Goal: Task Accomplishment & Management: Manage account settings

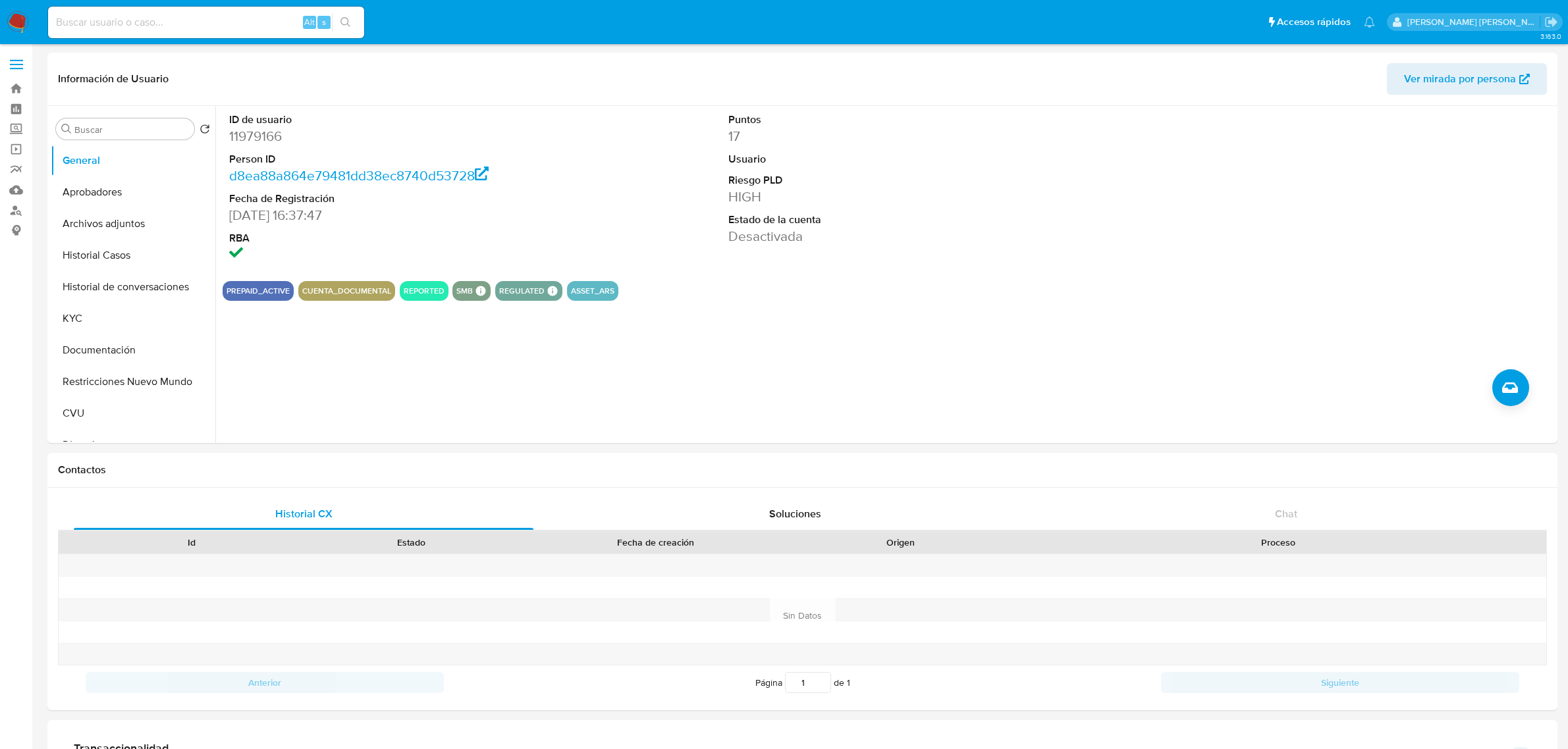
select select "10"
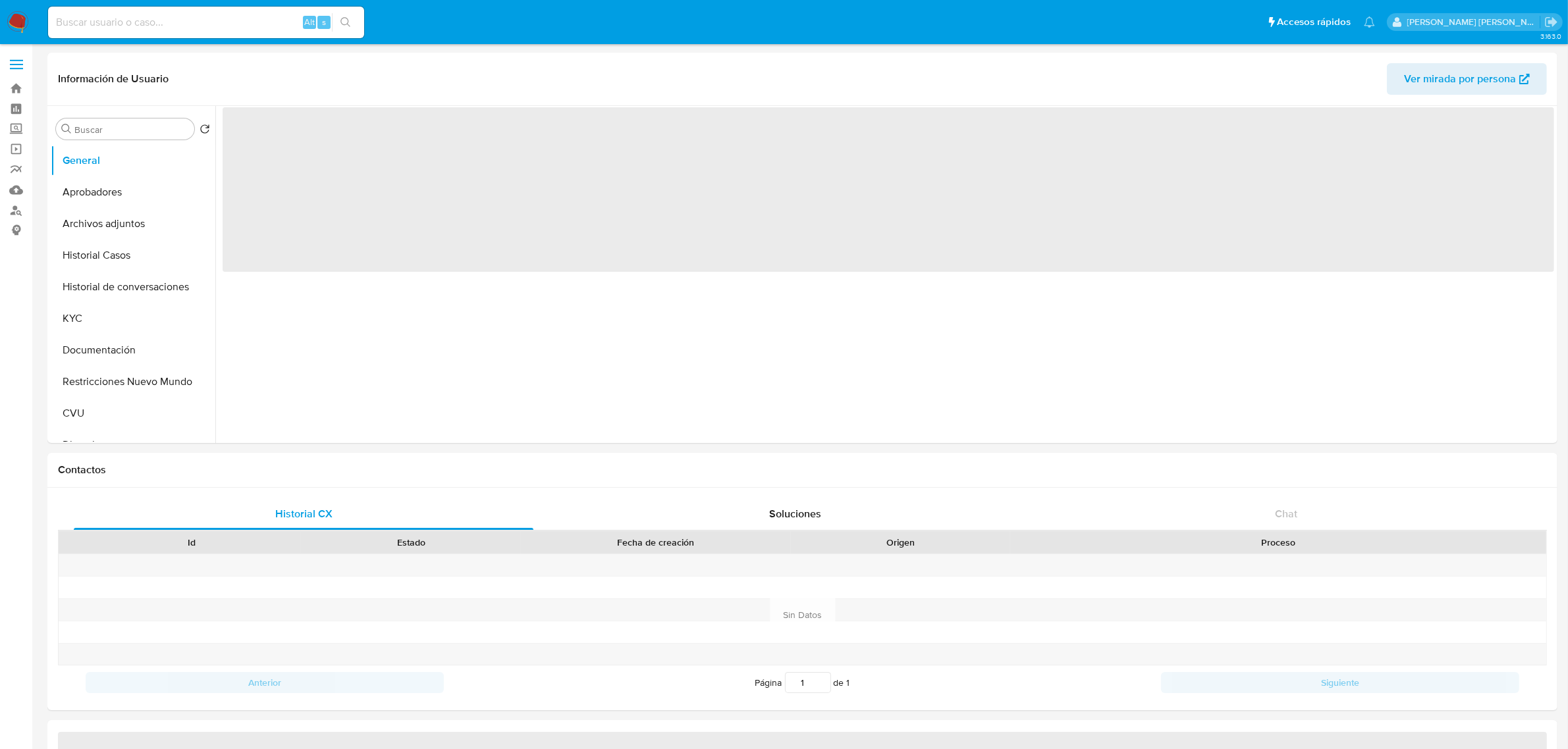
select select "10"
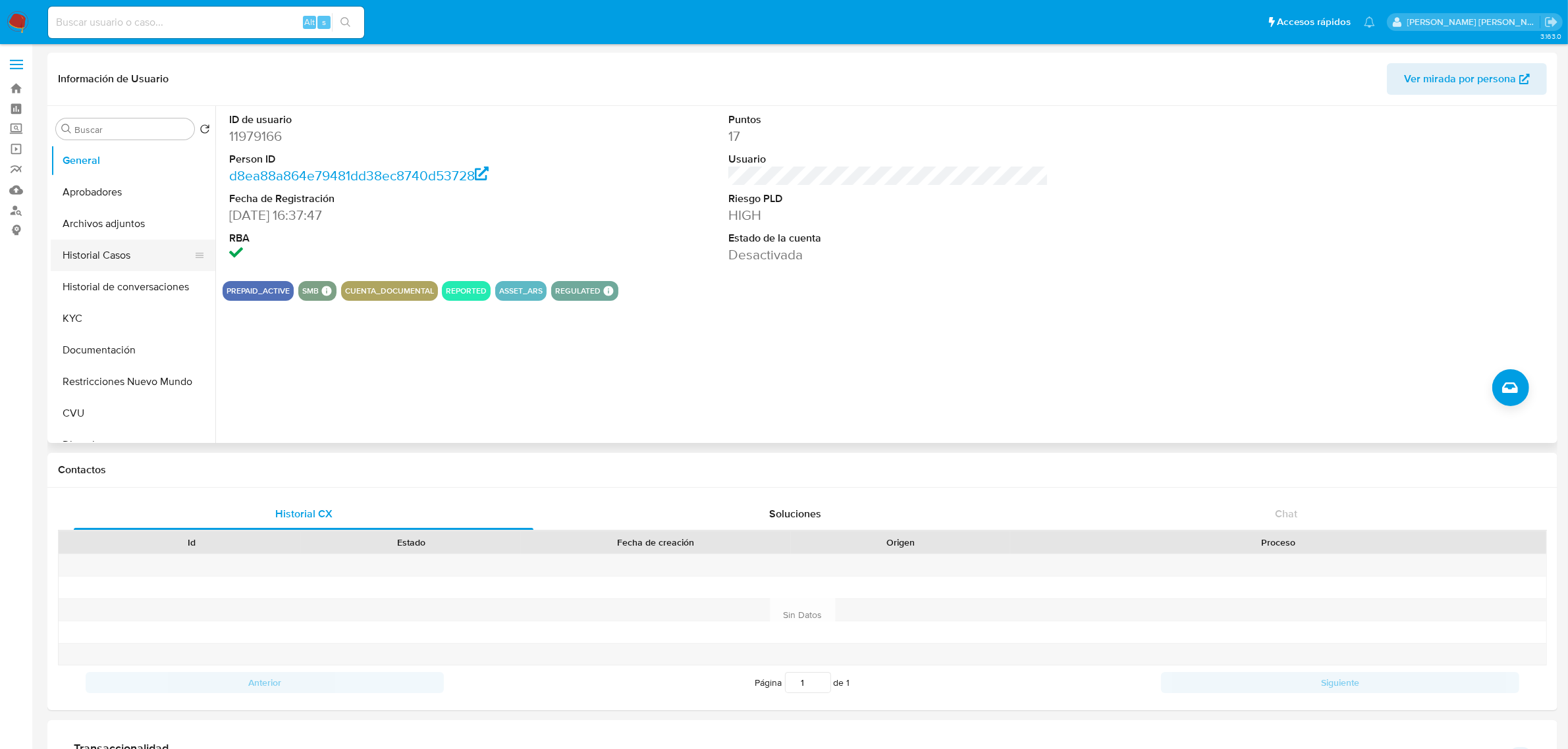
click at [123, 256] on button "Historial Casos" at bounding box center [128, 255] width 154 height 32
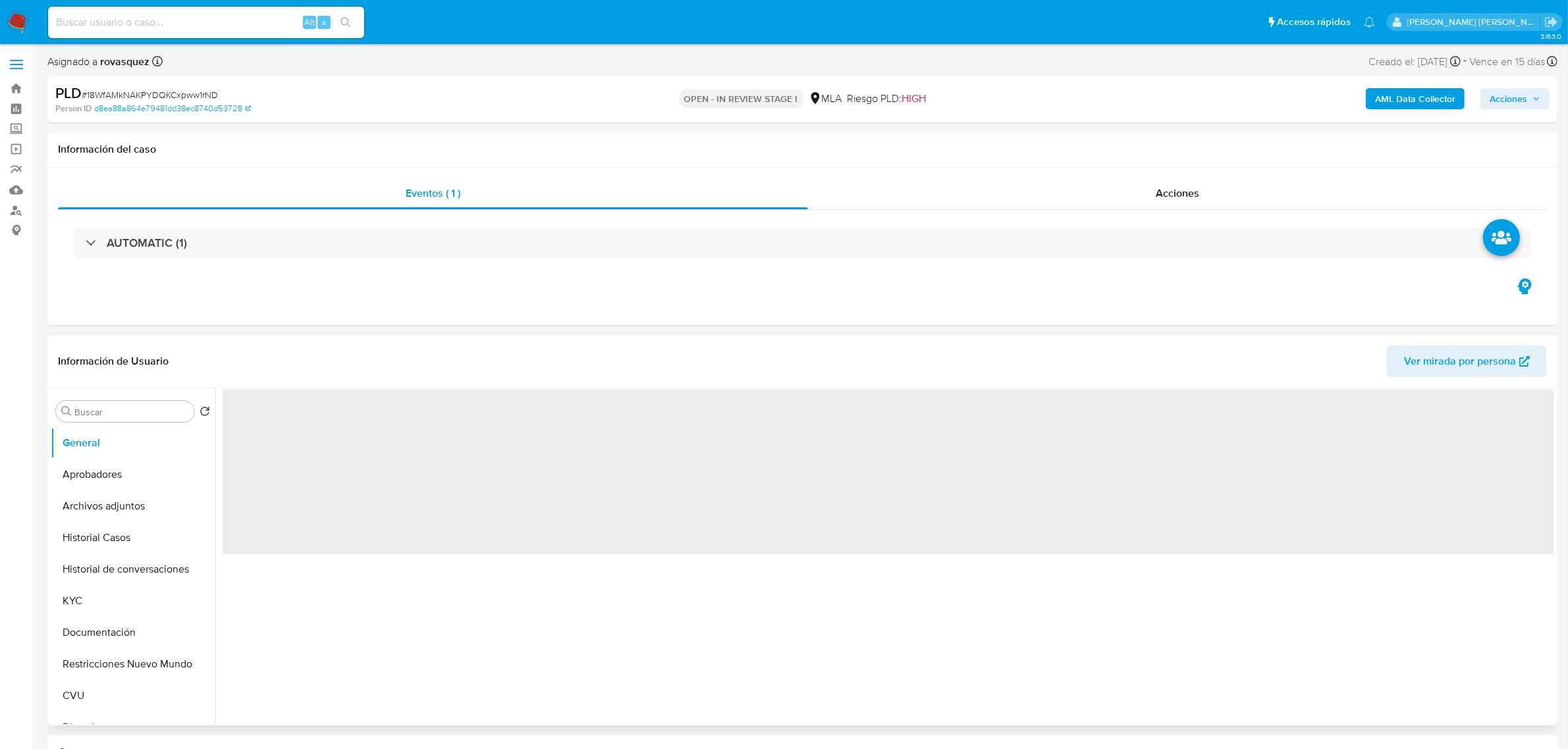
select select "10"
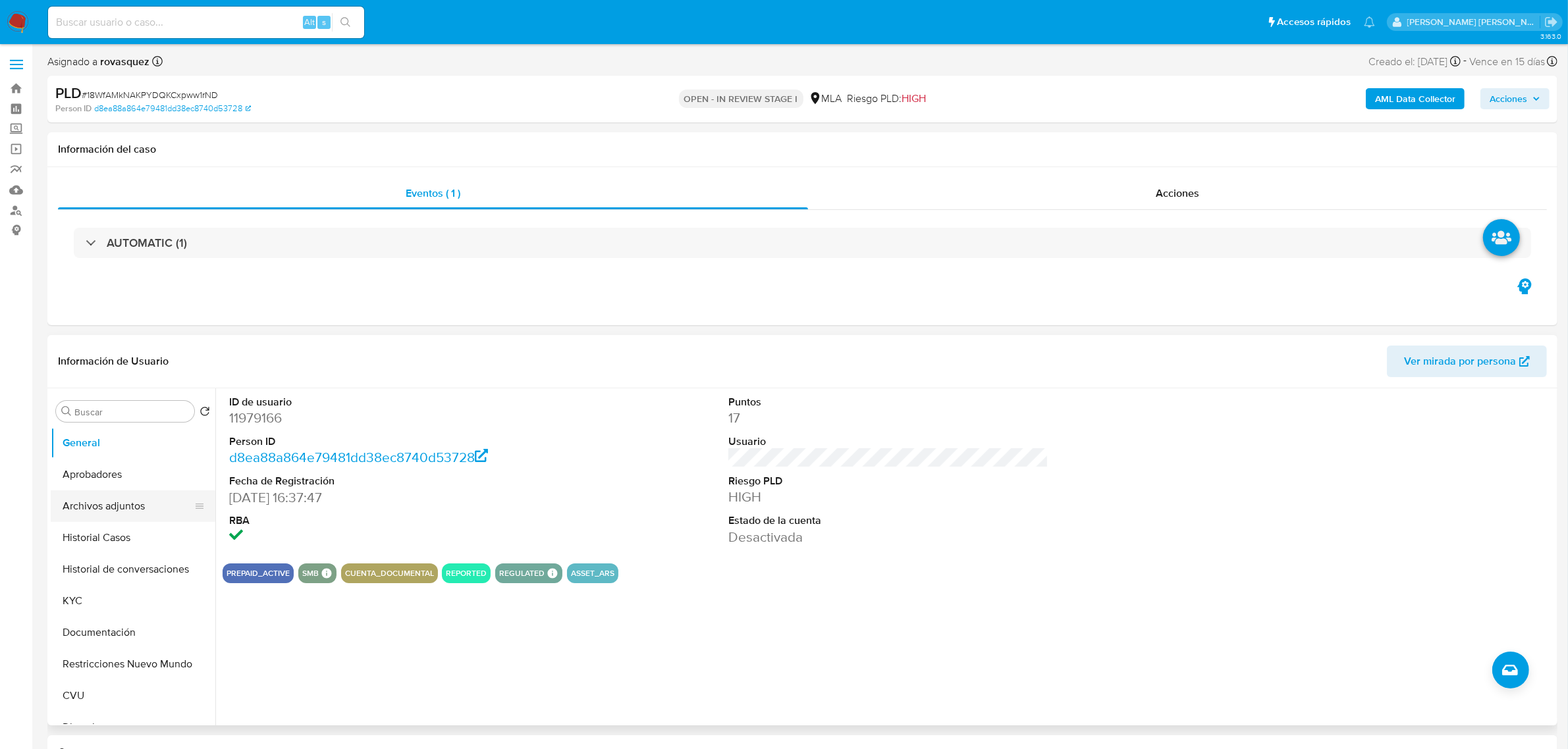
click at [123, 508] on button "Archivos adjuntos" at bounding box center [128, 506] width 154 height 32
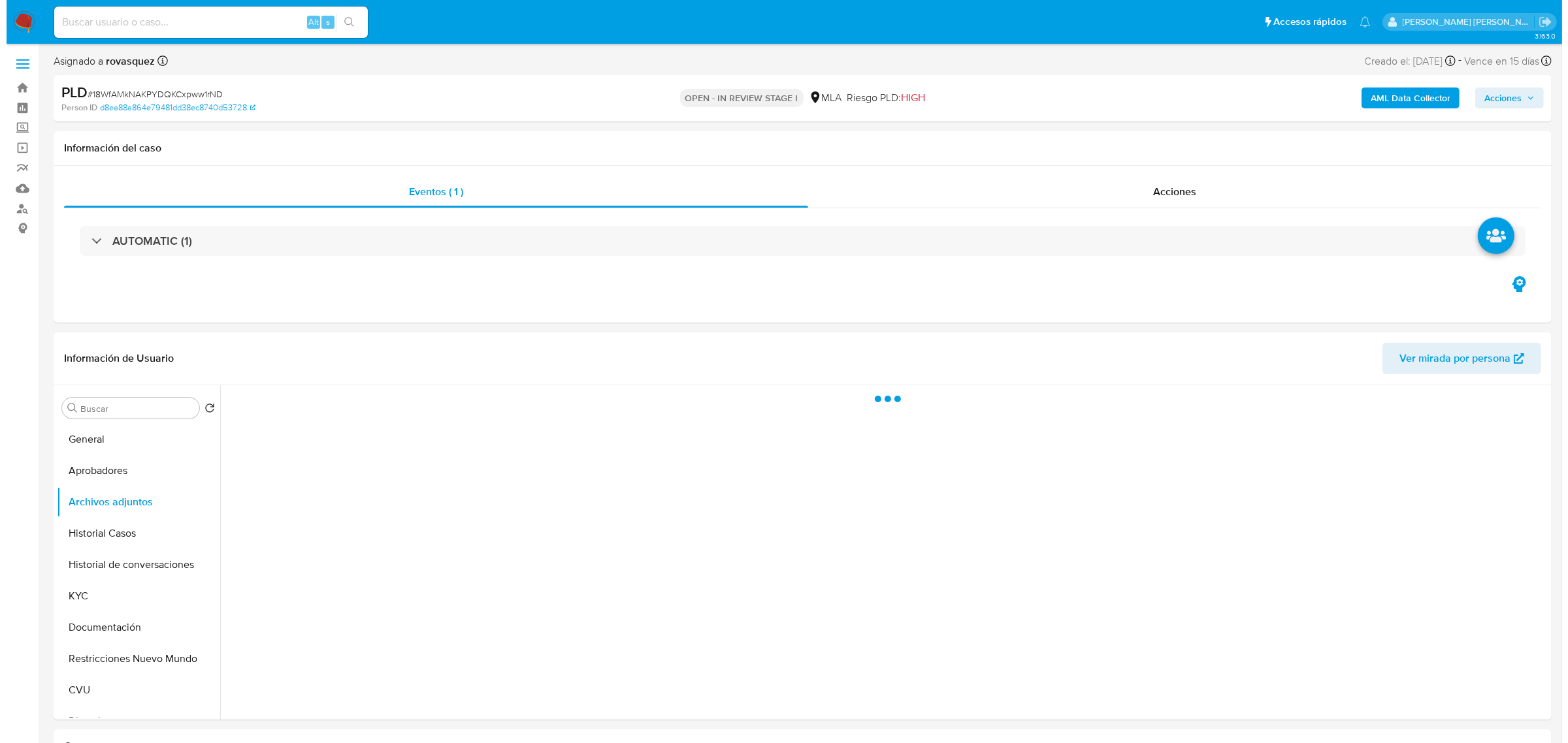
scroll to position [163, 0]
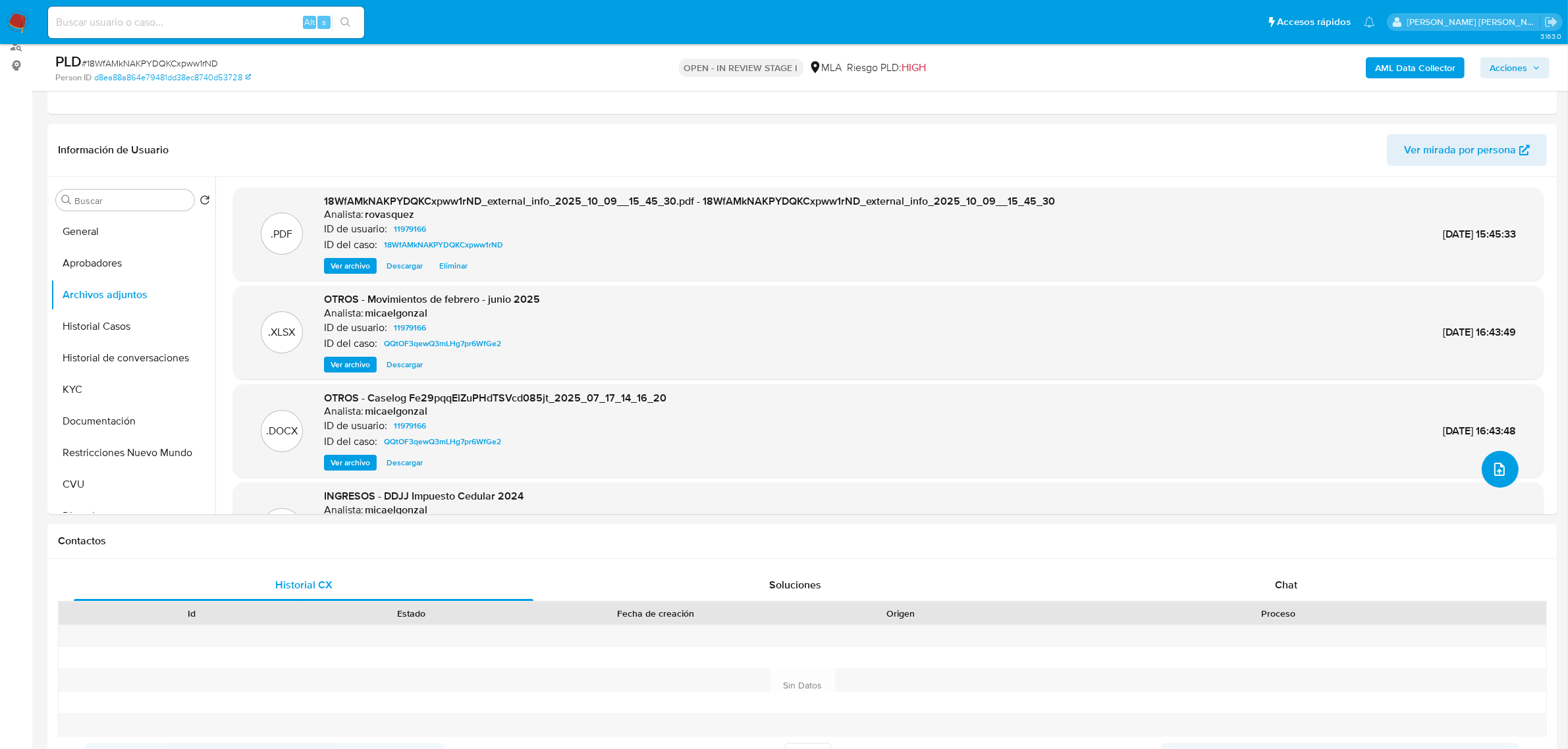
click at [1492, 470] on icon "upload-file" at bounding box center [1500, 469] width 15 height 15
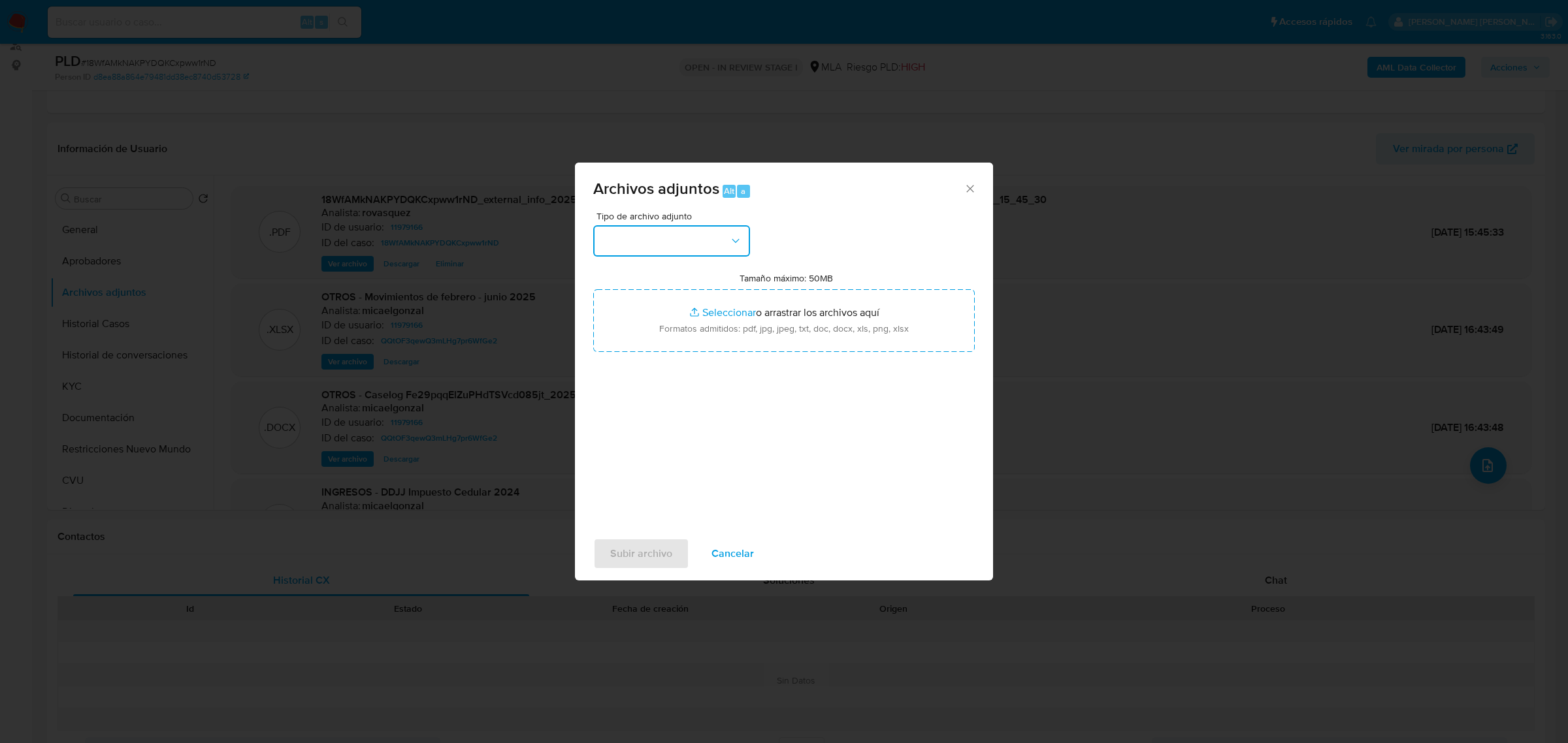
click at [718, 245] on button "button" at bounding box center [672, 240] width 157 height 31
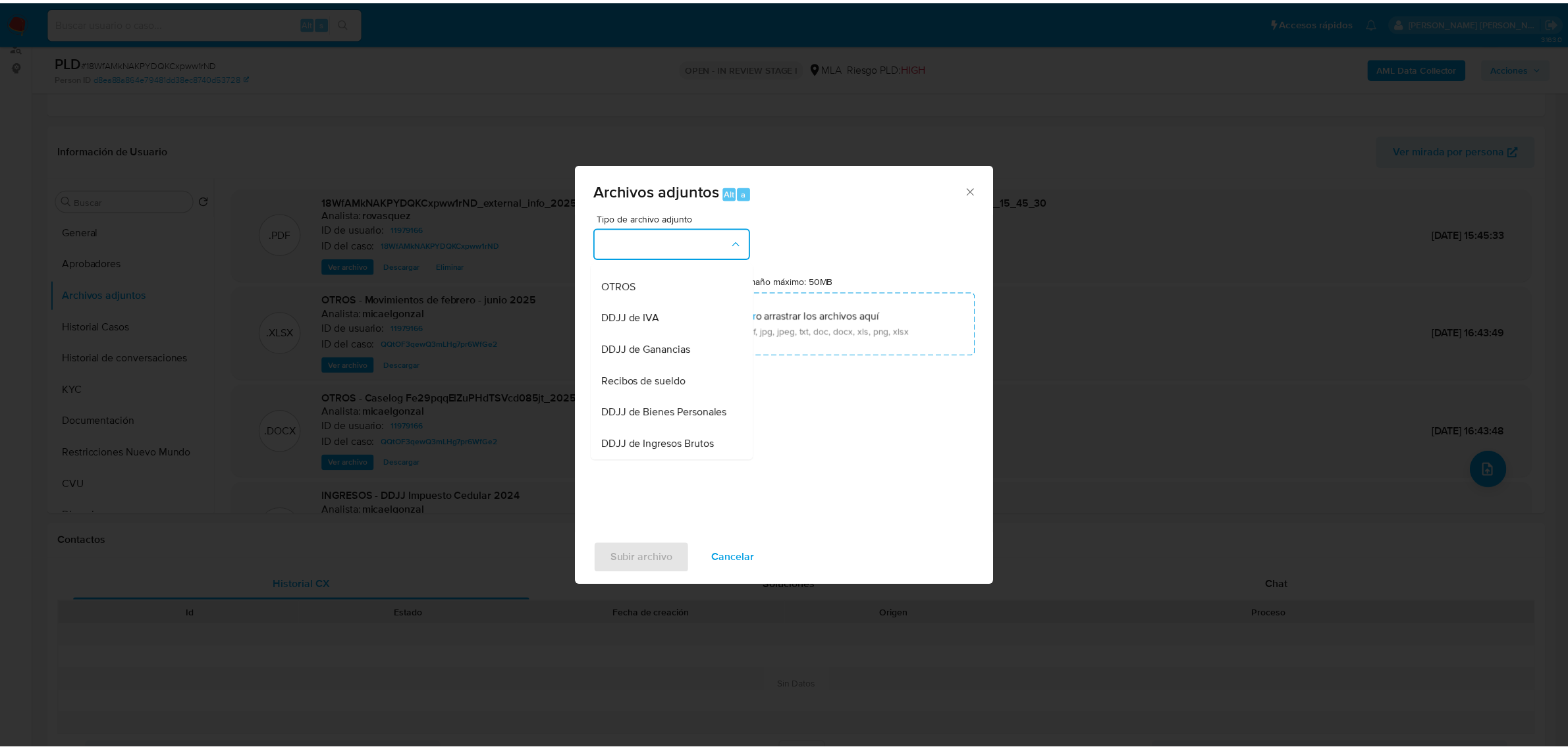
scroll to position [247, 0]
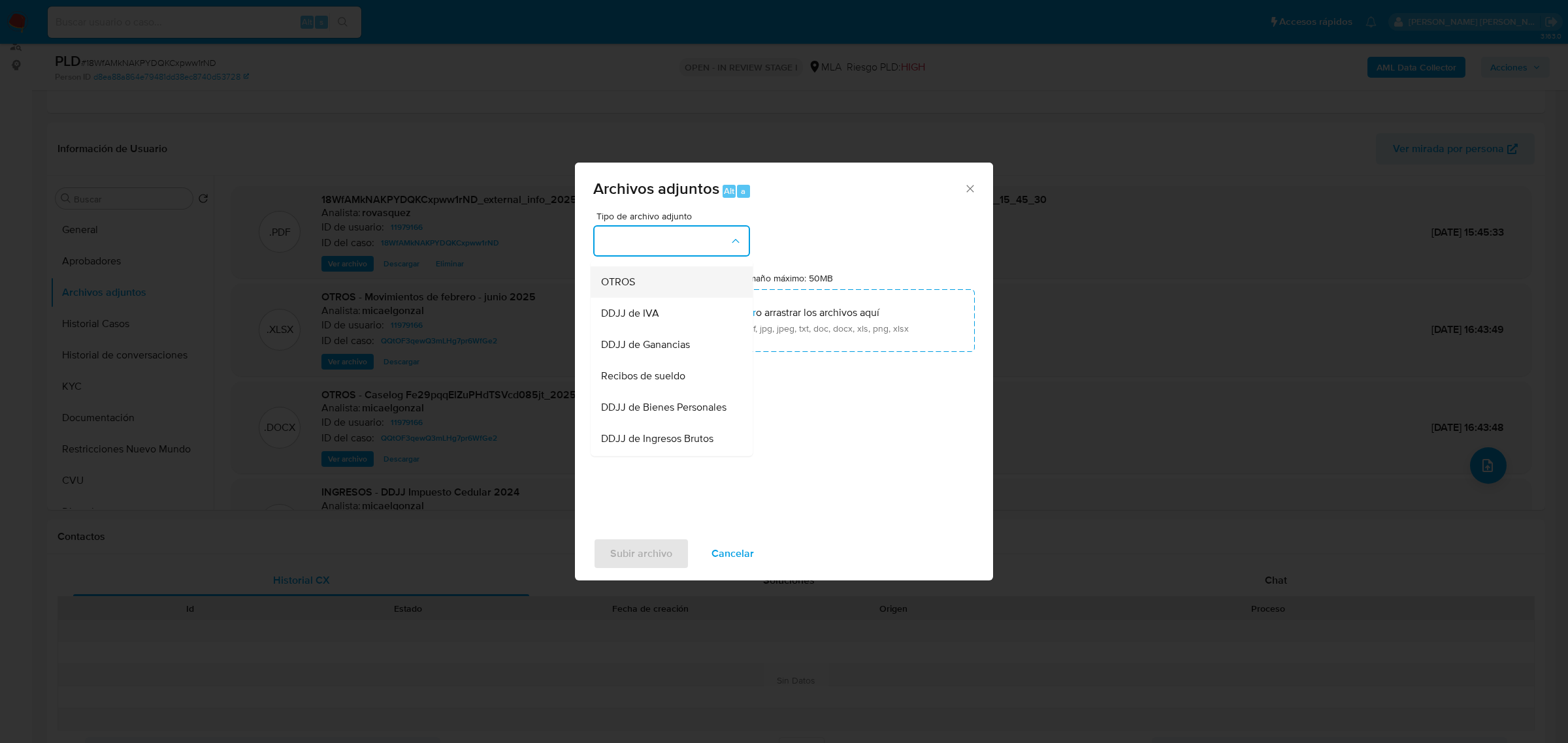
click at [631, 288] on span "OTROS" at bounding box center [618, 281] width 34 height 13
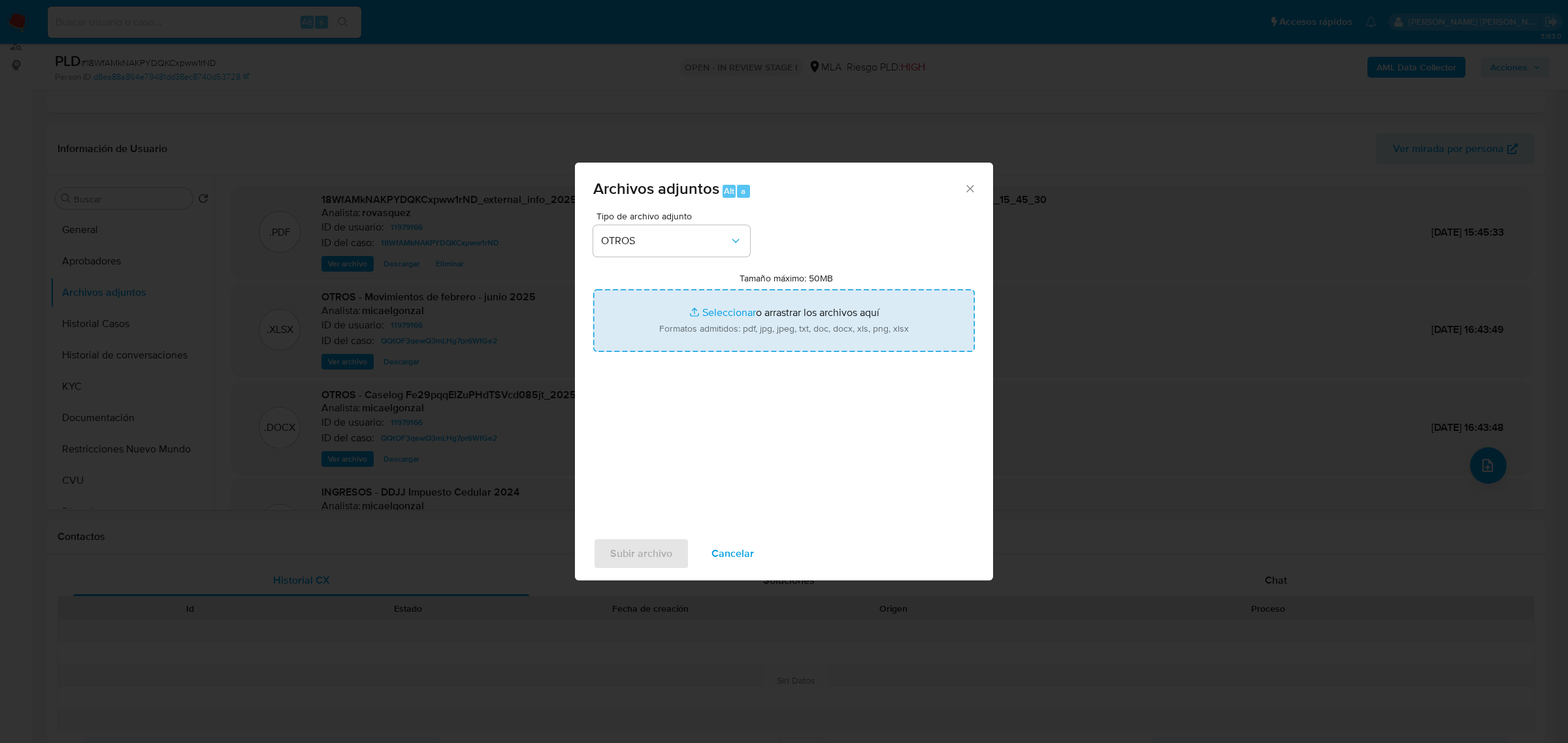
click at [720, 312] on input "Tamaño máximo: 50MB Seleccionar archivos" at bounding box center [784, 320] width 382 height 63
type input "C:\fakepath\Caselog 18WfAMkNAKPYDQKCxpww1rND_2025_10_13_15_17_31.docx"
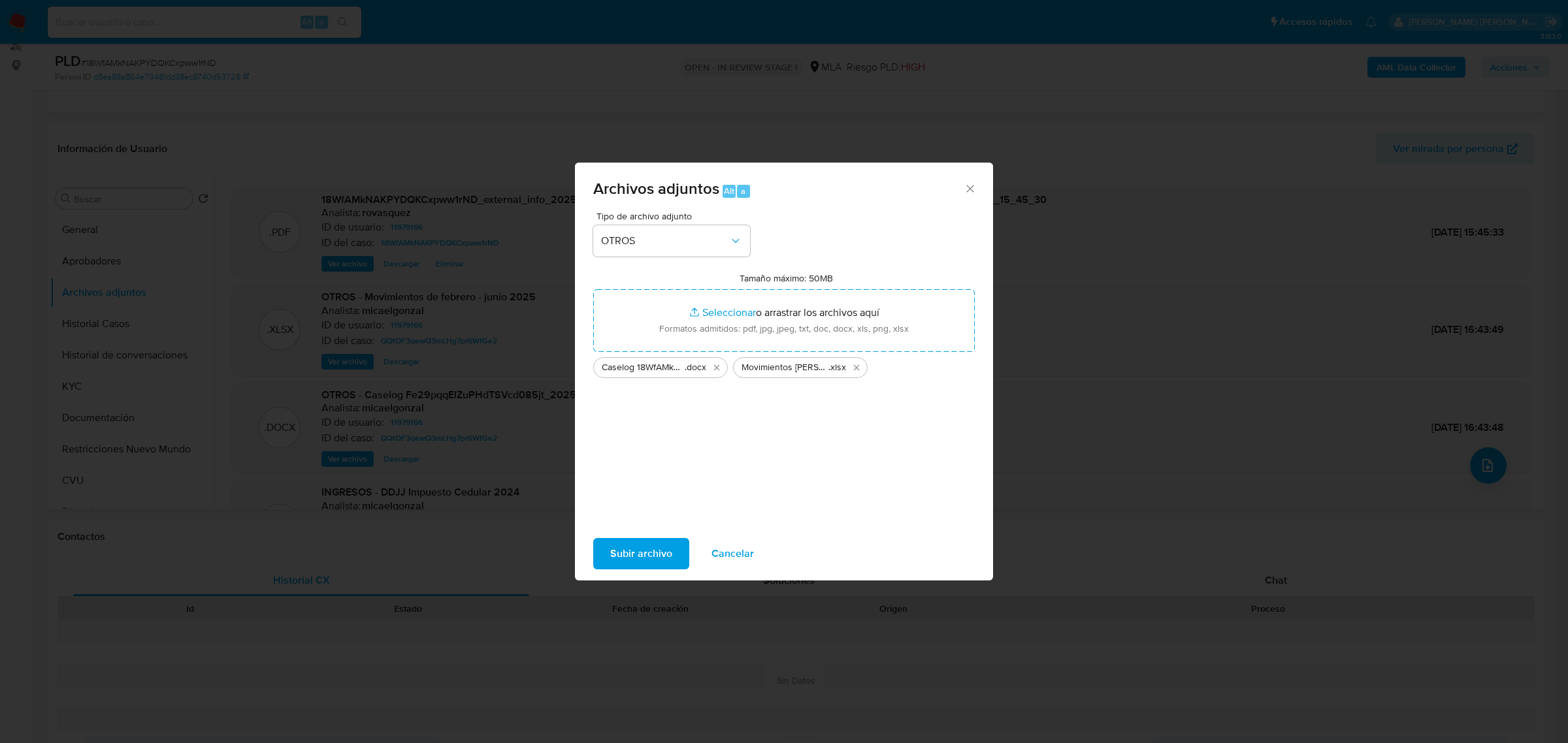
click at [633, 556] on span "Subir archivo" at bounding box center [640, 553] width 62 height 29
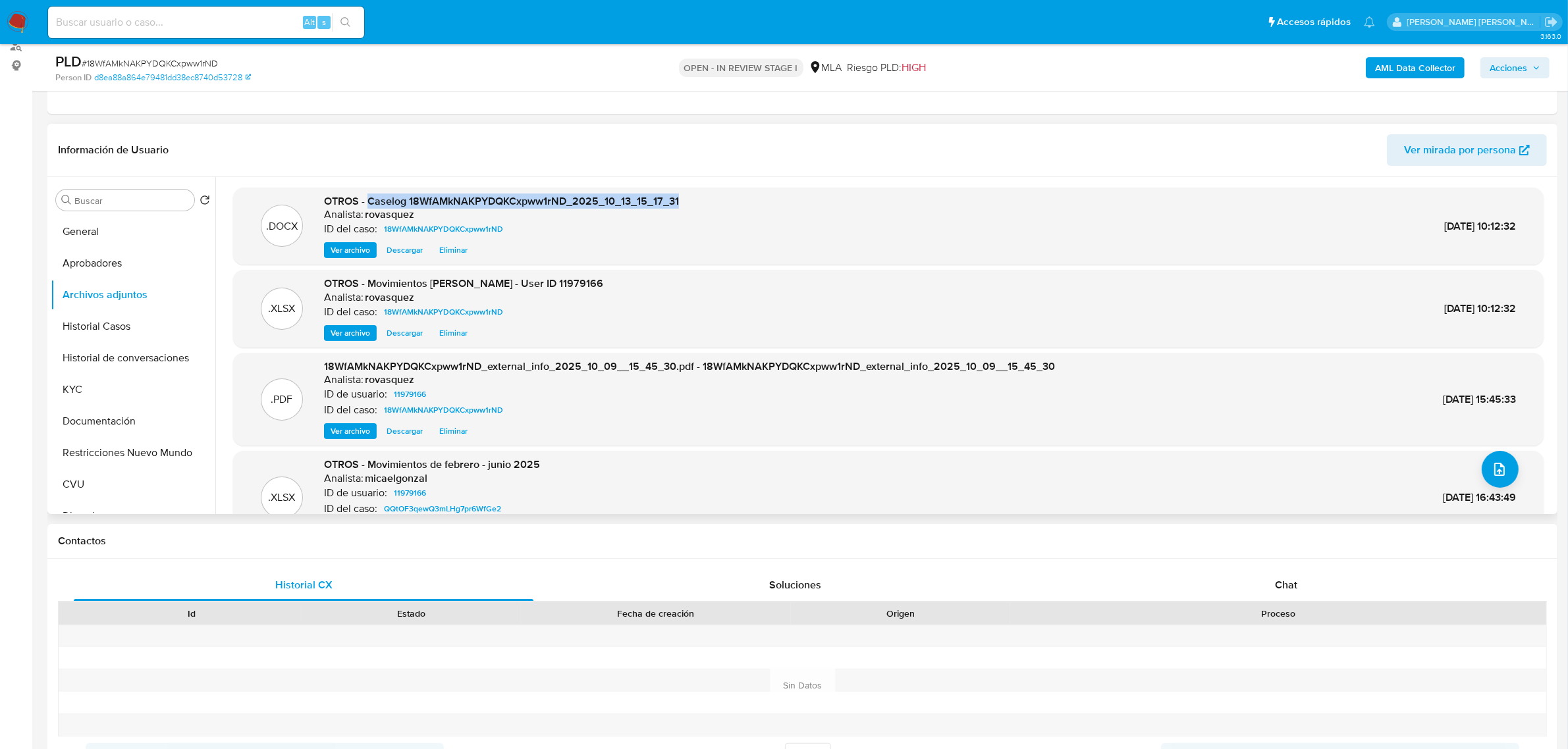
drag, startPoint x: 367, startPoint y: 201, endPoint x: 731, endPoint y: 204, distance: 364.0
click at [731, 204] on div ".DOCX OTROS - Caselog 18WfAMkNAKPYDQKCxpww1rND_2025_10_13_15_17_31 Analista: ro…" at bounding box center [888, 226] width 1298 height 64
copy span "Caselog 18WfAMkNAKPYDQKCxpww1rND_2025_10_13_15_17_31"
click at [1508, 72] on span "Acciones" at bounding box center [1508, 68] width 38 height 21
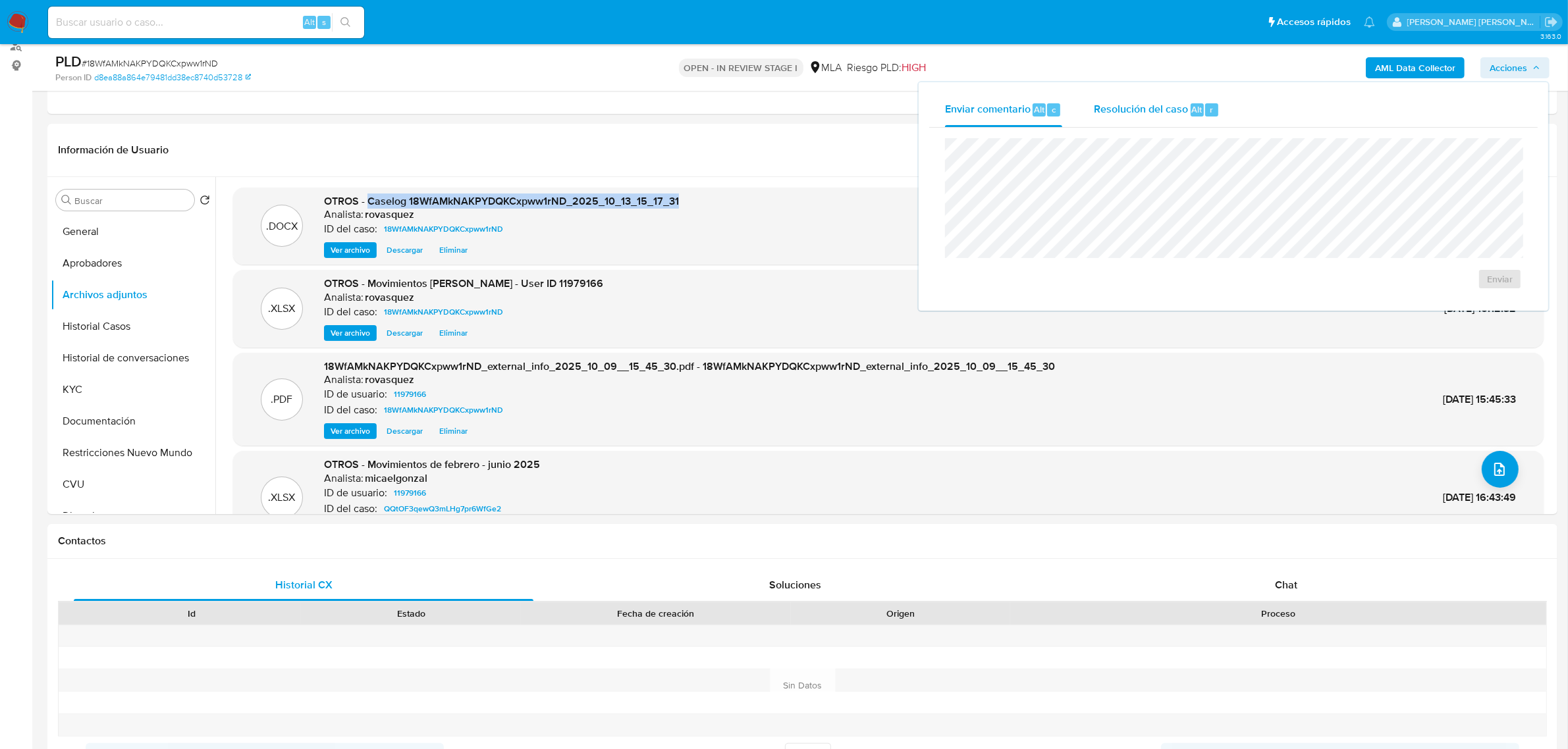
click at [1177, 112] on span "Resolución del caso" at bounding box center [1141, 109] width 94 height 15
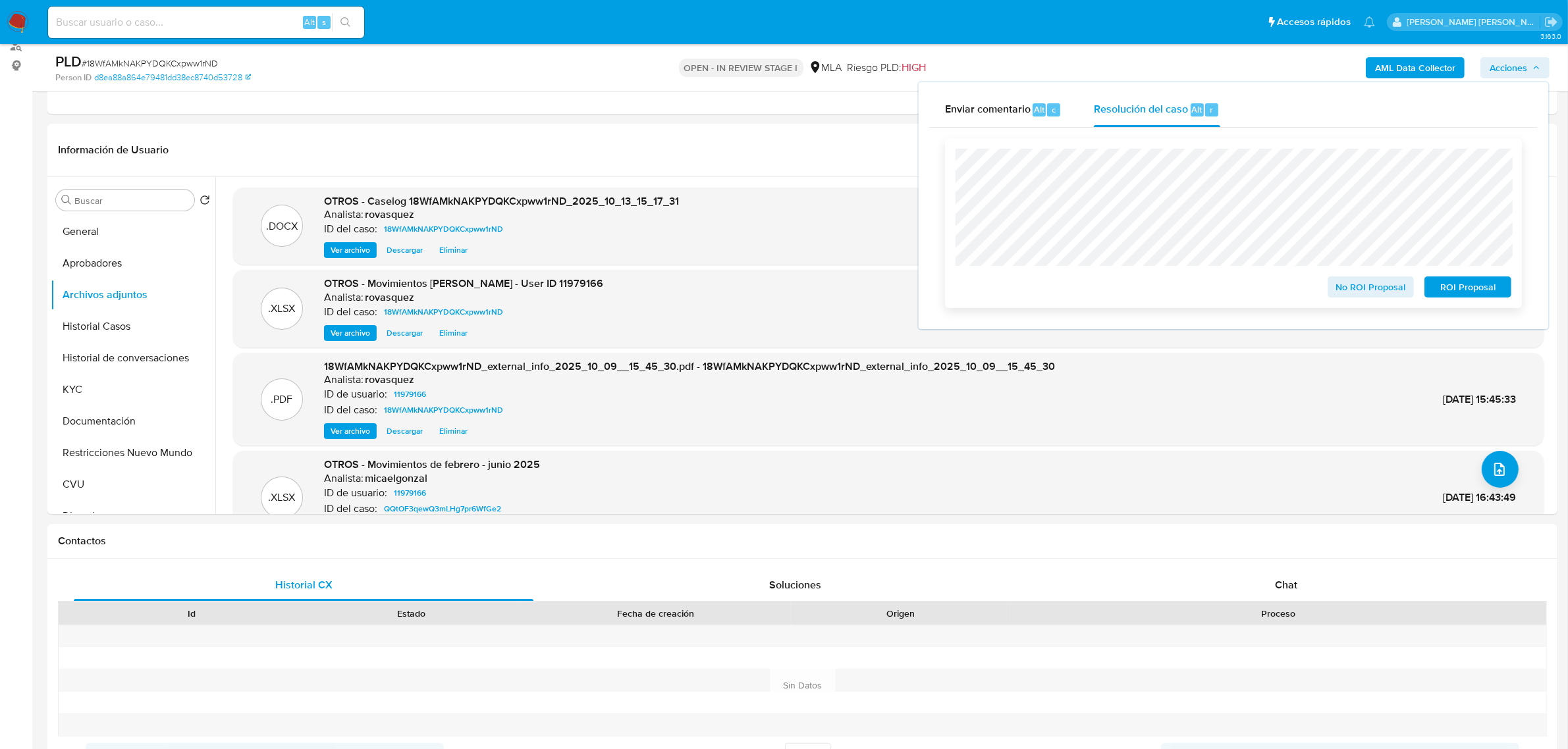
click at [1478, 287] on span "ROI Proposal" at bounding box center [1467, 287] width 68 height 18
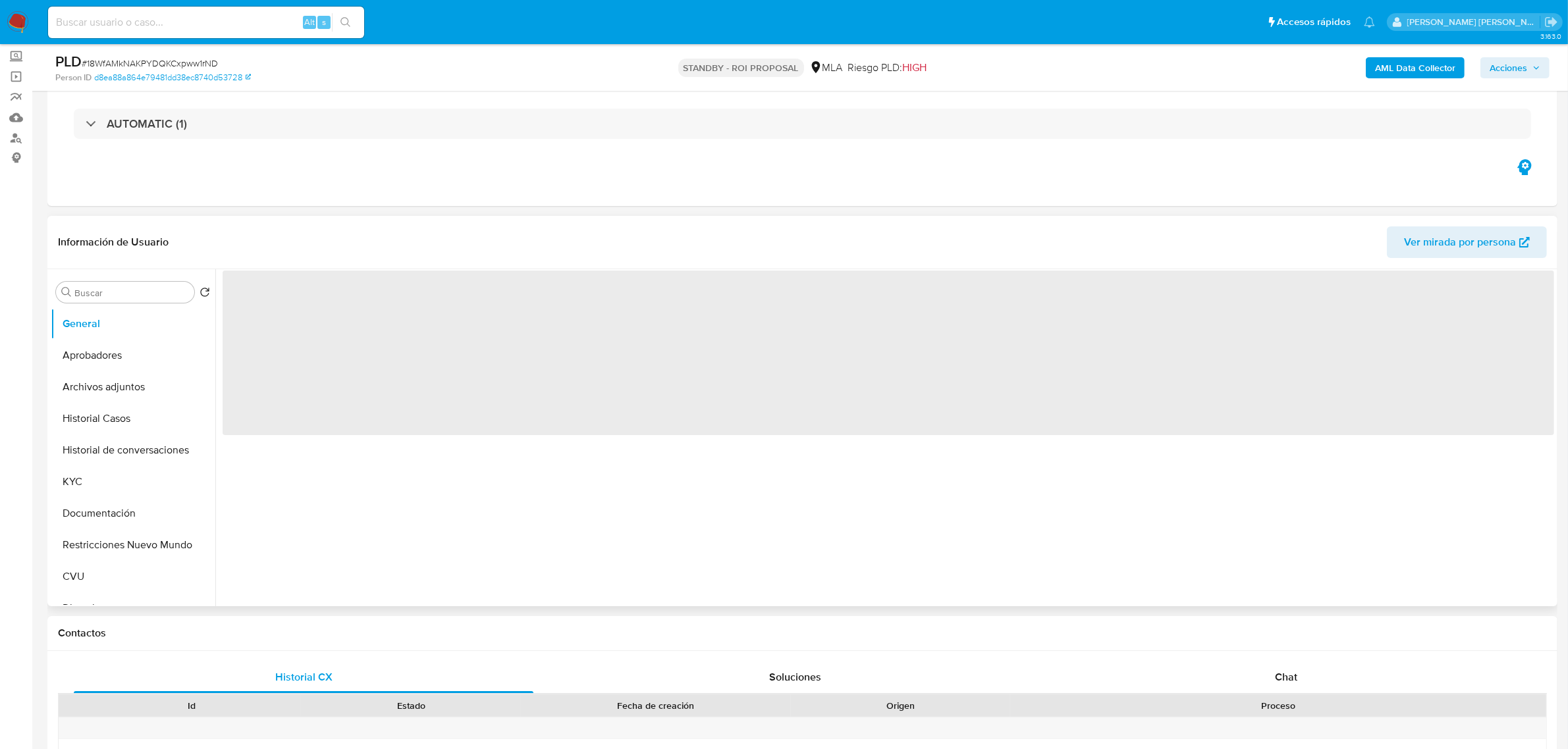
scroll to position [164, 0]
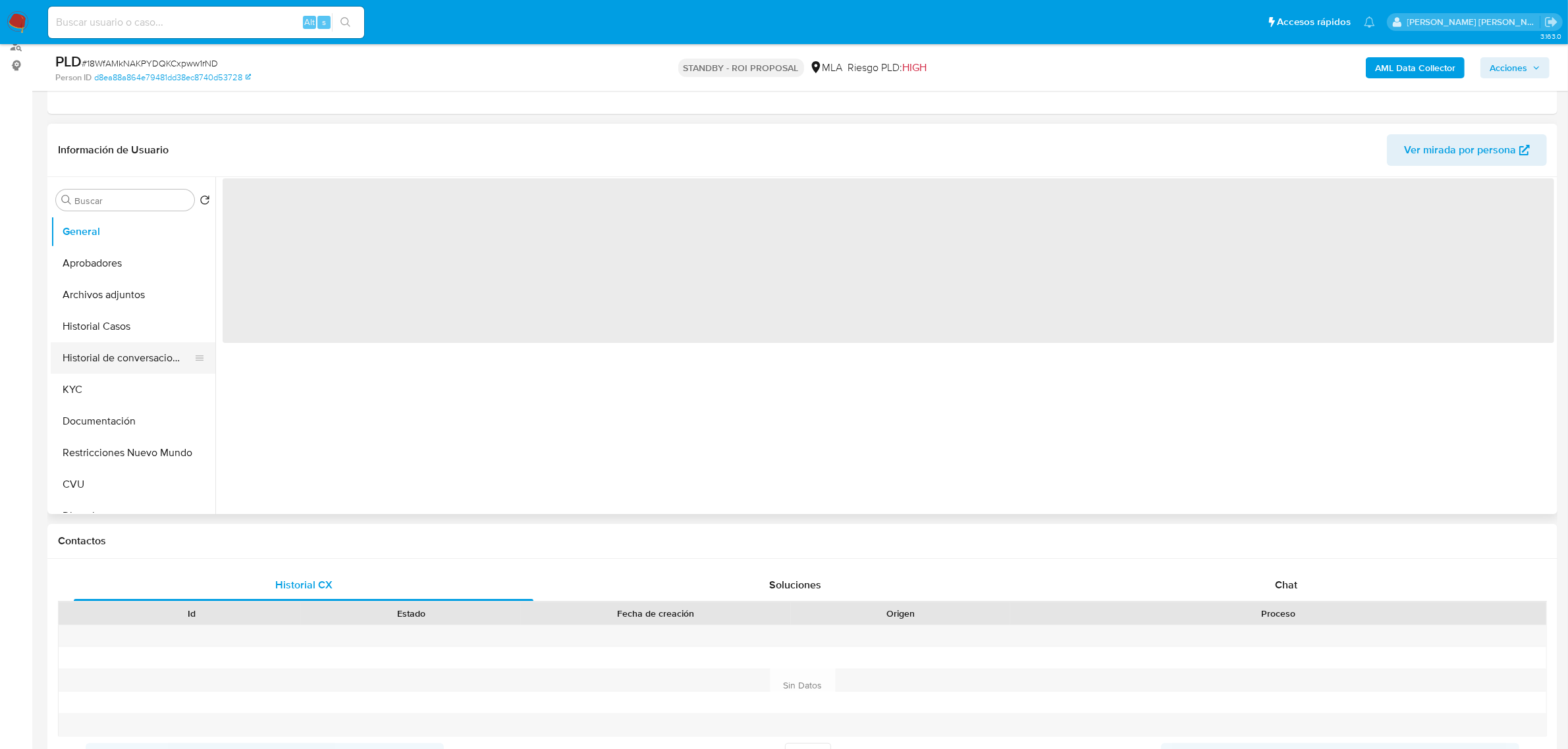
select select "10"
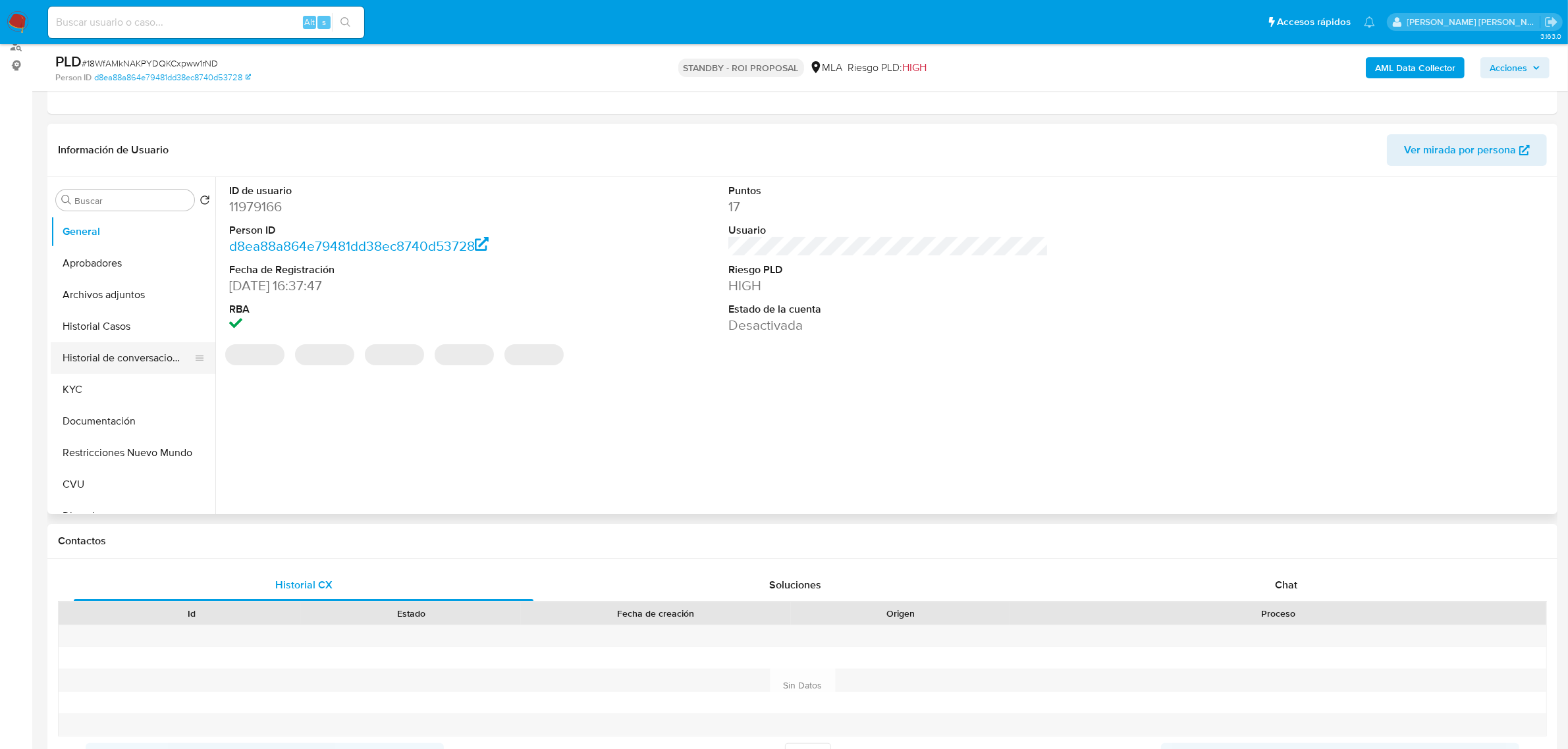
click at [129, 362] on button "Historial de conversaciones" at bounding box center [128, 358] width 154 height 32
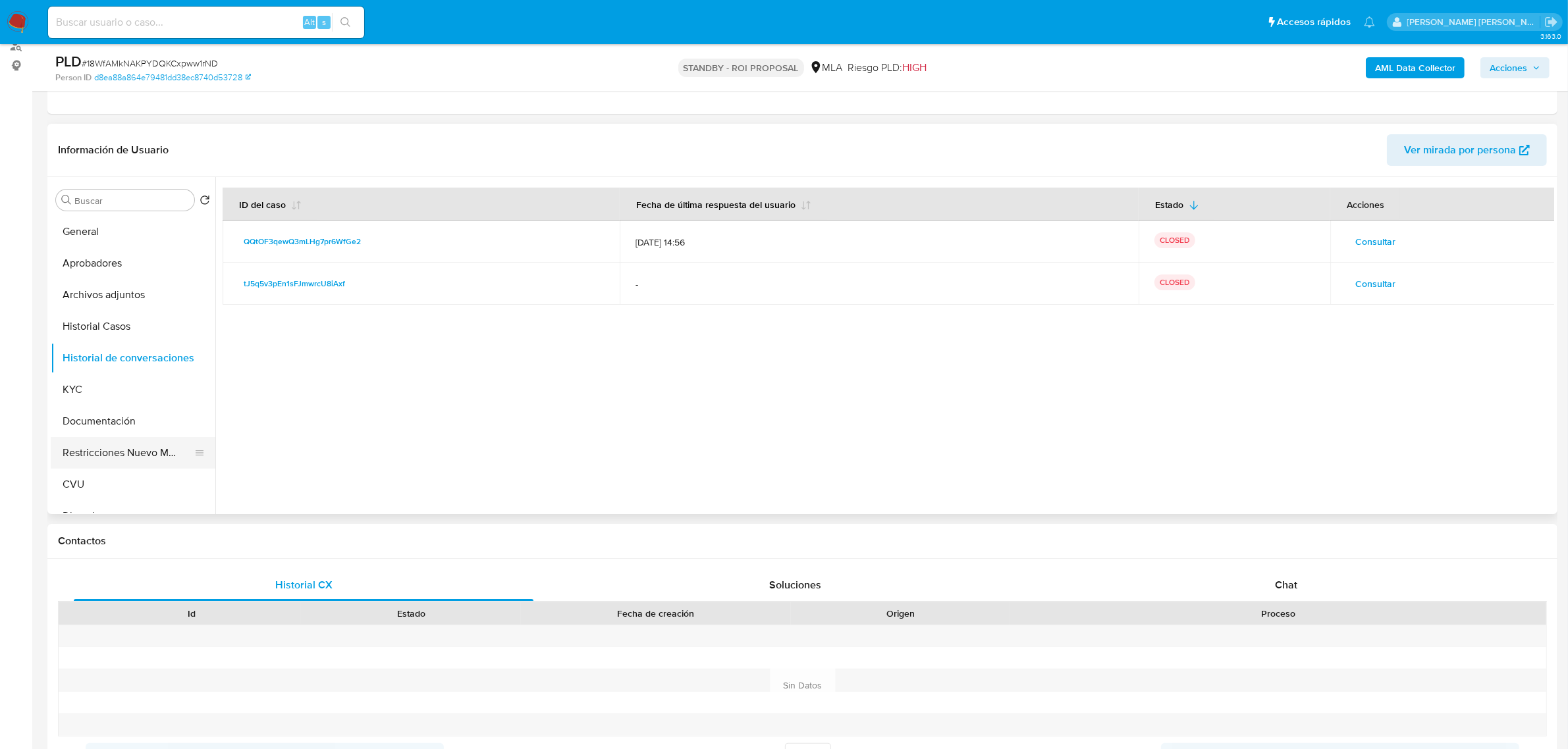
click at [129, 451] on button "Restricciones Nuevo Mundo" at bounding box center [128, 453] width 154 height 32
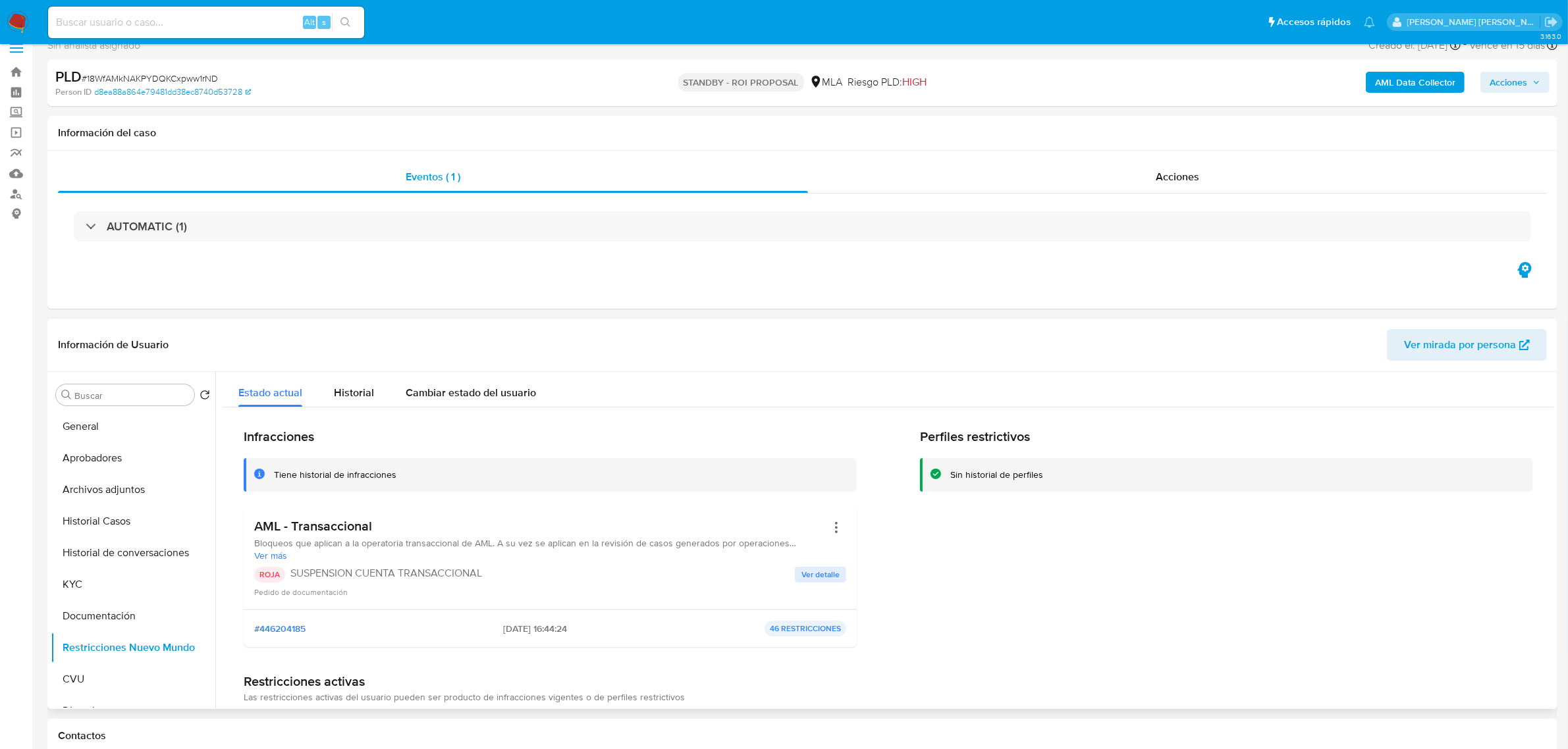
scroll to position [0, 0]
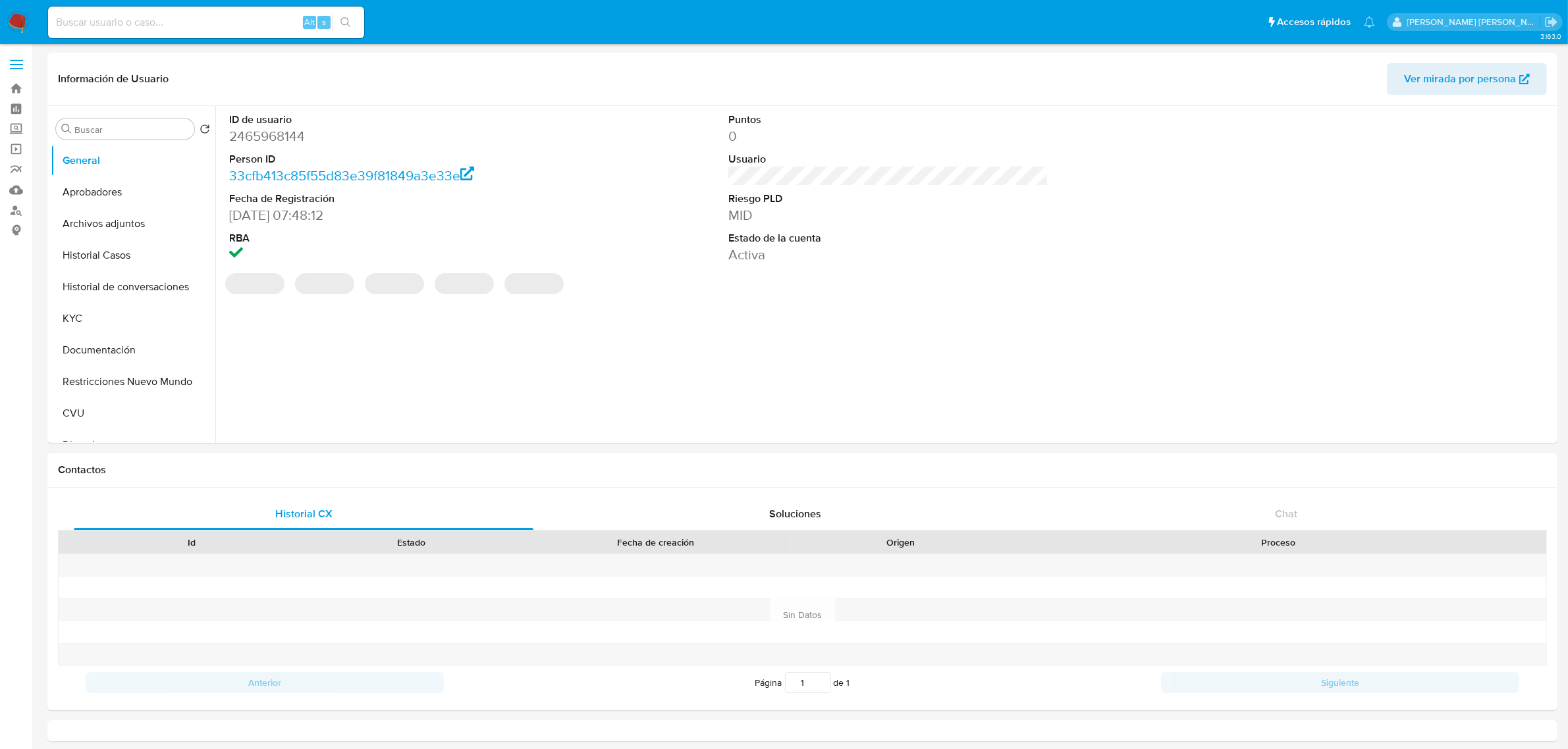
select select "10"
click at [122, 298] on button "Historial de conversaciones" at bounding box center [128, 287] width 154 height 32
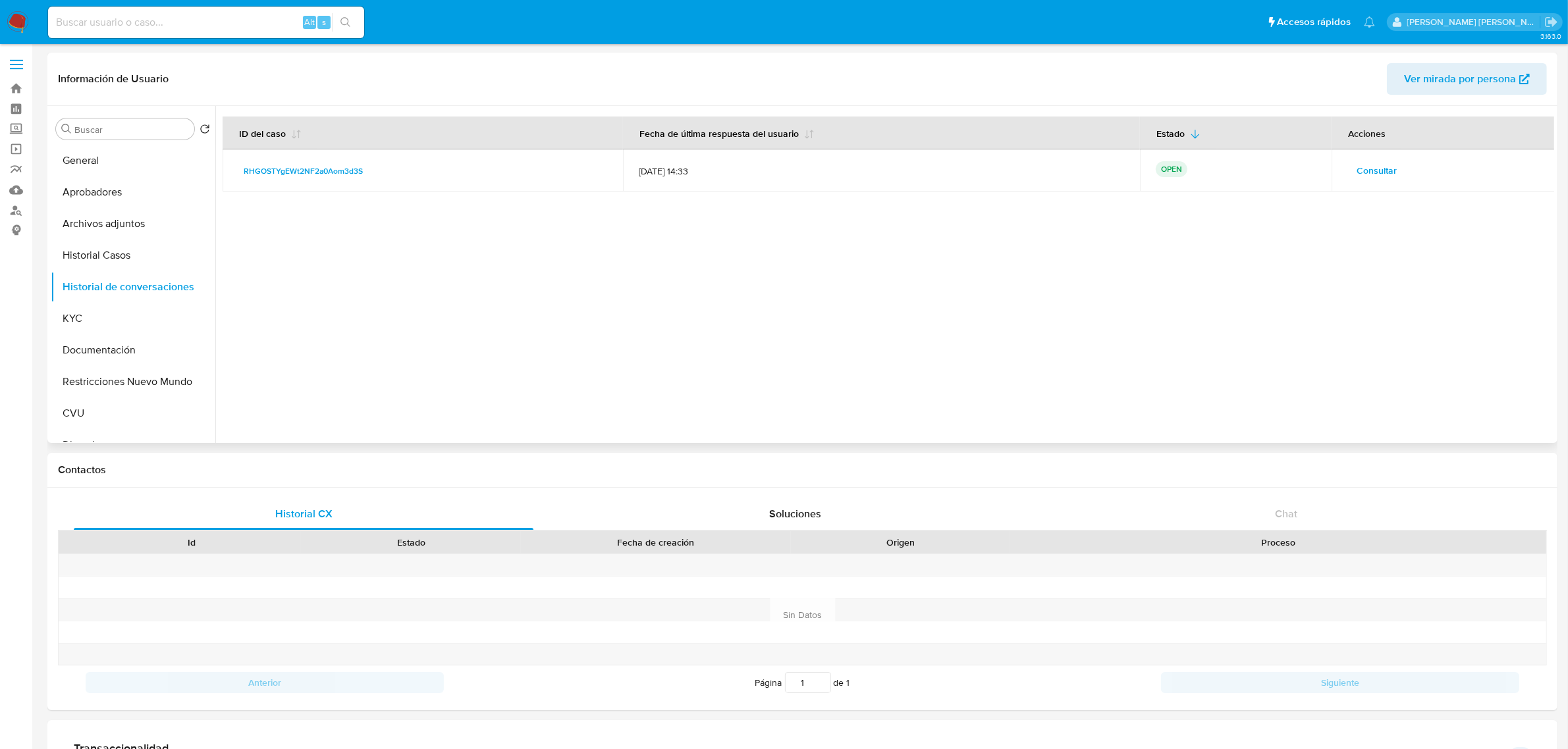
click at [1384, 168] on span "Consultar" at bounding box center [1377, 170] width 40 height 18
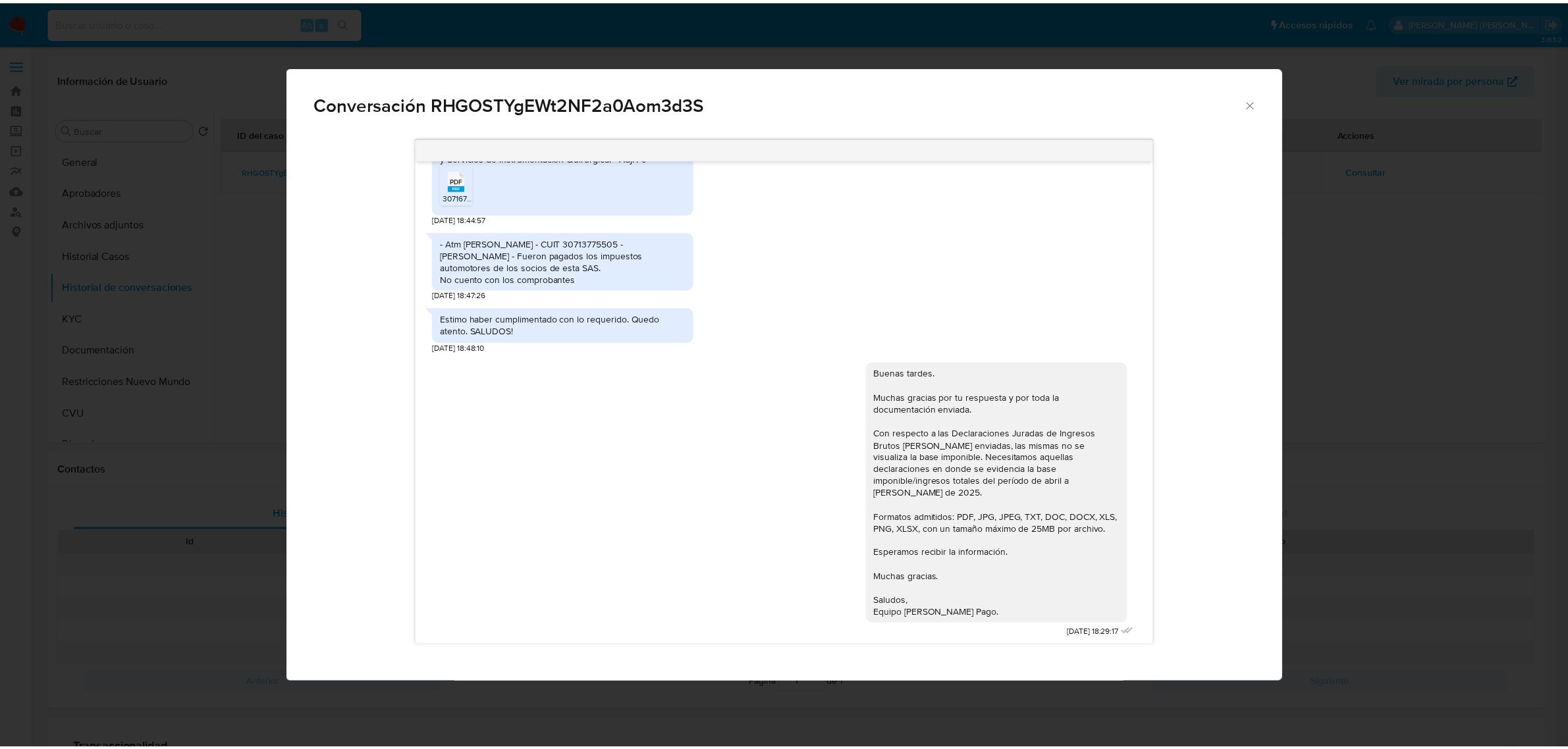
scroll to position [2071, 0]
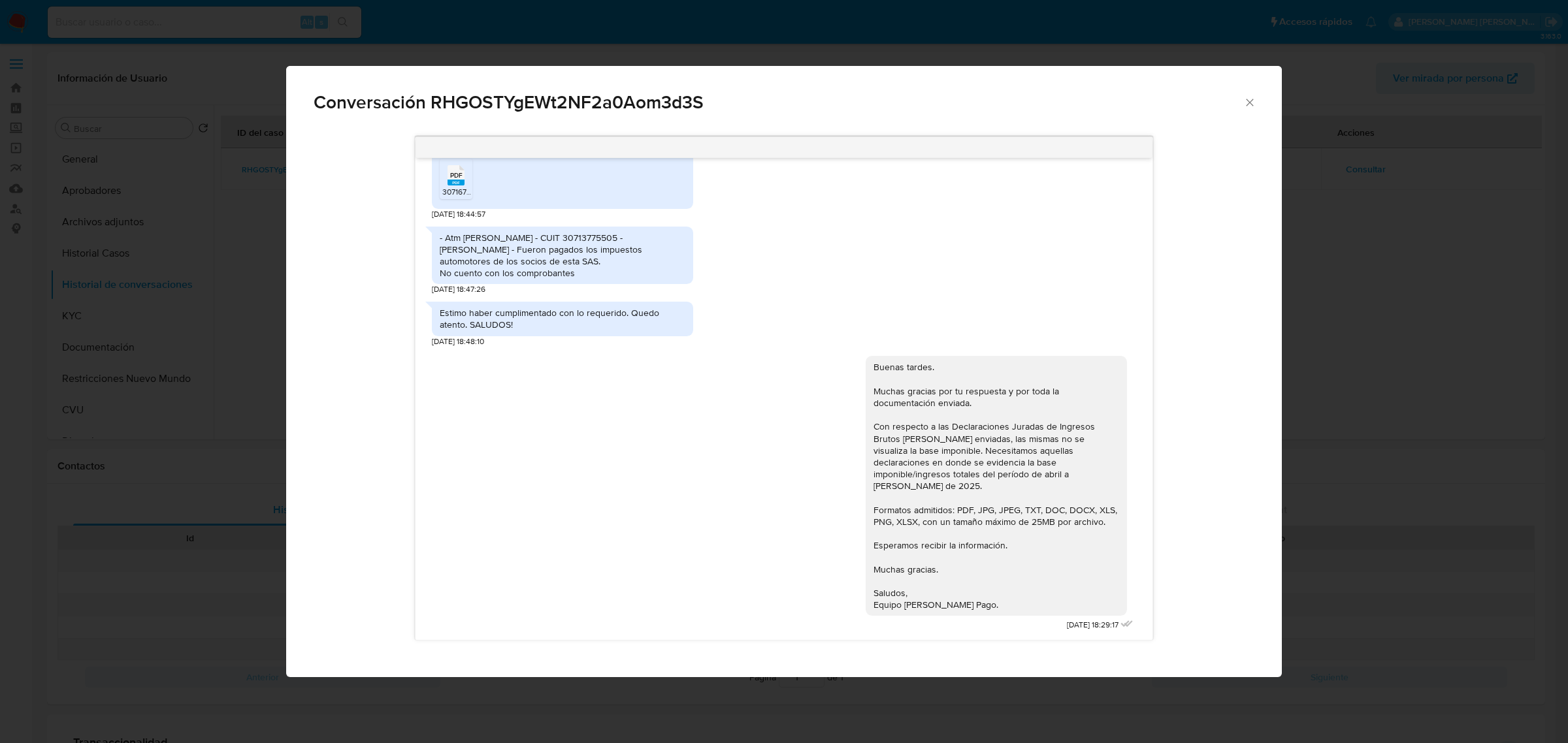
click at [1250, 101] on icon "Cerrar" at bounding box center [1249, 102] width 8 height 8
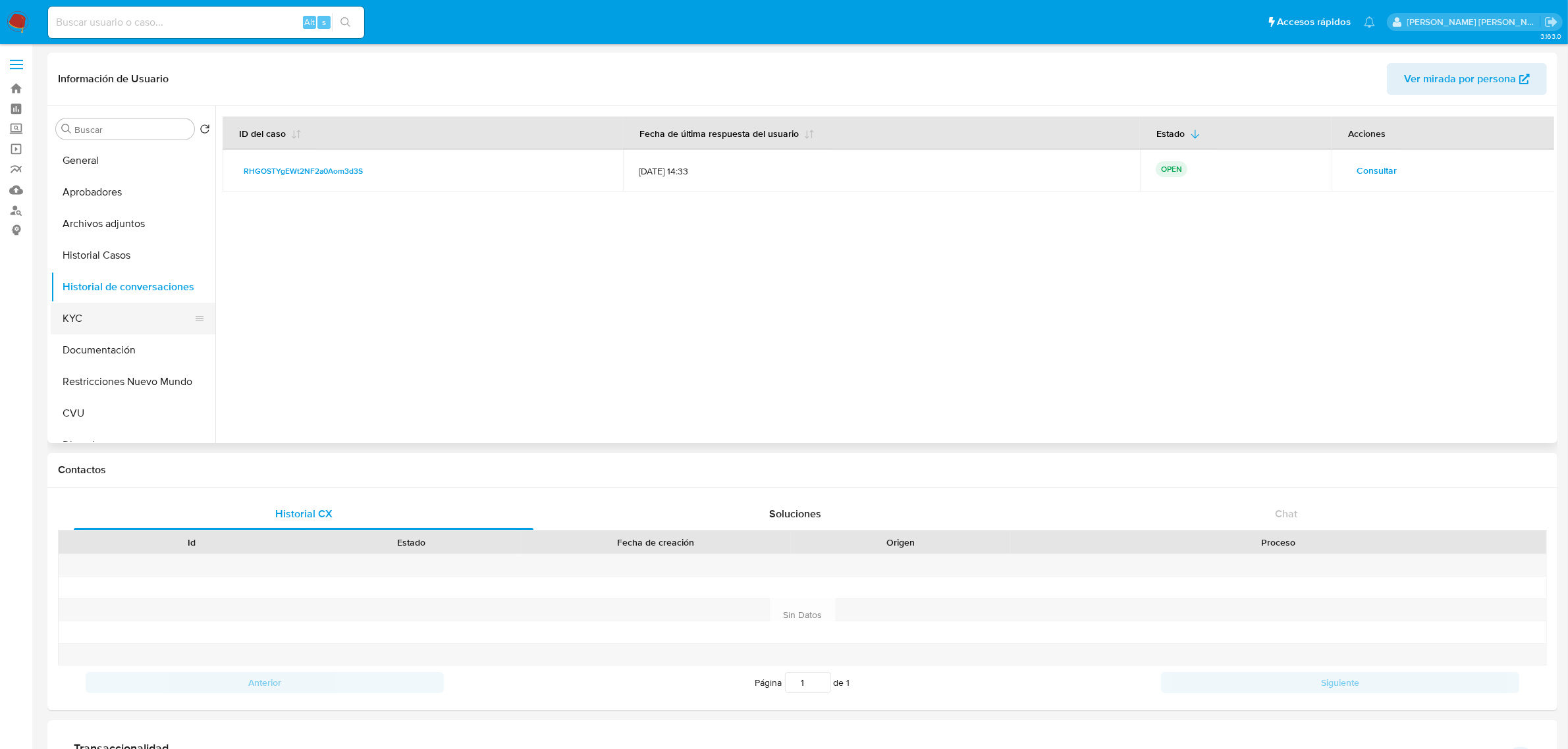
click at [128, 327] on button "KYC" at bounding box center [128, 318] width 154 height 32
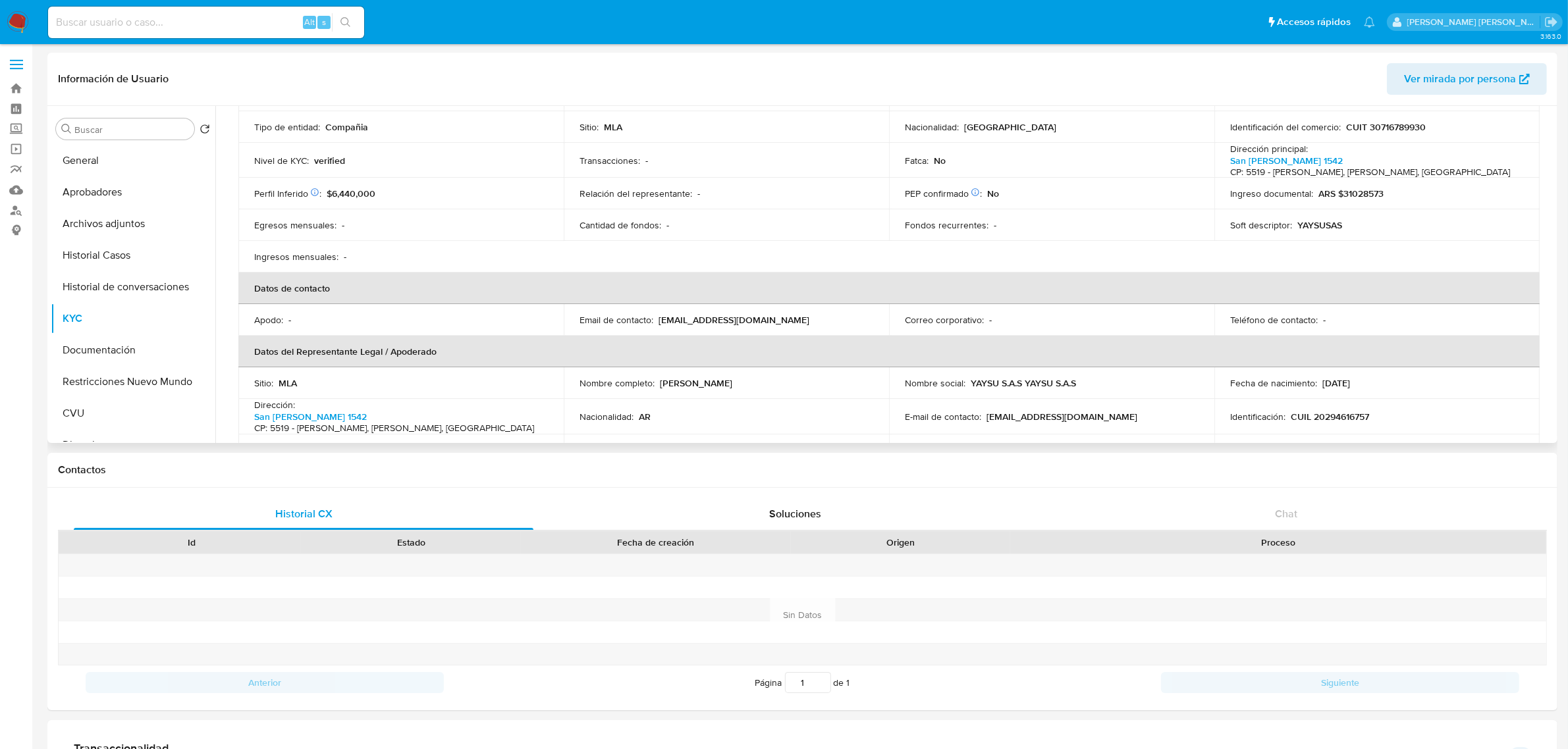
scroll to position [164, 0]
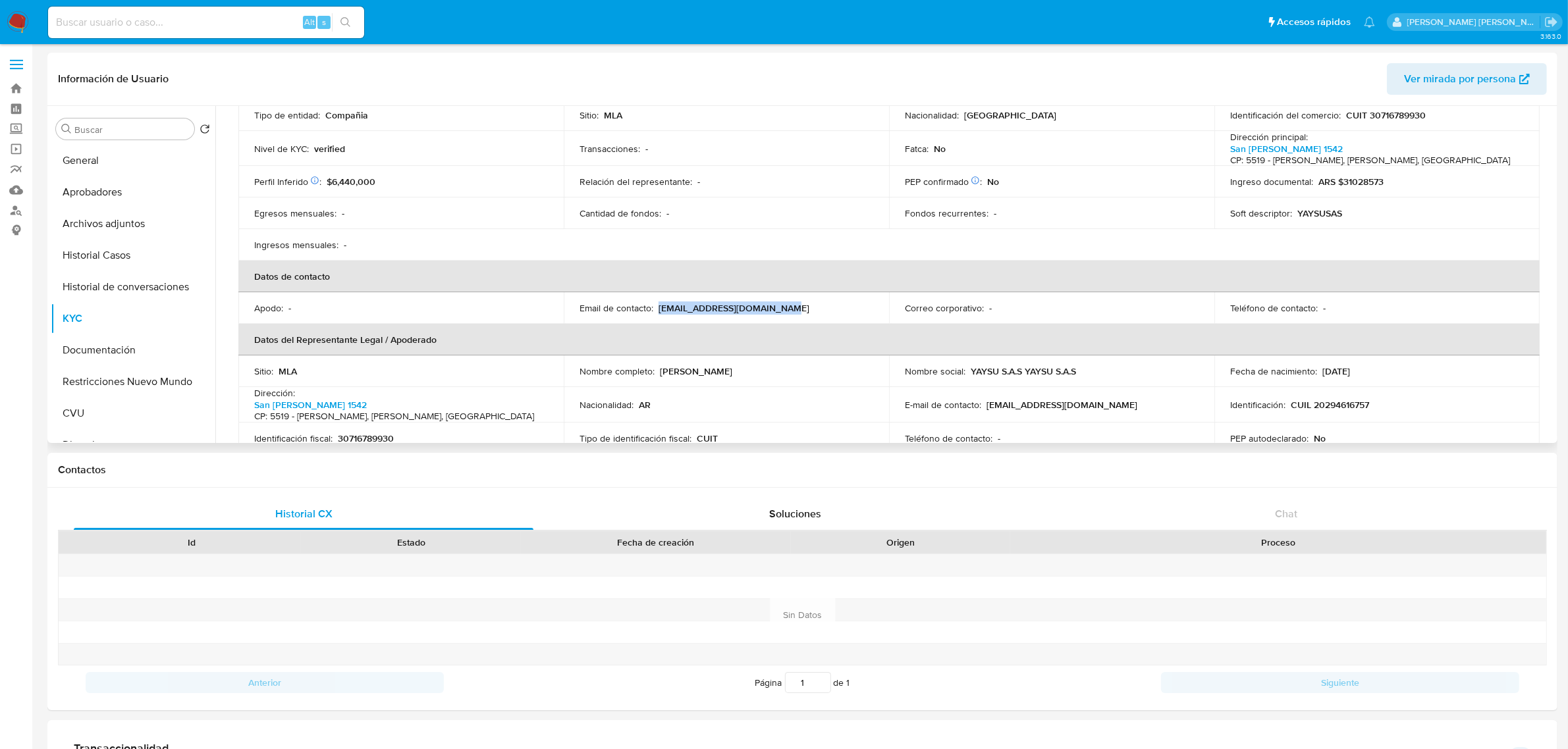
drag, startPoint x: 657, startPoint y: 306, endPoint x: 810, endPoint y: 311, distance: 153.1
click at [810, 311] on div "Email de contacto : adm.ltlimplantes@gmail.com" at bounding box center [725, 308] width 293 height 12
copy p "adm.ltlimplantes@gmail.com"
drag, startPoint x: 124, startPoint y: 258, endPoint x: 133, endPoint y: 254, distance: 9.8
click at [124, 258] on button "Historial Casos" at bounding box center [128, 255] width 154 height 32
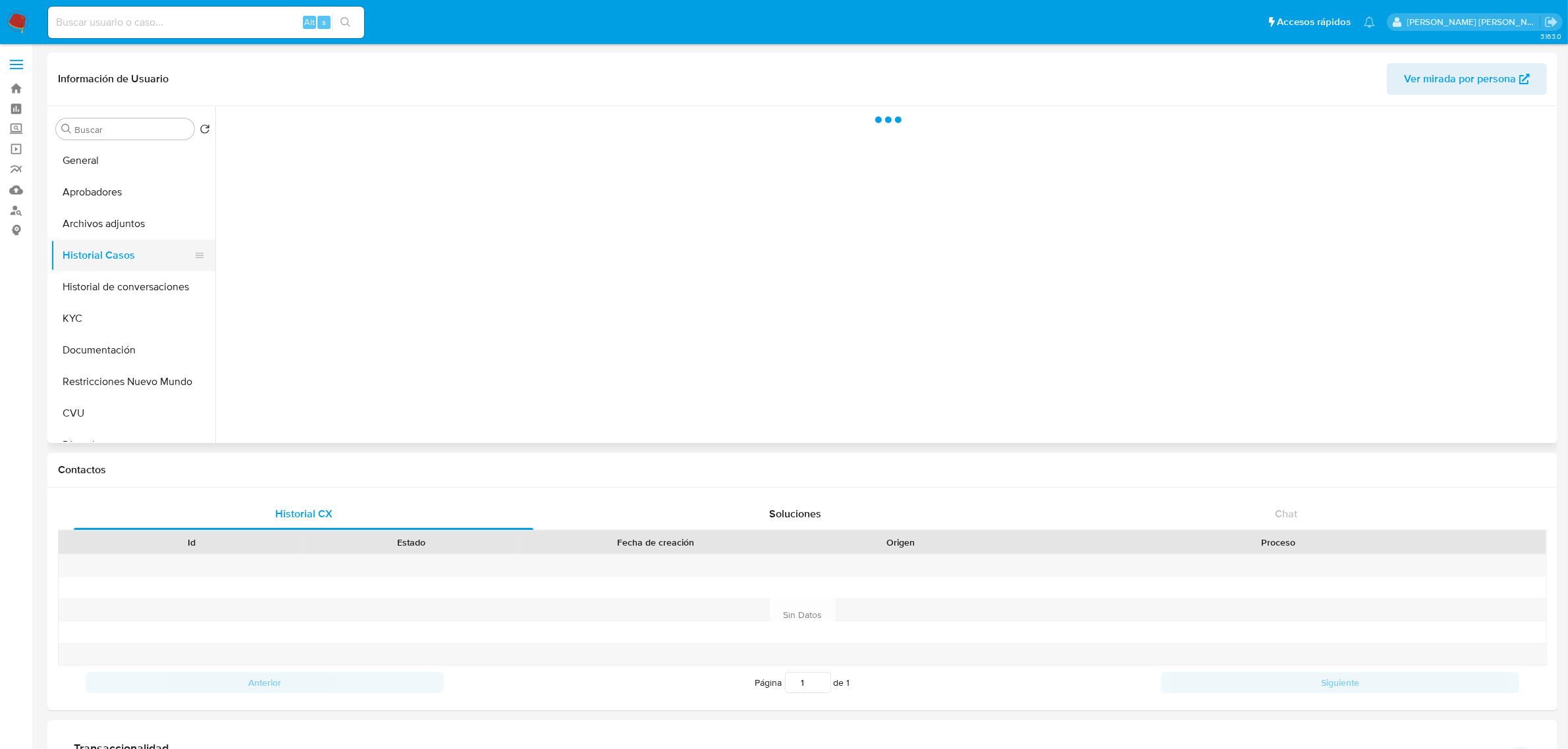
scroll to position [0, 0]
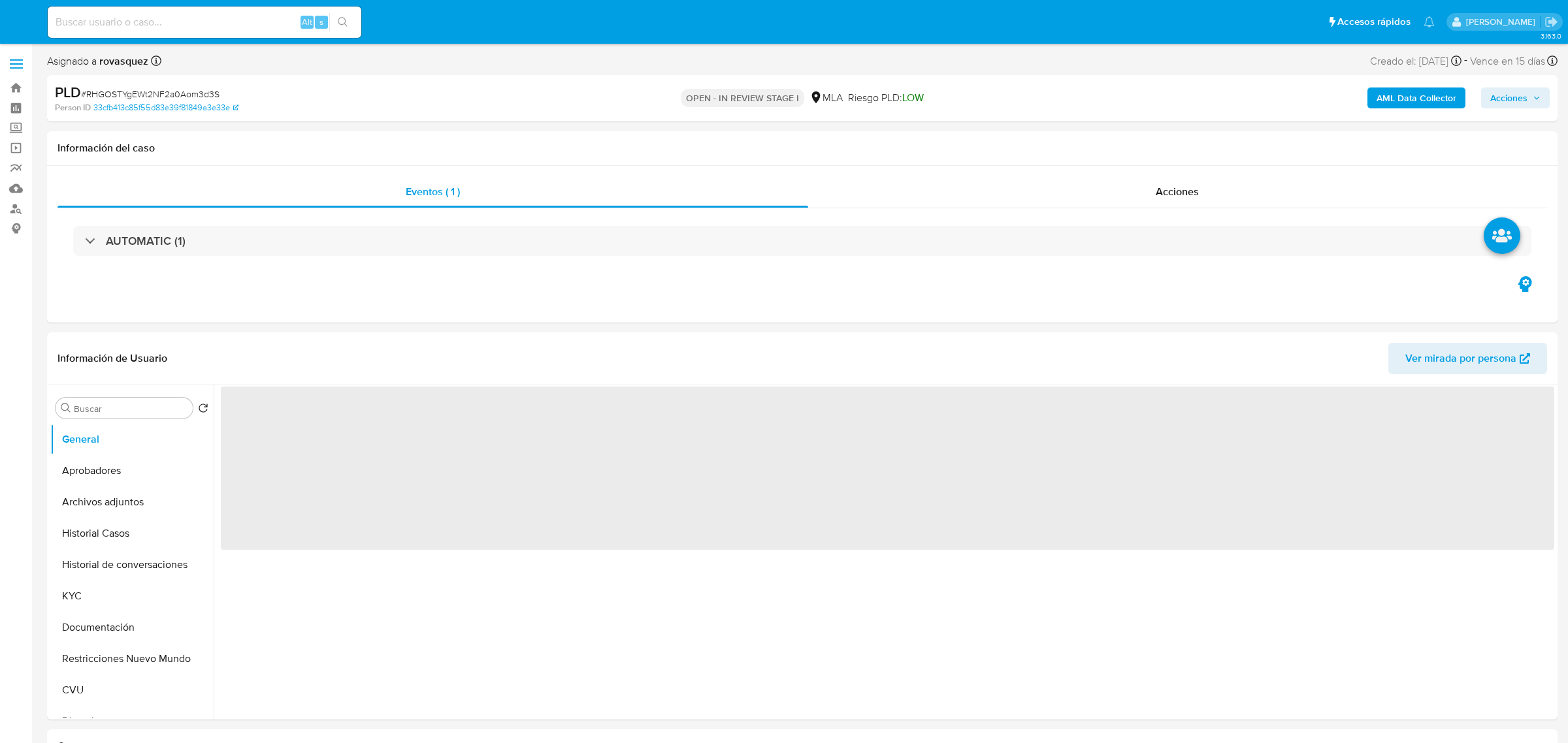
select select "10"
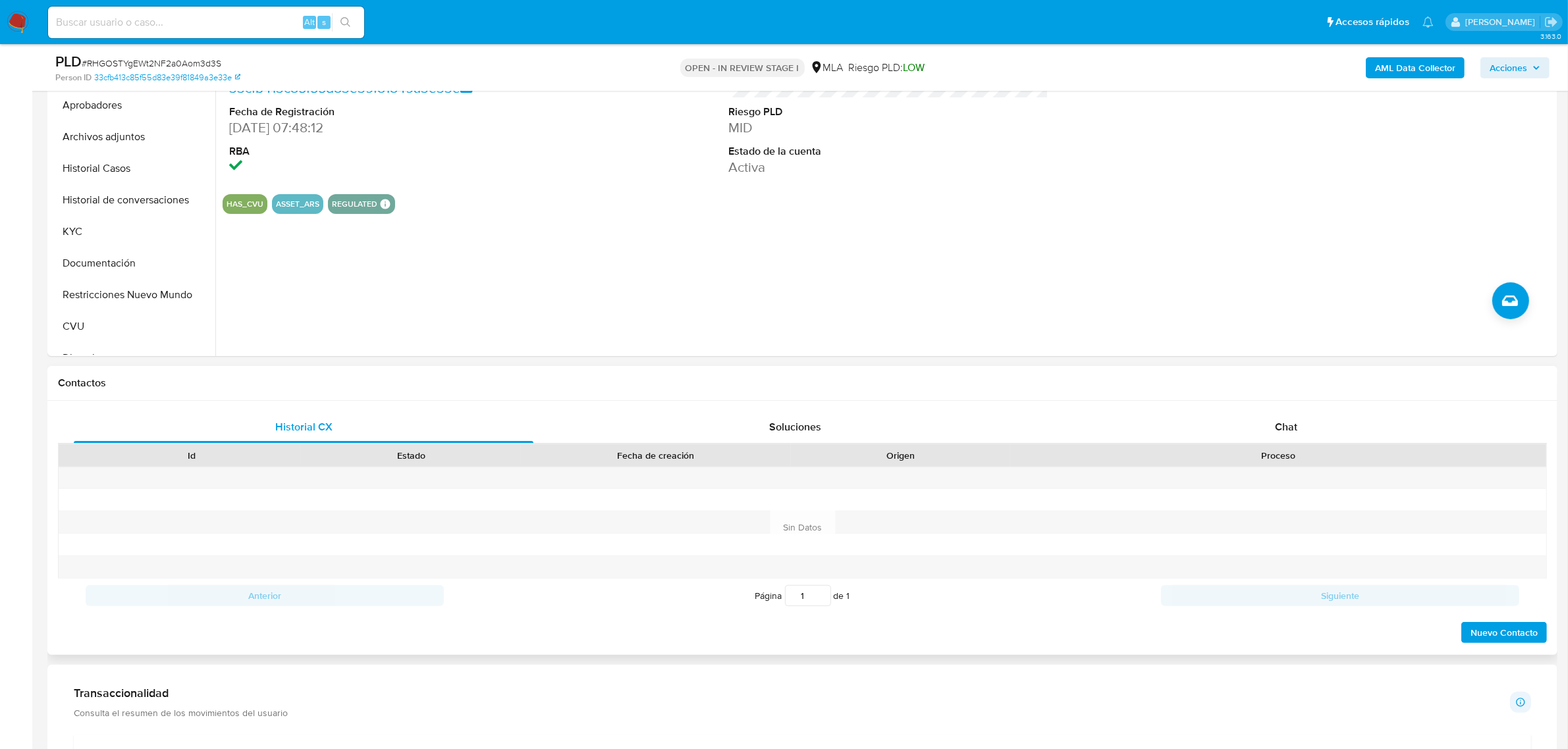
scroll to position [329, 0]
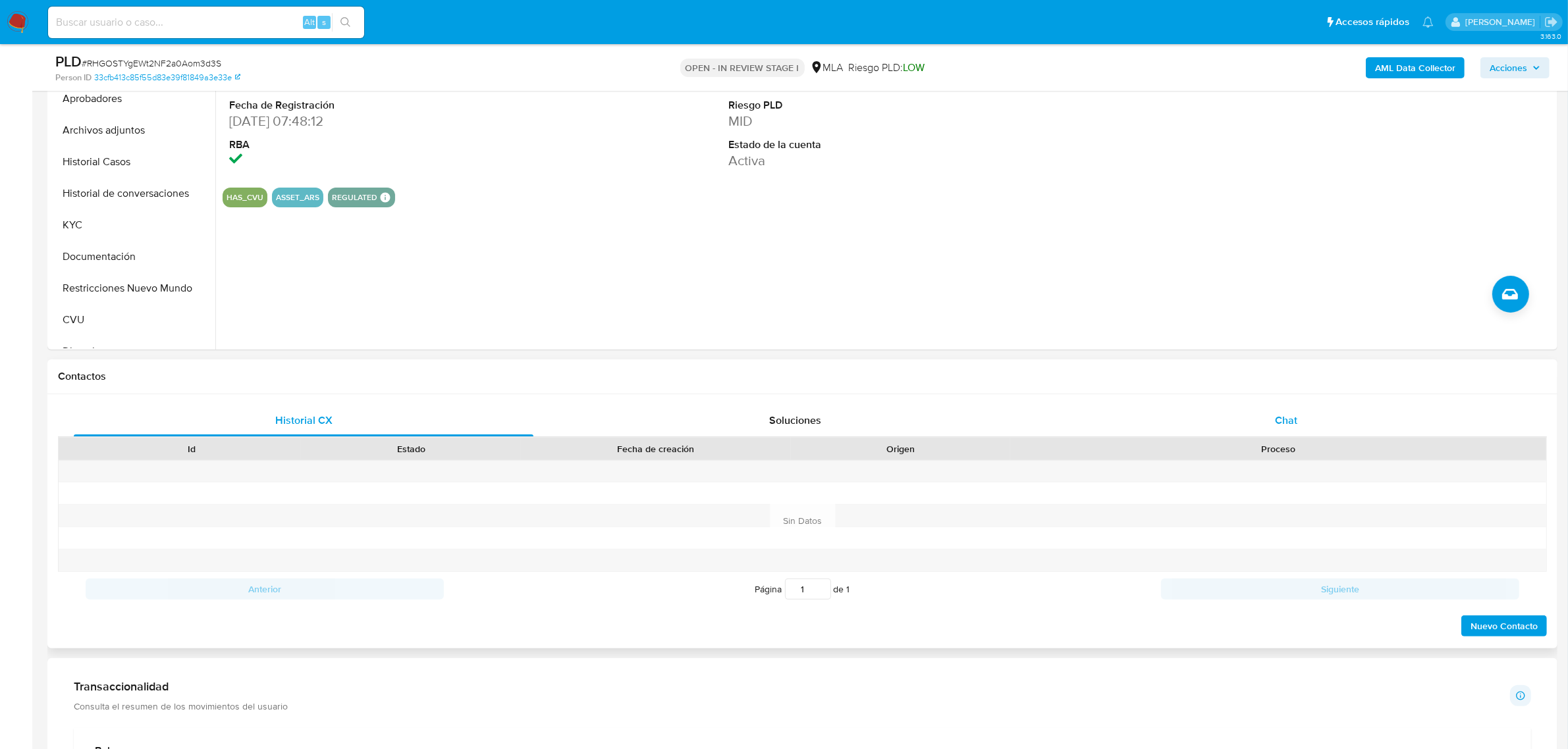
click at [1282, 416] on span "Chat" at bounding box center [1285, 420] width 22 height 15
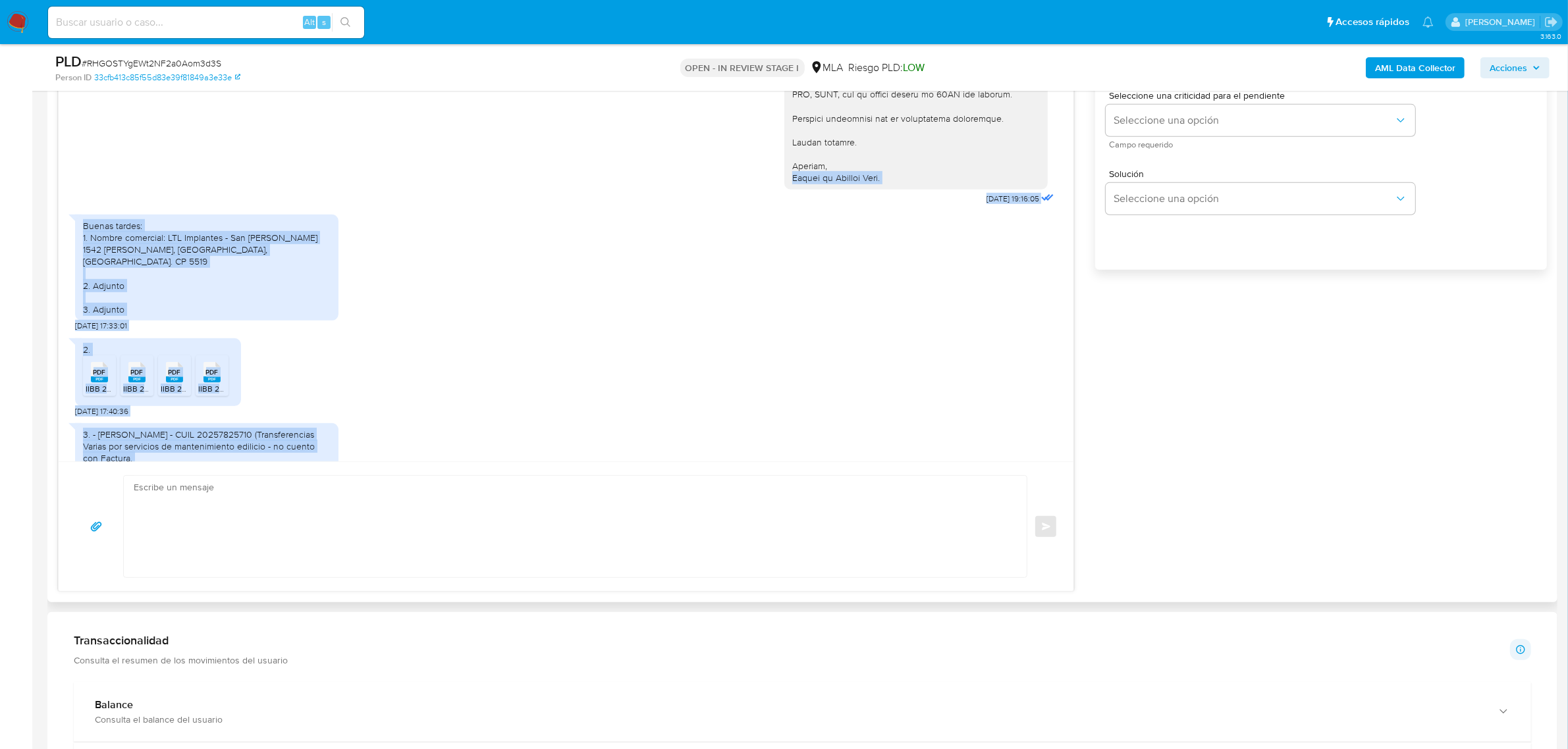
scroll to position [1235, 0]
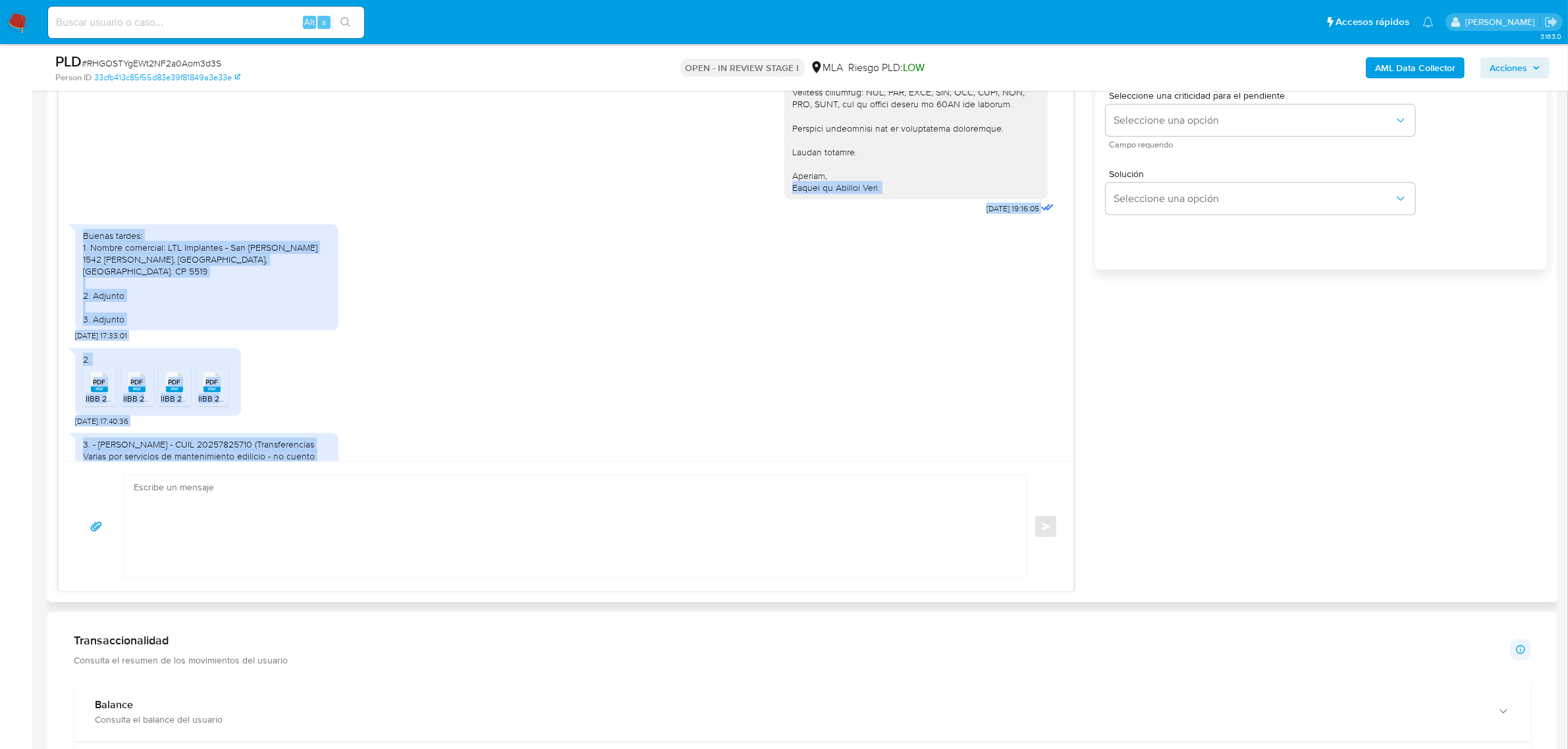
drag, startPoint x: 176, startPoint y: 320, endPoint x: 90, endPoint y: 231, distance: 123.8
click at [90, 231] on div "18/08/2025 17:44:40 1. VENTA AL POR MAYOR DE INSTRUMENTAL MÉDICO Y ODONTOLÓGICO…" at bounding box center [566, 218] width 1015 height 486
copy div "Equipo de Mercado Pago. 07/10/2025 19:16:05 Buenas tardes: 1. Nombre comercial:…"
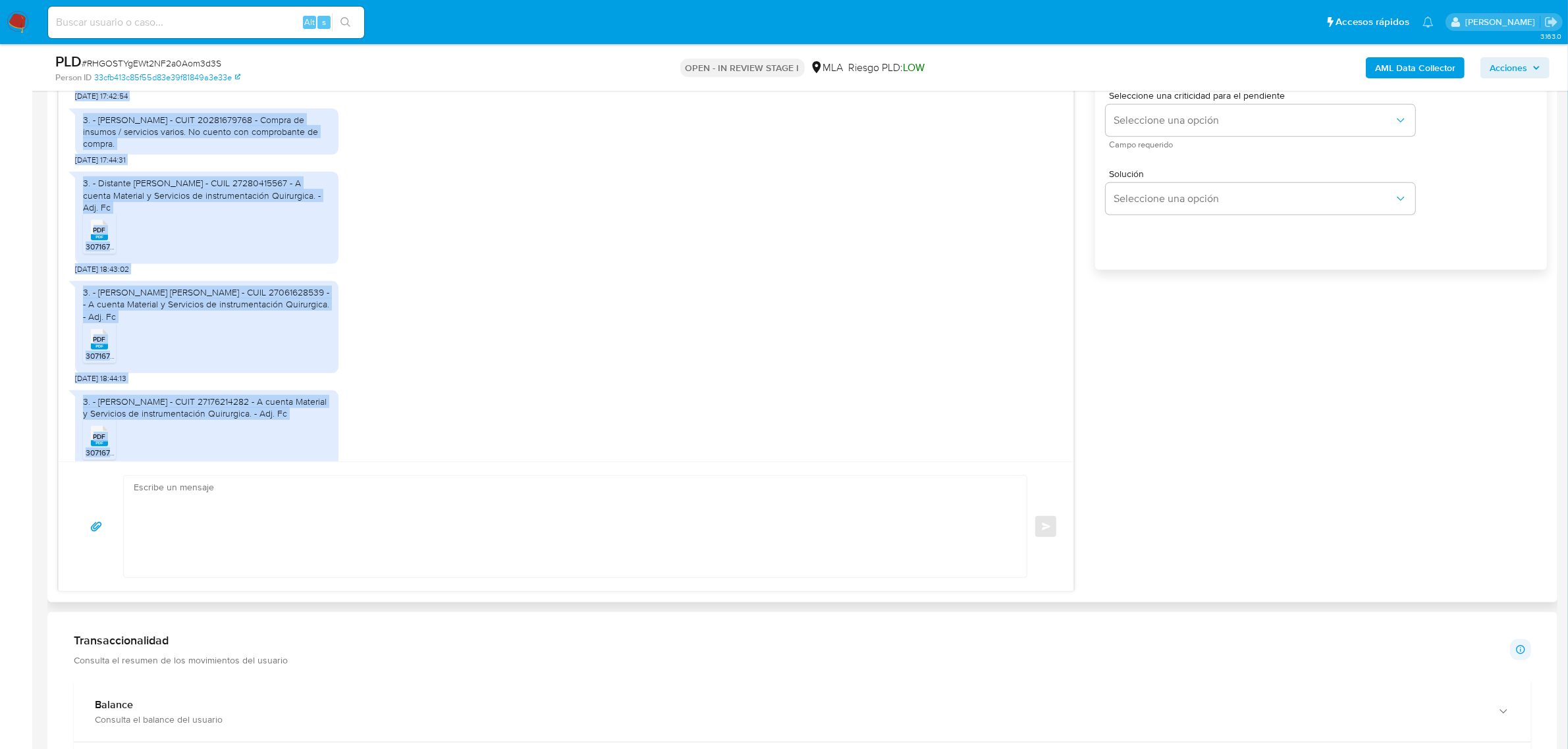
scroll to position [1645, 0]
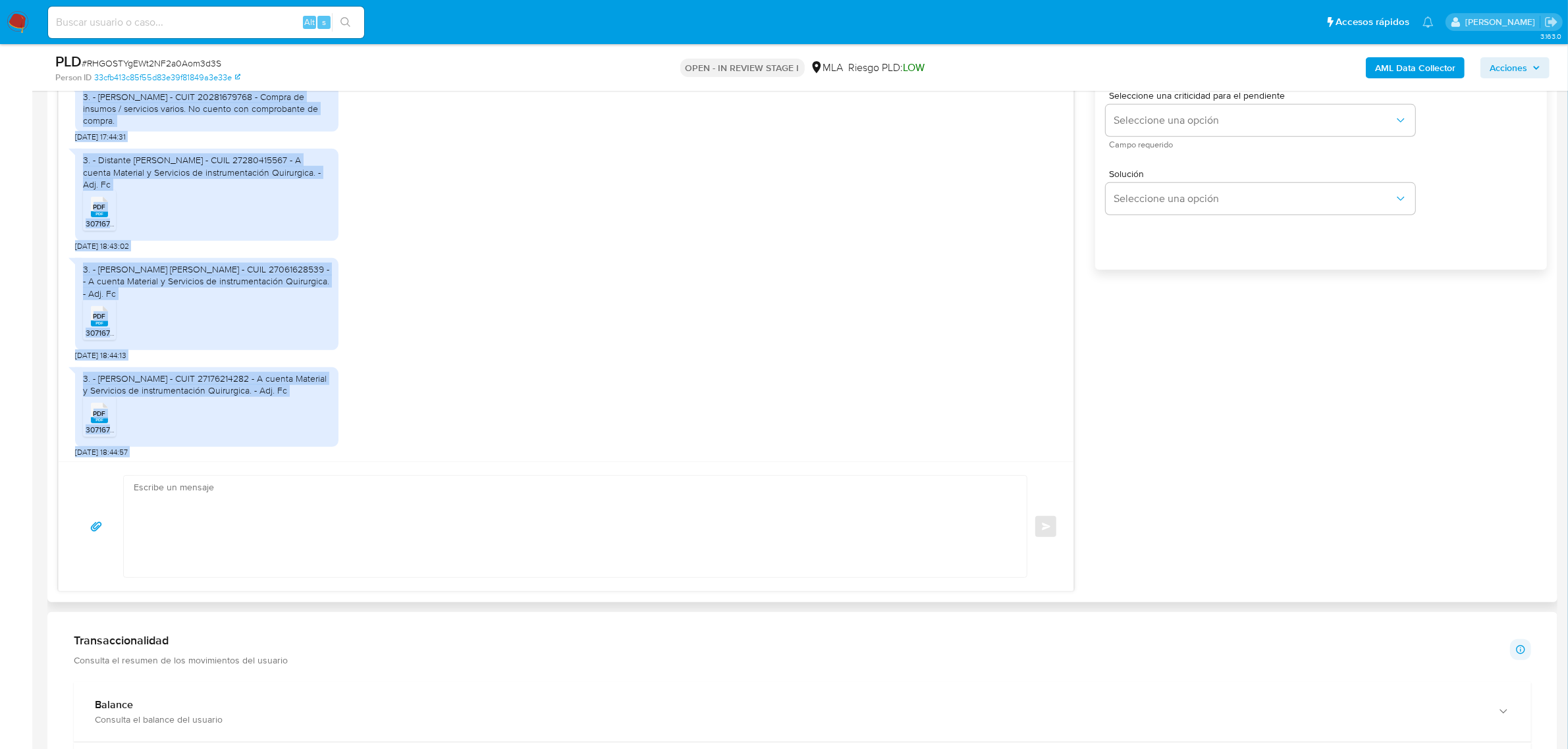
click at [444, 263] on div "3. - Bucca Maria Estela - CUIL 27061628539 - - A cuenta Material y Servicios de…" at bounding box center [566, 307] width 982 height 110
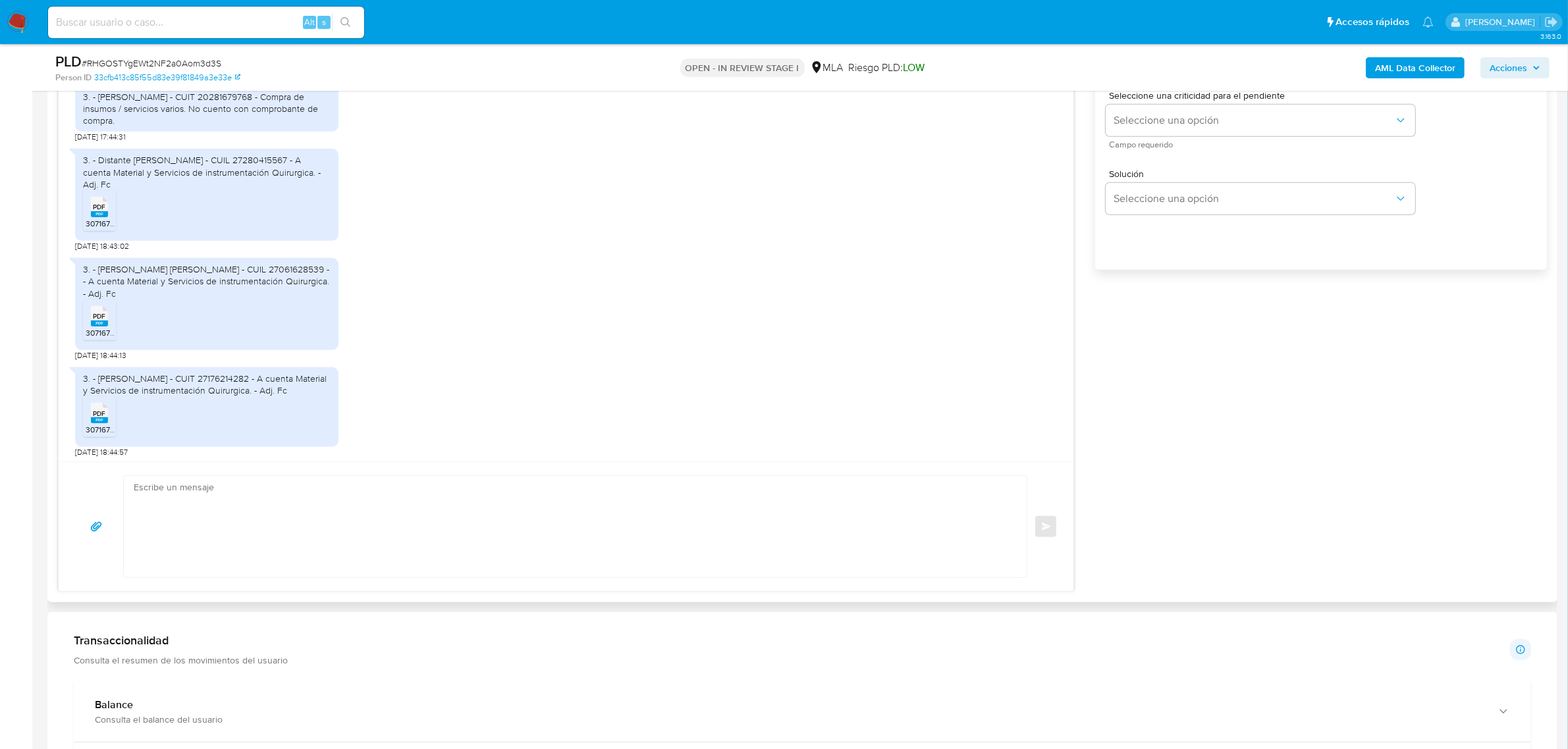
click at [97, 211] on span "PDF" at bounding box center [99, 207] width 13 height 9
click at [97, 320] on rect at bounding box center [99, 323] width 17 height 6
click at [101, 422] on rect at bounding box center [99, 420] width 17 height 6
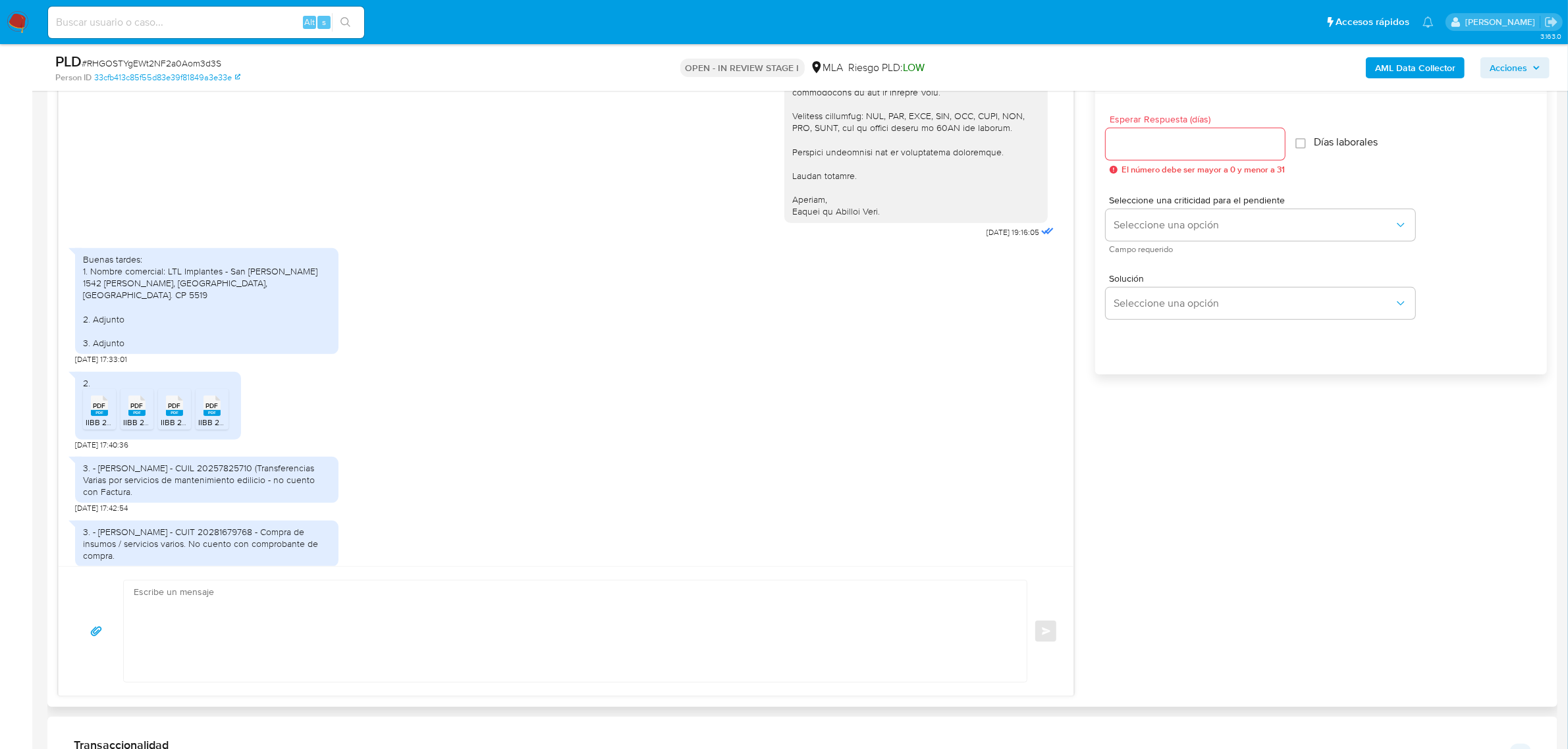
scroll to position [576, 0]
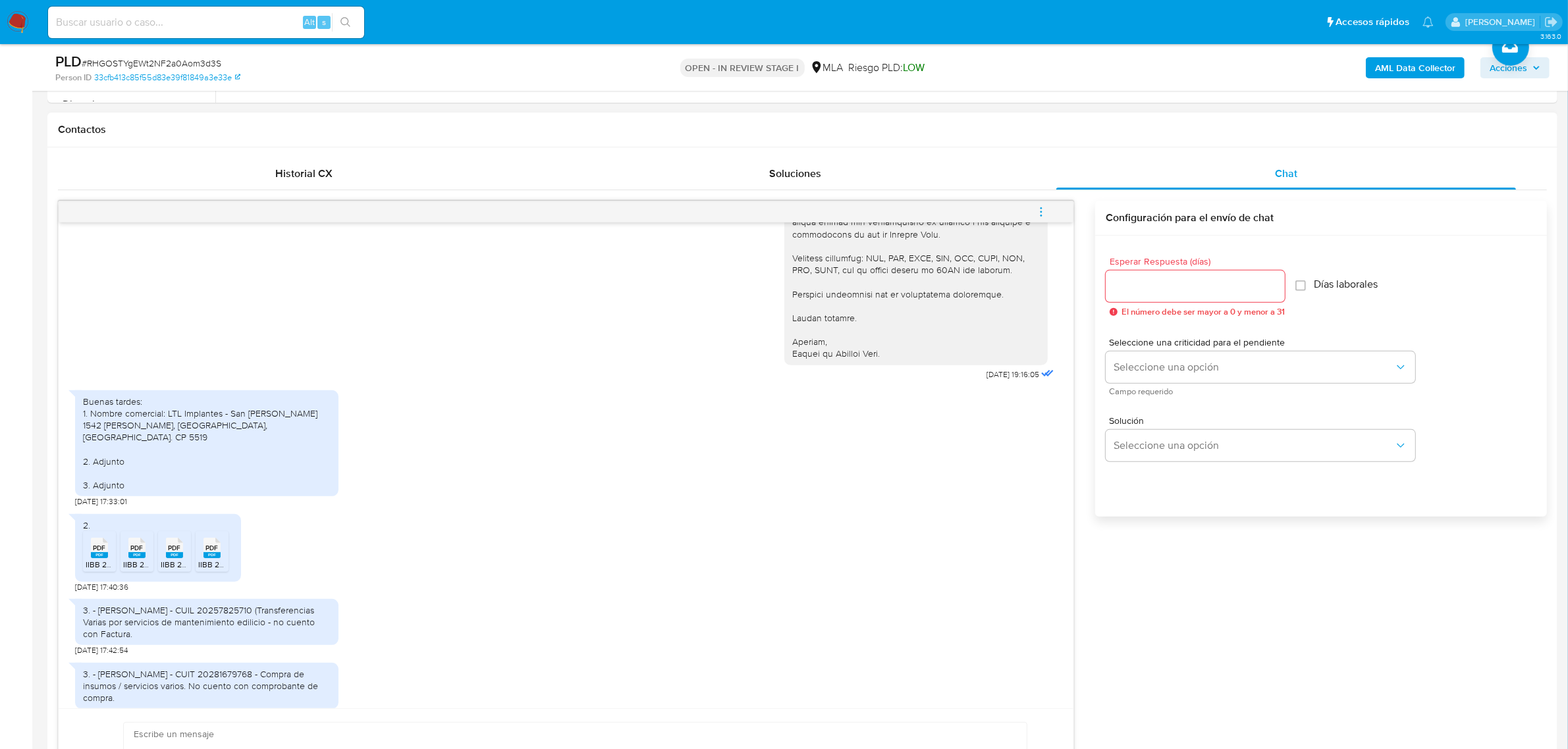
click at [1044, 215] on icon "menu-action" at bounding box center [1041, 212] width 12 height 12
click at [948, 191] on li "Cerrar conversación" at bounding box center [951, 187] width 135 height 24
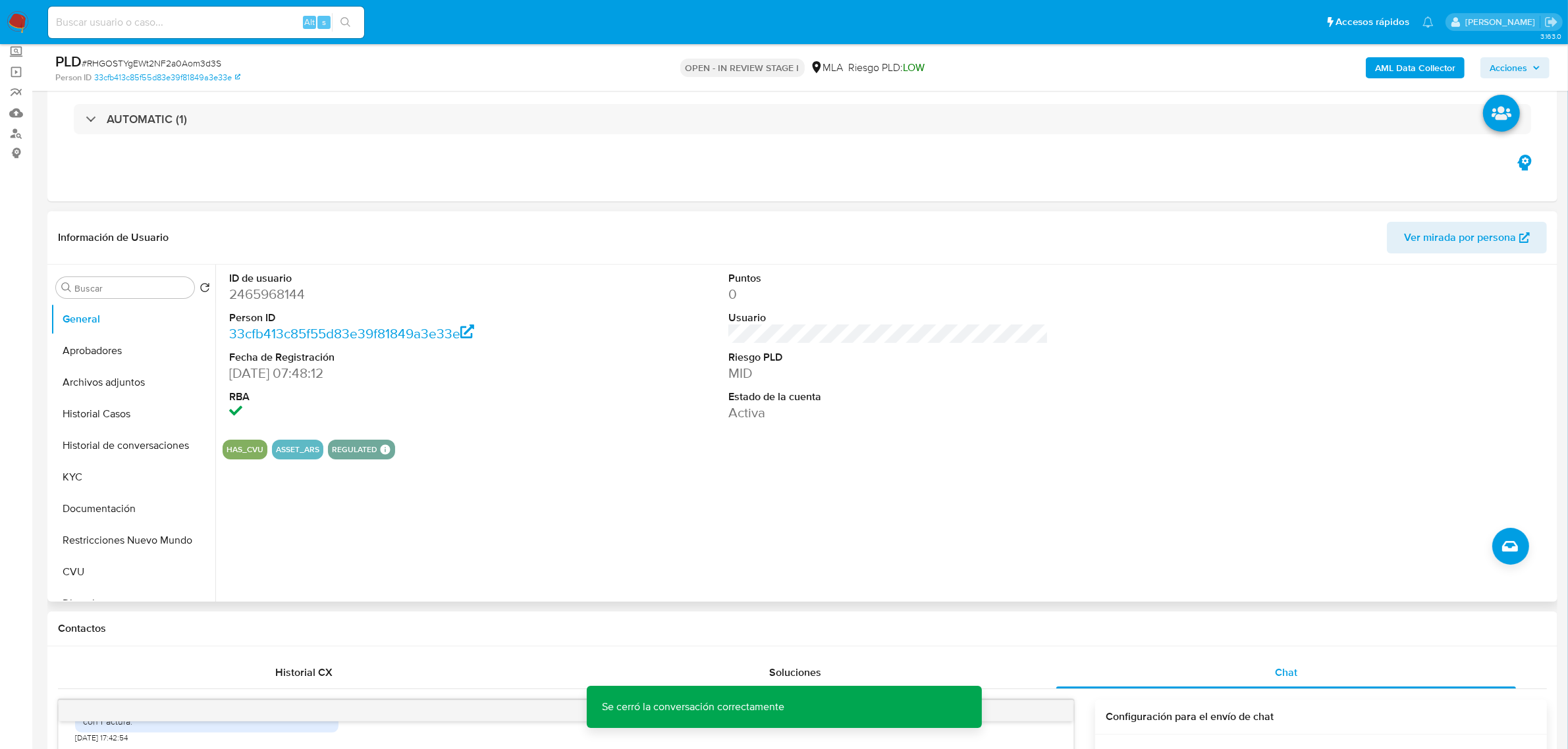
scroll to position [0, 0]
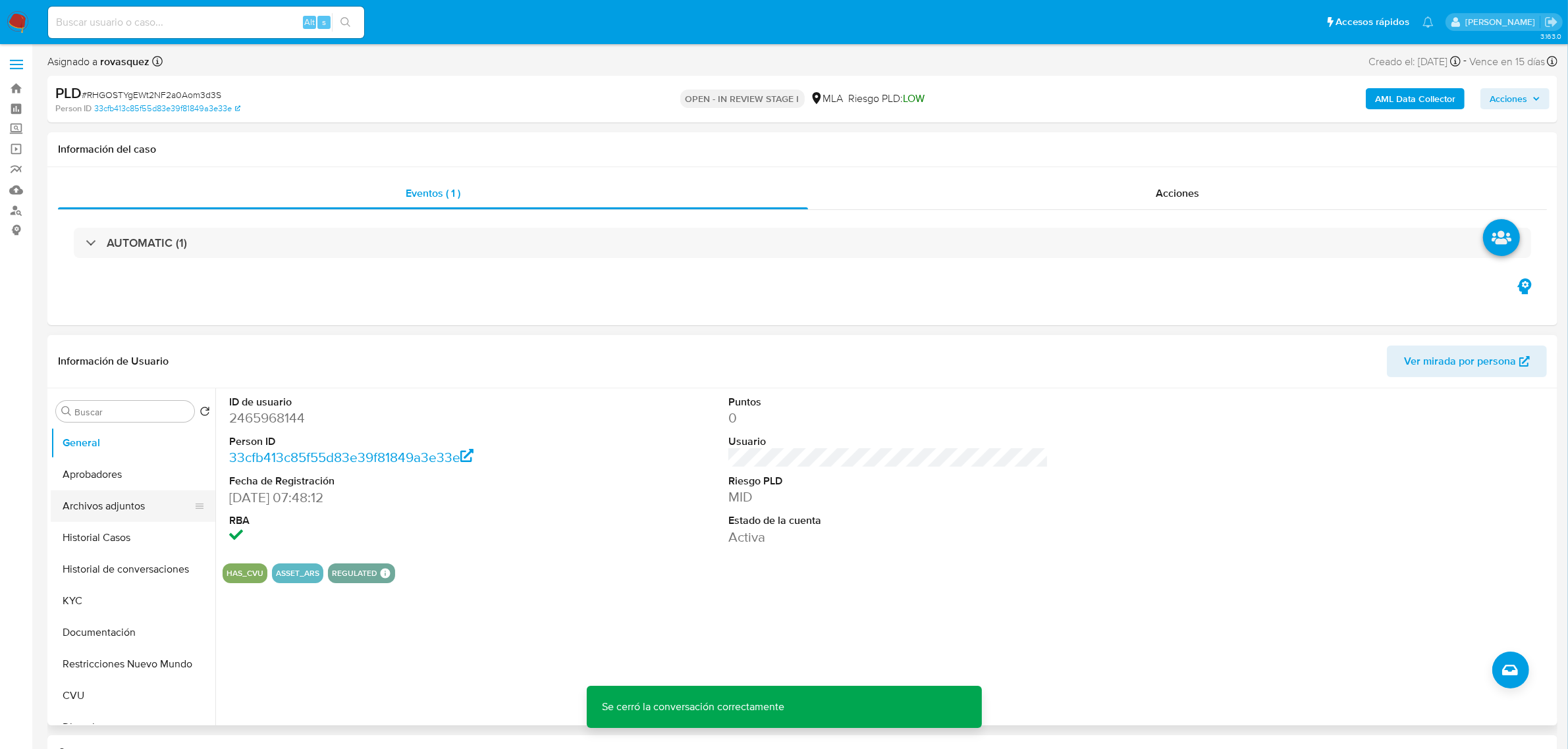
click at [101, 502] on button "Archivos adjuntos" at bounding box center [128, 506] width 154 height 32
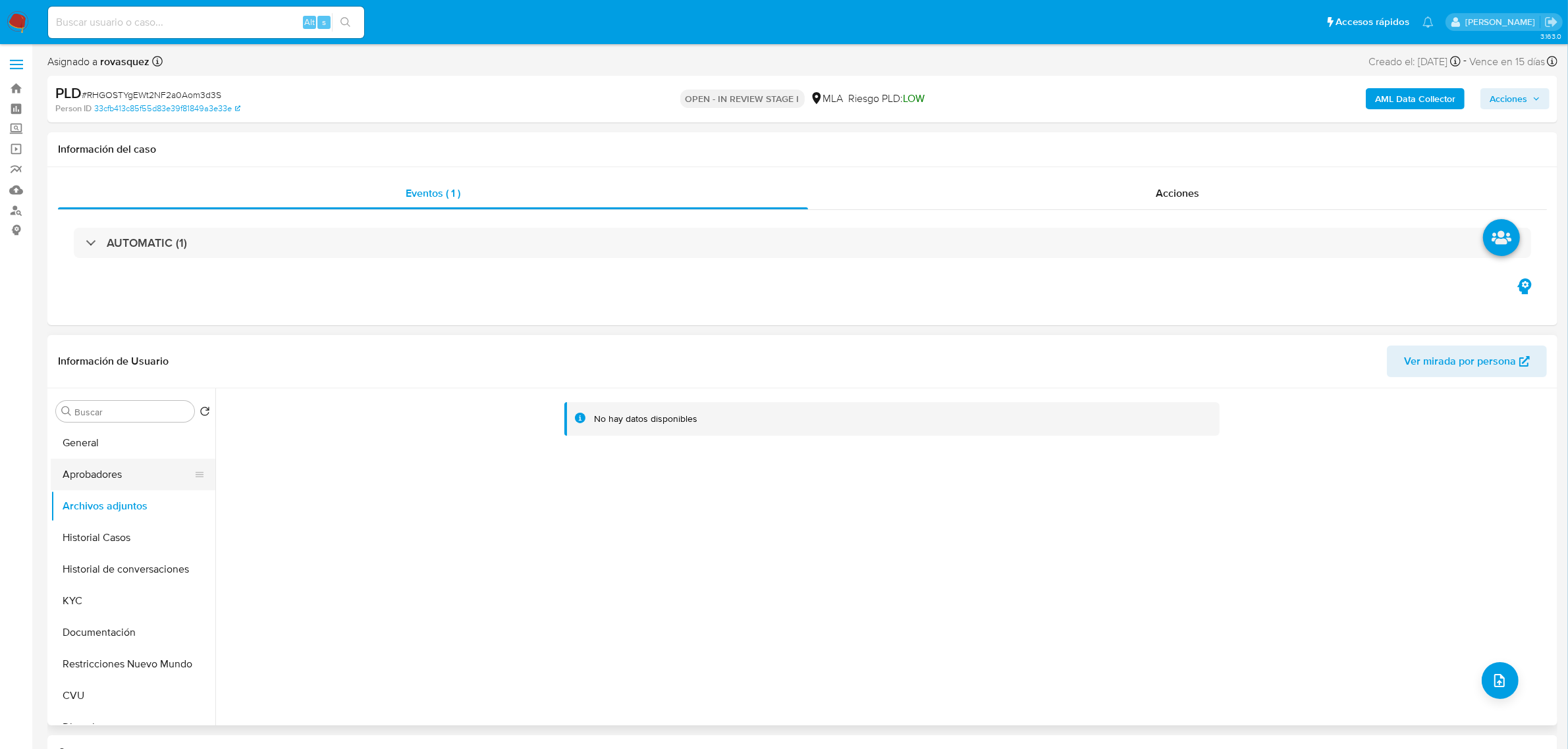
click at [96, 470] on button "Aprobadores" at bounding box center [128, 474] width 154 height 32
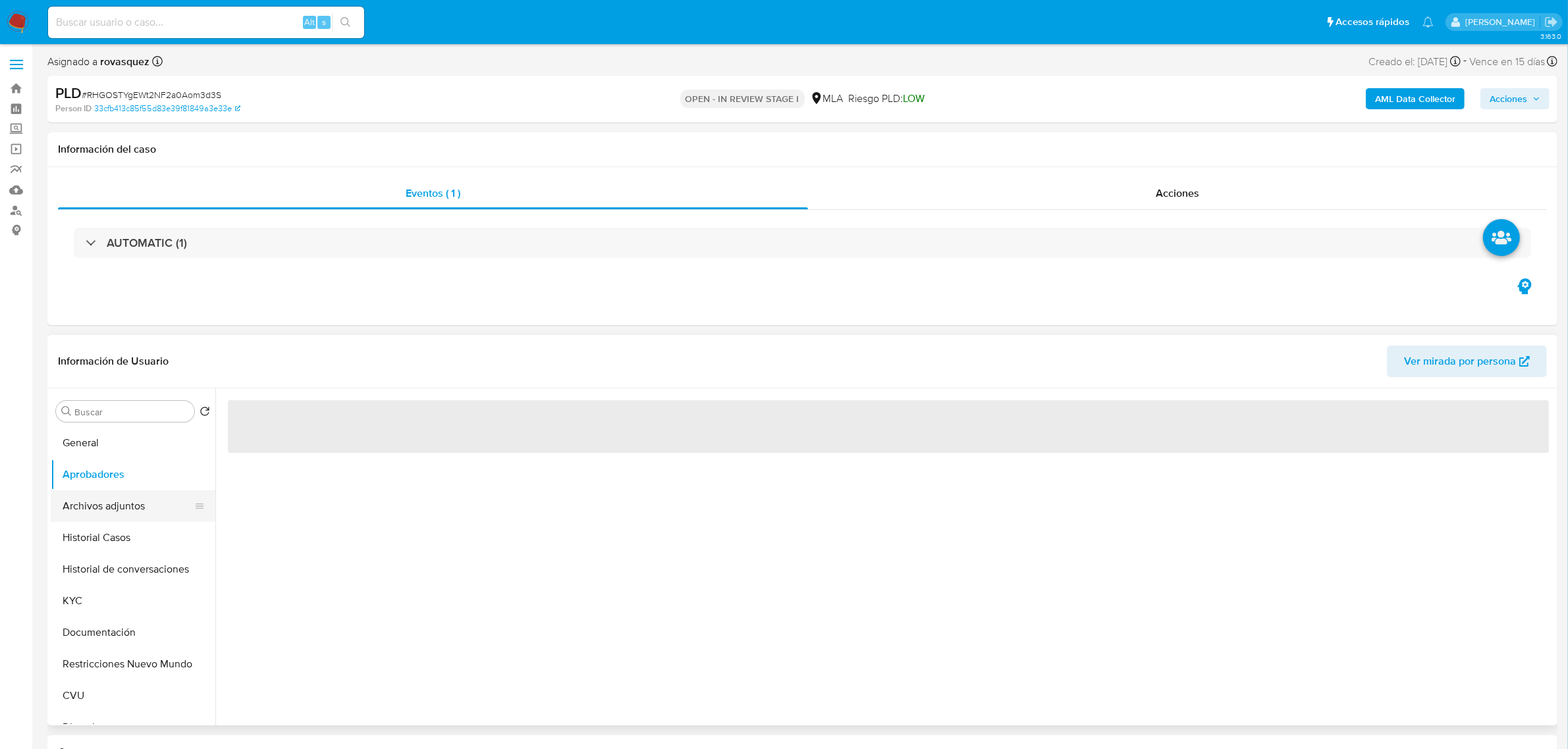
click at [101, 508] on button "Archivos adjuntos" at bounding box center [128, 506] width 154 height 32
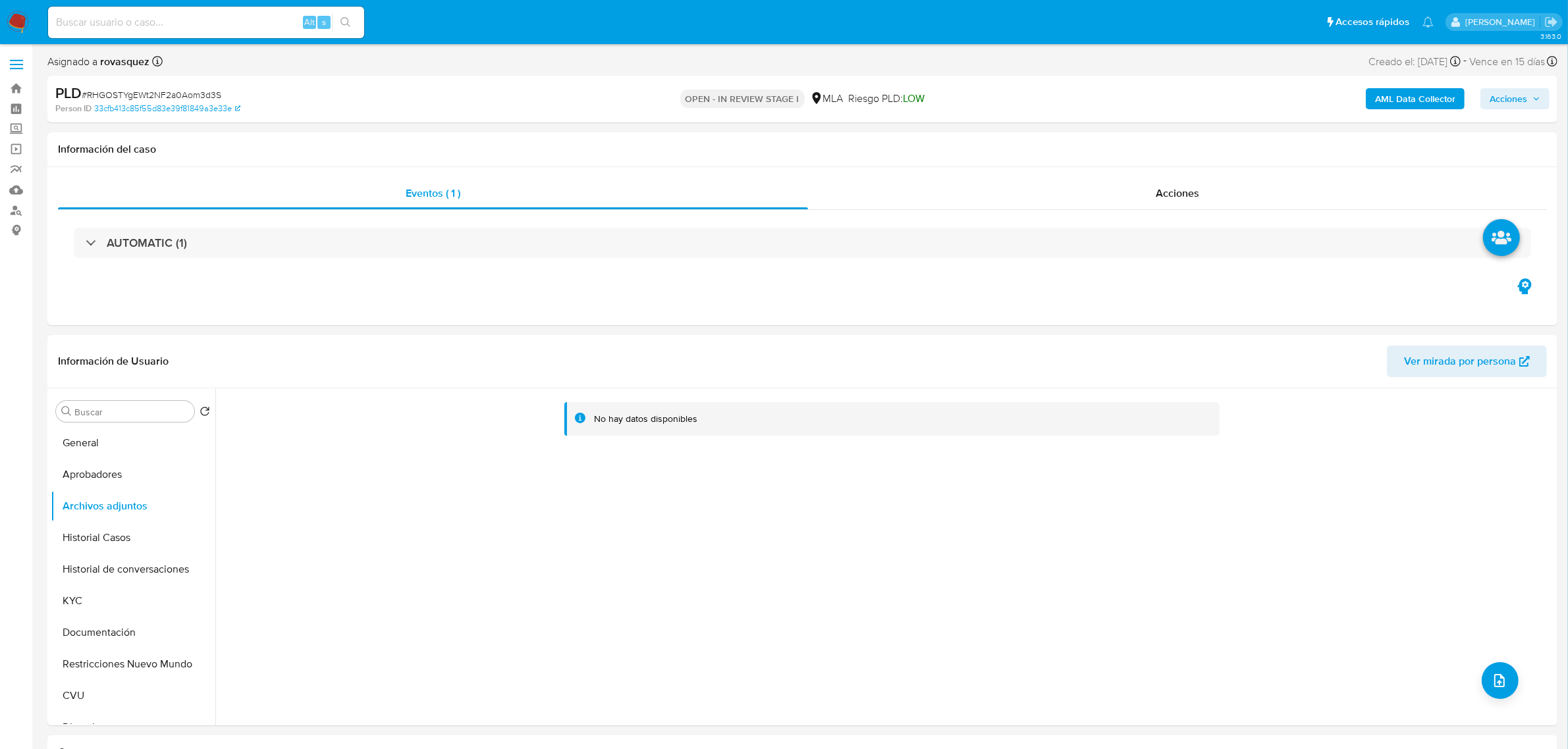
click at [1423, 104] on b "AML Data Collector" at bounding box center [1415, 99] width 81 height 21
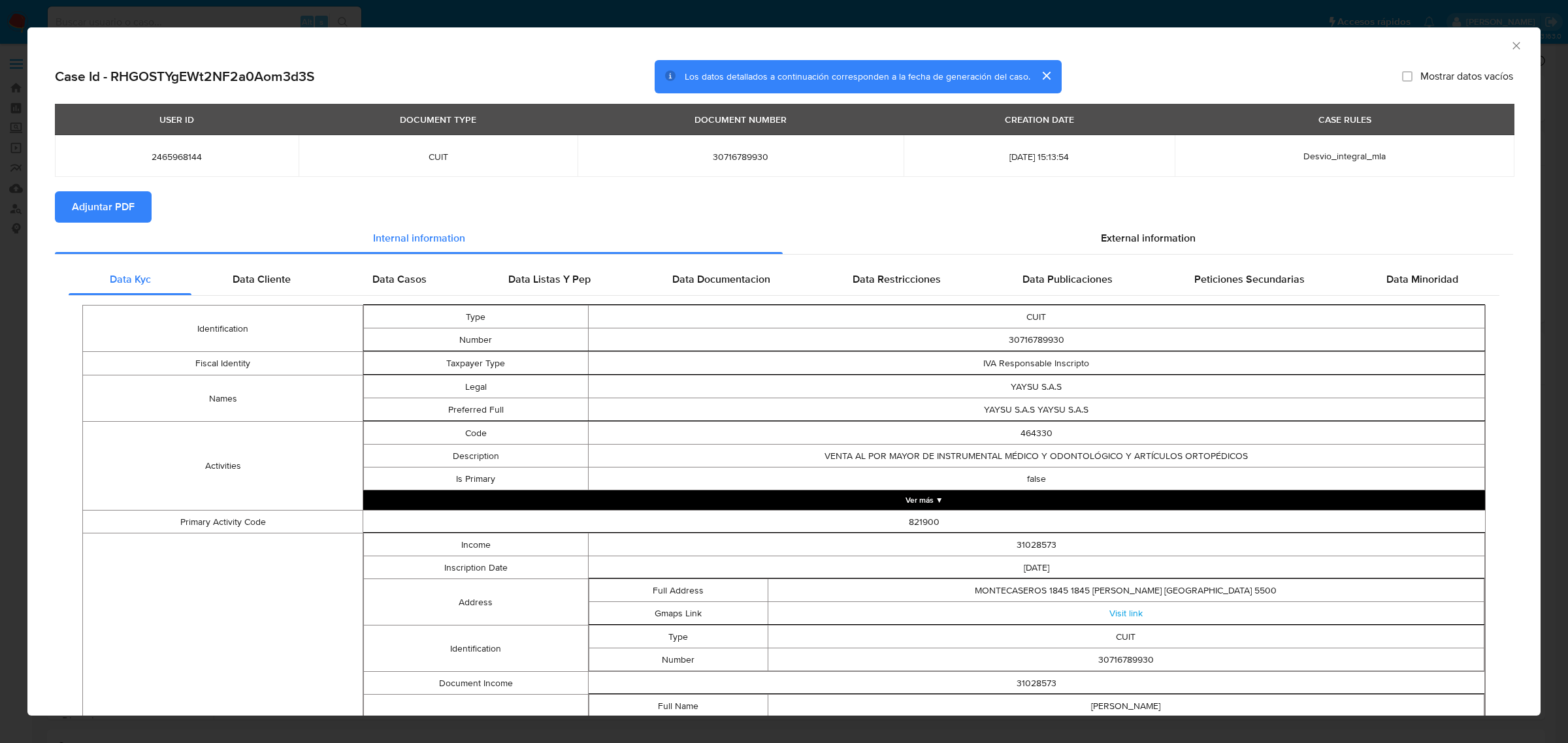
click at [115, 217] on span "Adjuntar PDF" at bounding box center [103, 207] width 63 height 29
drag, startPoint x: 1093, startPoint y: 256, endPoint x: 1099, endPoint y: 246, distance: 11.7
click at [1095, 254] on div "Internal information External information Data Kyc Data Cliente Data Casos Data…" at bounding box center [784, 650] width 1458 height 856
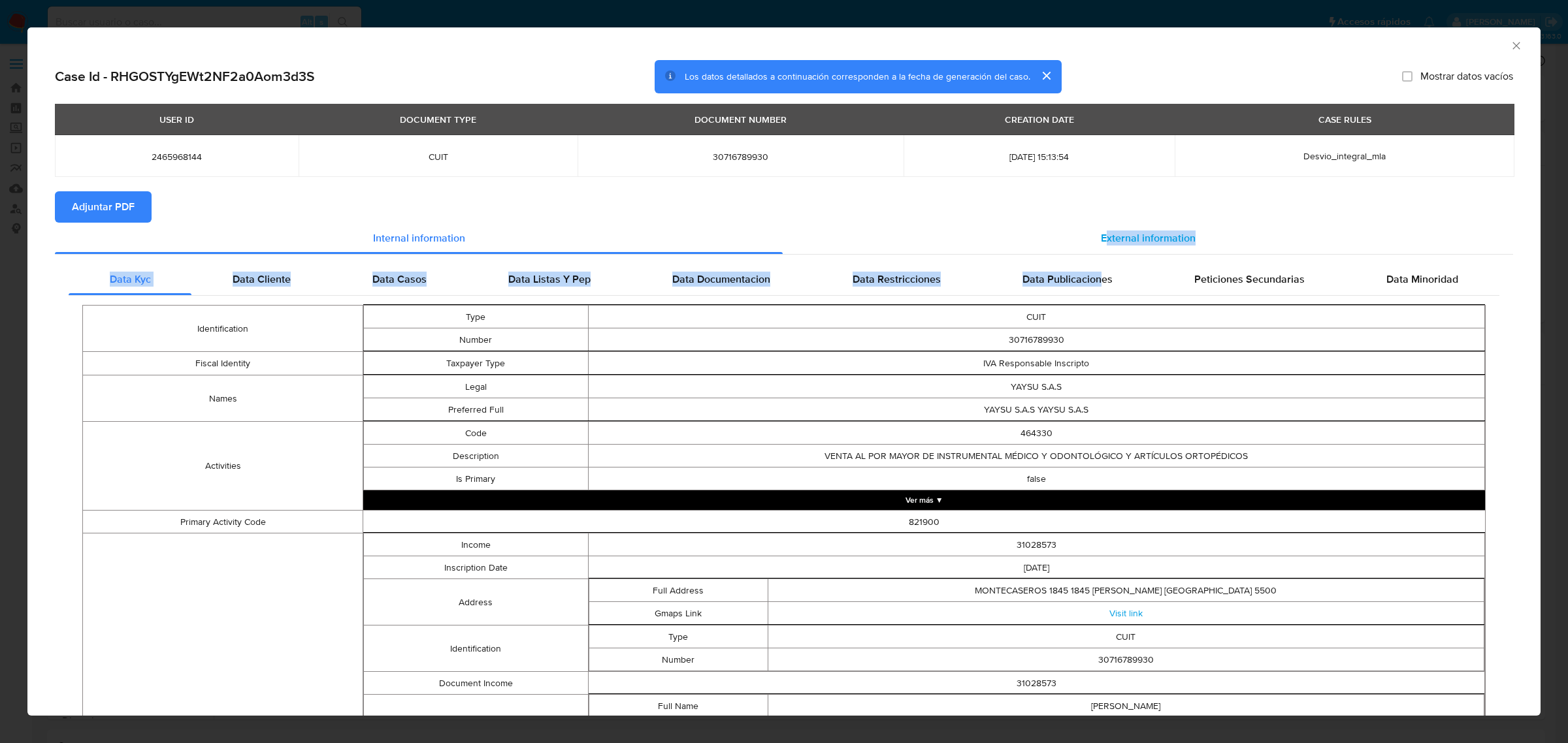
click at [1112, 237] on span "External information" at bounding box center [1148, 238] width 94 height 15
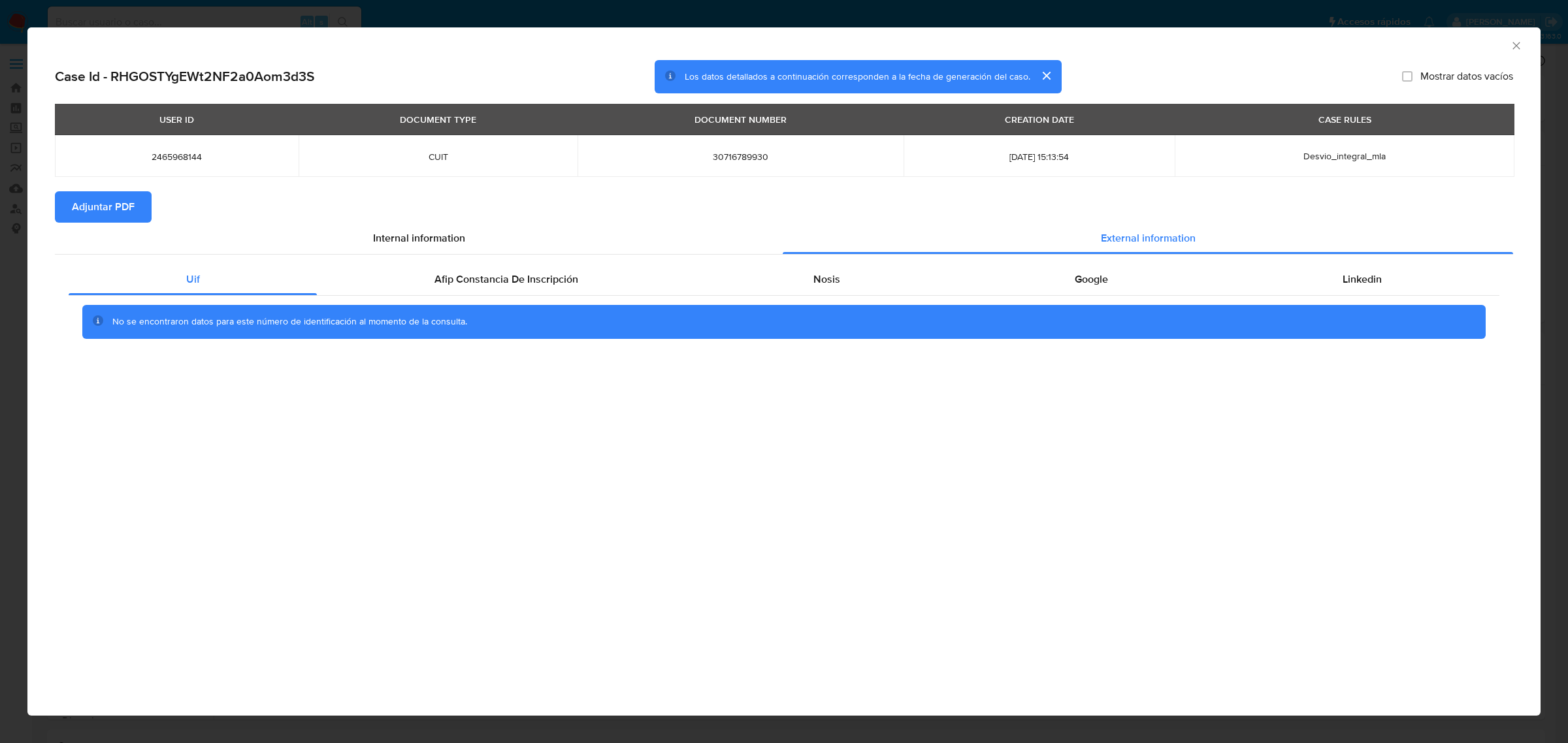
click at [753, 507] on div "AML Data Collector Case Id - RHGOSTYgEWt2NF2a0Aom3d3S Los datos detallados a co…" at bounding box center [784, 372] width 1513 height 689
click at [1111, 279] on div "Google" at bounding box center [1091, 279] width 268 height 31
click at [1109, 279] on div "Google" at bounding box center [1091, 279] width 268 height 31
click at [1519, 47] on icon "Cerrar ventana" at bounding box center [1516, 46] width 13 height 13
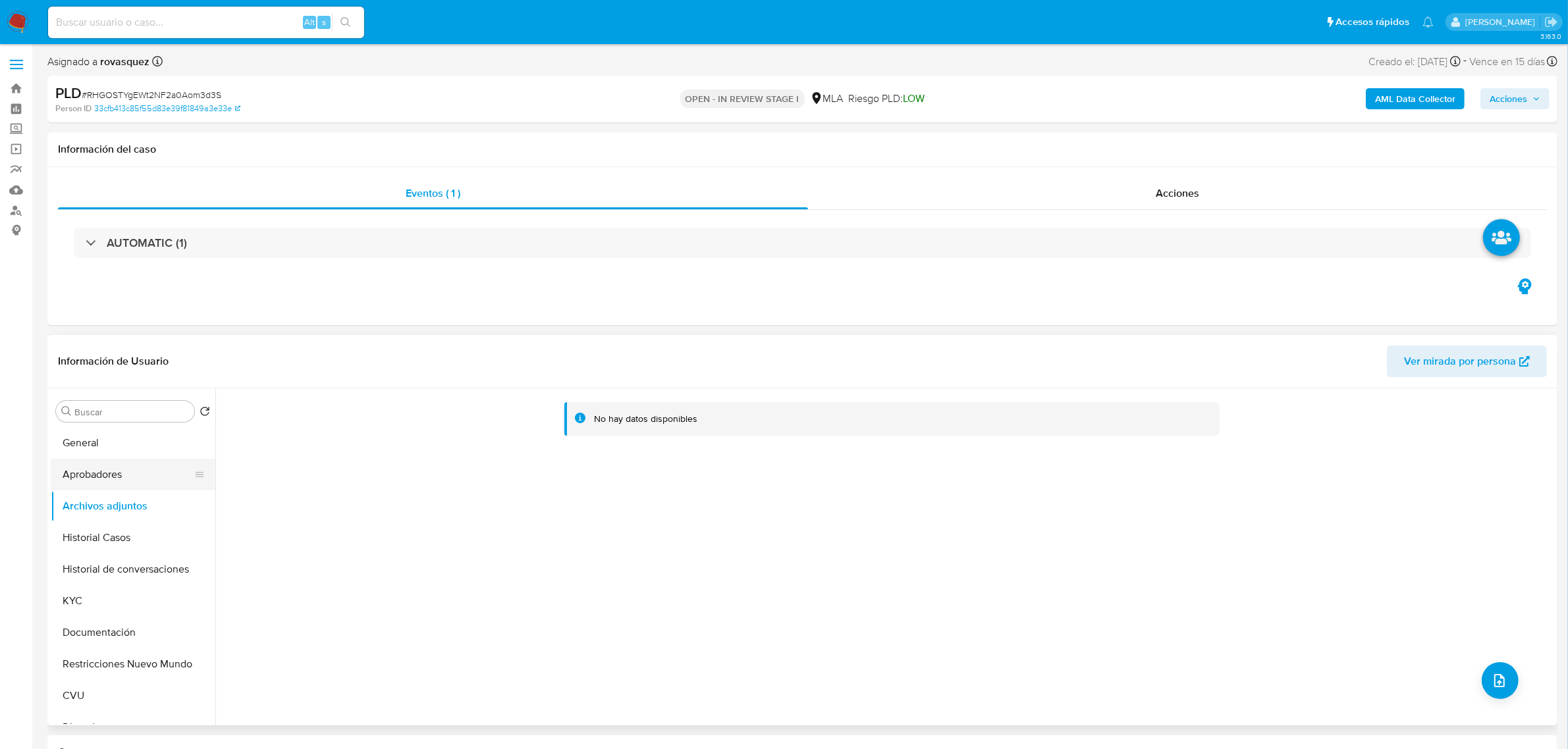
click at [99, 468] on button "Aprobadores" at bounding box center [128, 474] width 154 height 32
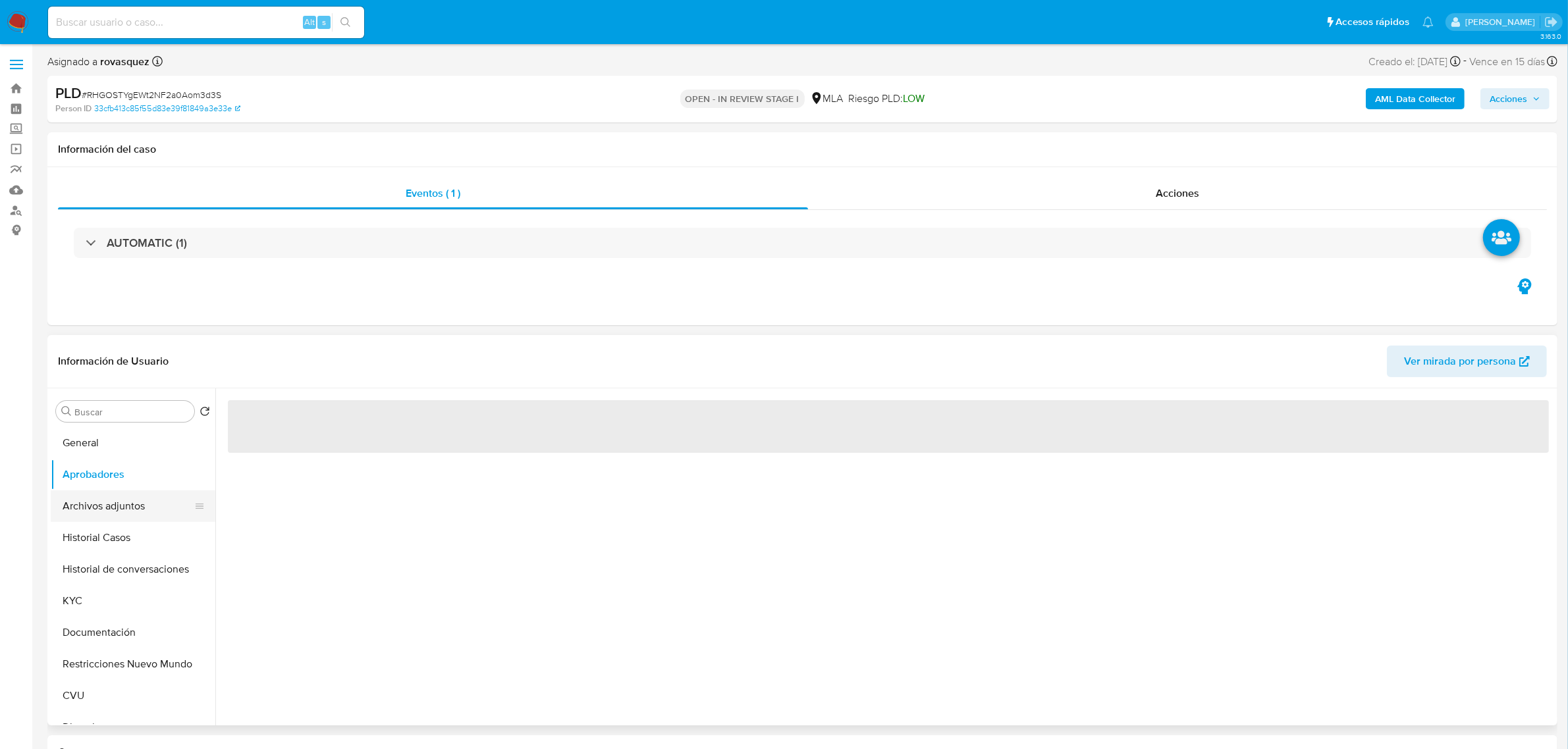
click at [99, 504] on button "Archivos adjuntos" at bounding box center [128, 506] width 154 height 32
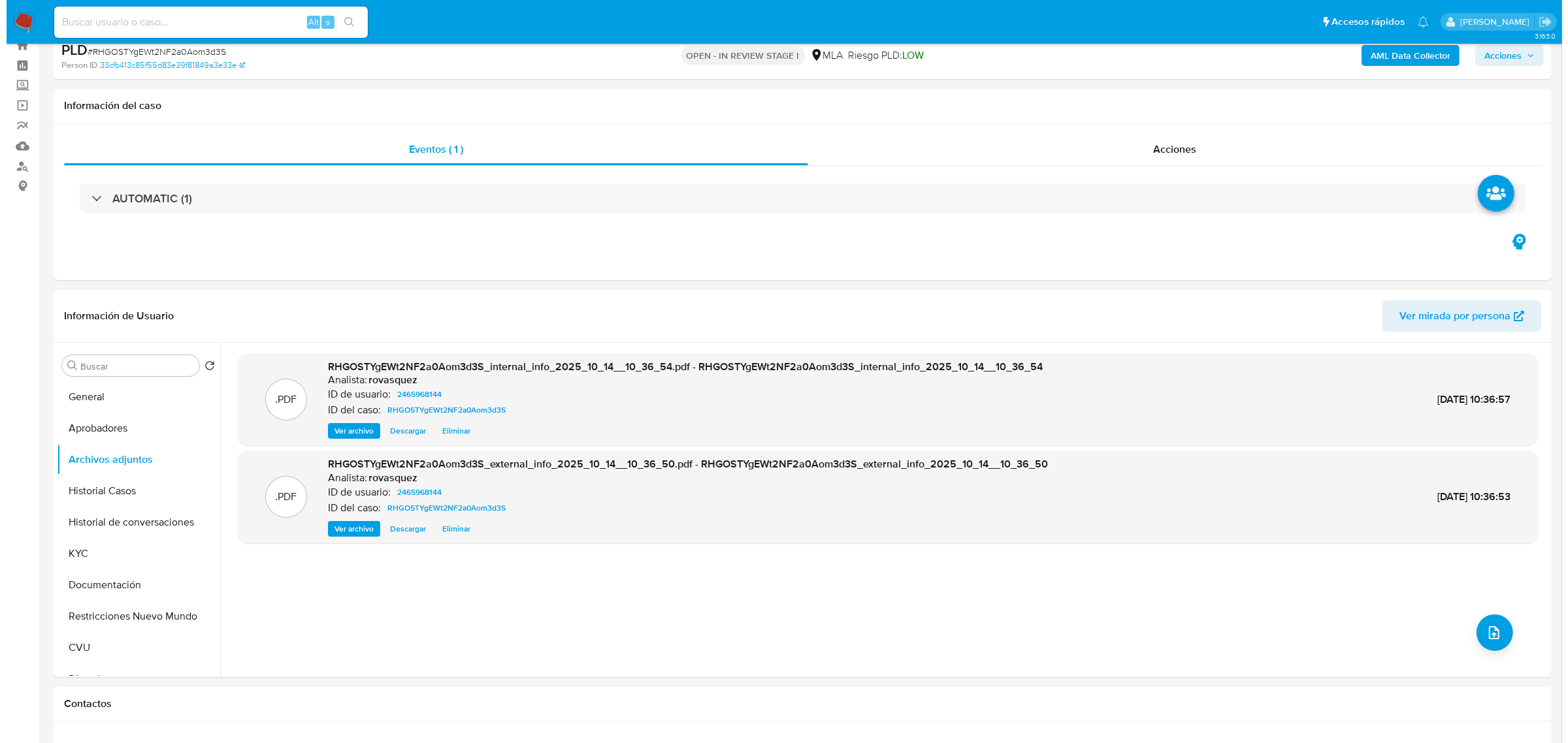
scroll to position [82, 0]
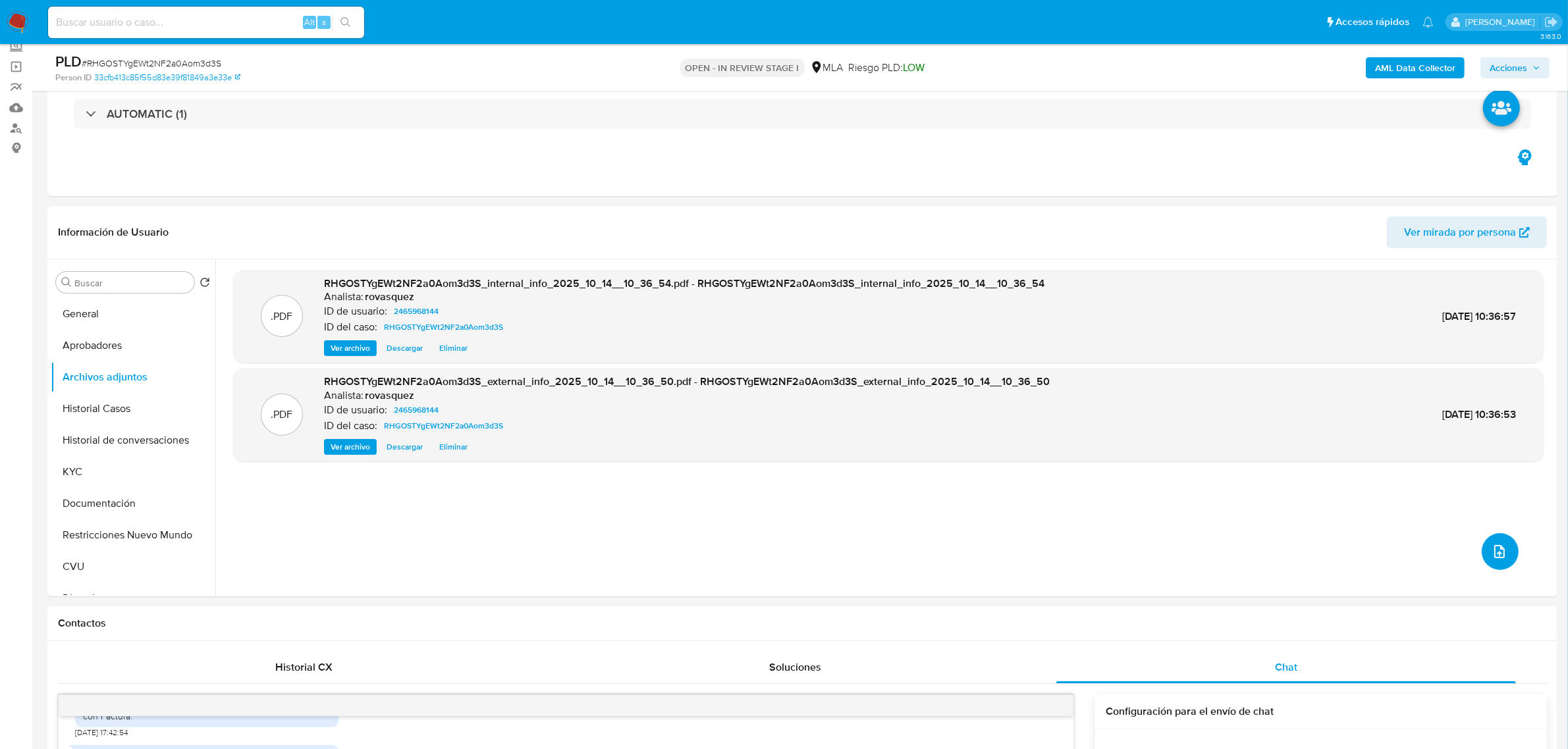
click at [1498, 555] on icon "upload-file" at bounding box center [1499, 552] width 11 height 13
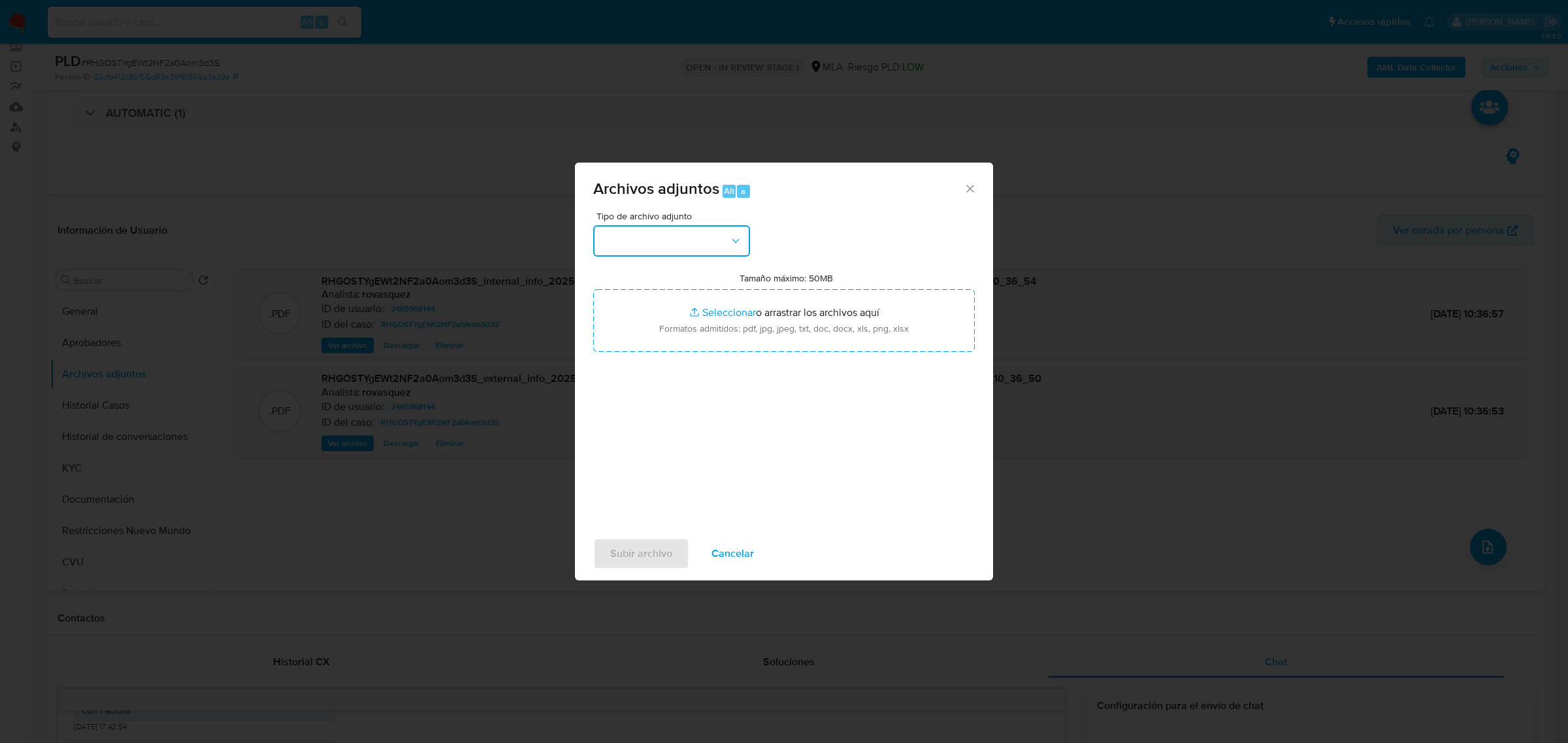
click at [697, 237] on button "button" at bounding box center [672, 240] width 157 height 31
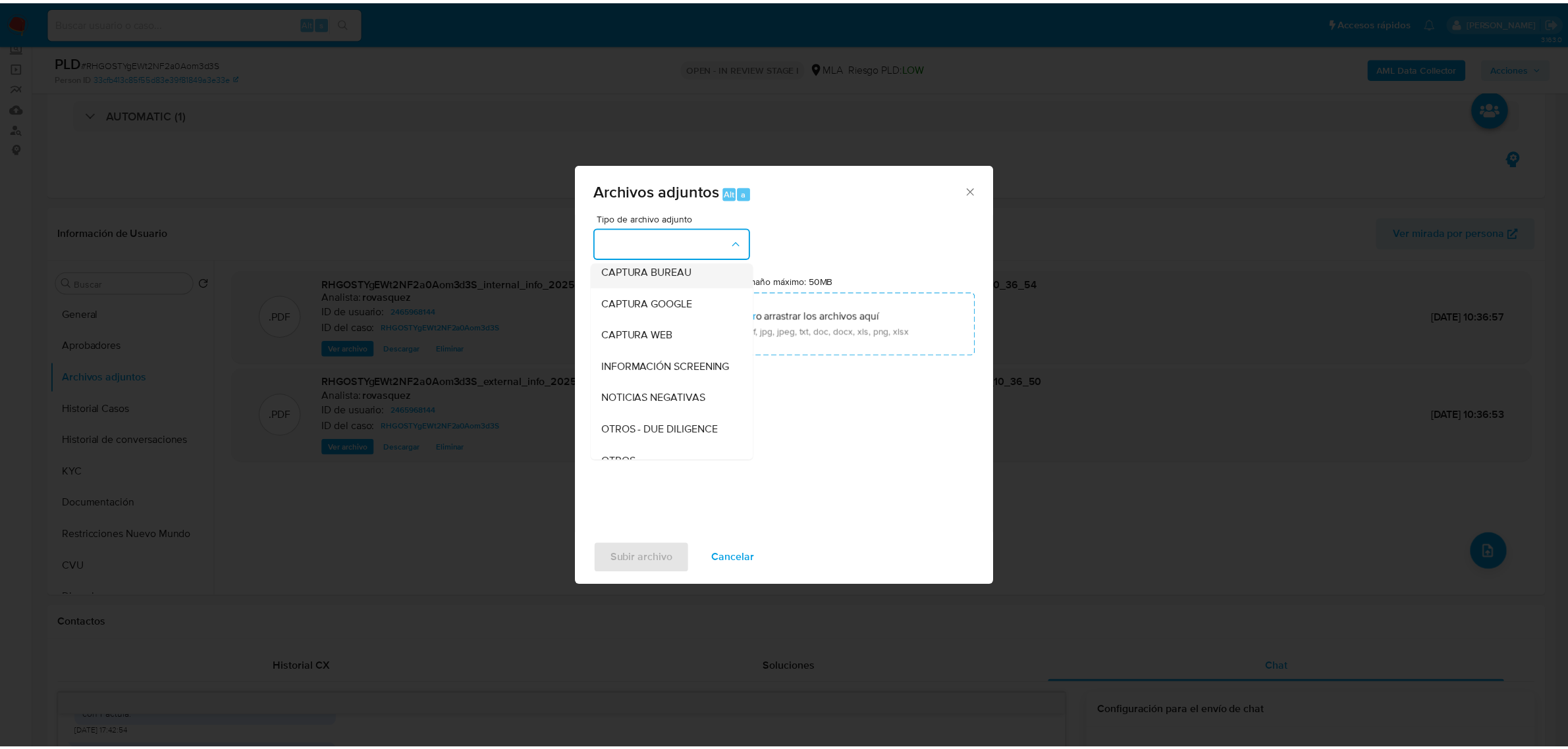
scroll to position [164, 0]
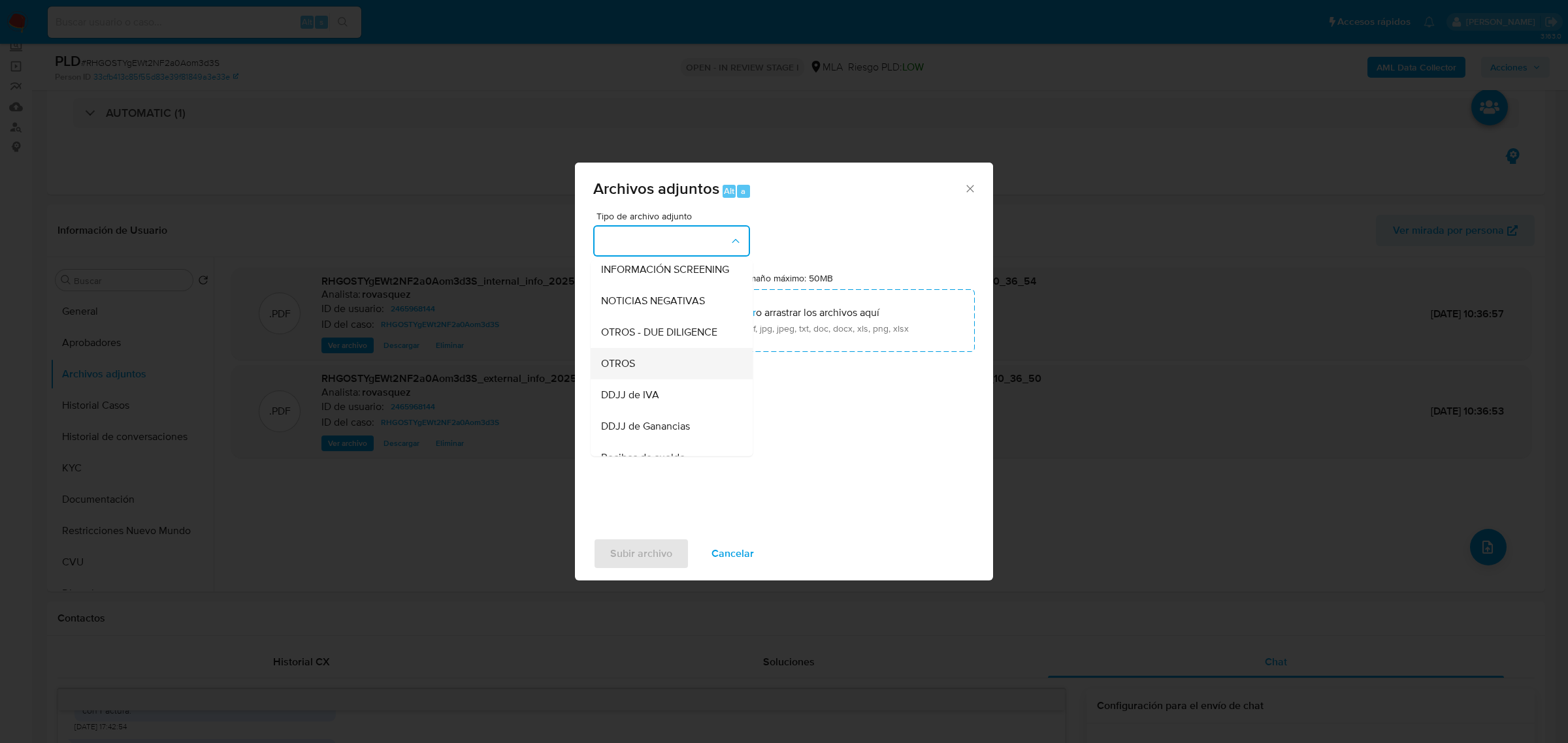
click at [656, 372] on div "OTROS" at bounding box center [668, 362] width 134 height 31
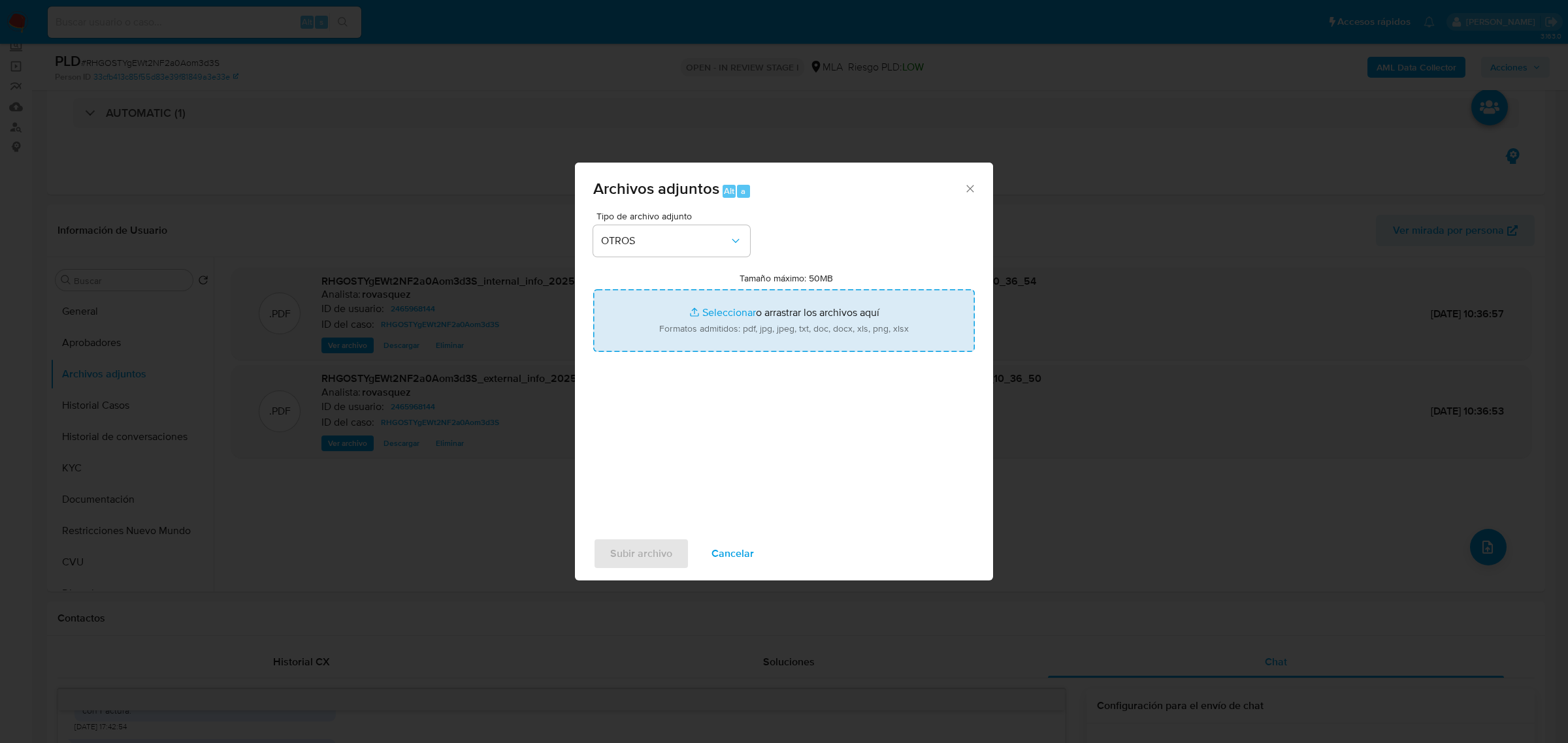
click at [700, 312] on input "Tamaño máximo: 50MB Seleccionar archivos" at bounding box center [784, 320] width 382 height 63
type input "C:\fakepath\Calculador YAYSU S.A.S - User ID 2465968144.xlsx"
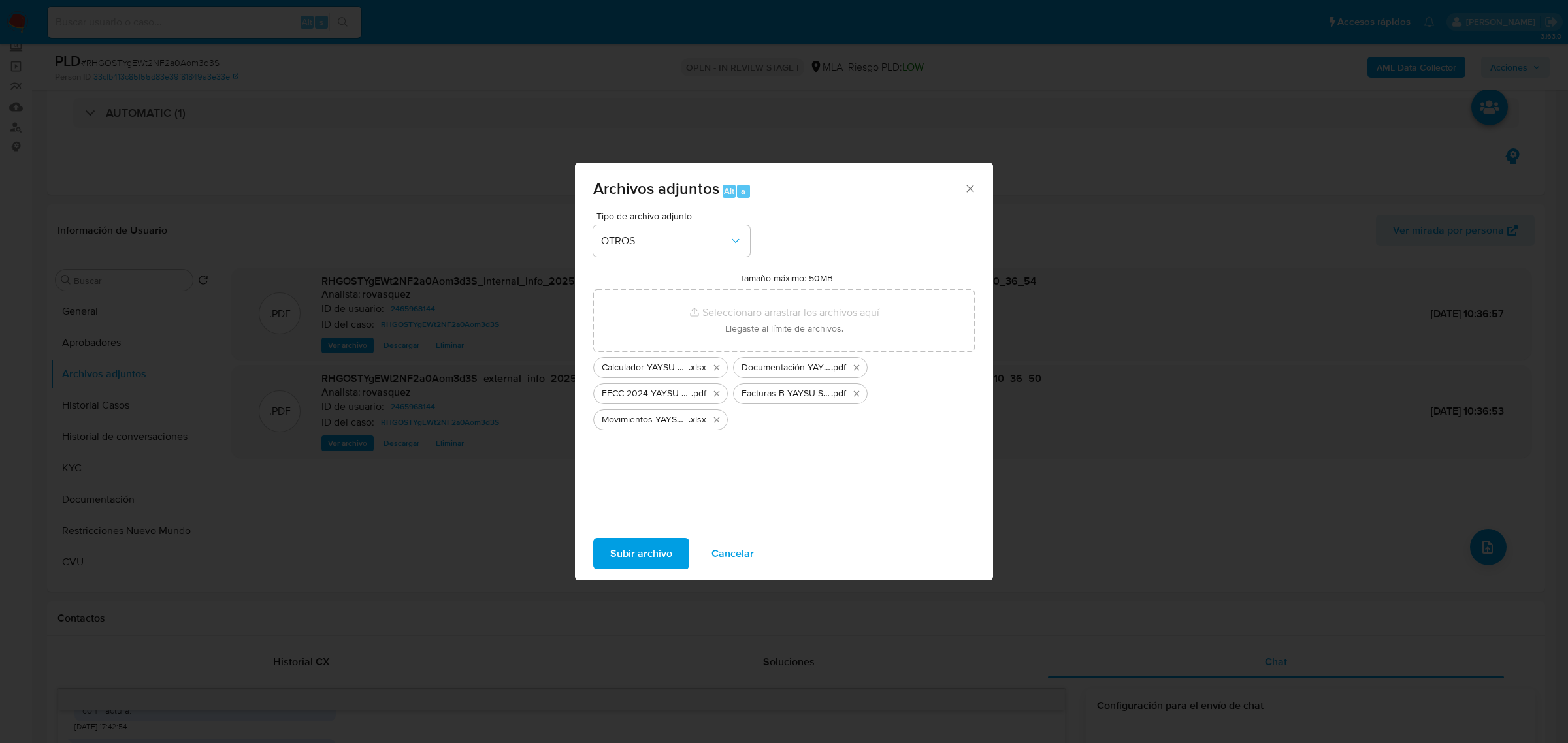
click at [632, 559] on span "Subir archivo" at bounding box center [640, 553] width 62 height 29
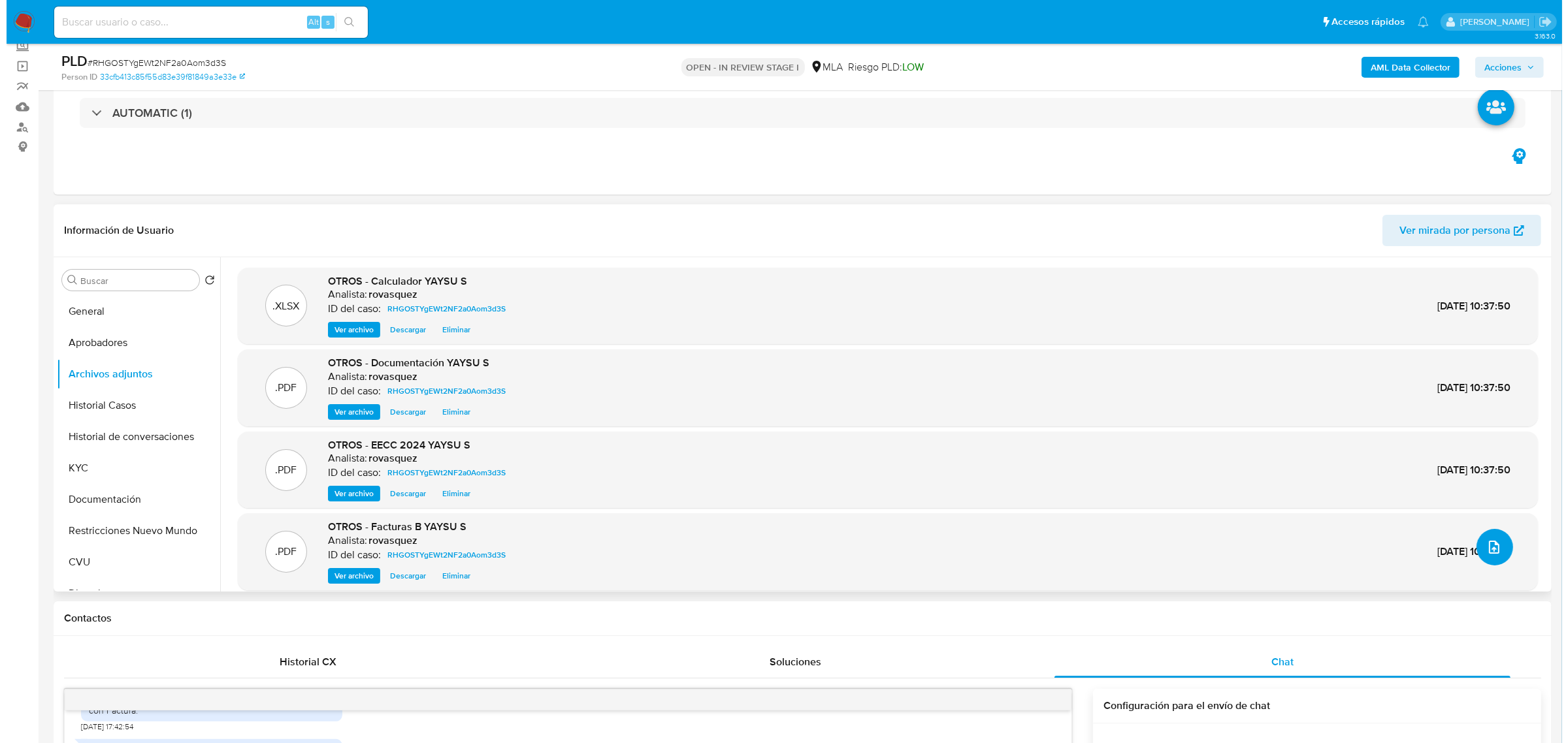
scroll to position [10, 0]
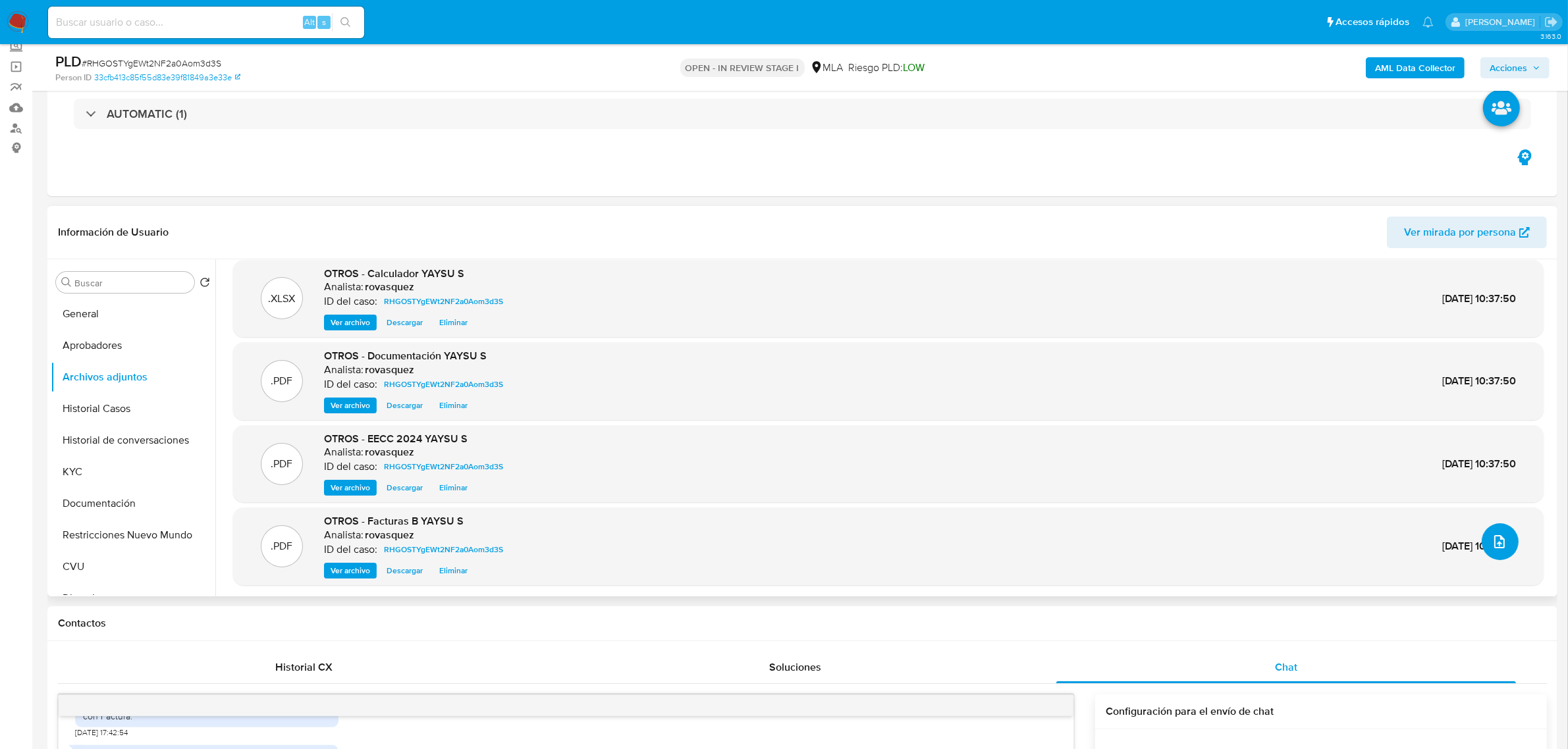
click at [1492, 545] on icon "upload-file" at bounding box center [1500, 541] width 15 height 15
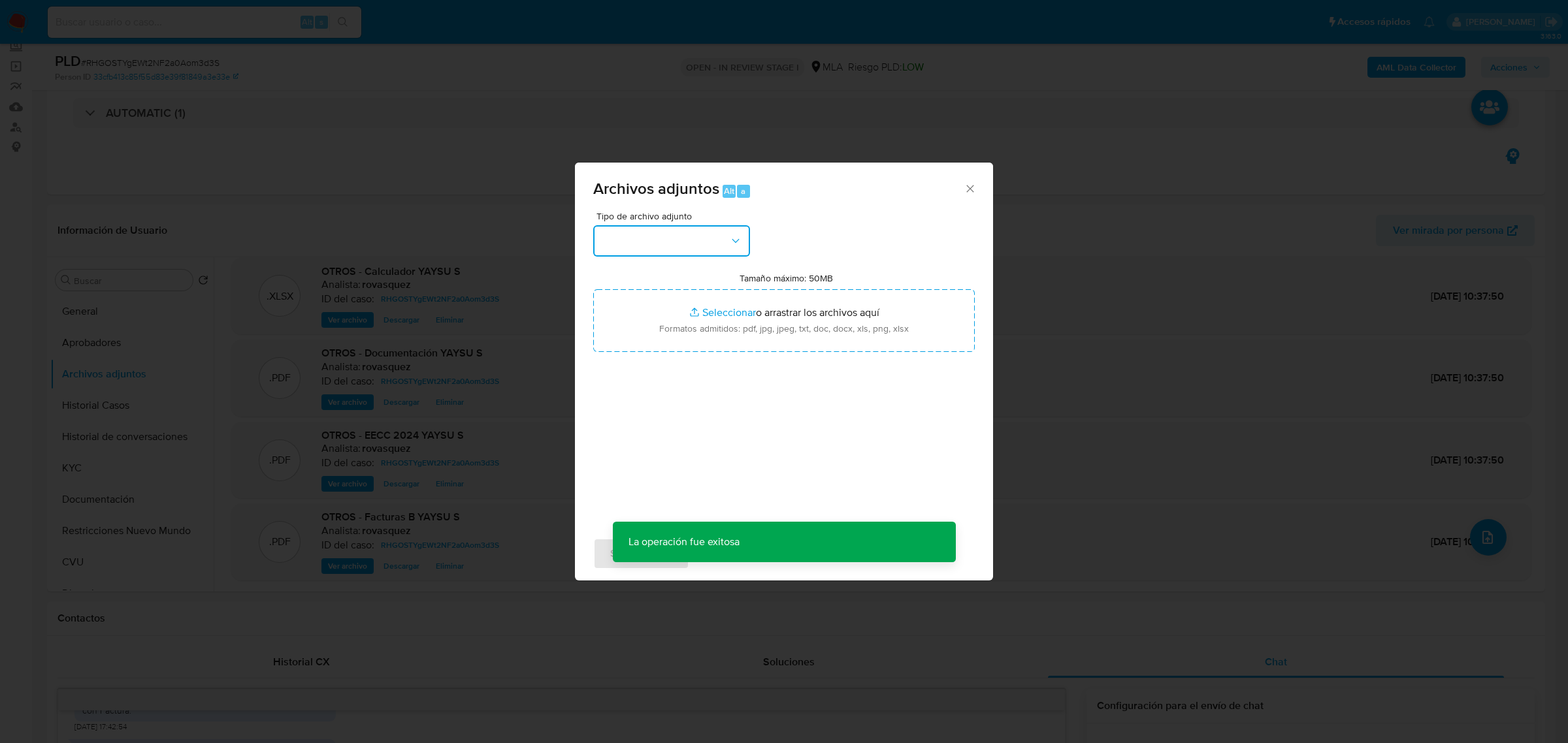
click at [693, 246] on button "button" at bounding box center [672, 240] width 157 height 31
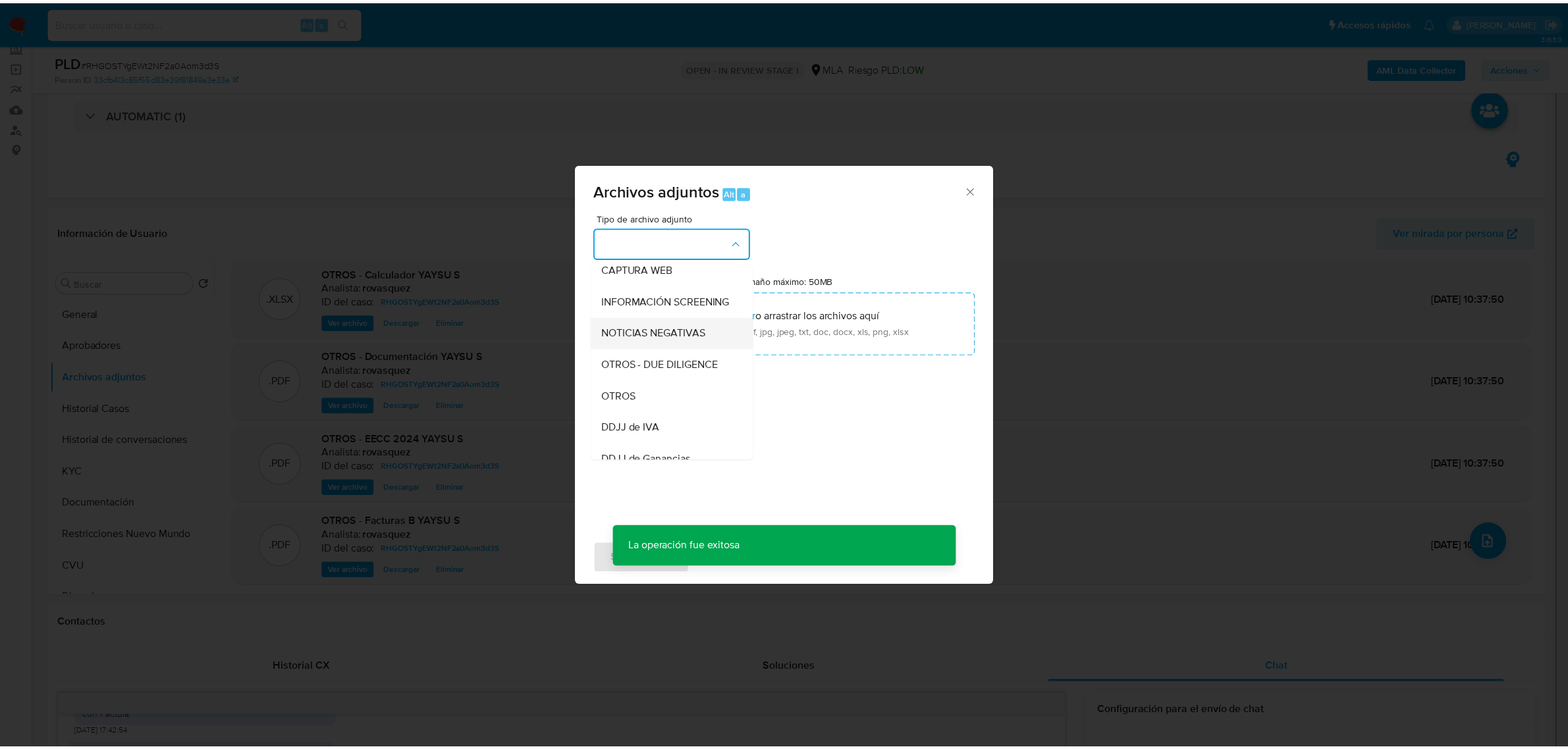
scroll to position [164, 0]
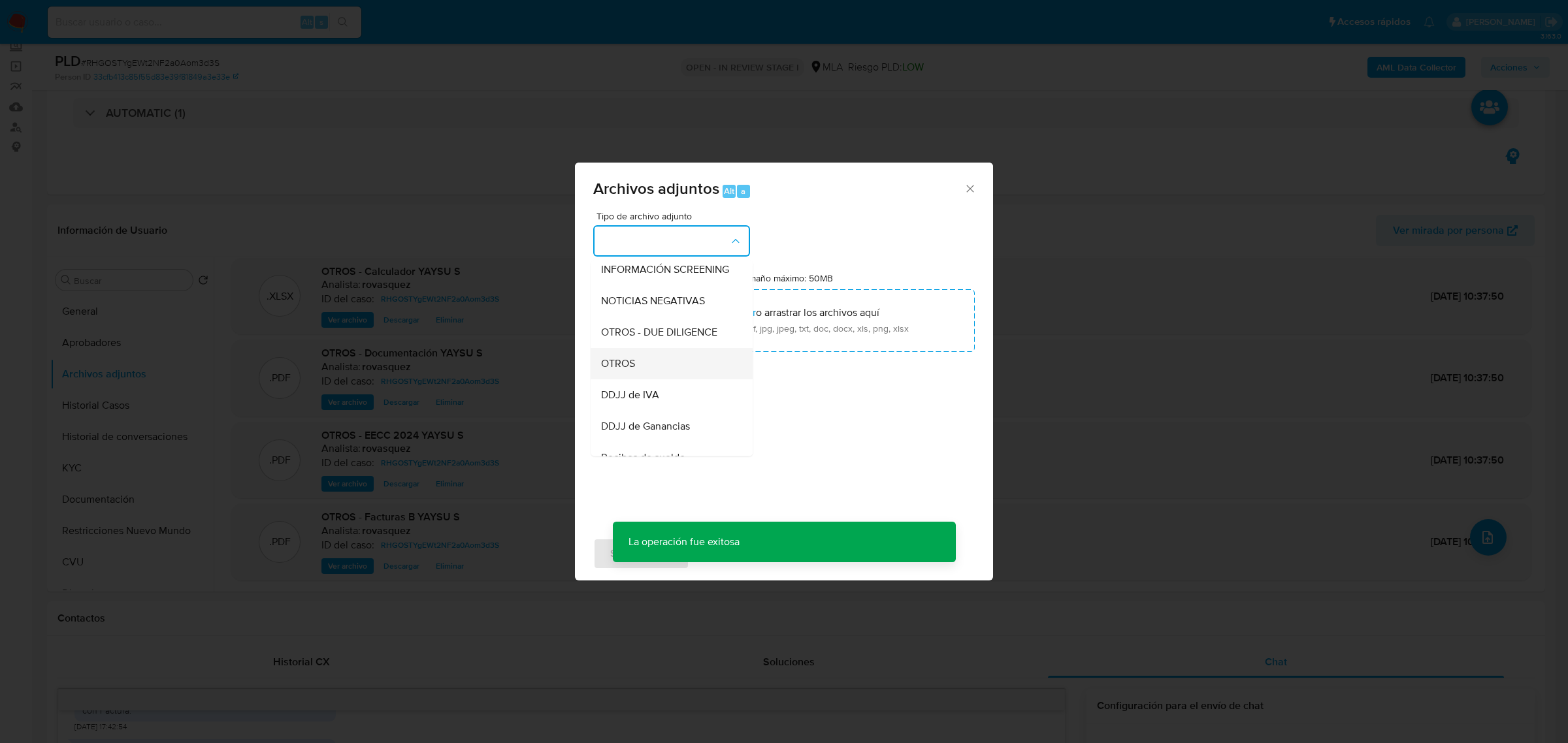
click at [680, 379] on div "OTROS" at bounding box center [668, 362] width 134 height 31
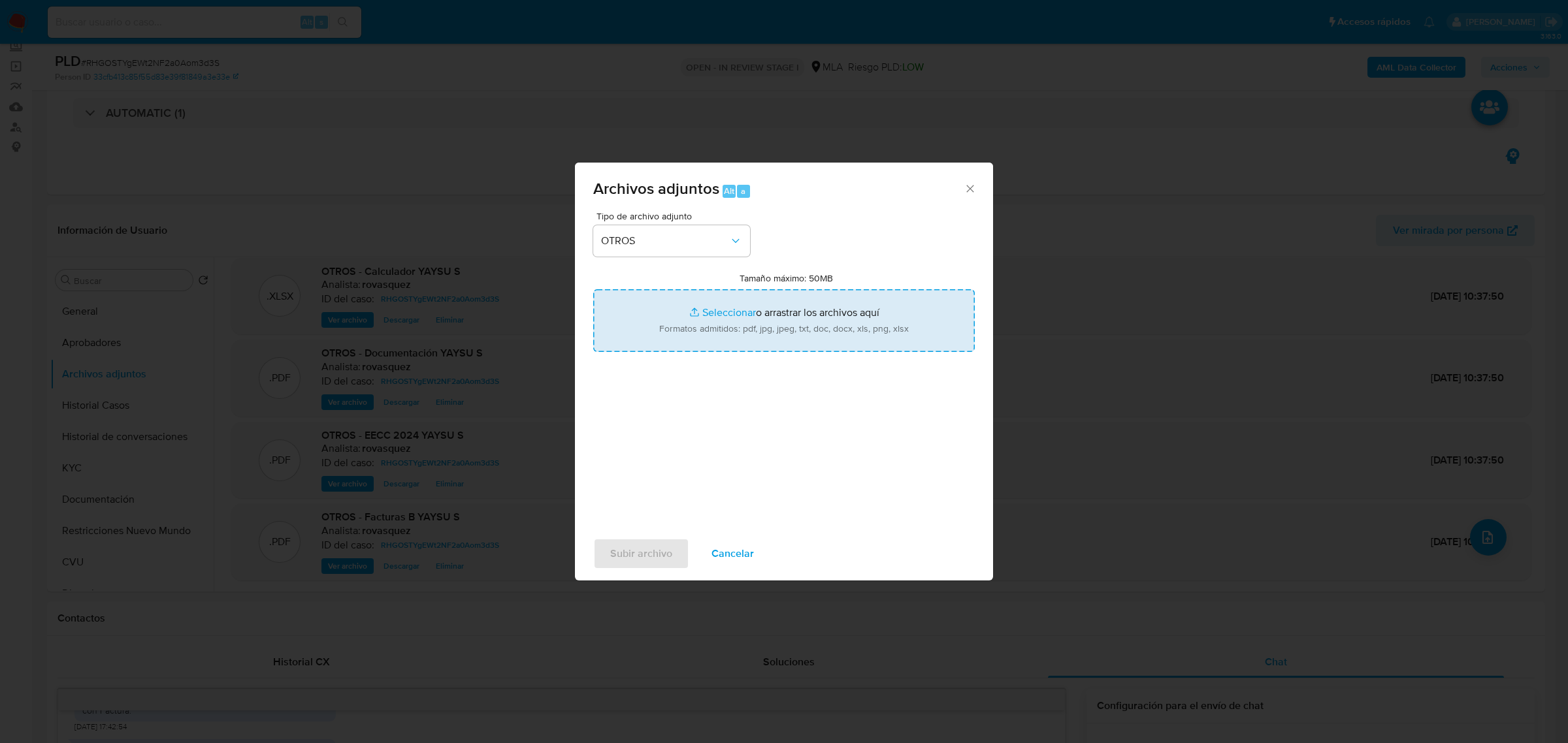
click at [721, 314] on input "Tamaño máximo: 50MB Seleccionar archivos" at bounding box center [784, 320] width 382 height 63
type input "C:\fakepath\Caselog RHGOSTYgEWt2NF2a0Aom3d3S_2025_08_18_14_24_43.docx"
click at [659, 549] on span "Subir archivo" at bounding box center [640, 553] width 62 height 29
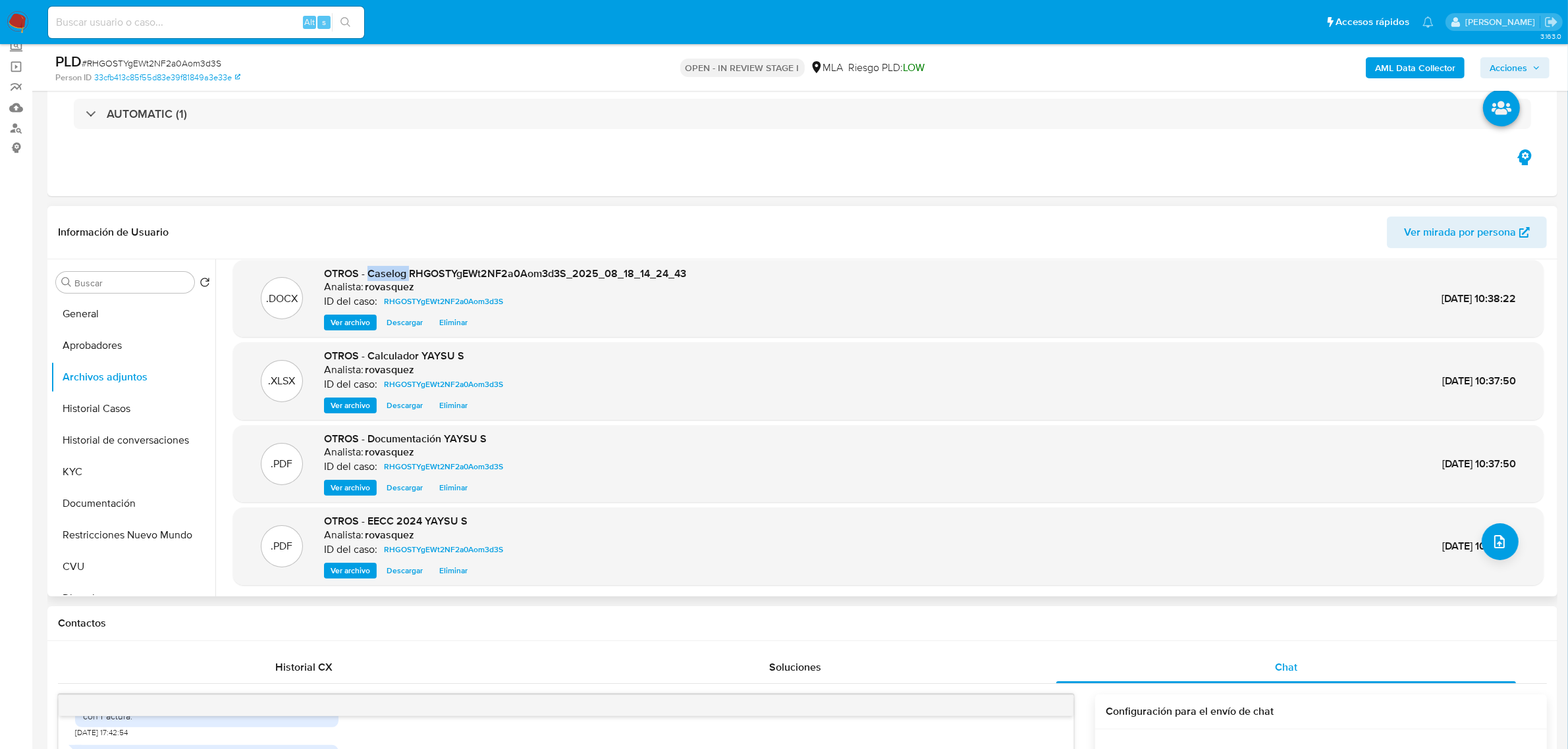
scroll to position [0, 0]
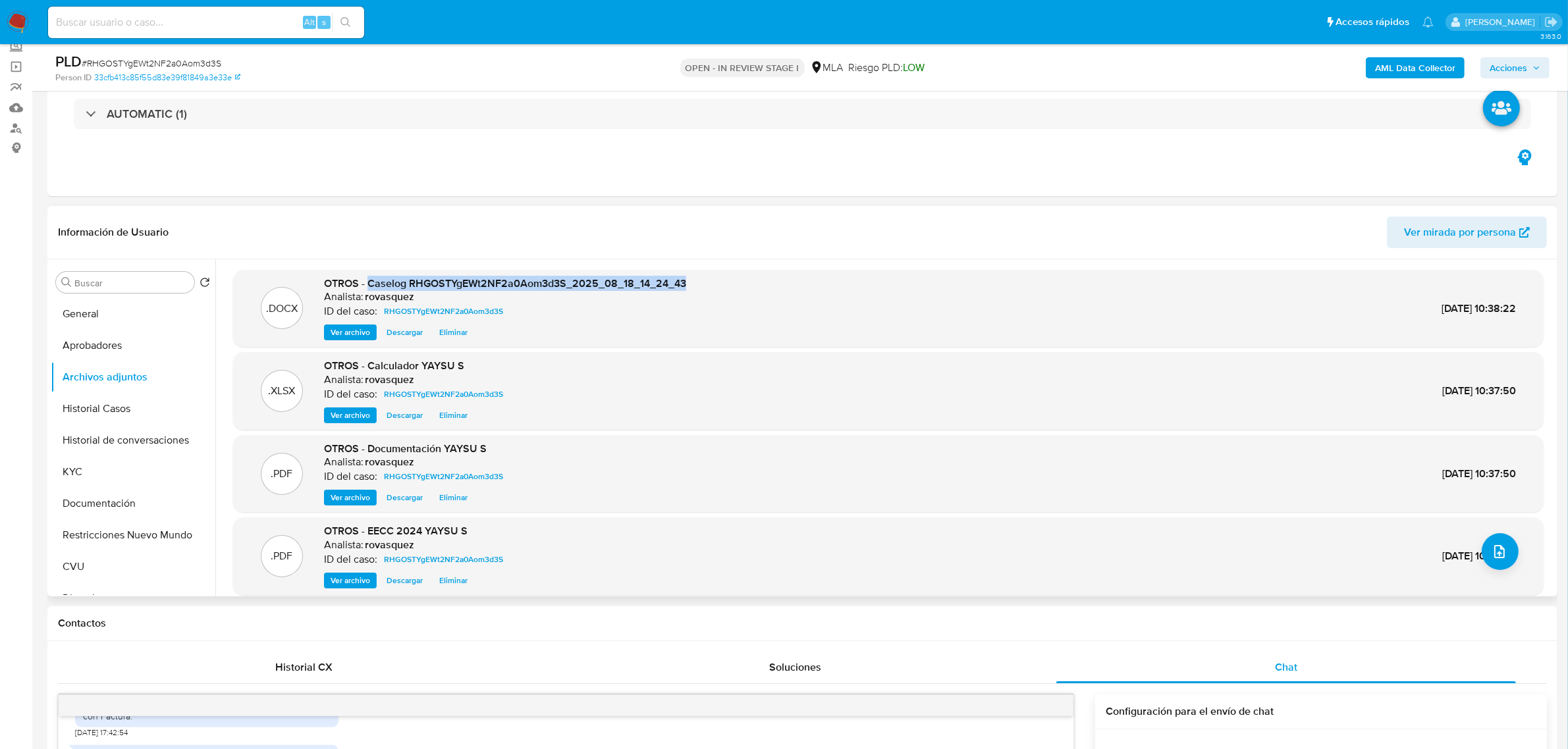
drag, startPoint x: 367, startPoint y: 273, endPoint x: 686, endPoint y: 277, distance: 319.0
click at [686, 277] on div ".DOCX OTROS - Caselog RHGOSTYgEWt2NF2a0Aom3d3S_2025_08_18_14_24_43 Analista: ro…" at bounding box center [888, 309] width 1298 height 64
copy span "Caselog RHGOSTYgEWt2NF2a0Aom3d3S_2025_08_18_14_24_43"
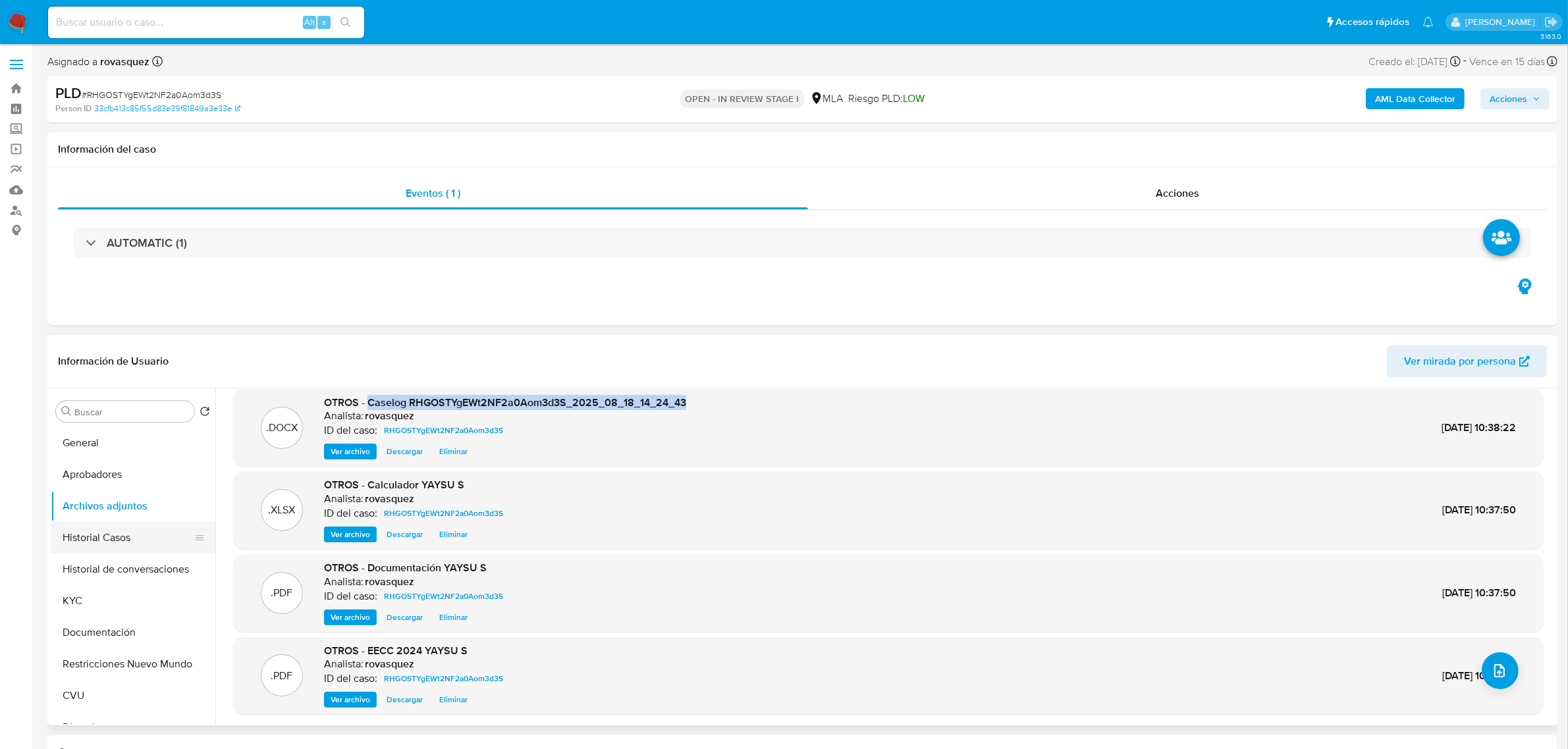
click at [111, 537] on button "Historial Casos" at bounding box center [128, 537] width 154 height 32
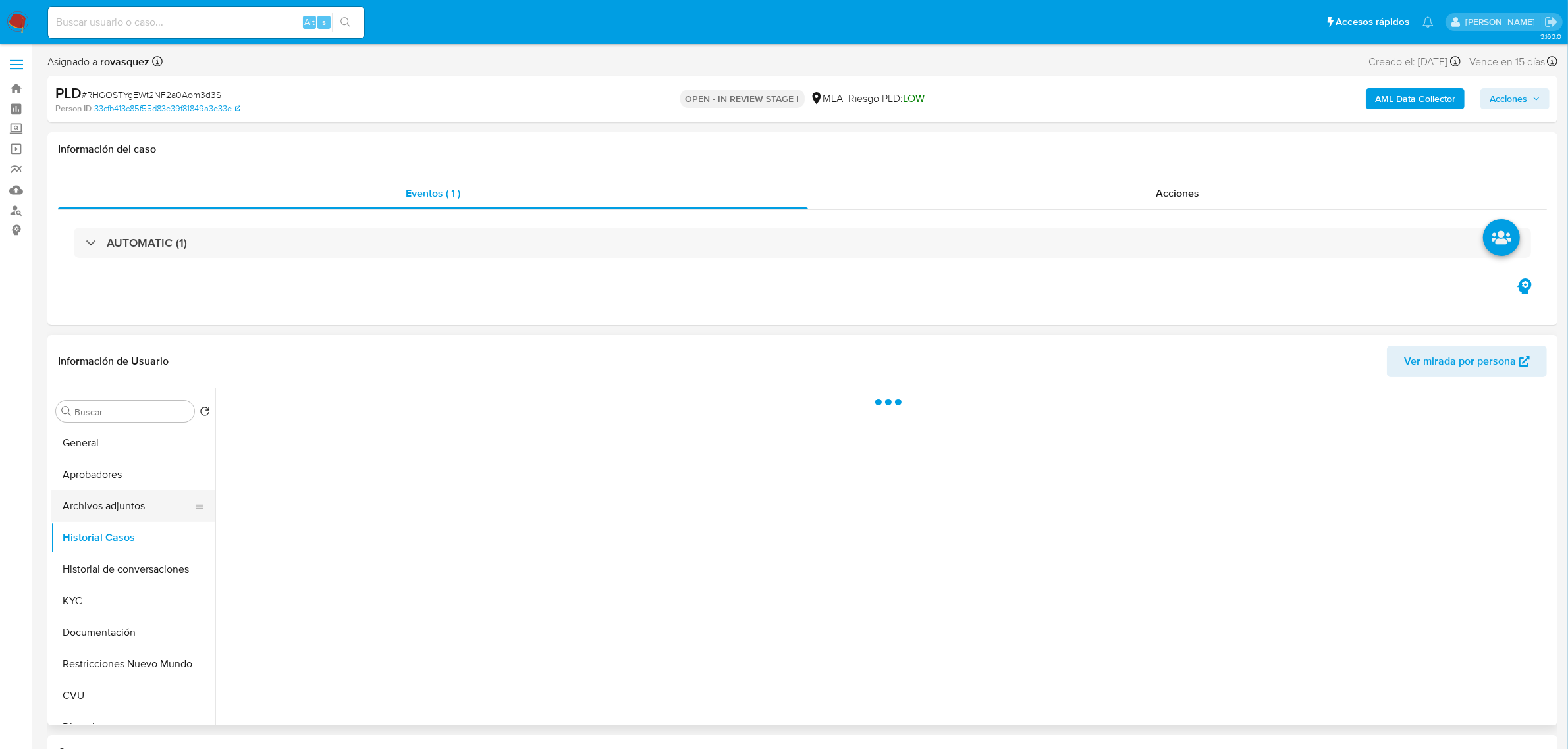
click at [122, 506] on button "Archivos adjuntos" at bounding box center [128, 506] width 154 height 32
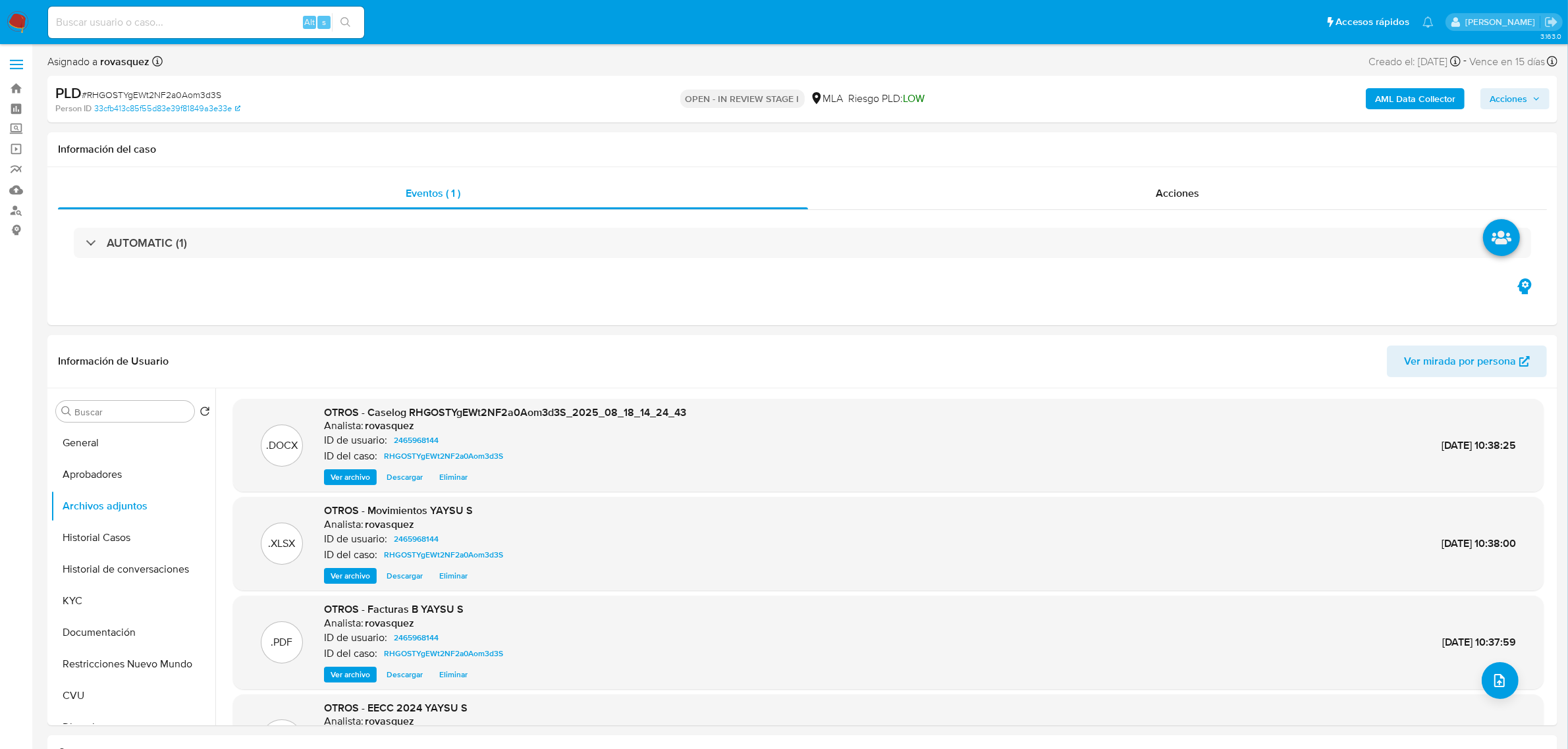
click at [1523, 101] on span "Acciones" at bounding box center [1508, 99] width 38 height 21
click at [1125, 143] on span "Resolución del caso" at bounding box center [1141, 140] width 94 height 15
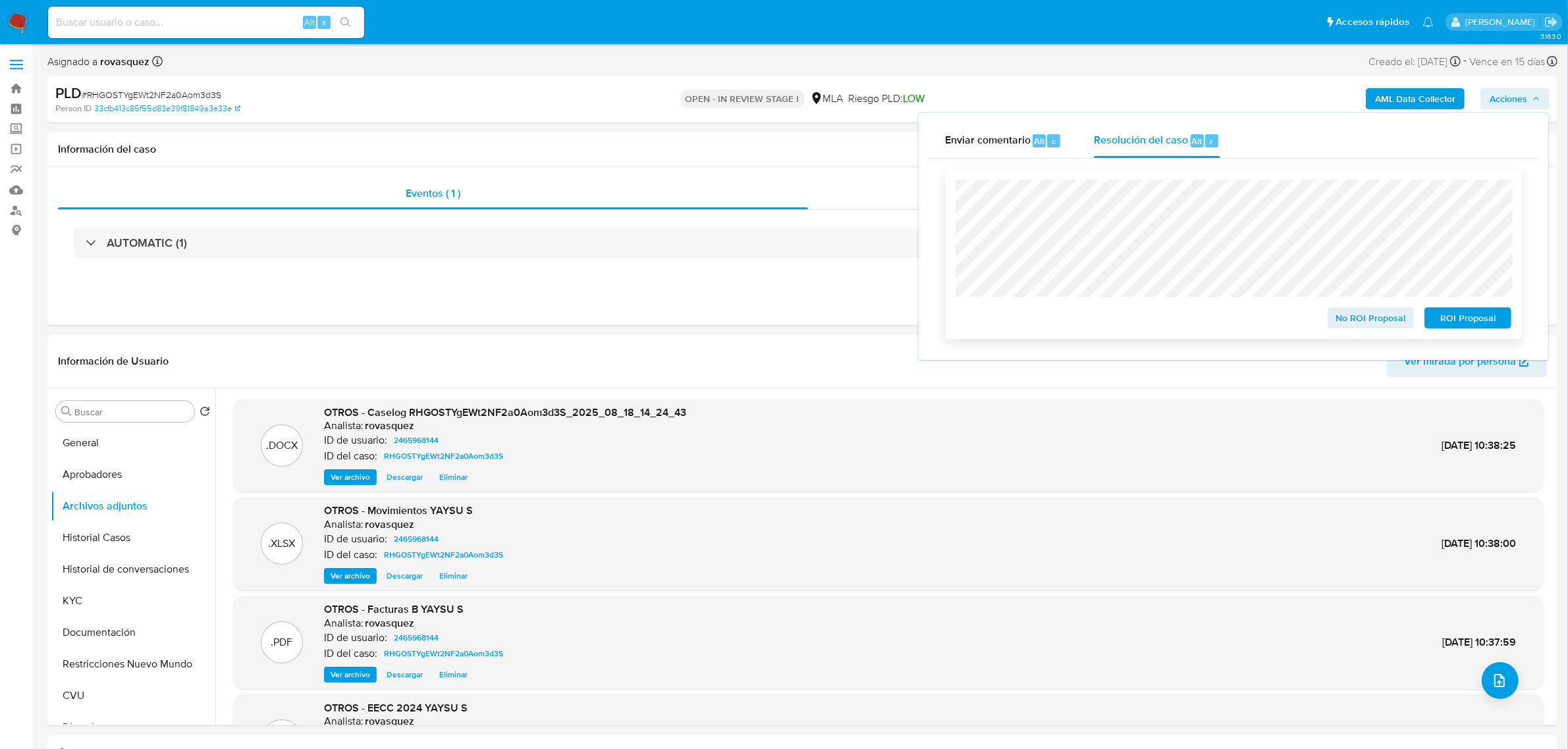
click at [1351, 317] on span "No ROI Proposal" at bounding box center [1371, 317] width 68 height 18
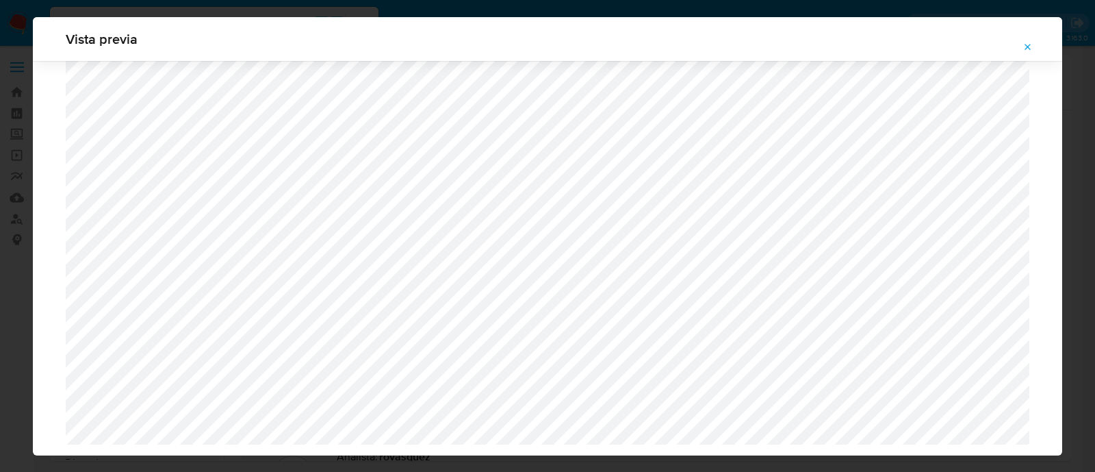
select select "10"
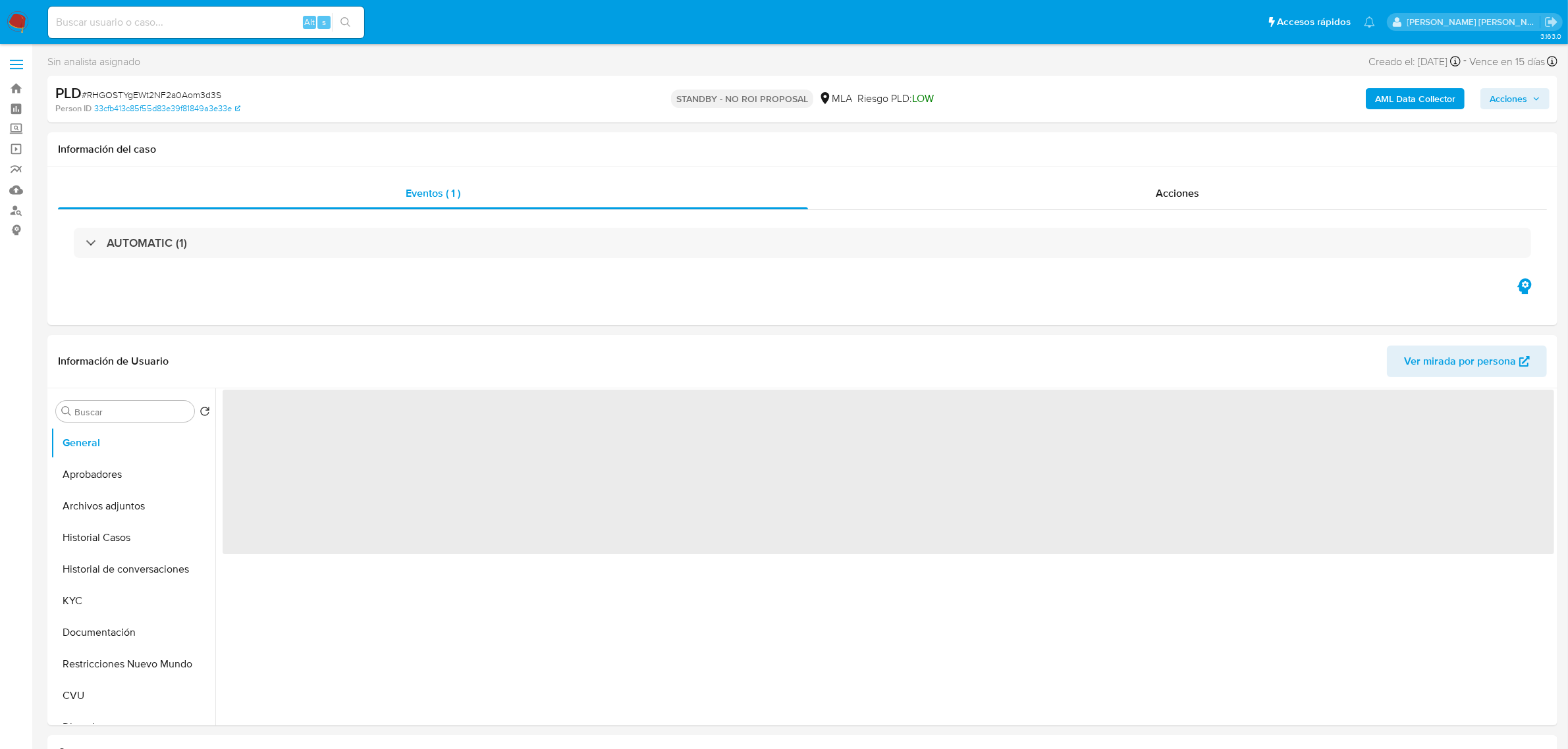
select select "10"
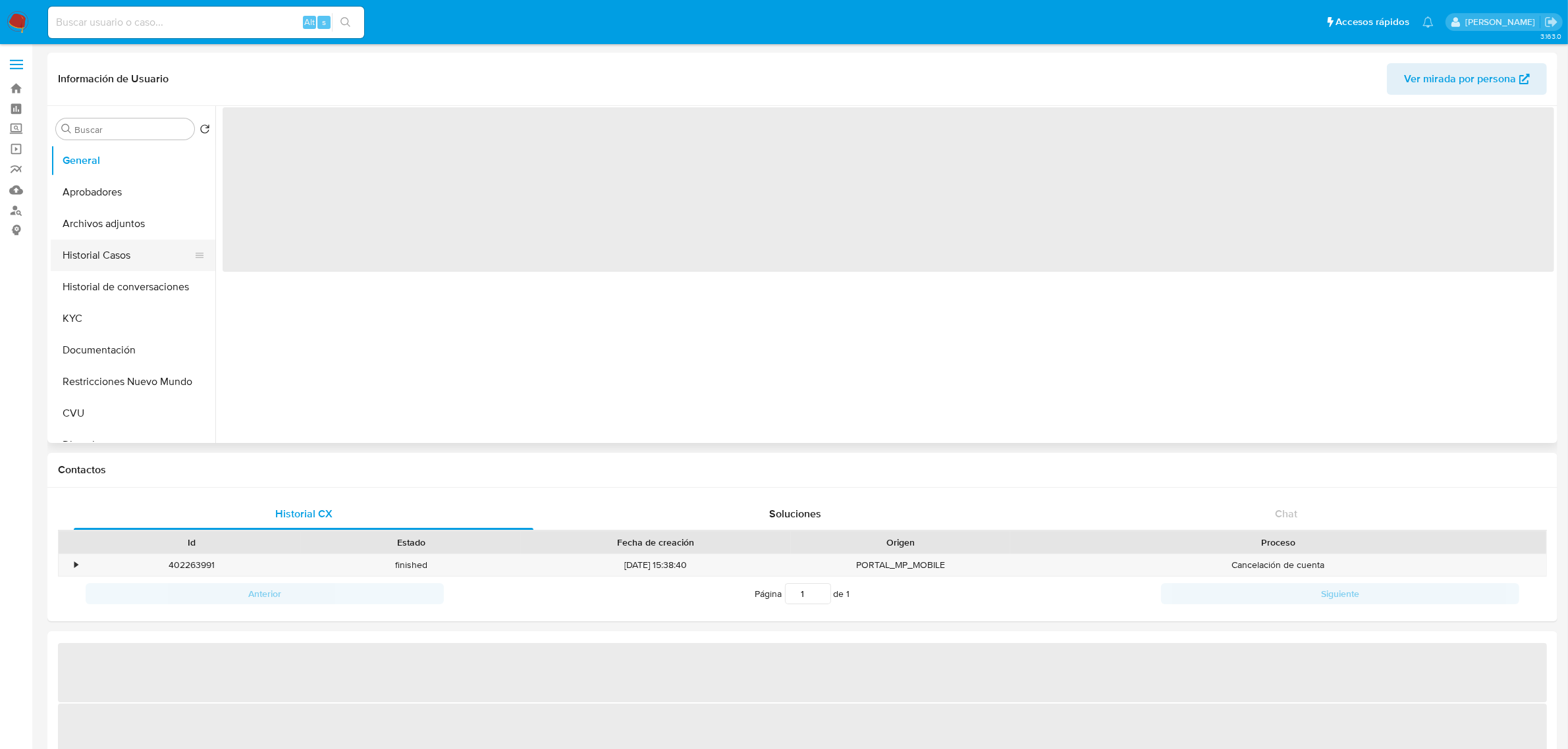
click at [114, 262] on button "Historial Casos" at bounding box center [128, 255] width 154 height 32
select select "10"
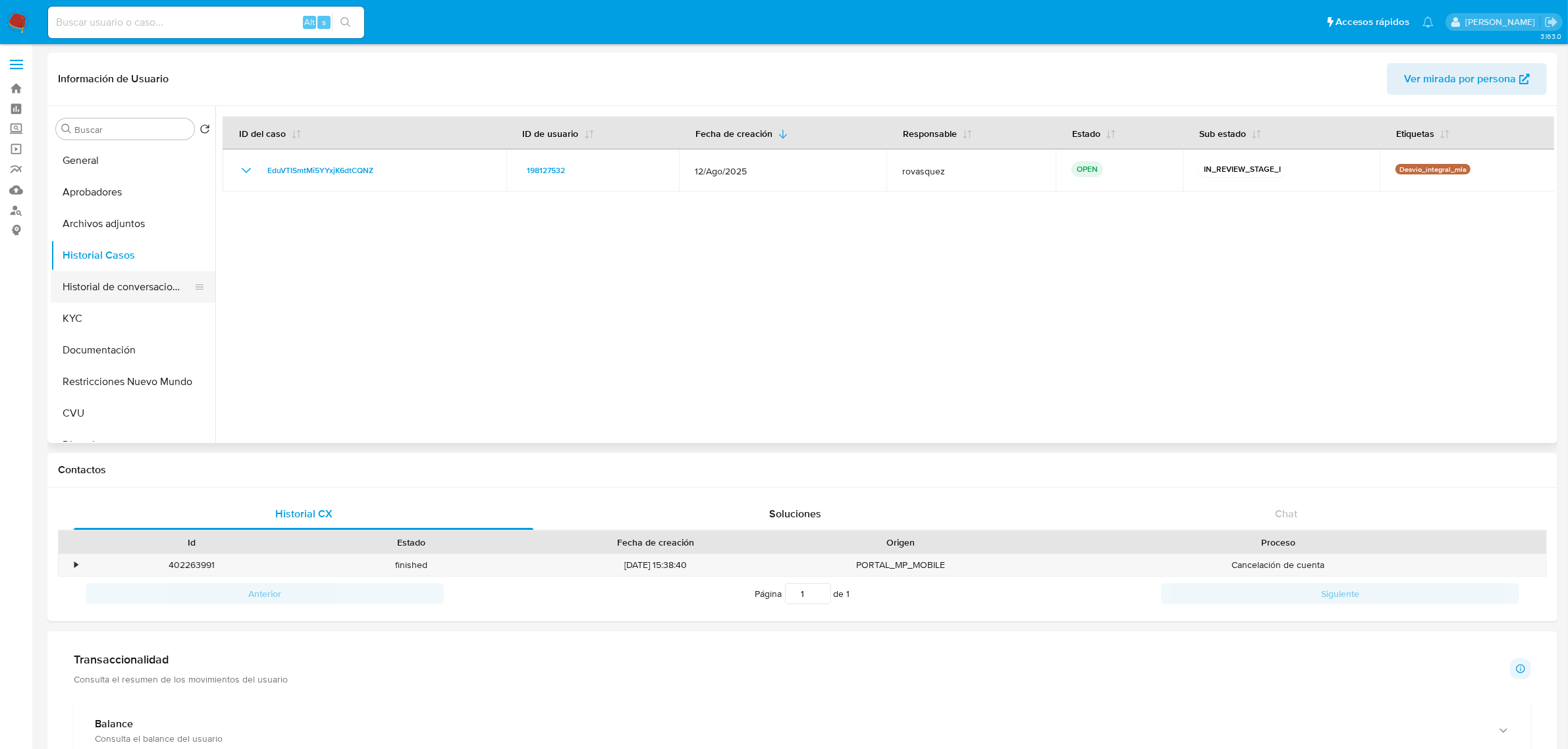
click at [110, 293] on button "Historial de conversaciones" at bounding box center [128, 287] width 154 height 32
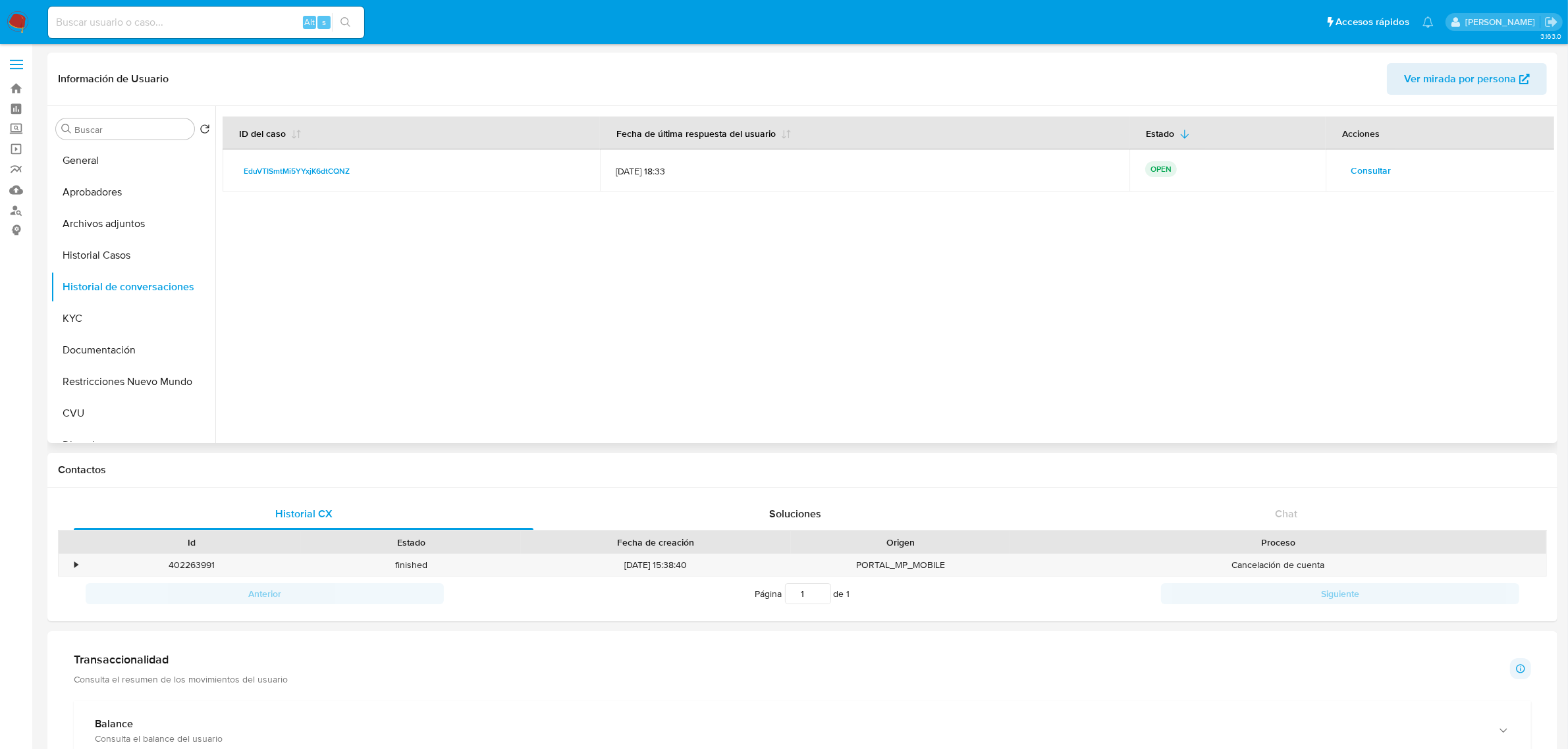
click at [1379, 170] on span "Consultar" at bounding box center [1371, 170] width 40 height 18
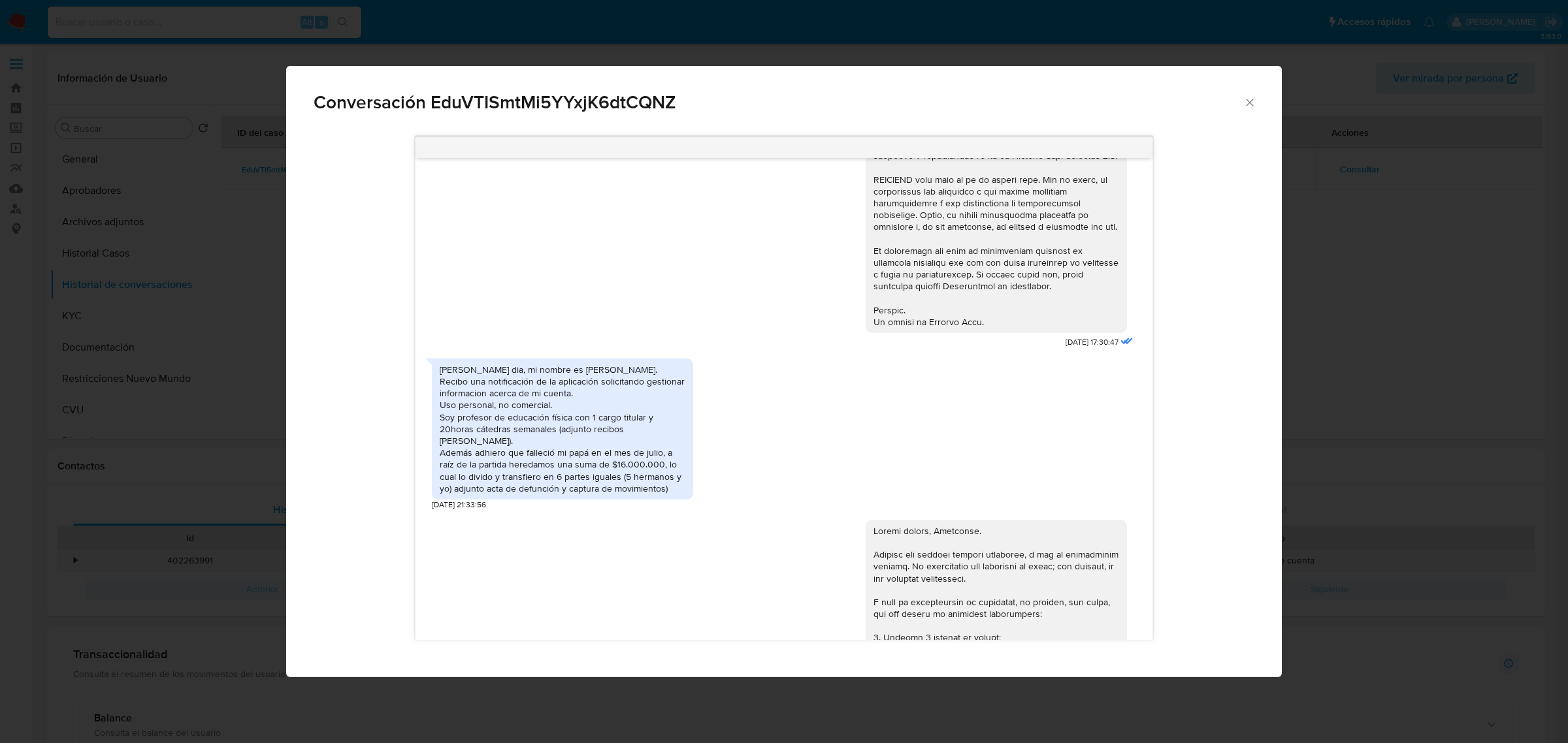
scroll to position [533, 0]
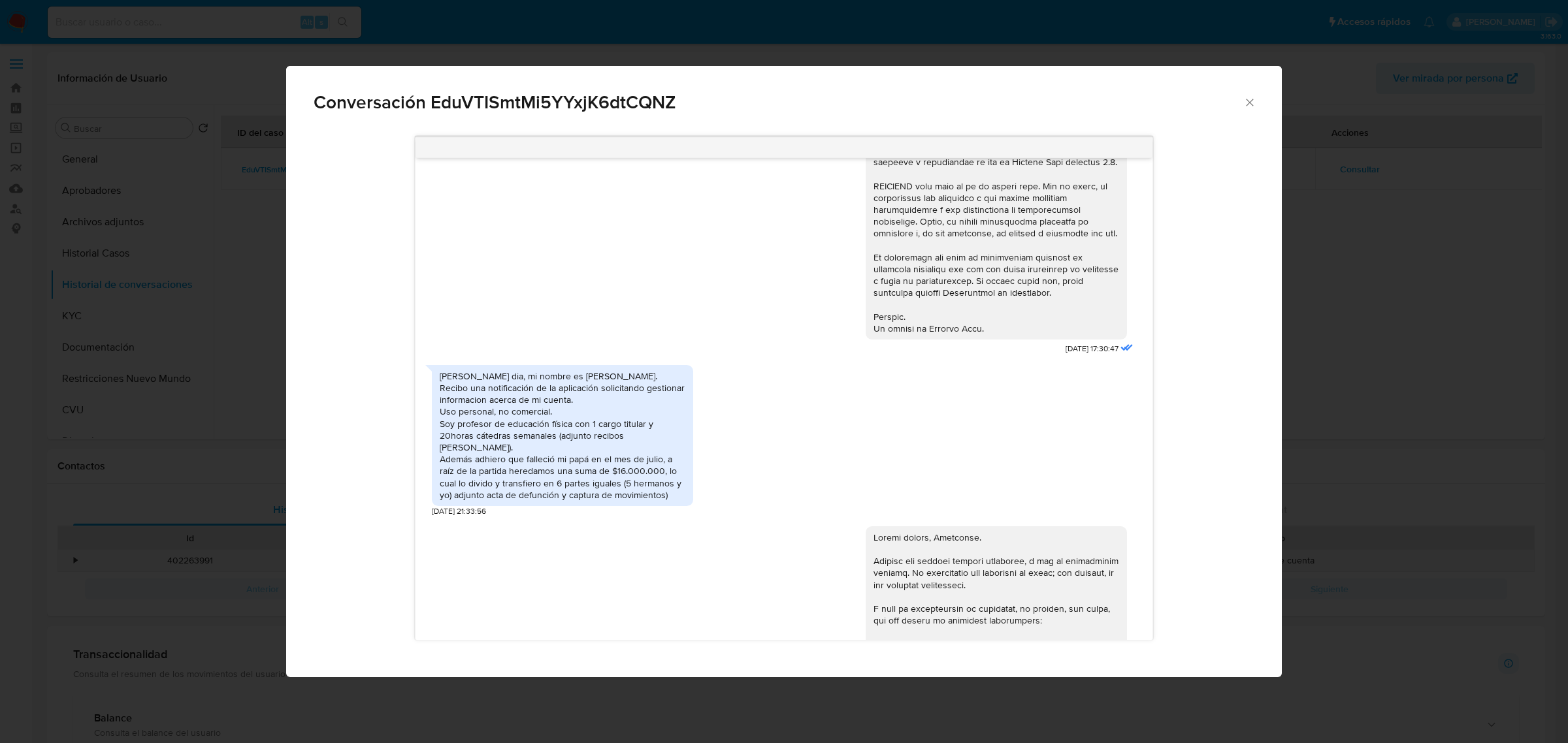
click at [788, 462] on div "Hola buen dia, mi nombre es Alejandro. Recibo una notificación de la aplicación…" at bounding box center [784, 438] width 704 height 158
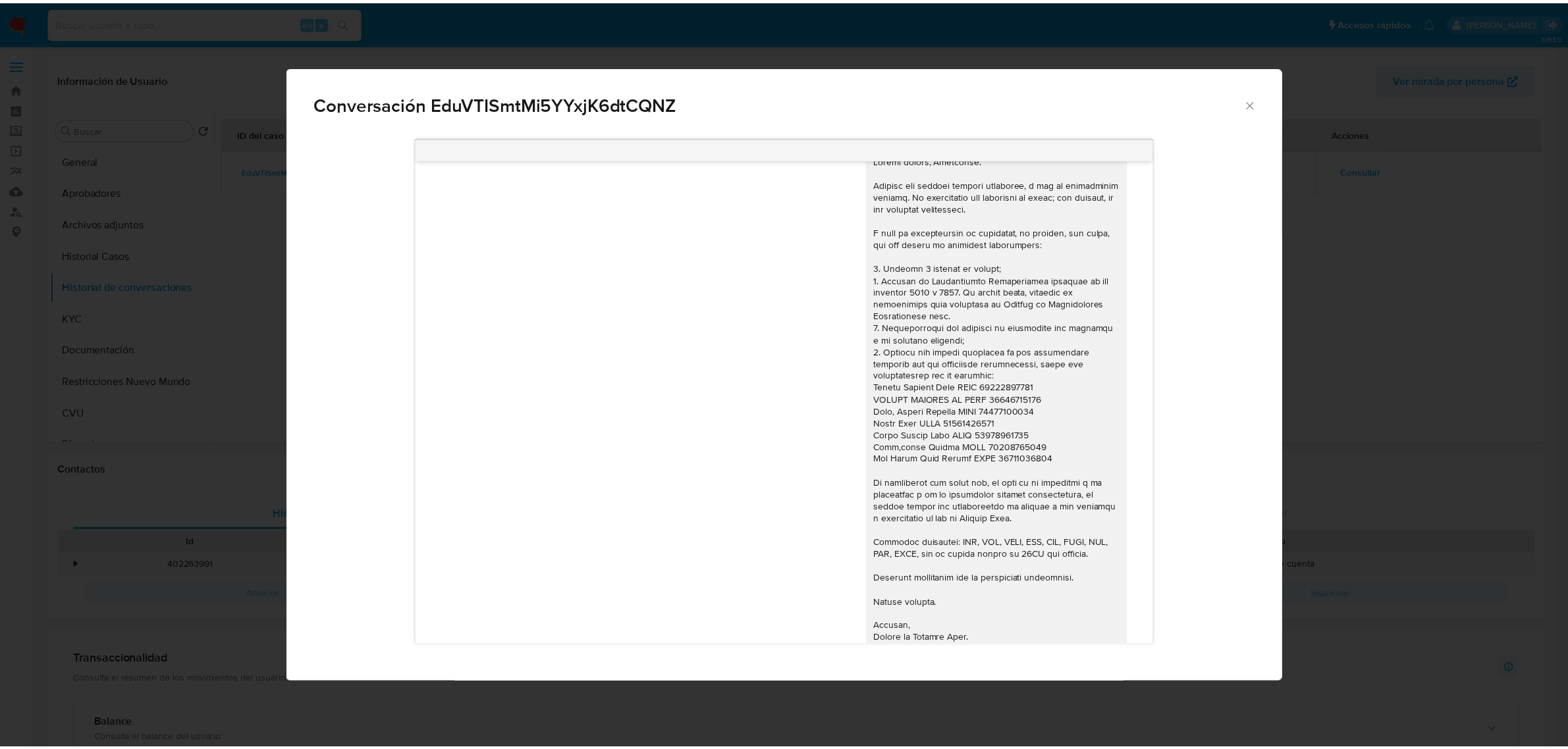
scroll to position [949, 0]
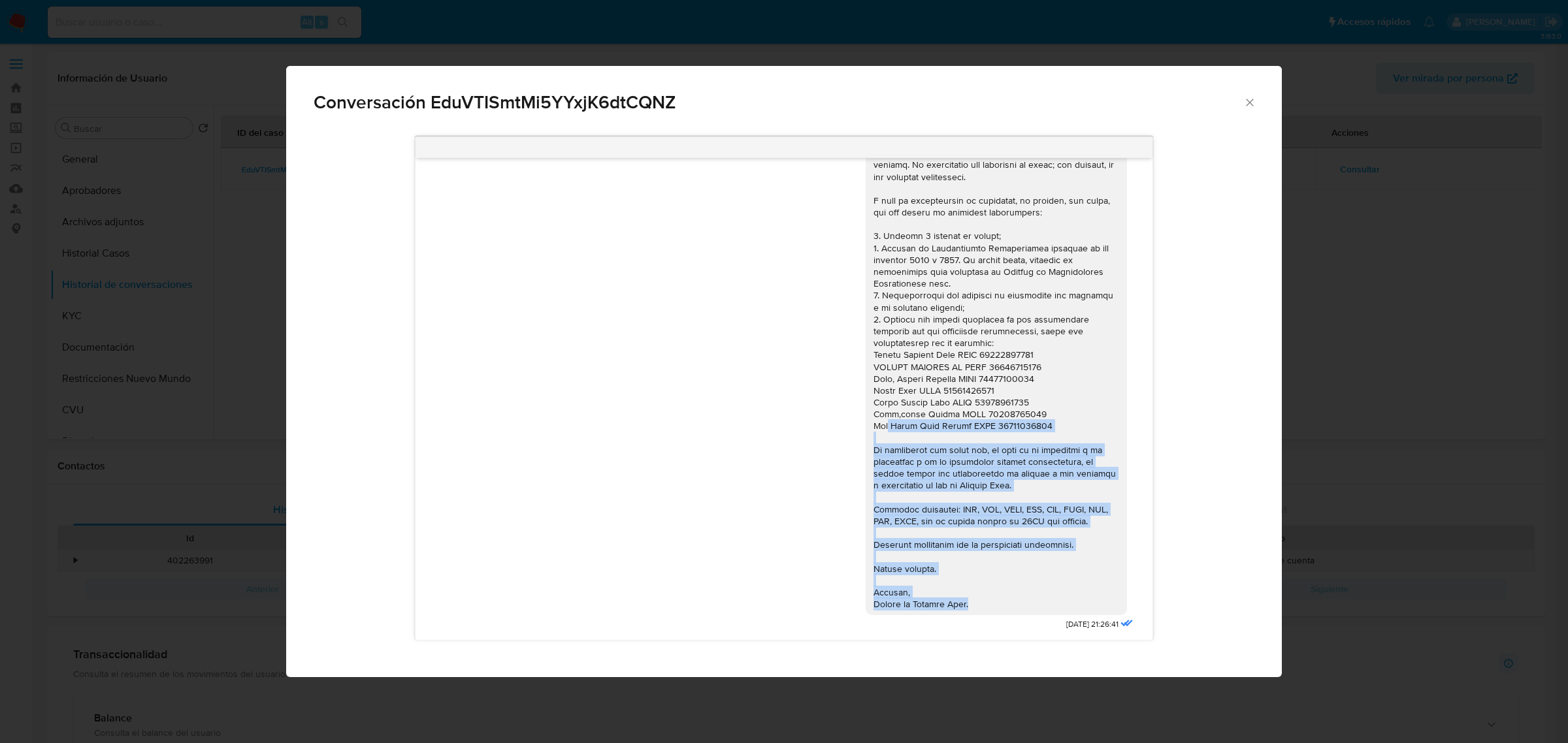
drag, startPoint x: 971, startPoint y: 608, endPoint x: 873, endPoint y: 431, distance: 202.3
click at [873, 431] on div "Comunicación" at bounding box center [995, 366] width 245 height 487
click at [1339, 328] on div "Conversación EduVTISmtMi5YYxjK6dtCQNZ 18/08/2025 17:30:47 Hola buen dia, mi nom…" at bounding box center [784, 371] width 1568 height 743
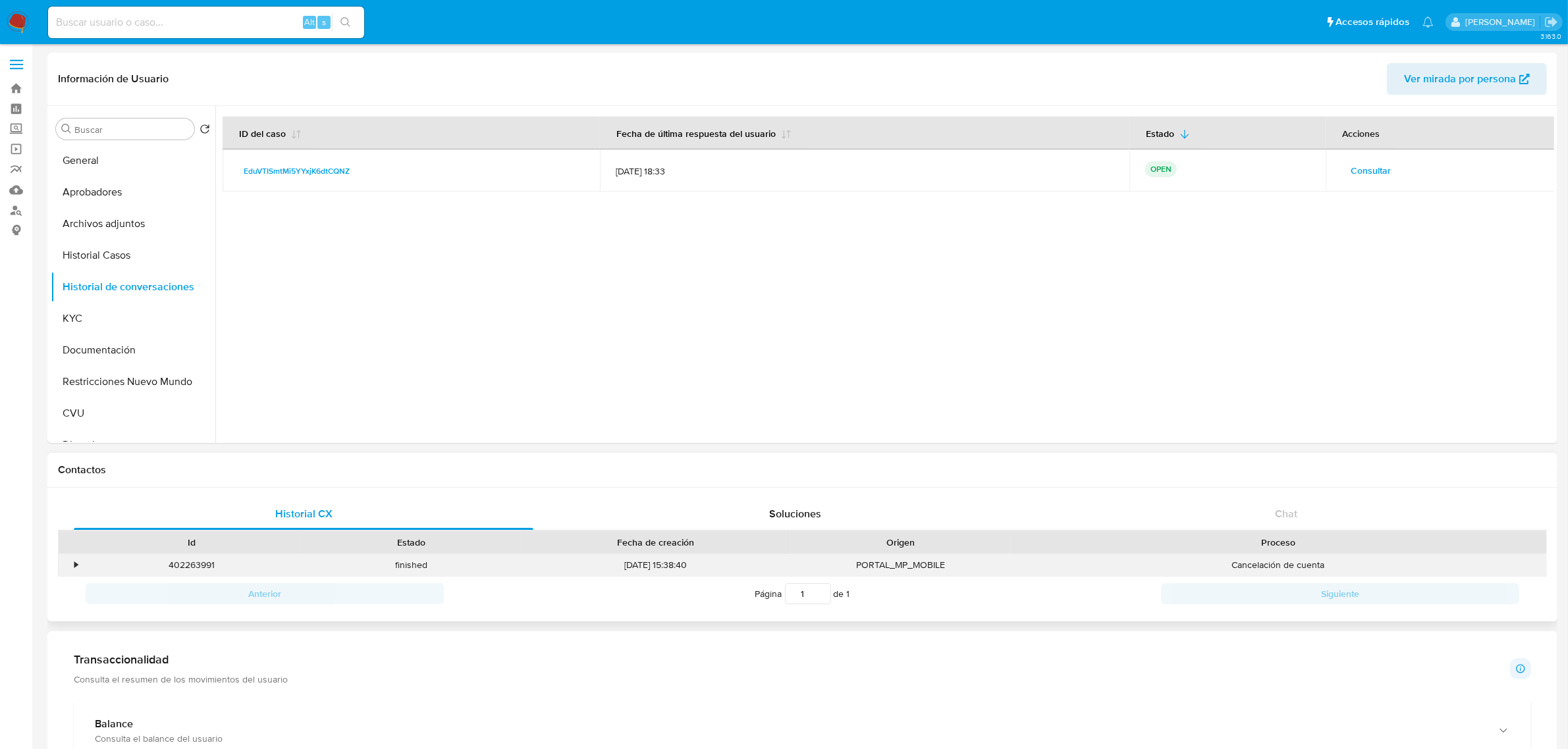
click at [210, 562] on div "402263991" at bounding box center [191, 564] width 219 height 22
copy div "402263991"
click at [87, 327] on button "KYC" at bounding box center [128, 318] width 154 height 32
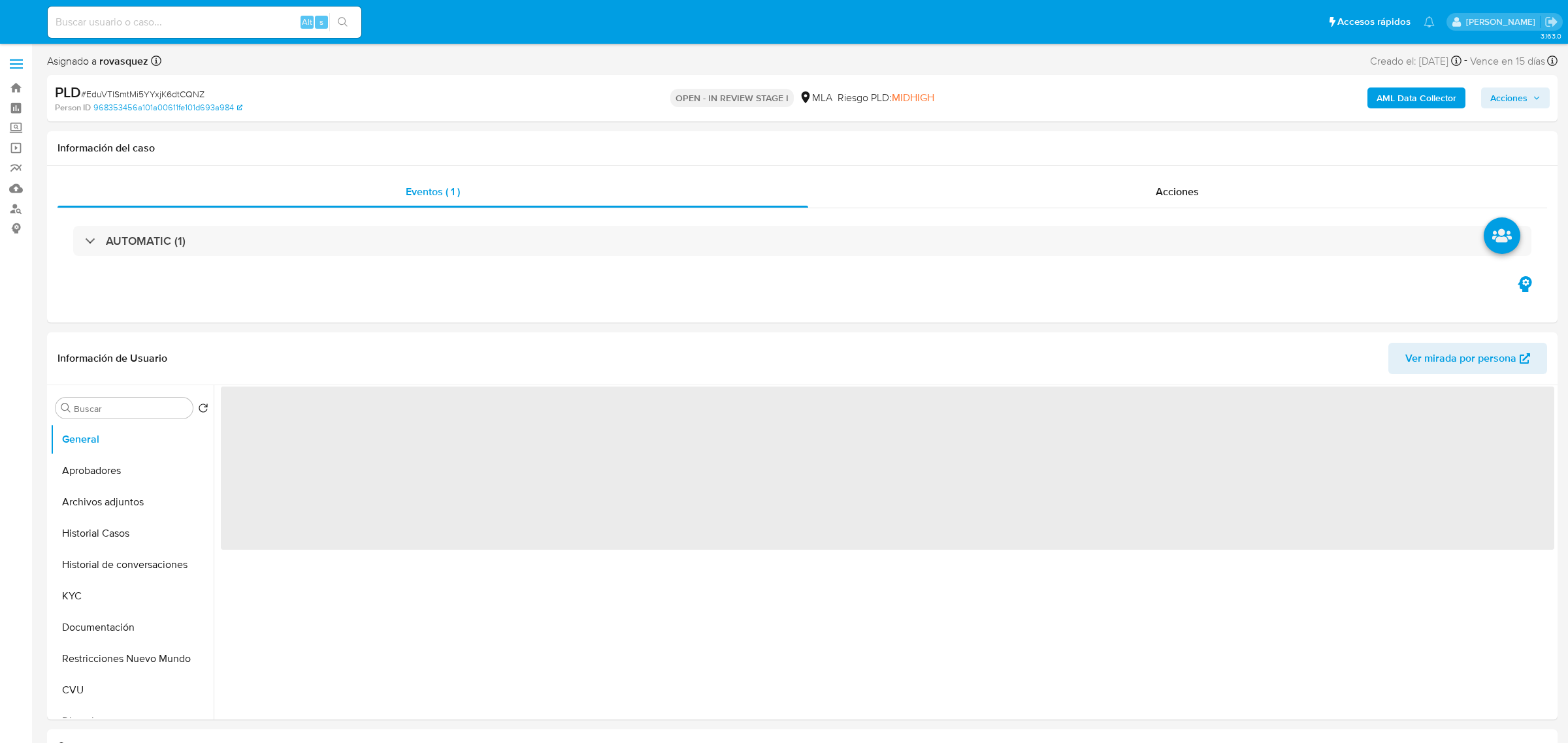
select select "10"
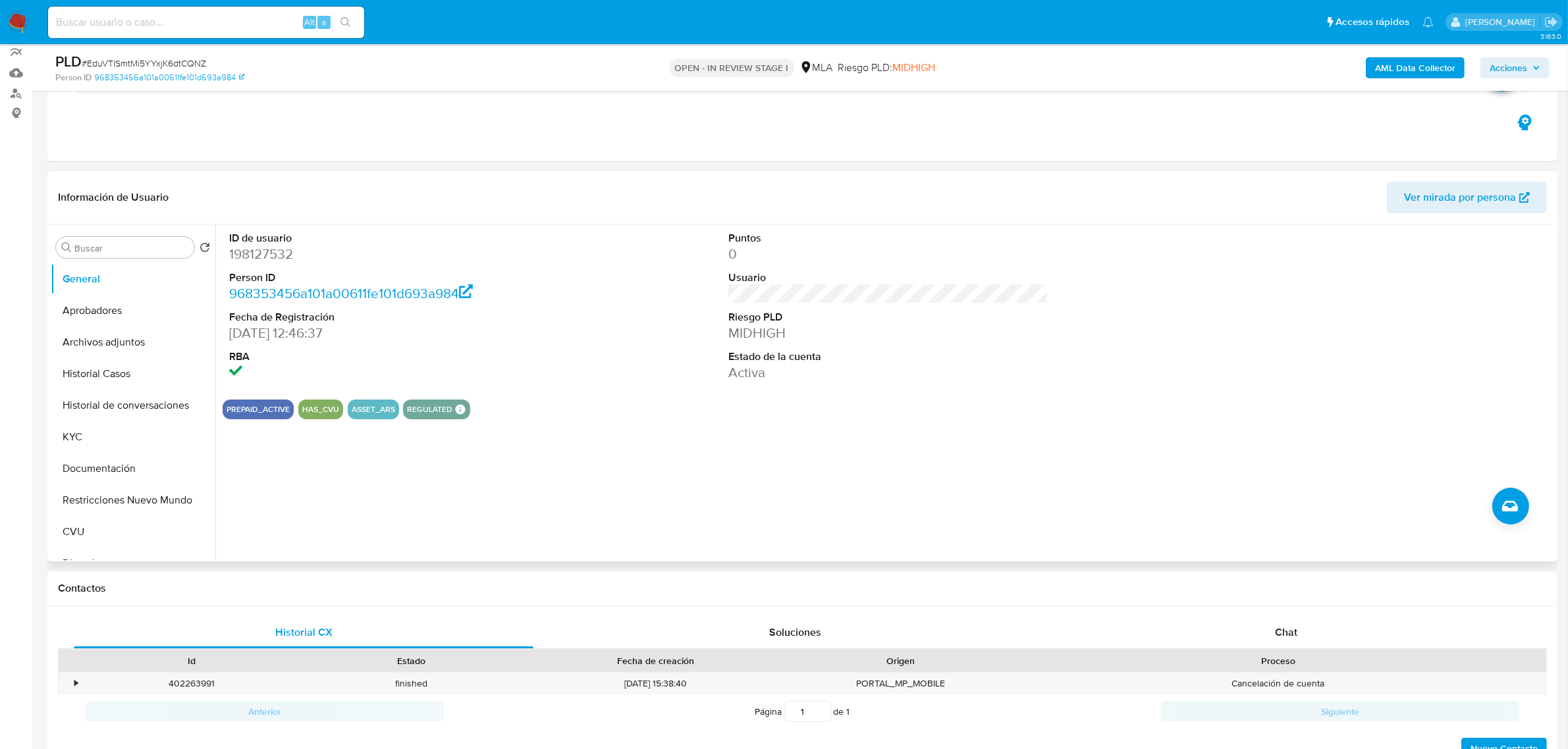
scroll to position [329, 0]
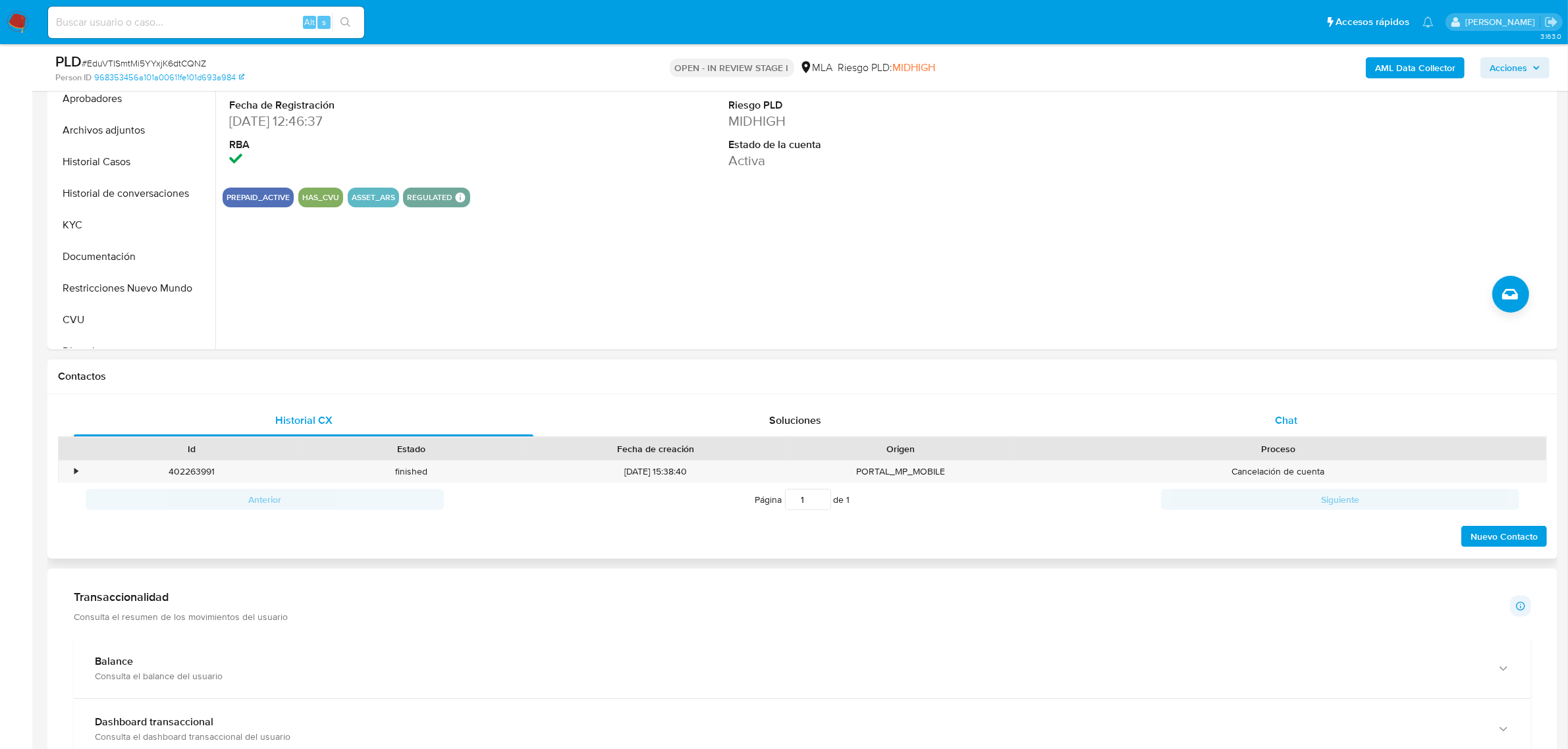
click at [1277, 415] on span "Chat" at bounding box center [1285, 420] width 22 height 15
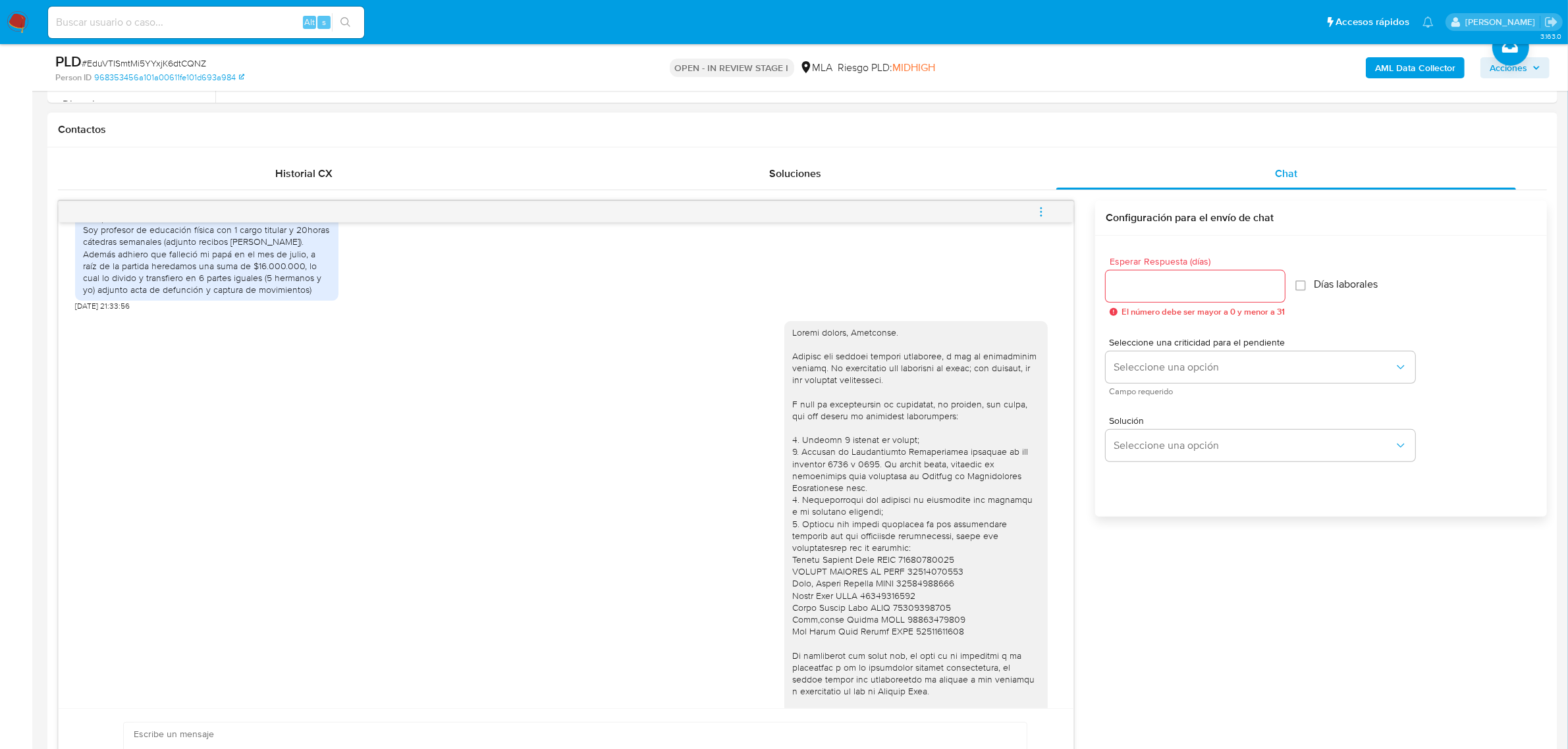
scroll to position [703, 0]
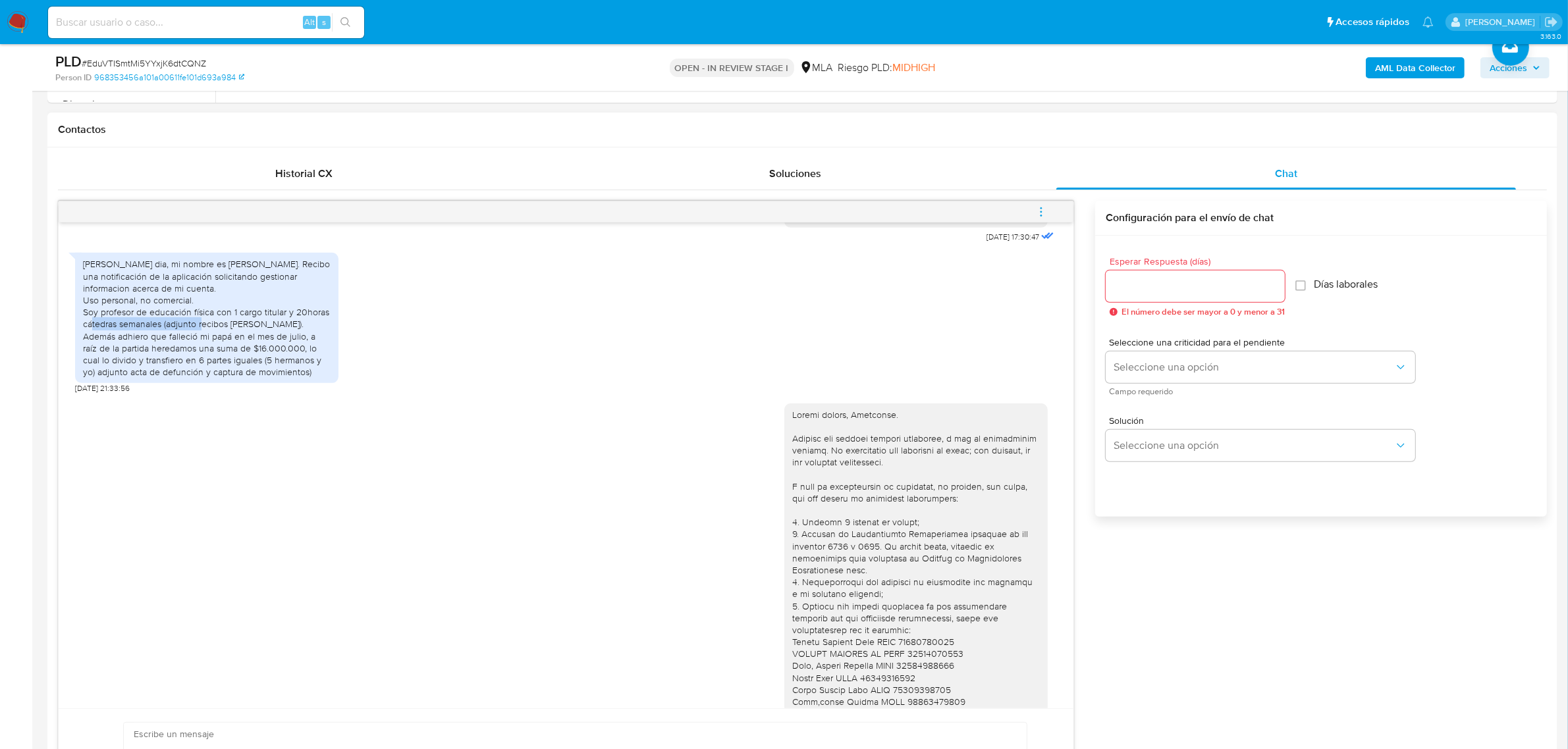
drag, startPoint x: 124, startPoint y: 344, endPoint x: 239, endPoint y: 346, distance: 115.0
click at [239, 346] on div "Hola buen dia, mi nombre es Alejandro. Recibo una notificación de la aplicación…" at bounding box center [206, 317] width 247 height 120
click at [172, 366] on div "Hola buen dia, mi nombre es Alejandro. Recibo una notificación de la aplicación…" at bounding box center [206, 317] width 247 height 120
drag, startPoint x: 134, startPoint y: 363, endPoint x: 330, endPoint y: 388, distance: 197.6
click at [330, 378] on div "Hola buen dia, mi nombre es Alejandro. Recibo una notificación de la aplicación…" at bounding box center [206, 317] width 247 height 120
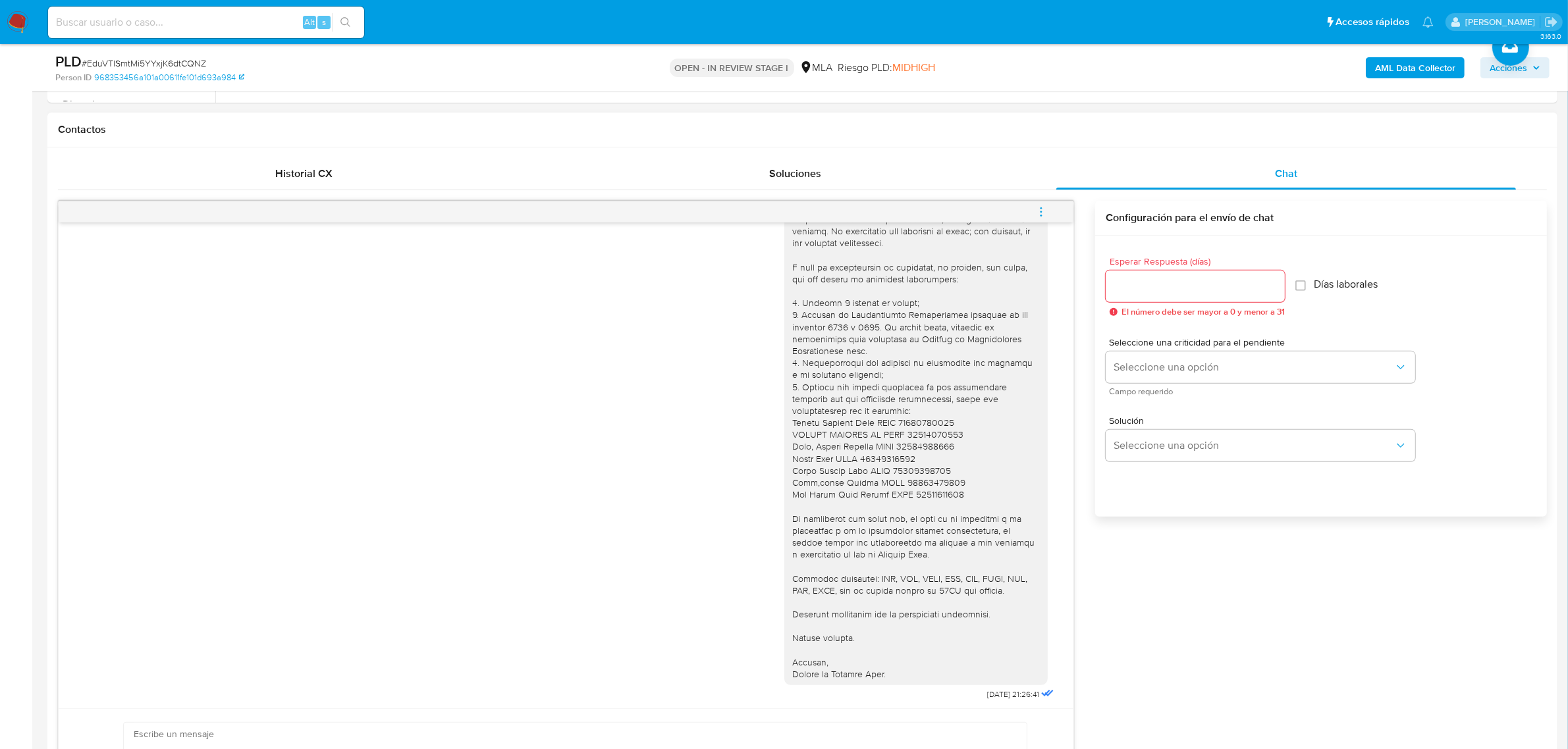
scroll to position [950, 0]
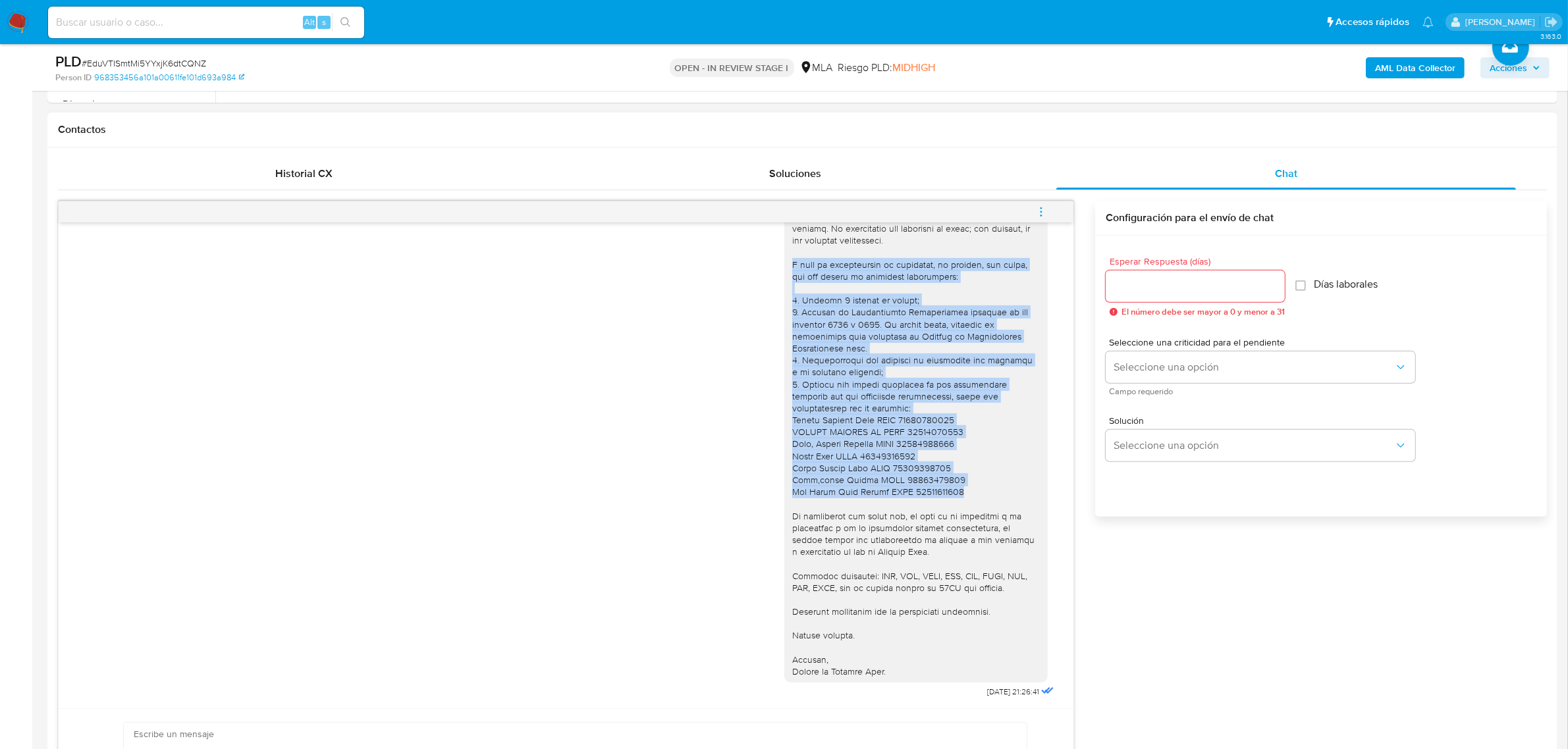
drag, startPoint x: 953, startPoint y: 491, endPoint x: 779, endPoint y: 260, distance: 289.2
click at [793, 260] on div at bounding box center [916, 432] width 247 height 491
copy div "A modo de complementar tu respuesta, te pedimos, por favor, que nos envíes la s…"
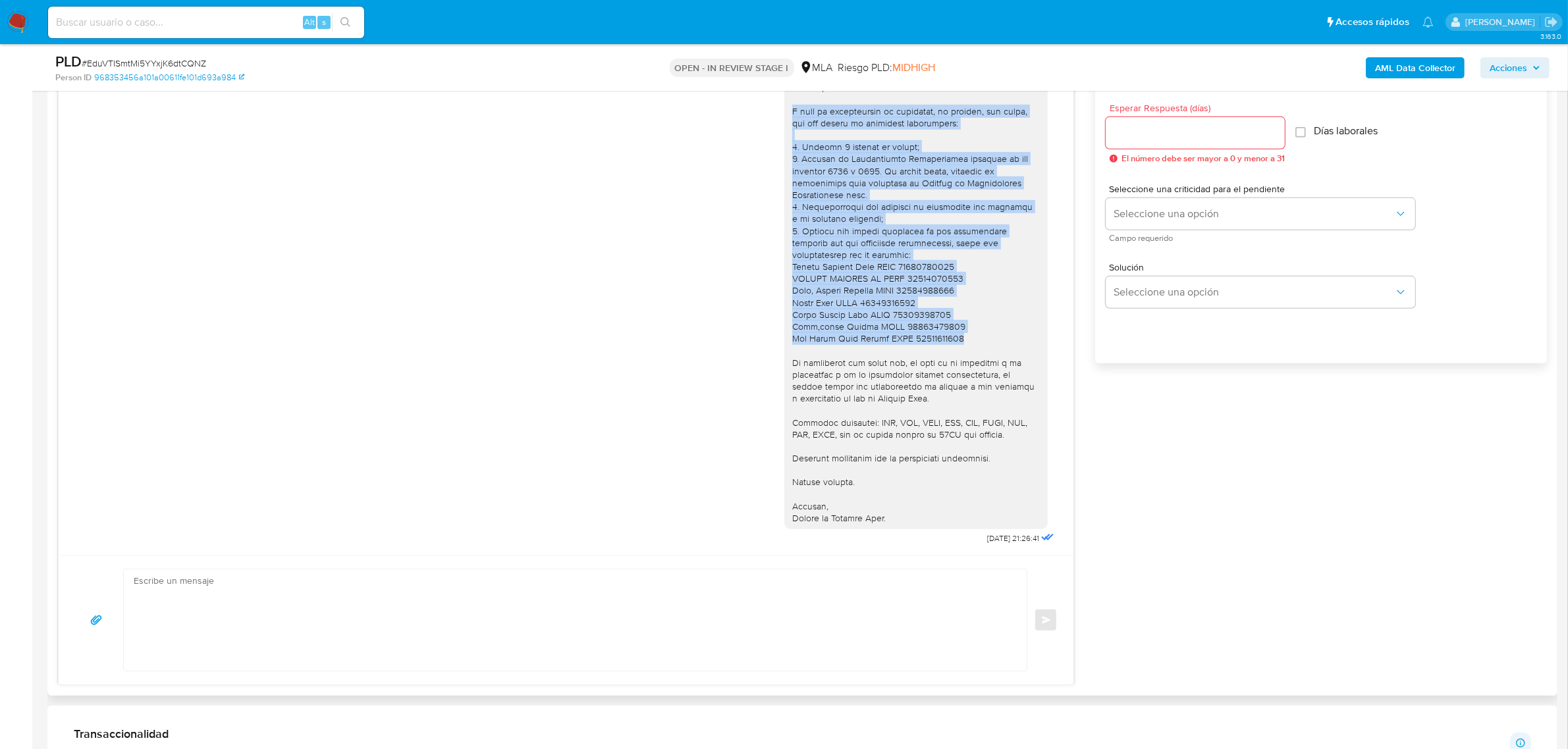
scroll to position [740, 0]
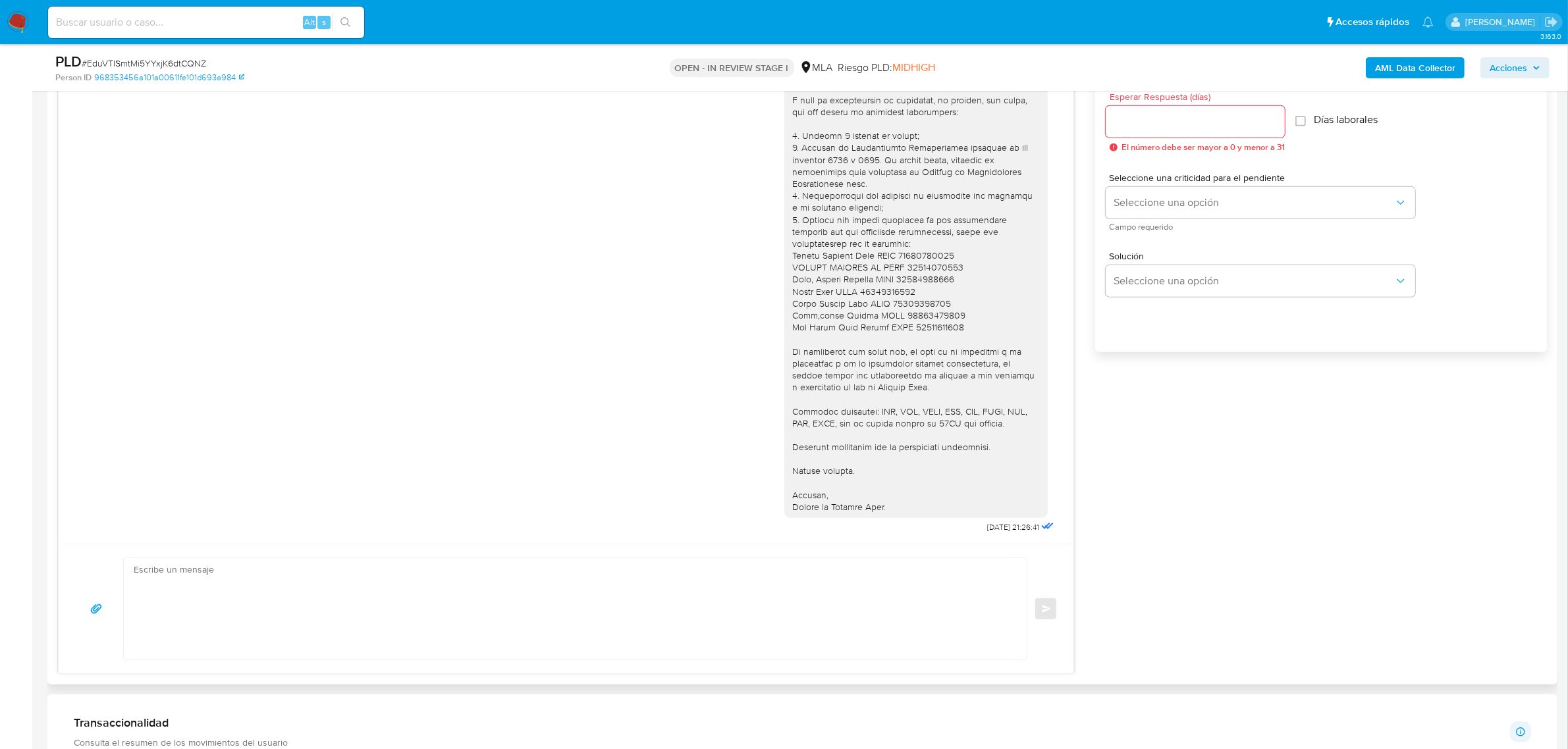
click at [508, 608] on textarea at bounding box center [571, 609] width 876 height 101
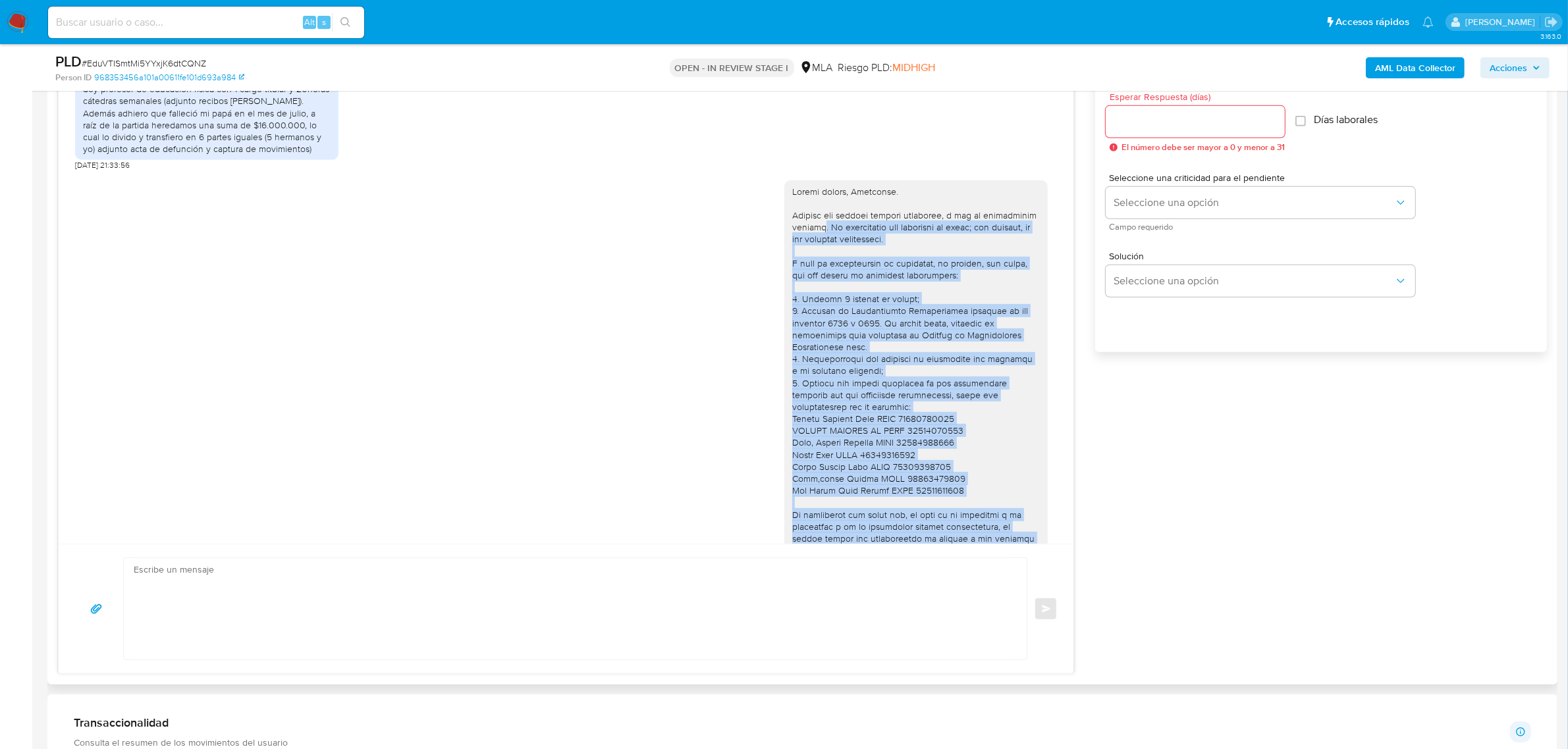
scroll to position [621, 0]
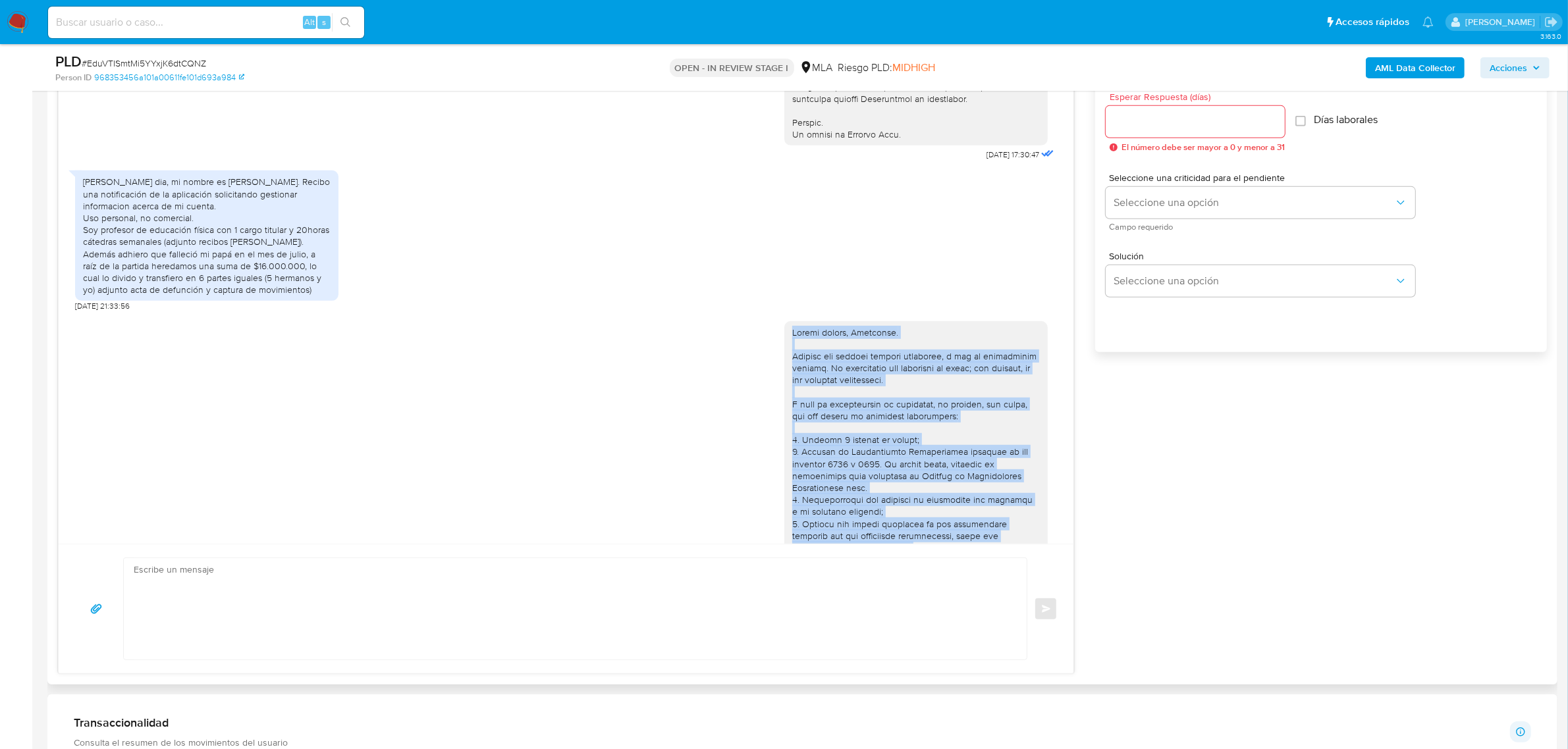
drag, startPoint x: 906, startPoint y: 505, endPoint x: 774, endPoint y: 359, distance: 196.8
click at [784, 359] on div at bounding box center [916, 572] width 264 height 502
copy div "Buenas tardes, Alejandro. Gracias por esperar nuestra respuesta, y por la infor…"
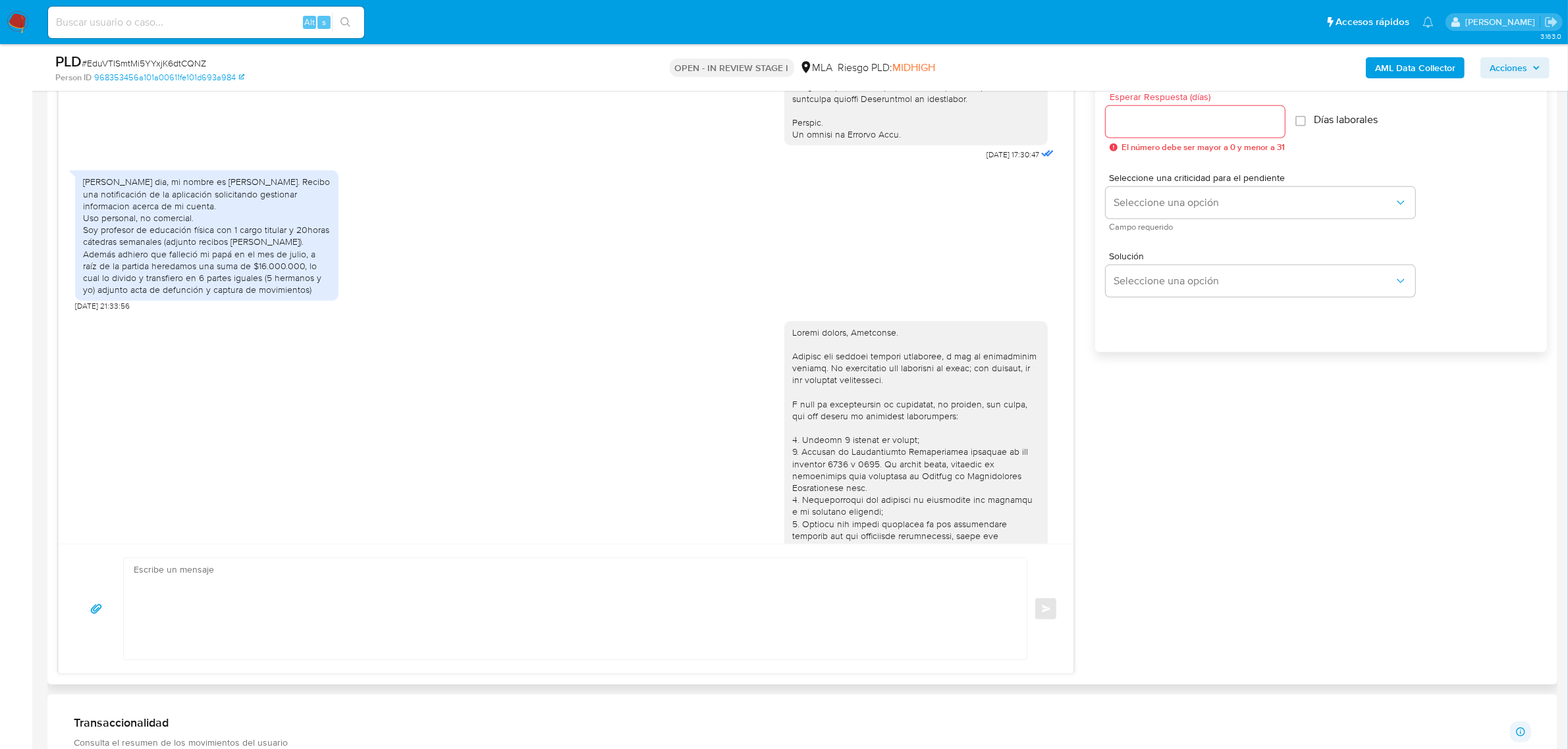
click at [265, 601] on textarea at bounding box center [571, 609] width 876 height 101
paste textarea "Buenas tardes, Alejandro. Gracias por esperar nuestra respuesta, y por la infor…"
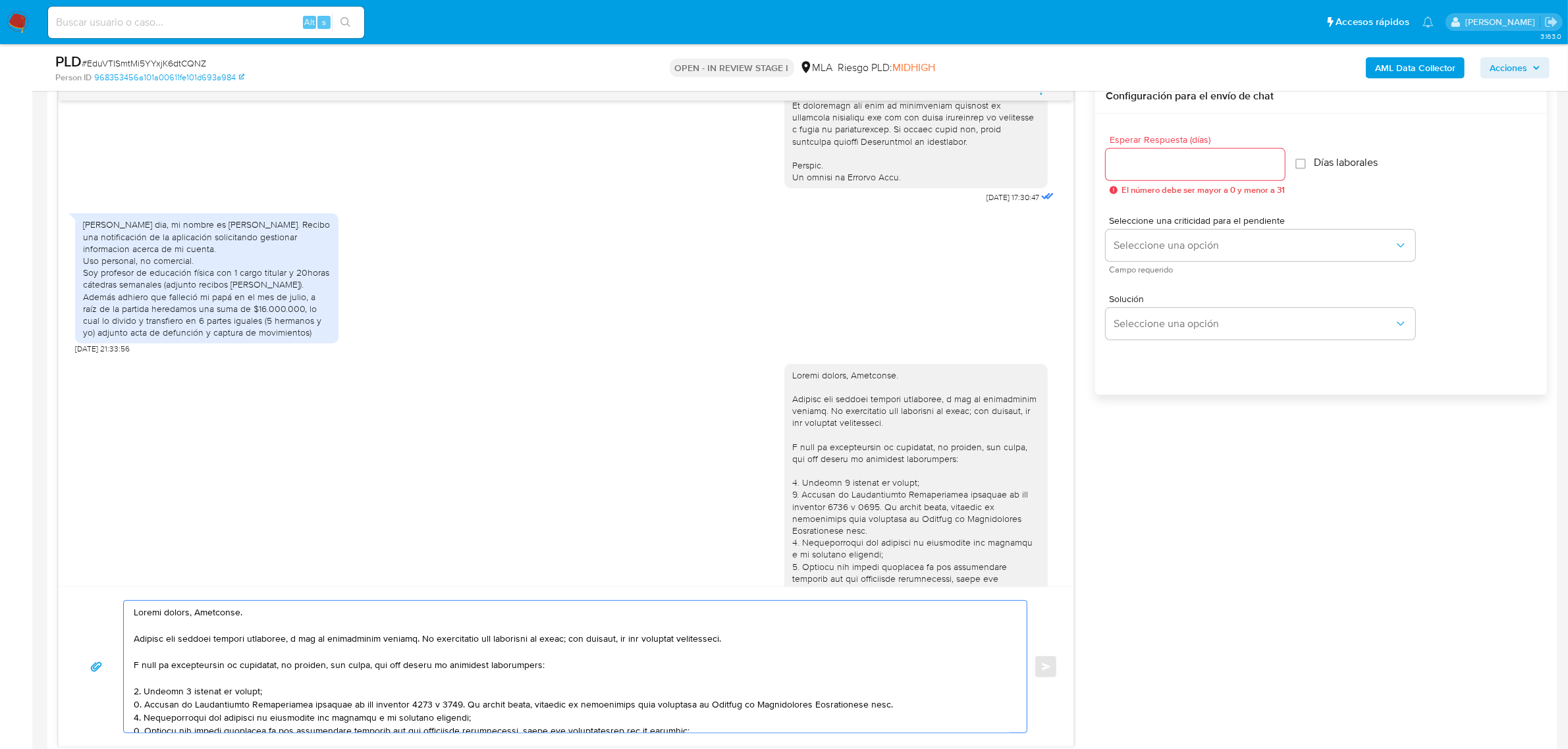
scroll to position [659, 0]
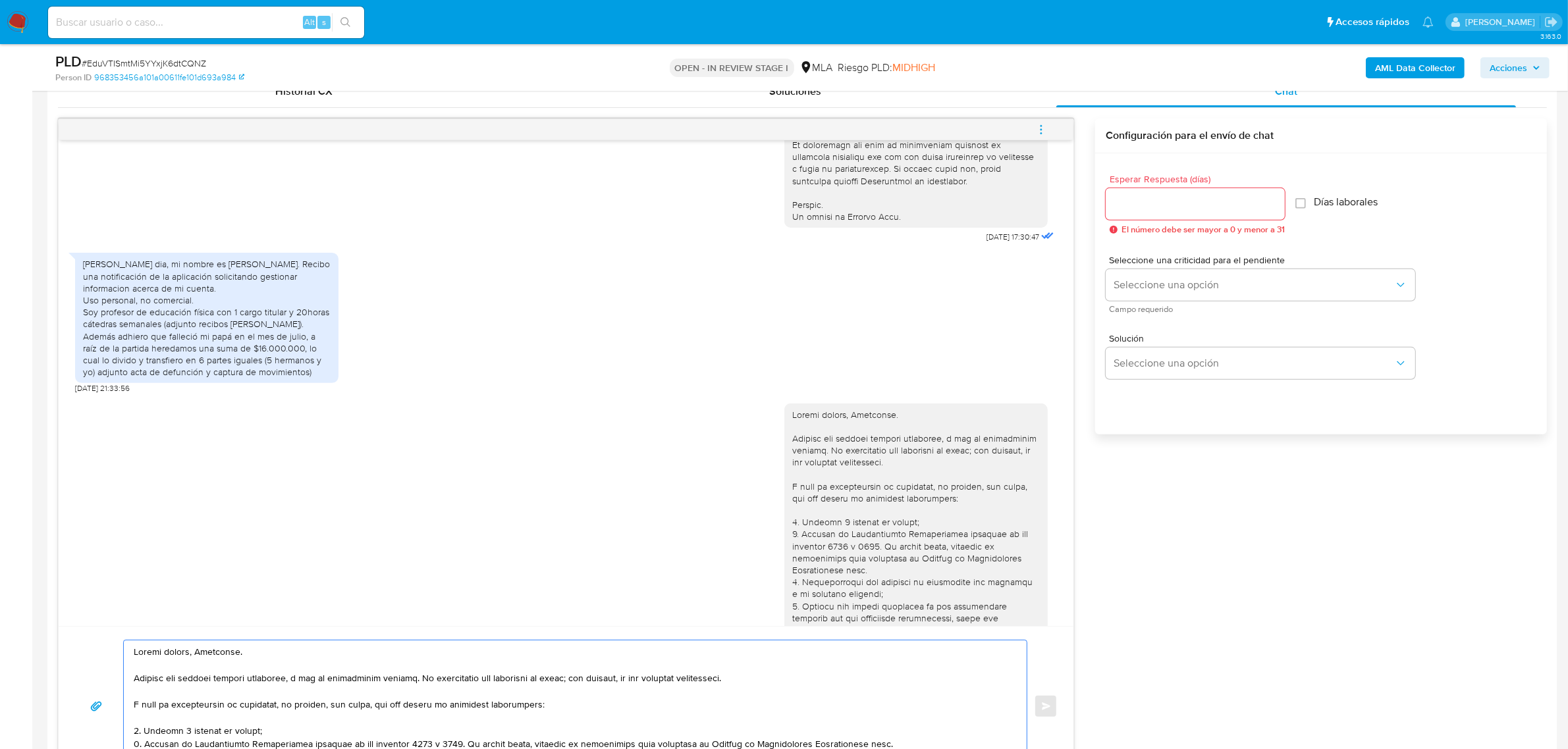
click at [181, 656] on textarea at bounding box center [571, 706] width 876 height 132
click at [258, 673] on textarea at bounding box center [571, 706] width 876 height 132
click at [208, 688] on textarea at bounding box center [571, 706] width 876 height 132
click at [172, 683] on textarea at bounding box center [571, 706] width 876 height 132
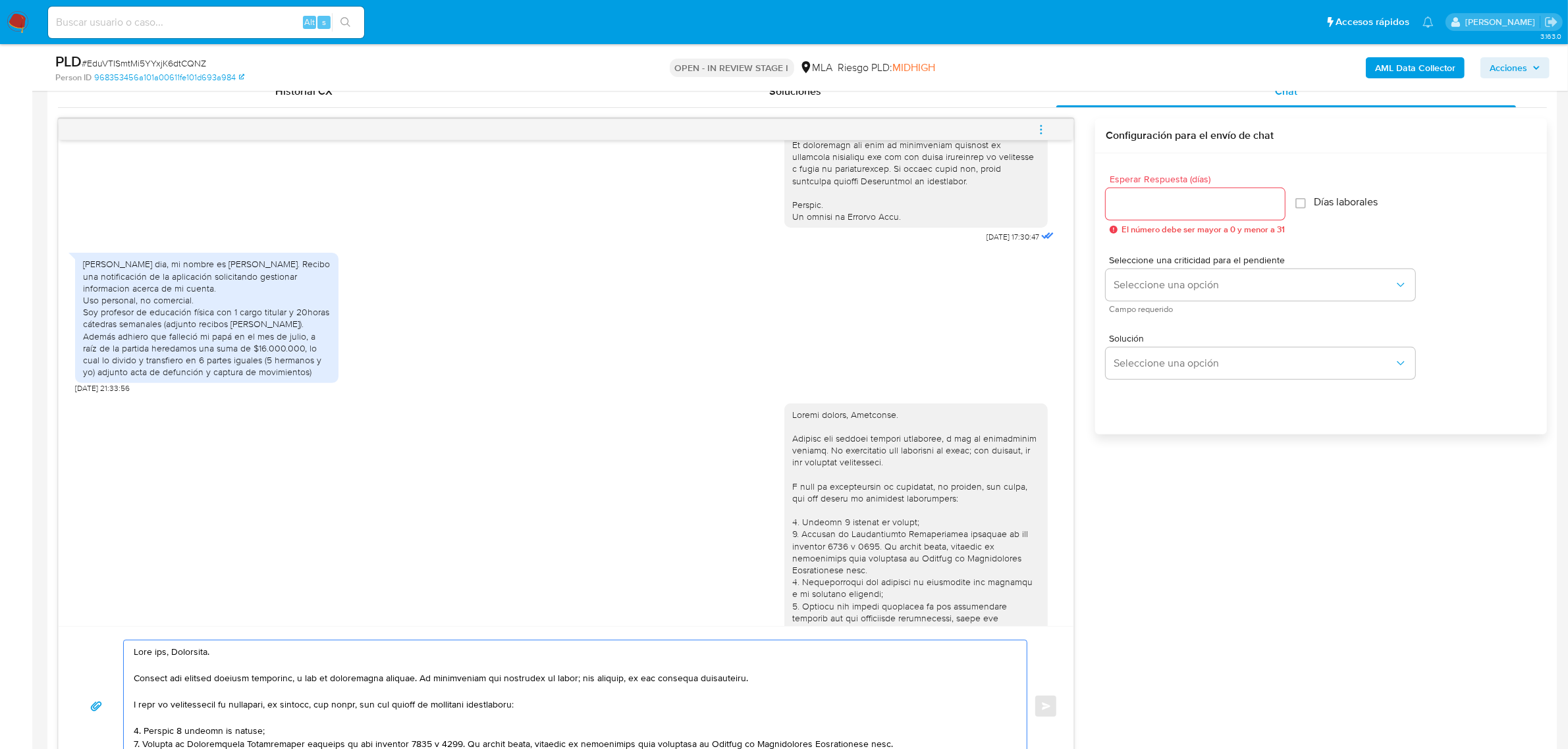
click at [258, 683] on textarea at bounding box center [571, 706] width 876 height 132
drag, startPoint x: 407, startPoint y: 682, endPoint x: 97, endPoint y: 682, distance: 310.0
click at [97, 682] on div "Enviar" at bounding box center [566, 706] width 983 height 133
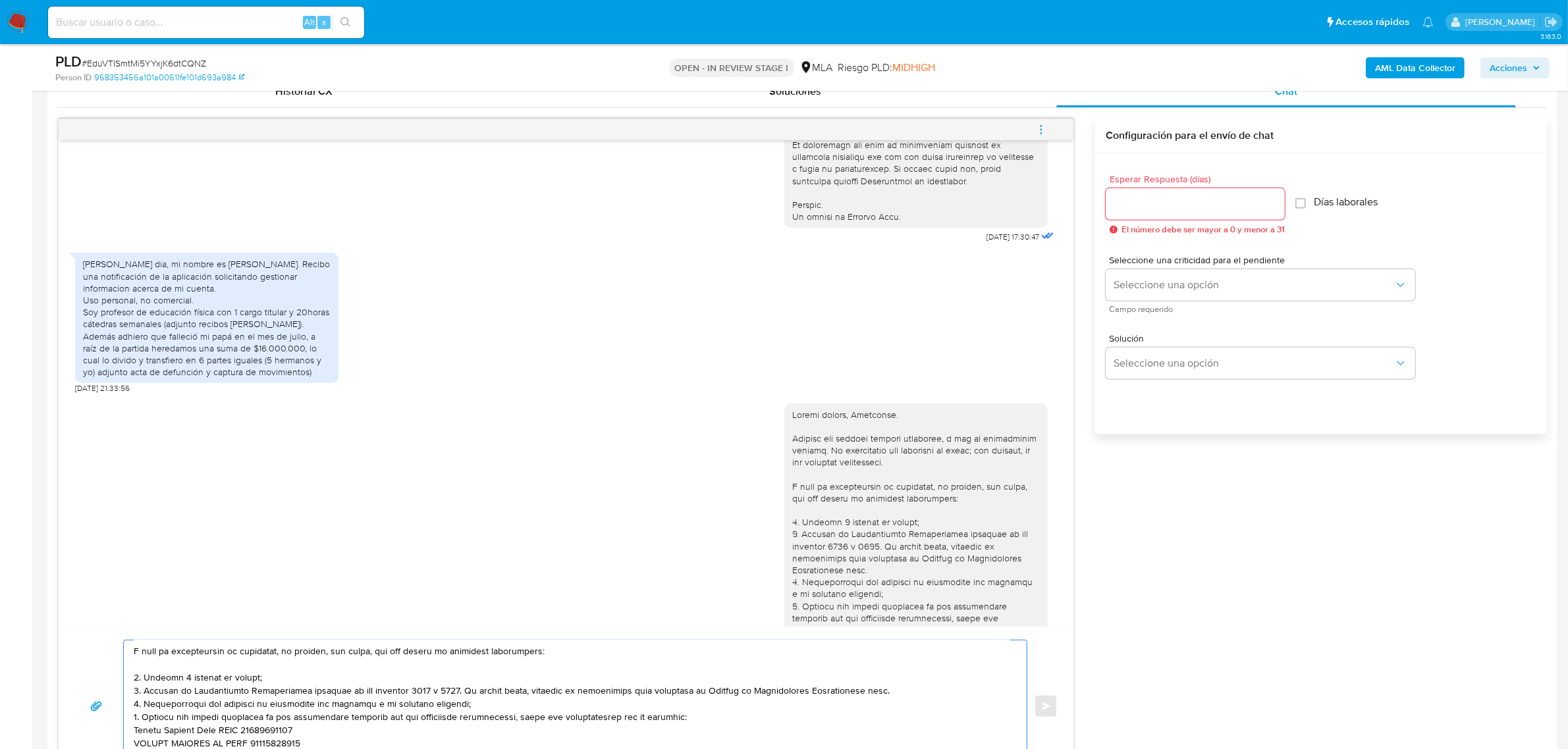
scroll to position [83, 0]
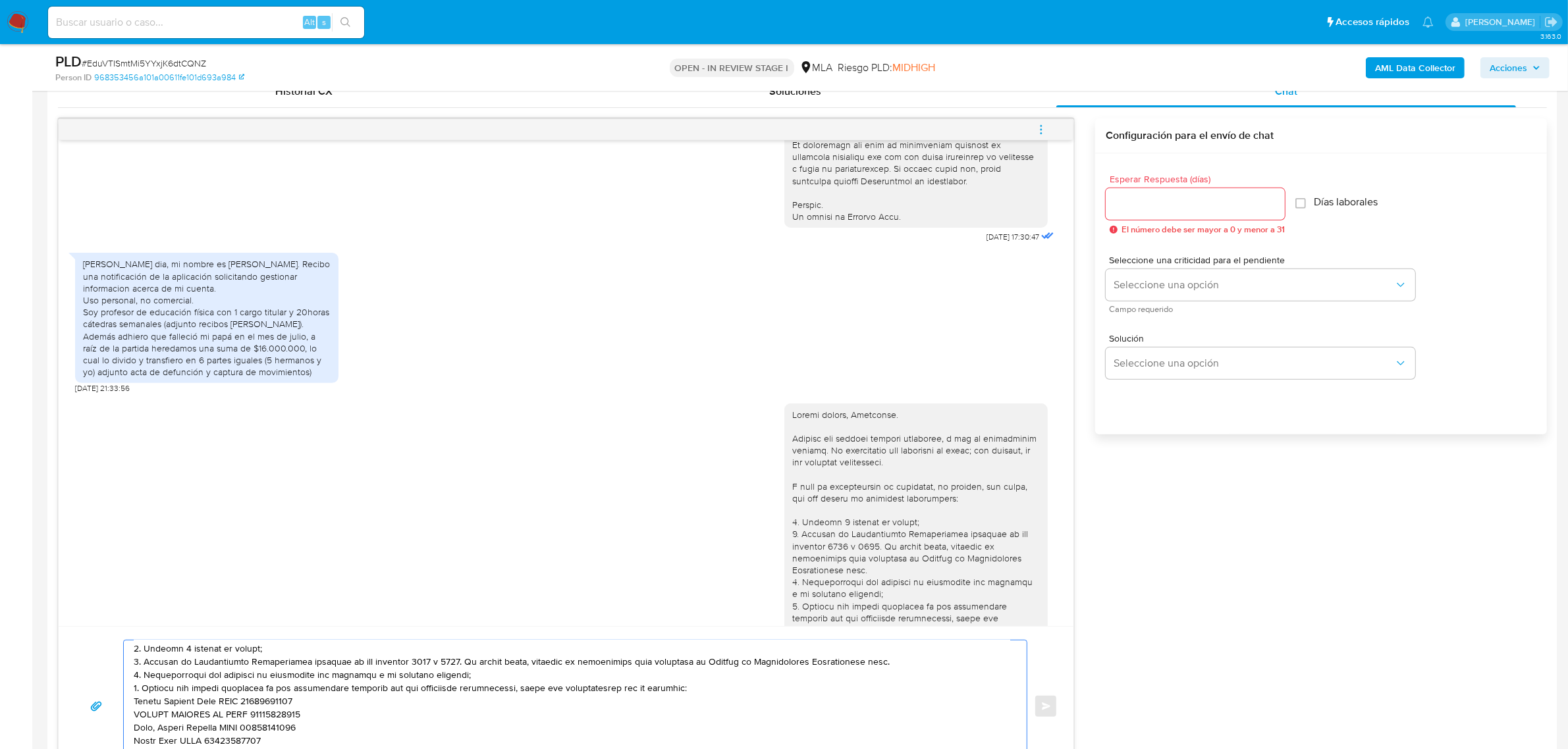
click at [451, 665] on textarea at bounding box center [571, 706] width 876 height 132
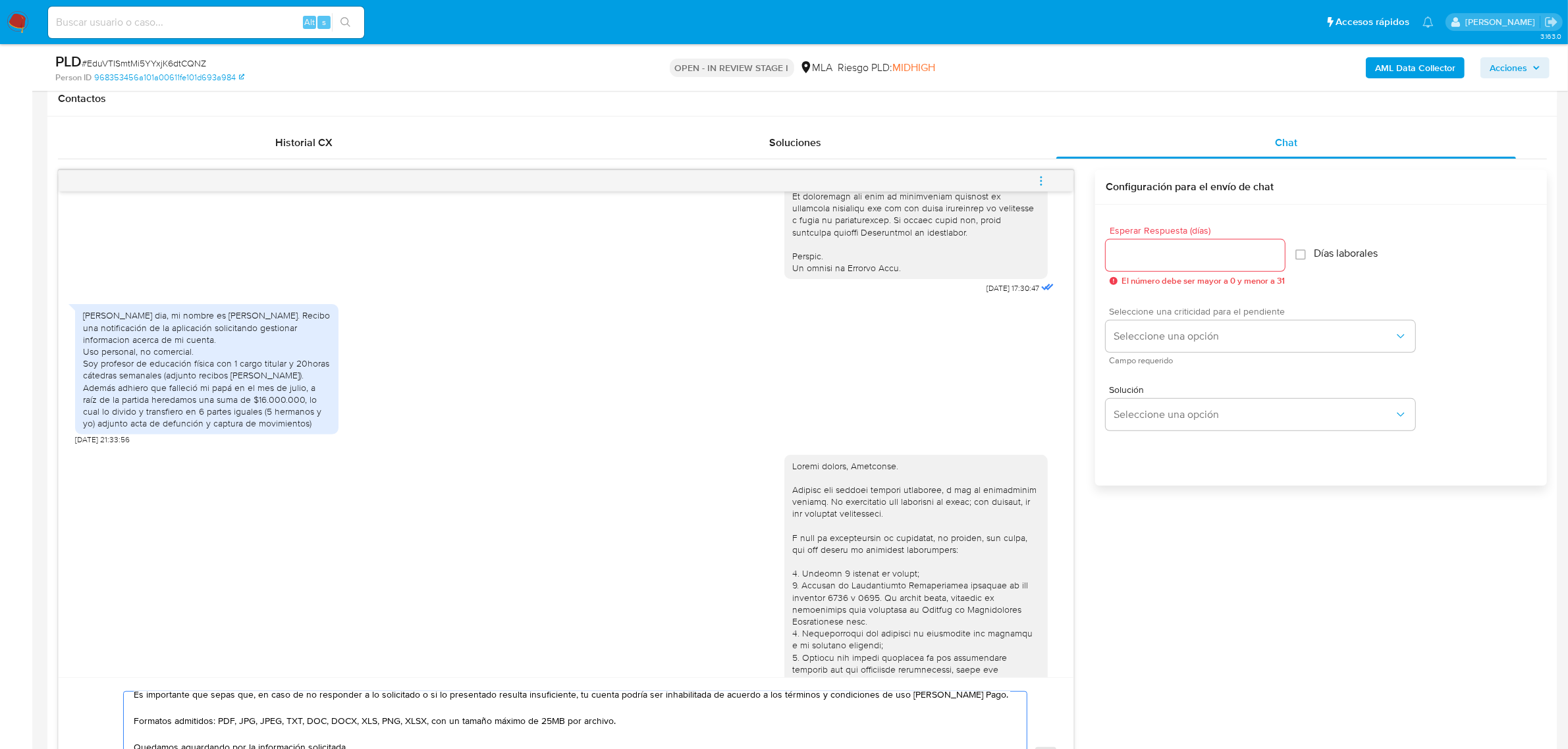
scroll to position [600, 0]
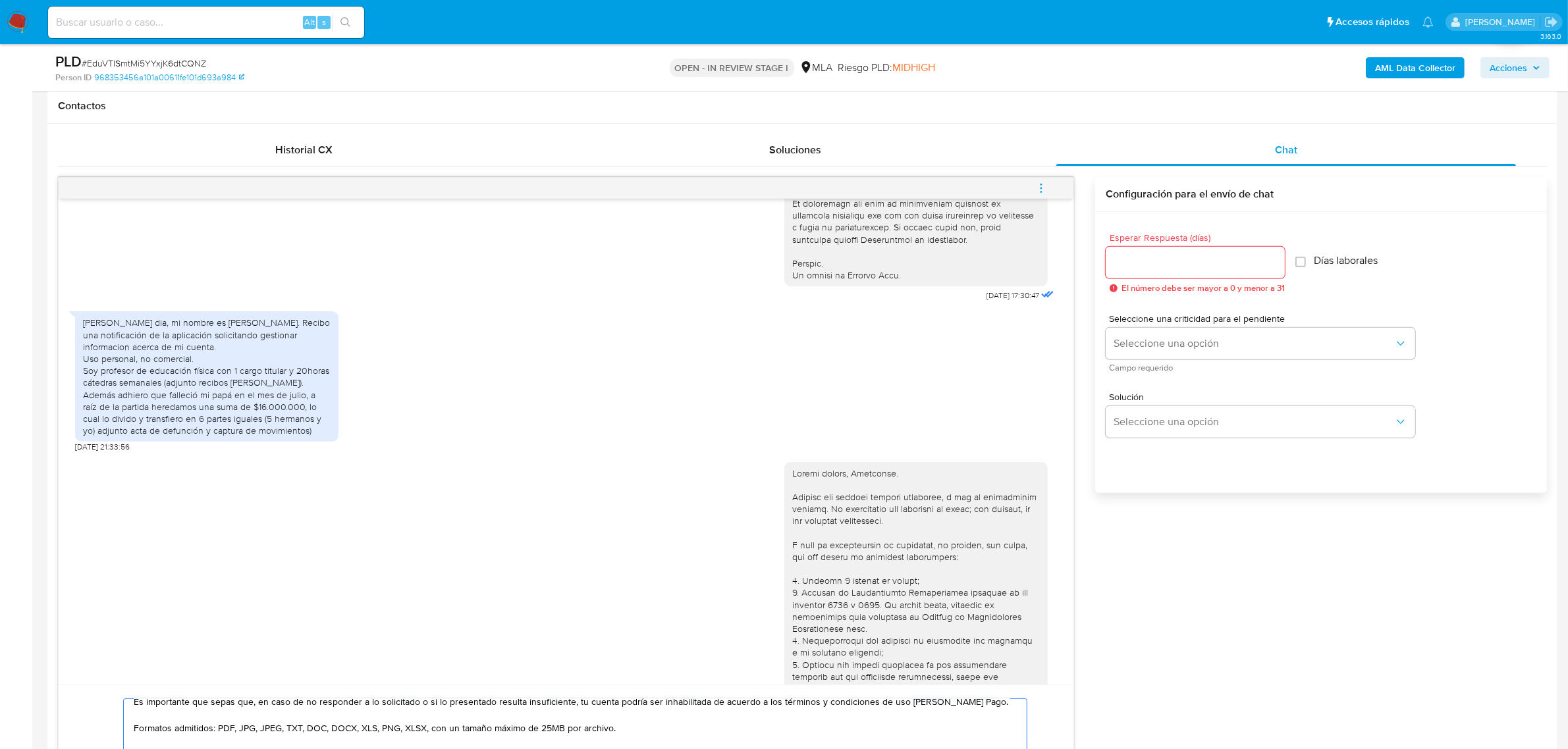
type textarea "Buen día, Alejandro. Nos volvemos a contactar ya que estamos a la espera de tu …"
click at [1118, 262] on input "Esperar Respuesta (días)" at bounding box center [1195, 262] width 179 height 17
type input "1"
click at [1139, 337] on span "Seleccione una opción" at bounding box center [1254, 344] width 281 height 13
click at [1157, 362] on div "HIGH" at bounding box center [1258, 370] width 289 height 26
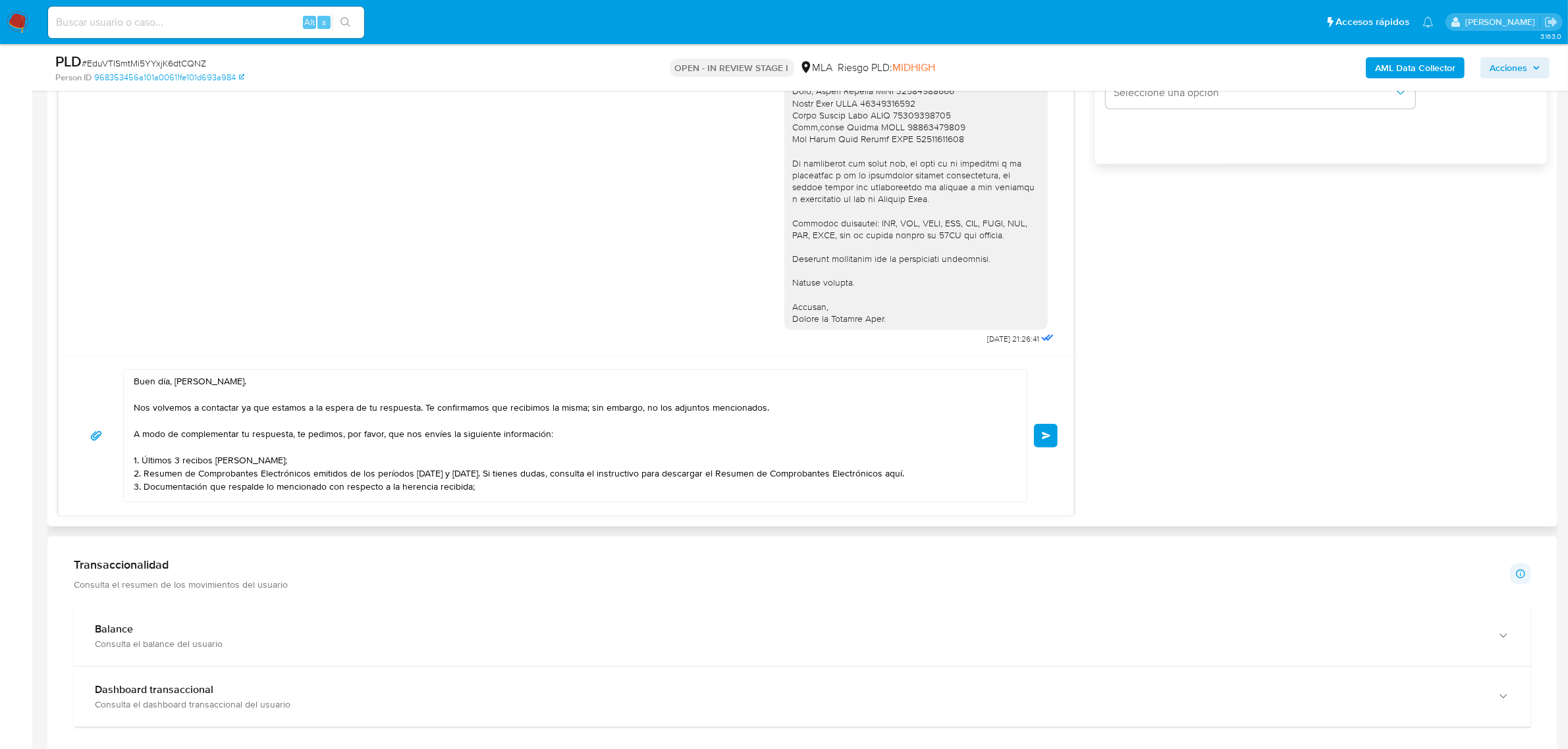
scroll to position [764, 0]
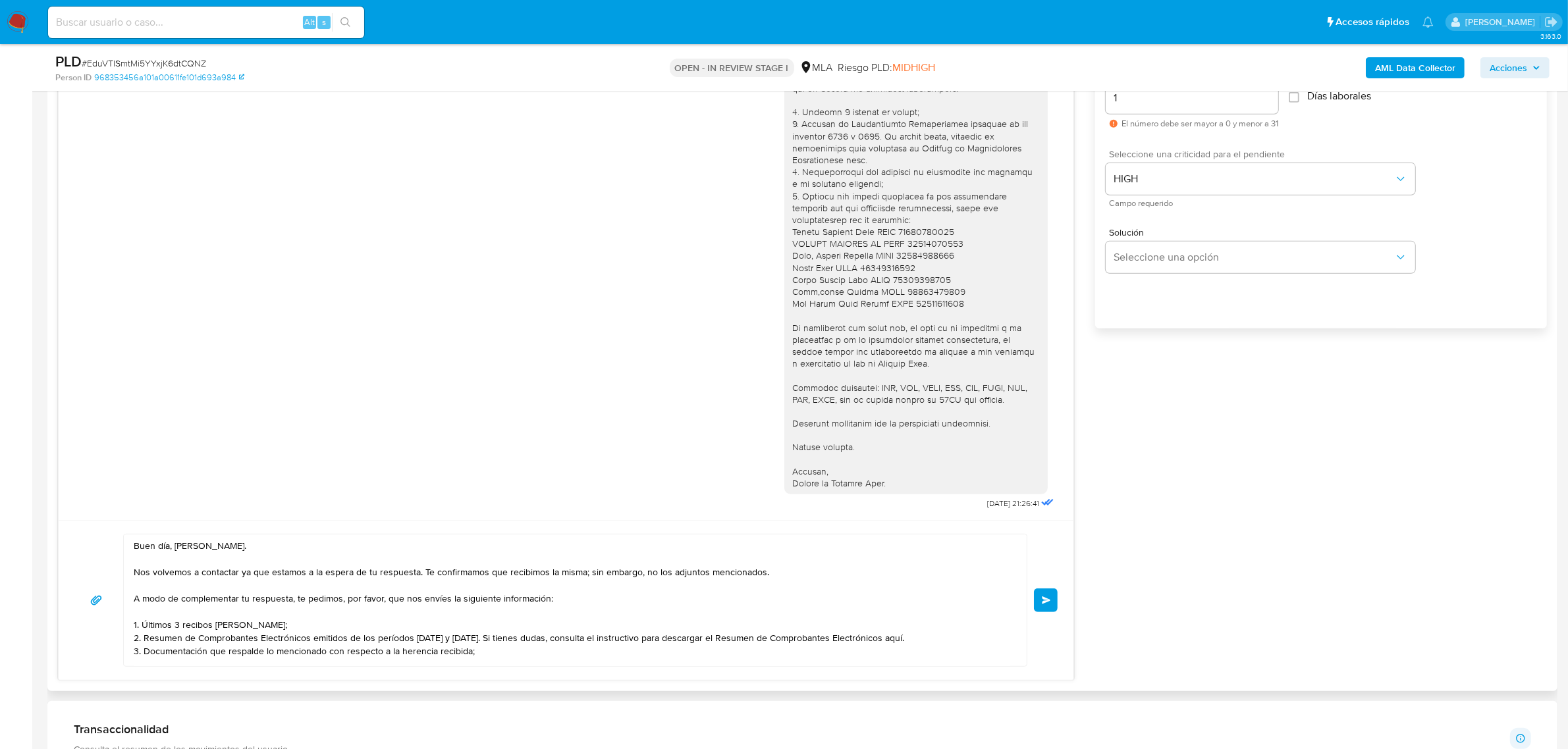
click at [1051, 598] on button "Enviar" at bounding box center [1046, 600] width 24 height 24
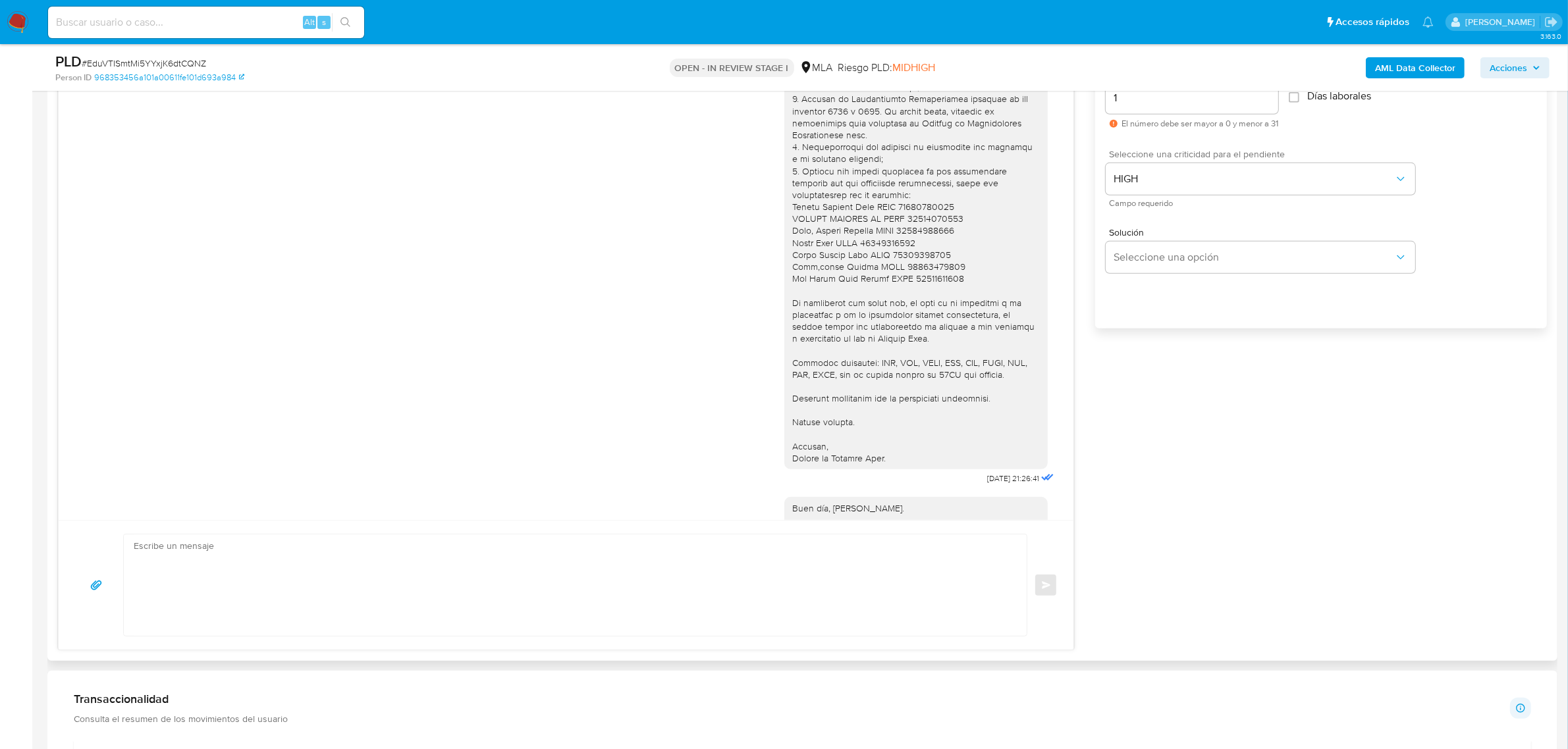
scroll to position [1360, 0]
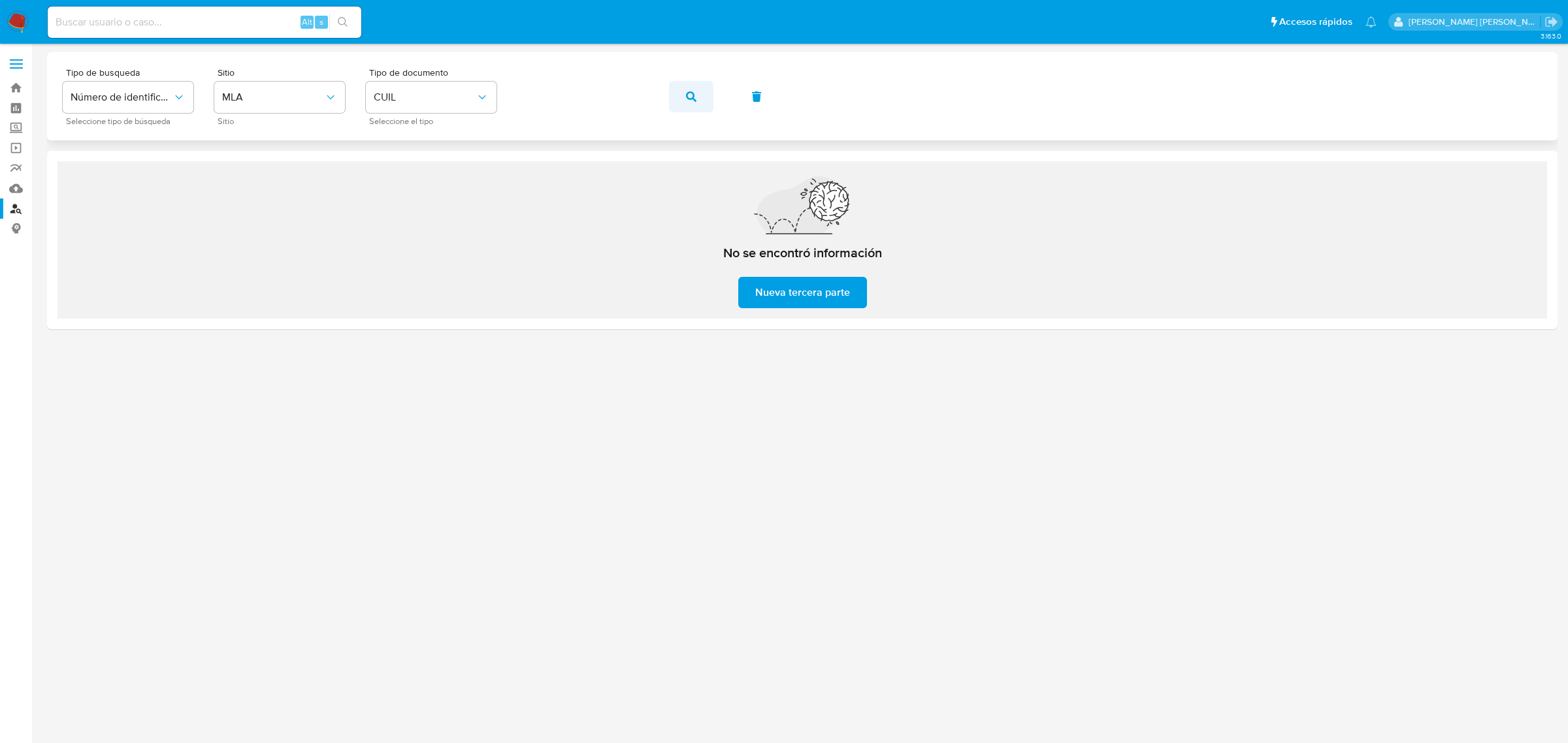
click at [686, 93] on icon "button" at bounding box center [691, 96] width 10 height 10
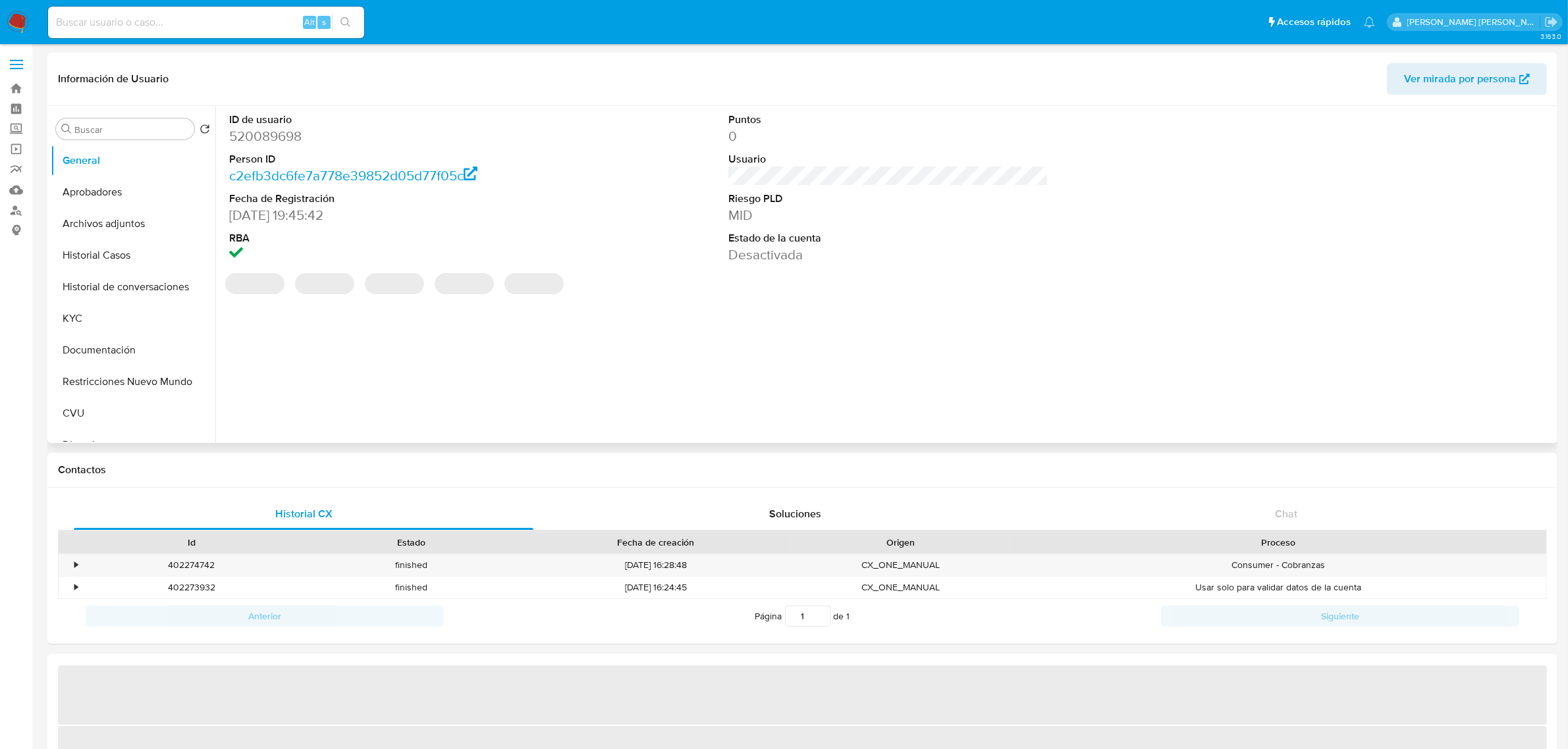
select select "10"
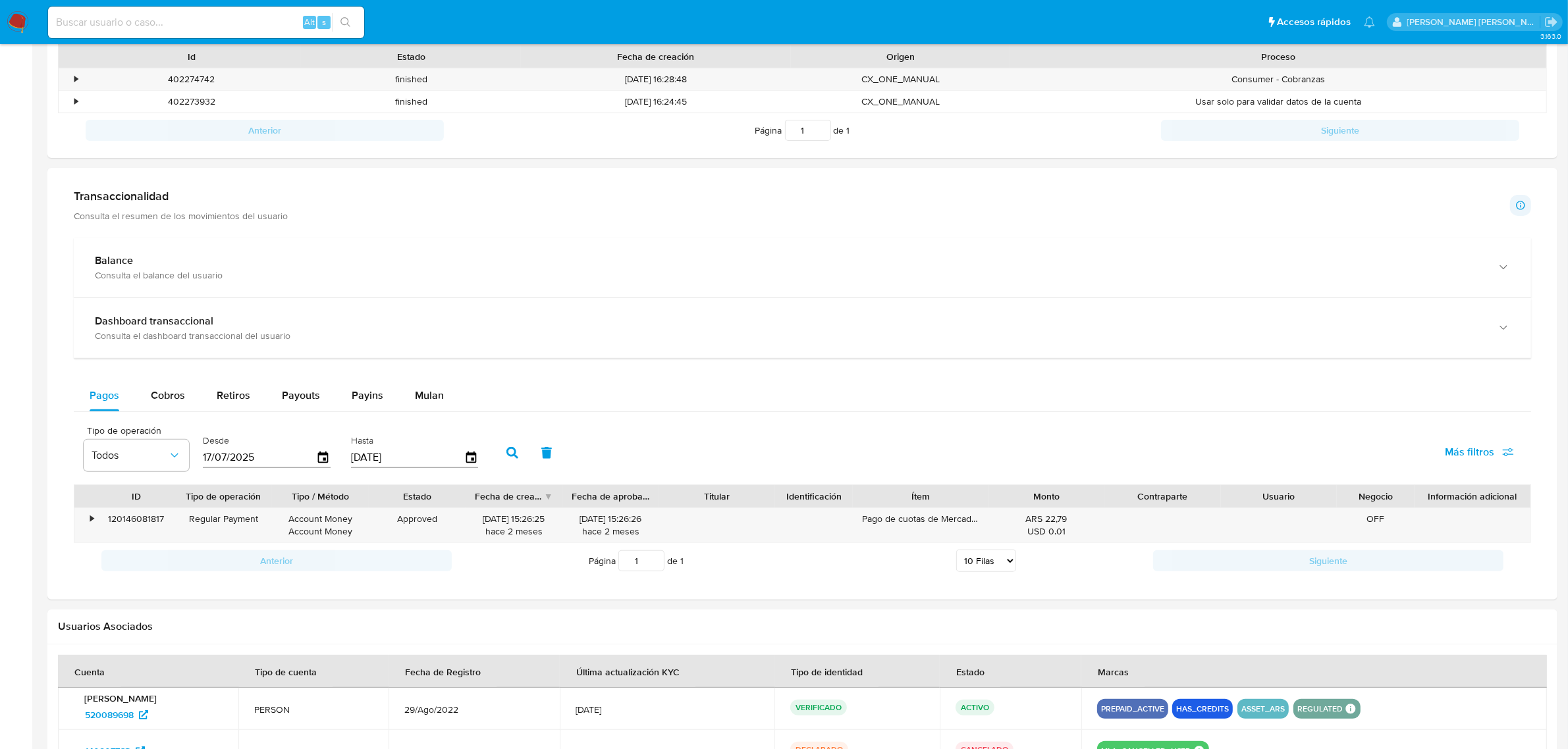
scroll to position [493, 0]
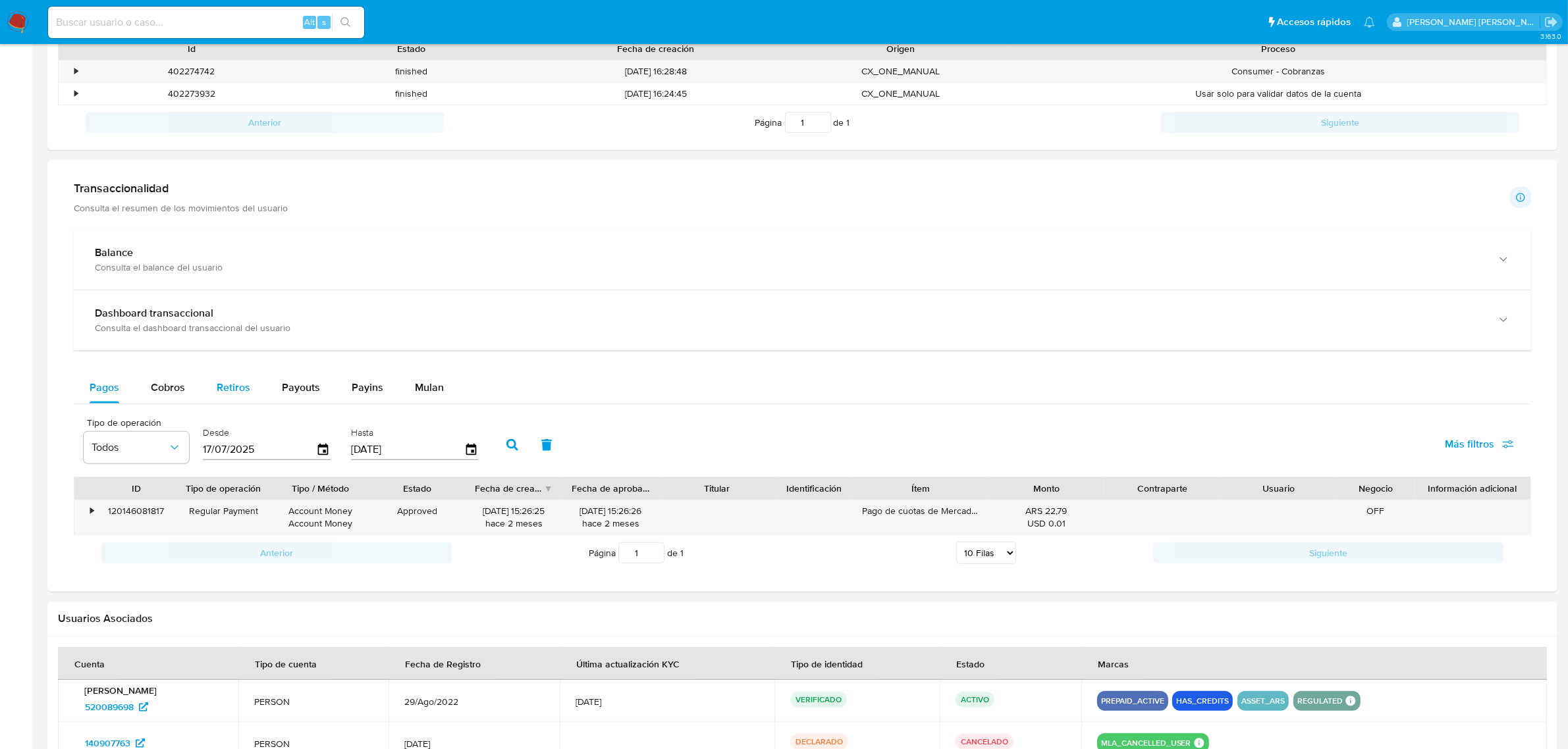
click at [232, 388] on span "Retiros" at bounding box center [233, 387] width 34 height 15
select select "10"
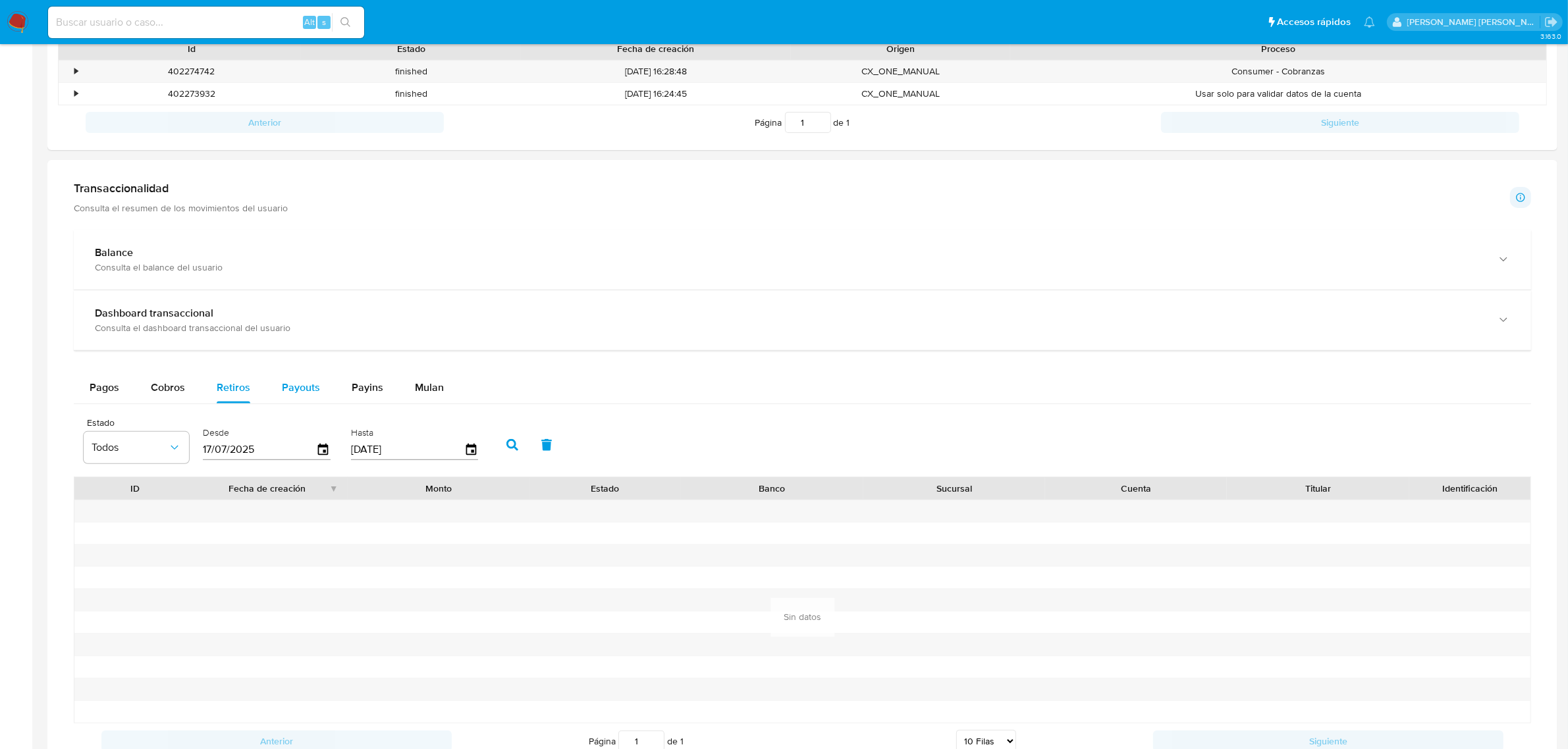
click at [308, 388] on span "Payouts" at bounding box center [301, 387] width 38 height 15
select select "10"
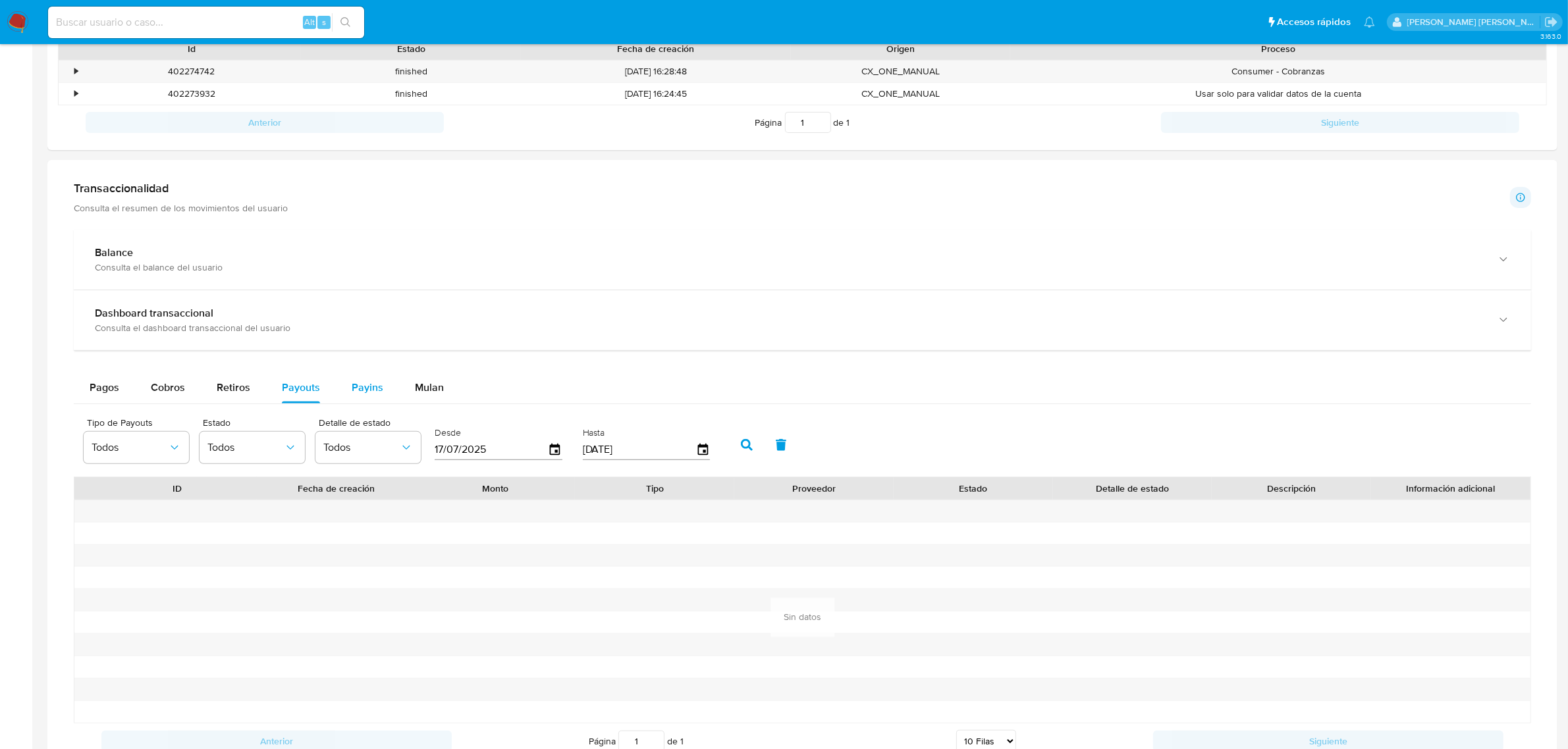
click at [358, 384] on span "Payins" at bounding box center [367, 387] width 32 height 15
select select "10"
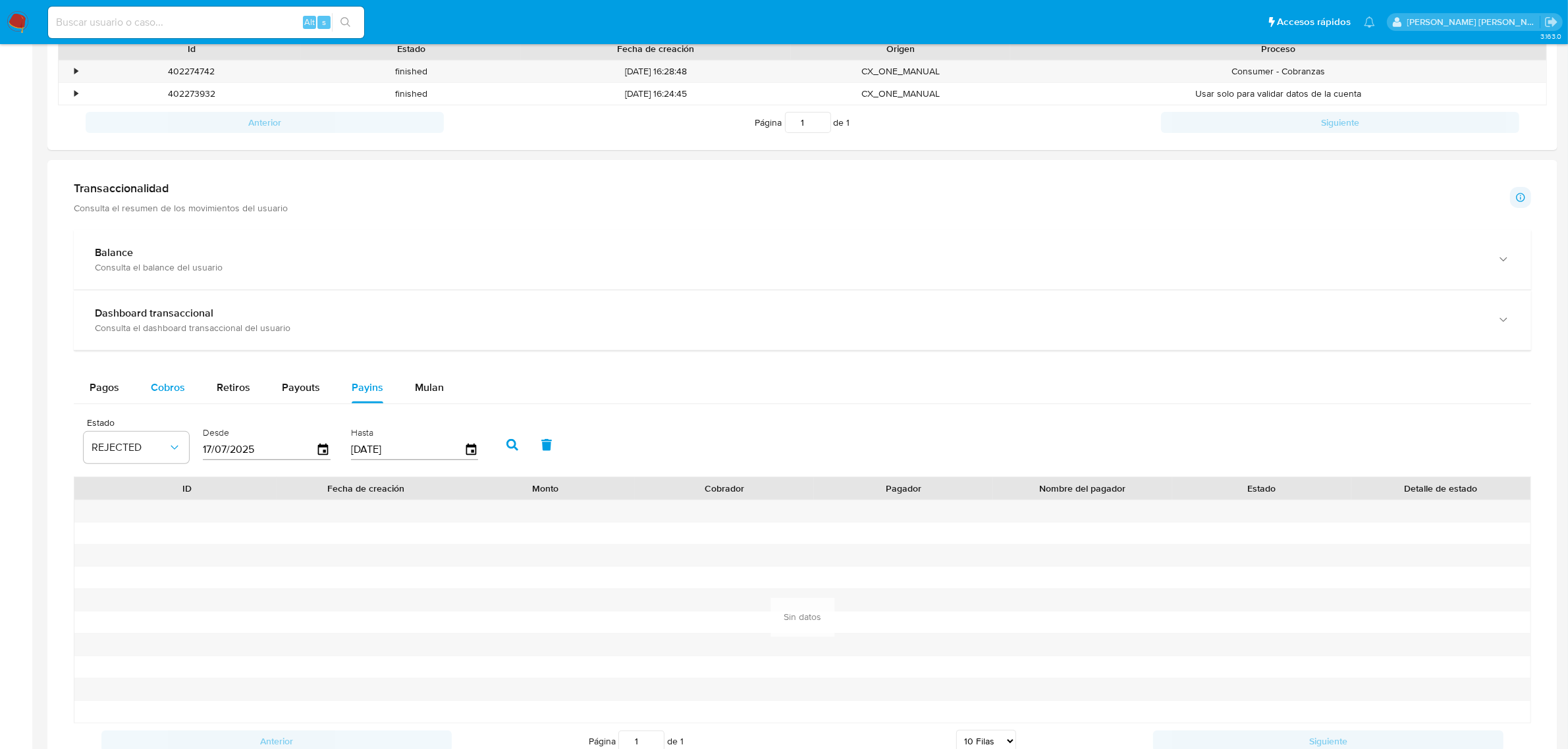
click at [156, 382] on span "Cobros" at bounding box center [168, 387] width 35 height 15
select select "10"
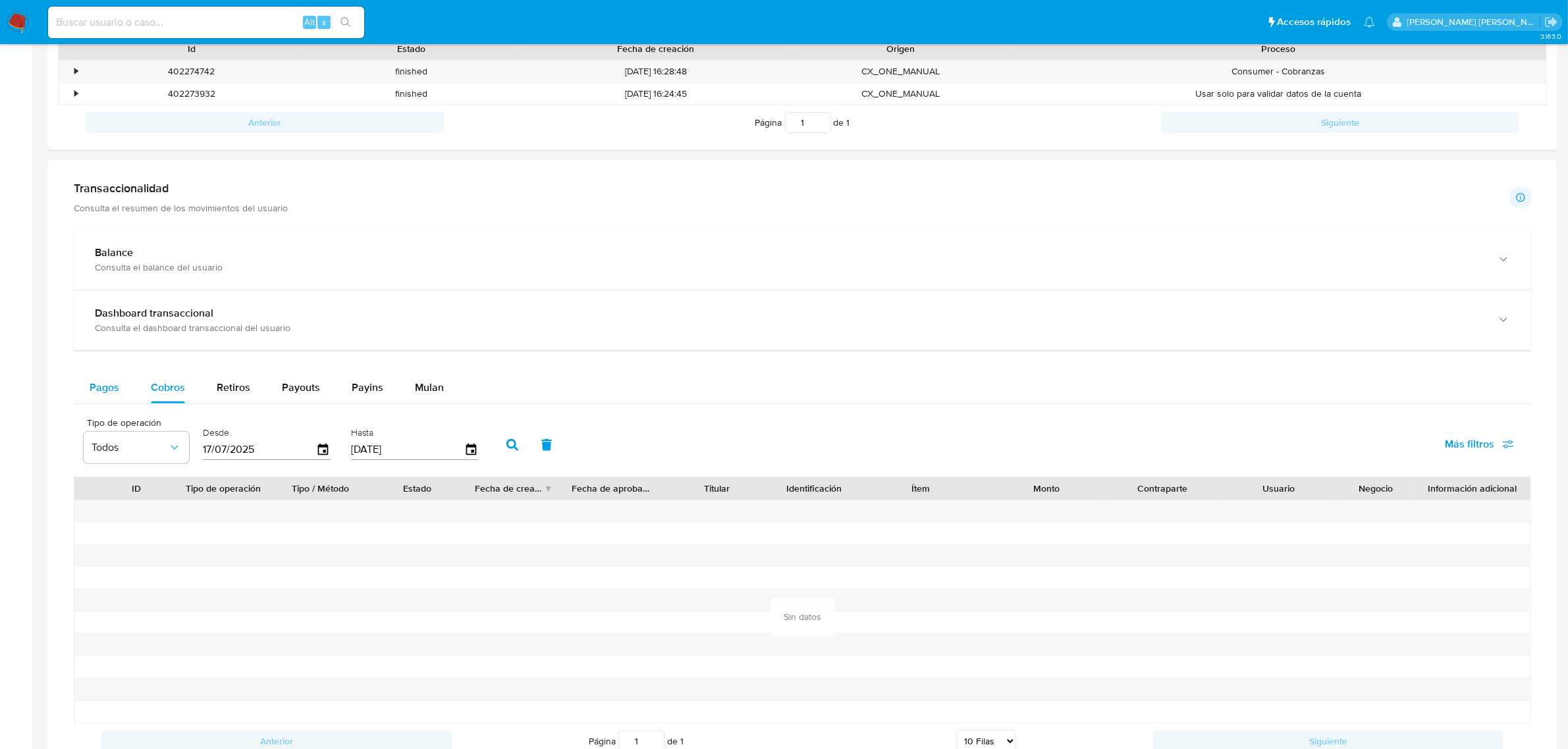
click at [93, 391] on span "Pagos" at bounding box center [104, 387] width 30 height 15
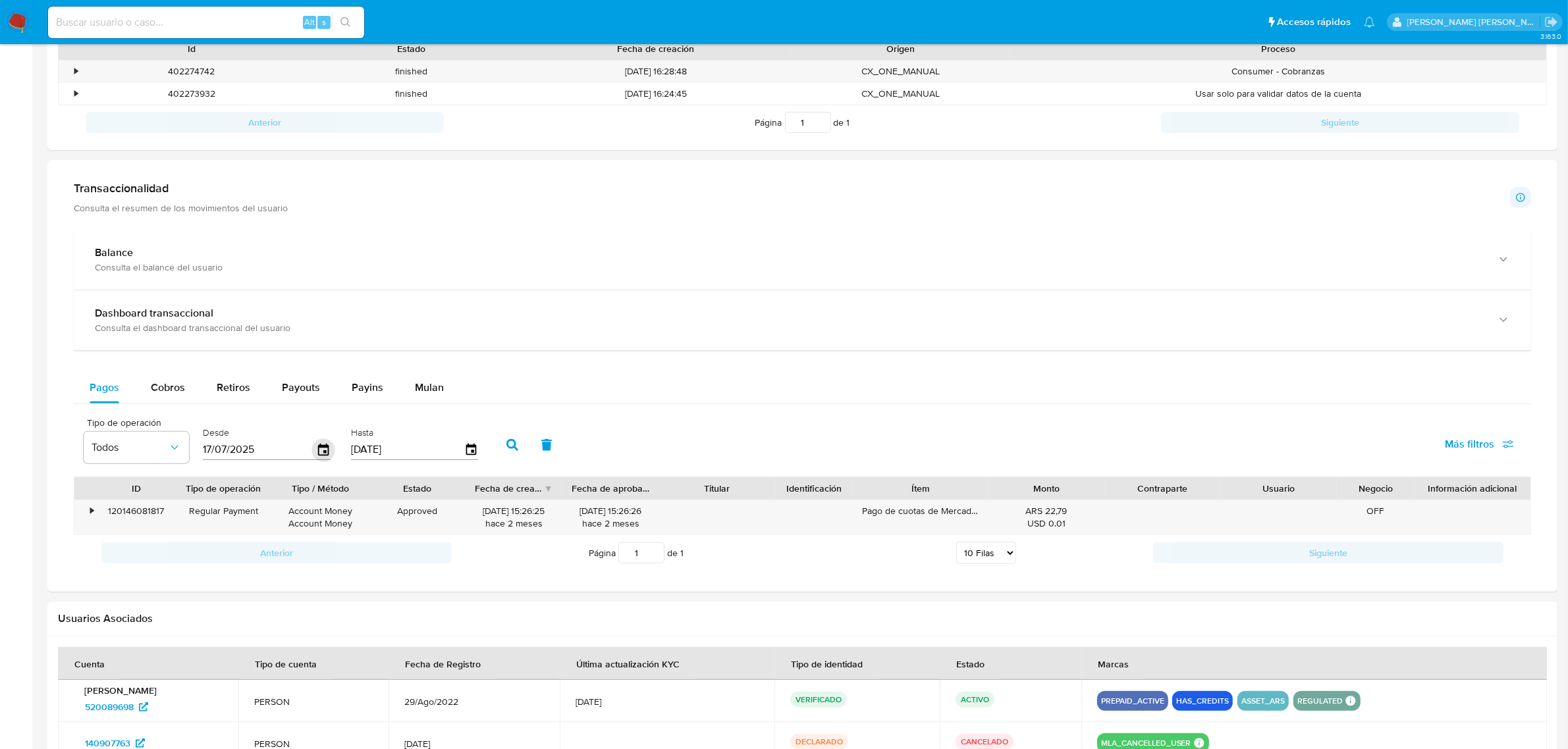
click at [318, 449] on icon "button" at bounding box center [323, 450] width 23 height 23
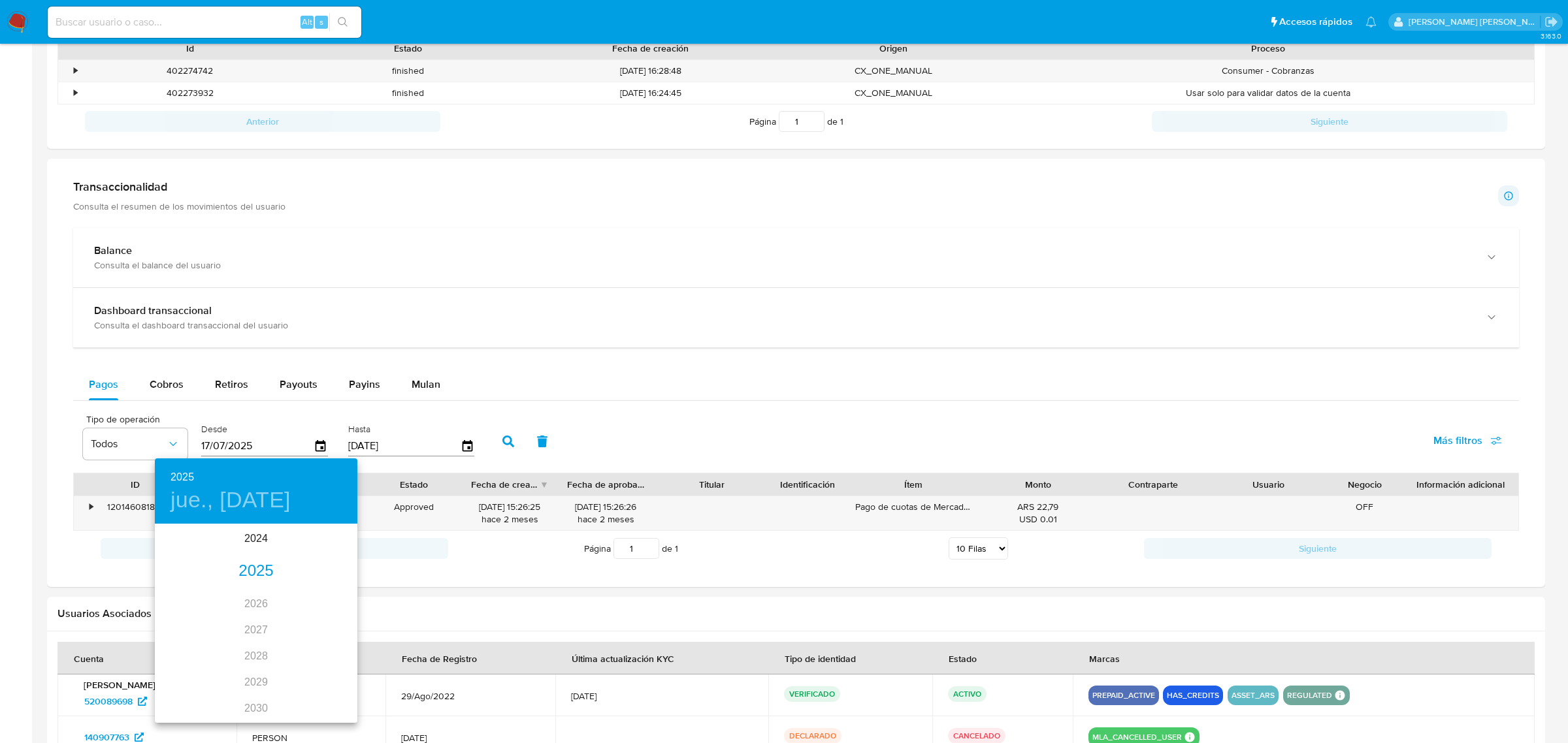
click at [250, 500] on h4 "jue., jul. 17" at bounding box center [231, 500] width 120 height 28
click at [204, 589] on p "1" at bounding box center [203, 593] width 5 height 13
type input "01/07/2025"
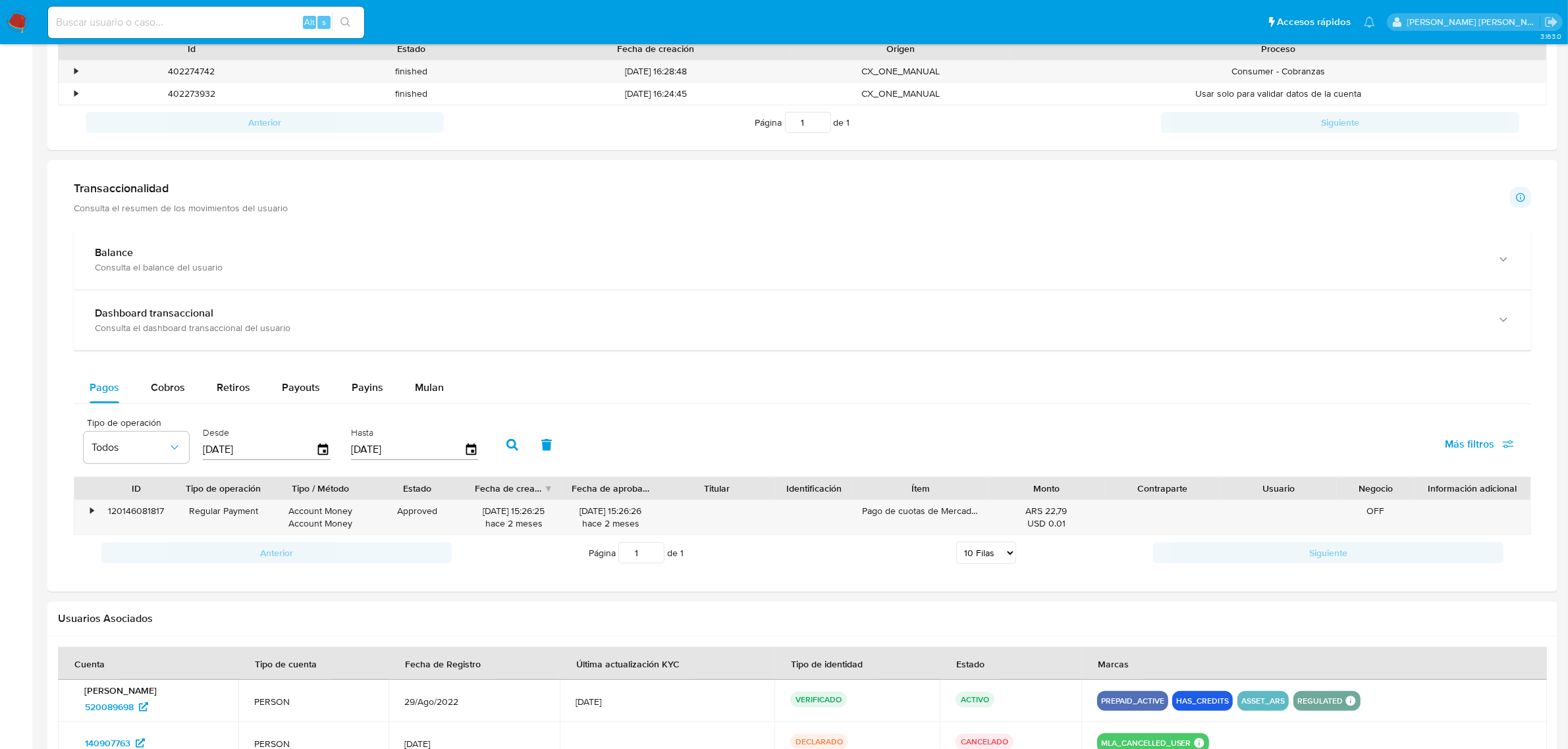
click at [508, 449] on icon "button" at bounding box center [512, 445] width 12 height 12
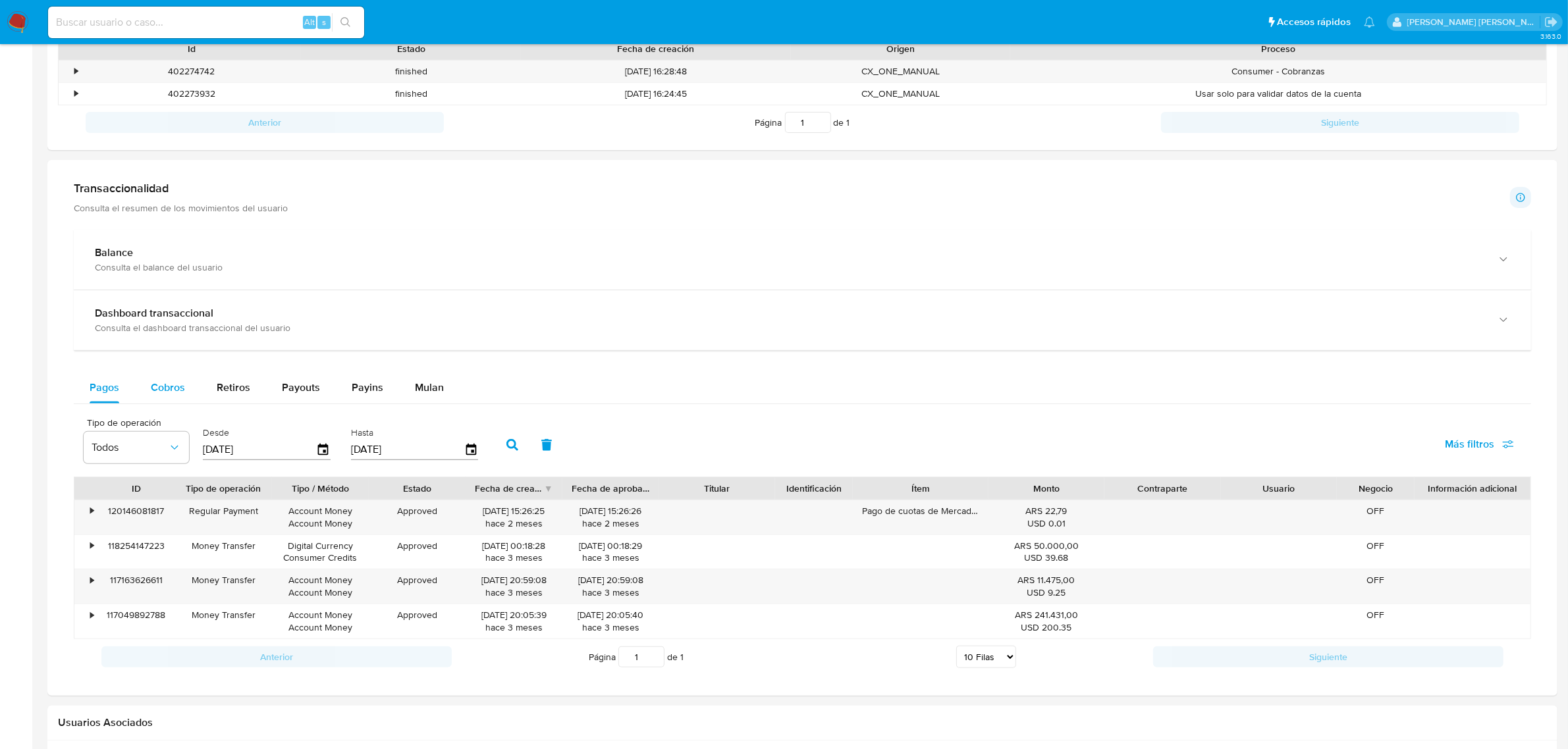
click at [178, 387] on span "Cobros" at bounding box center [168, 387] width 35 height 15
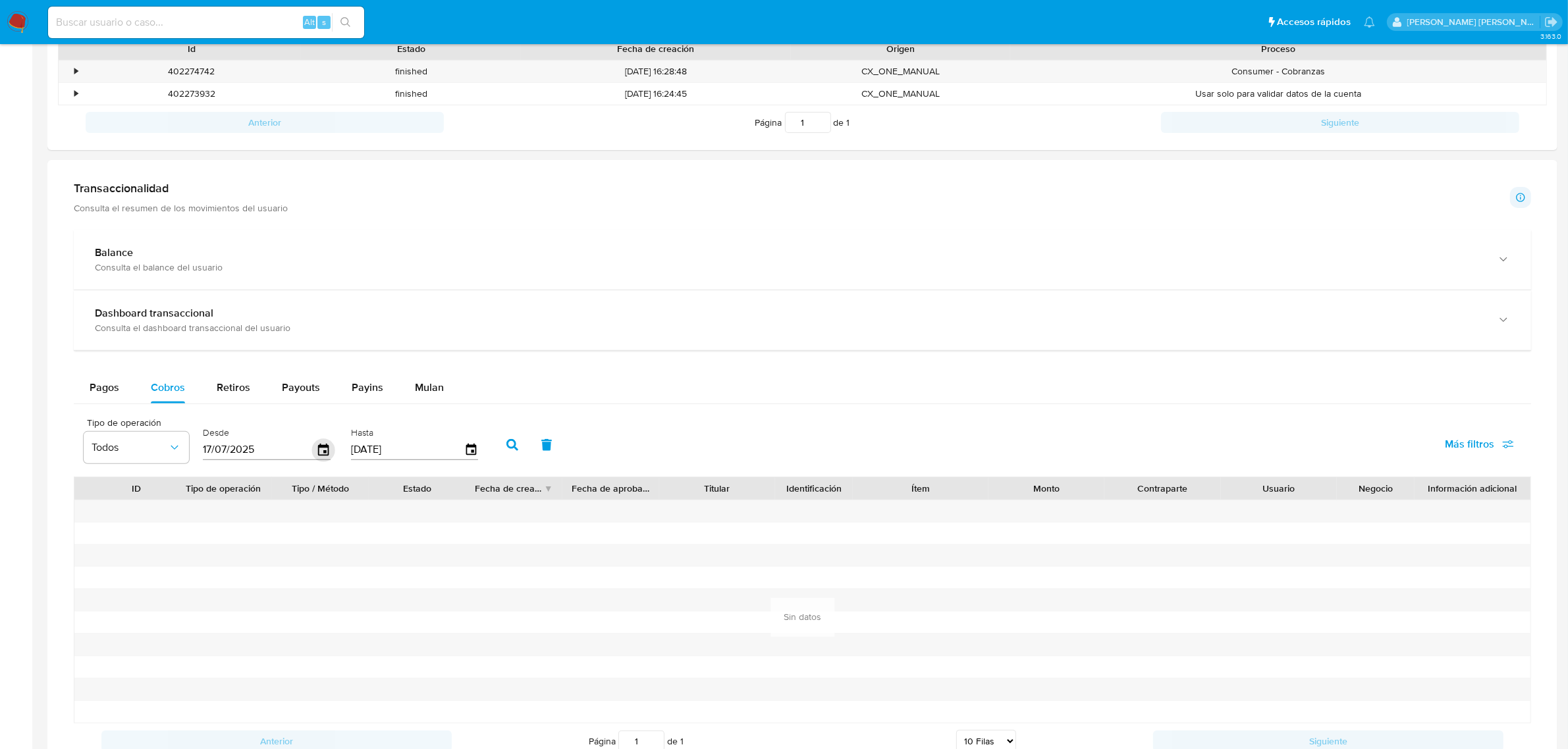
click at [320, 452] on icon "button" at bounding box center [323, 450] width 23 height 23
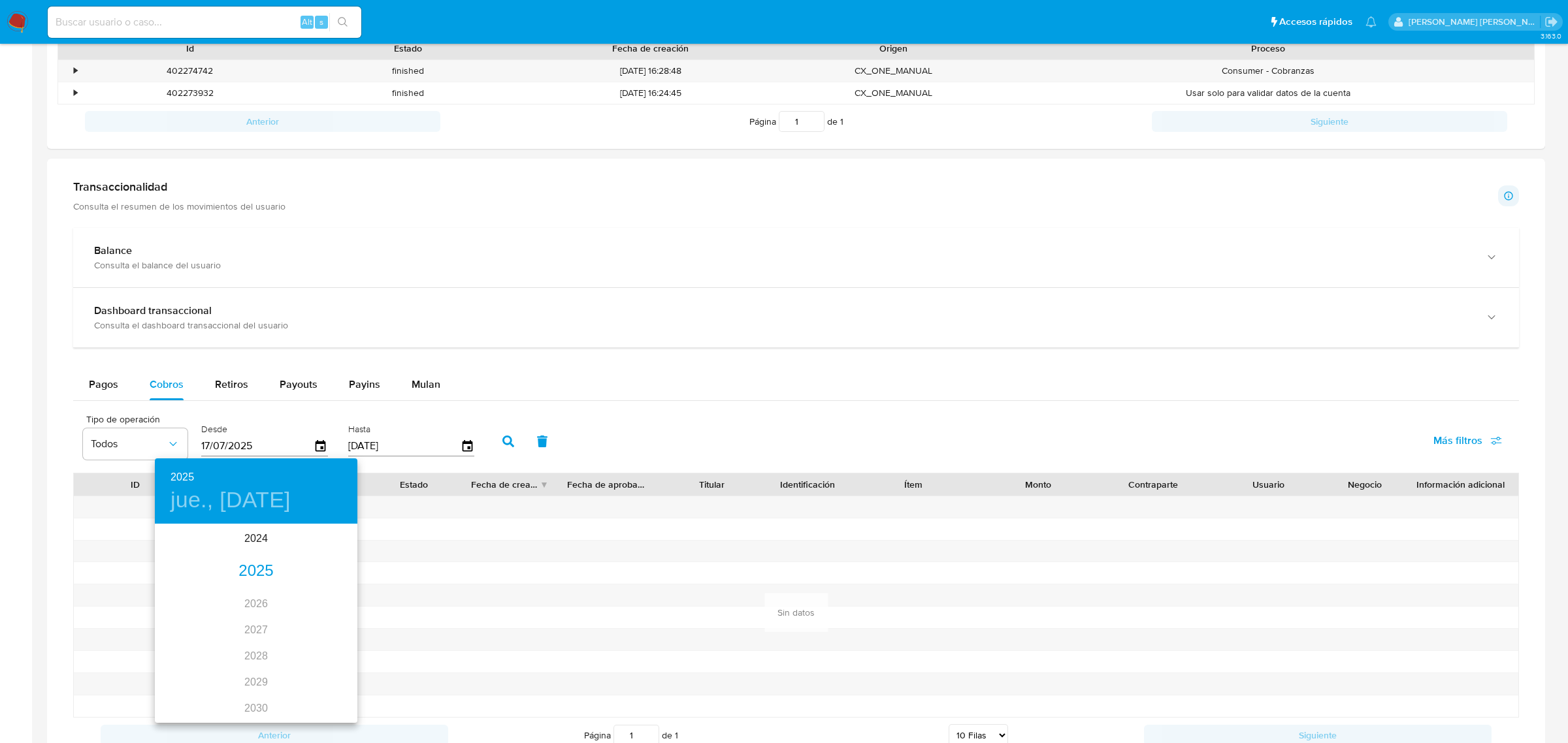
click at [218, 495] on h4 "jue., jul. 17" at bounding box center [231, 500] width 120 height 28
click at [202, 595] on p "1" at bounding box center [203, 593] width 5 height 13
type input "01/07/2025"
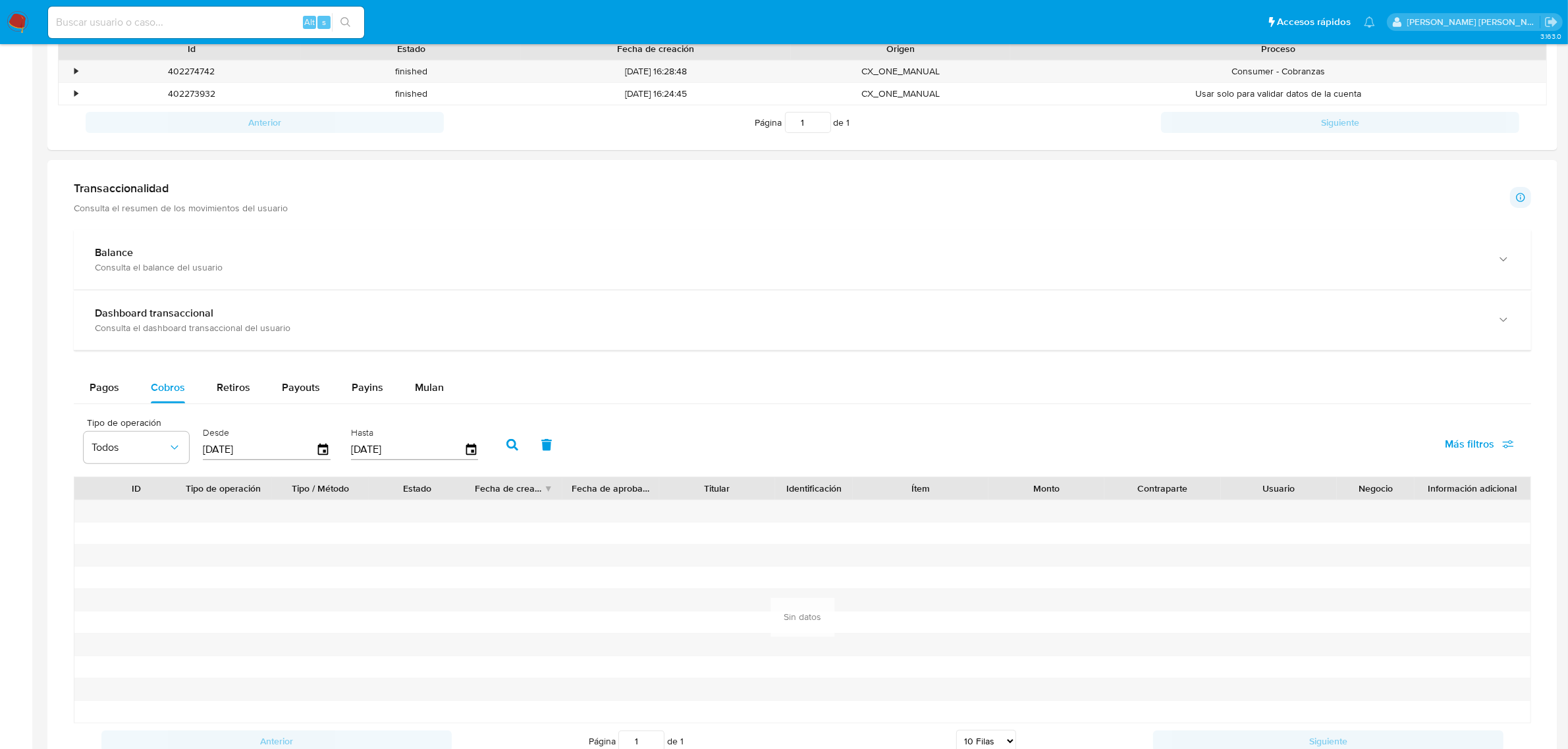
click at [498, 443] on button "button" at bounding box center [513, 444] width 35 height 32
click at [238, 383] on span "Retiros" at bounding box center [233, 387] width 34 height 15
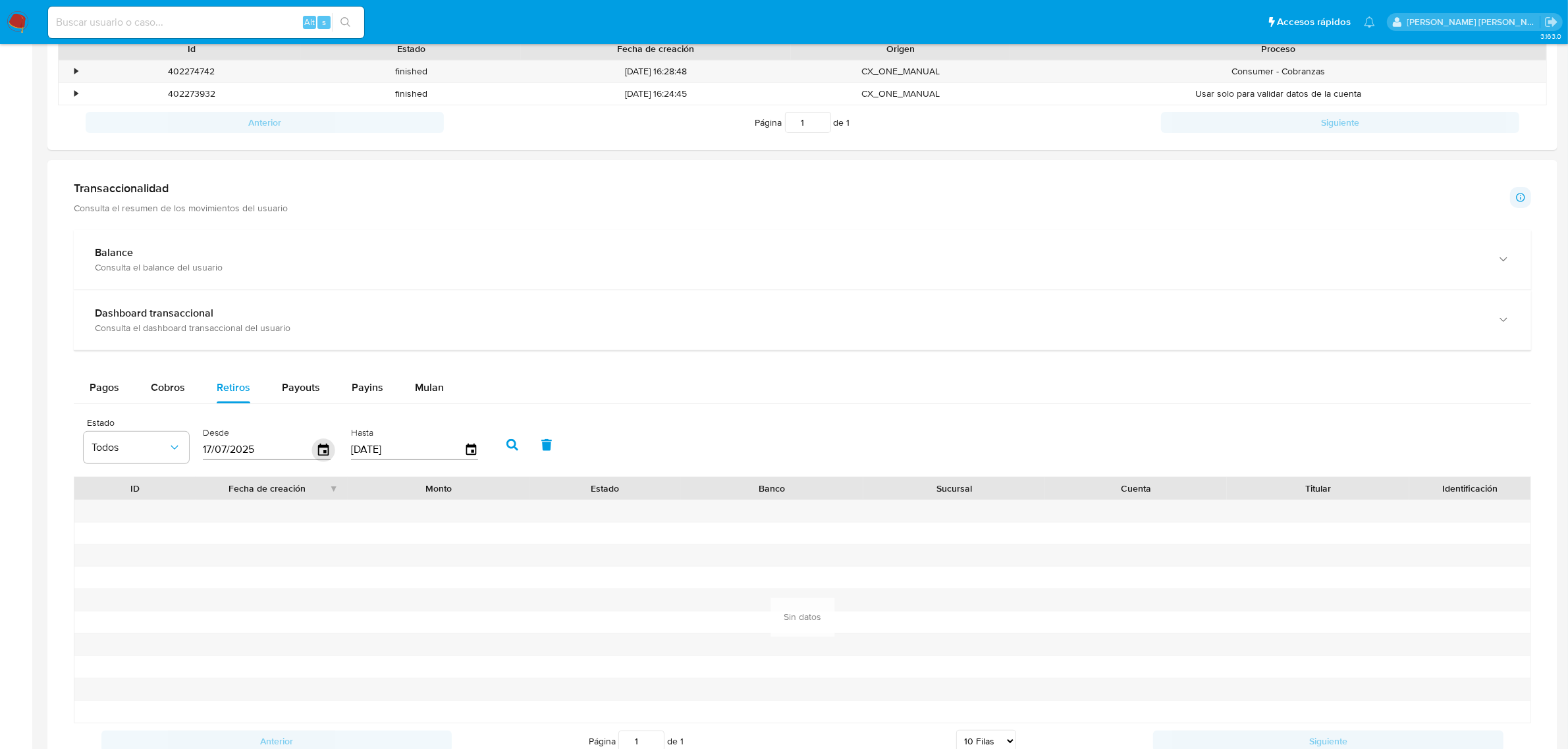
click at [324, 452] on icon "button" at bounding box center [323, 449] width 11 height 12
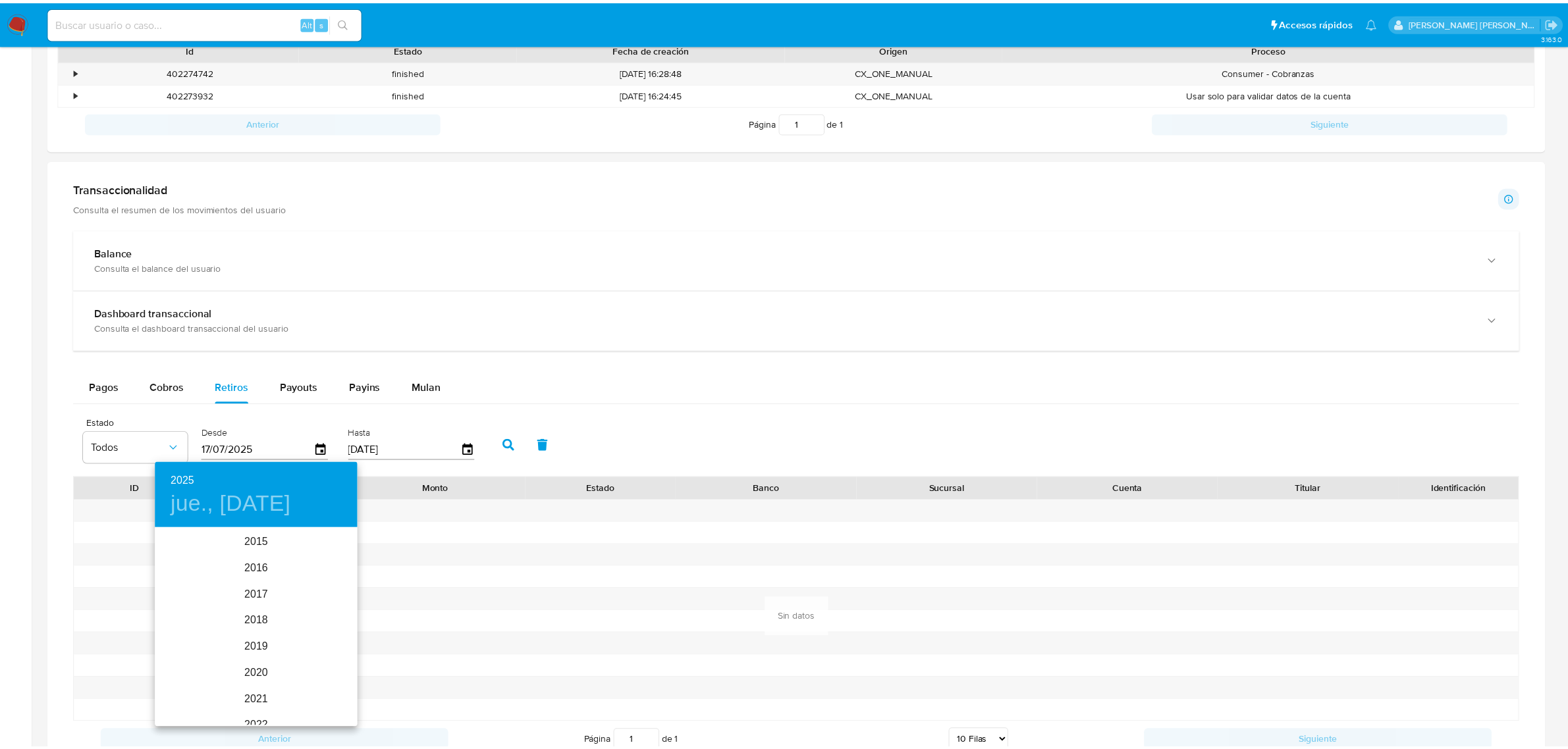
scroll to position [185, 0]
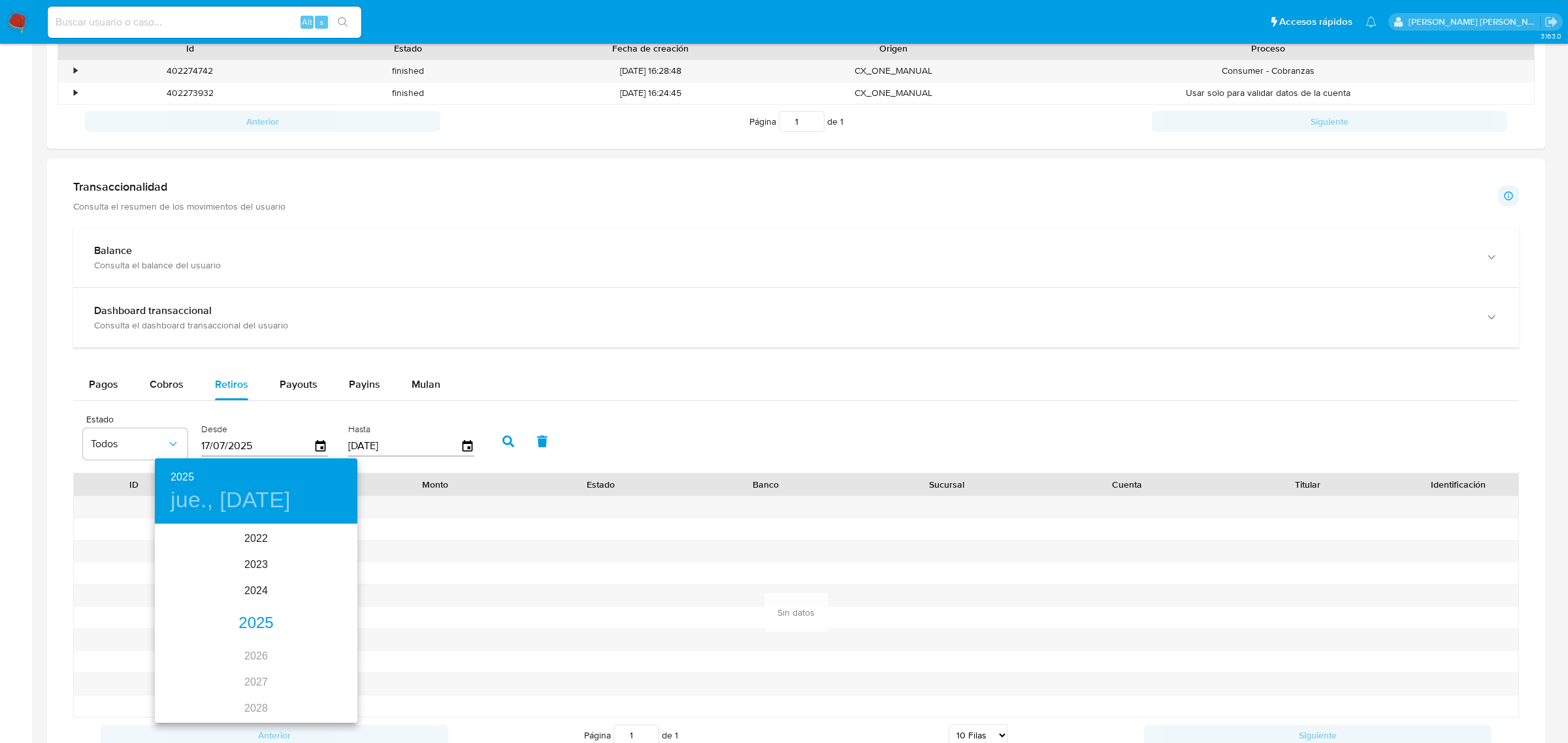
click at [254, 516] on div "2025 jue., jul. 17" at bounding box center [256, 491] width 202 height 65
click at [263, 500] on h4 "jue., jul. 17" at bounding box center [231, 500] width 120 height 28
click at [206, 588] on p "1" at bounding box center [203, 593] width 5 height 13
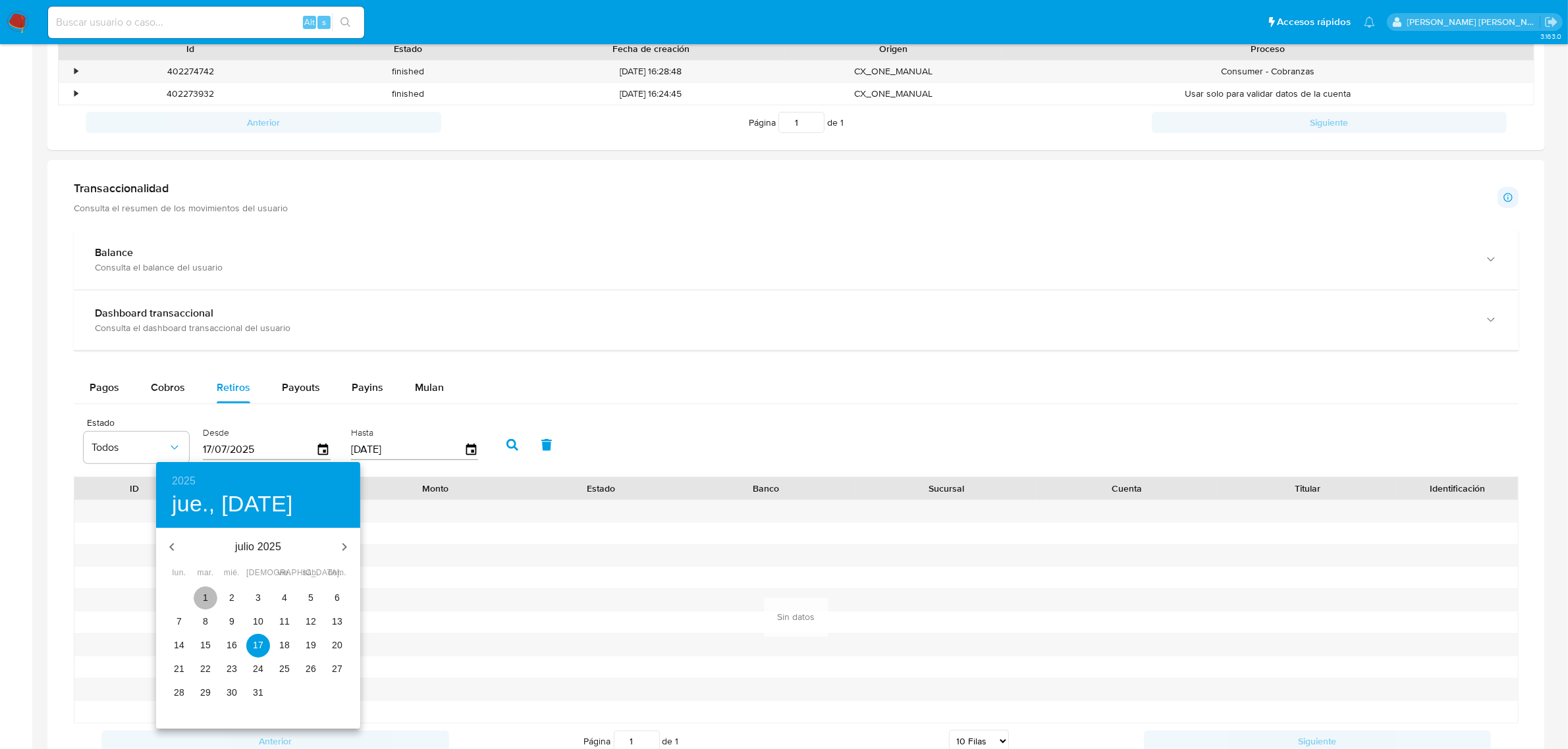
type input "01/07/2025"
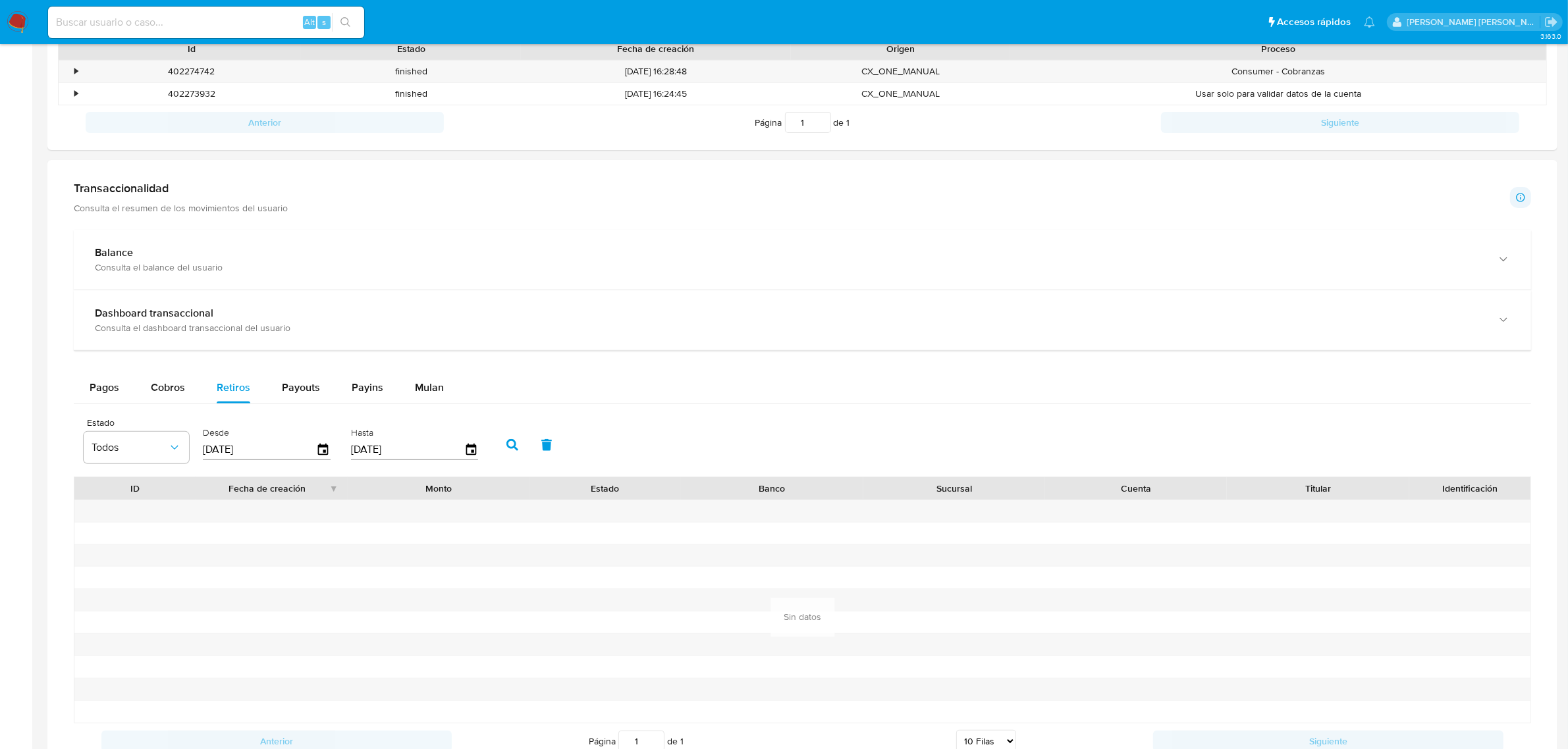
click at [506, 442] on icon "button" at bounding box center [512, 445] width 12 height 12
click at [305, 380] on span "Payouts" at bounding box center [301, 387] width 38 height 15
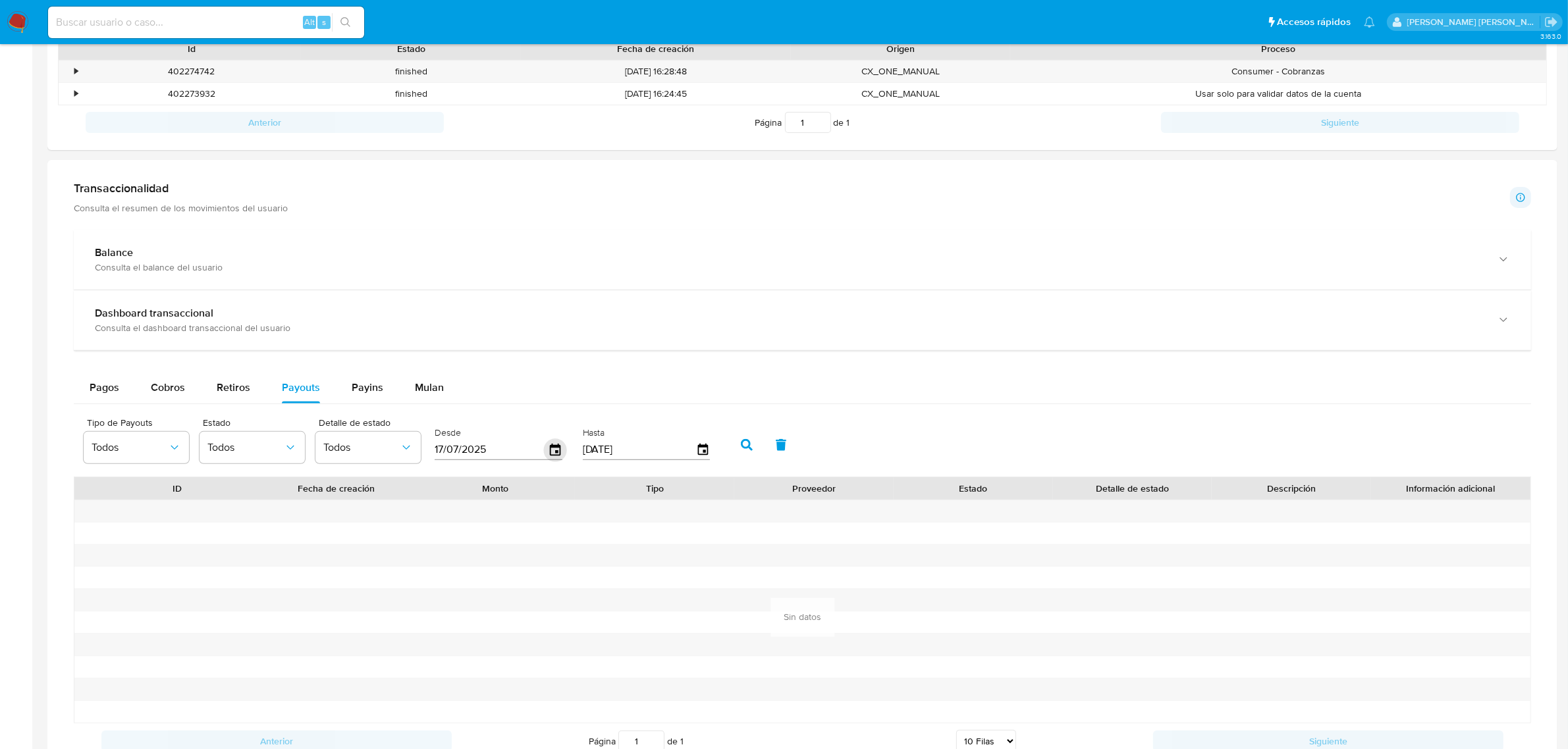
click at [555, 448] on icon "button" at bounding box center [555, 449] width 11 height 12
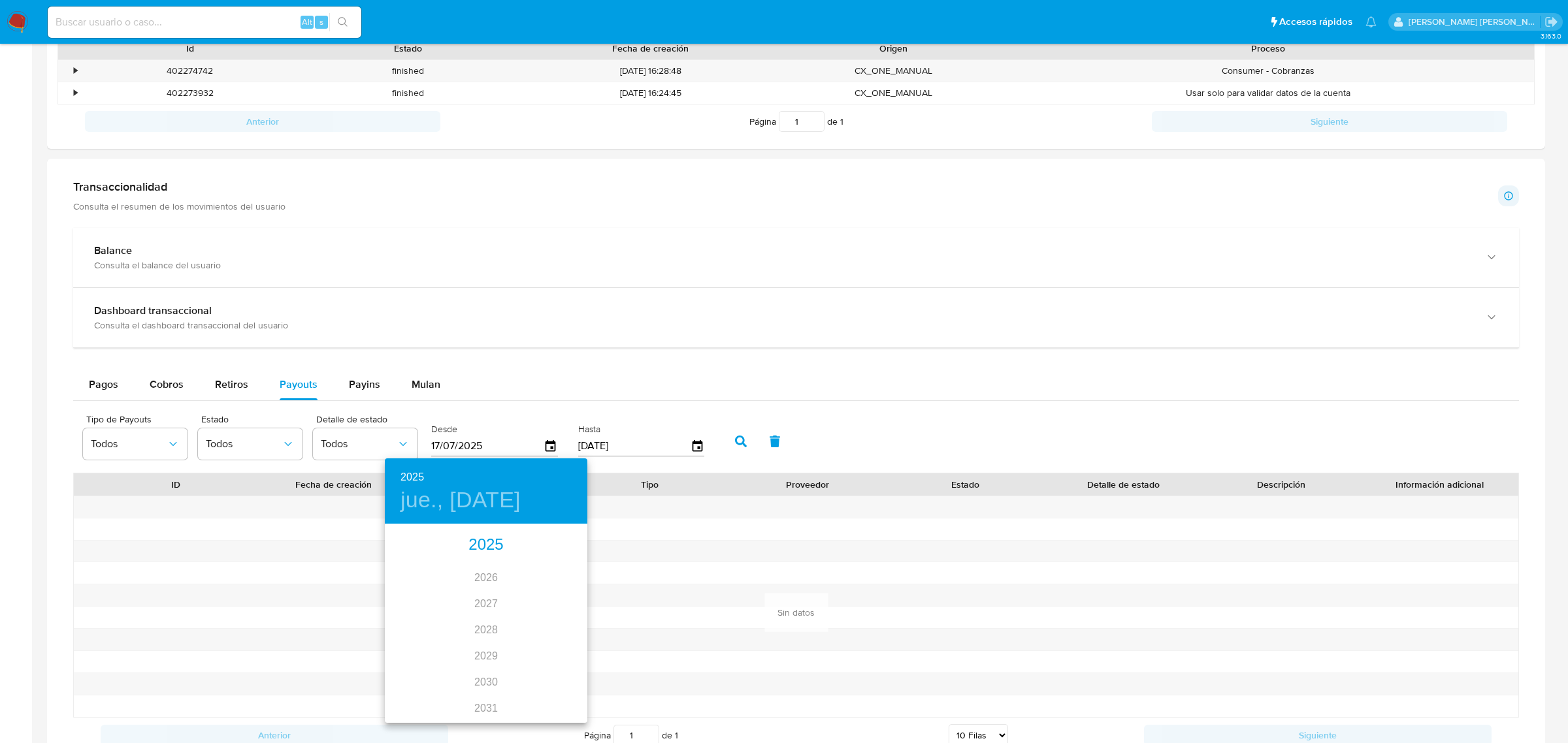
click at [448, 500] on h4 "jue., jul. 17" at bounding box center [461, 500] width 120 height 28
click at [429, 592] on span "1" at bounding box center [433, 593] width 24 height 13
type input "01/07/2025"
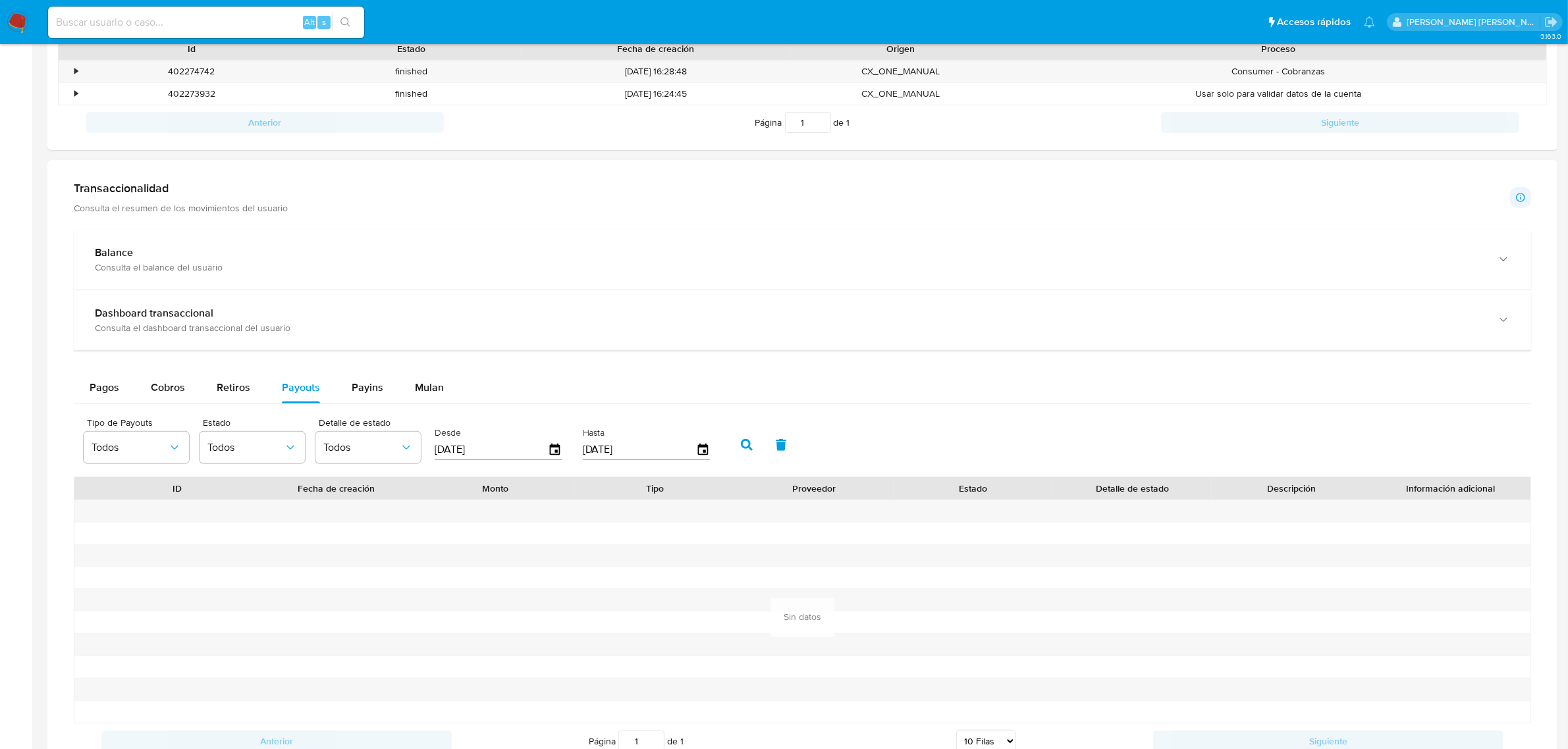
click at [742, 445] on icon "button" at bounding box center [746, 445] width 12 height 12
click at [364, 382] on span "Payins" at bounding box center [367, 387] width 32 height 15
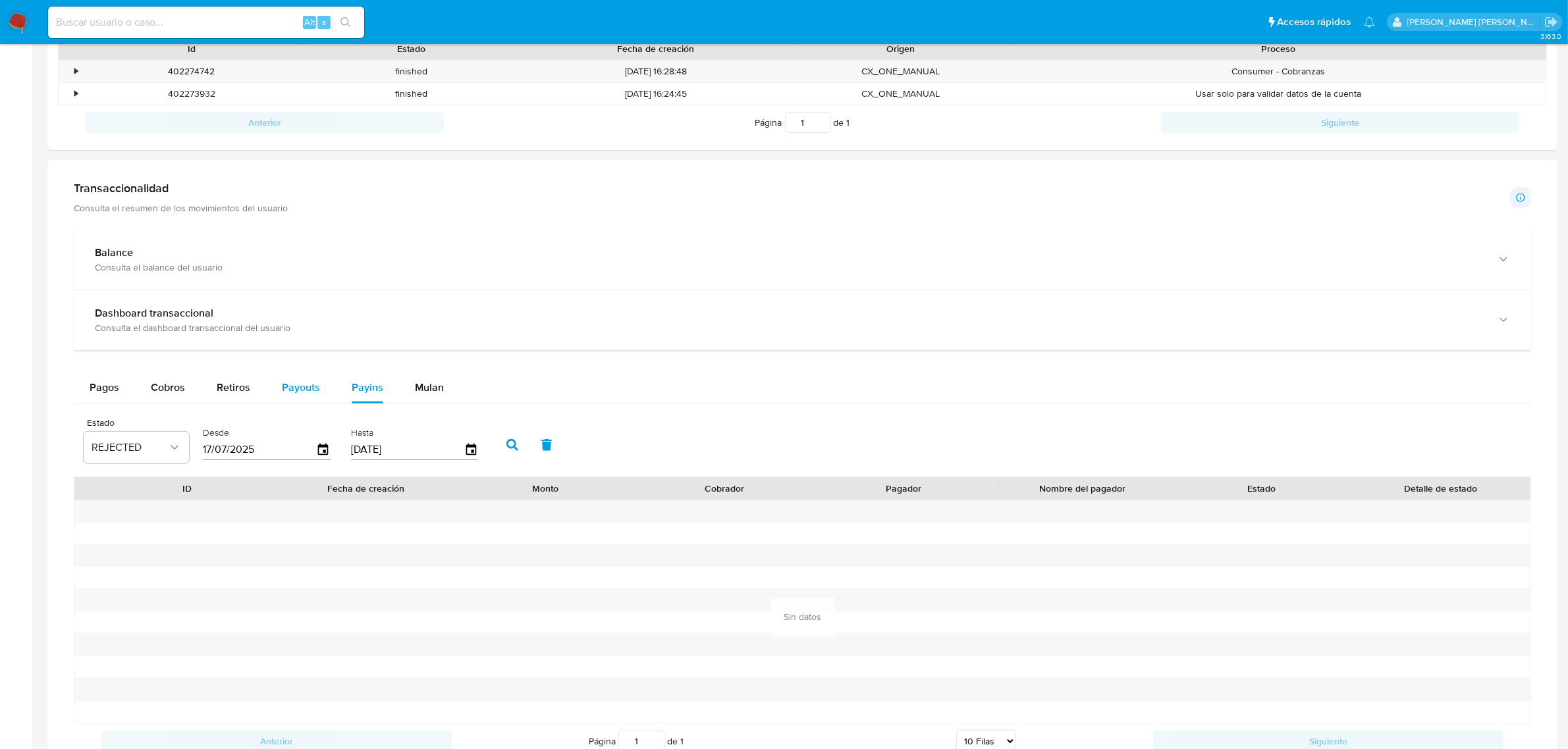
click at [288, 395] on span "Payouts" at bounding box center [301, 387] width 38 height 15
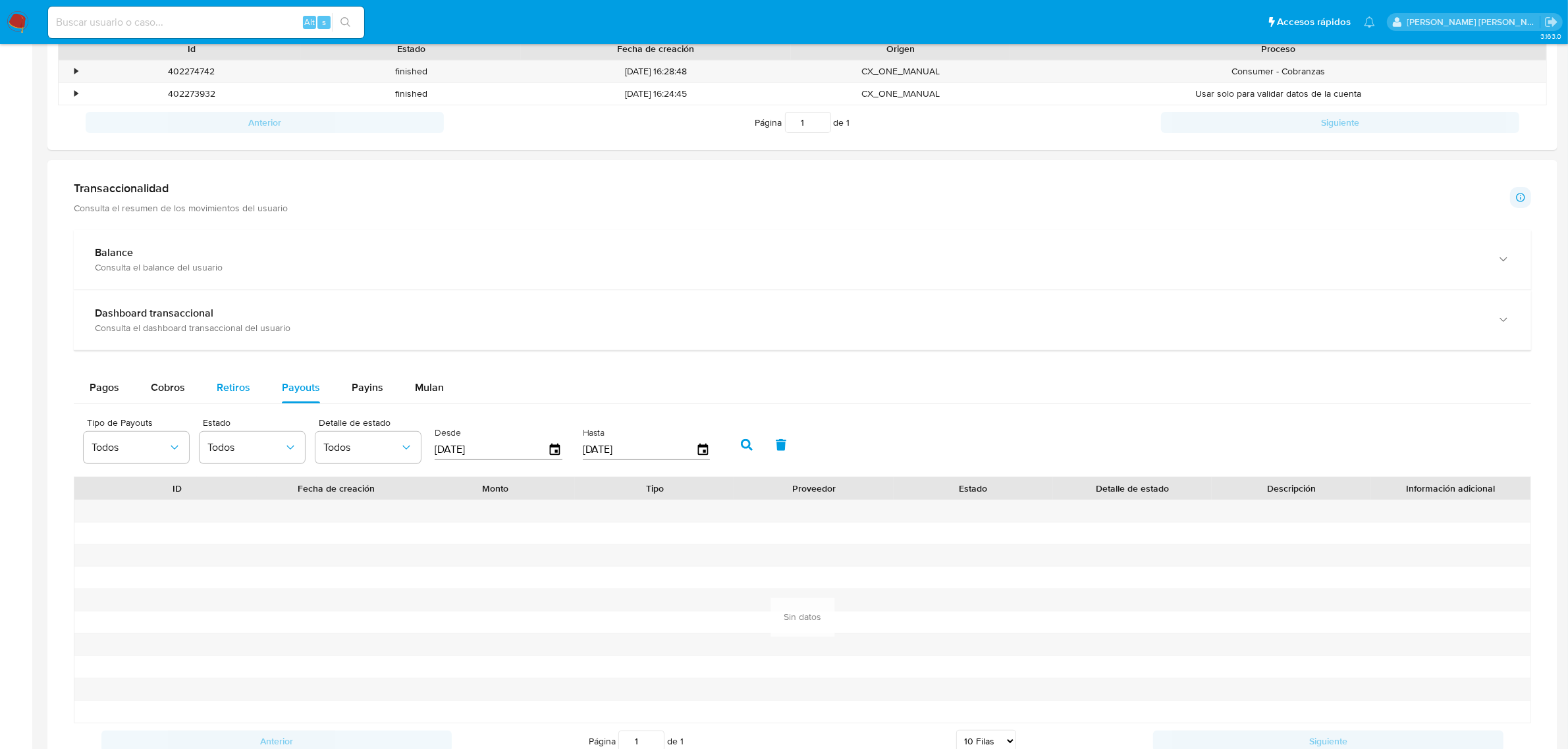
click at [236, 393] on span "Retiros" at bounding box center [233, 387] width 34 height 15
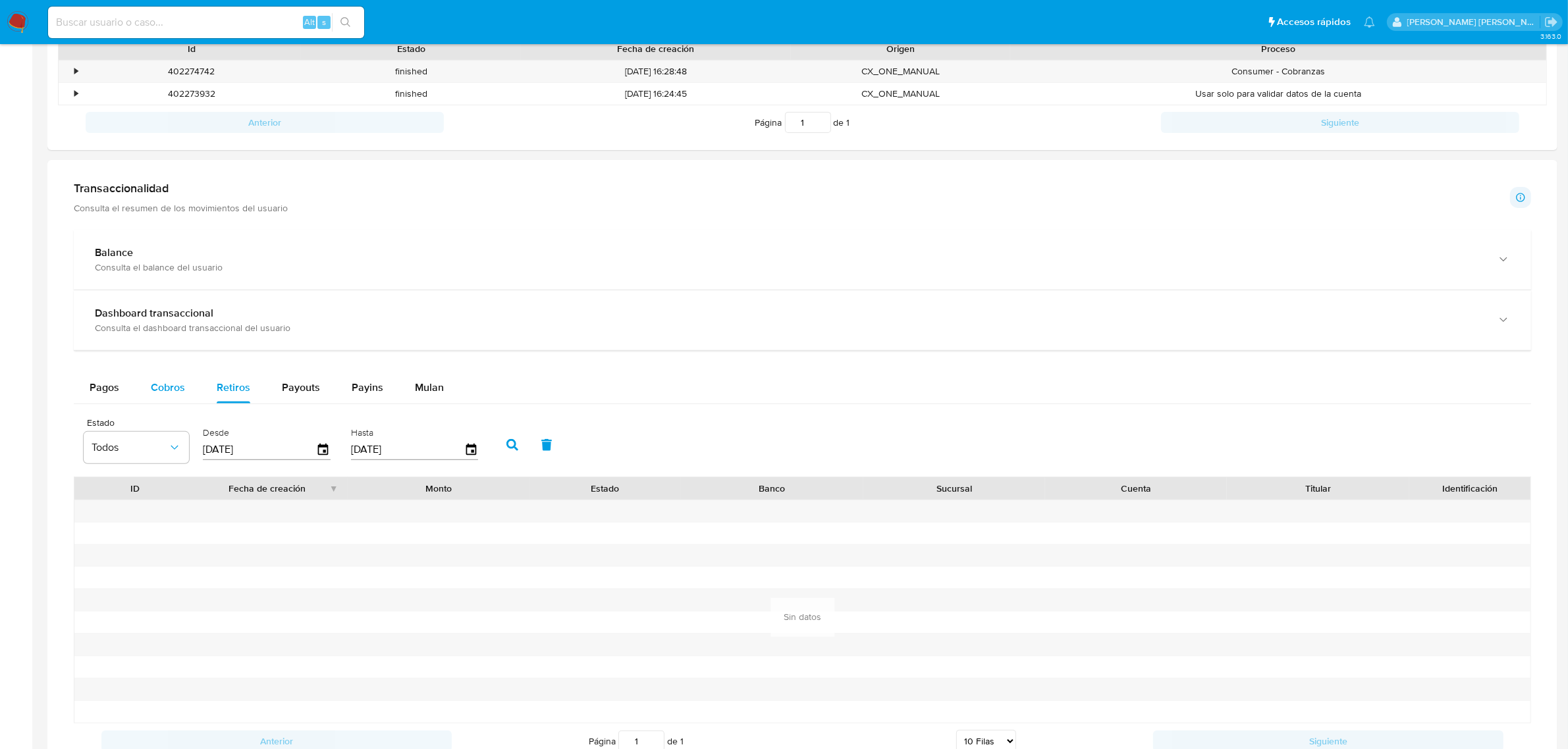
click at [166, 390] on span "Cobros" at bounding box center [168, 387] width 35 height 15
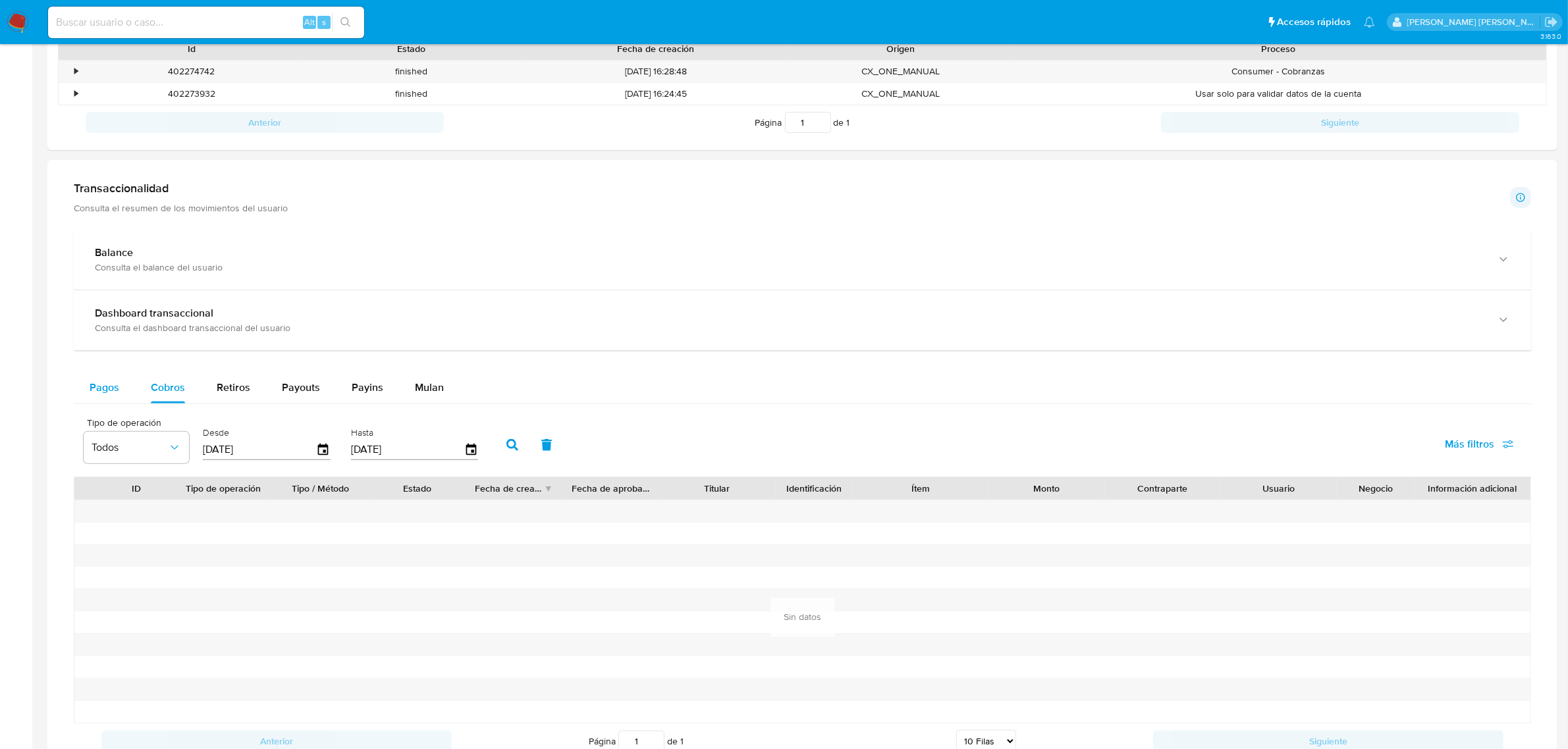
click at [114, 387] on span "Pagos" at bounding box center [104, 387] width 30 height 15
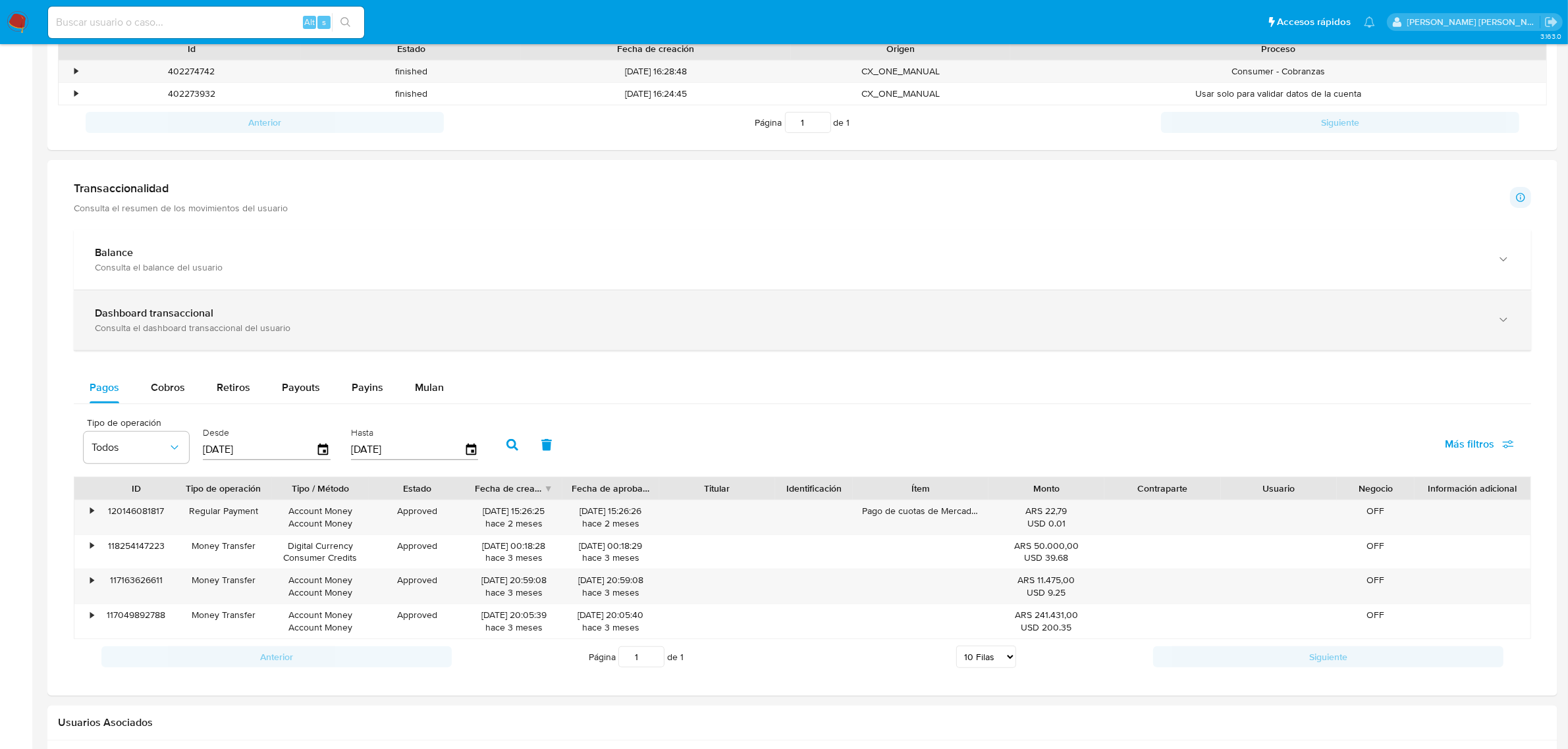
scroll to position [329, 0]
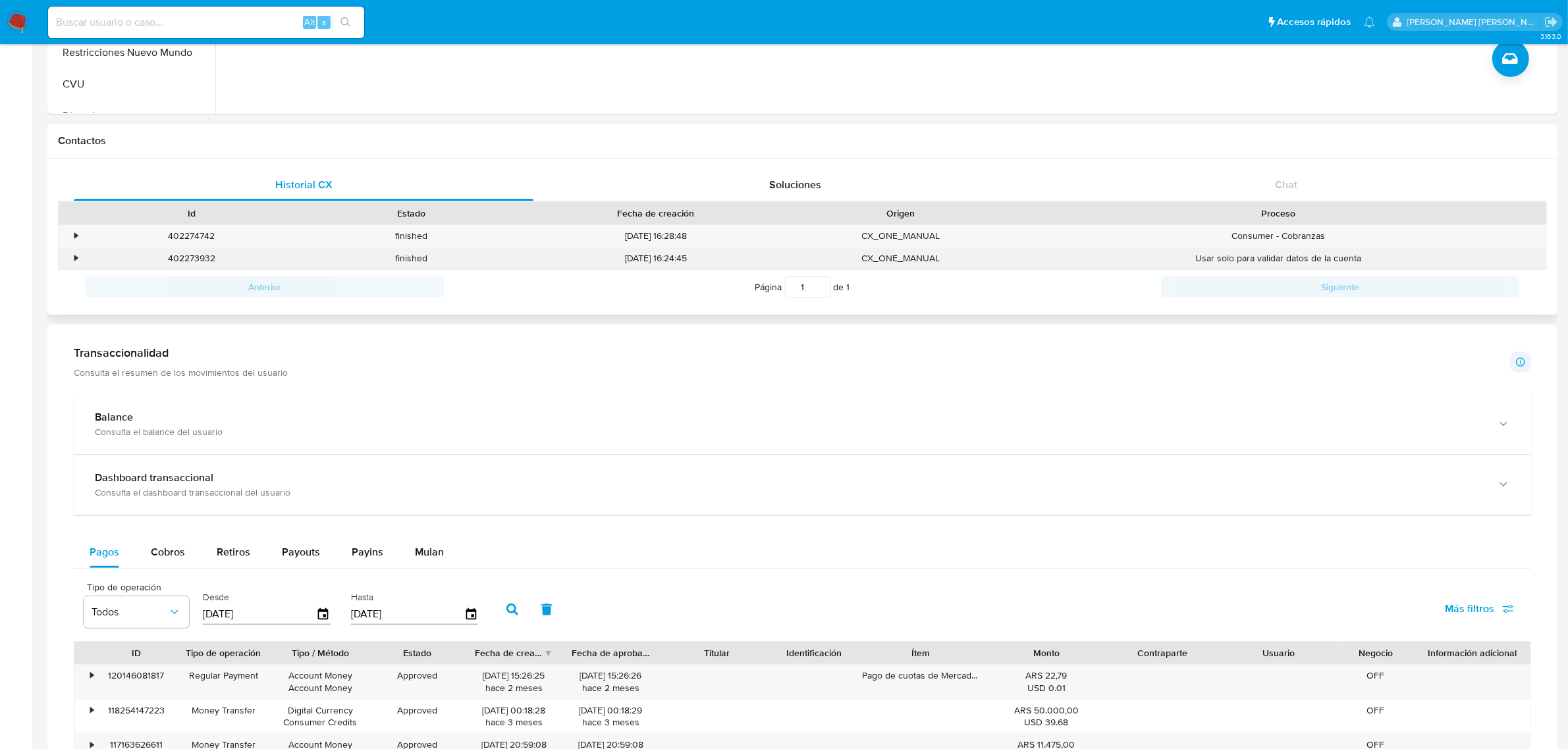
click at [186, 260] on div "402273932" at bounding box center [191, 258] width 219 height 22
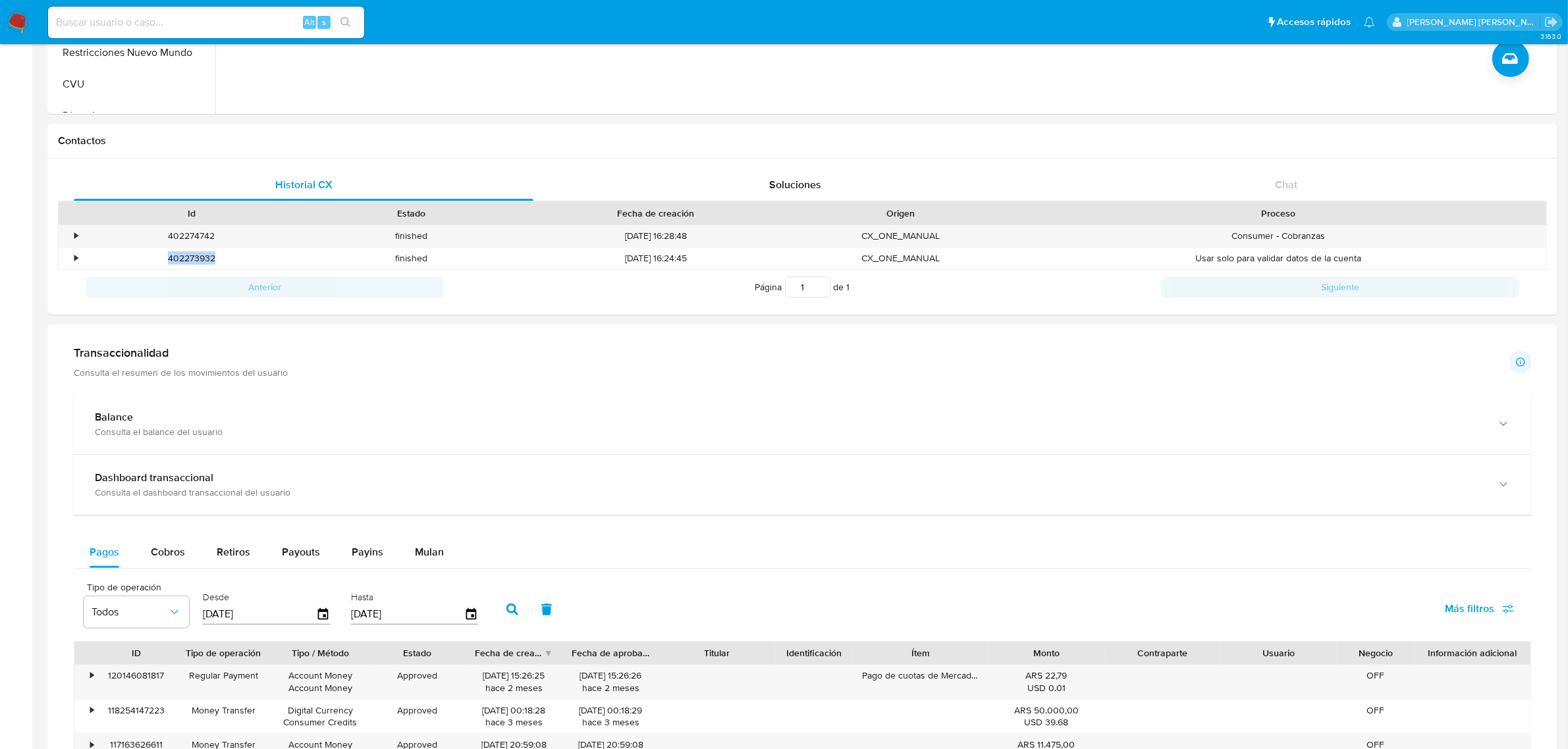
copy div "402273932"
click at [208, 236] on div "402274742" at bounding box center [191, 236] width 219 height 22
copy div "402274742"
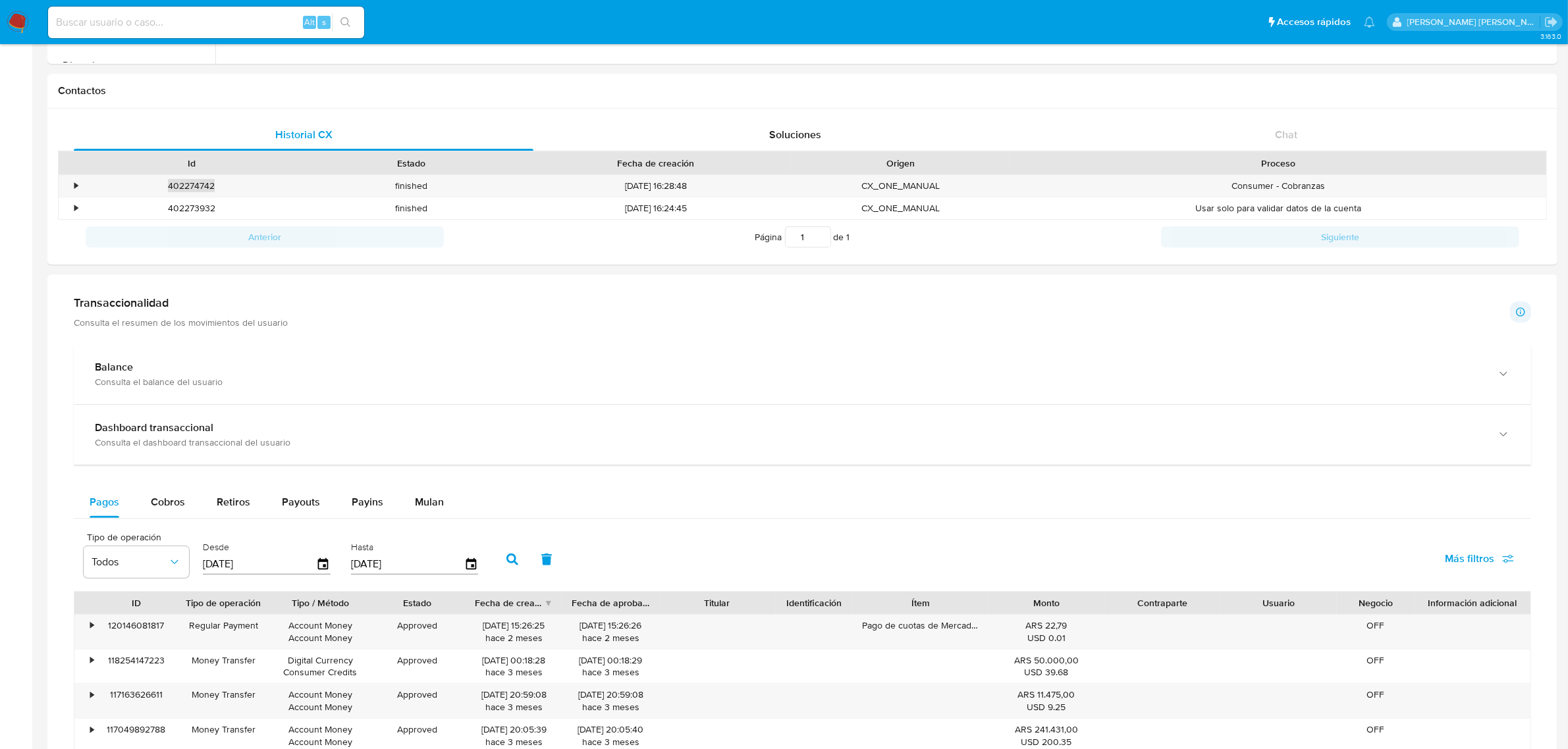
scroll to position [576, 0]
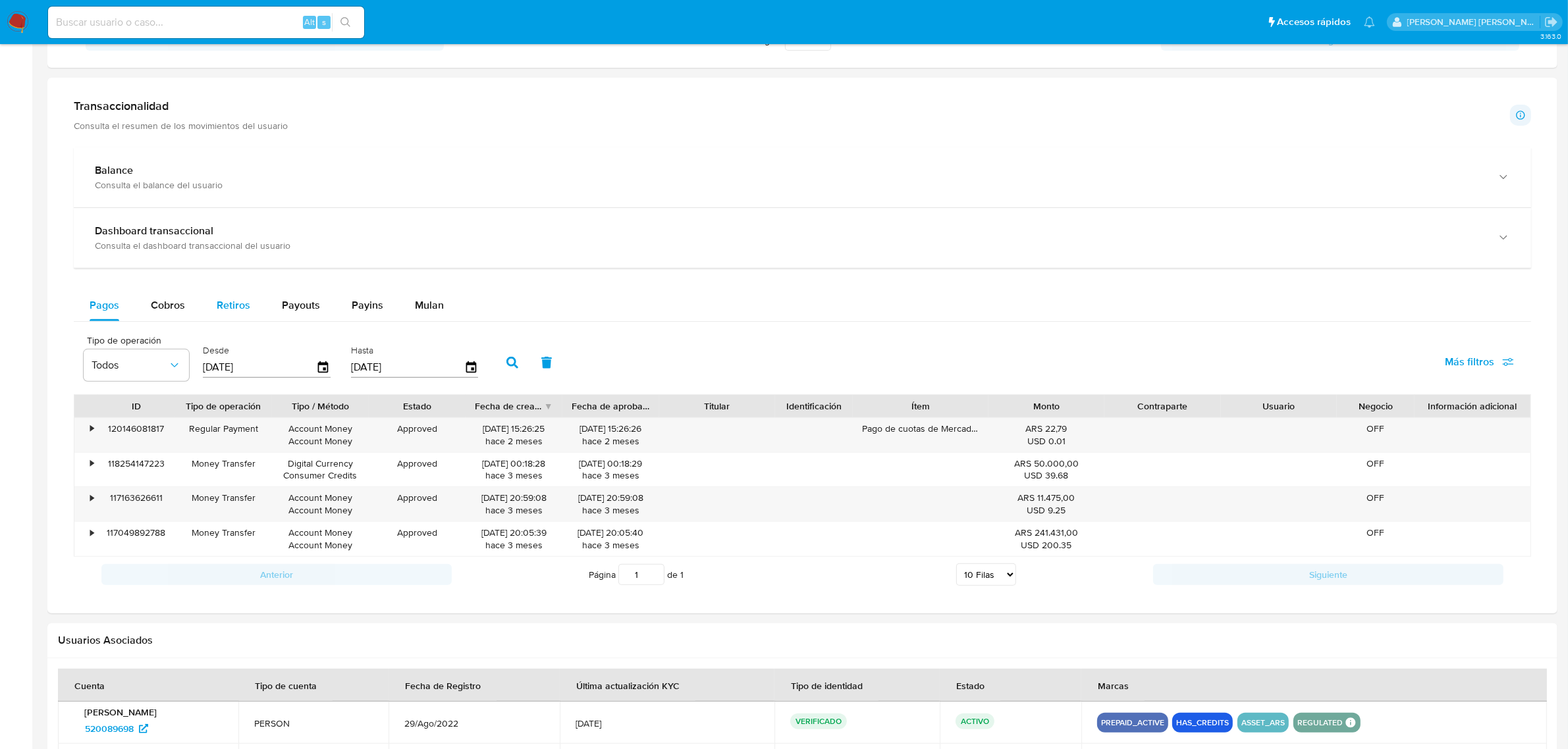
click at [216, 306] on span "Retiros" at bounding box center [233, 305] width 34 height 15
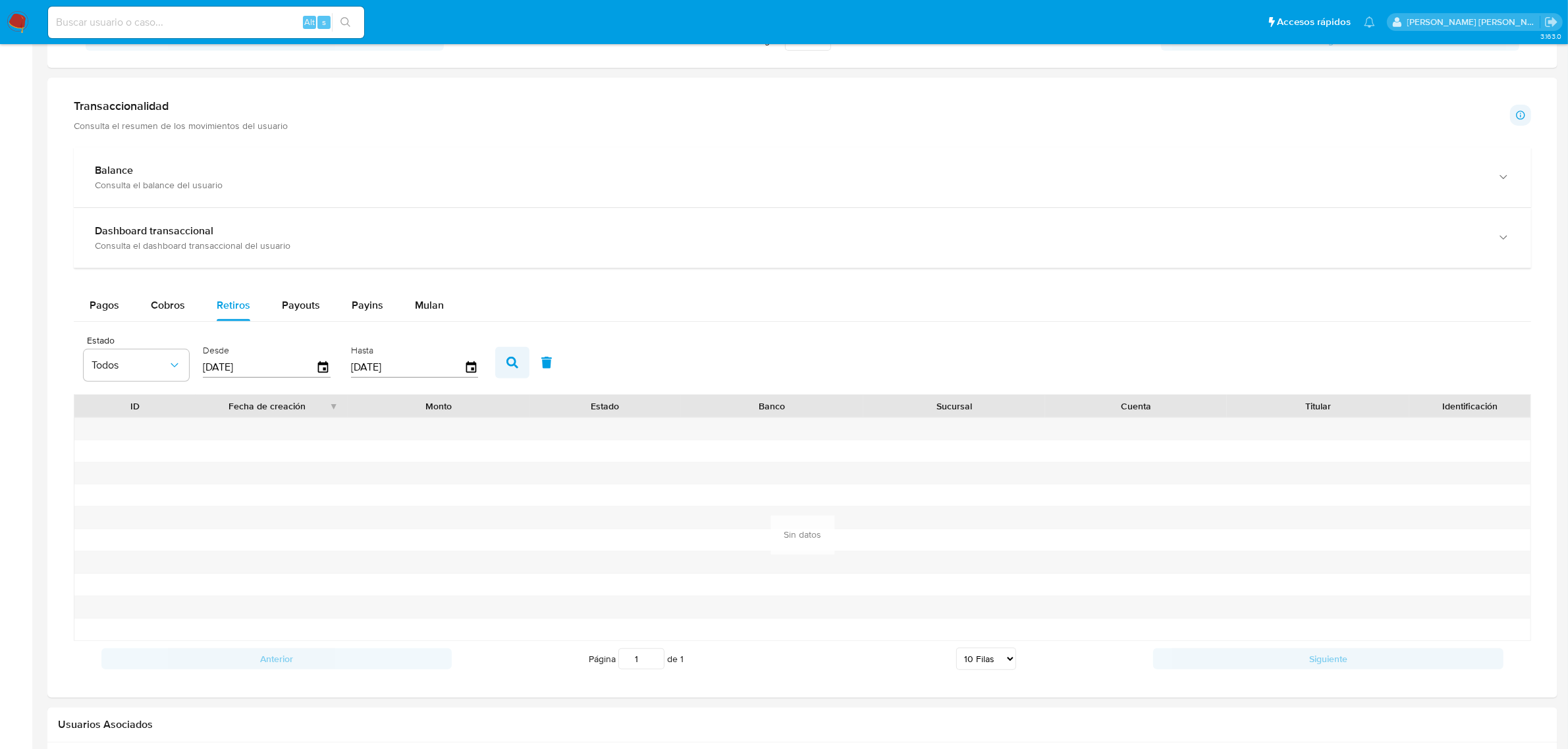
click at [511, 361] on icon "button" at bounding box center [512, 362] width 12 height 12
click at [304, 310] on span "Payouts" at bounding box center [301, 305] width 38 height 15
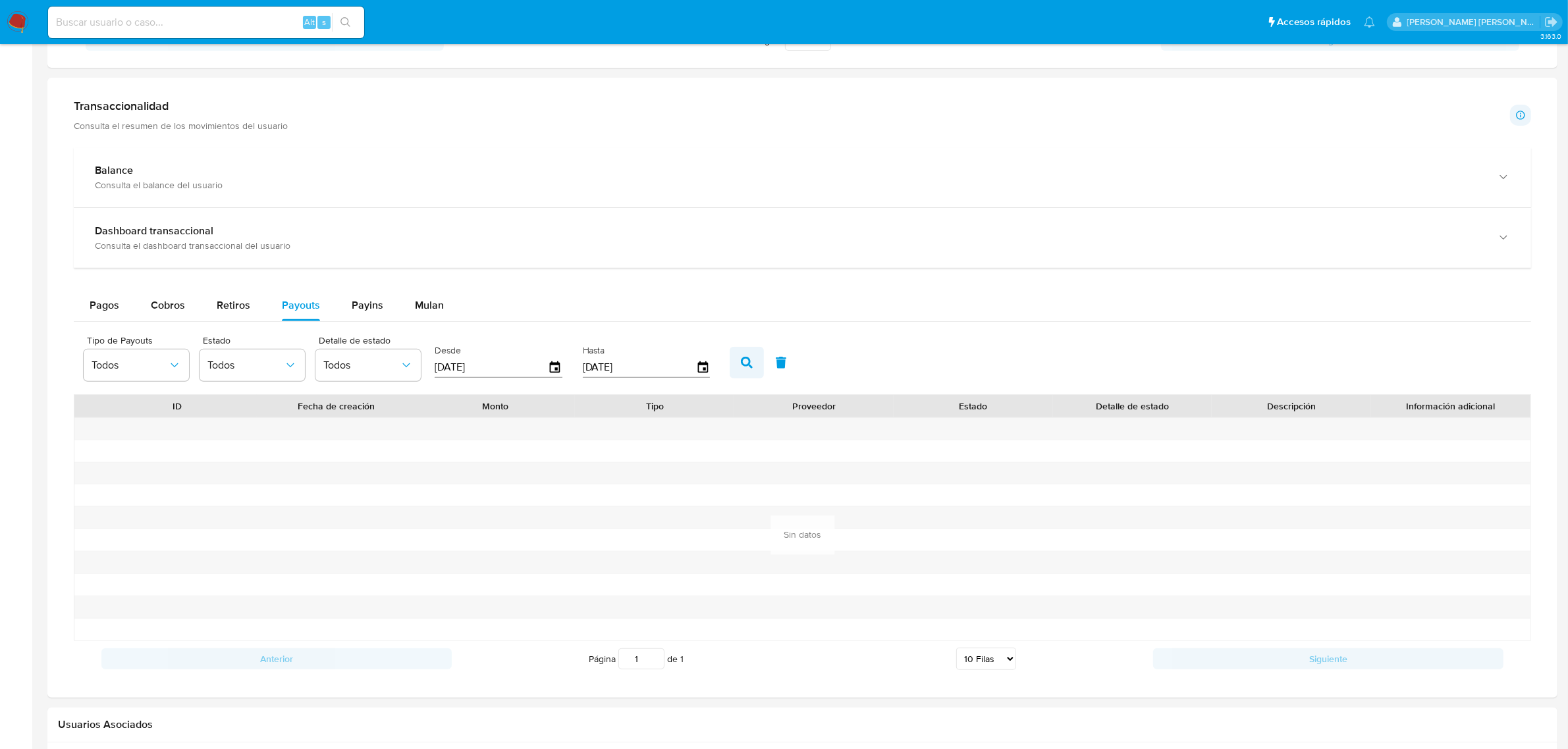
click at [741, 367] on icon "button" at bounding box center [746, 362] width 12 height 12
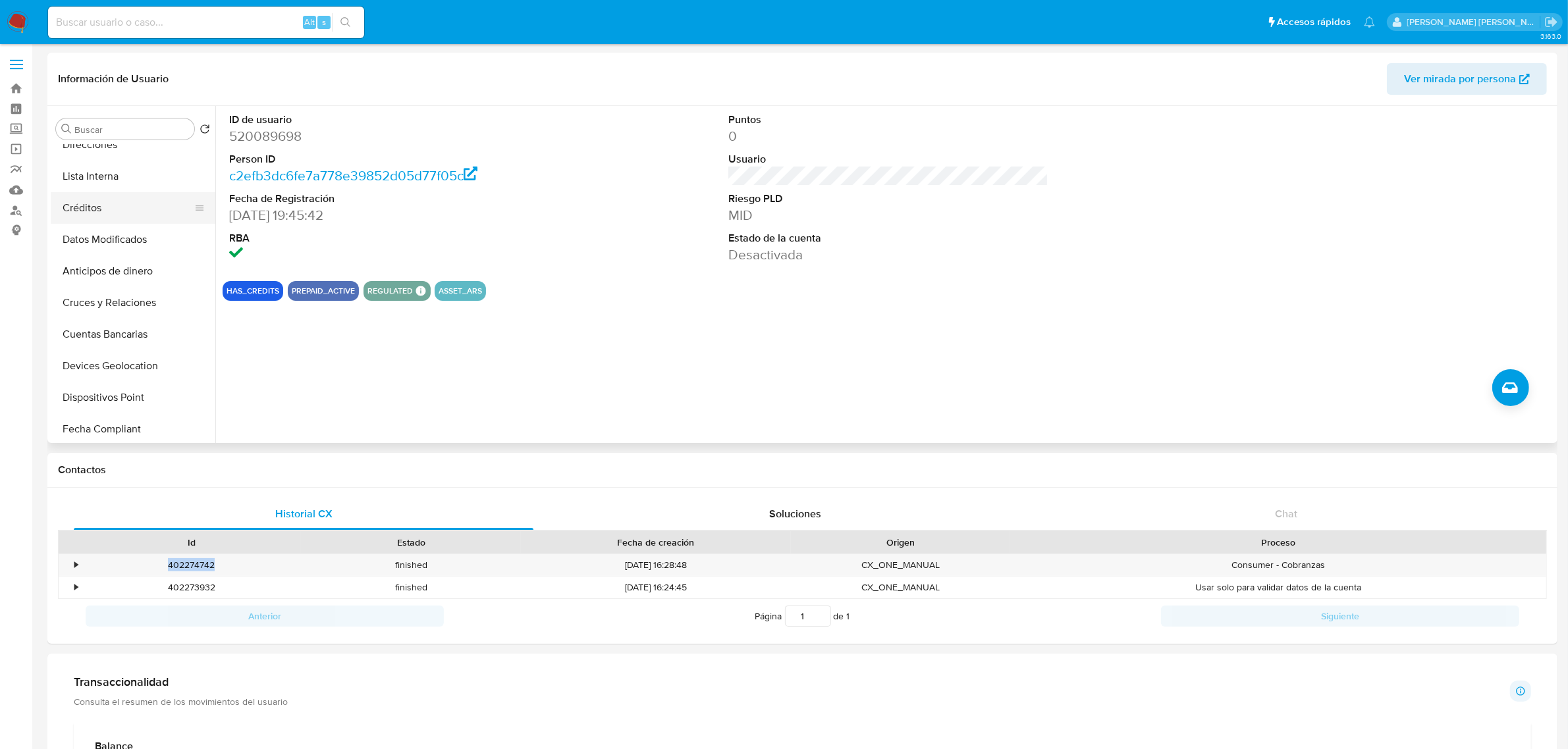
scroll to position [329, 0]
click at [136, 308] on button "Cuentas Bancarias" at bounding box center [128, 305] width 154 height 32
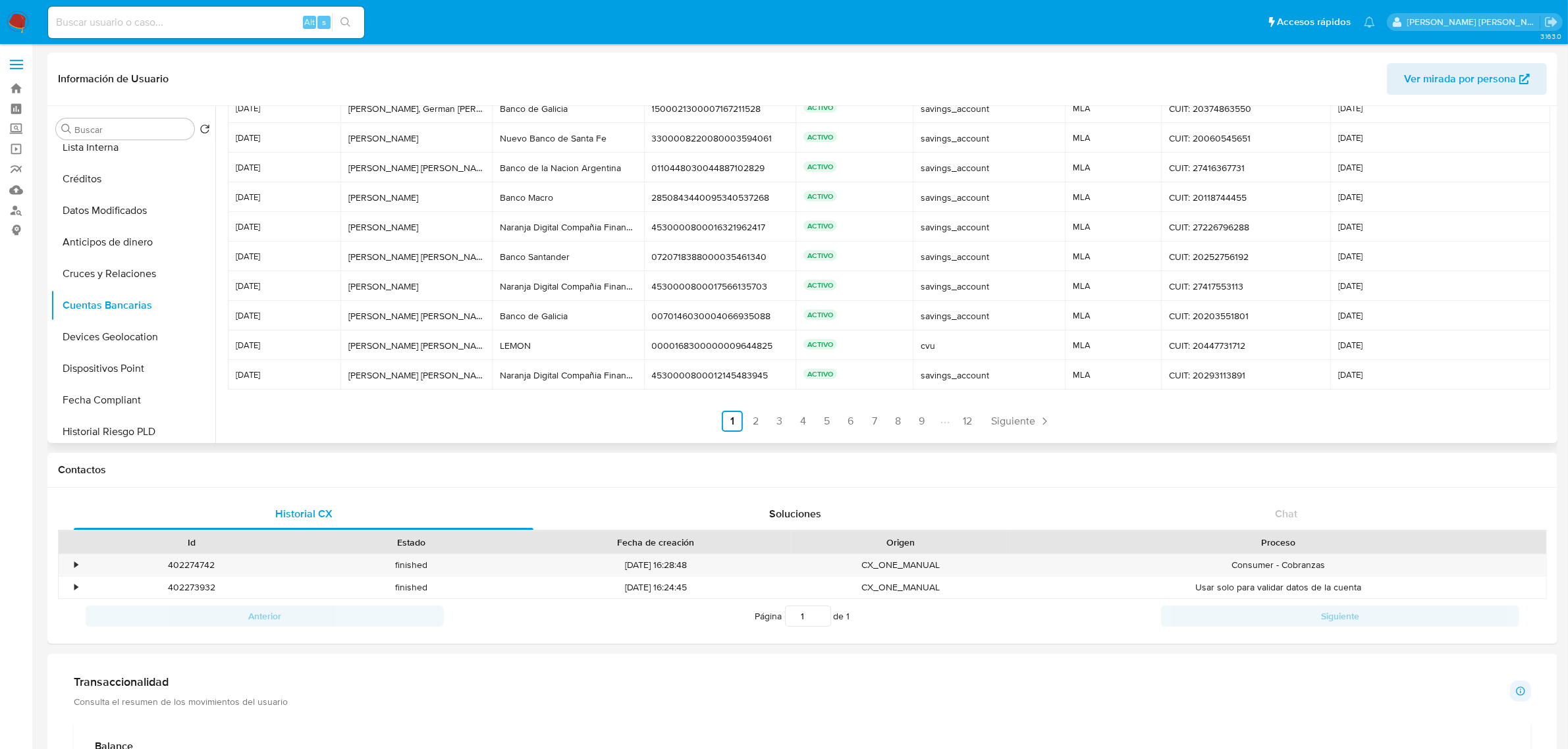
scroll to position [62, 0]
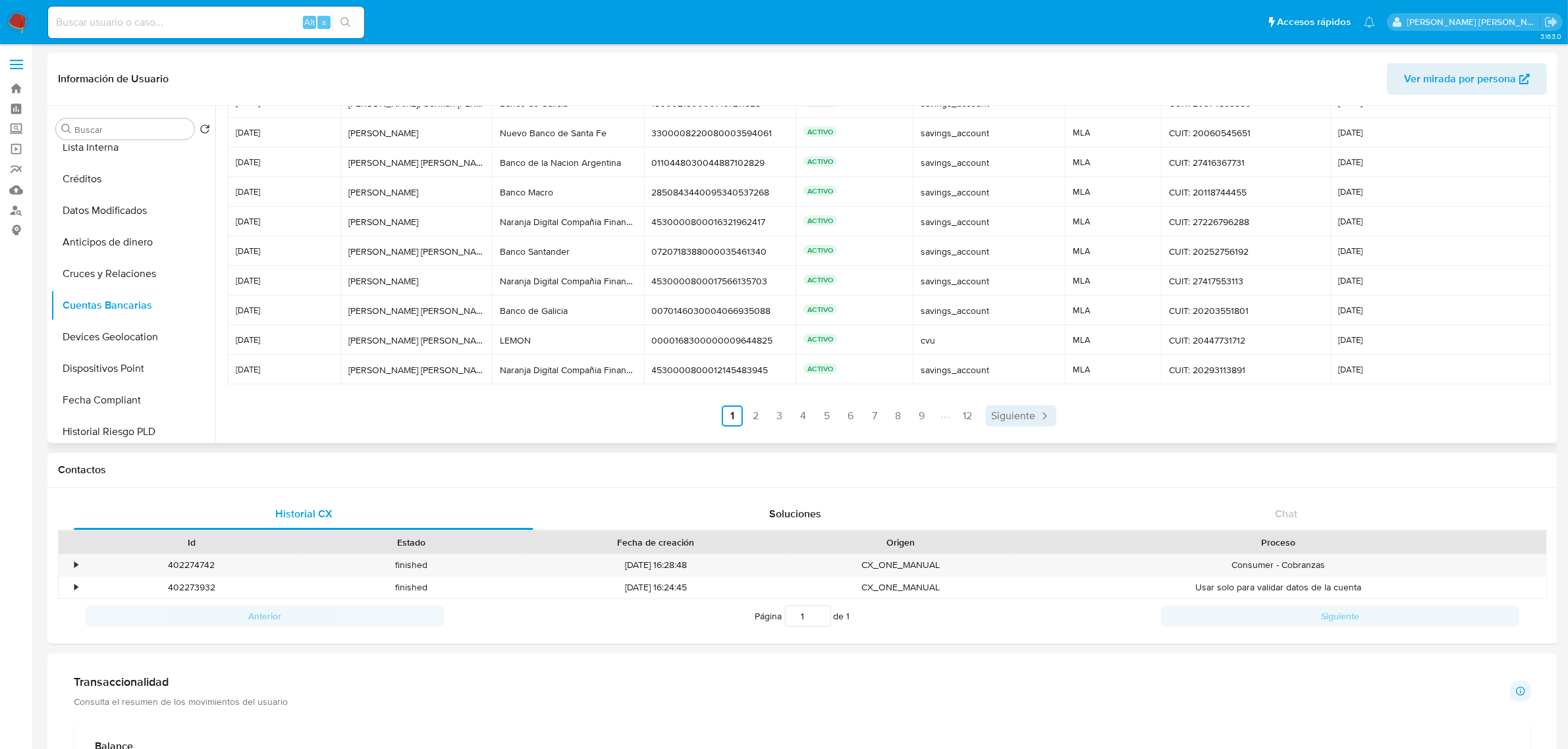
click at [1038, 412] on icon "Paginación" at bounding box center [1045, 416] width 13 height 13
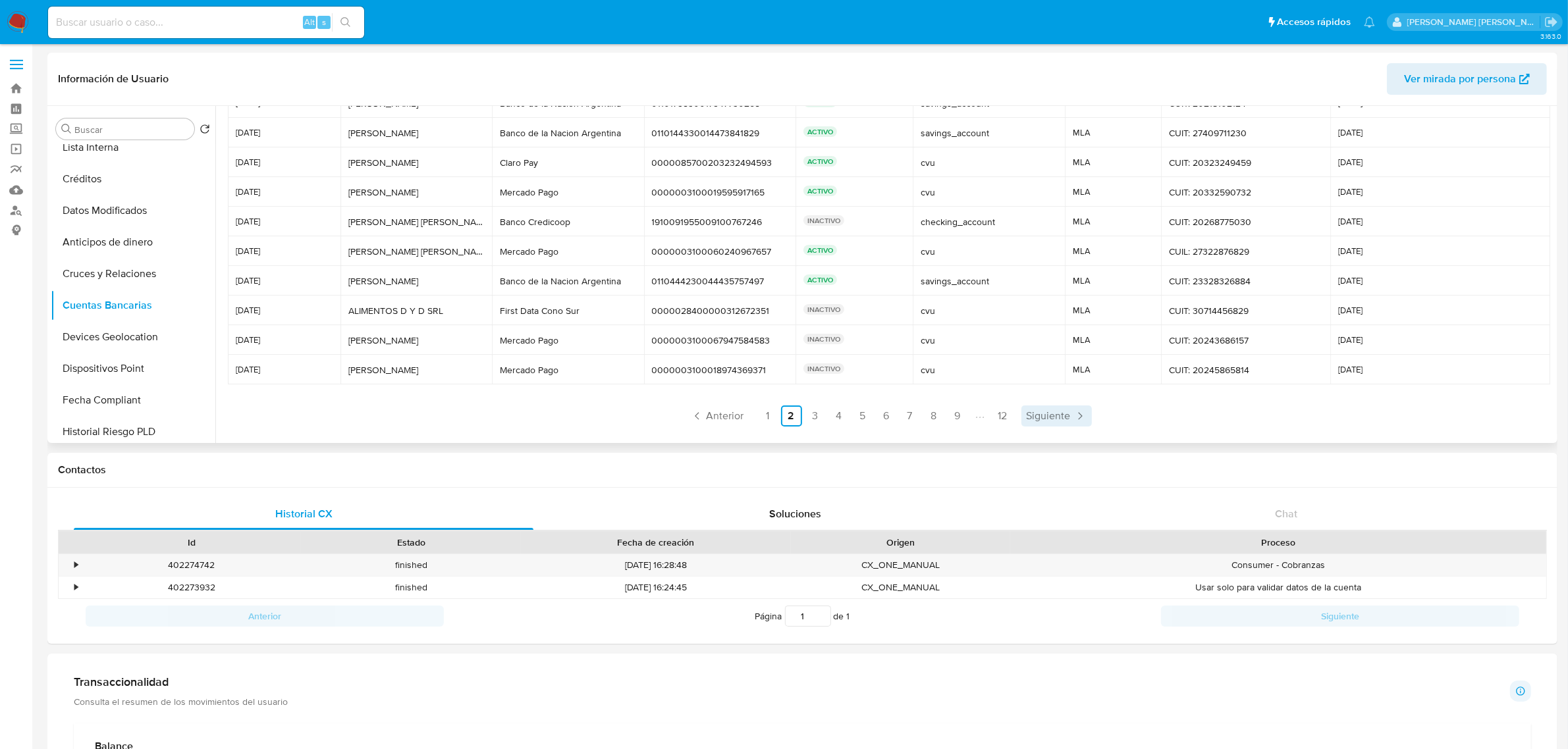
click at [1052, 412] on span "Siguiente" at bounding box center [1049, 415] width 44 height 11
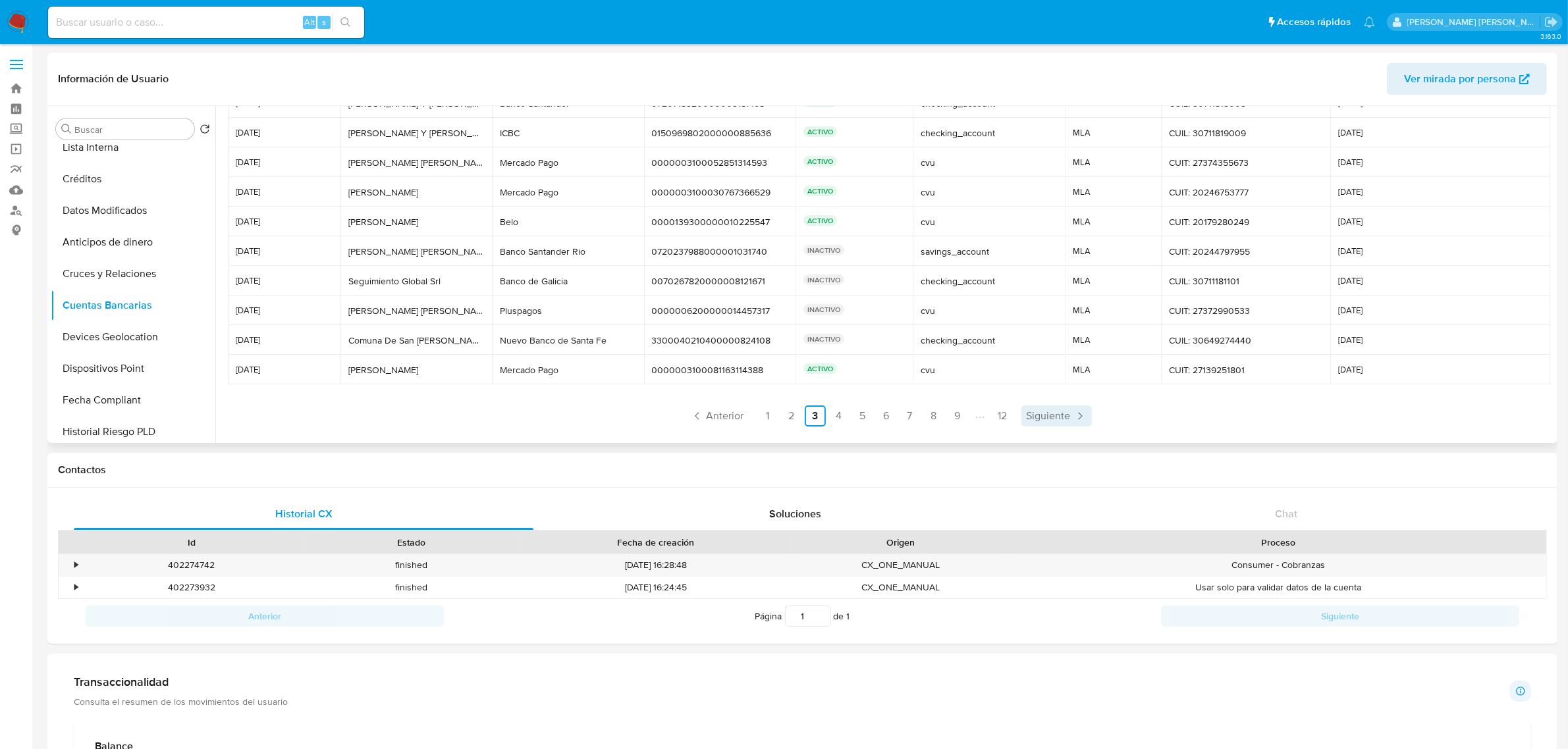
click at [1052, 412] on span "Siguiente" at bounding box center [1049, 415] width 44 height 11
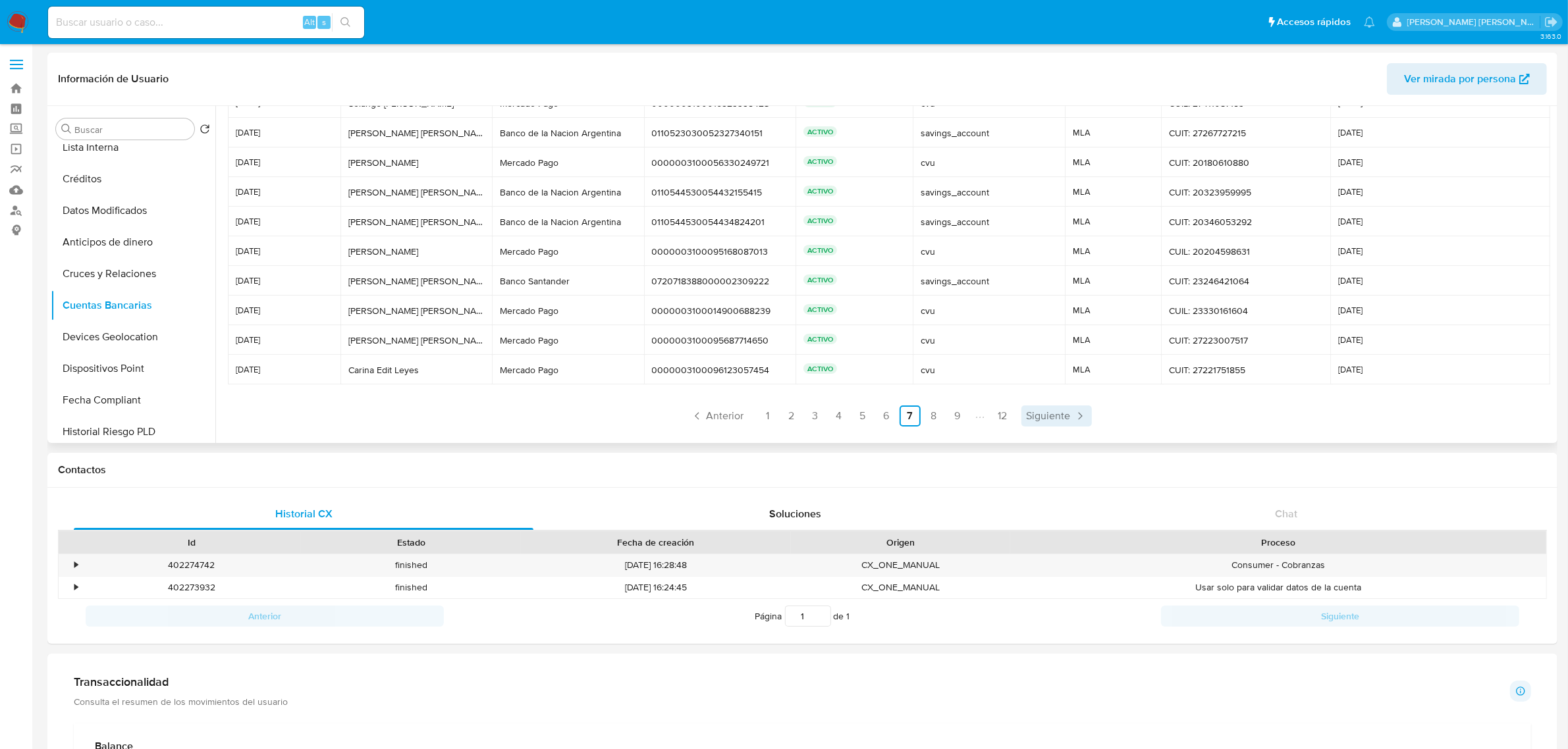
click at [1052, 412] on span "Siguiente" at bounding box center [1049, 415] width 44 height 11
click at [1052, 412] on span "Siguiente" at bounding box center [1037, 415] width 44 height 11
click at [1052, 412] on span "Siguiente" at bounding box center [1038, 415] width 44 height 11
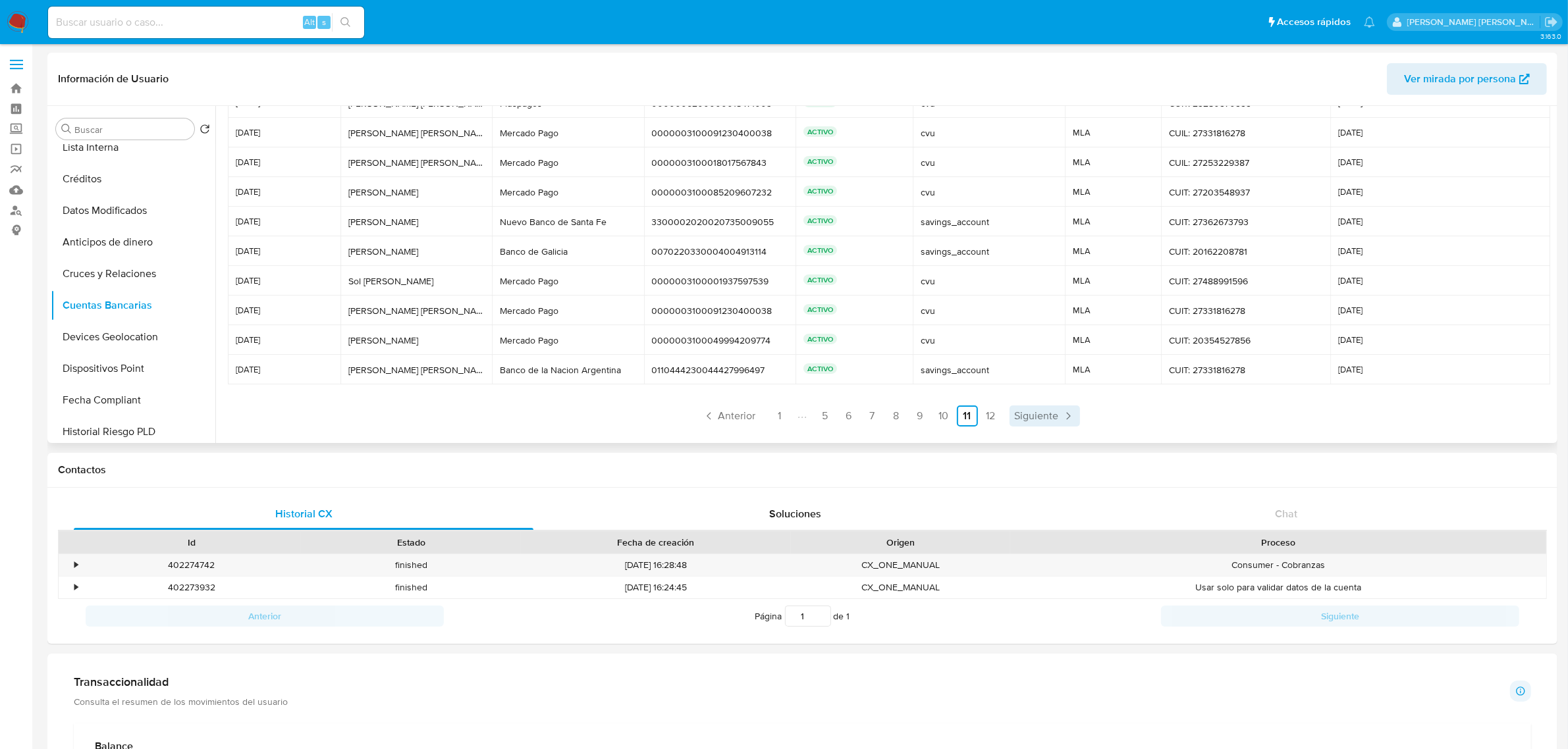
click at [1052, 412] on span "Siguiente" at bounding box center [1037, 415] width 44 height 11
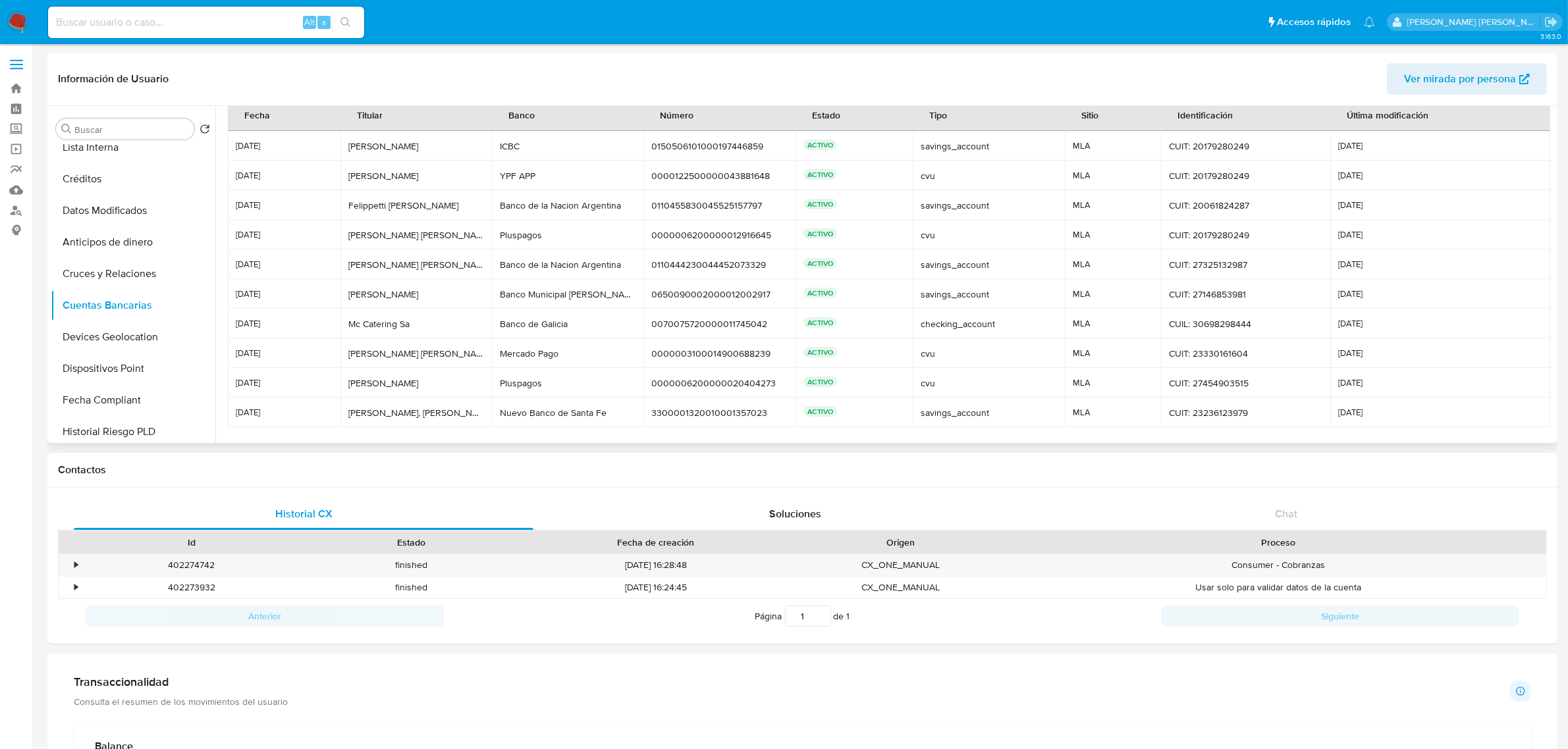
scroll to position [0, 0]
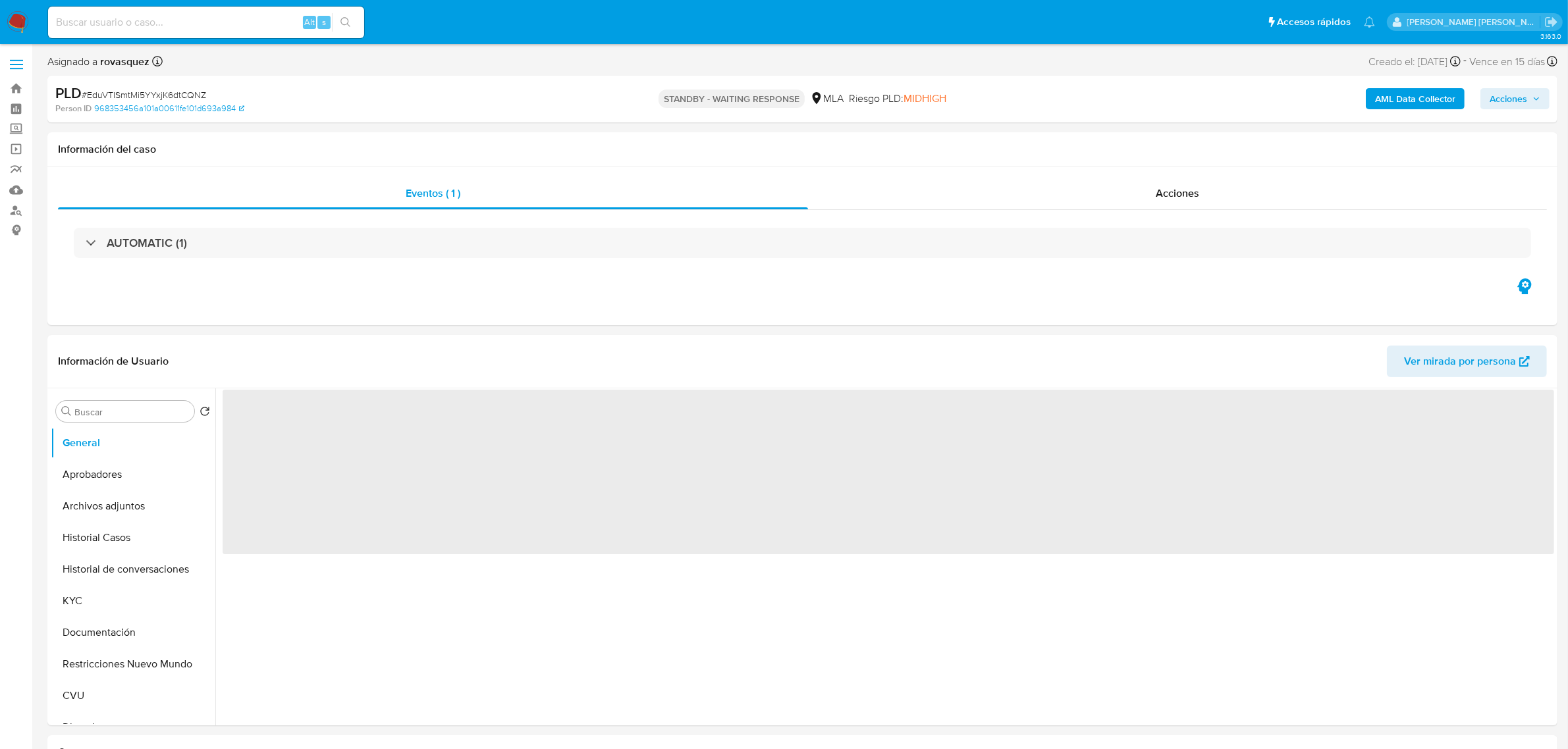
select select "10"
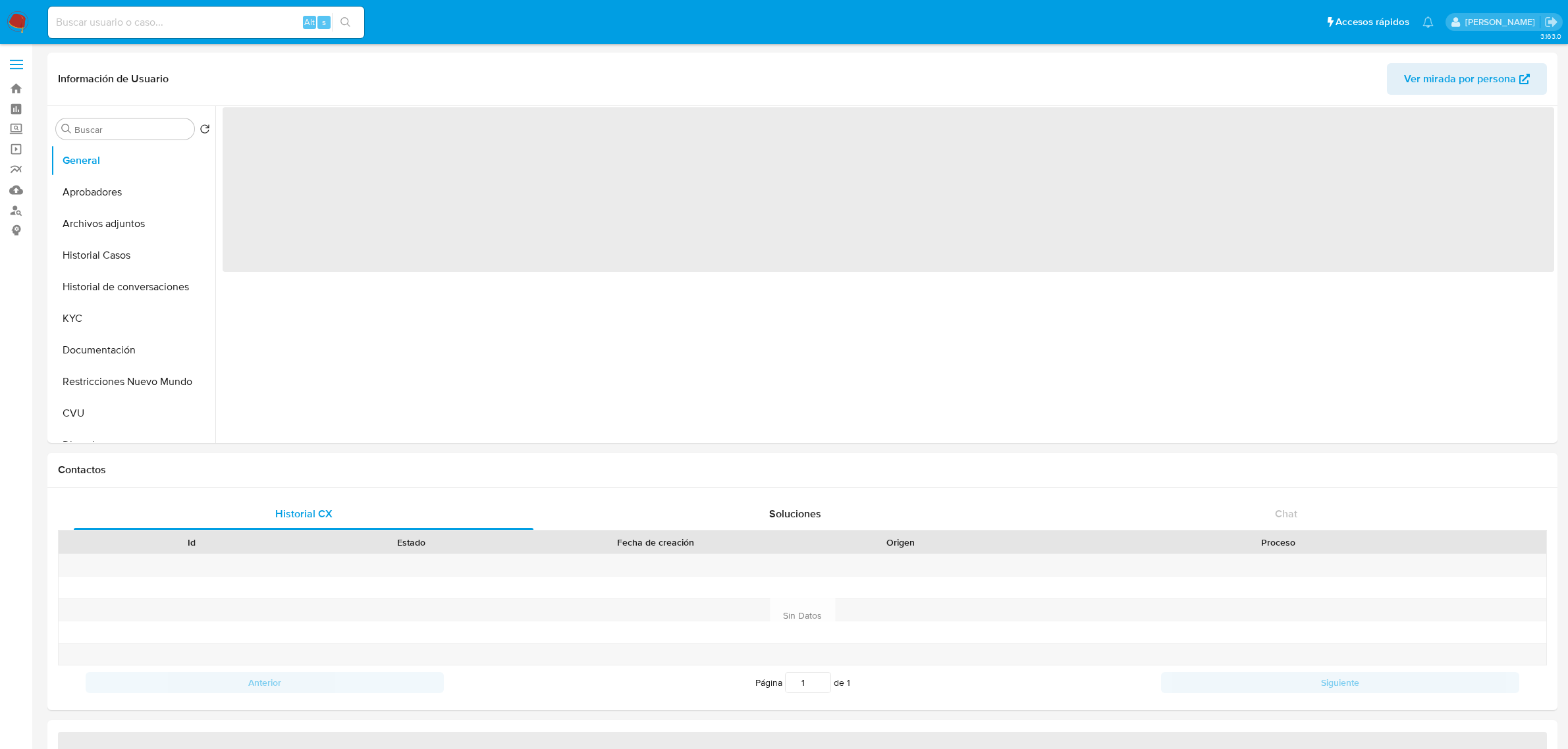
select select "10"
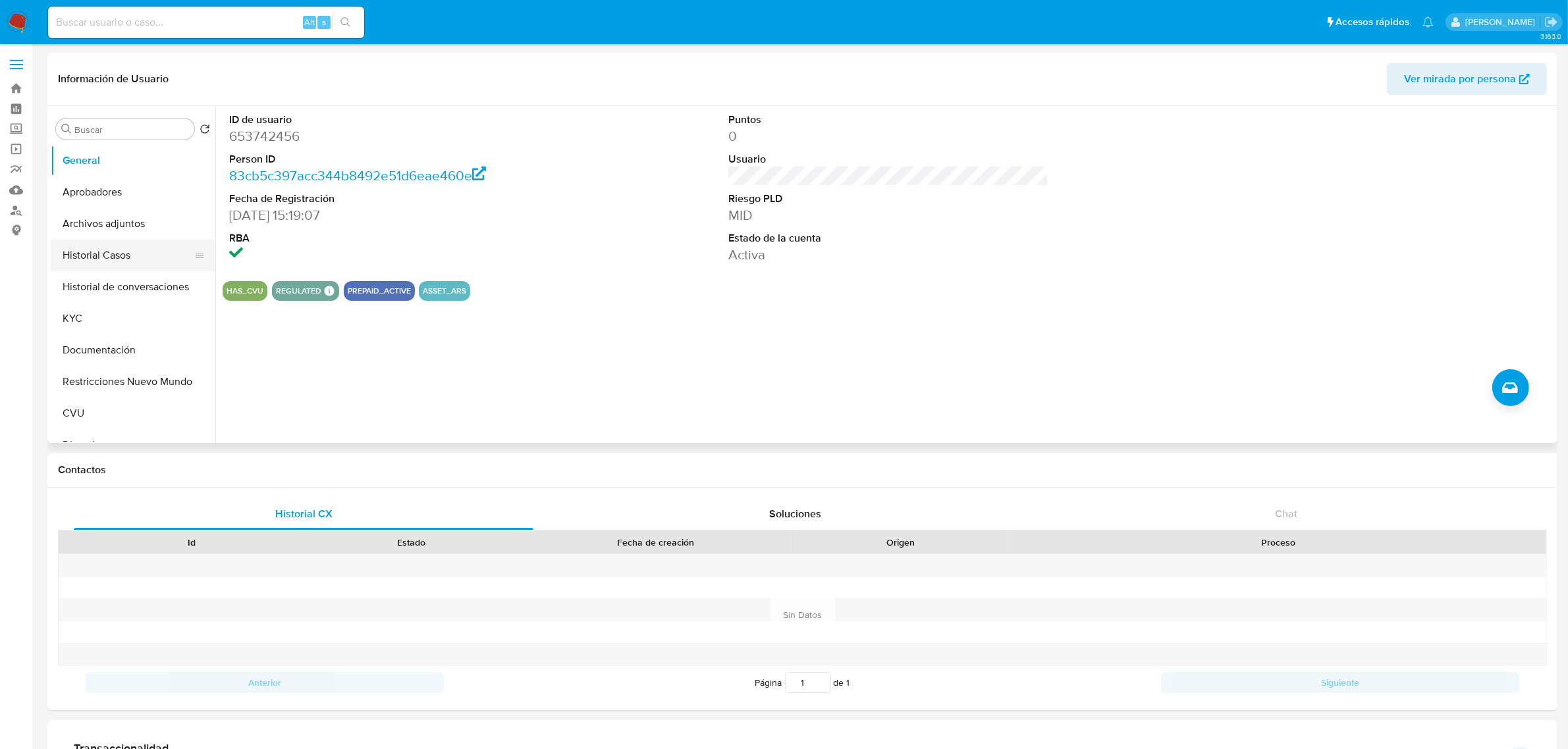
click at [112, 250] on button "Historial Casos" at bounding box center [128, 255] width 154 height 32
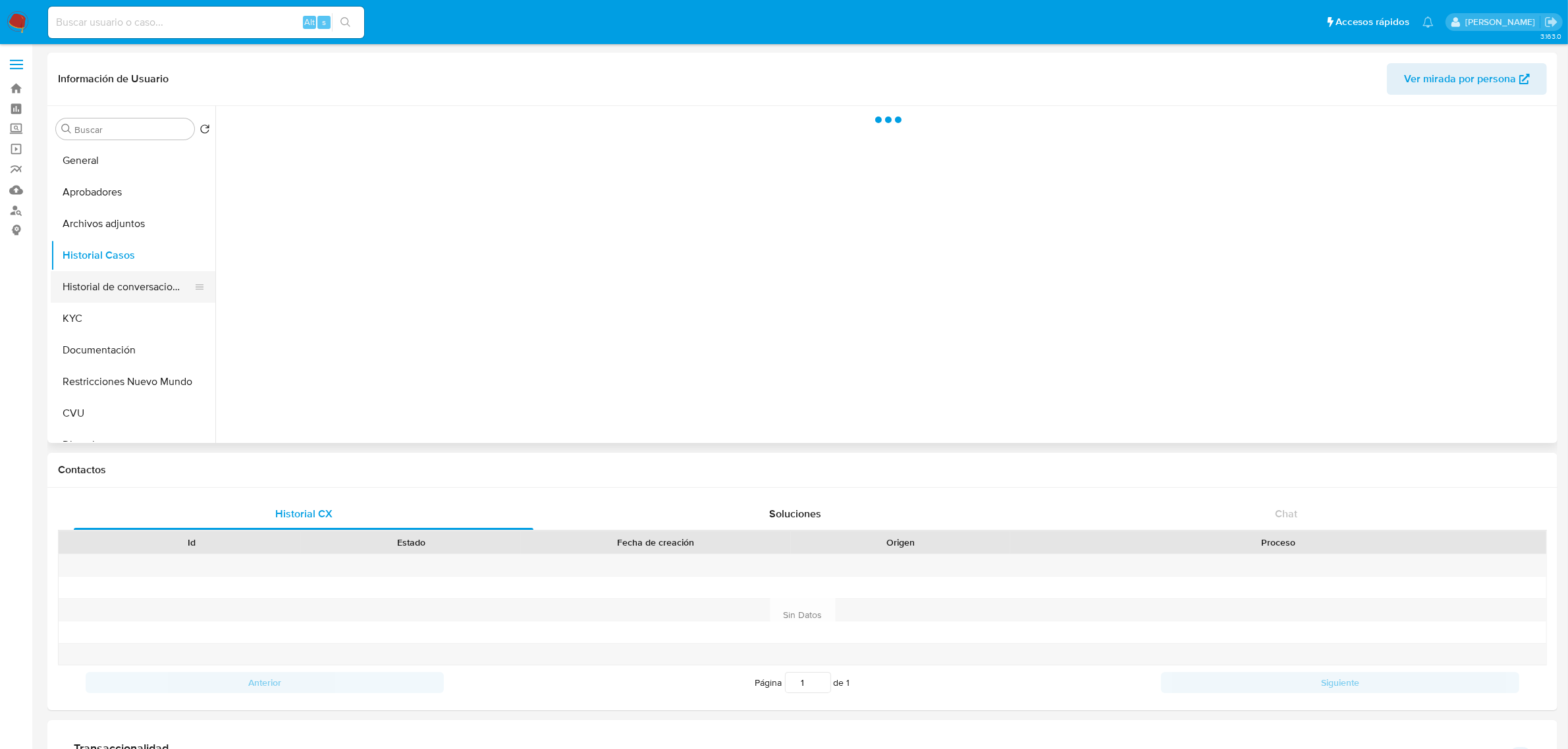
click at [113, 288] on button "Historial de conversaciones" at bounding box center [128, 287] width 154 height 32
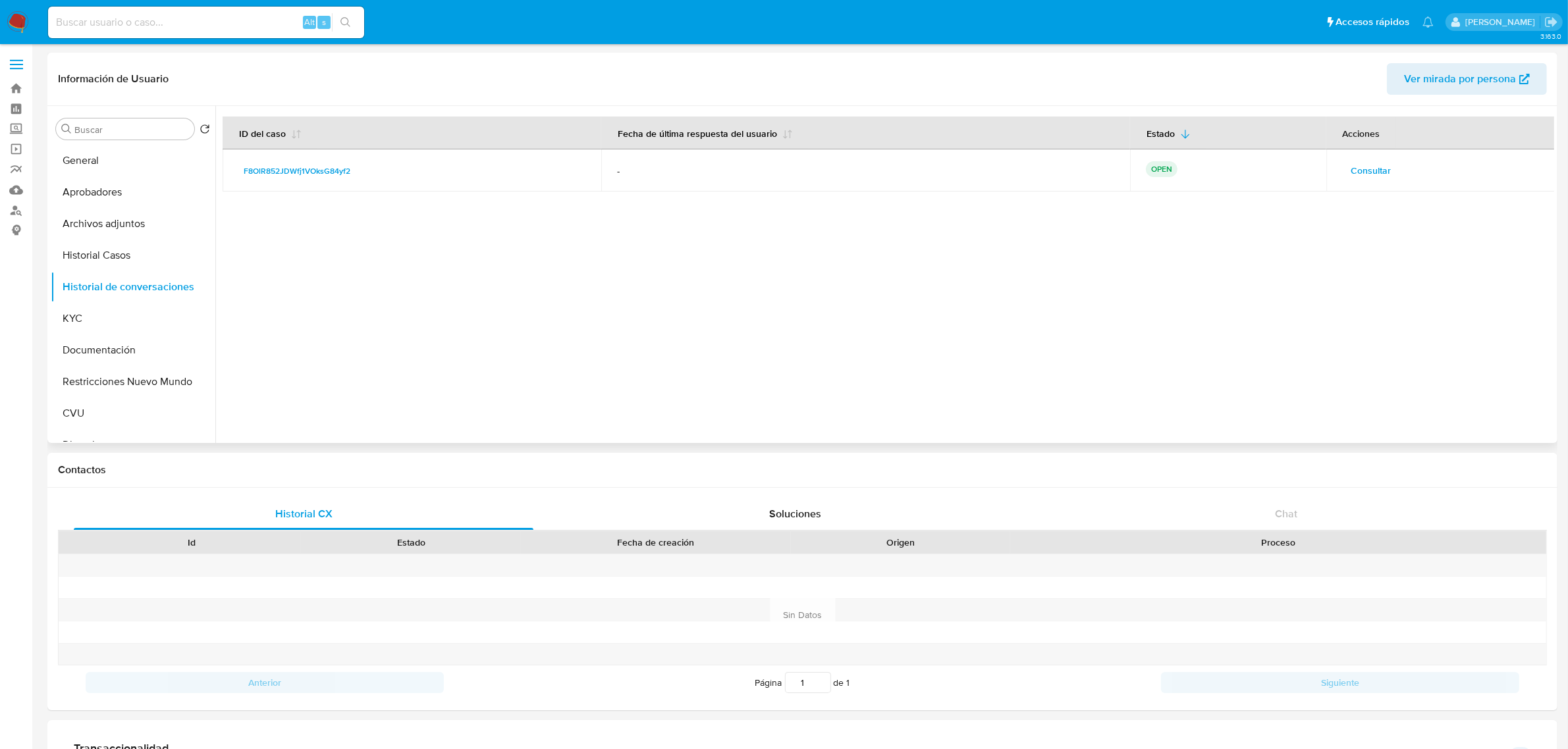
click at [1364, 163] on span "Consultar" at bounding box center [1372, 170] width 40 height 18
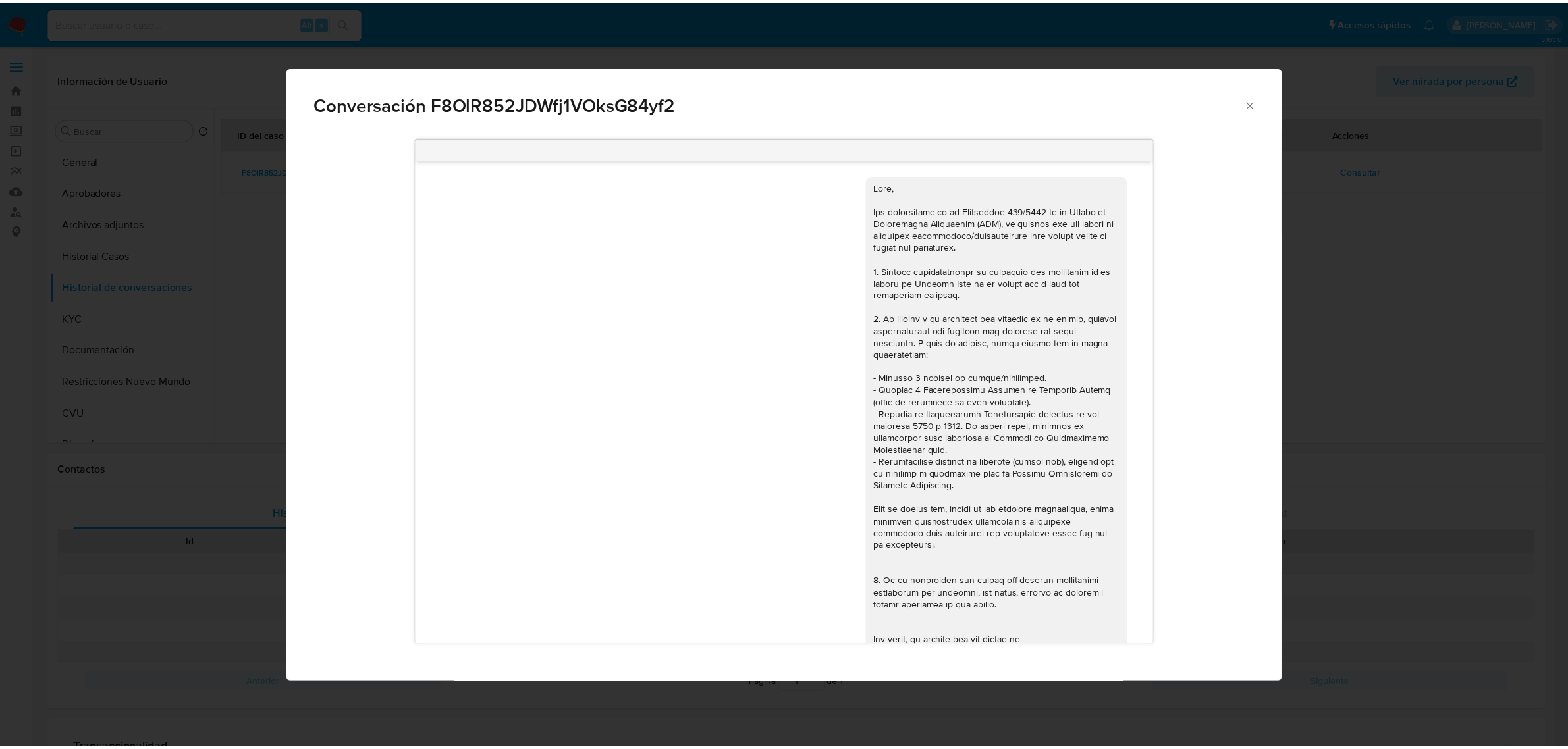
scroll to position [1103, 0]
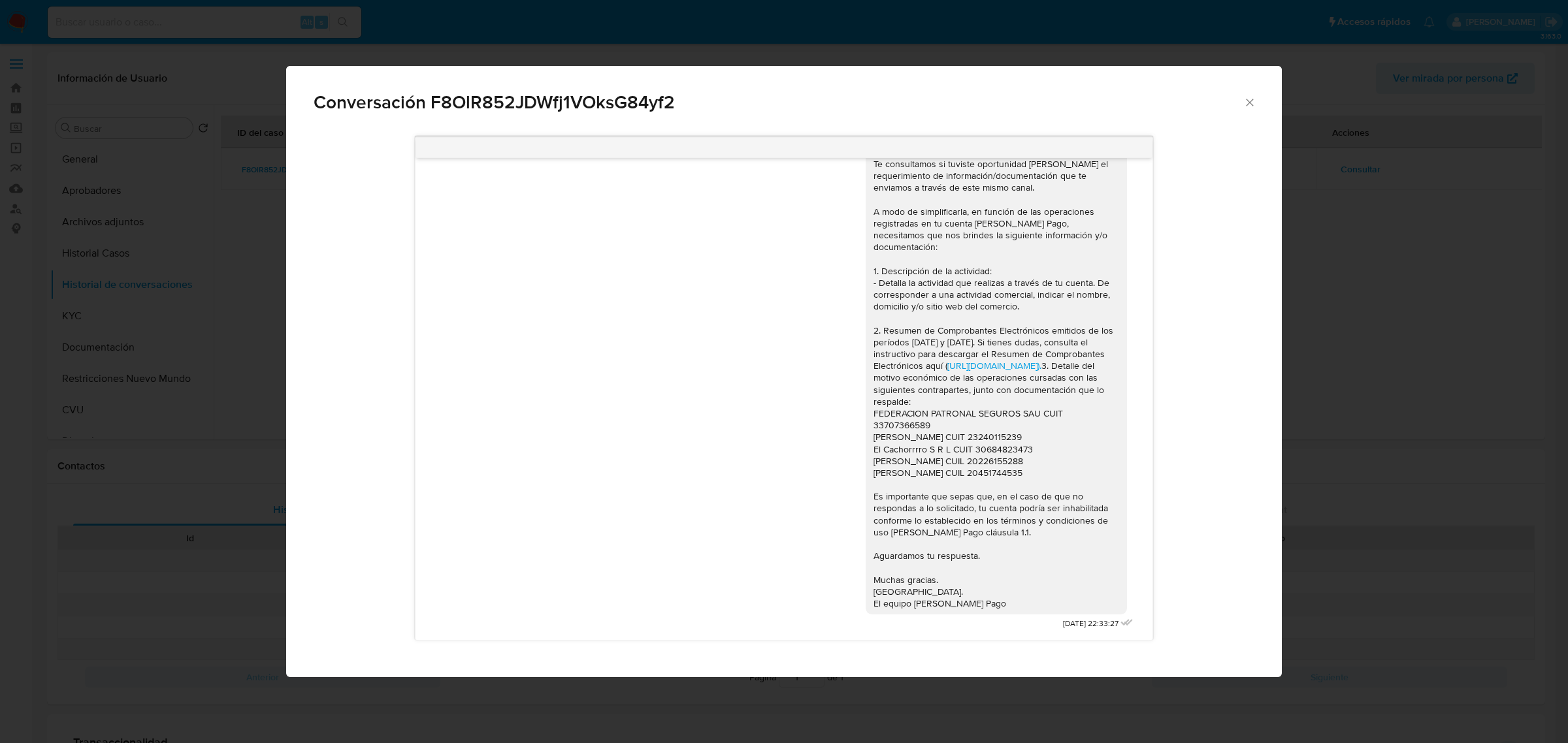
click at [1287, 376] on div "Conversación F8OlR852JDWfj1VOksG84yf2 [DATE] 17:23:20 Hola, Esperamos que te en…" at bounding box center [784, 371] width 1568 height 743
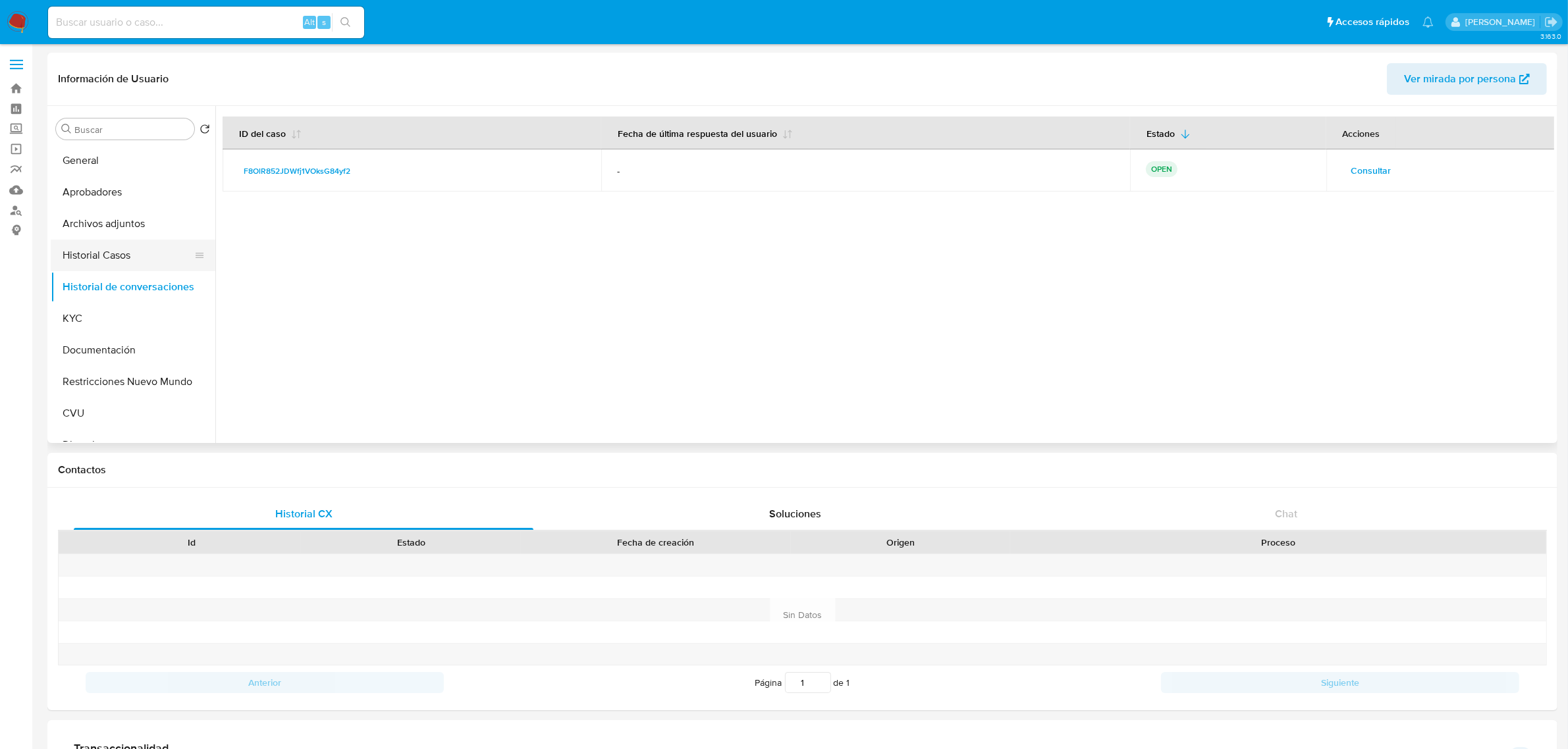
click at [113, 261] on button "Historial Casos" at bounding box center [128, 255] width 154 height 32
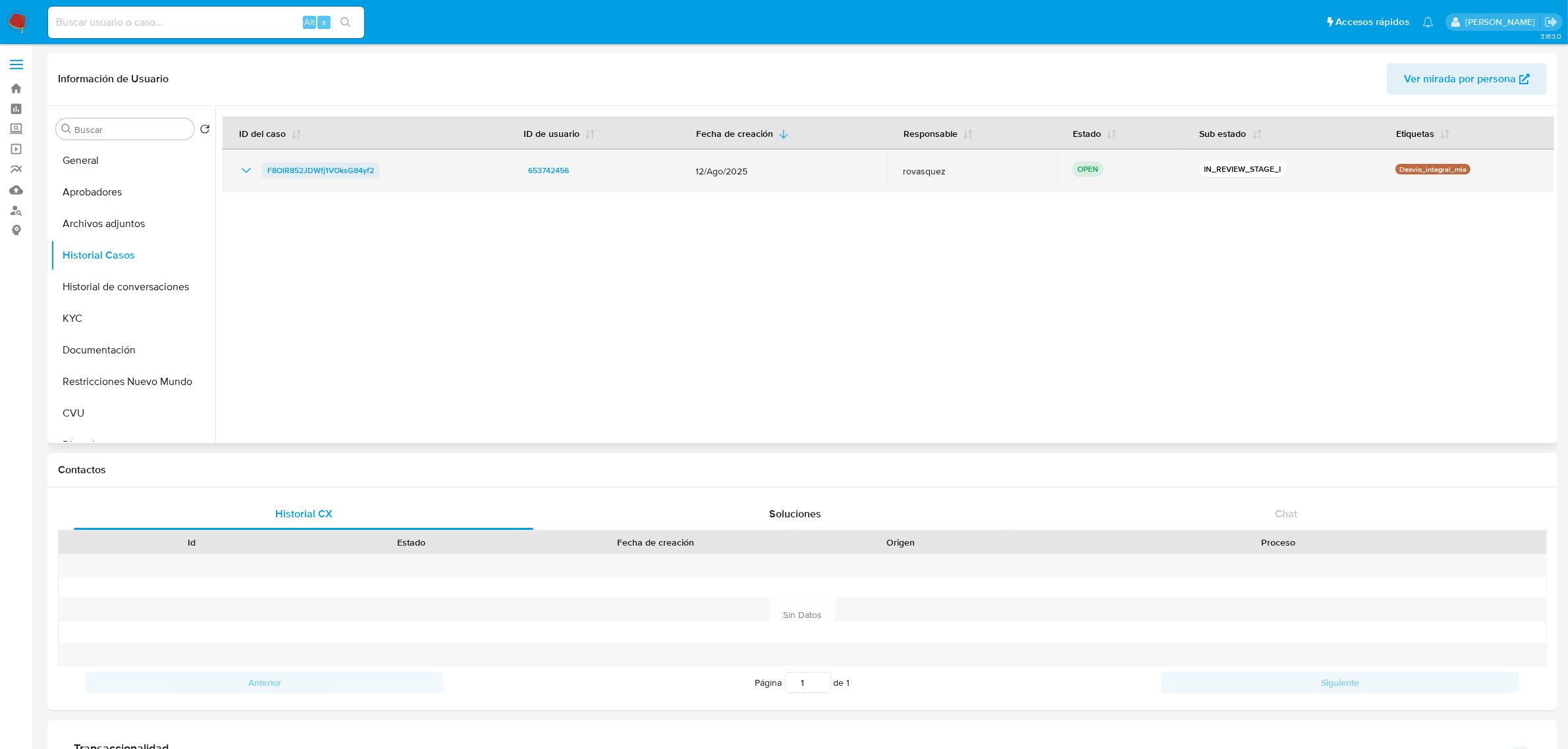
drag, startPoint x: 337, startPoint y: 169, endPoint x: 340, endPoint y: 163, distance: 6.7
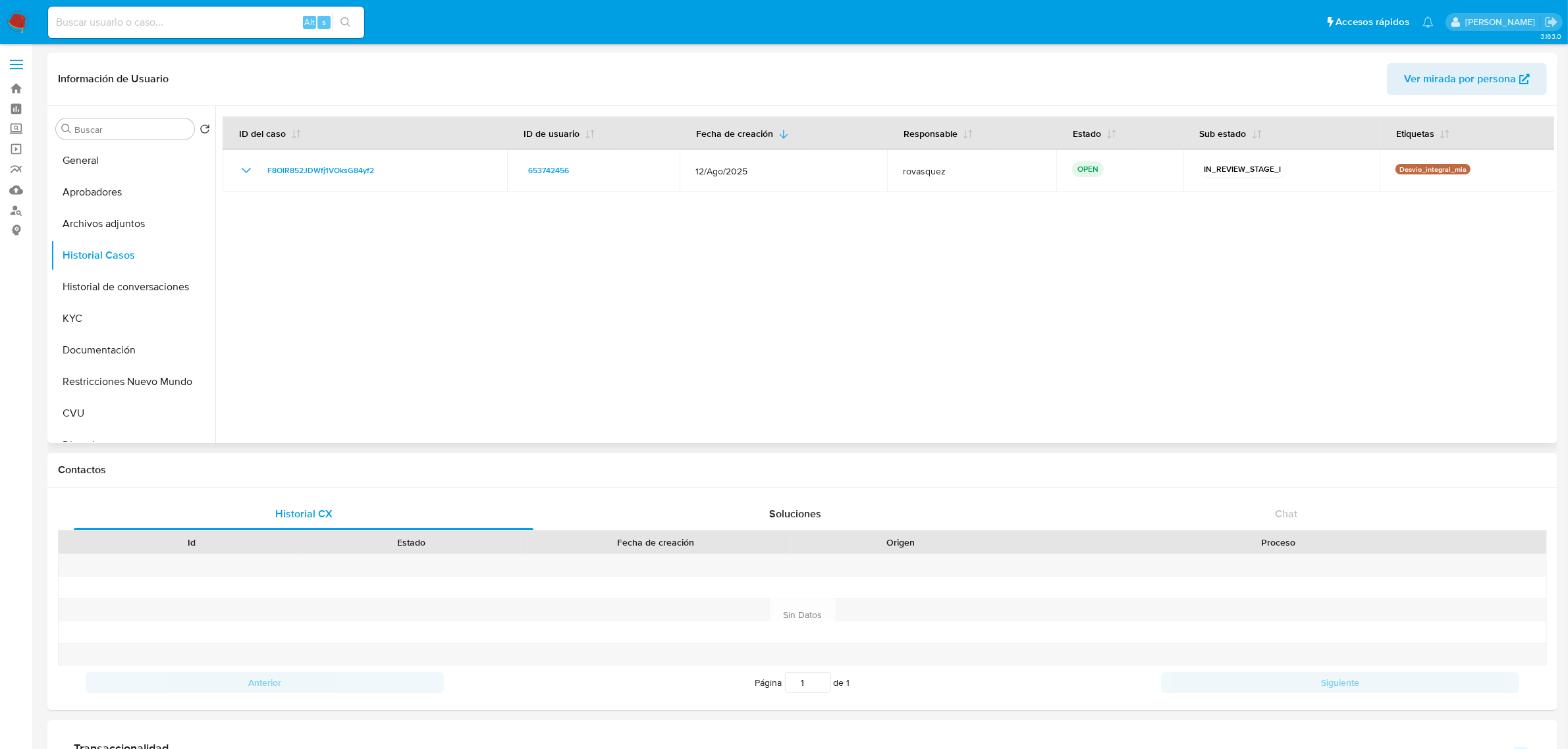
click at [521, 345] on div at bounding box center [885, 274] width 1339 height 337
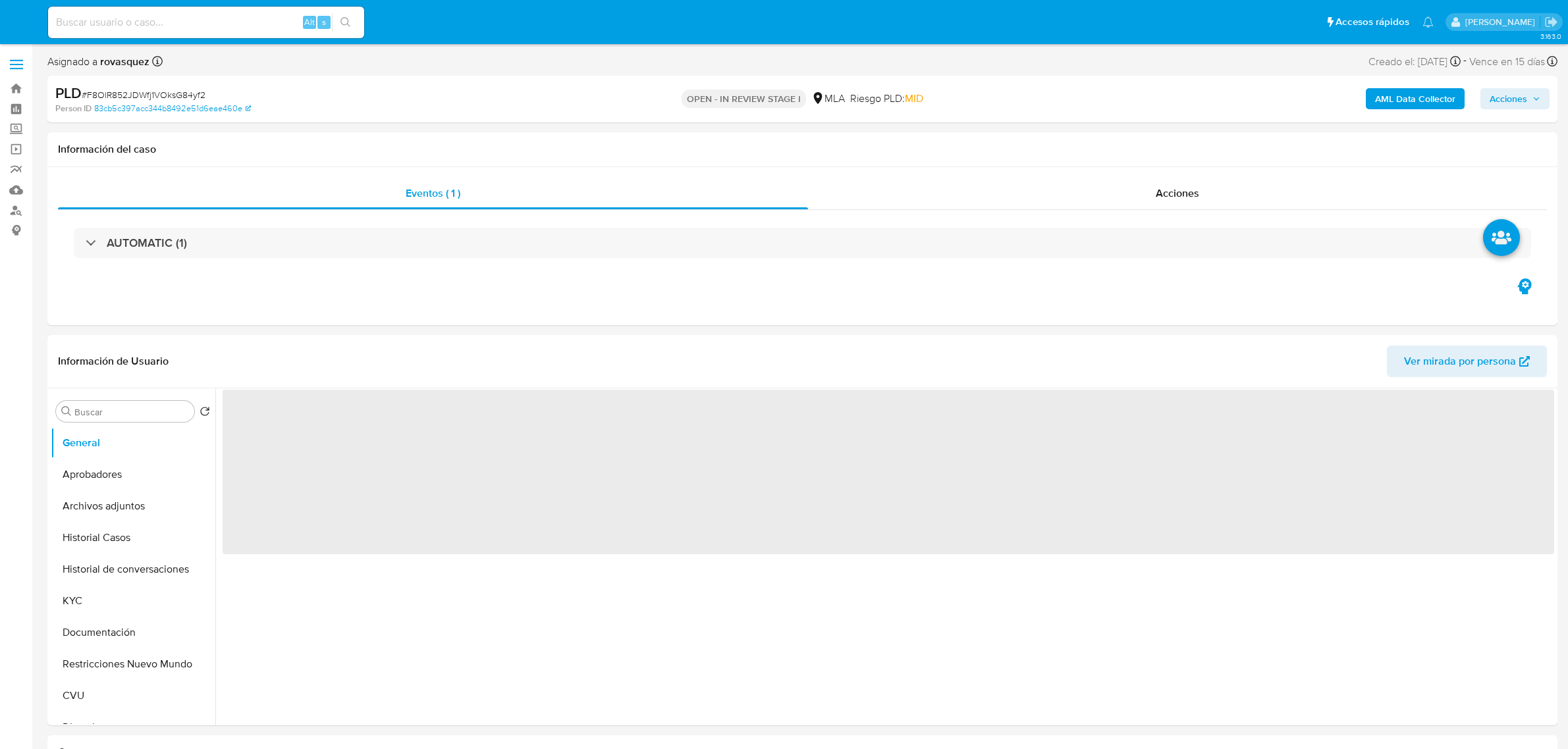
select select "10"
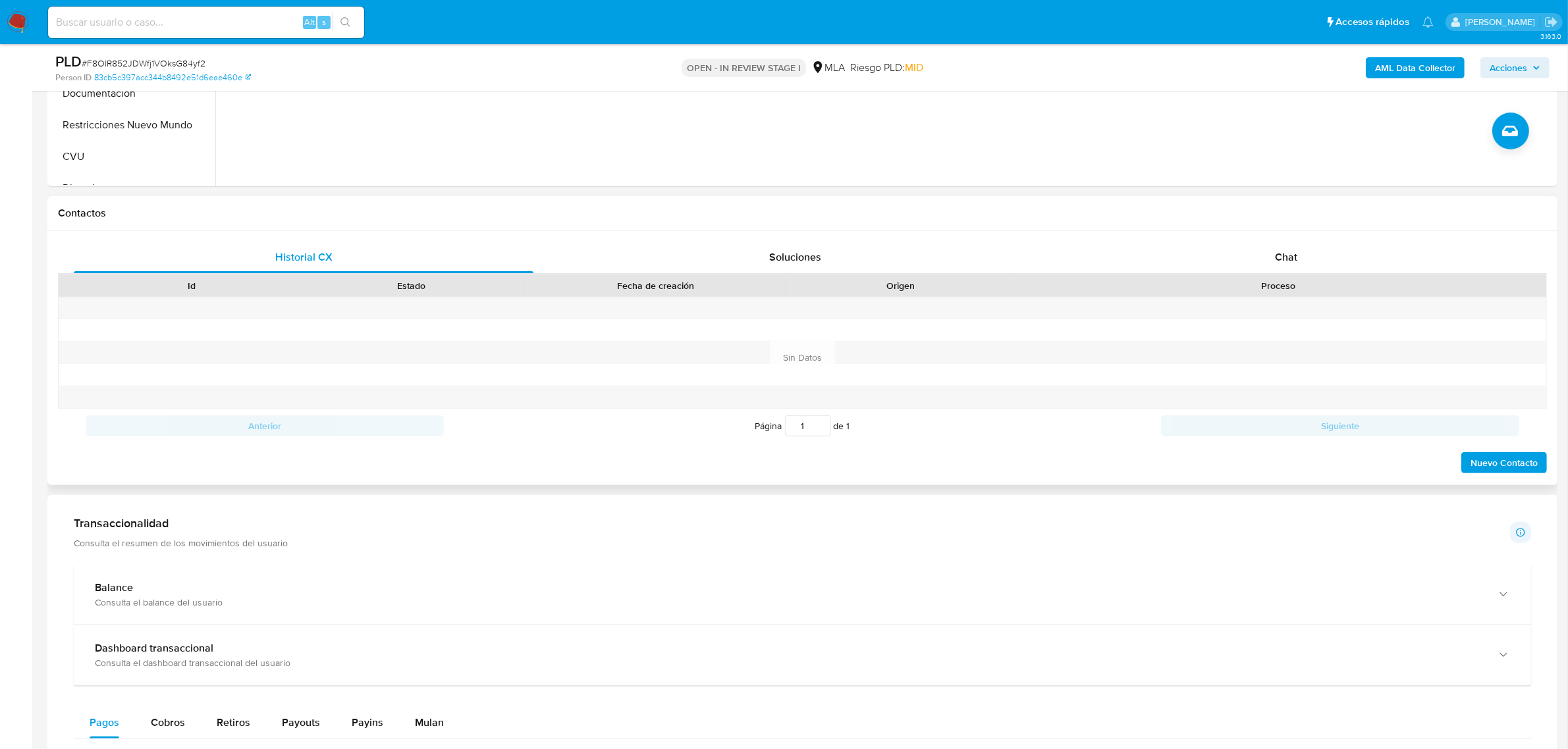
scroll to position [493, 0]
click at [1284, 262] on span "Chat" at bounding box center [1285, 256] width 22 height 15
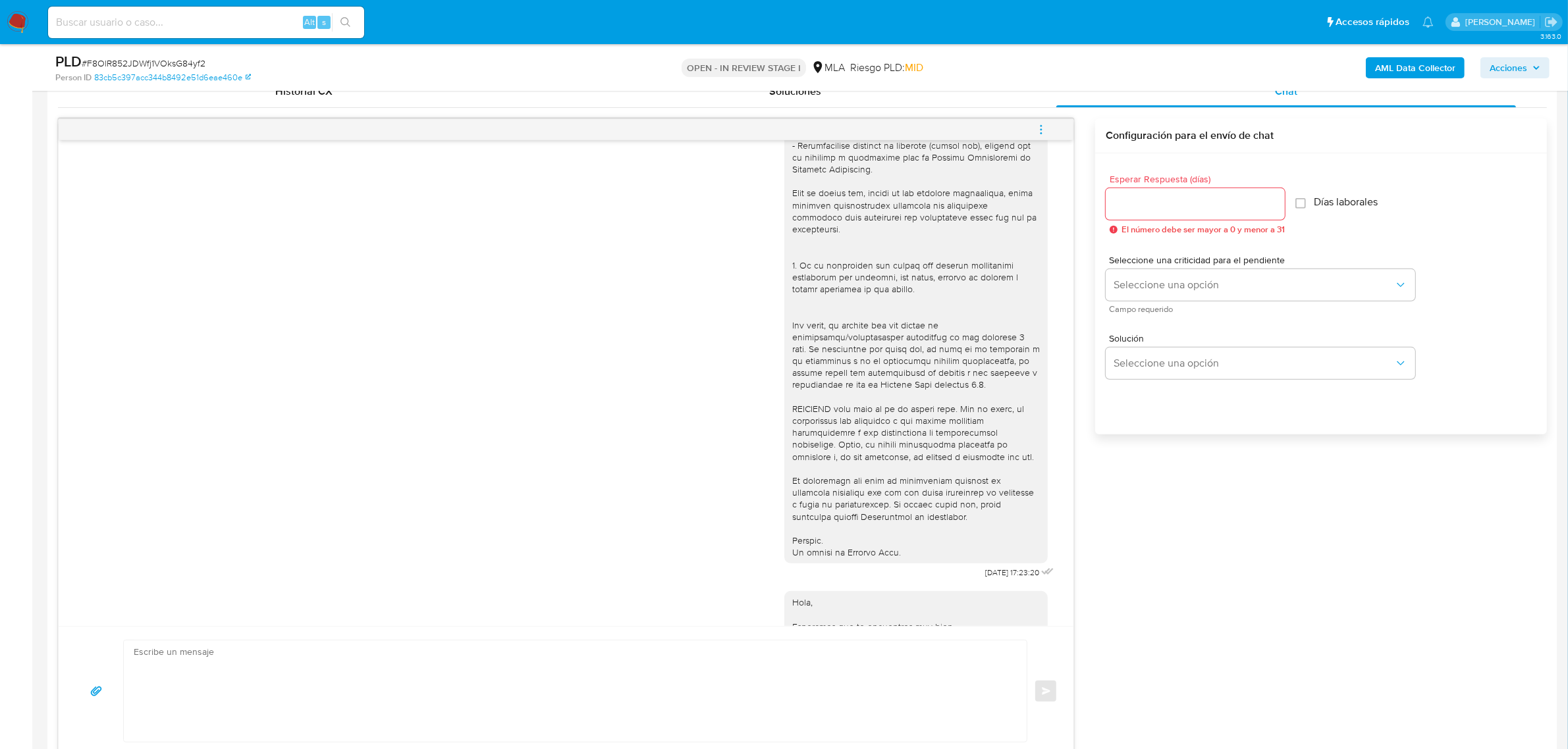
scroll to position [176, 0]
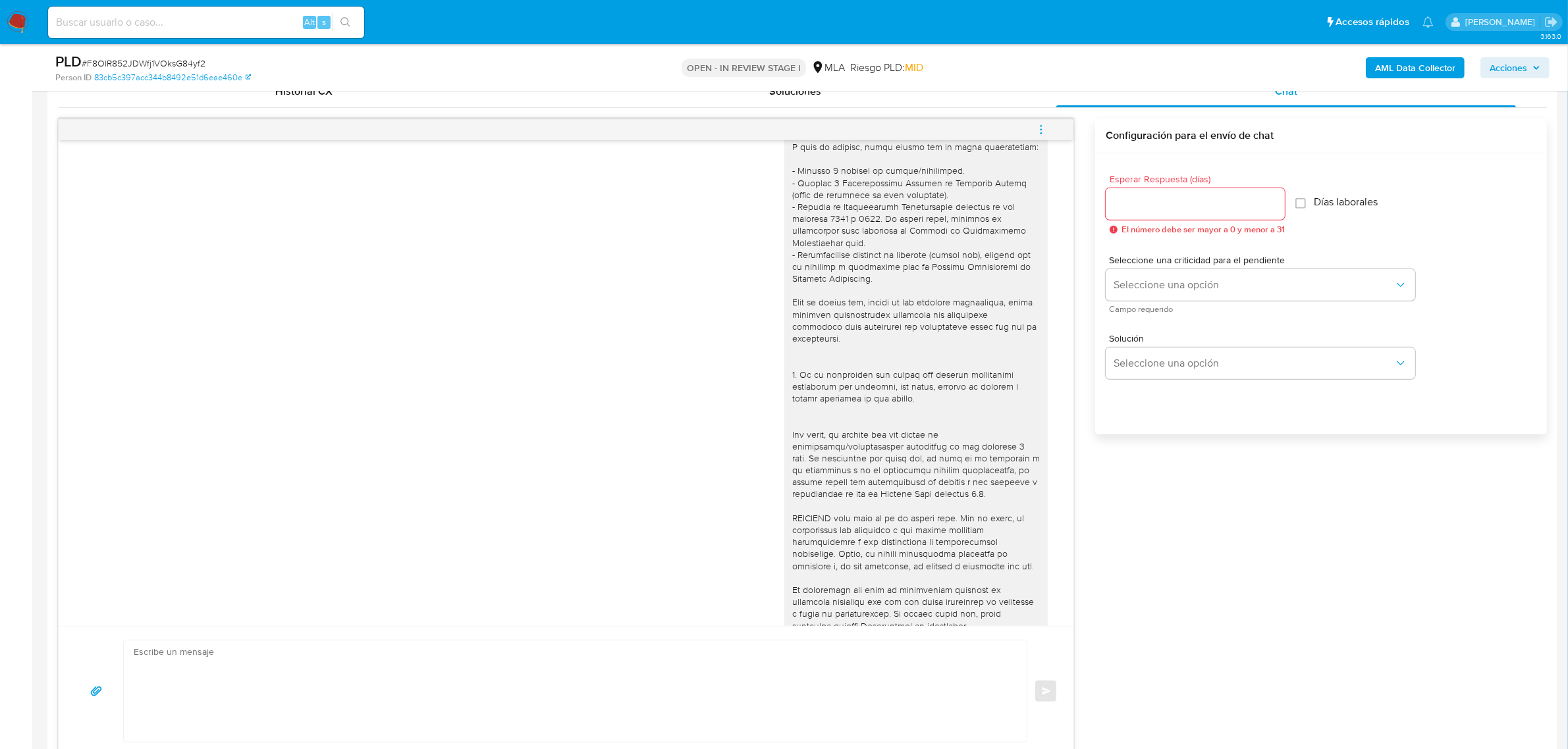
click at [1045, 128] on icon "menu-action" at bounding box center [1041, 130] width 12 height 12
click at [968, 99] on li "Cerrar conversación" at bounding box center [951, 105] width 135 height 24
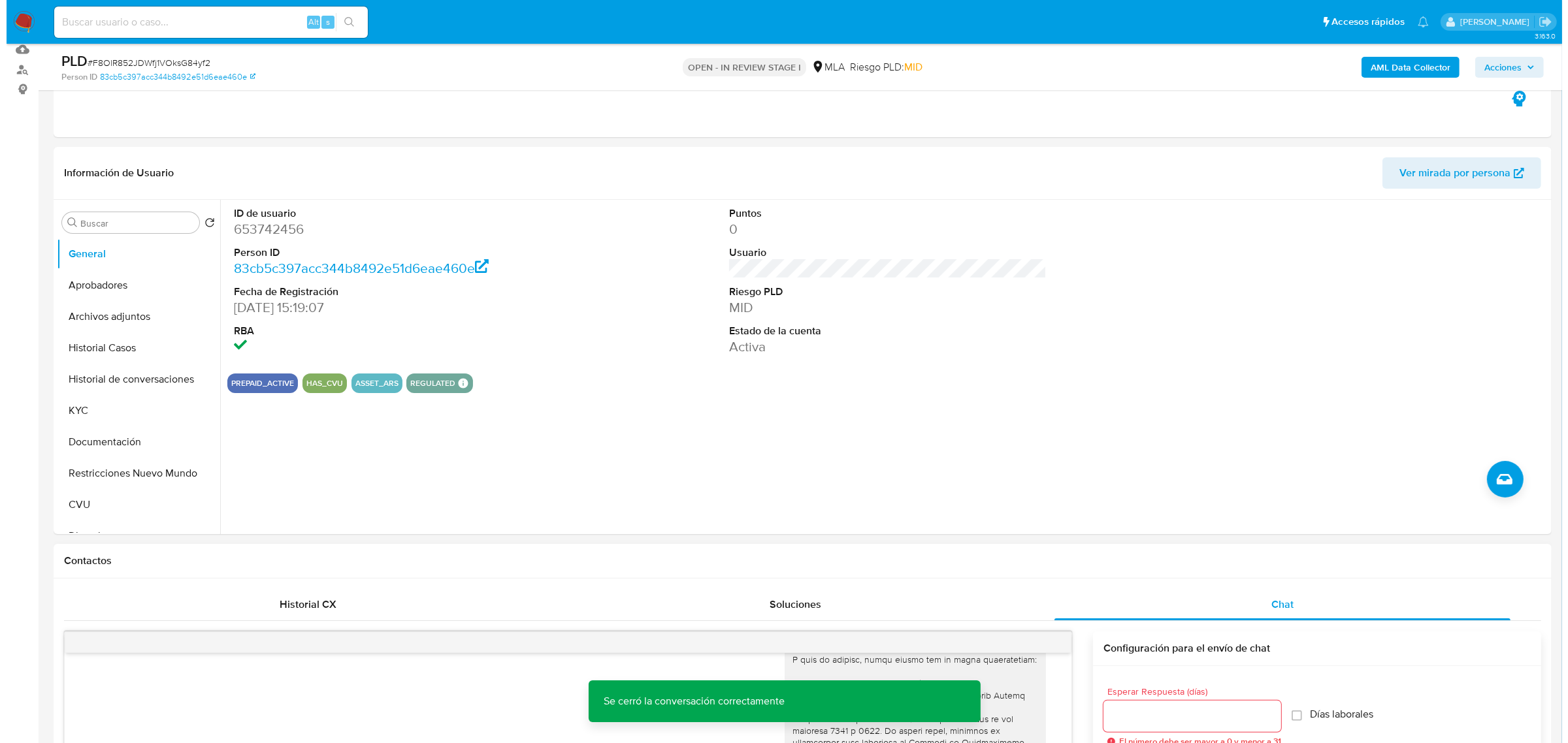
scroll to position [0, 0]
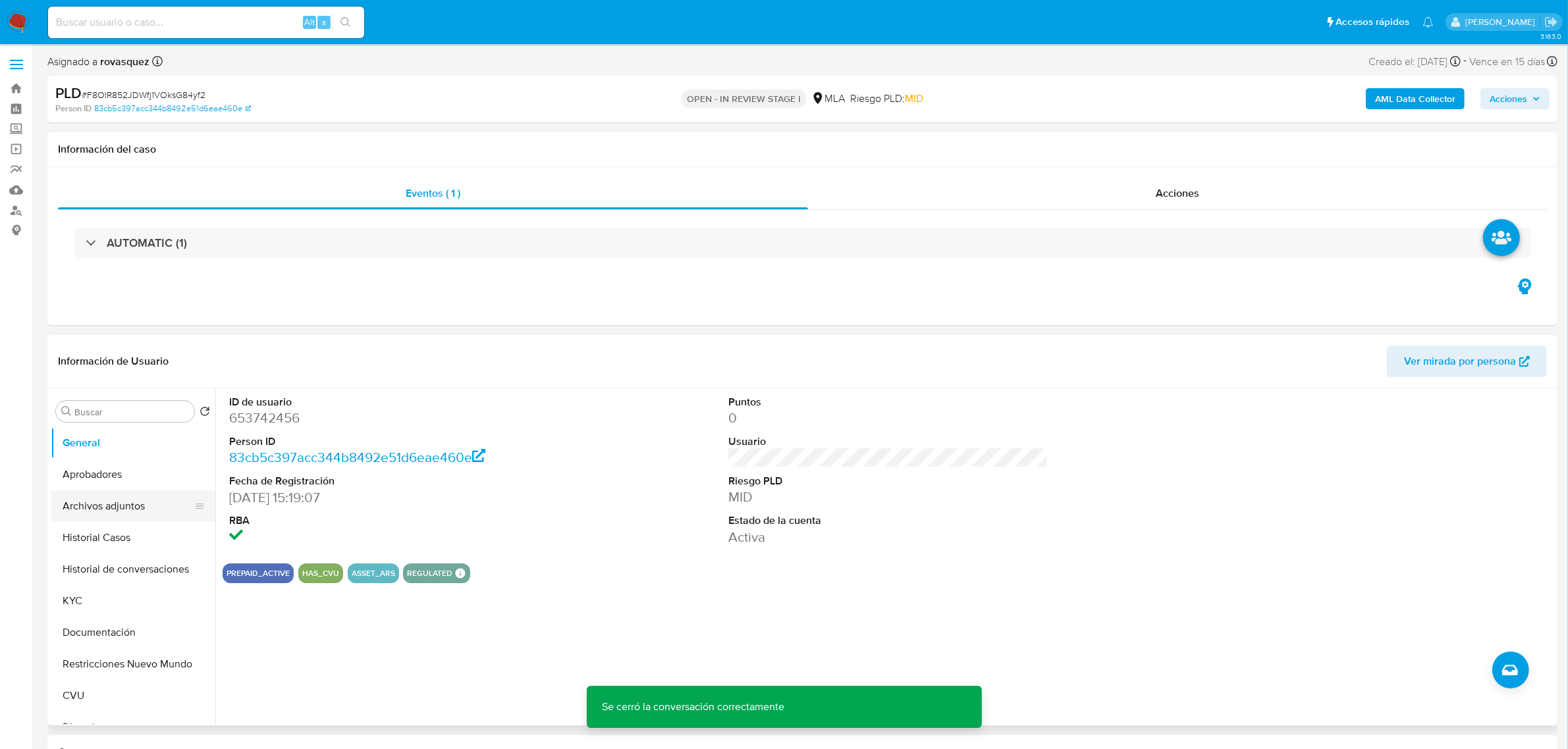
click at [107, 502] on button "Archivos adjuntos" at bounding box center [128, 506] width 154 height 32
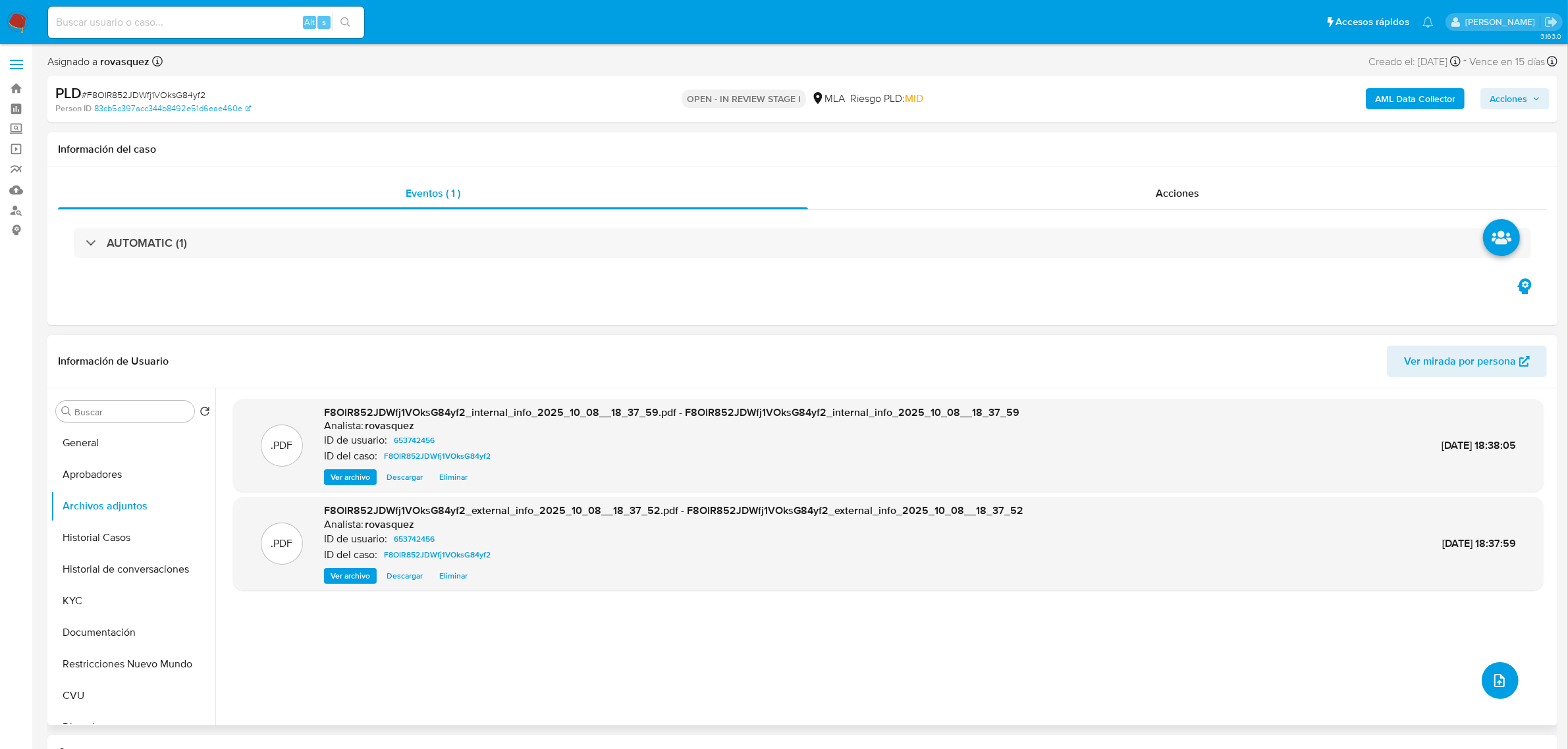
click at [1496, 687] on icon "upload-file" at bounding box center [1500, 681] width 15 height 15
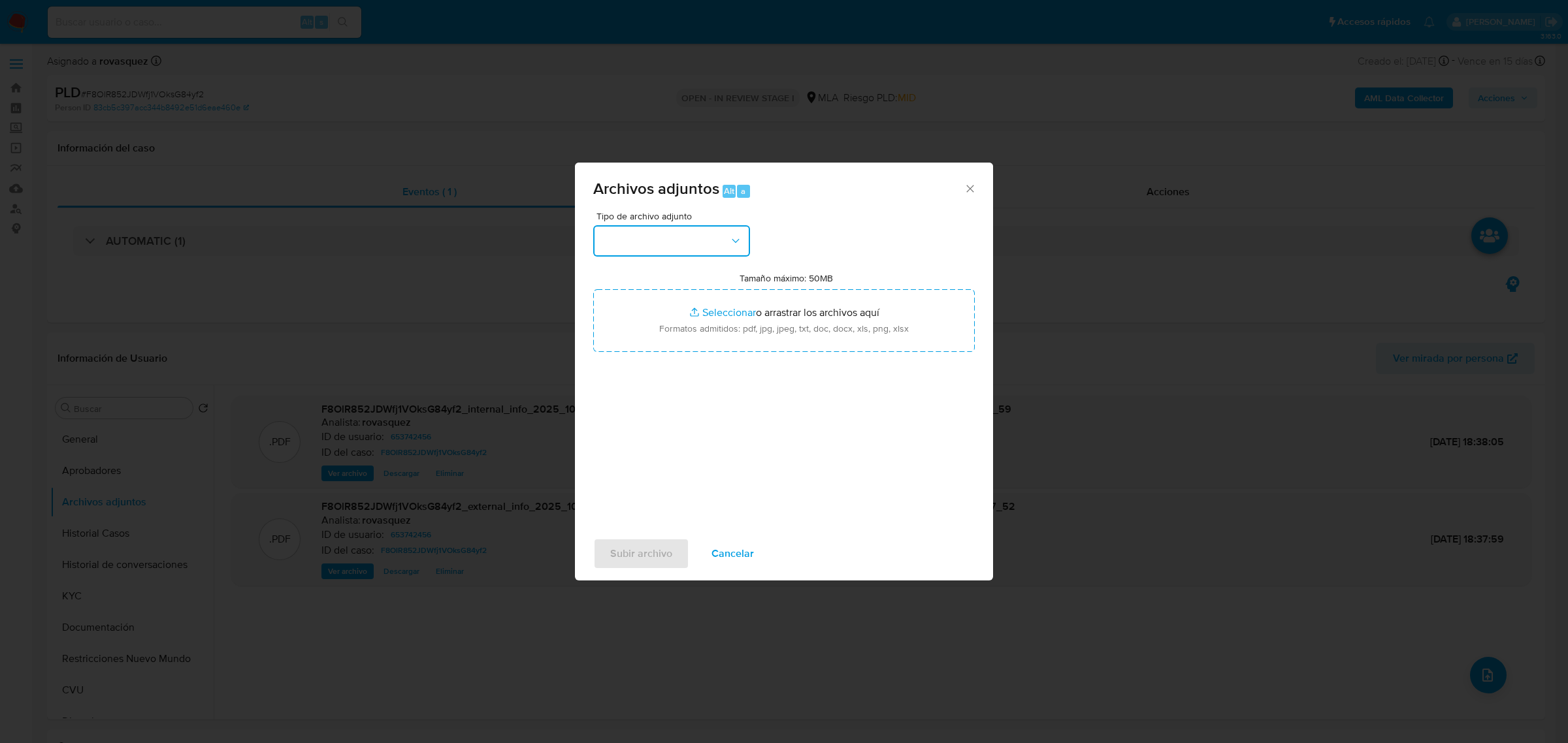
click at [699, 245] on button "button" at bounding box center [672, 240] width 157 height 31
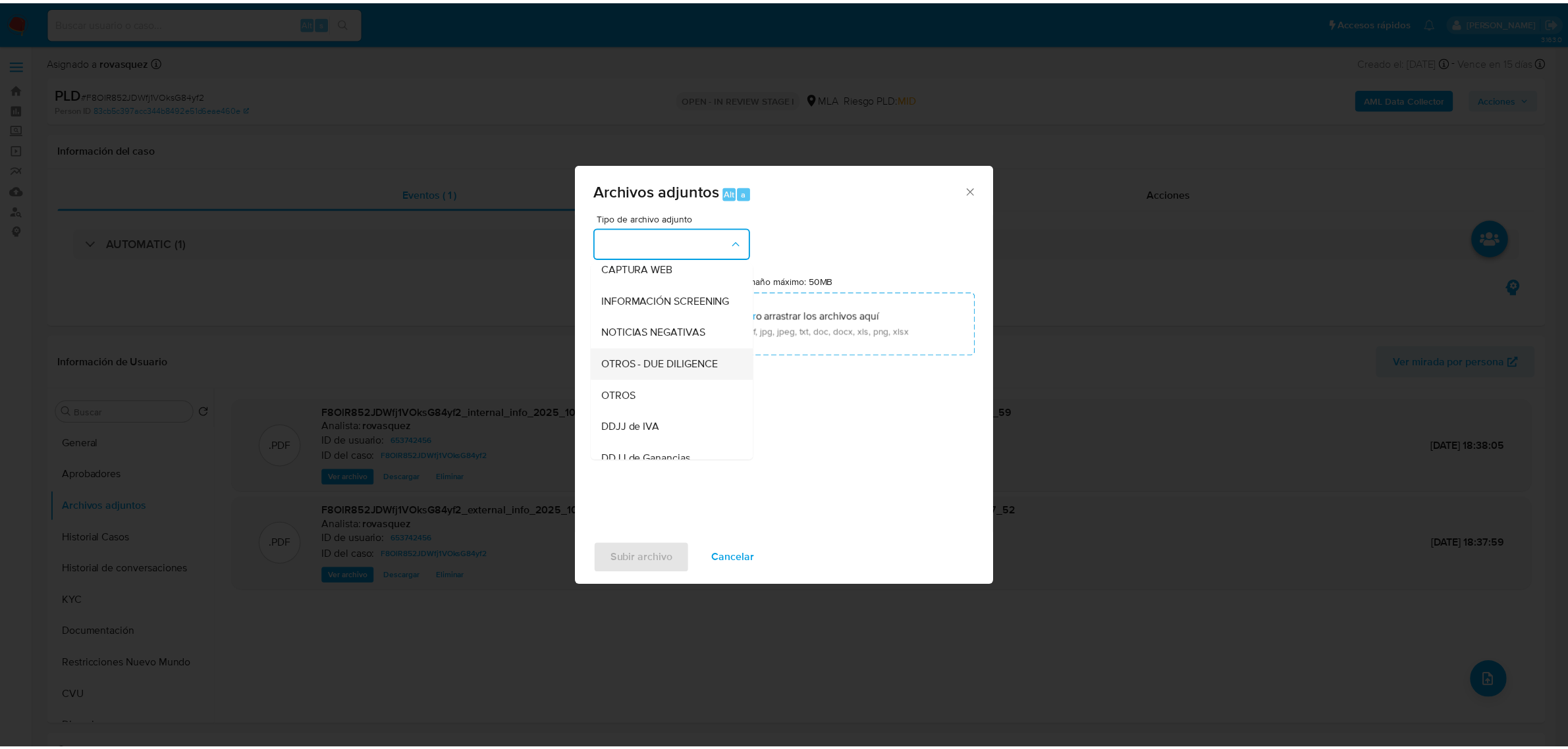
scroll to position [164, 0]
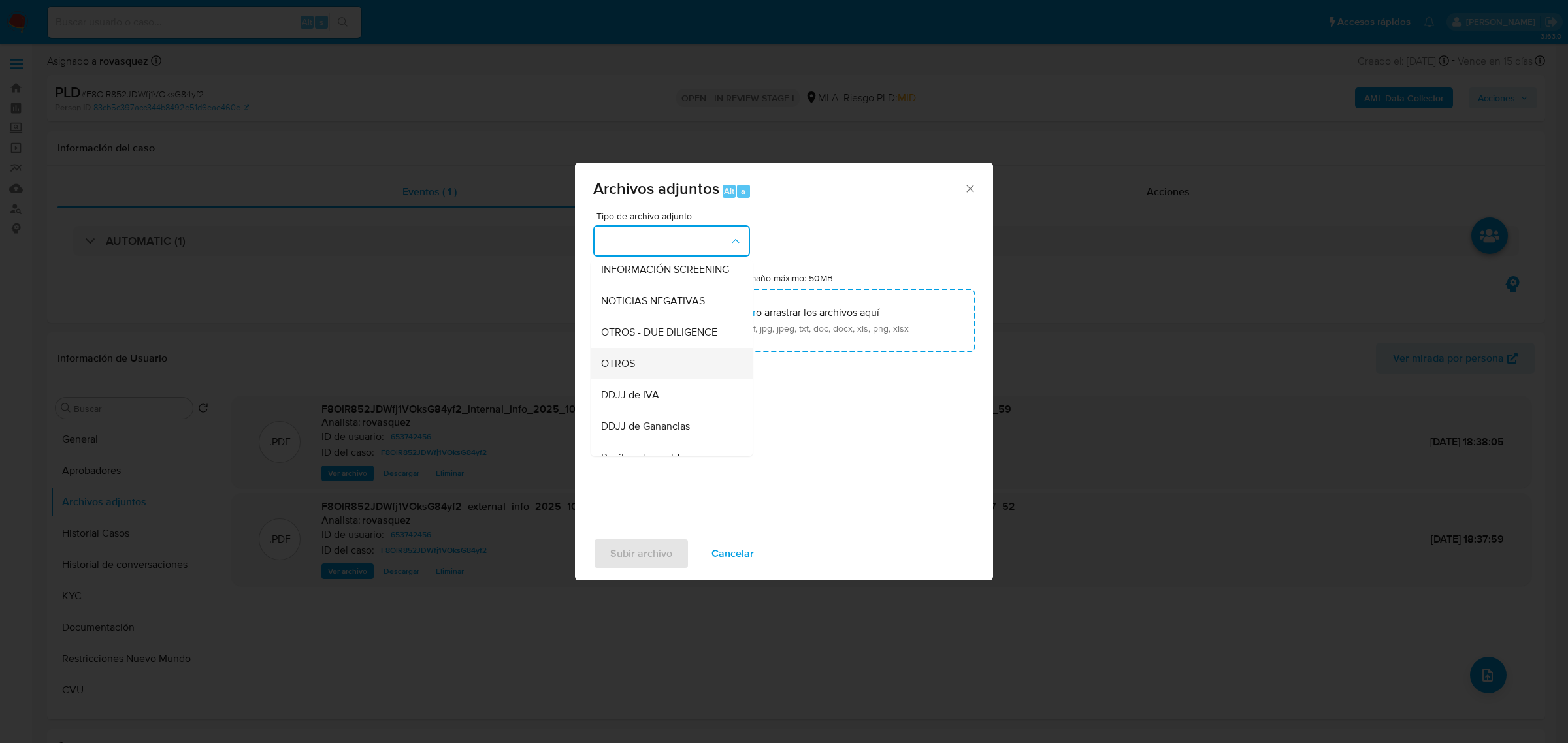
click at [645, 379] on div "OTROS" at bounding box center [668, 362] width 134 height 31
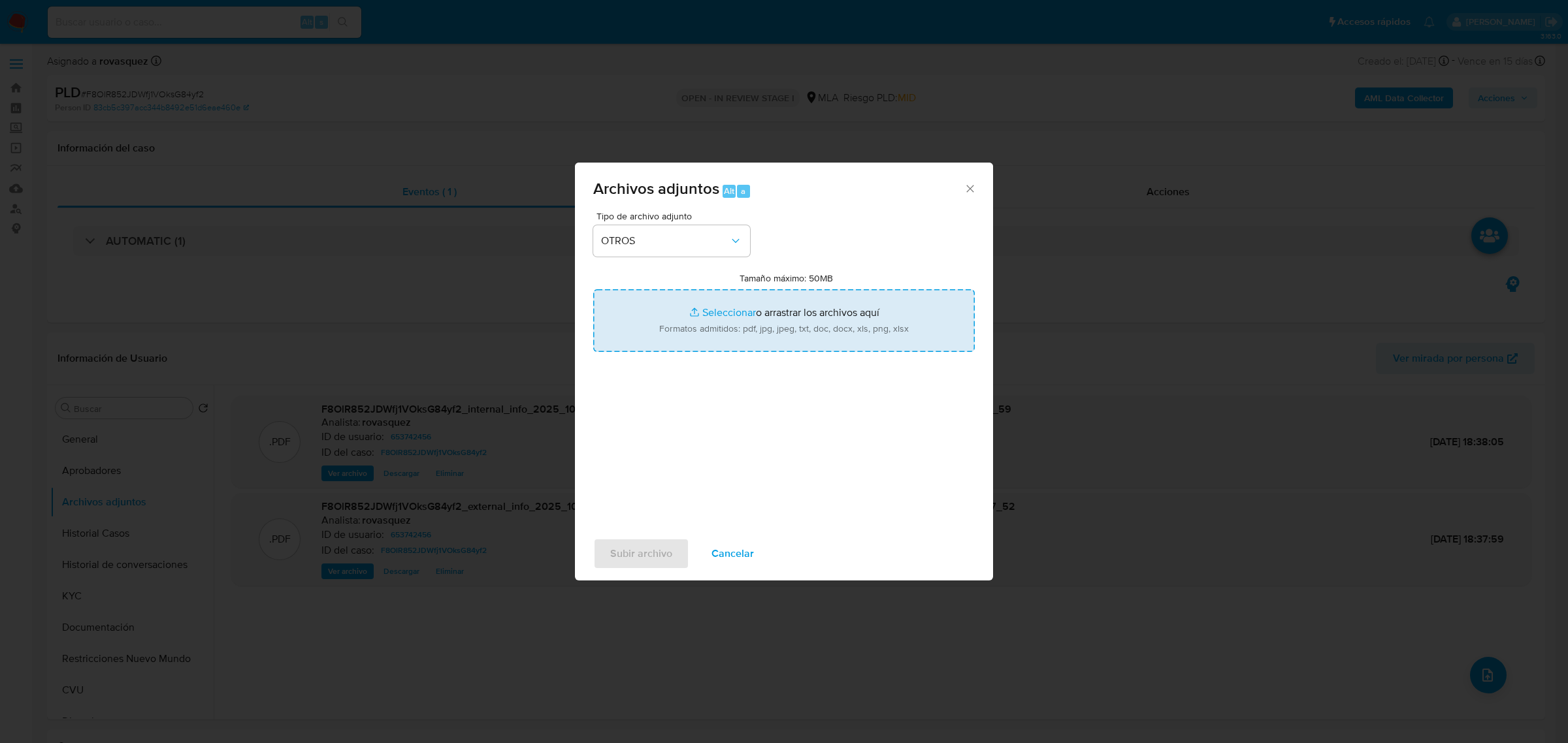
click at [728, 307] on input "Tamaño máximo: 50MB Seleccionar archivos" at bounding box center [784, 320] width 382 height 63
type input "C:\fakepath\Caselog F8OlR852JDWfj1VOksG84yf2_2025_08_18_19_13_19.docx"
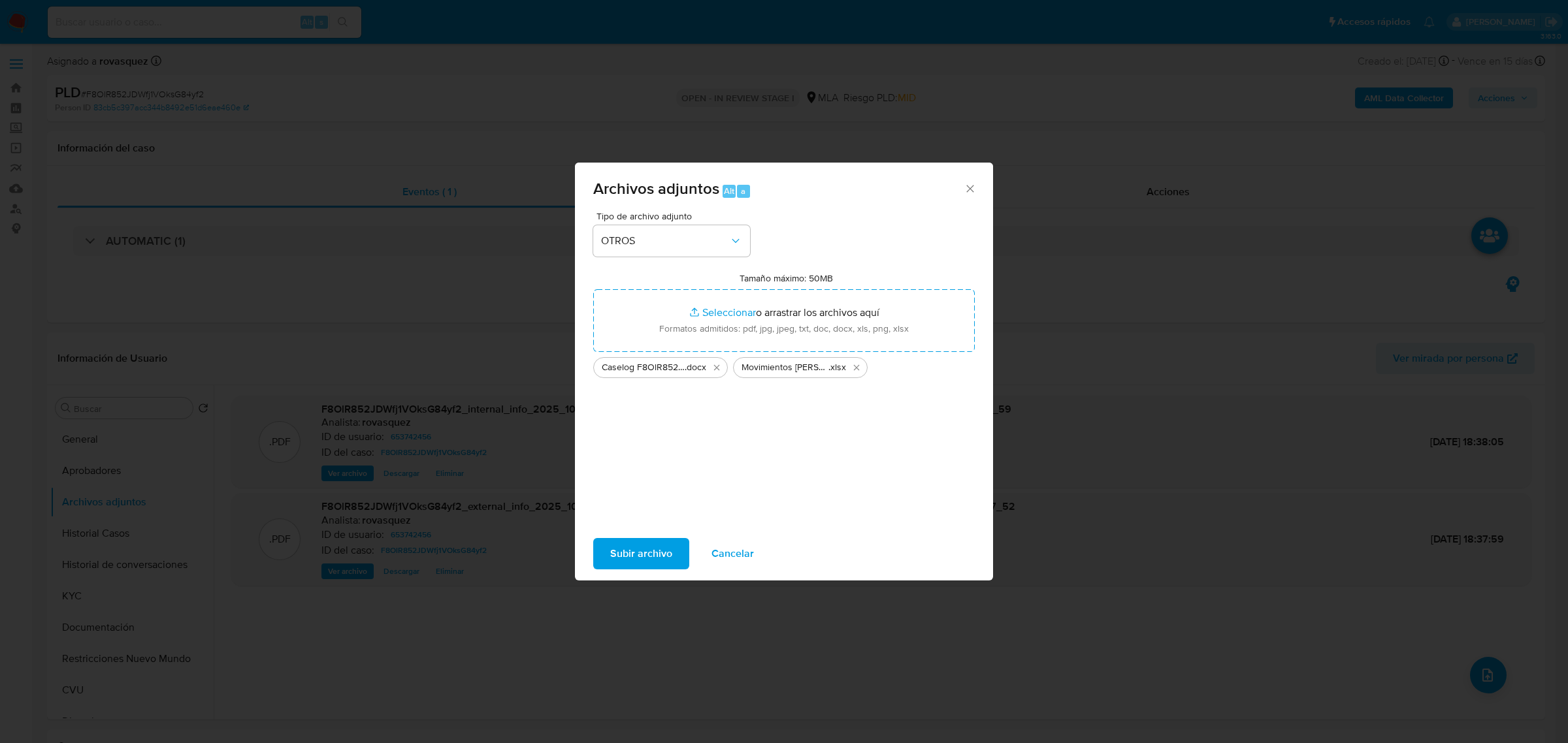
click at [627, 546] on span "Subir archivo" at bounding box center [640, 553] width 62 height 29
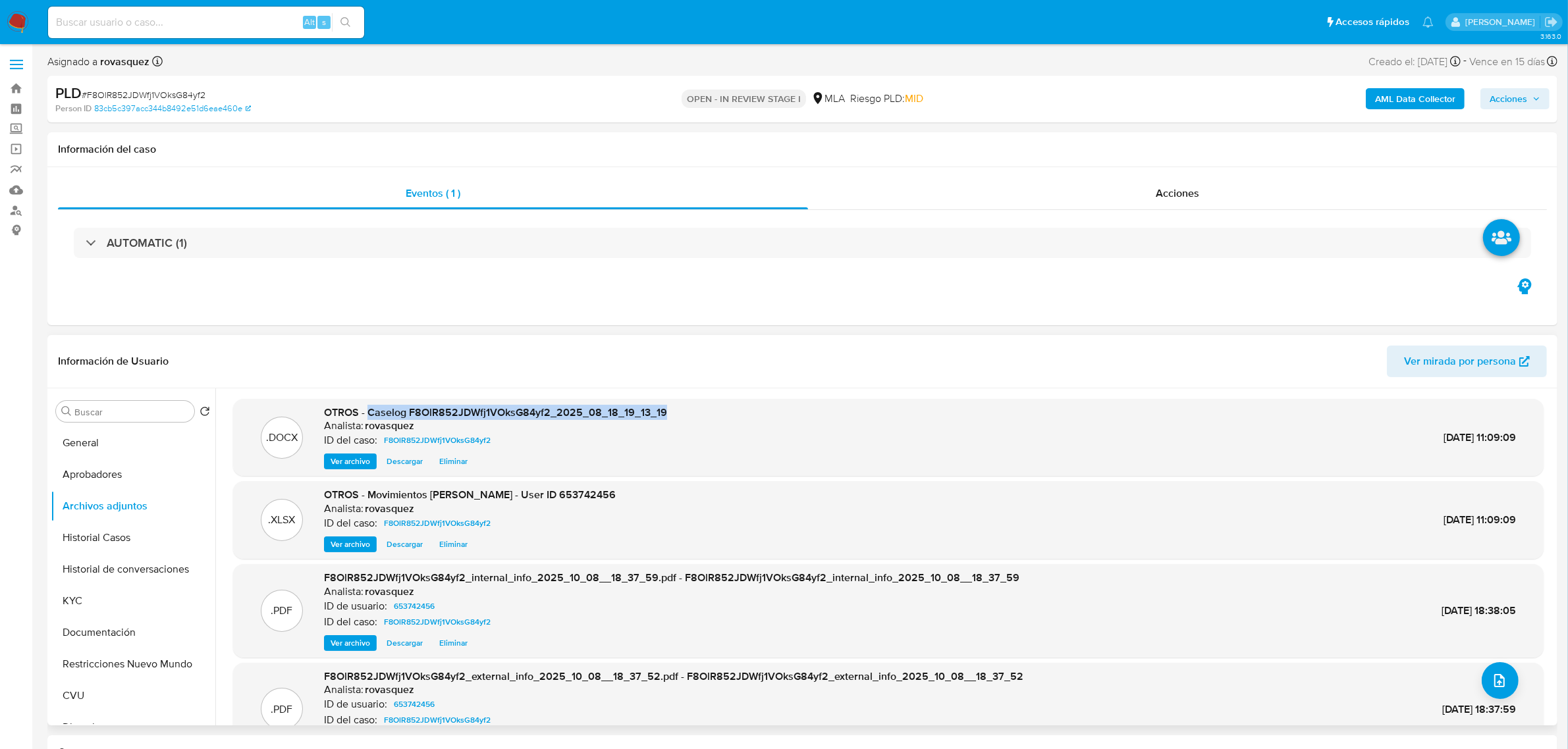
drag, startPoint x: 369, startPoint y: 413, endPoint x: 670, endPoint y: 412, distance: 301.0
click at [670, 412] on div ".DOCX OTROS - Caselog F8OlR852JDWfj1VOksG84yf2_2025_08_18_19_13_19 Analista: ro…" at bounding box center [888, 437] width 1298 height 64
copy span "Caselog F8OlR852JDWfj1VOksG84yf2_2025_08_18_19_13_19"
click at [1516, 101] on span "Acciones" at bounding box center [1508, 99] width 38 height 21
click at [1157, 138] on span "Resolución del caso" at bounding box center [1141, 140] width 94 height 15
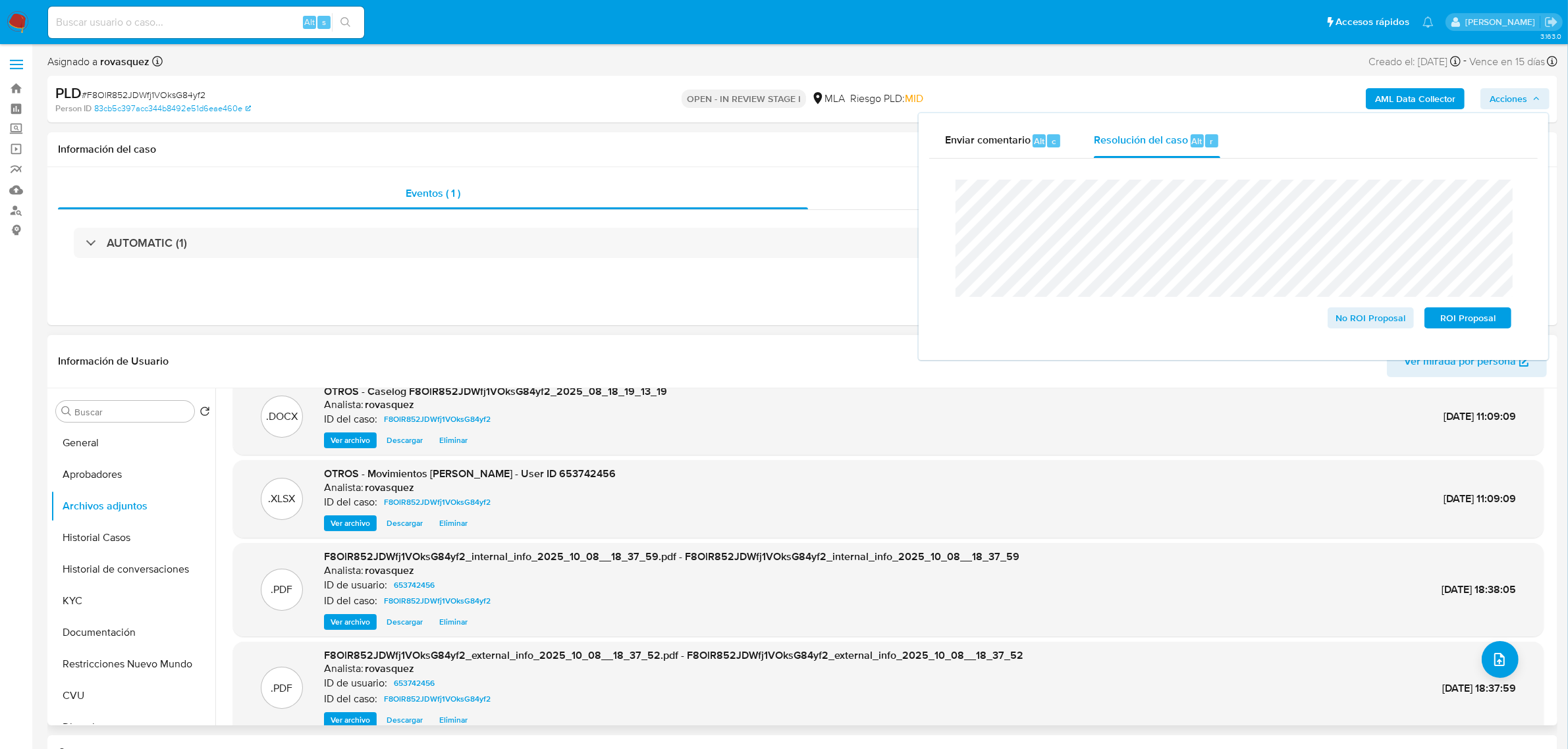
scroll to position [41, 0]
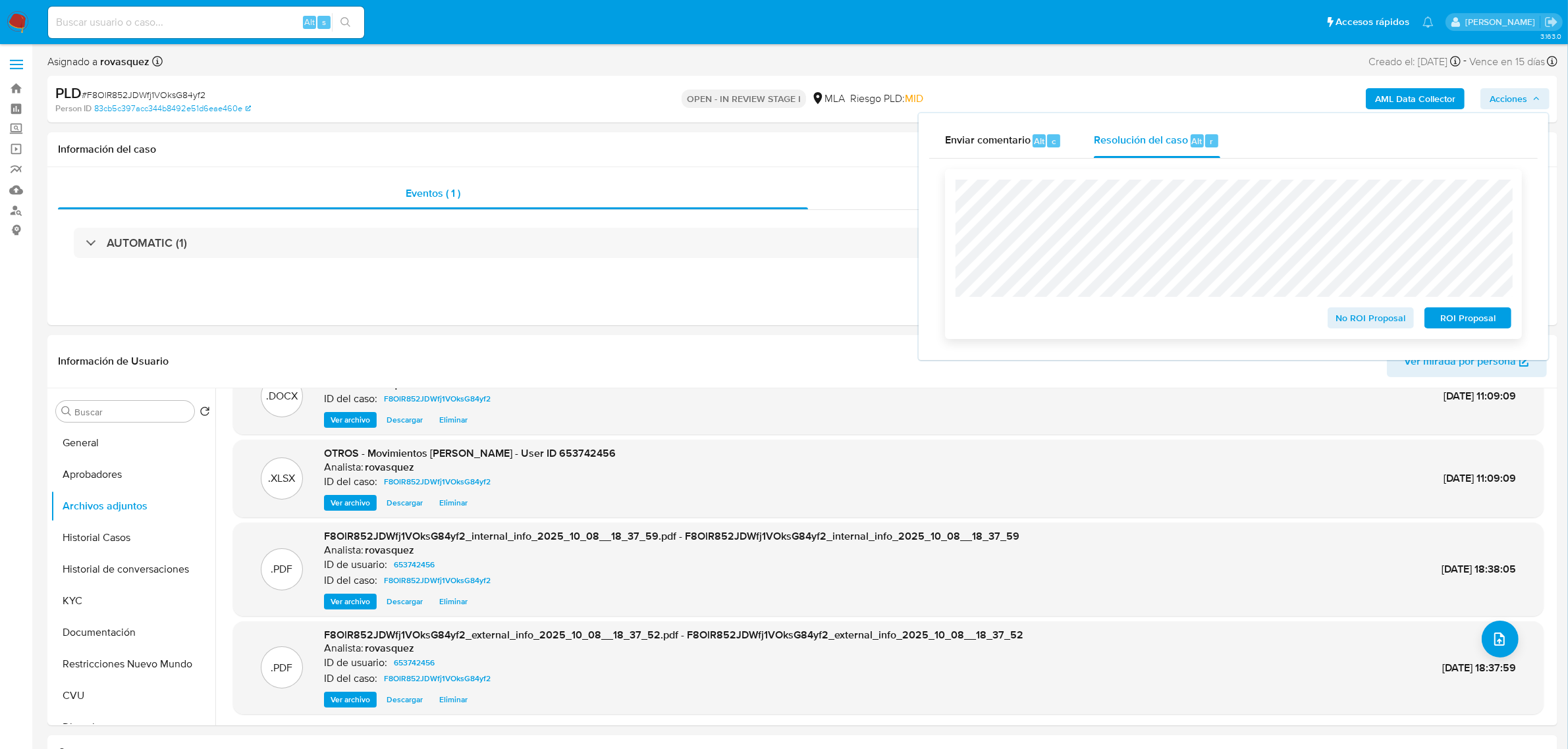
click at [1372, 321] on span "No ROI Proposal" at bounding box center [1371, 317] width 68 height 18
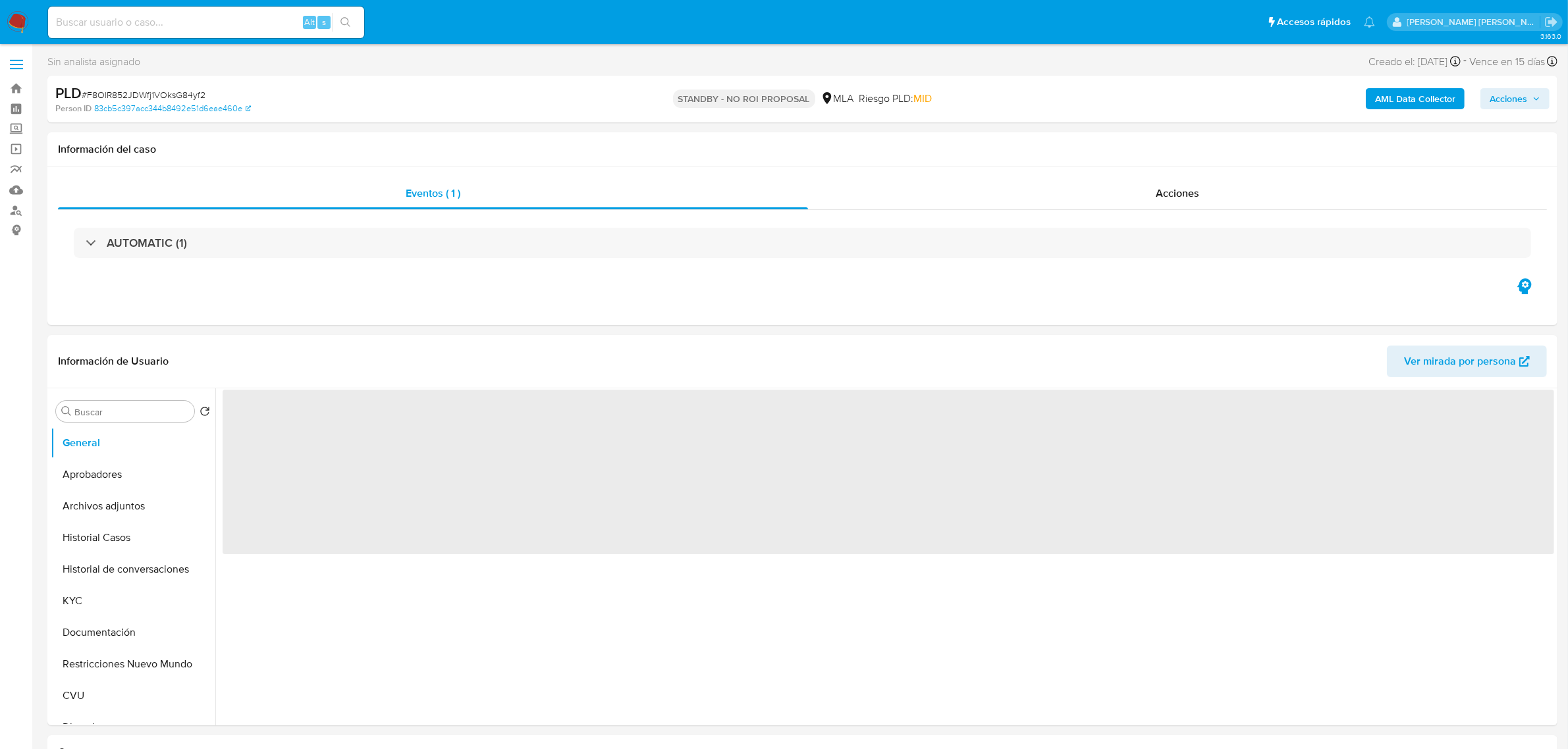
select select "10"
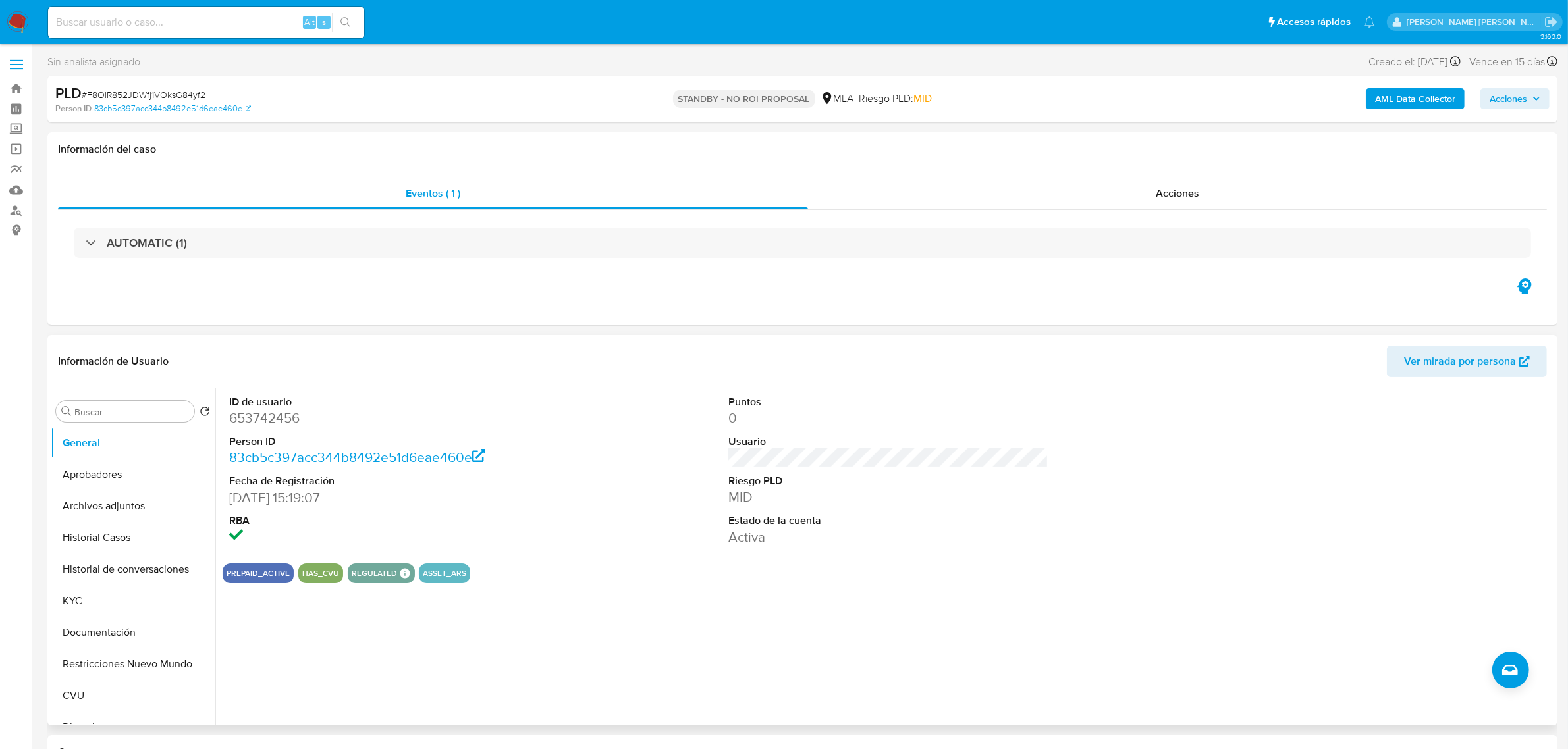
click at [1272, 509] on div at bounding box center [1388, 470] width 333 height 164
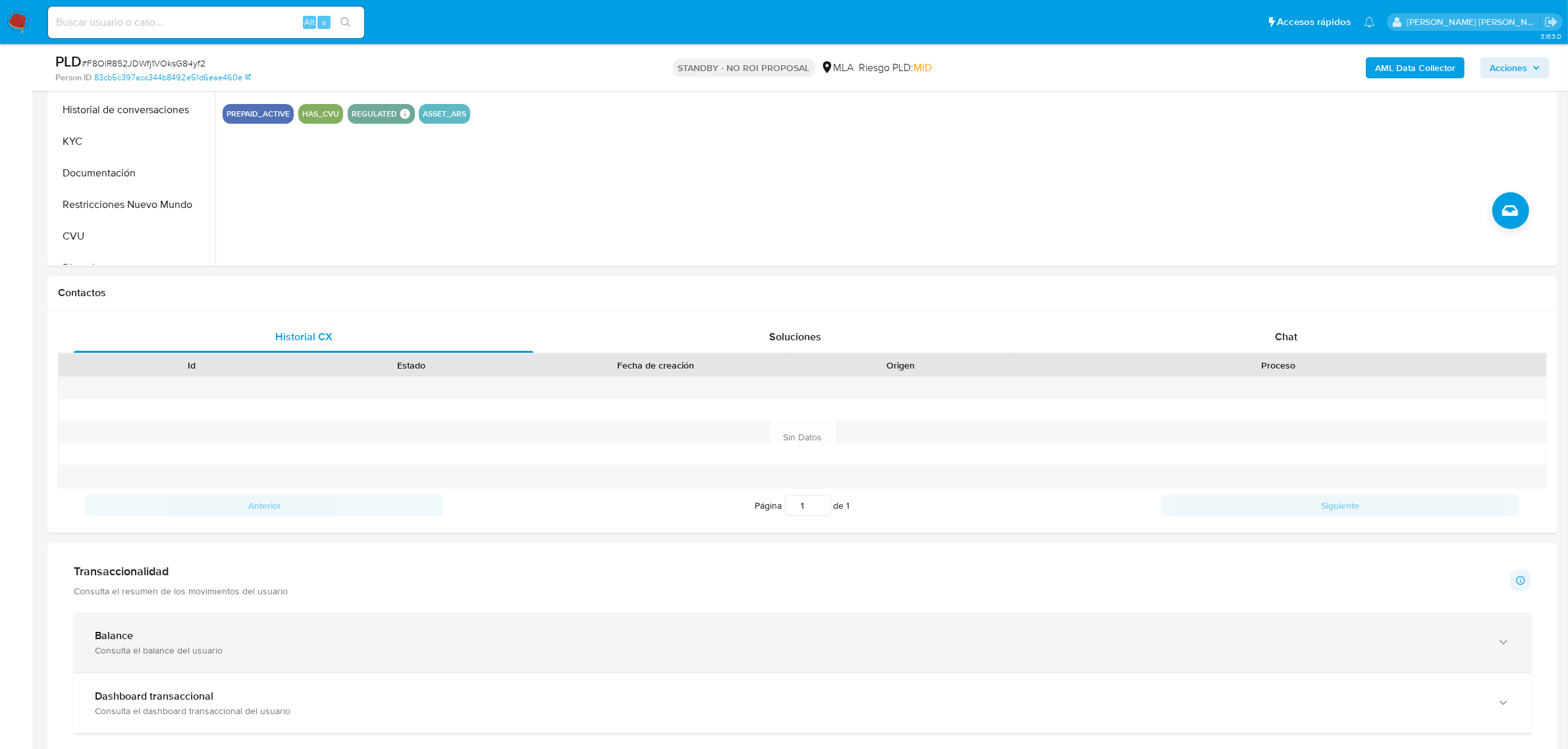
scroll to position [493, 0]
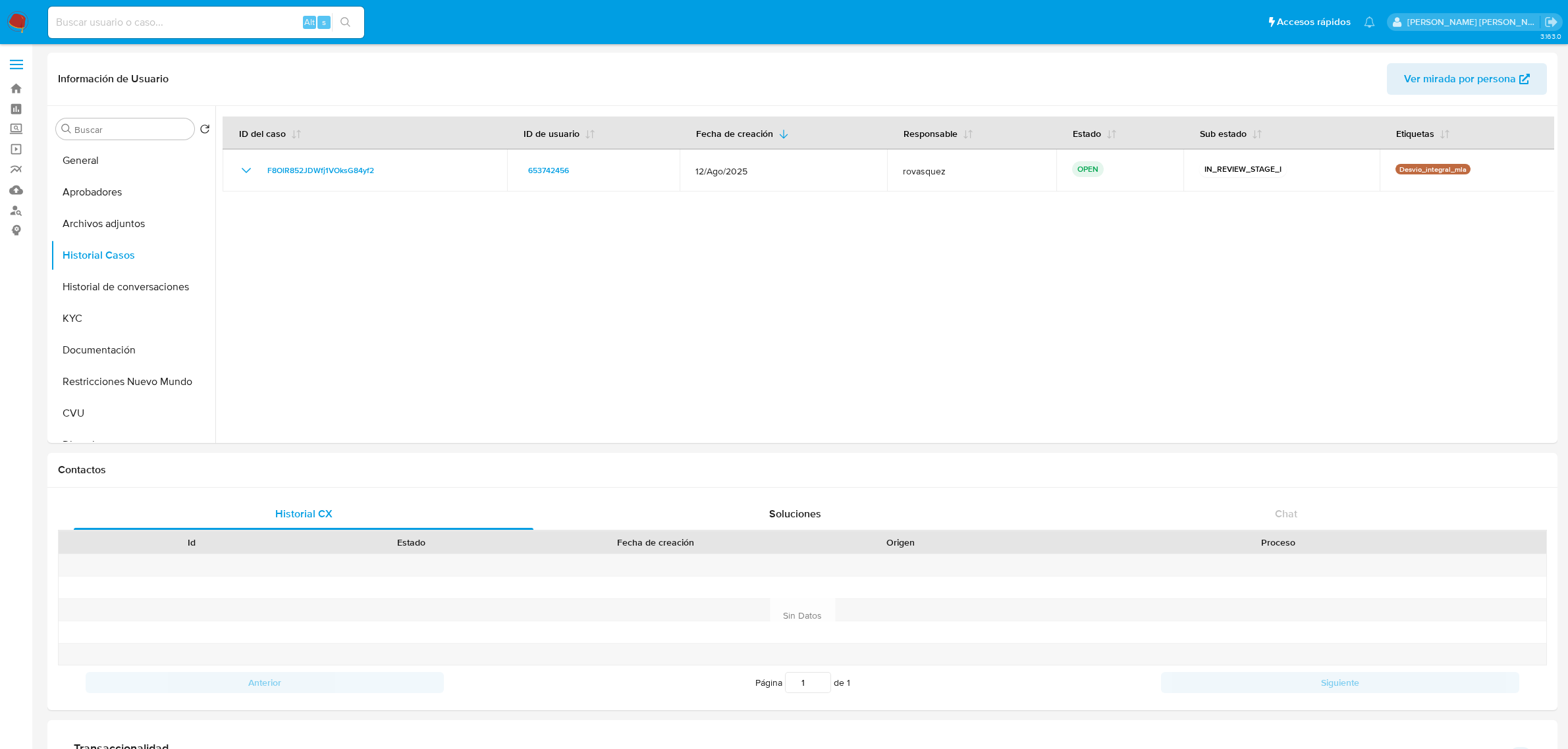
select select "10"
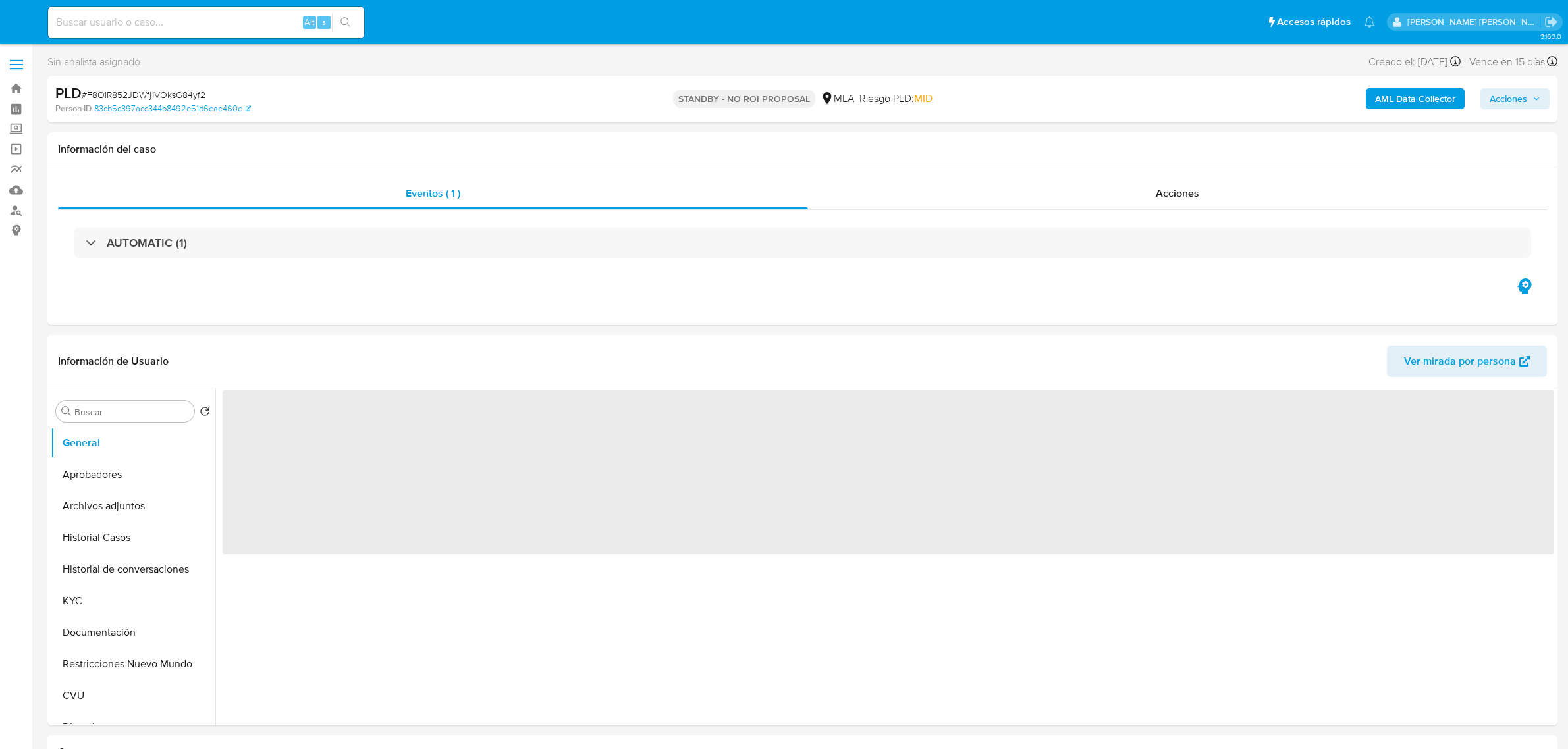
select select "10"
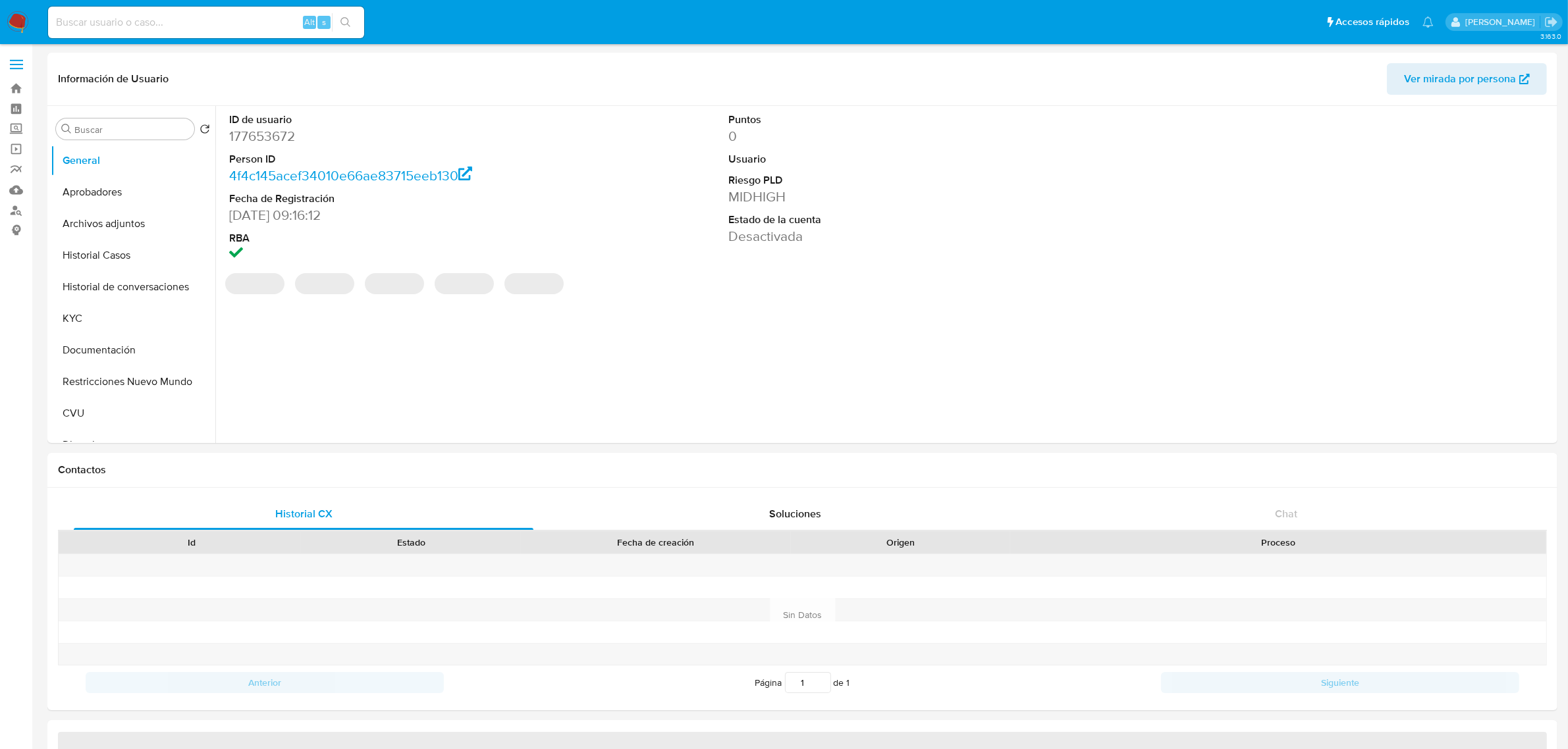
select select "10"
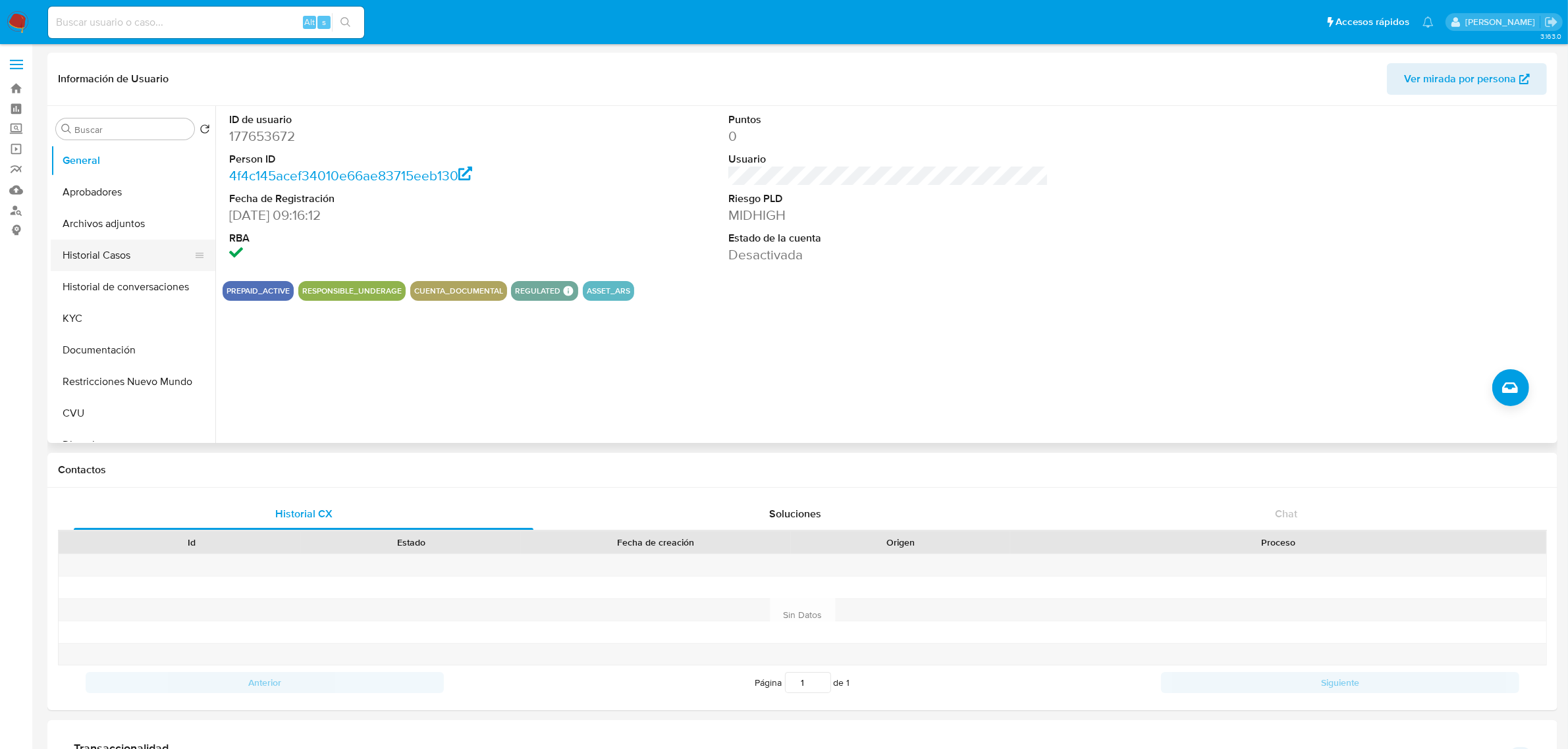
click at [127, 249] on button "Historial Casos" at bounding box center [128, 255] width 154 height 32
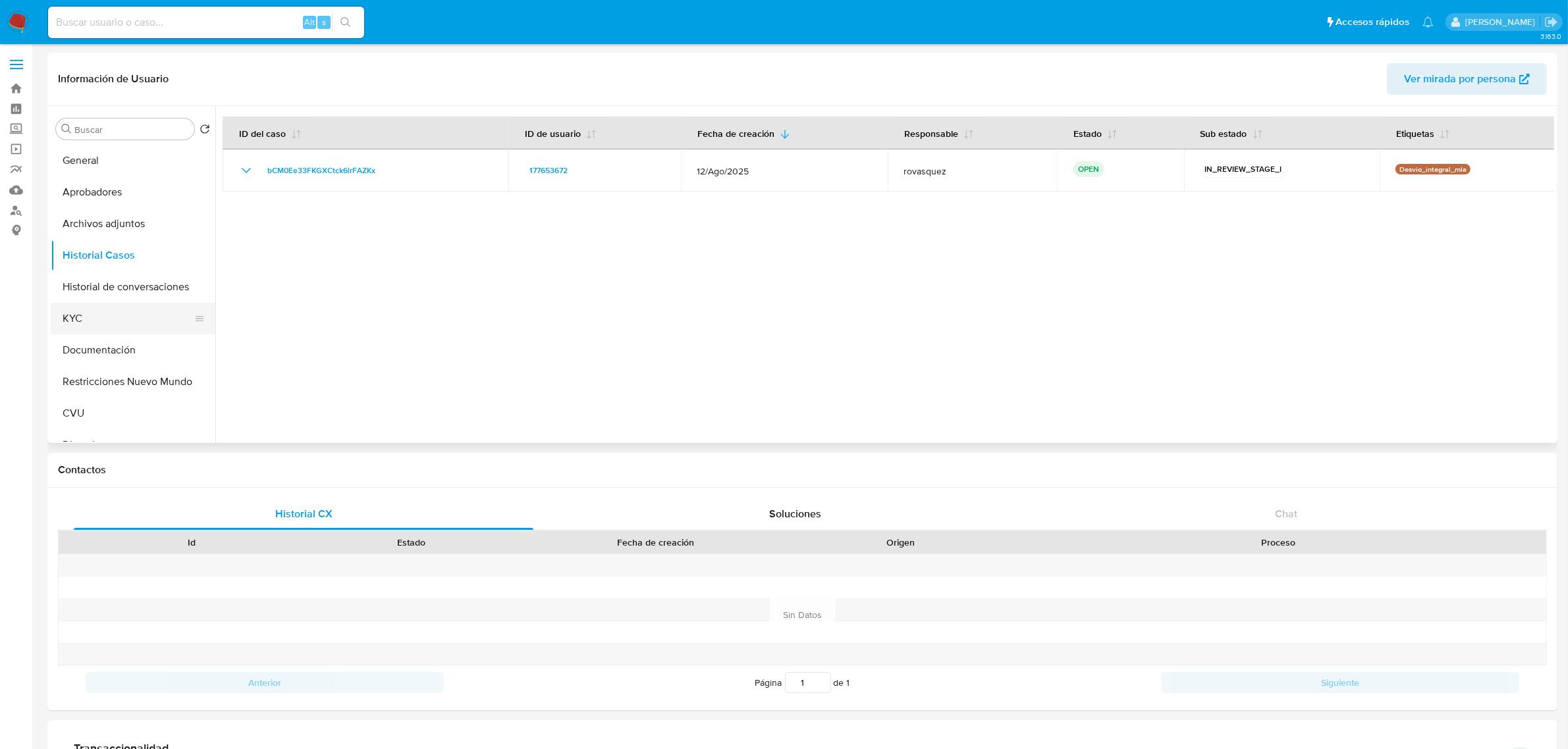
click at [97, 327] on button "KYC" at bounding box center [128, 318] width 154 height 32
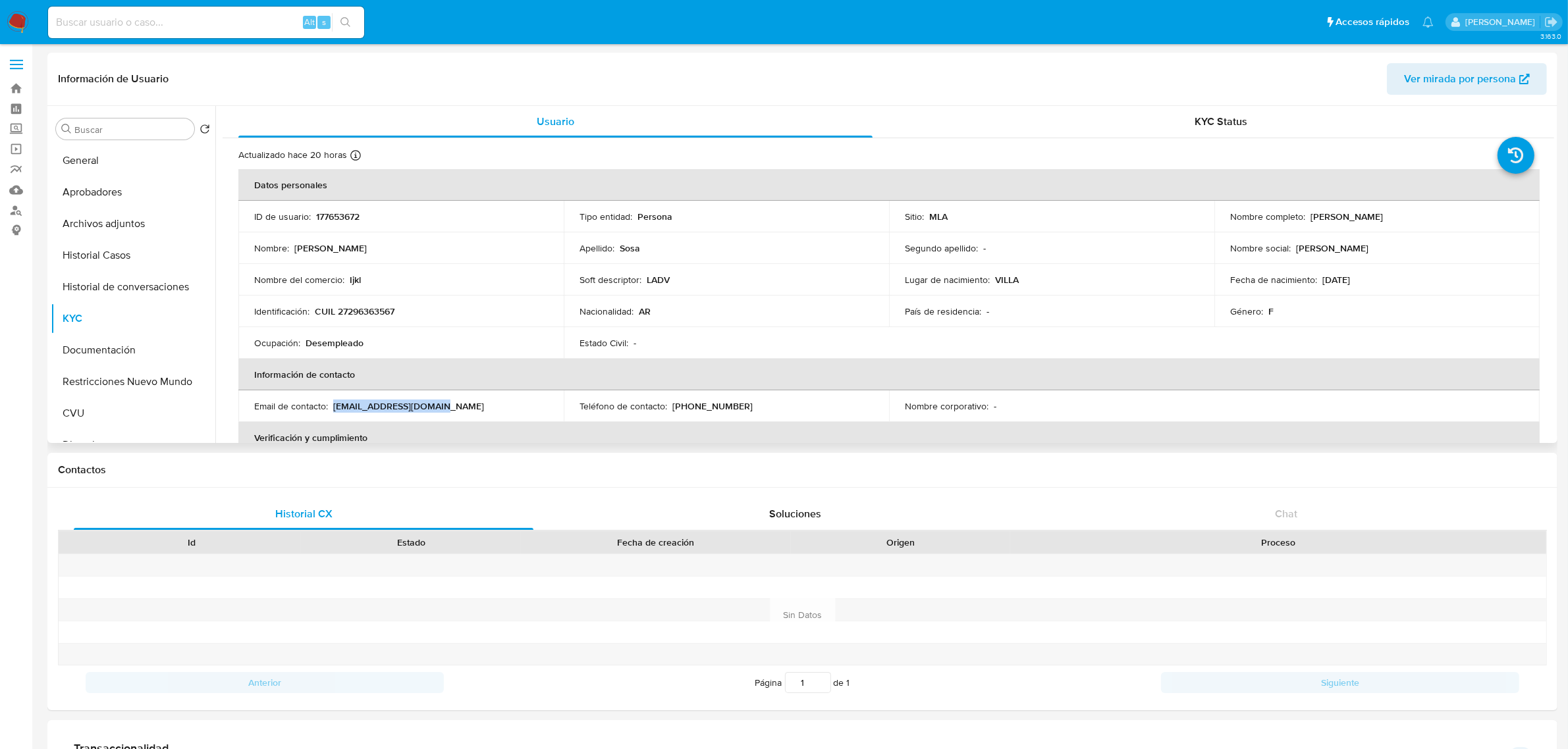
drag, startPoint x: 333, startPoint y: 405, endPoint x: 458, endPoint y: 405, distance: 125.0
click at [458, 405] on div "Email de contacto : carla_8743@hotmail.com" at bounding box center [400, 406] width 293 height 12
copy p "carla_8743@hotmail.com"
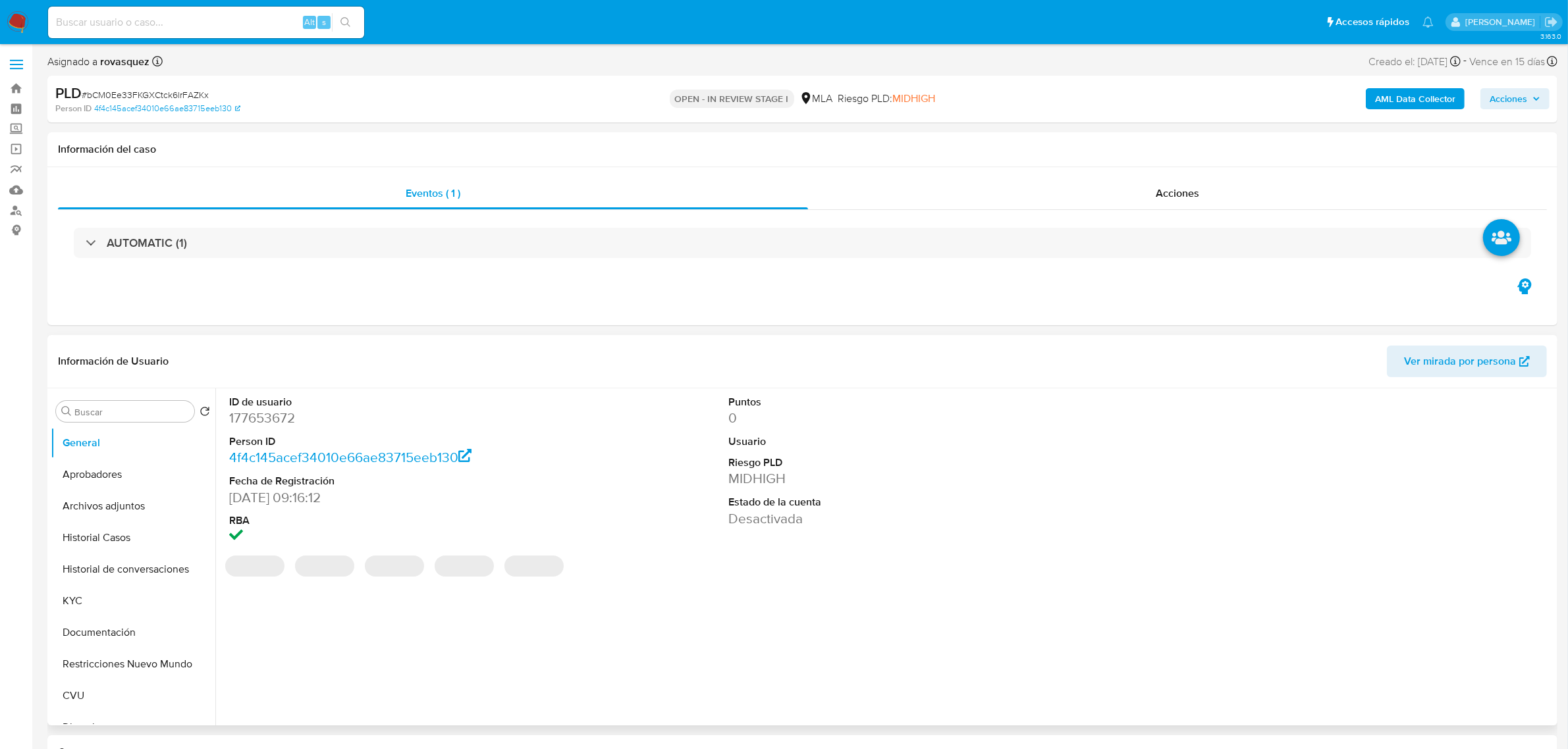
select select "10"
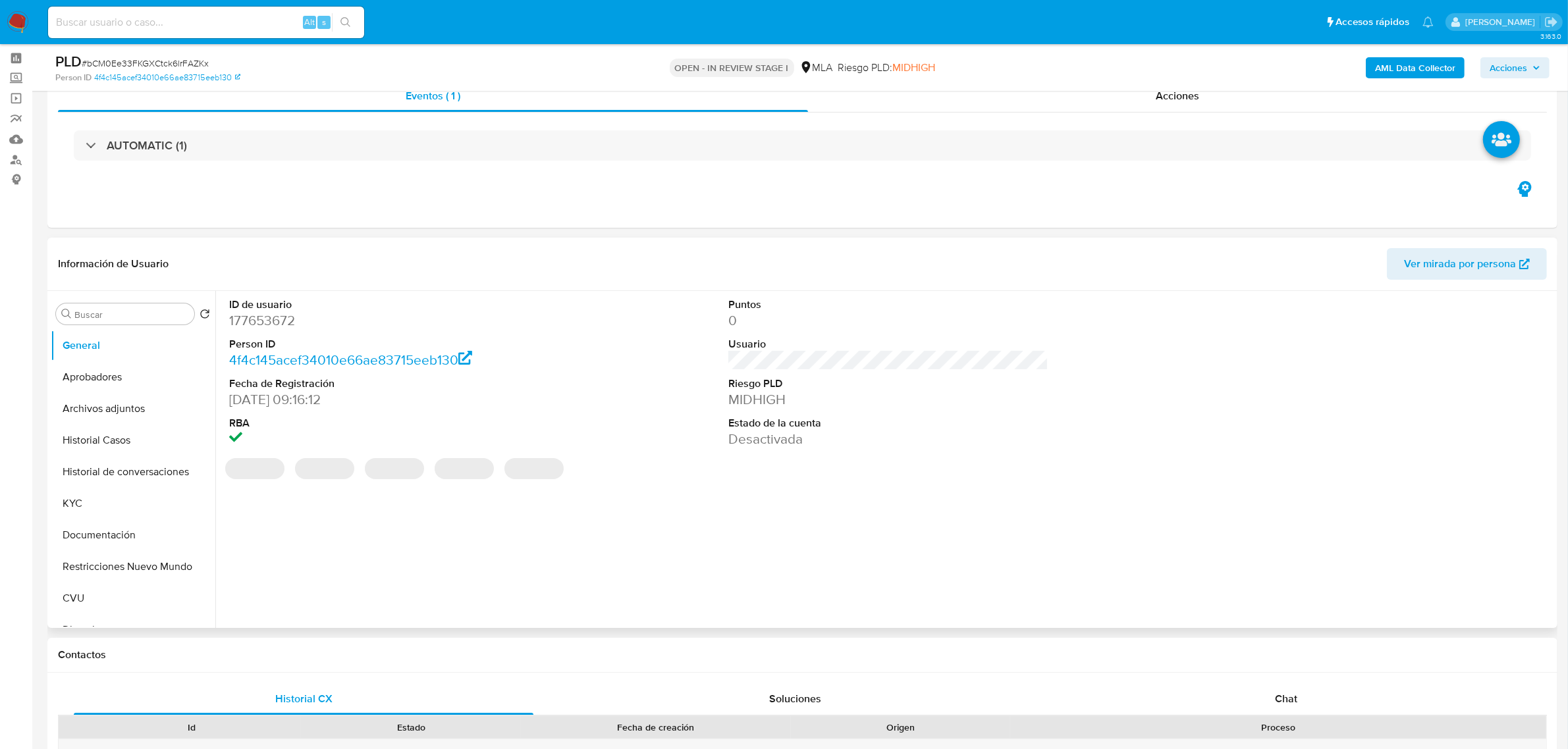
scroll to position [247, 0]
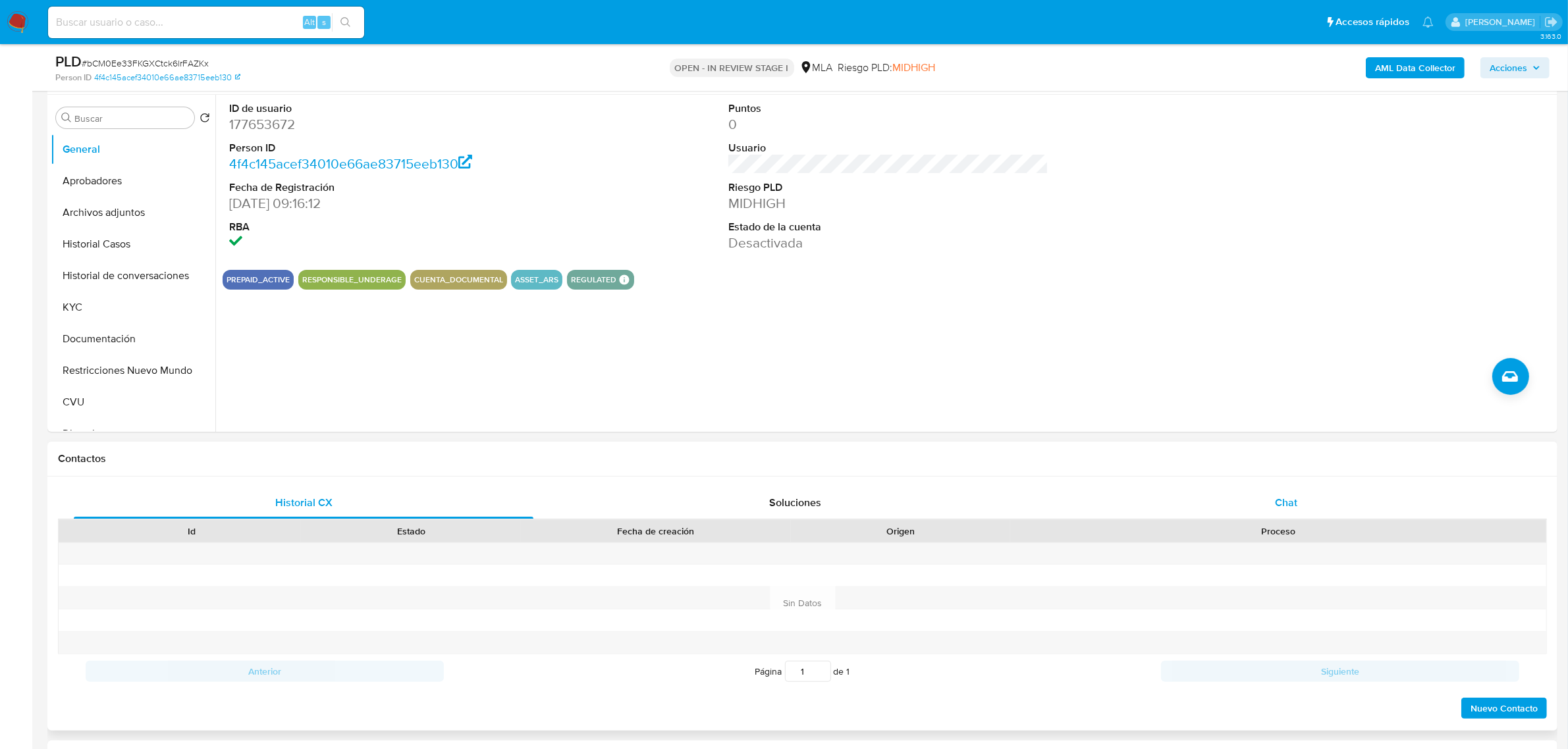
click at [1294, 508] on span "Chat" at bounding box center [1285, 503] width 22 height 15
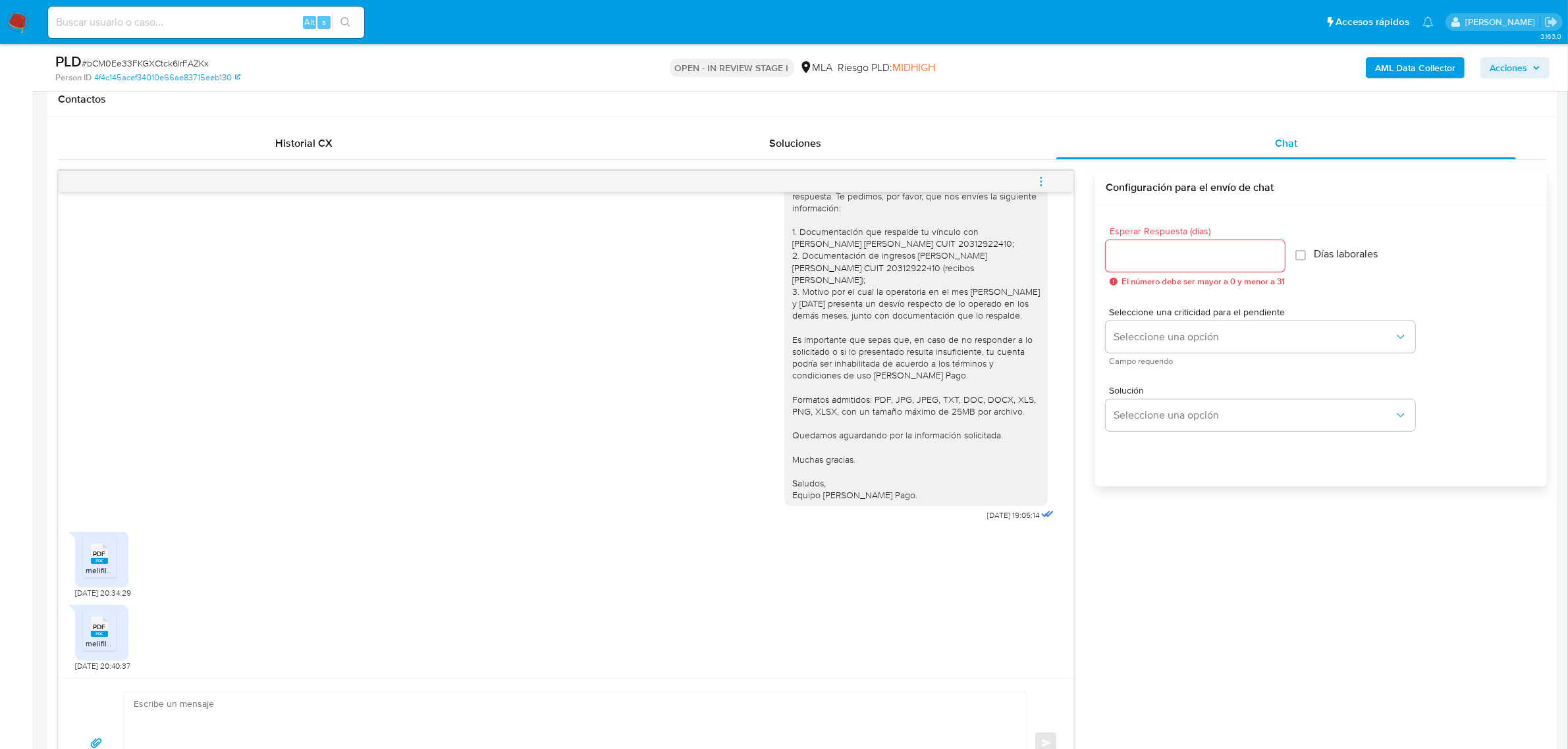
scroll to position [740, 0]
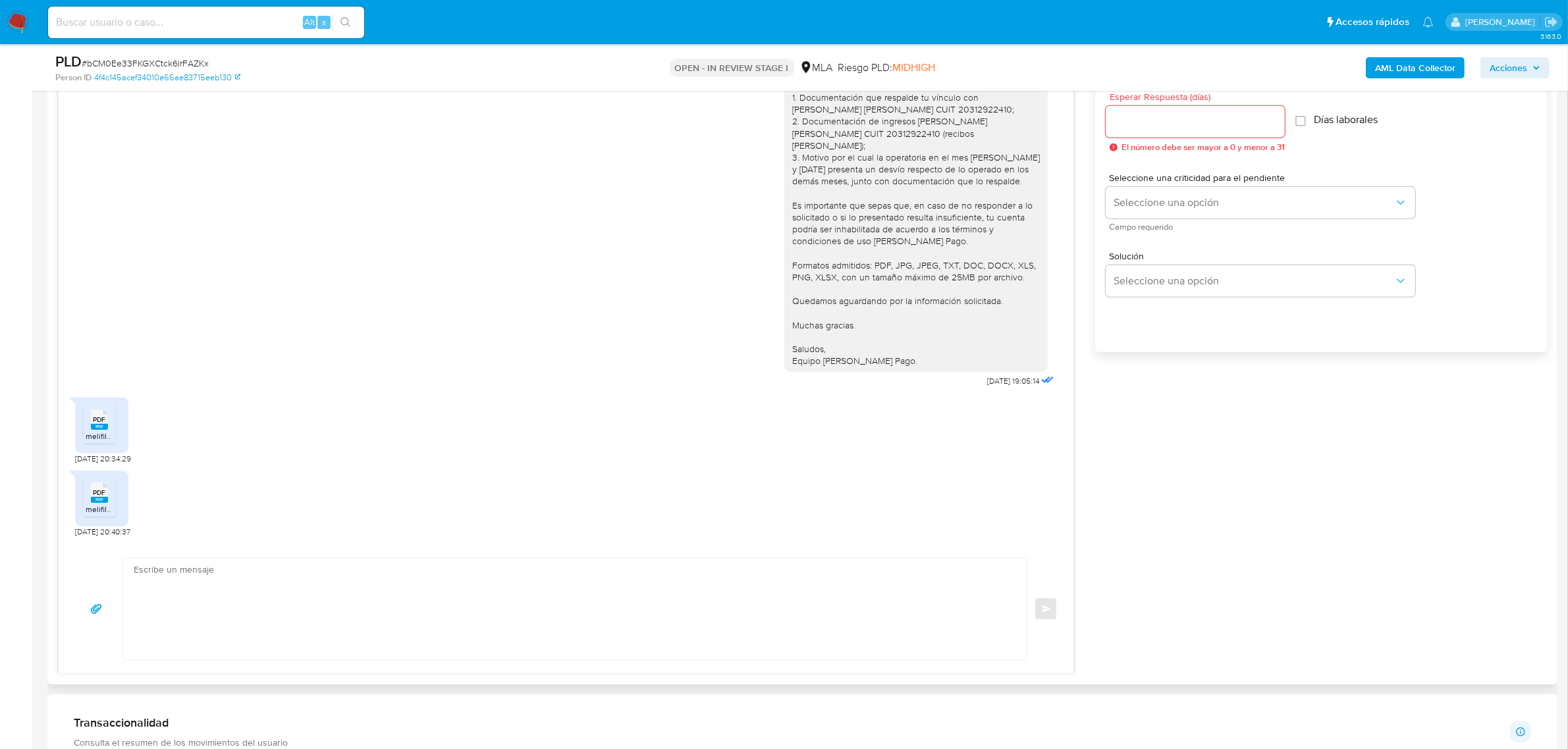
click at [90, 425] on rect at bounding box center [99, 427] width 17 height 6
click at [97, 495] on span "PDF" at bounding box center [99, 492] width 13 height 9
click at [291, 573] on textarea at bounding box center [571, 609] width 876 height 101
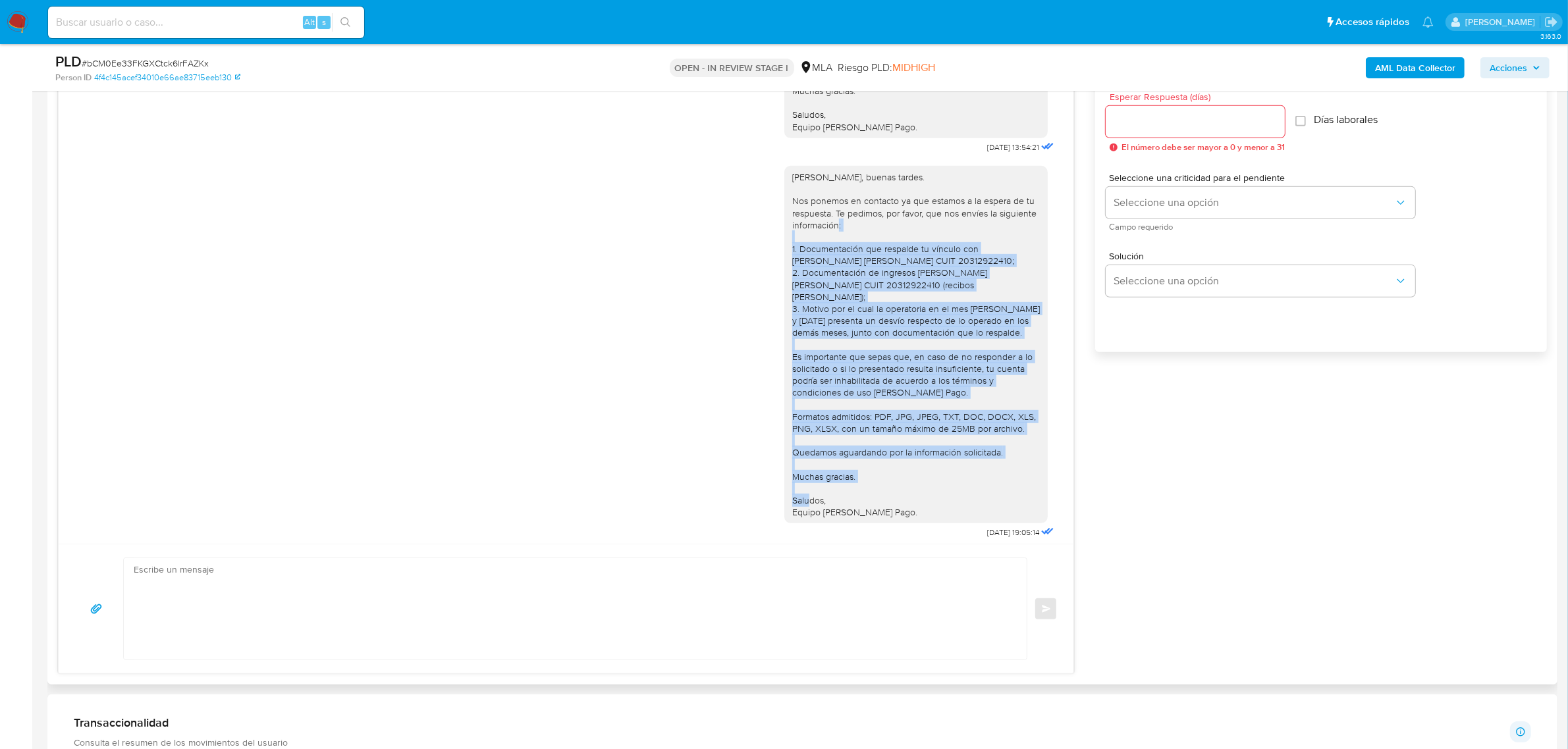
scroll to position [1246, 0]
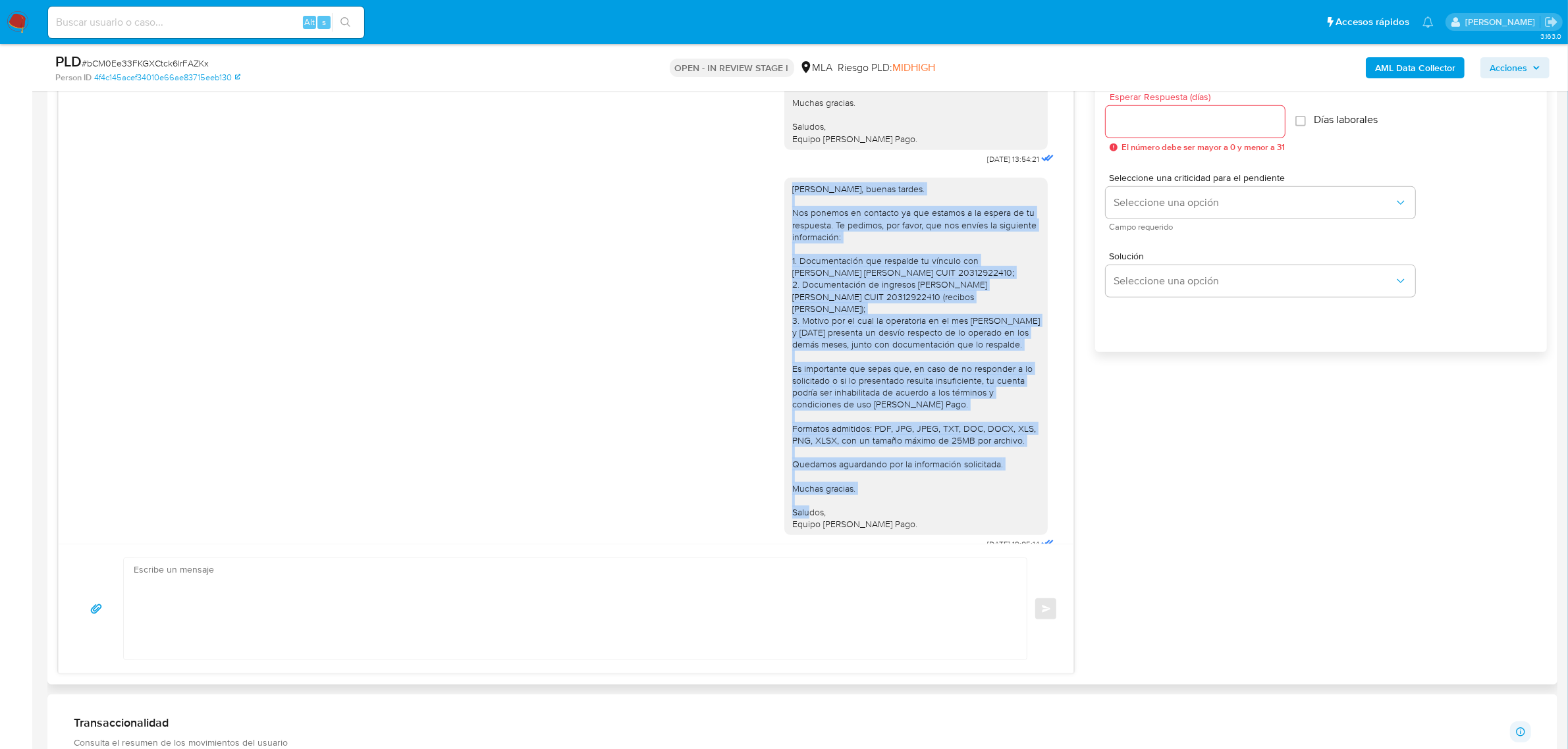
drag, startPoint x: 893, startPoint y: 359, endPoint x: 781, endPoint y: 199, distance: 195.3
click at [793, 199] on div "[PERSON_NAME], buenas tardes. Nos ponemos en contacto ya que estamos a la esper…" at bounding box center [916, 356] width 247 height 347
click at [863, 354] on div "[PERSON_NAME], buenas tardes. Nos ponemos en contacto ya que estamos a la esper…" at bounding box center [916, 356] width 247 height 347
drag, startPoint x: 884, startPoint y: 528, endPoint x: 775, endPoint y: 274, distance: 276.4
click at [784, 274] on div "[PERSON_NAME], buenas tardes. Nos ponemos en contacto ya que estamos a la esper…" at bounding box center [916, 357] width 264 height 358
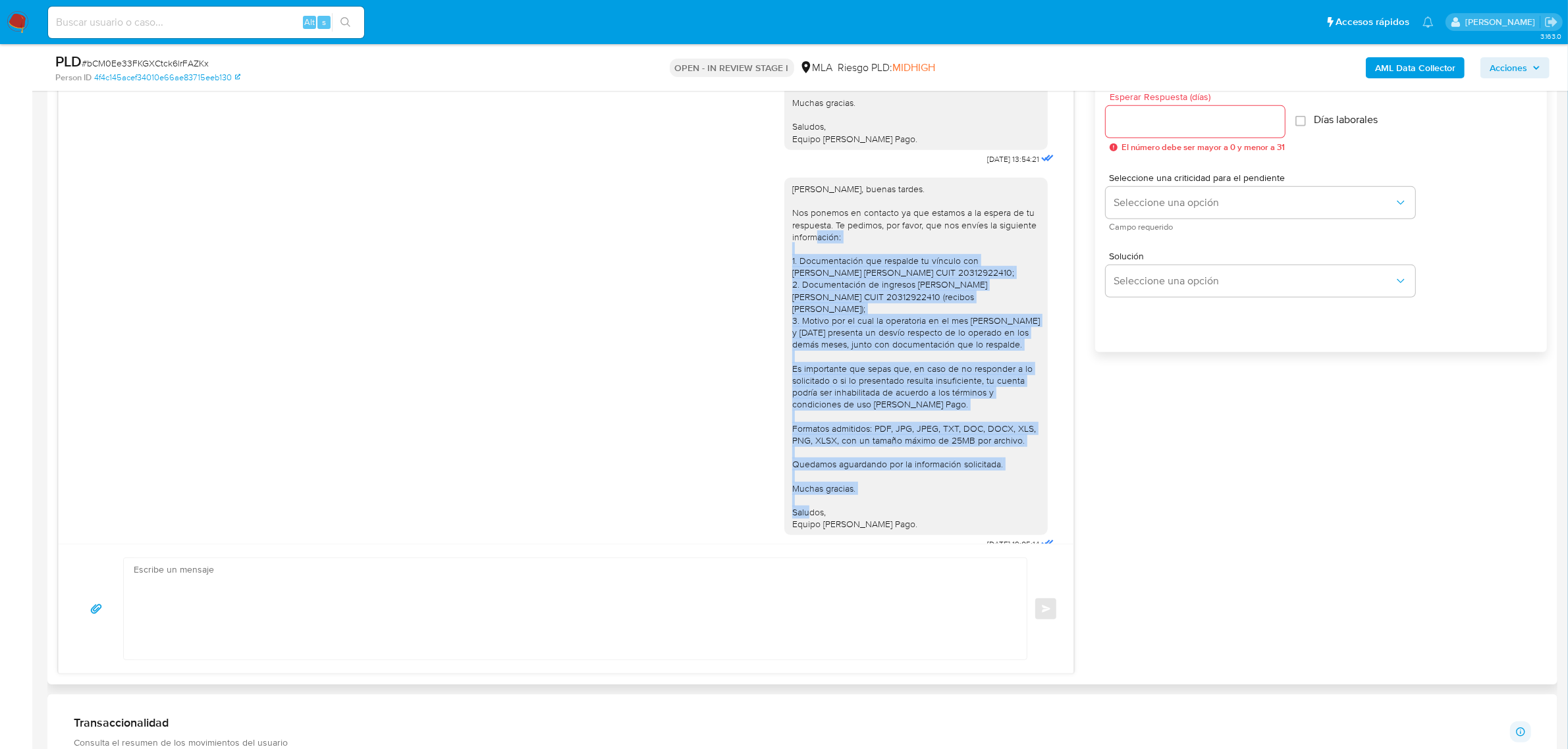
copy div "1. Documentación que respalde tu vínculo con [PERSON_NAME] [PERSON_NAME] CUIT 2…"
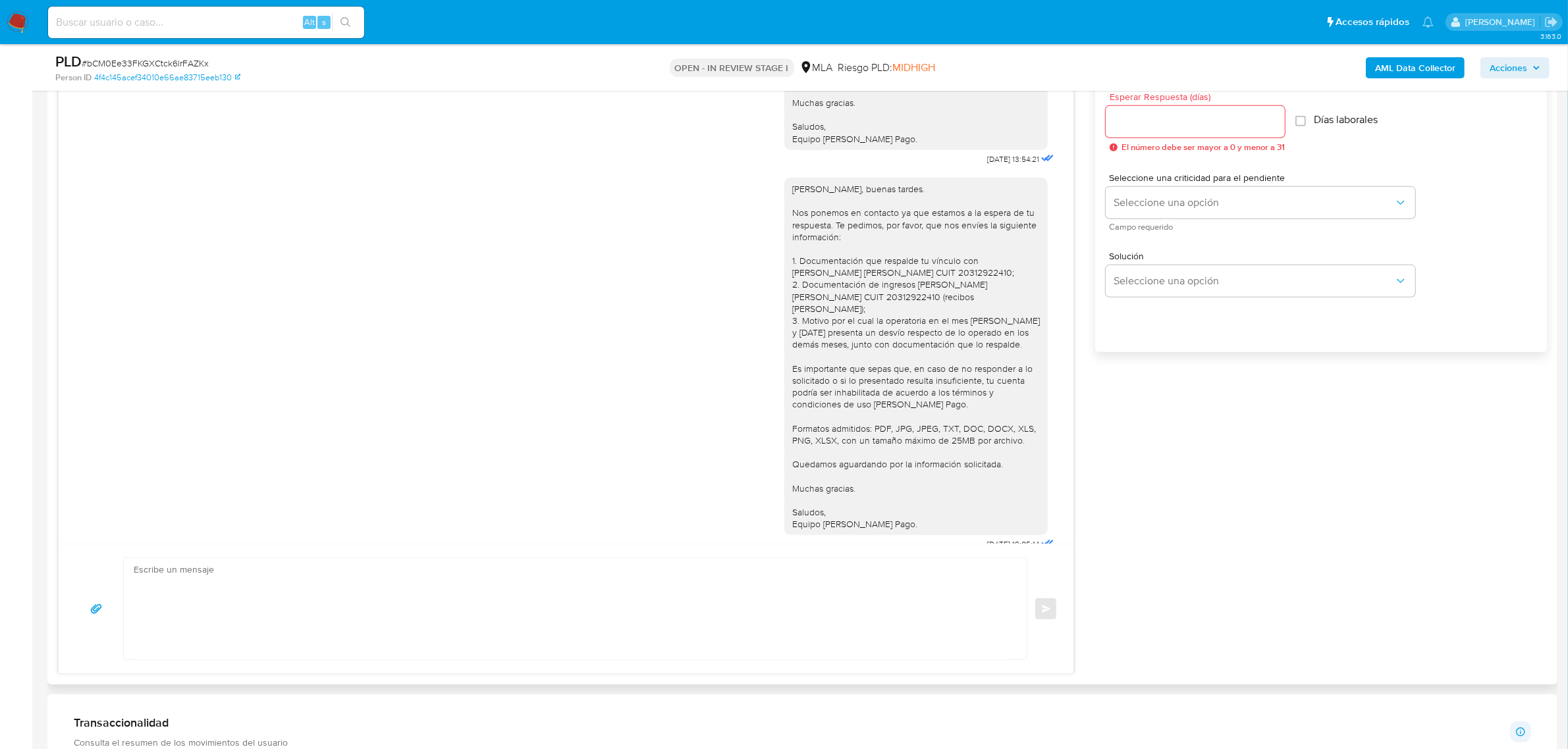
click at [420, 619] on textarea at bounding box center [571, 609] width 876 height 101
type textarea "N"
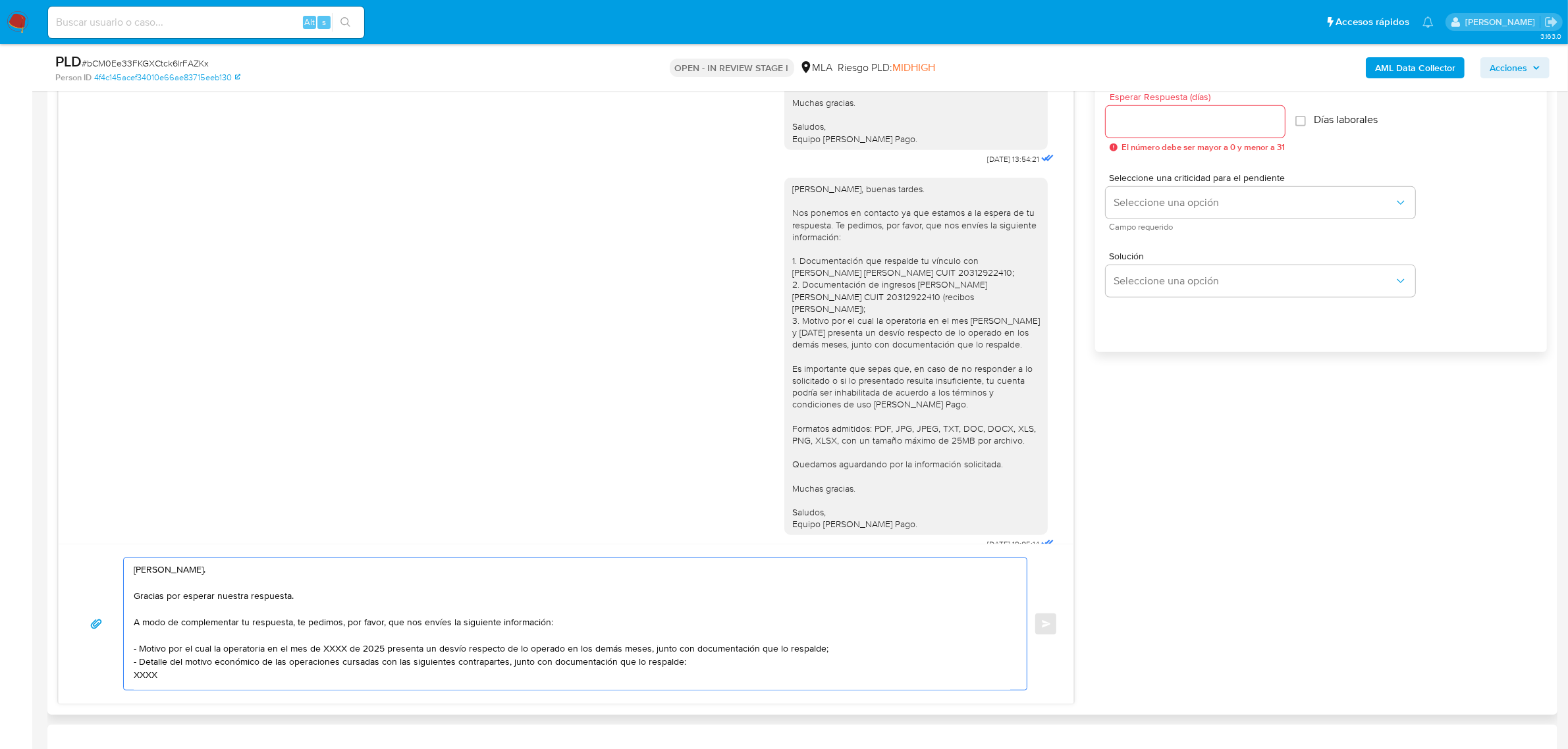
click at [192, 600] on textarea "[PERSON_NAME]. Gracias por esperar nuestra respuesta. A modo de complementar tu…" at bounding box center [571, 624] width 876 height 132
click at [192, 600] on textarea "Hola, Carla. Gracias por esperar nuestra respuesta. A modo de complementar tu r…" at bounding box center [571, 624] width 876 height 132
drag, startPoint x: 1007, startPoint y: 351, endPoint x: 791, endPoint y: 322, distance: 217.9
click at [793, 322] on div "Carla, buenas tardes. Nos ponemos en contacto ya que estamos a la espera de tu …" at bounding box center [916, 356] width 247 height 347
copy div "Motivo por el cual la operatoria en el mes de junio y julio de 2025 presenta un…"
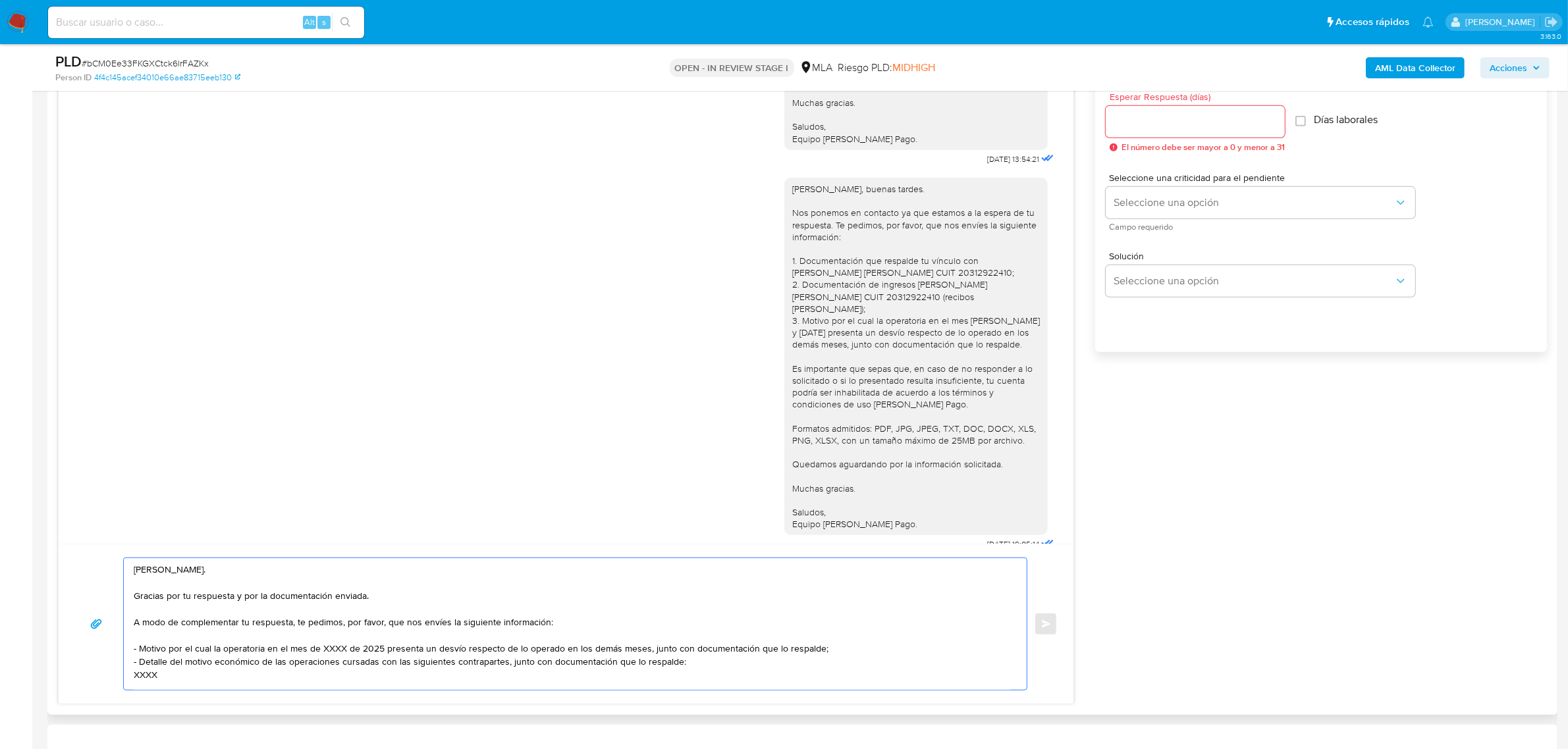
click at [139, 652] on textarea "Hola, Carla. Gracias por tu respuesta y por la documentación enviada. A modo de…" at bounding box center [571, 624] width 876 height 132
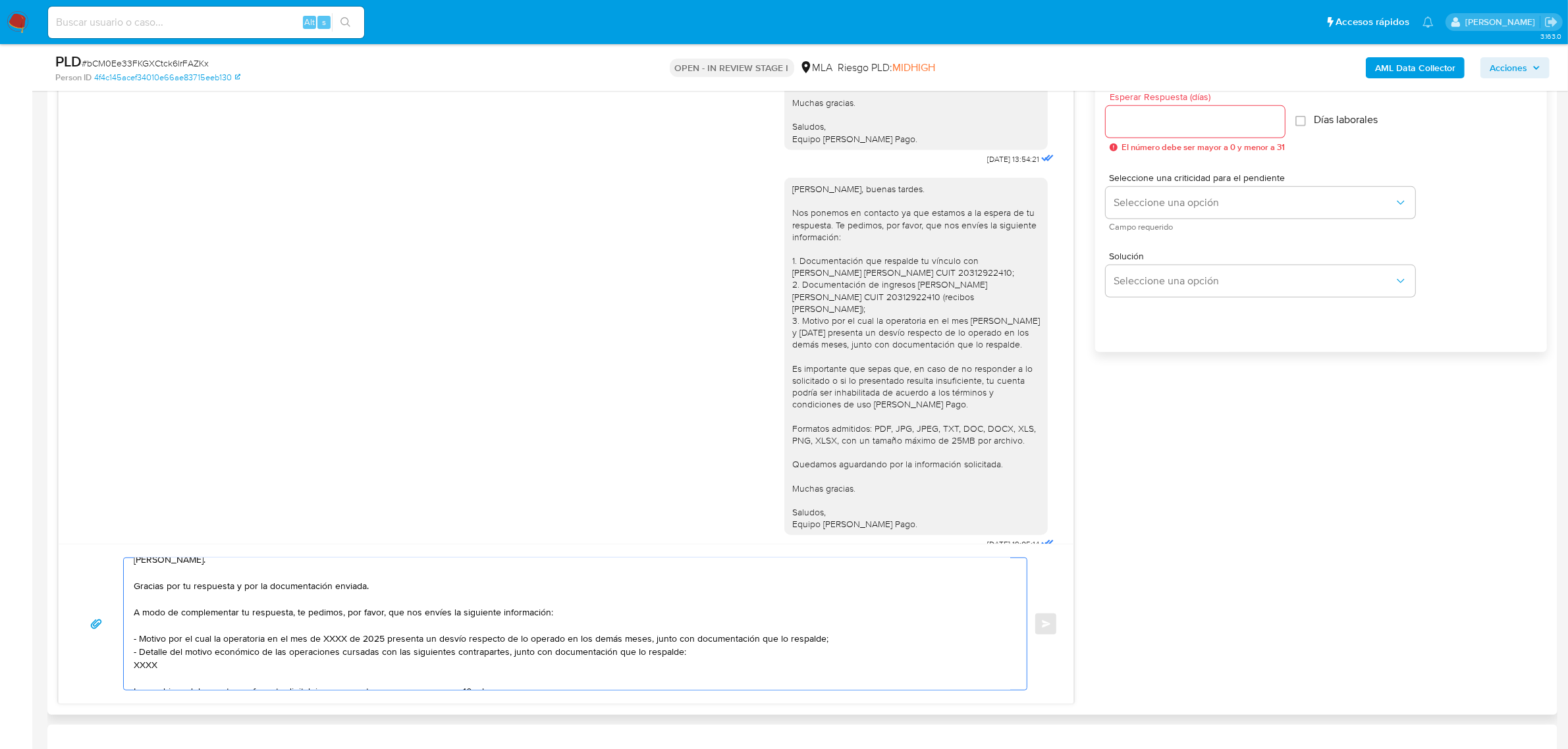
drag, startPoint x: 162, startPoint y: 682, endPoint x: 137, endPoint y: 652, distance: 39.1
click at [137, 652] on textarea "Hola, Carla. Gracias por tu respuesta y por la documentación enviada. A modo de…" at bounding box center [571, 624] width 876 height 132
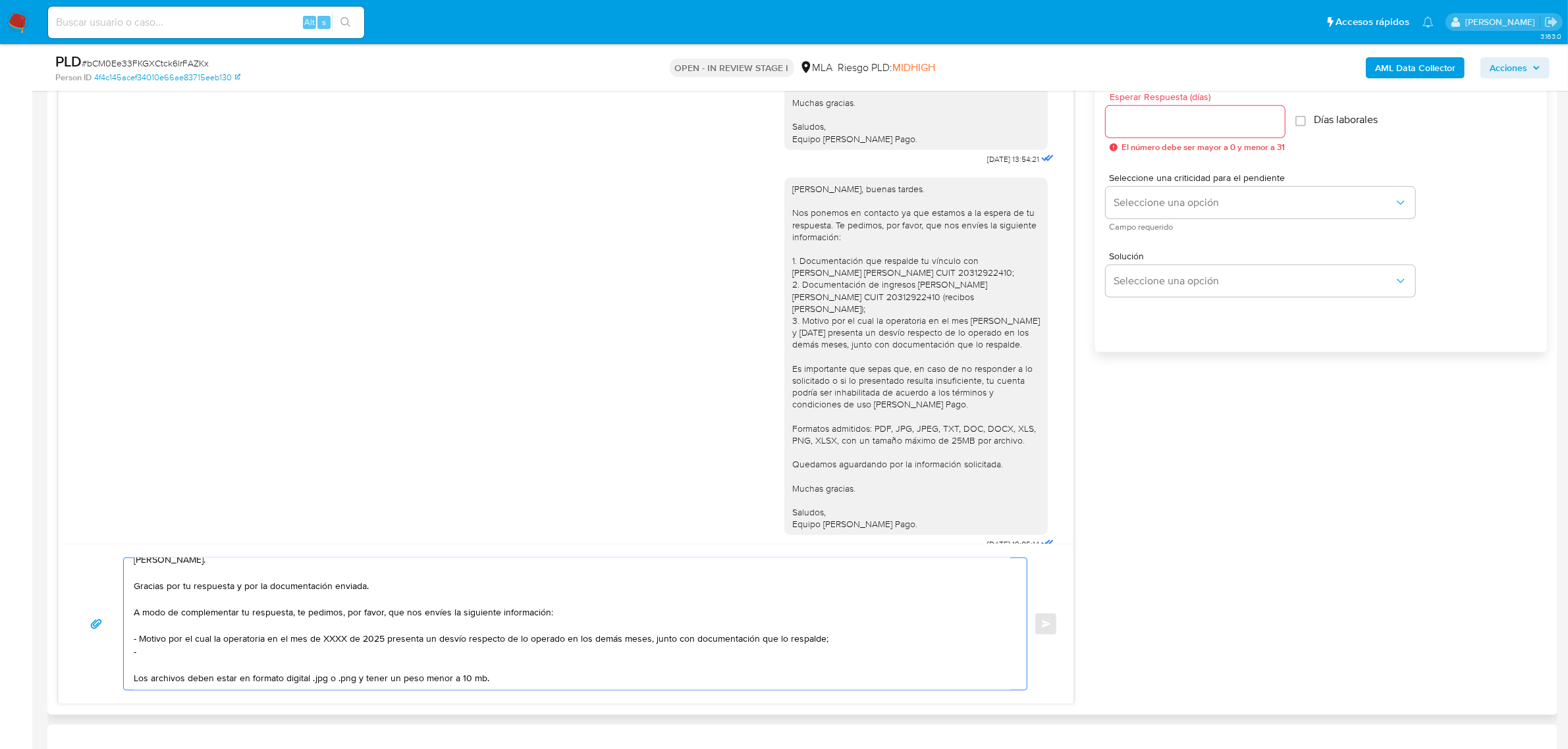
paste textarea "Motivo por el cual la operatoria en el mes de junio y julio de 2025 presenta un…"
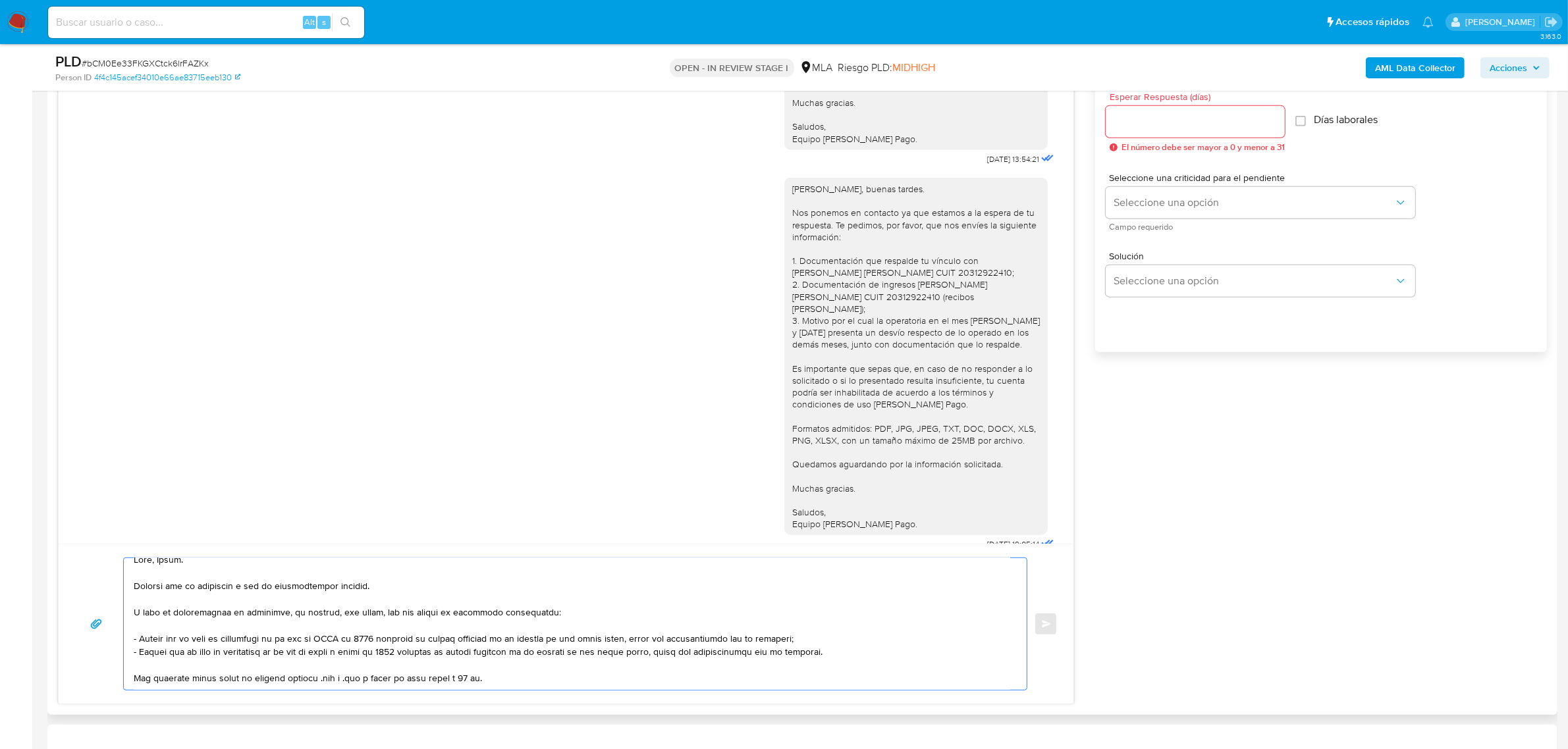
click at [855, 319] on div "Carla, buenas tardes. Nos ponemos en contacto ya que estamos a la espera de tu …" at bounding box center [916, 356] width 247 height 347
drag, startPoint x: 953, startPoint y: 310, endPoint x: 788, endPoint y: 301, distance: 165.2
click at [793, 301] on div "Carla, buenas tardes. Nos ponemos en contacto ya que estamos a la espera de tu …" at bounding box center [916, 356] width 247 height 347
copy div "Documentación de ingresos de PIRES JOSE ESTEBAN CUIT 20312922410 (recibos de su…"
click at [199, 639] on textarea at bounding box center [571, 624] width 876 height 132
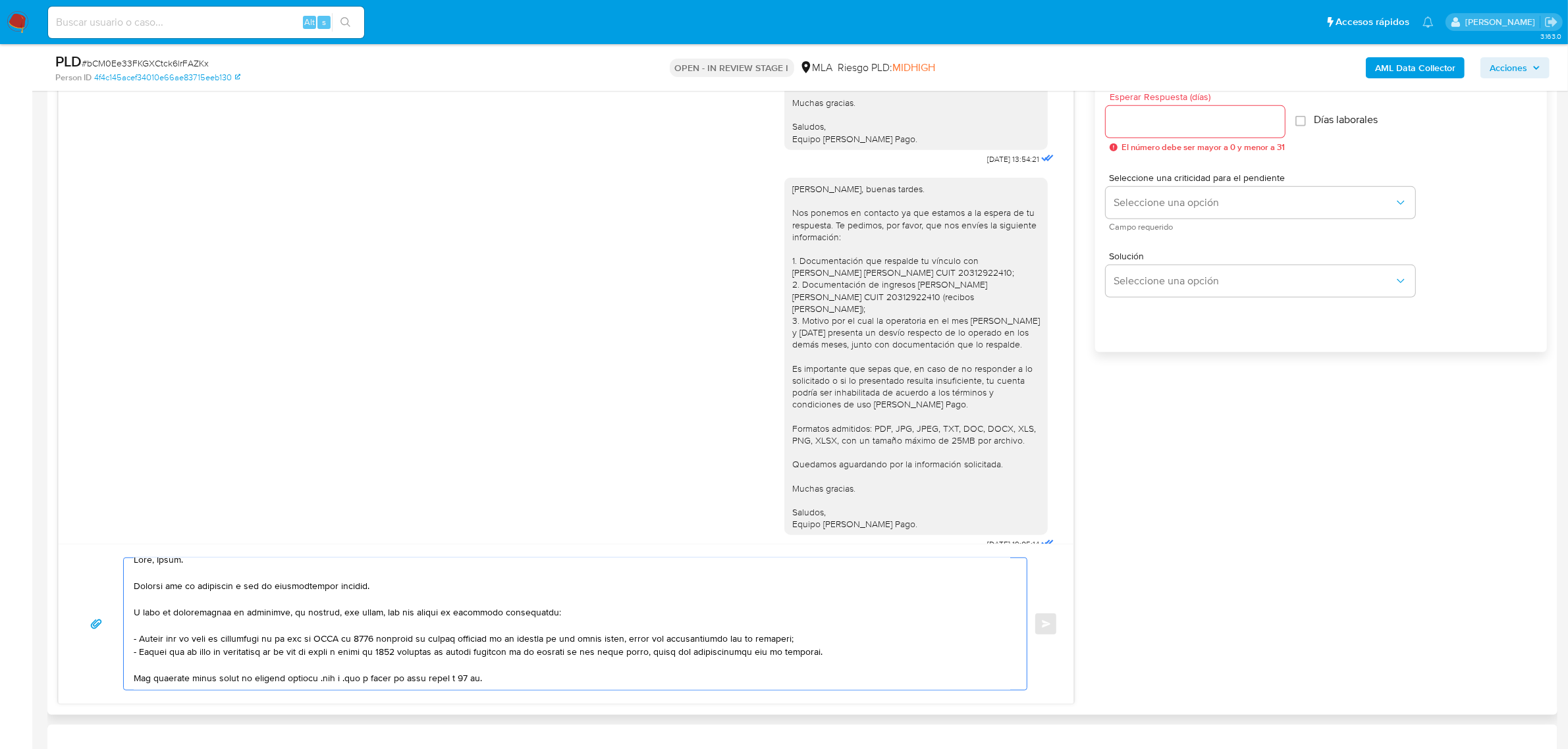
click at [199, 639] on textarea at bounding box center [571, 624] width 876 height 132
paste textarea "Documentación de ingresos de PIRES JOSE ESTEBAN CUIT 20312922410 (recibos de su…"
click at [130, 636] on div "Hola, Carla. Gracias por tu respuesta y por la documentación enviada. A modo de…" at bounding box center [572, 624] width 897 height 132
click at [667, 629] on textarea "Hola, Carla. Gracias por tu respuesta y por la documentación enviada. A modo de…" at bounding box center [571, 624] width 876 height 132
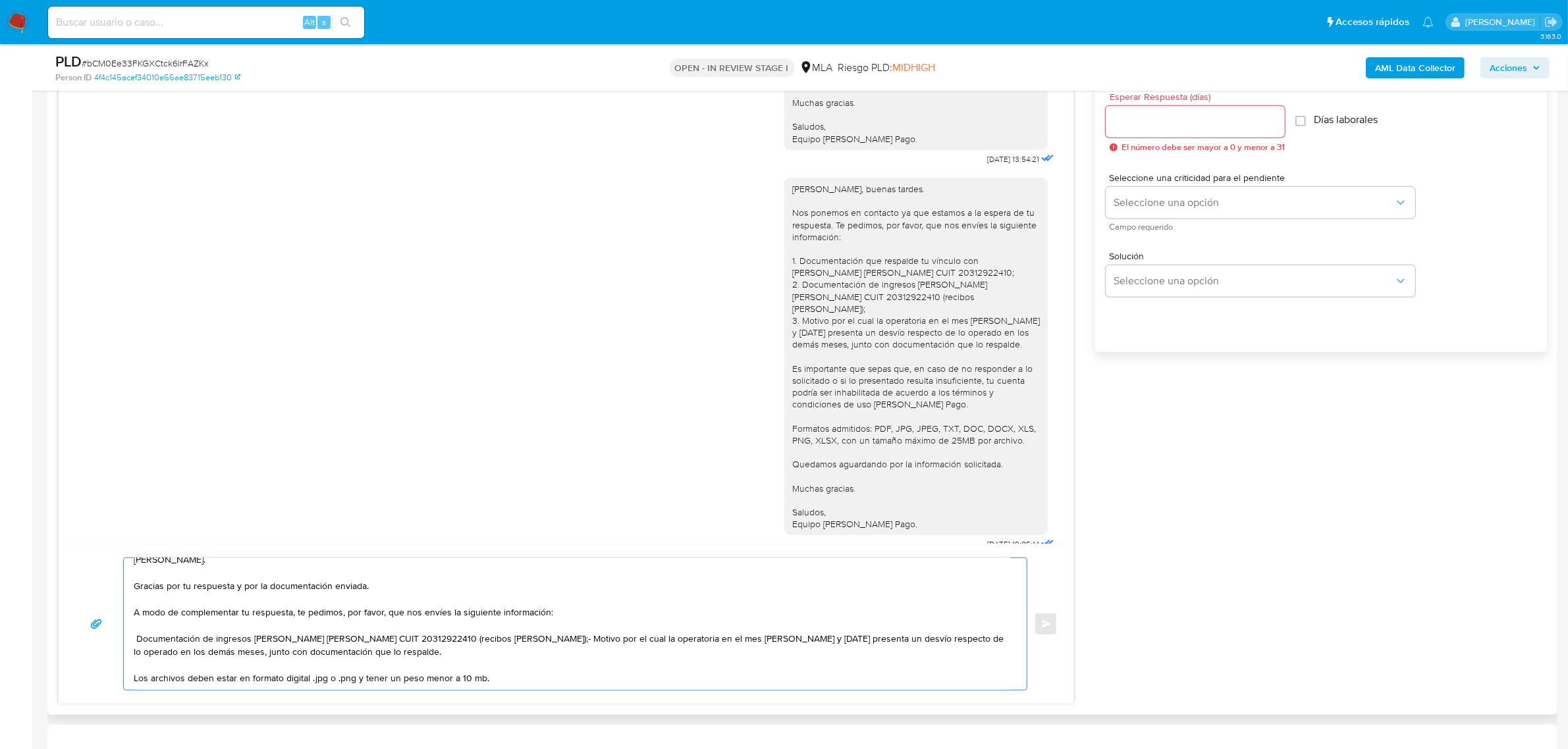
click at [520, 644] on textarea "Hola, Carla. Gracias por tu respuesta y por la documentación enviada. A modo de…" at bounding box center [571, 624] width 876 height 132
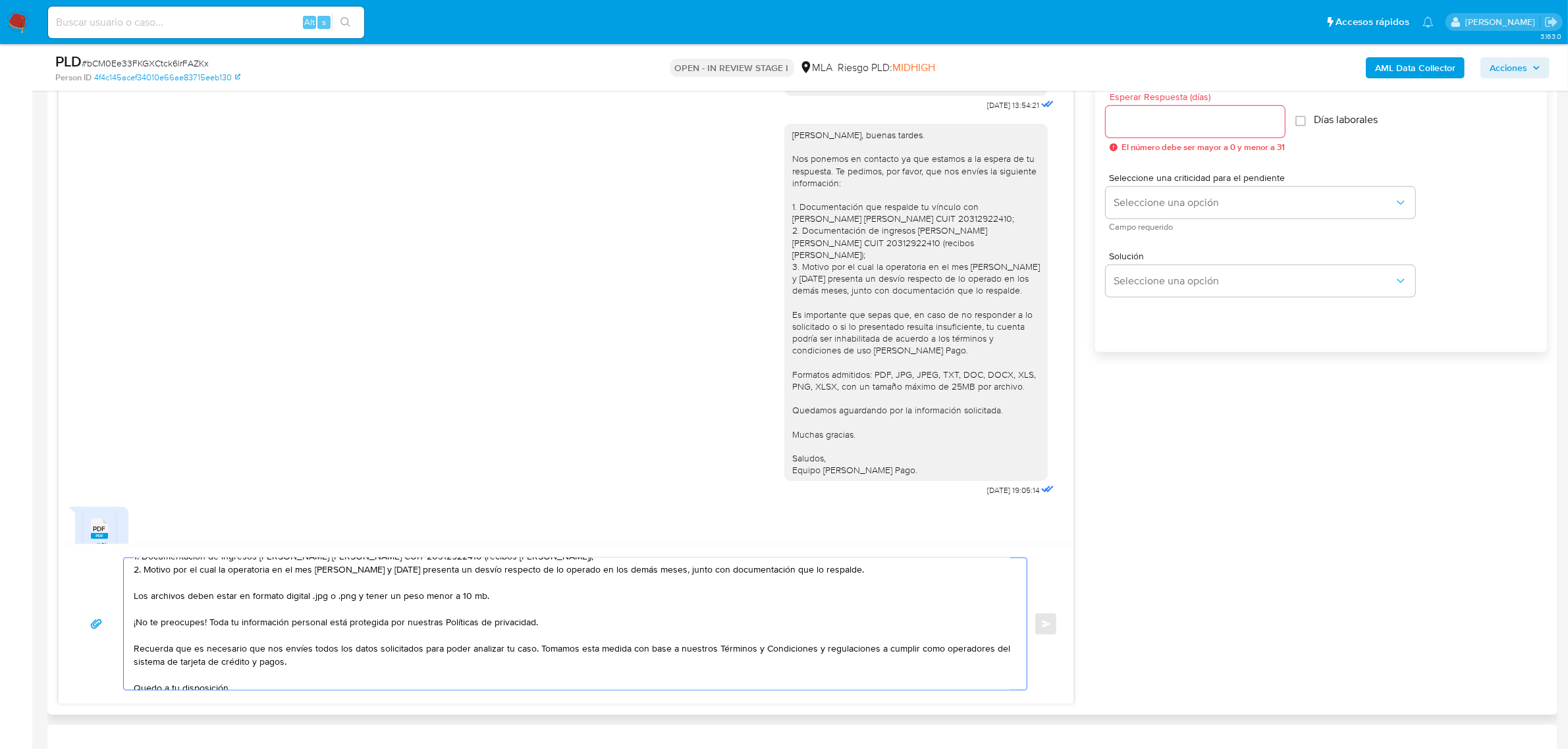
scroll to position [1328, 0]
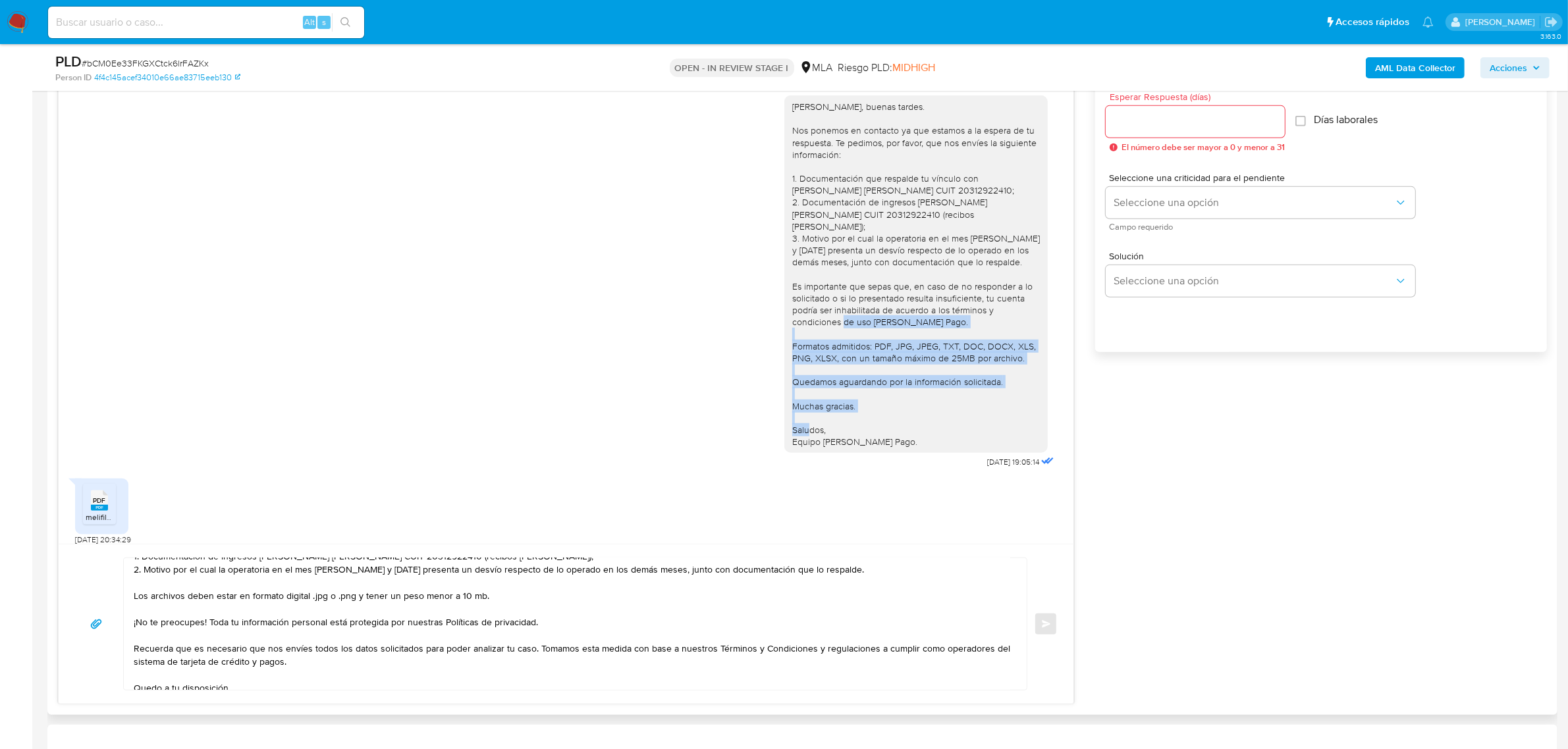
drag, startPoint x: 890, startPoint y: 448, endPoint x: 777, endPoint y: 350, distance: 149.6
click at [784, 350] on div "Carla, buenas tardes. Nos ponemos en contacto ya que estamos a la espera de tu …" at bounding box center [916, 274] width 264 height 358
copy div "Formatos admitidos: PDF, JPG, JPEG, TXT, DOC, DOCX, XLS, PNG, XLSX, con un tama…"
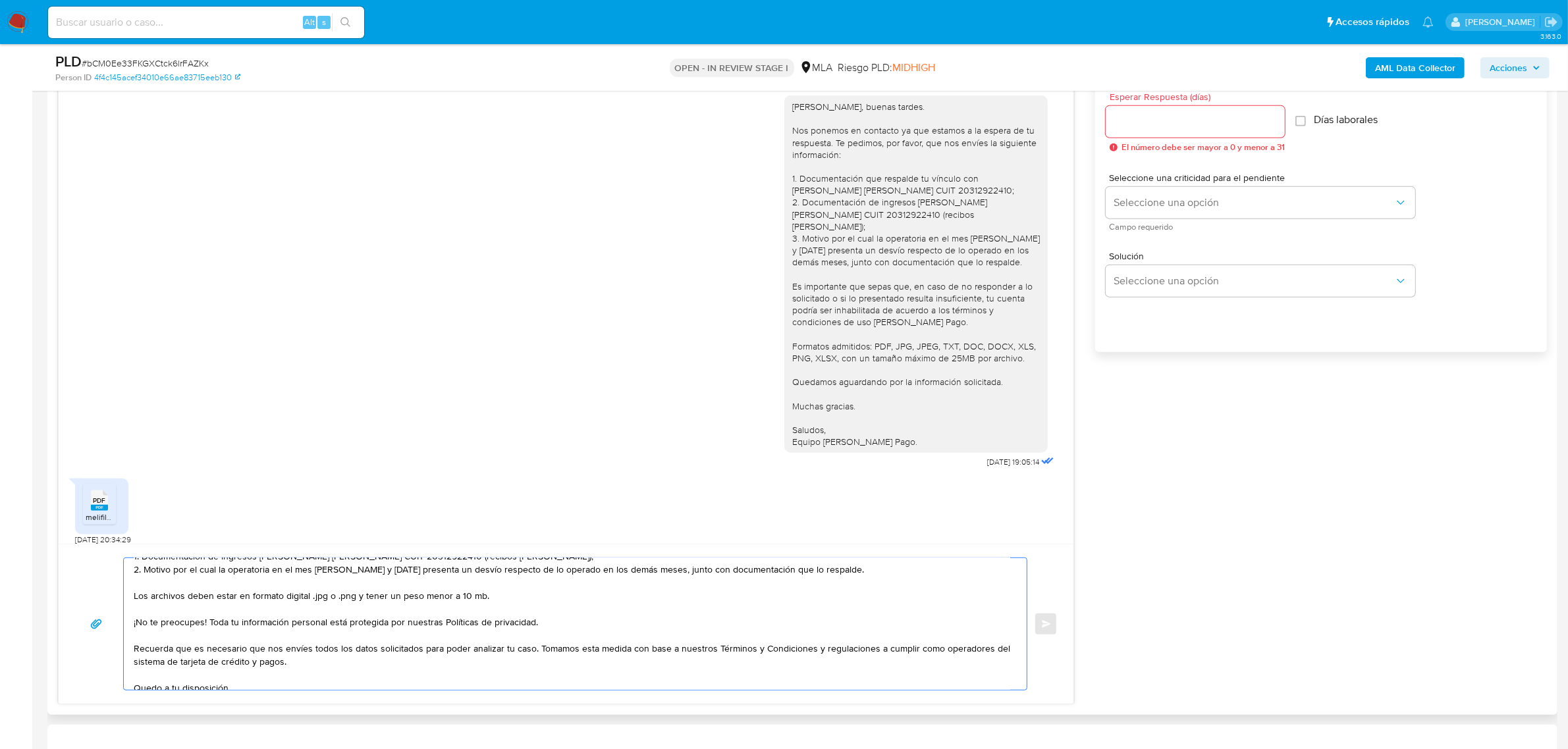
scroll to position [140, 0]
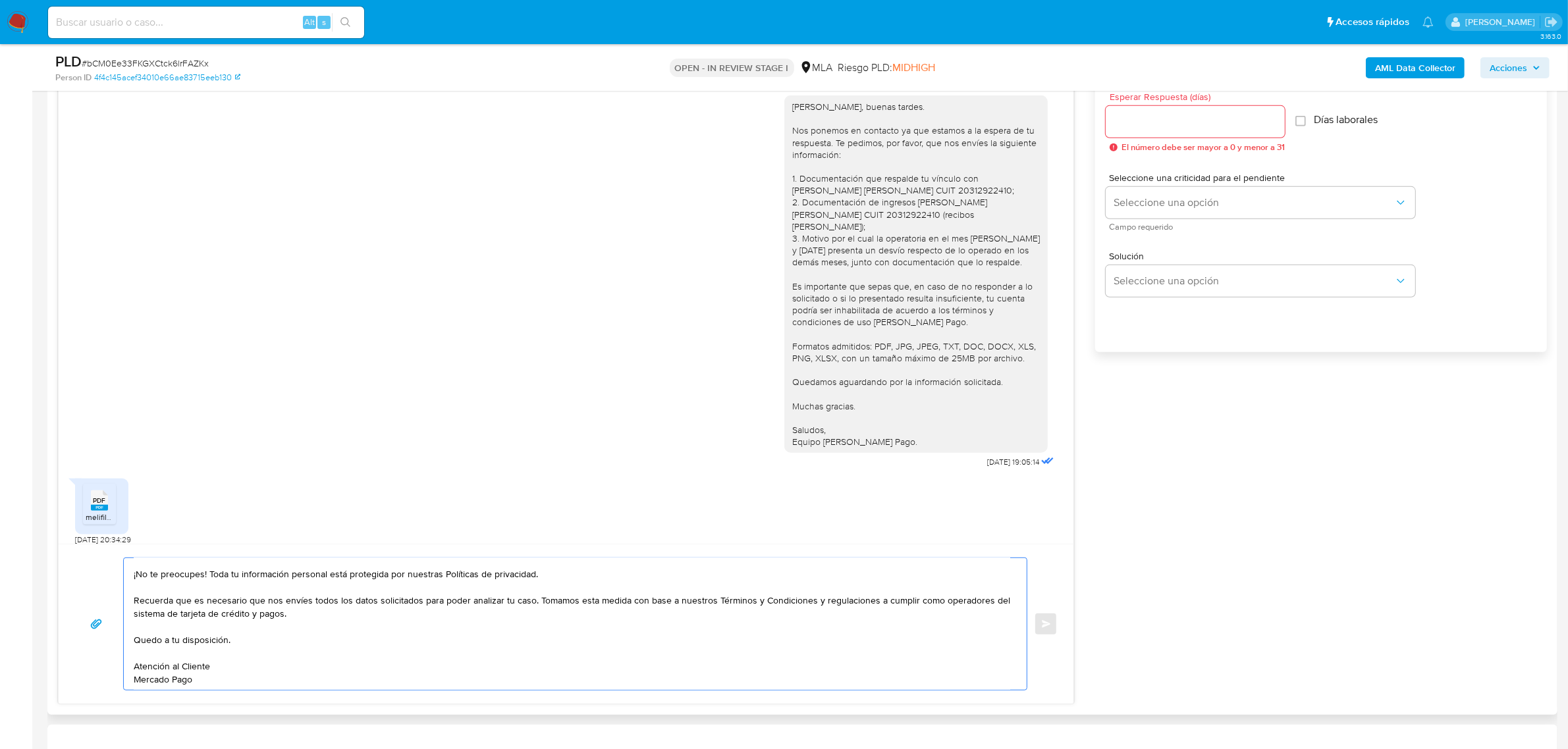
drag, startPoint x: 158, startPoint y: 583, endPoint x: 266, endPoint y: 712, distance: 168.2
click at [266, 712] on div "Historial CX Soluciones Chat Id Estado Fecha de creación Origen Proceso Anterio…" at bounding box center [802, 348] width 1510 height 732
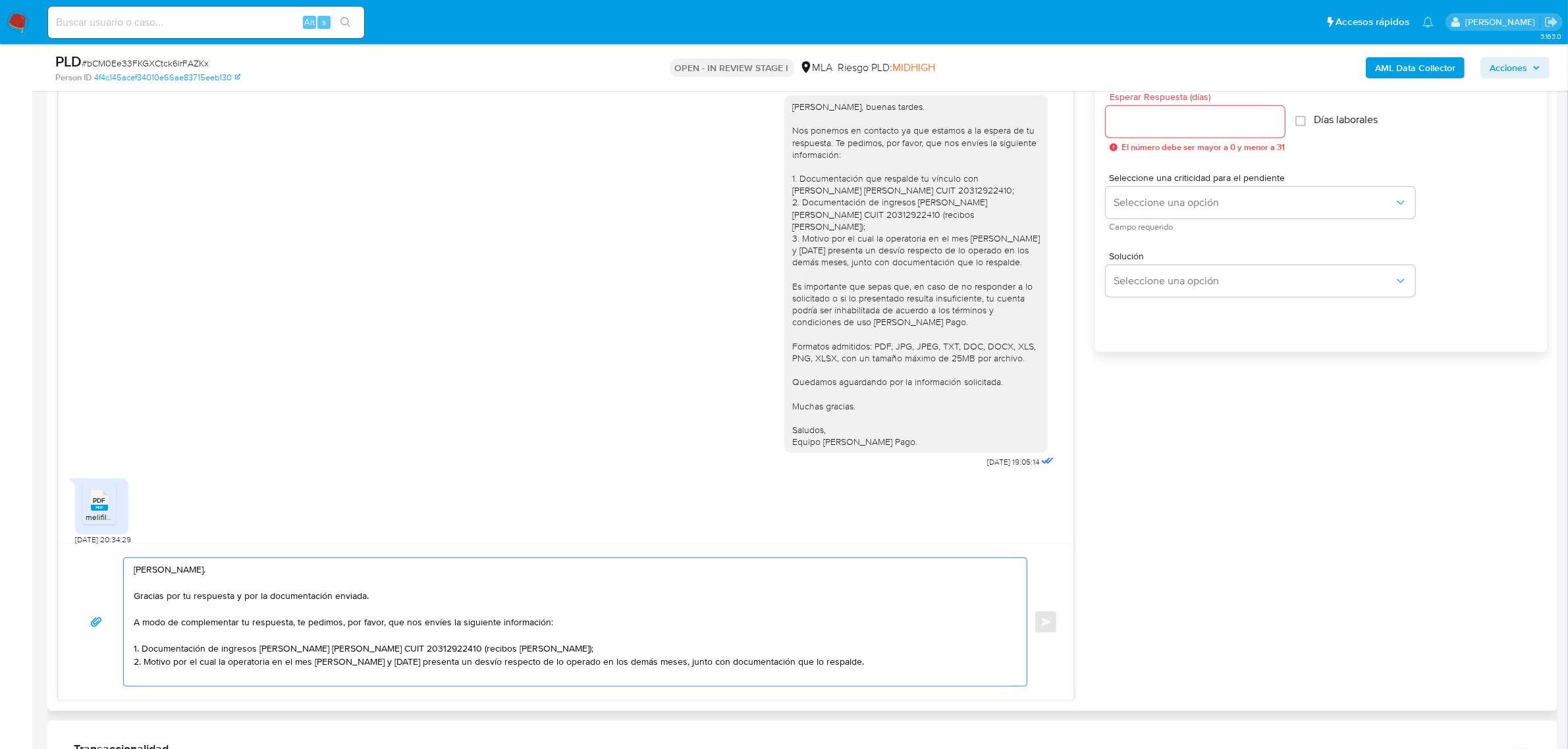
scroll to position [0, 0]
paste textarea "Formatos admitidos: PDF, JPG, JPEG, TXT, DOC, DOCX, XLS, PNG, XLSX, con un tama…"
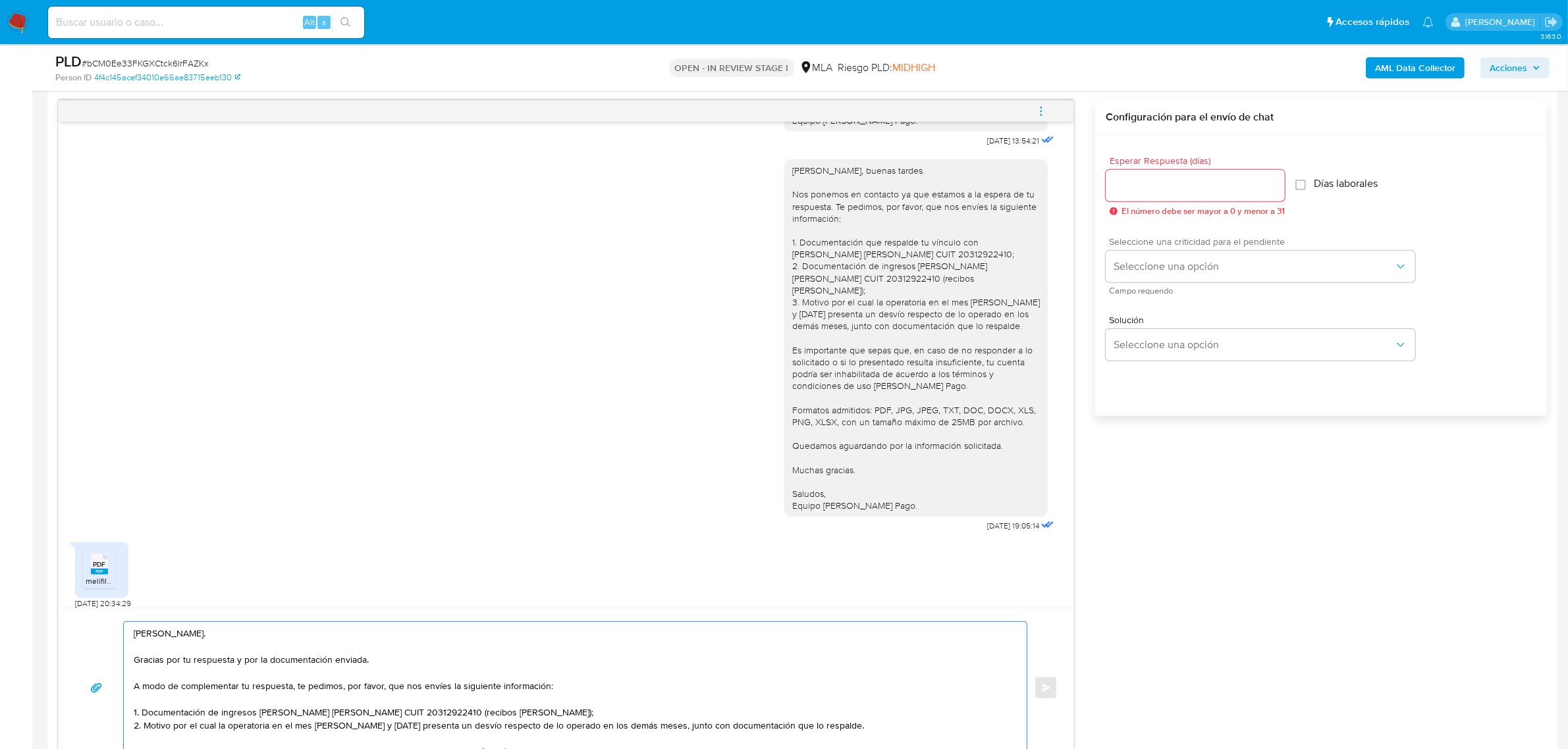
scroll to position [659, 0]
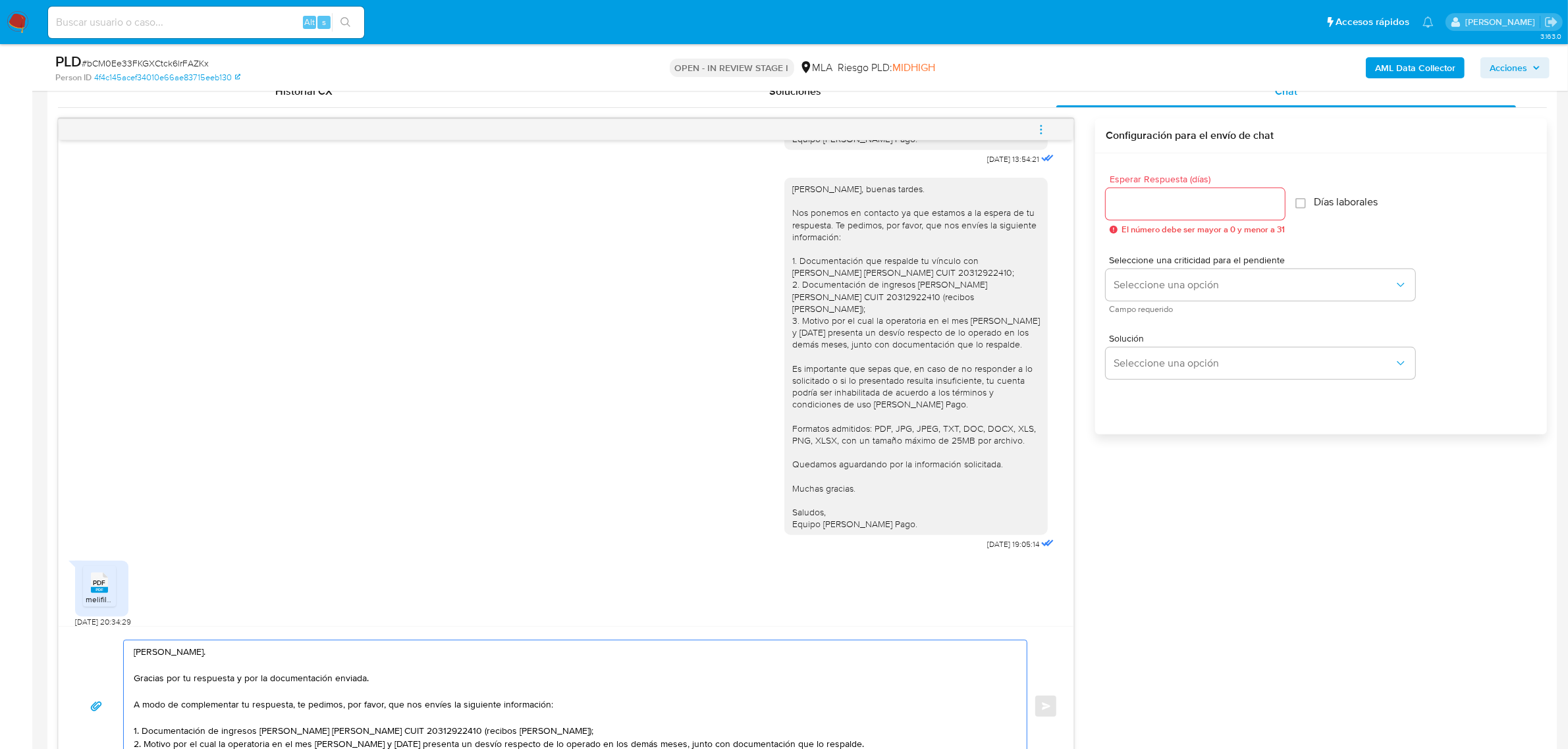
type textarea "Hola, Carla. Gracias por tu respuesta y por la documentación enviada. A modo de…"
click at [1140, 215] on div at bounding box center [1195, 204] width 179 height 32
click at [1143, 212] on input "Esperar Respuesta (días)" at bounding box center [1195, 204] width 179 height 17
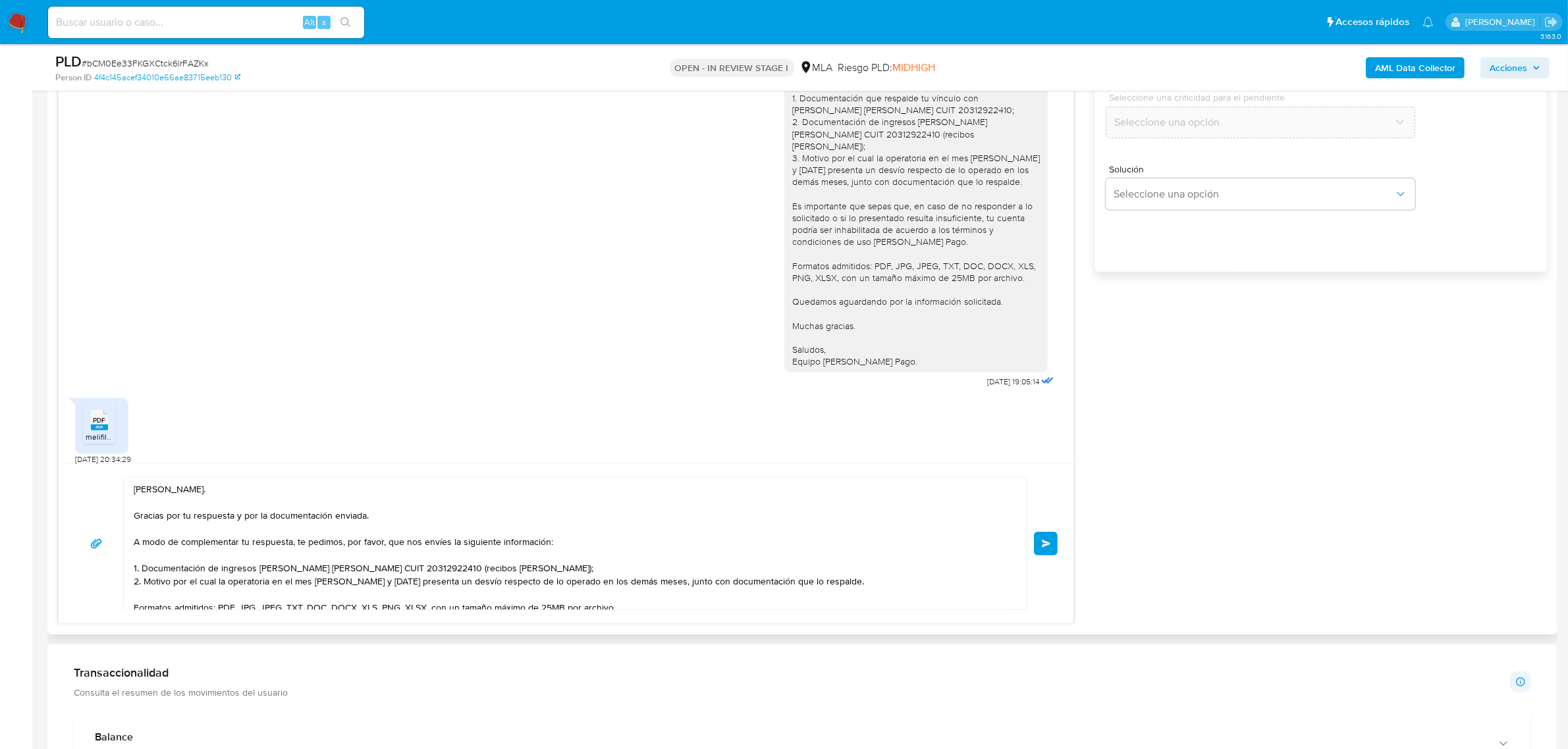
scroll to position [823, 0]
type input "0"
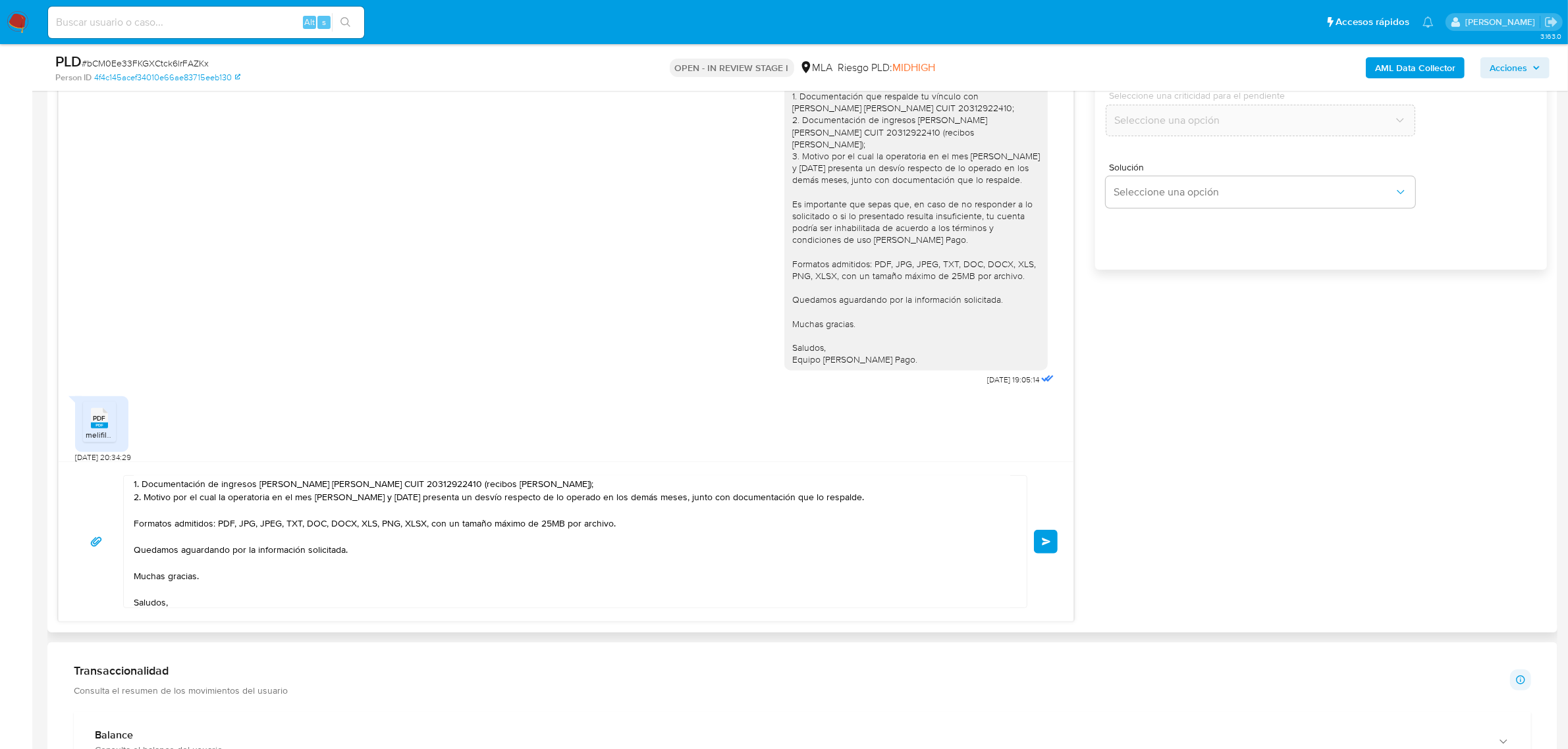
scroll to position [101, 0]
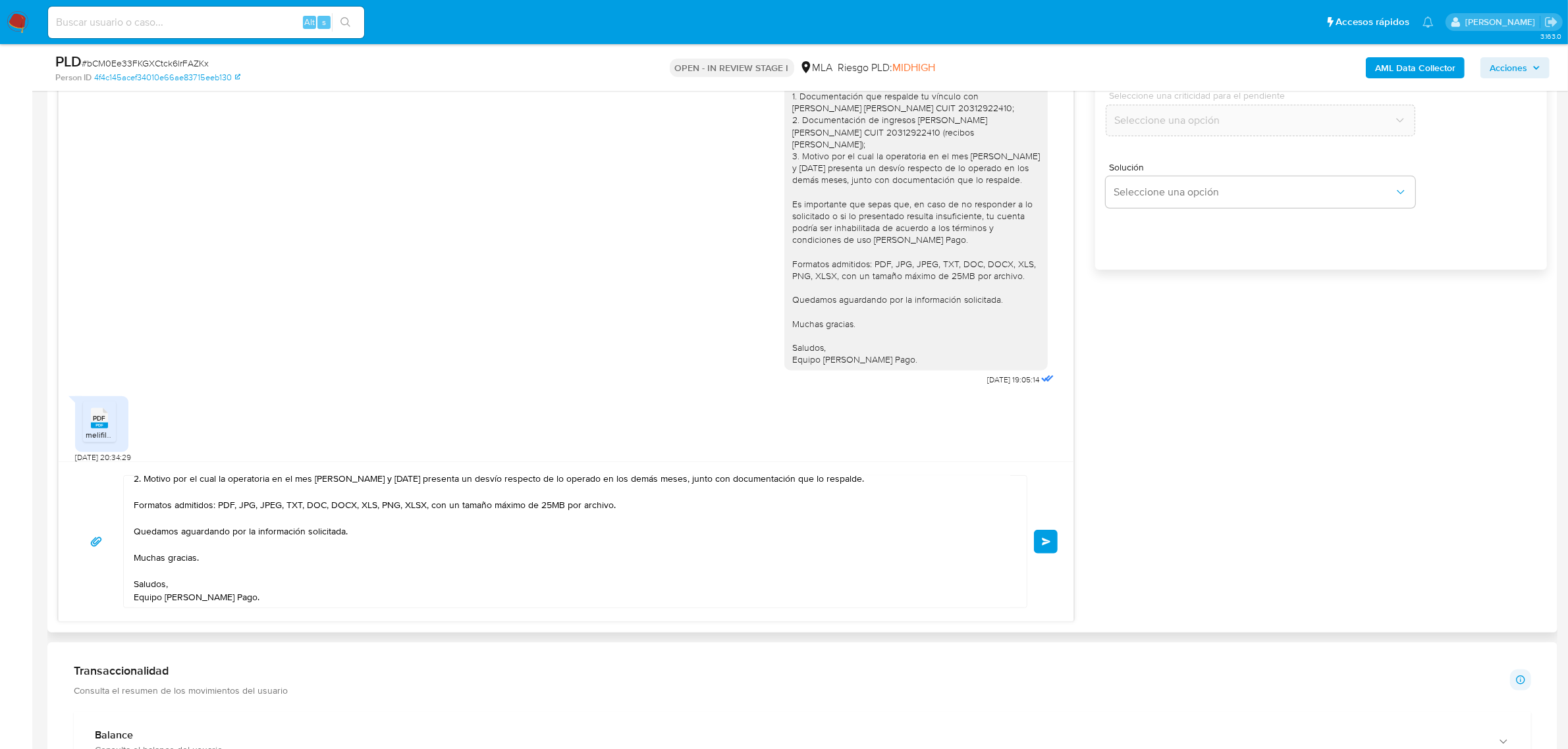
click at [1047, 546] on span "Enviar" at bounding box center [1047, 541] width 10 height 8
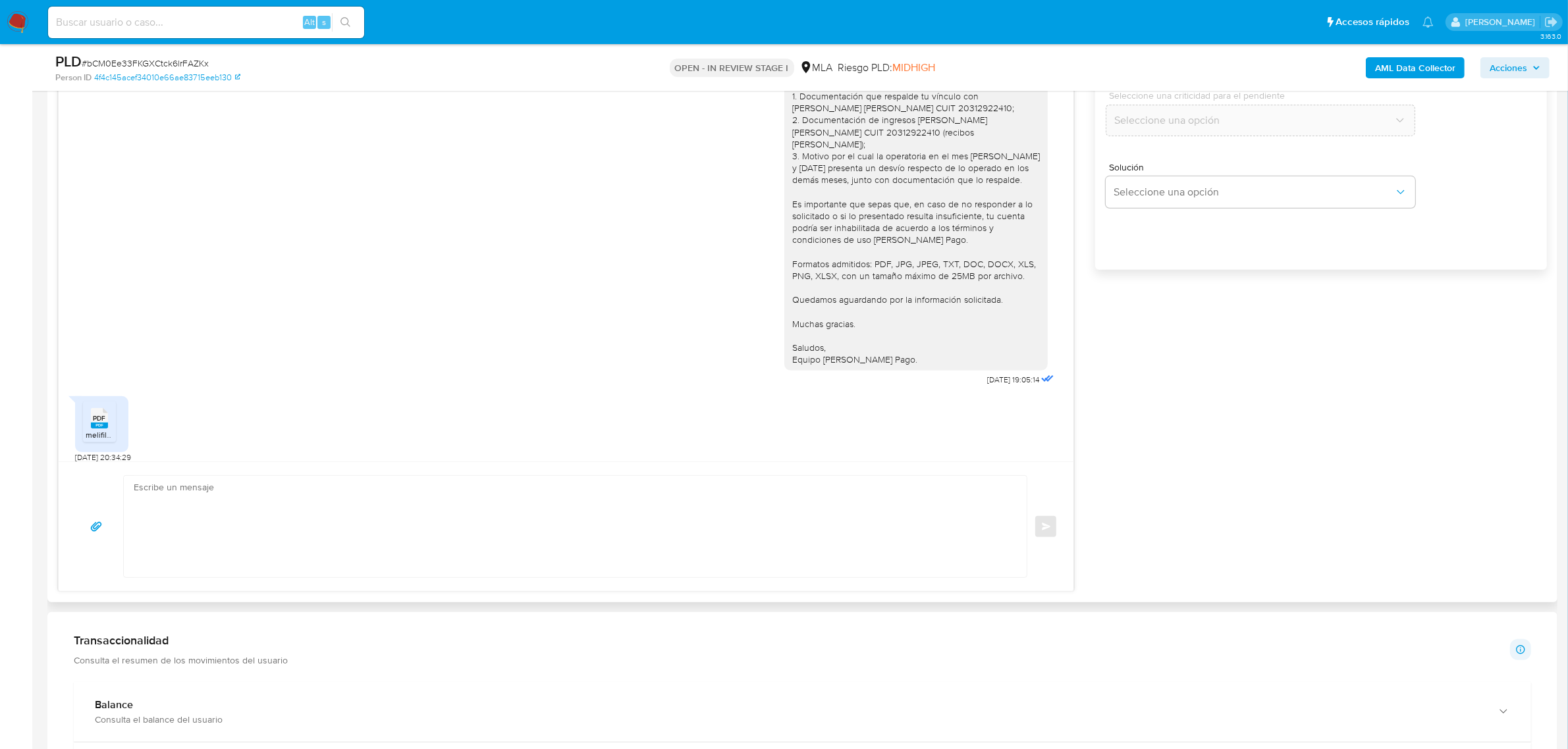
scroll to position [1713, 0]
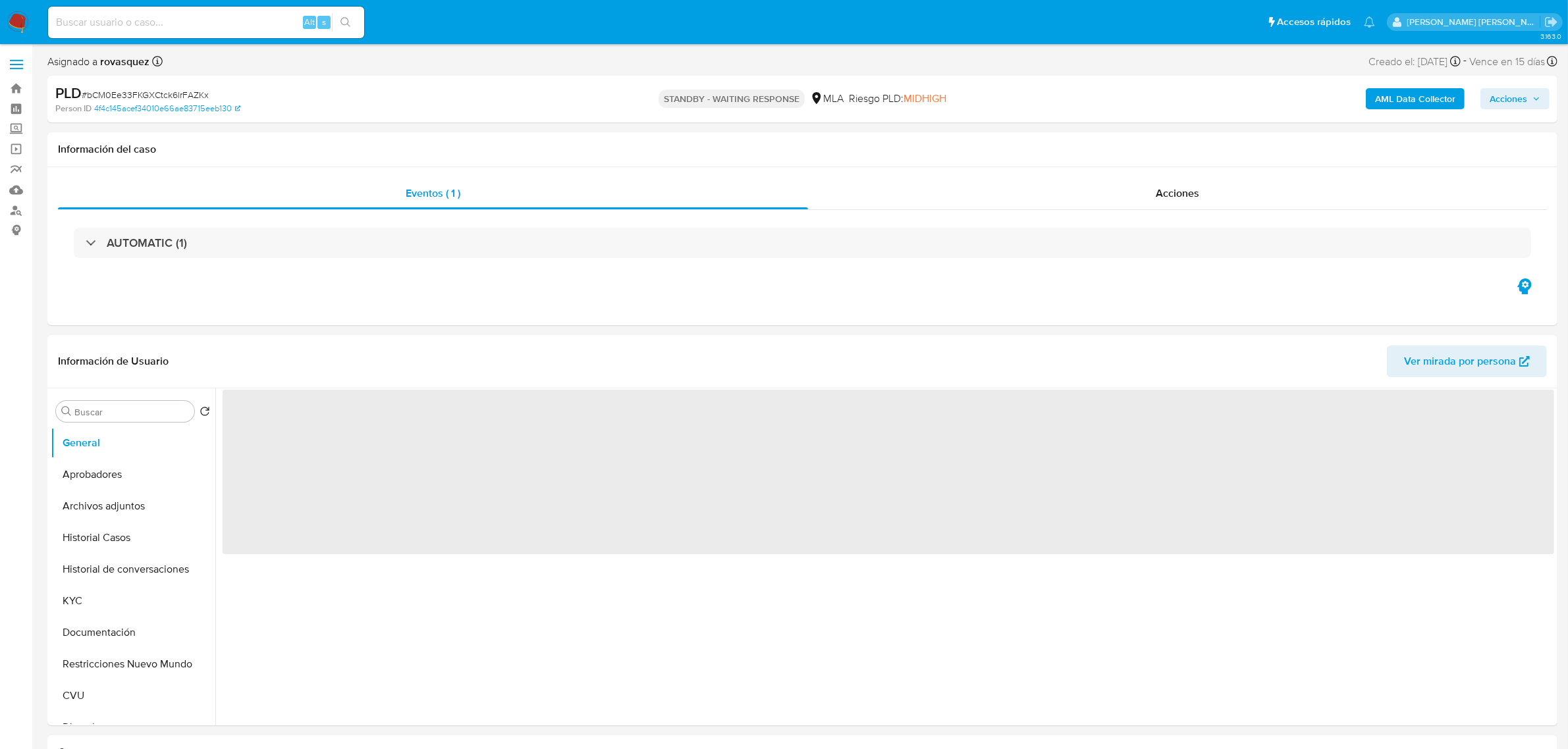
select select "10"
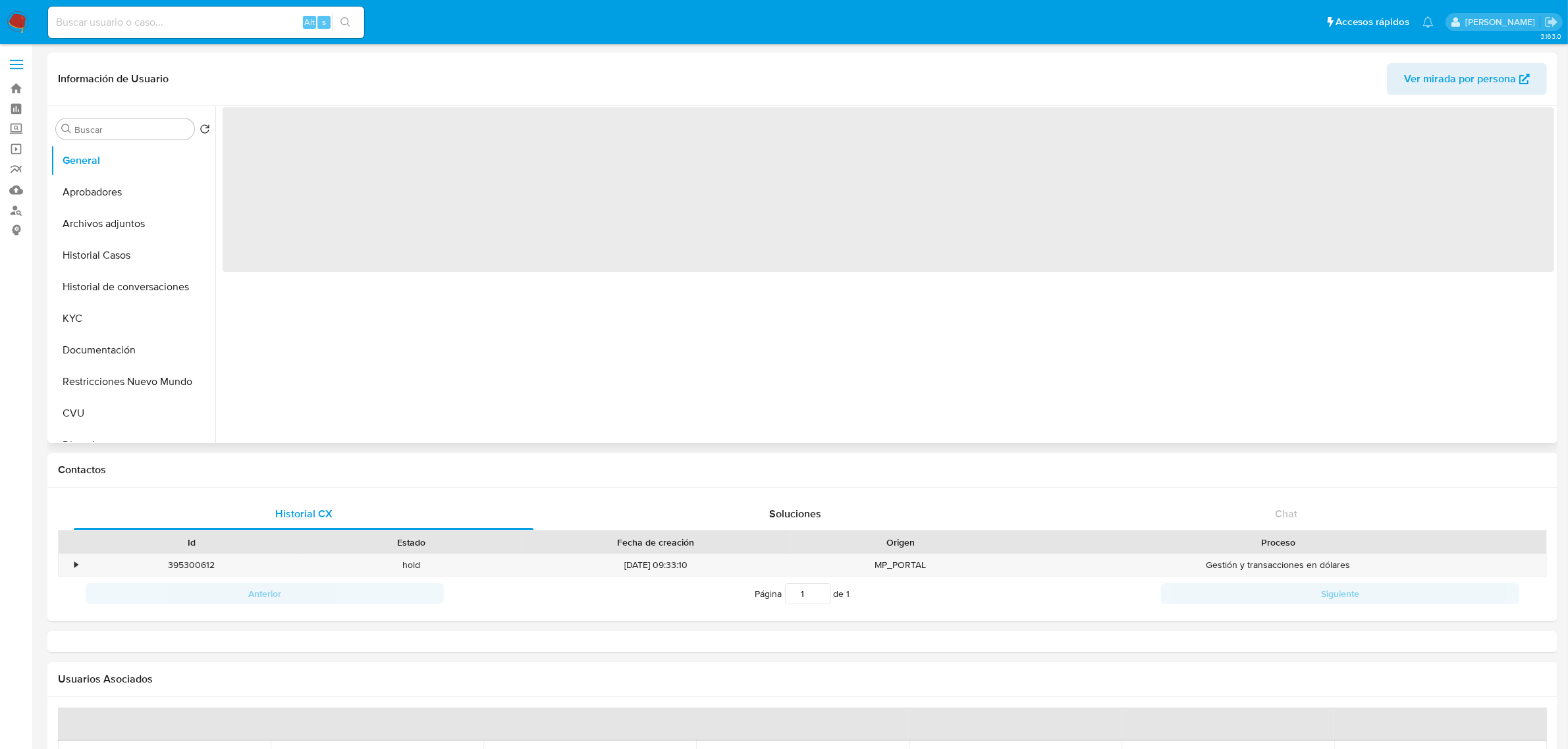
select select "10"
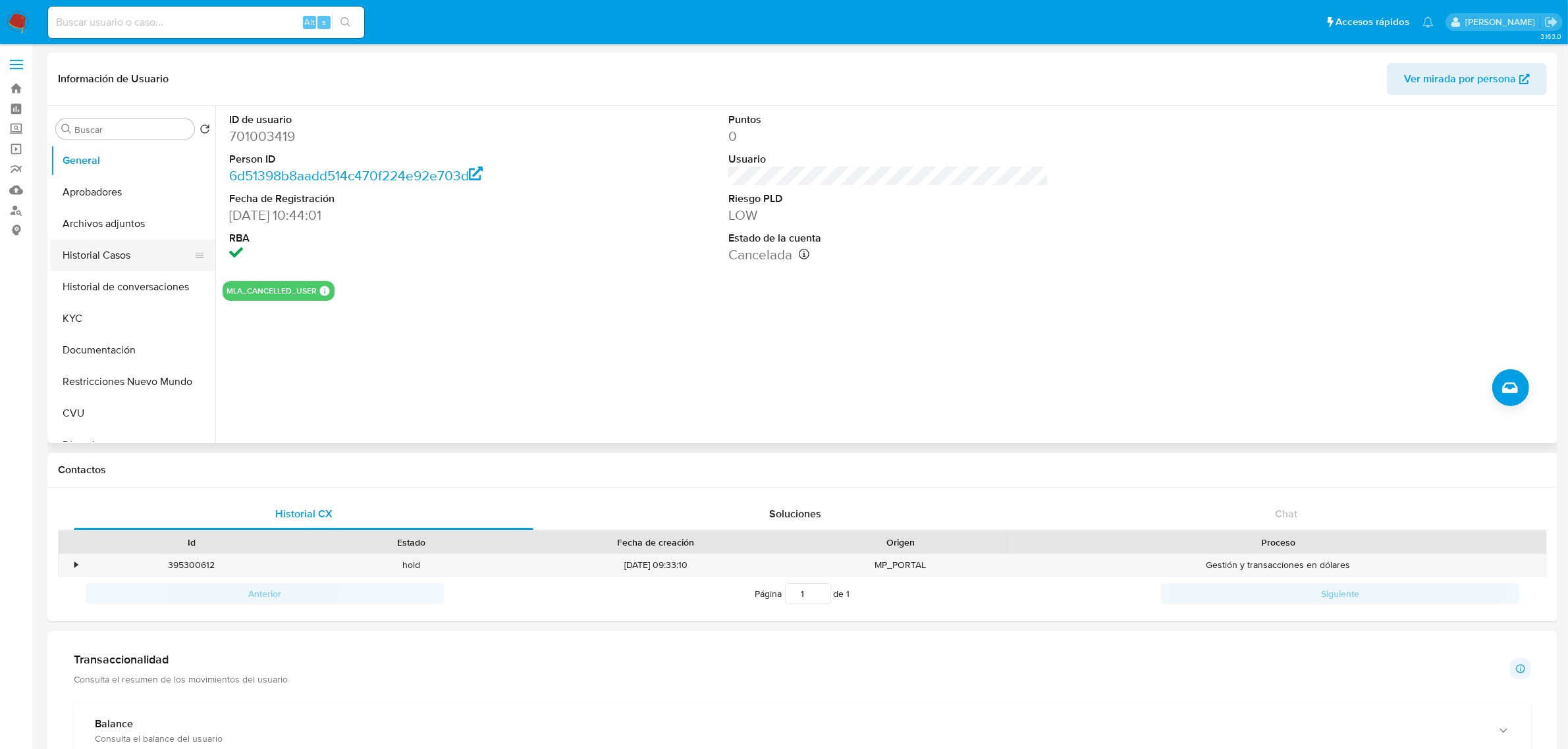
click at [125, 266] on button "Historial Casos" at bounding box center [128, 255] width 154 height 32
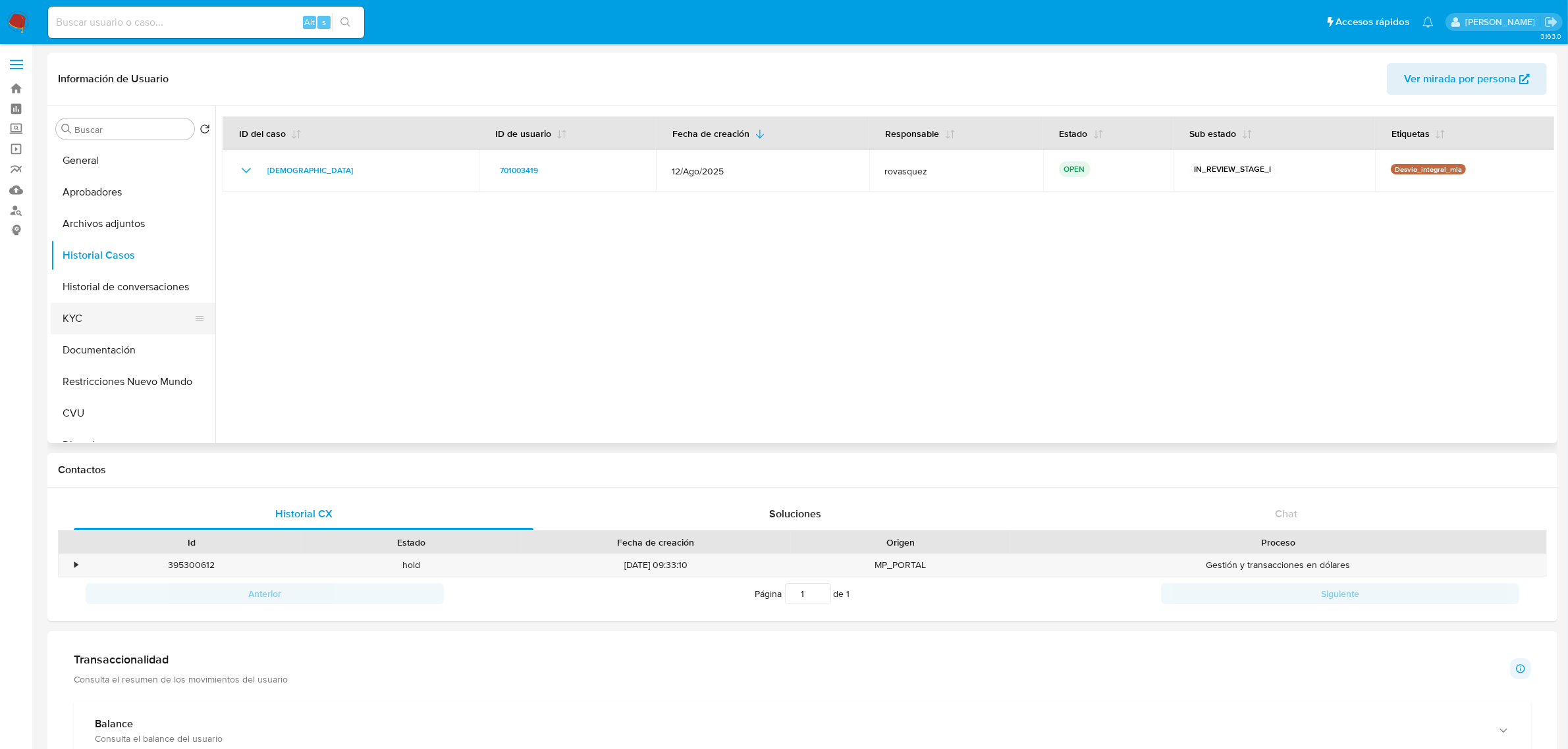
click at [110, 330] on button "KYC" at bounding box center [128, 318] width 154 height 32
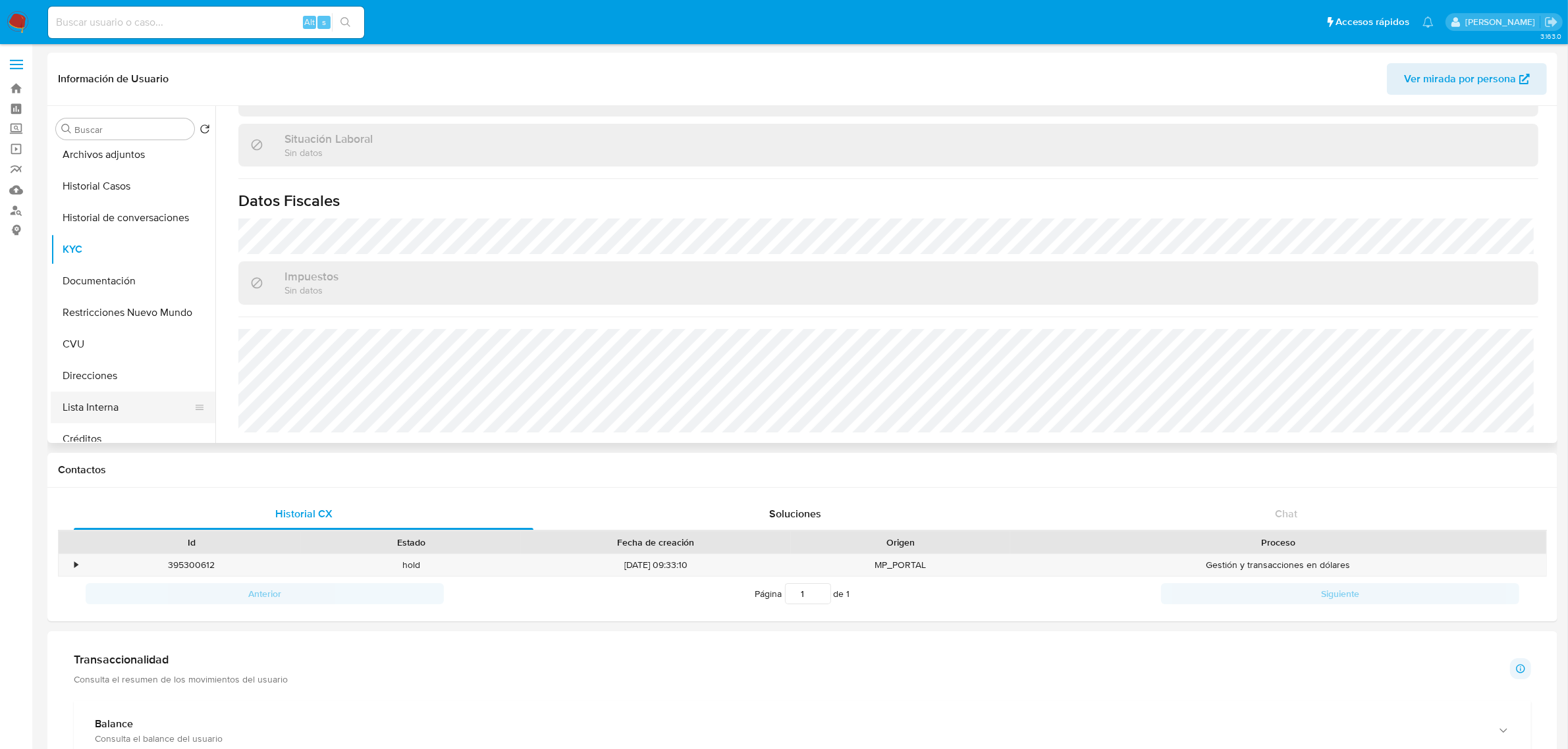
scroll to position [164, 0]
drag, startPoint x: 120, startPoint y: 284, endPoint x: 143, endPoint y: 271, distance: 26.4
click at [122, 284] on button "Direcciones" at bounding box center [128, 280] width 154 height 32
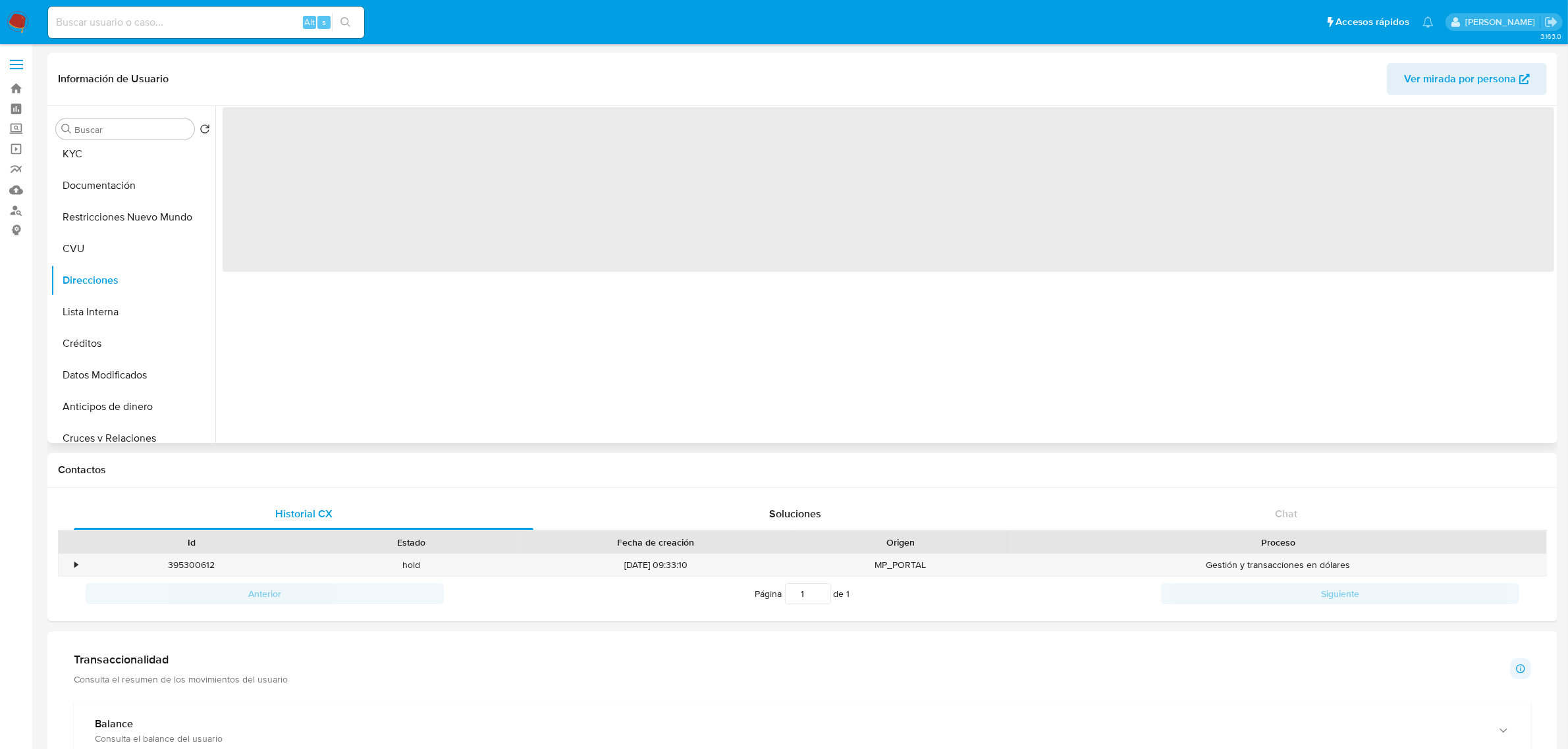
scroll to position [0, 0]
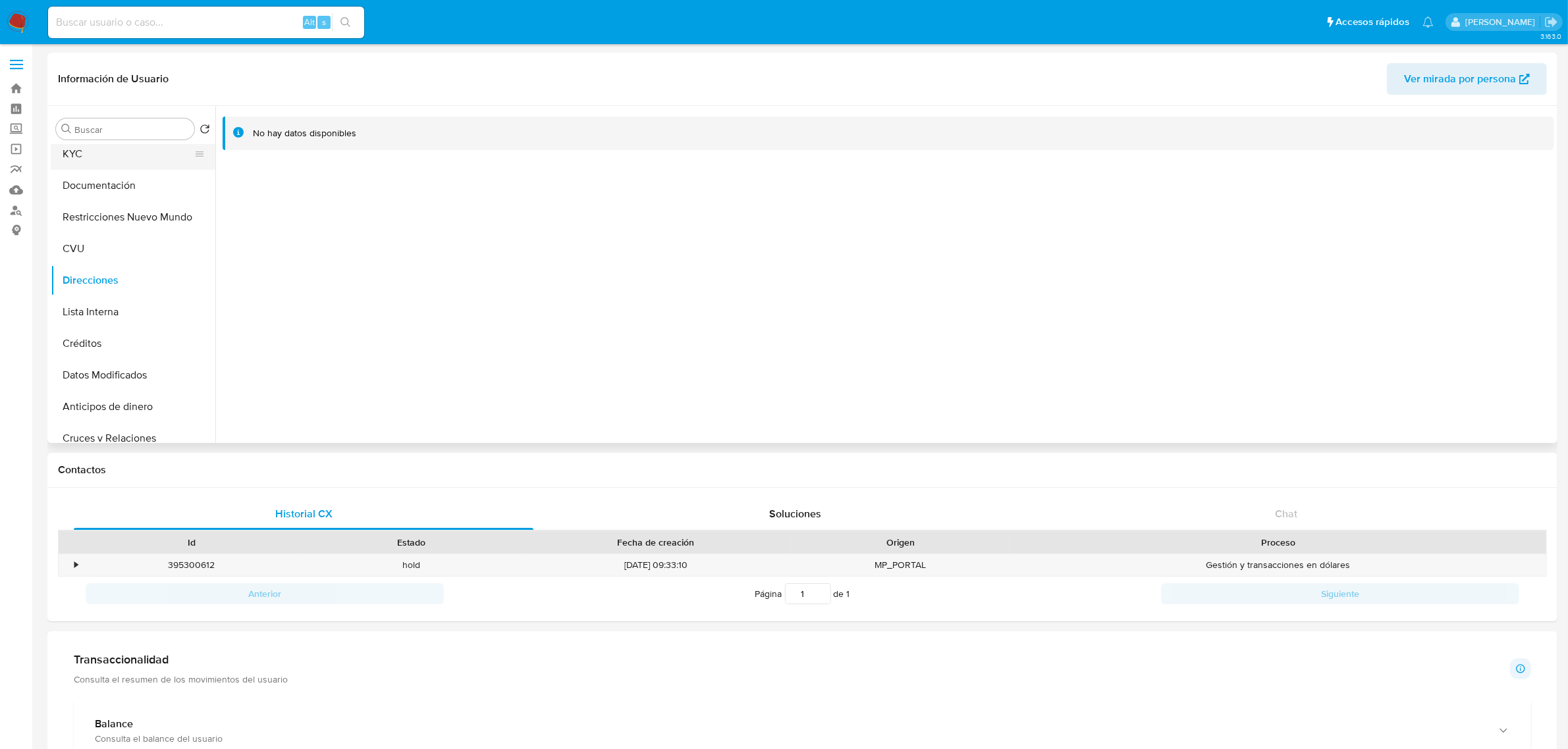
click at [101, 156] on button "KYC" at bounding box center [128, 154] width 154 height 32
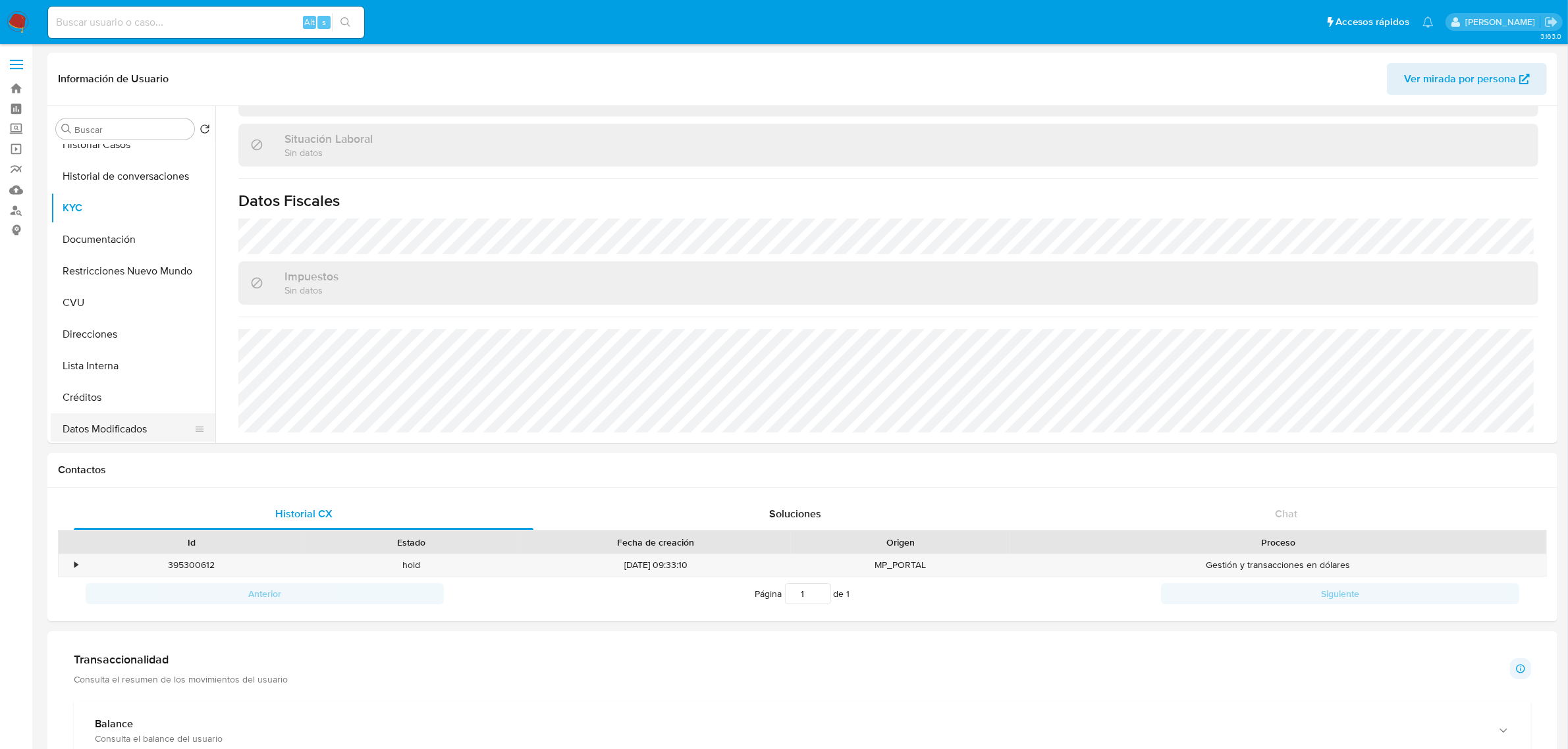
scroll to position [83, 0]
click at [122, 258] on button "Documentación" at bounding box center [128, 267] width 154 height 32
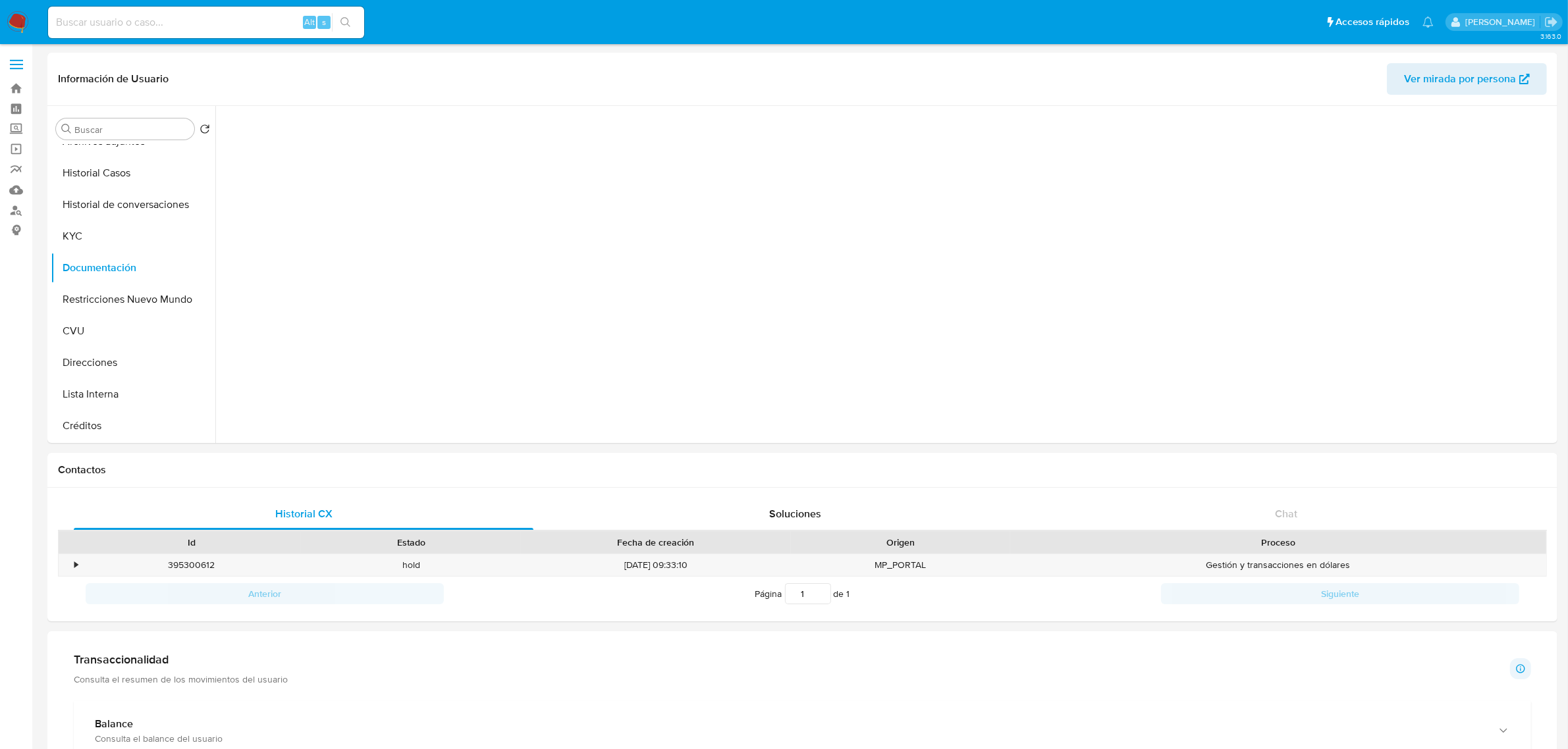
scroll to position [0, 0]
click at [459, 218] on button "Identificación" at bounding box center [378, 204] width 312 height 34
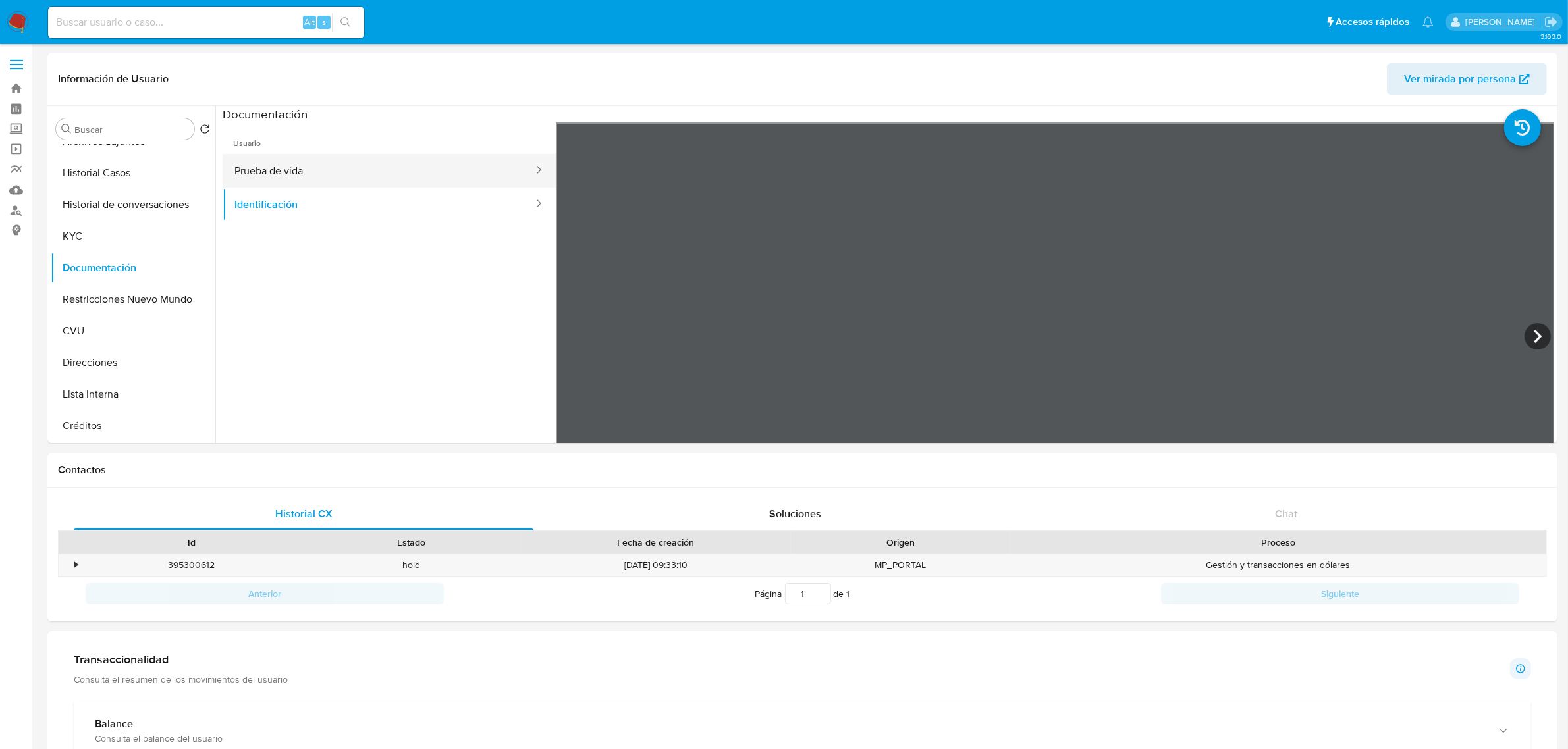
click at [467, 168] on button "Prueba de vida" at bounding box center [378, 170] width 312 height 34
click at [97, 320] on button "CVU" at bounding box center [128, 331] width 154 height 32
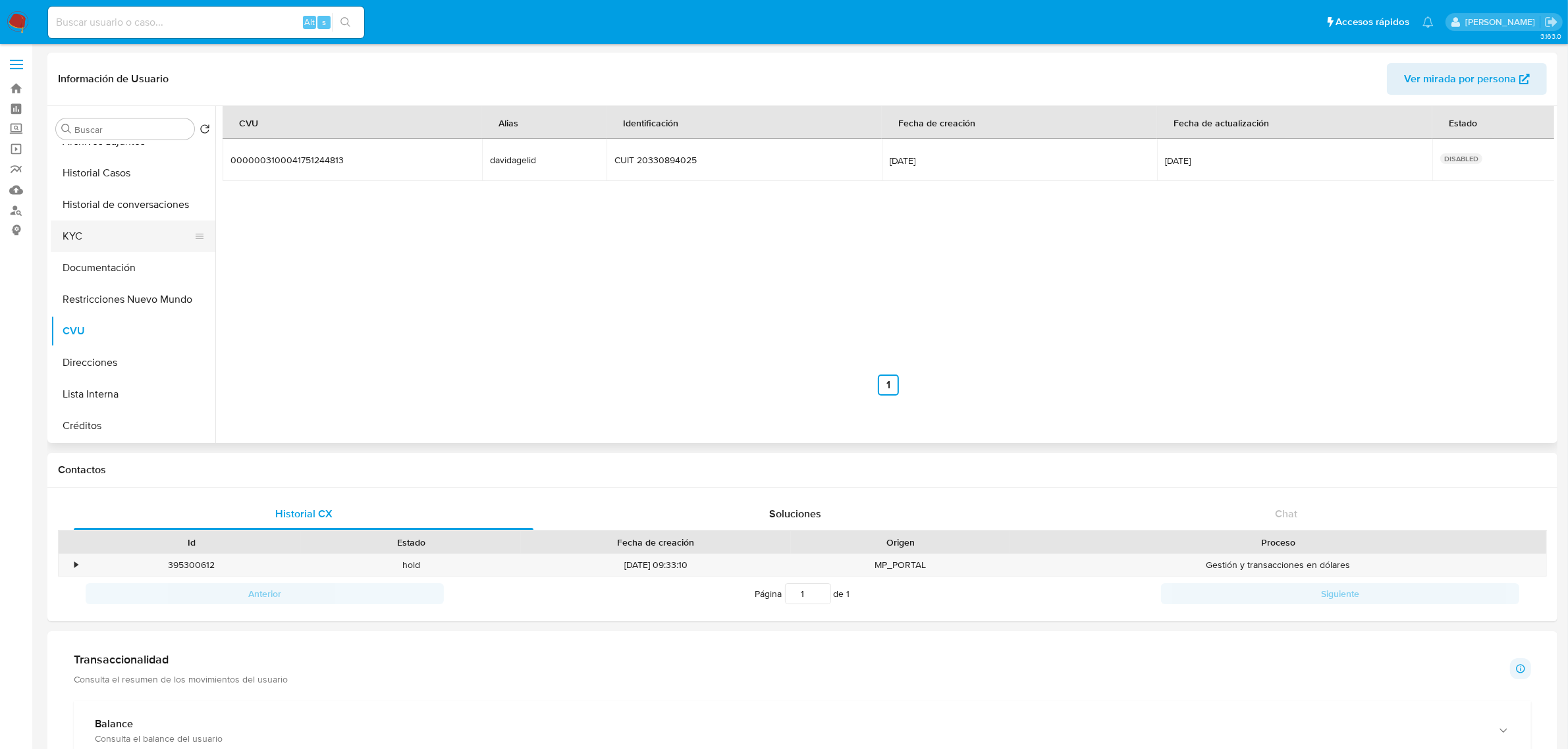
click at [112, 245] on button "KYC" at bounding box center [128, 236] width 154 height 32
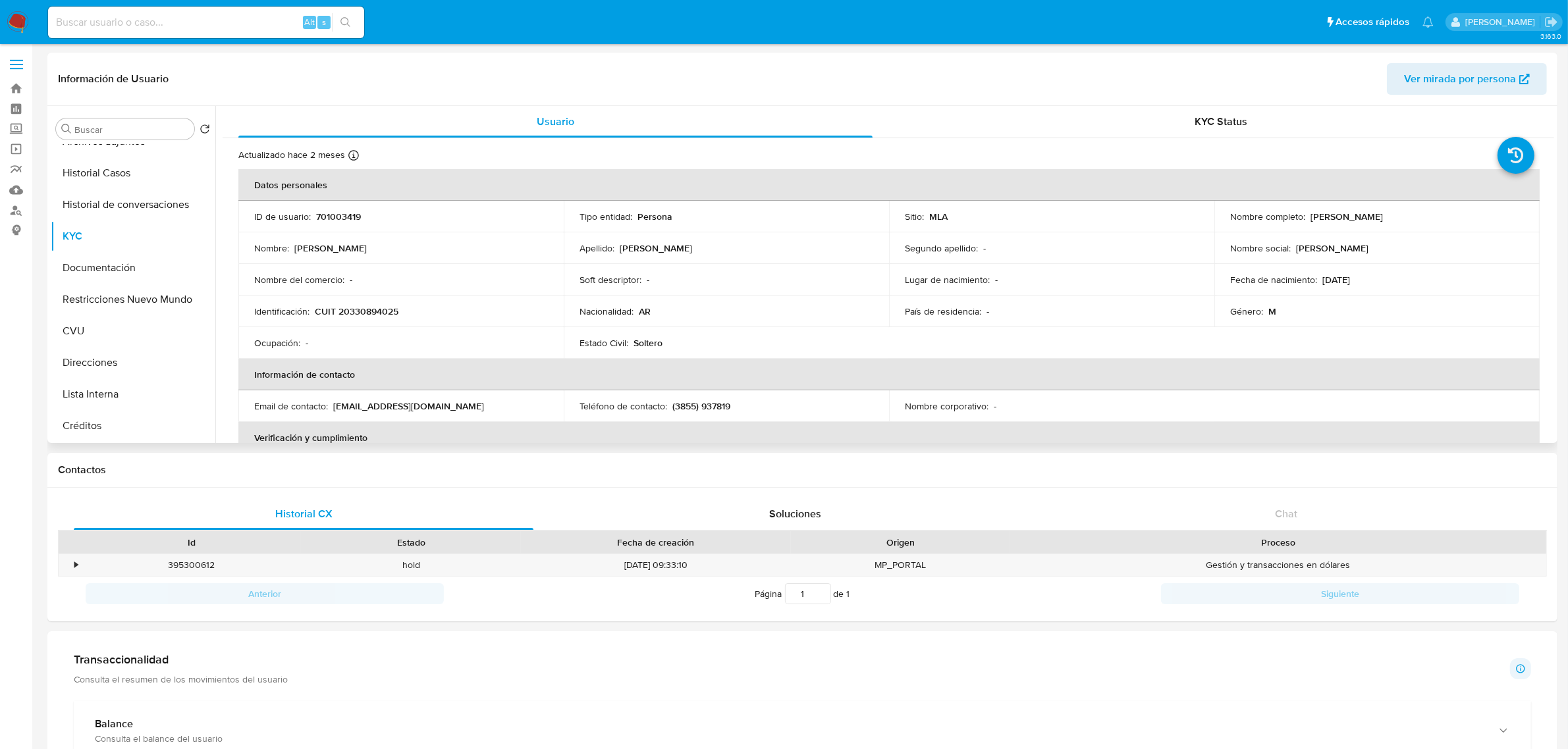
click at [352, 314] on p "CUIT 20330894025" at bounding box center [356, 312] width 84 height 12
copy p "20330894025"
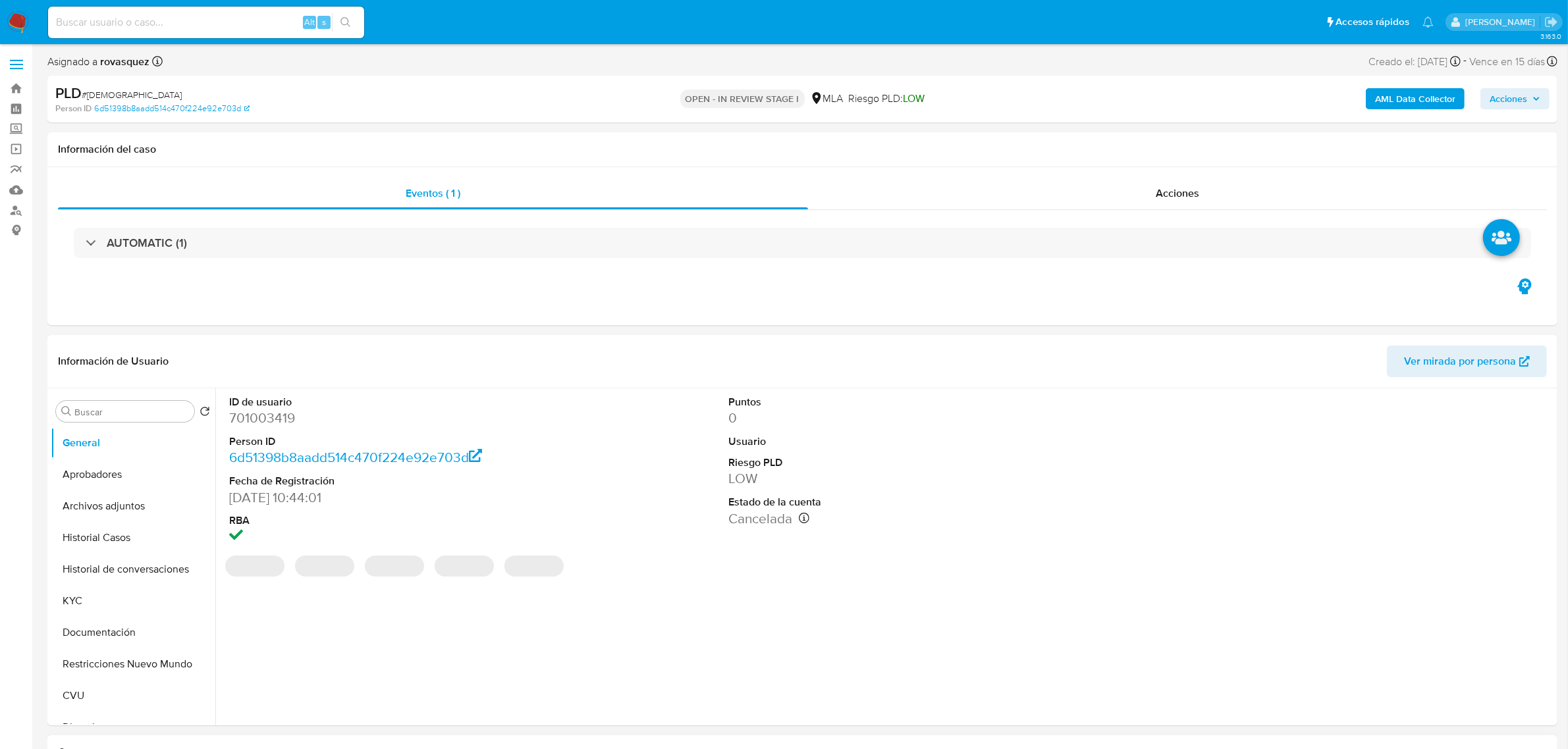
select select "10"
click at [1091, 550] on div "ID de usuario 701003419 Person ID 6d51398b8aadd514c470f224e92e703d Fecha de Reg…" at bounding box center [888, 470] width 1331 height 164
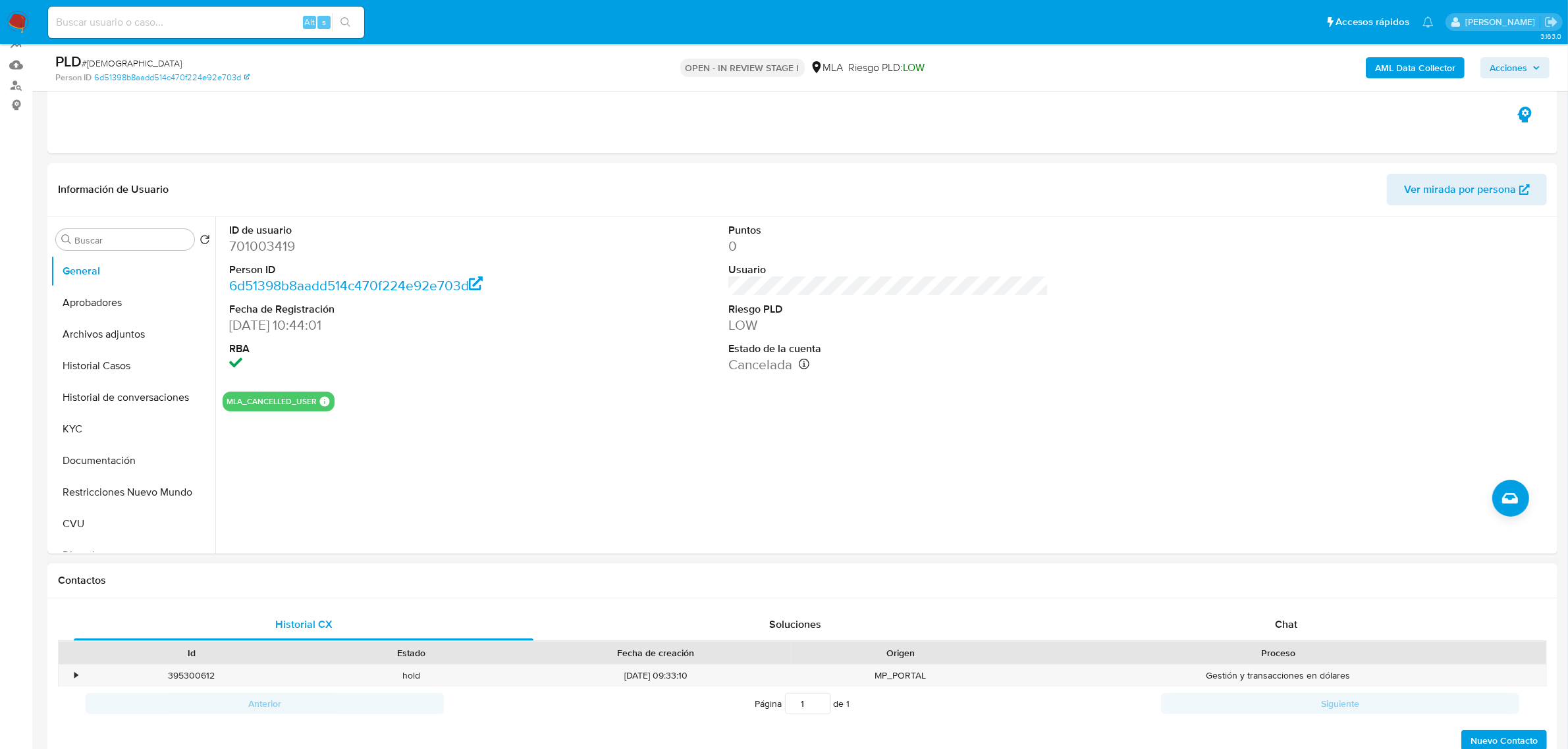
scroll to position [247, 0]
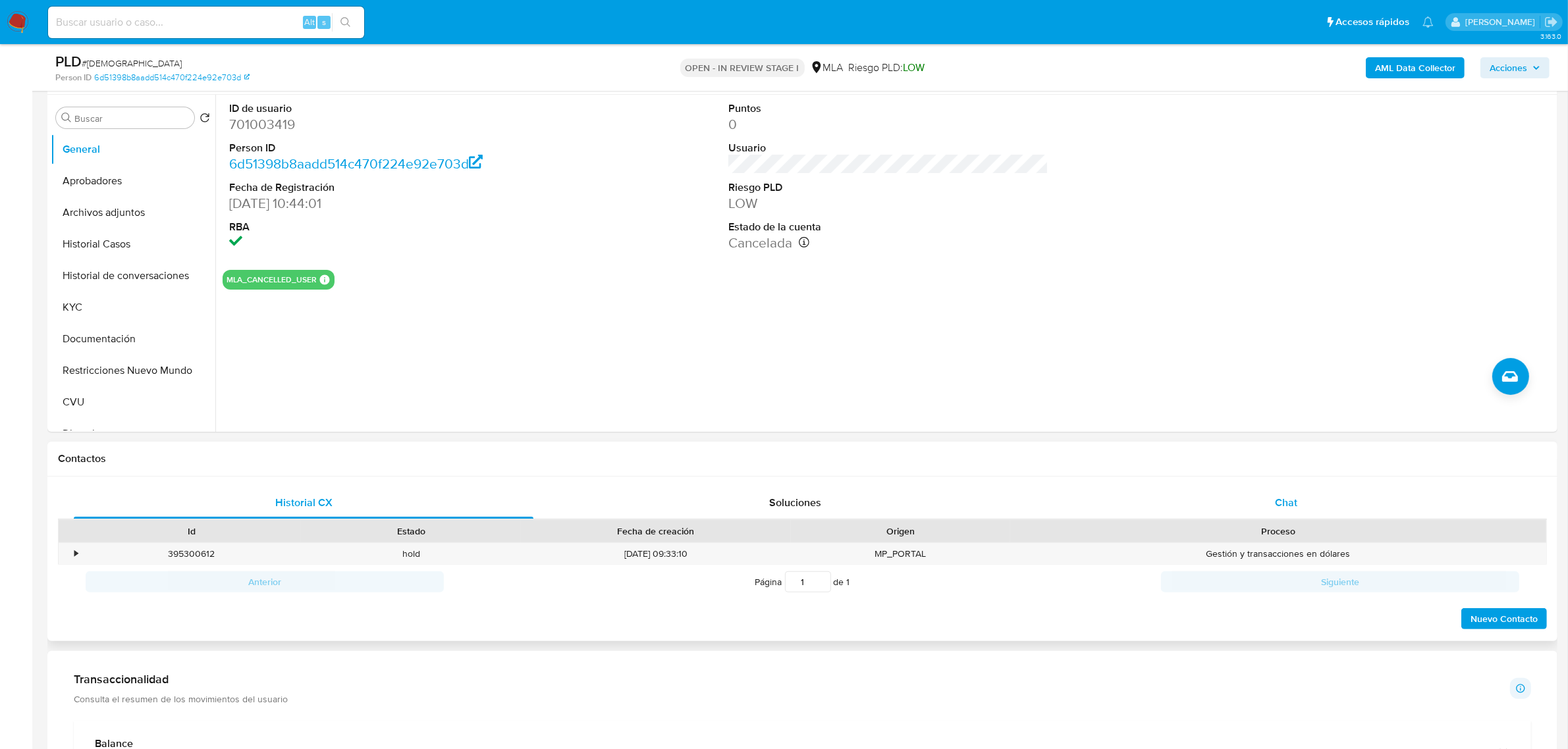
click at [1299, 508] on div "Chat" at bounding box center [1286, 503] width 460 height 32
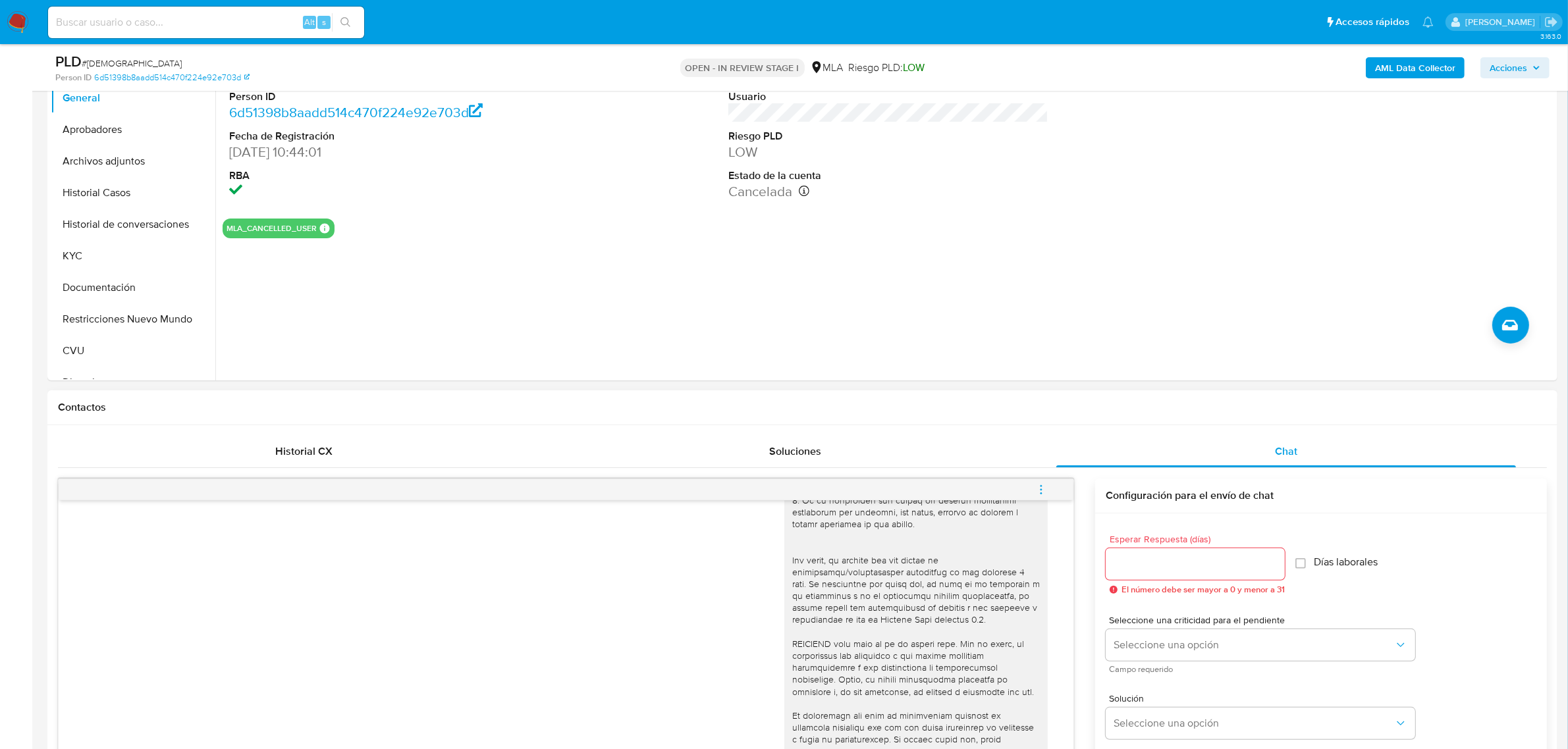
scroll to position [329, 0]
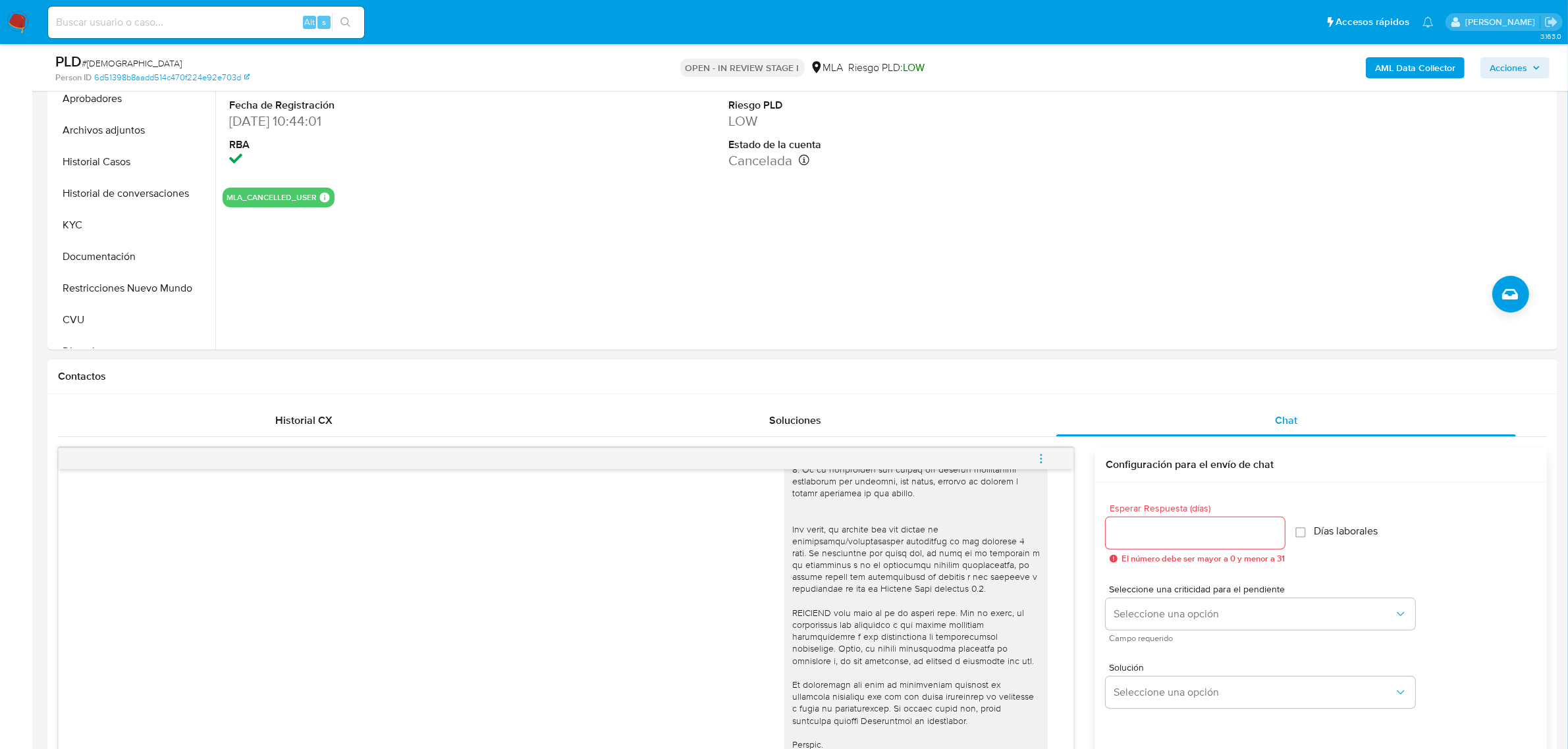
click at [1042, 462] on icon "menu-action" at bounding box center [1041, 459] width 12 height 12
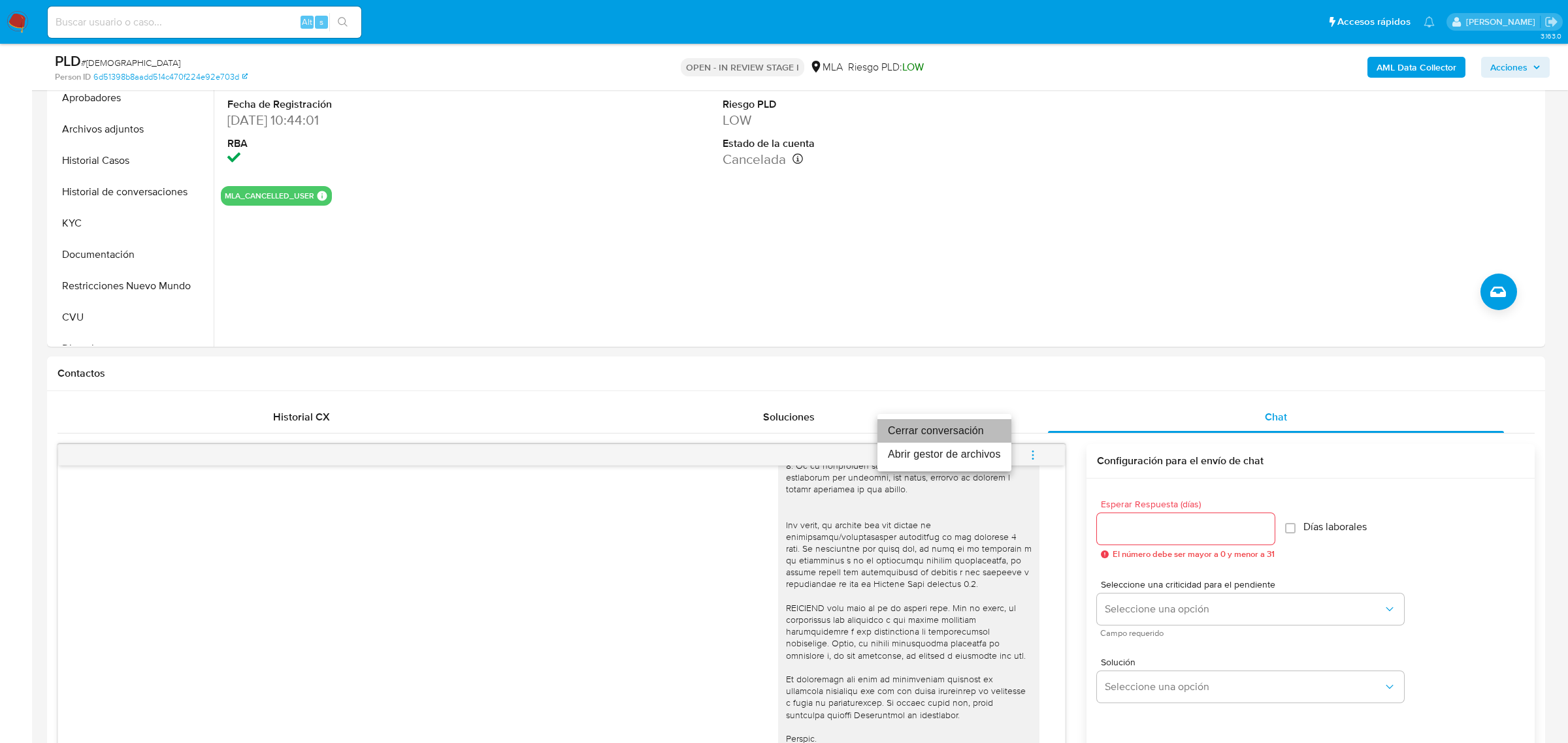
click at [980, 427] on li "Cerrar conversación" at bounding box center [944, 430] width 134 height 24
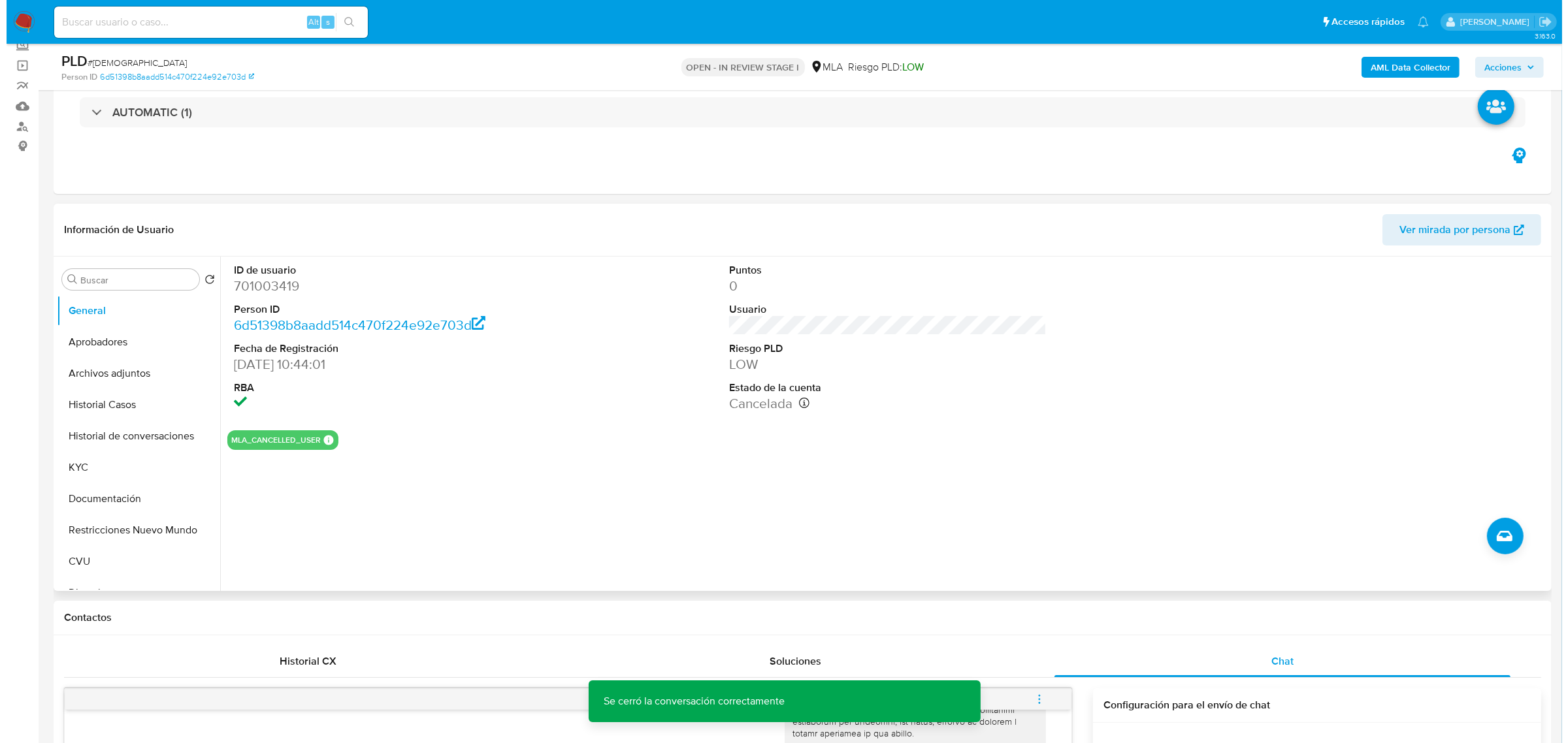
scroll to position [82, 0]
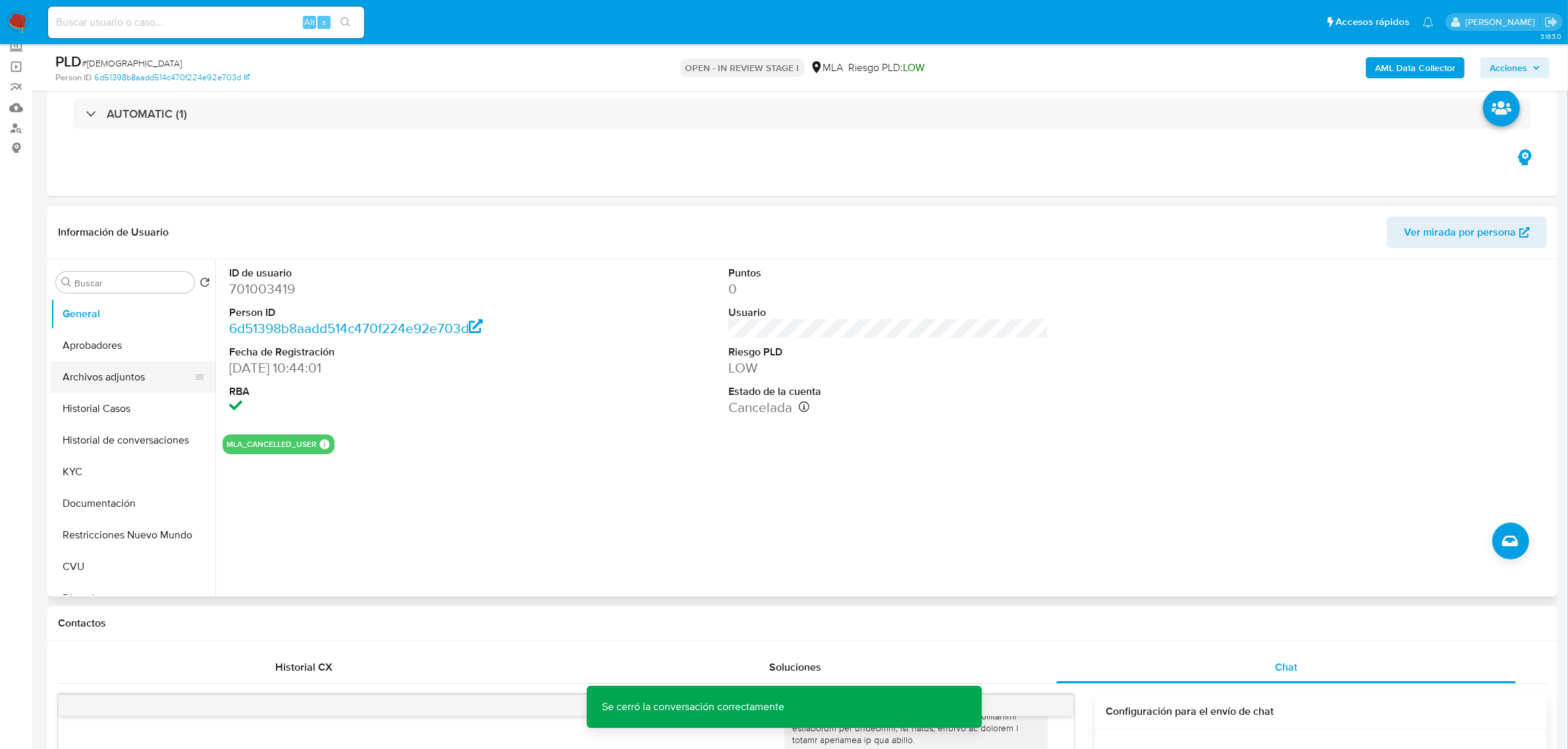
click at [110, 377] on button "Archivos adjuntos" at bounding box center [128, 377] width 154 height 32
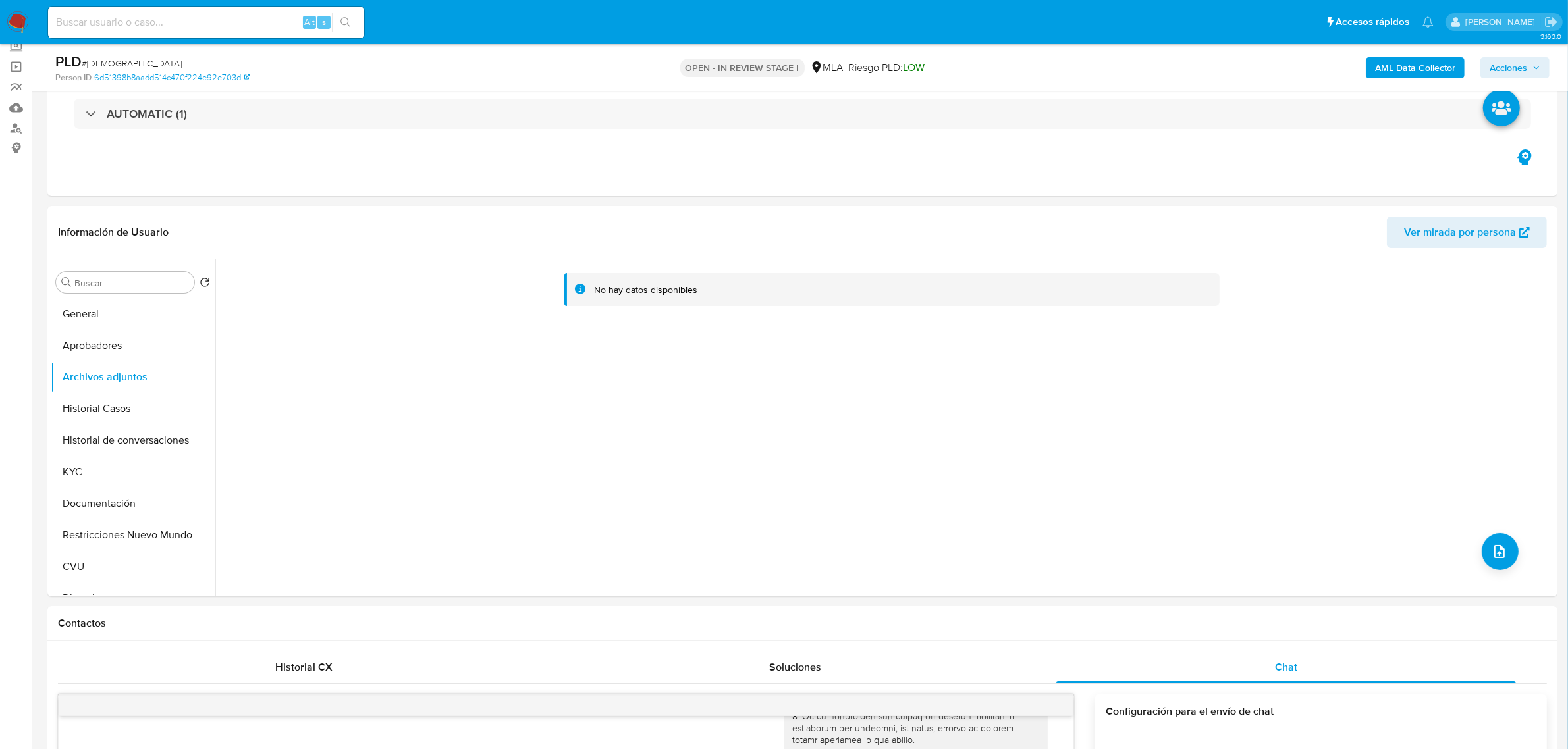
click at [1416, 70] on b "AML Data Collector" at bounding box center [1415, 68] width 81 height 21
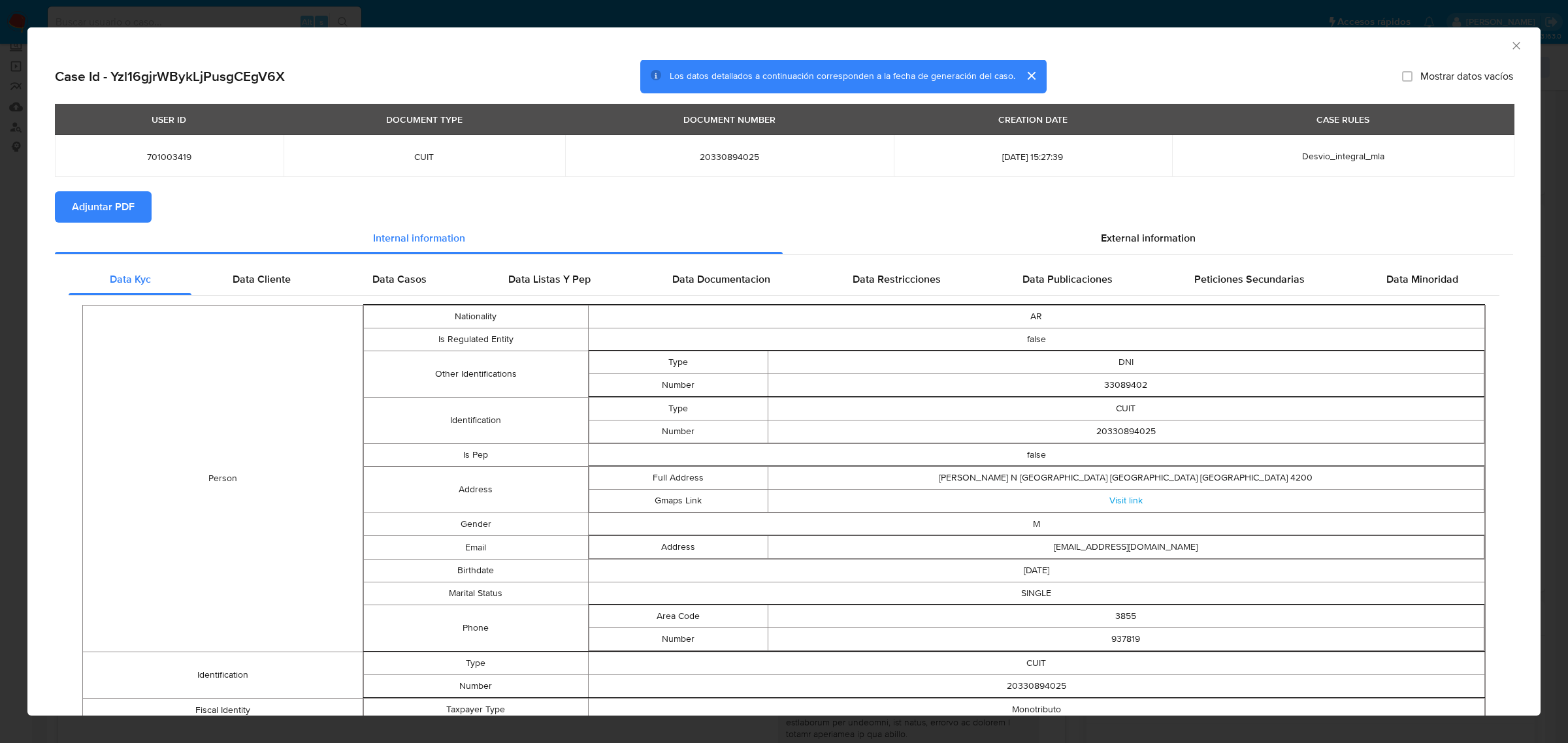
click at [105, 204] on span "Adjuntar PDF" at bounding box center [103, 207] width 63 height 29
click at [1510, 47] on icon "Cerrar ventana" at bounding box center [1516, 46] width 13 height 13
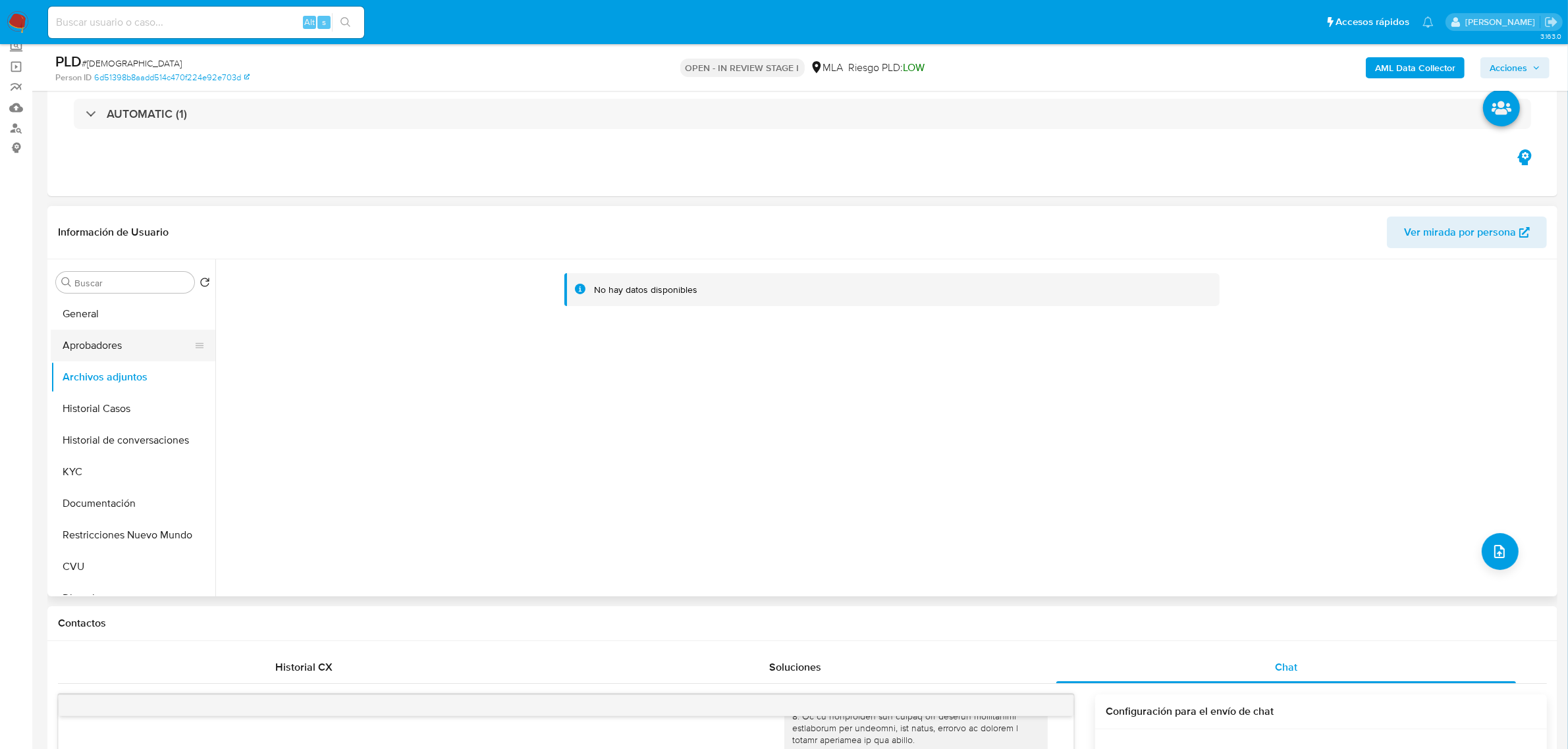
click at [139, 350] on button "Aprobadores" at bounding box center [128, 345] width 154 height 32
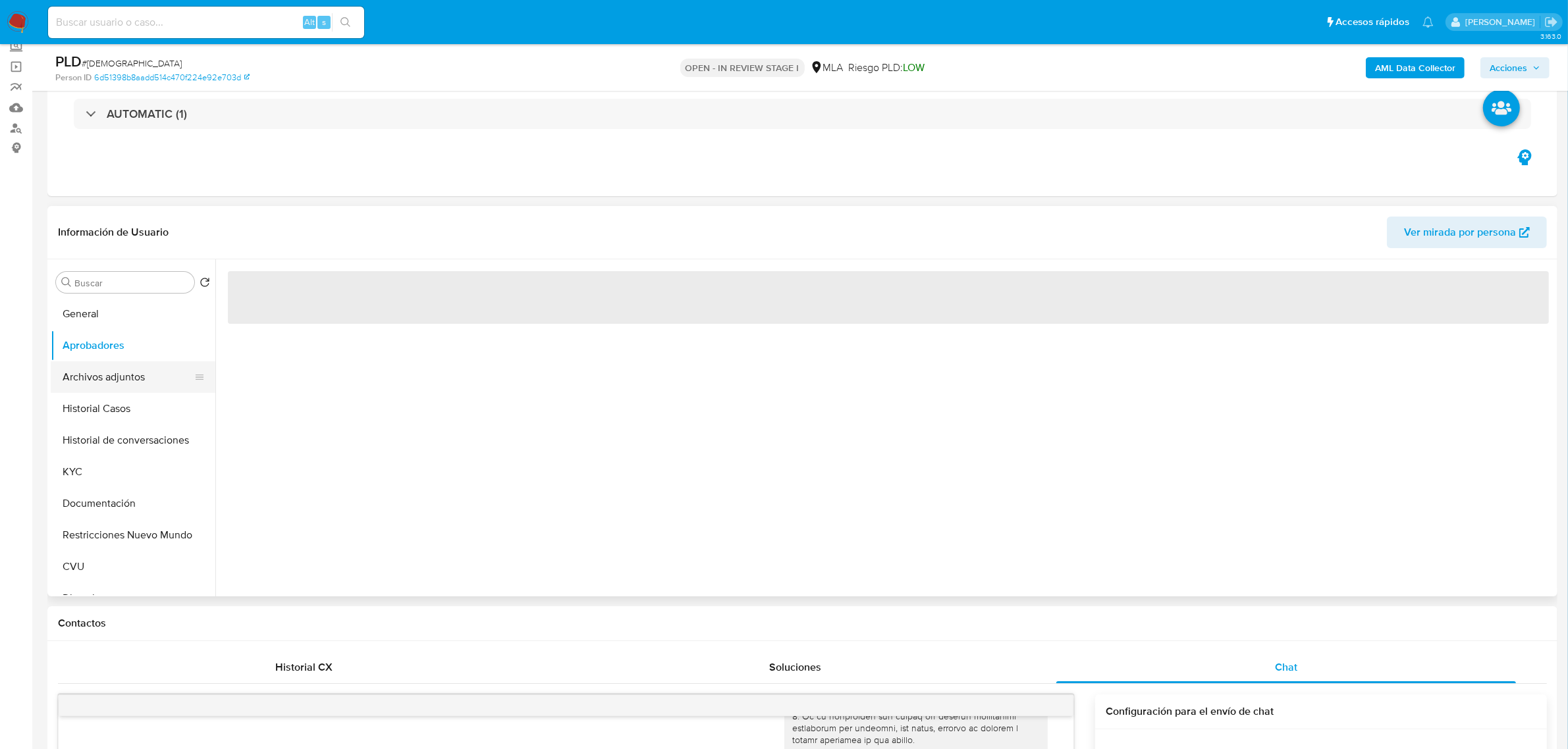
click at [131, 369] on button "Archivos adjuntos" at bounding box center [128, 377] width 154 height 32
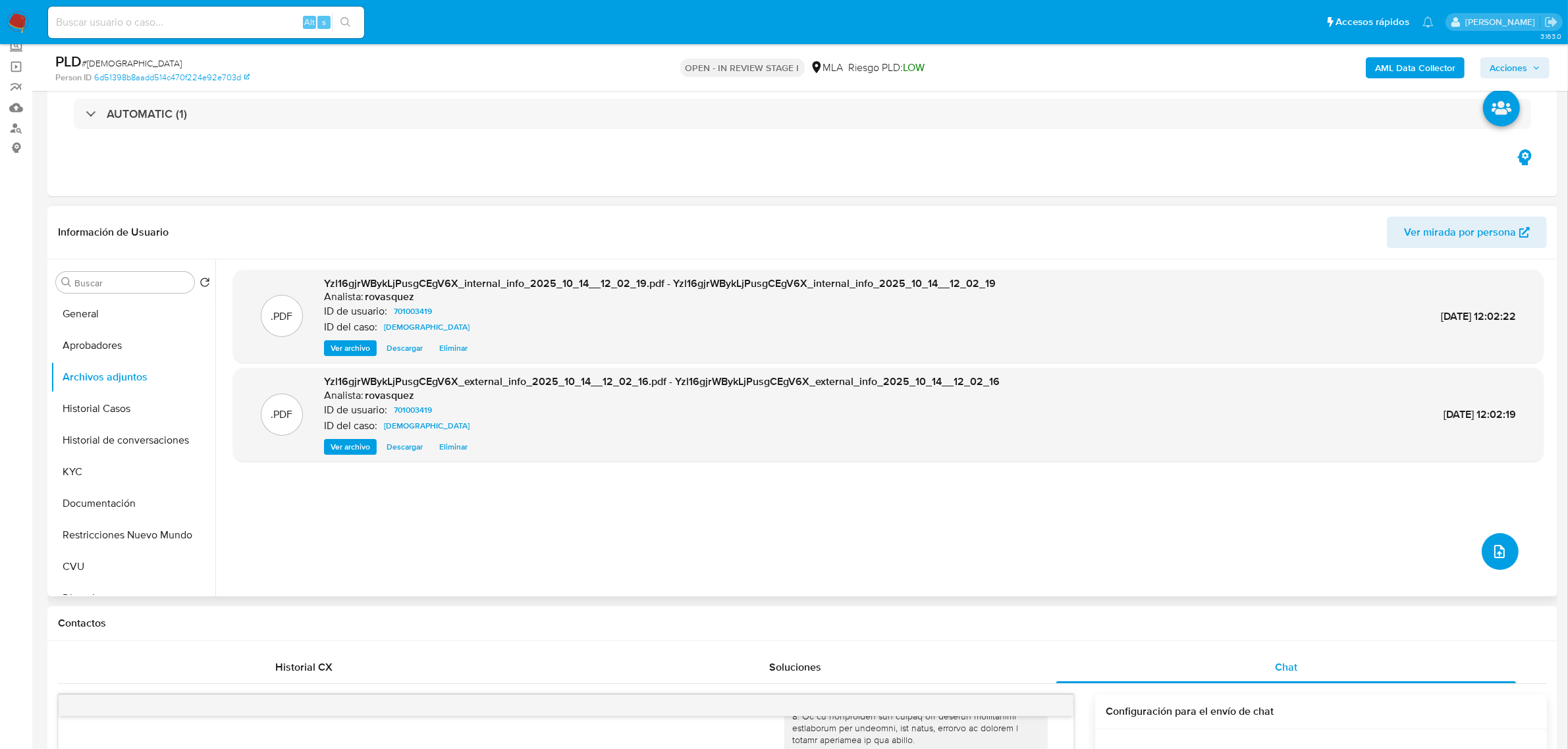
click at [1496, 548] on icon "upload-file" at bounding box center [1500, 551] width 15 height 15
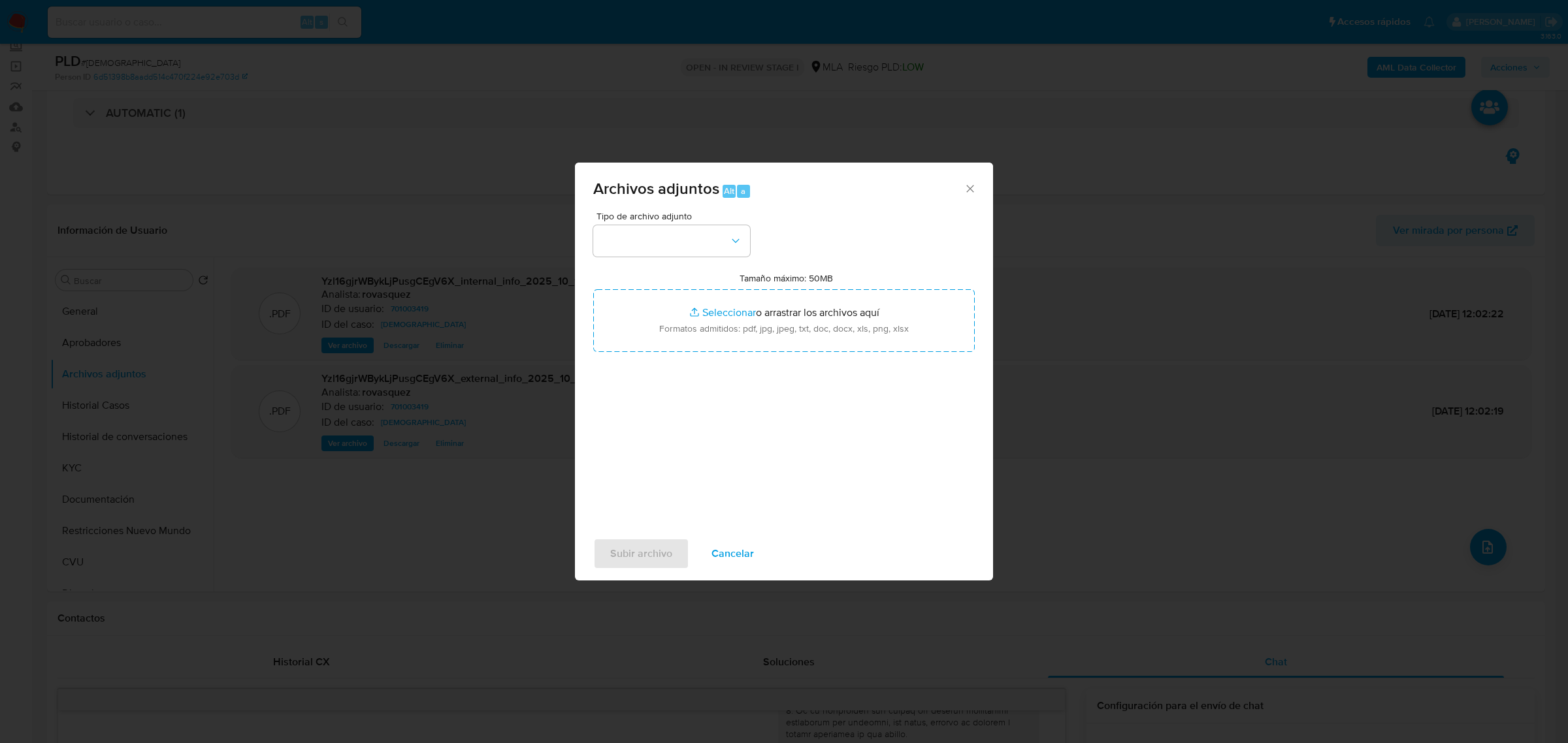
click at [1144, 369] on div "Archivos adjuntos Alt a Tipo de archivo adjunto Tamaño máximo: 50MB Seleccionar…" at bounding box center [784, 371] width 1568 height 743
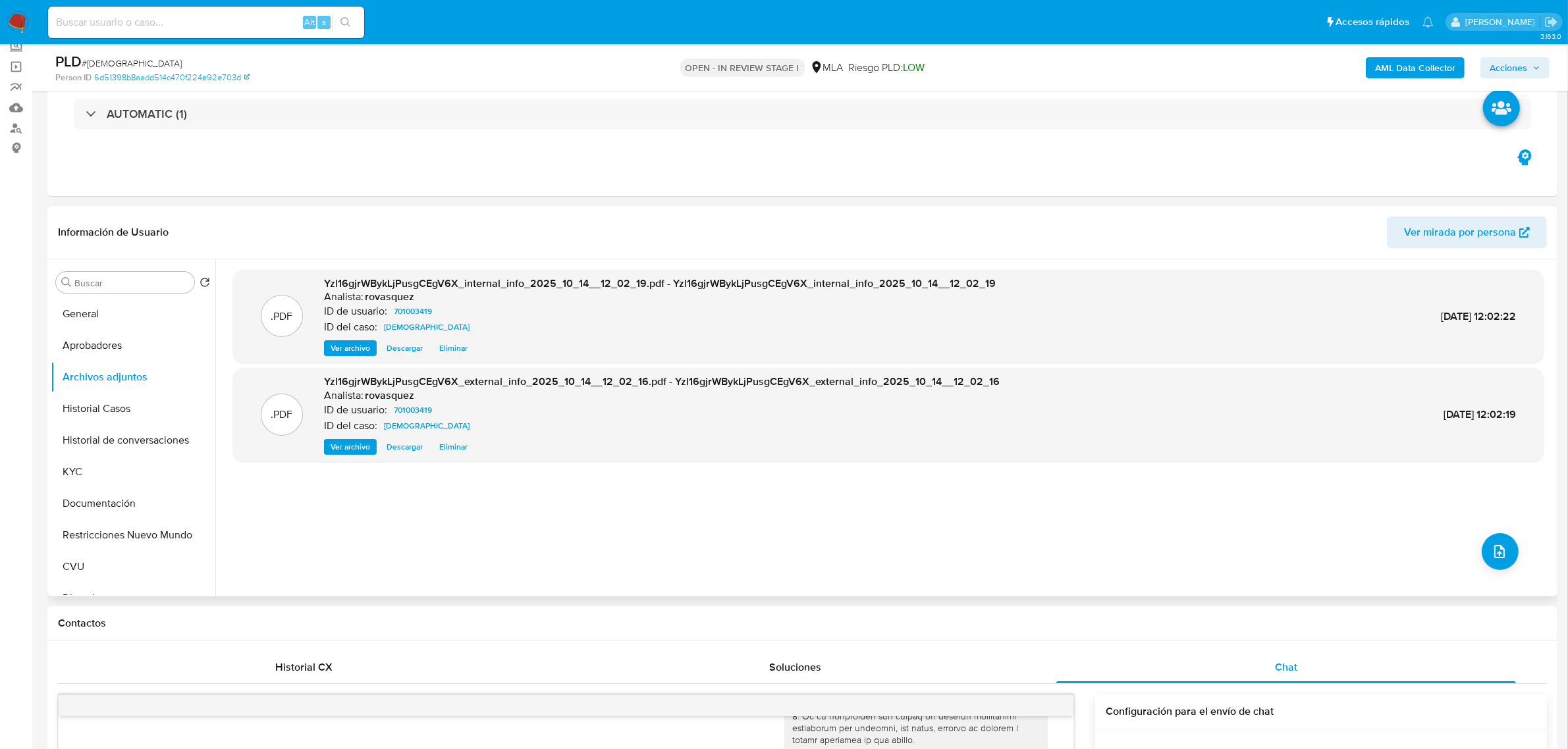
click at [343, 451] on span "Ver archivo" at bounding box center [350, 447] width 39 height 13
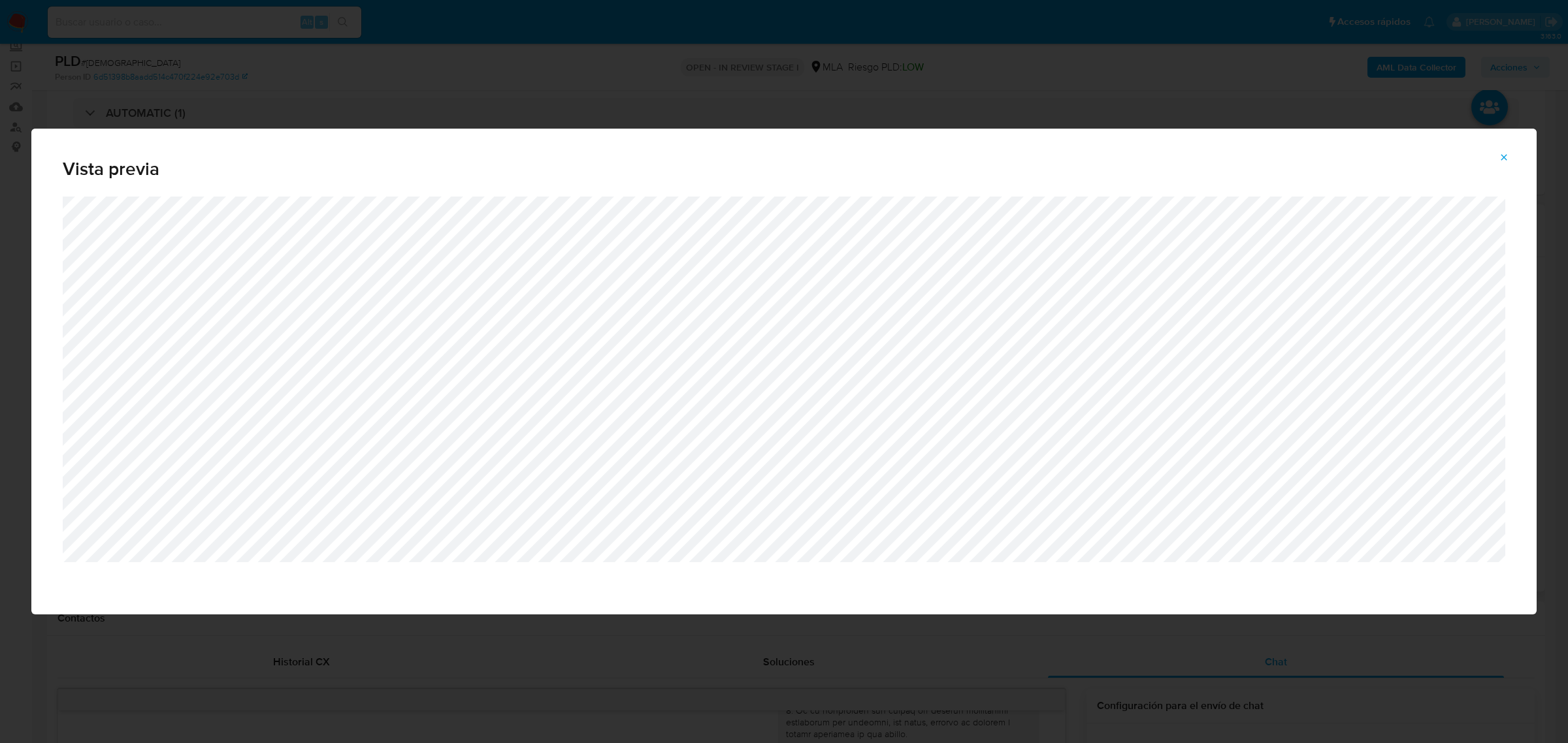
click at [1507, 155] on icon "Attachment preview" at bounding box center [1503, 157] width 10 height 10
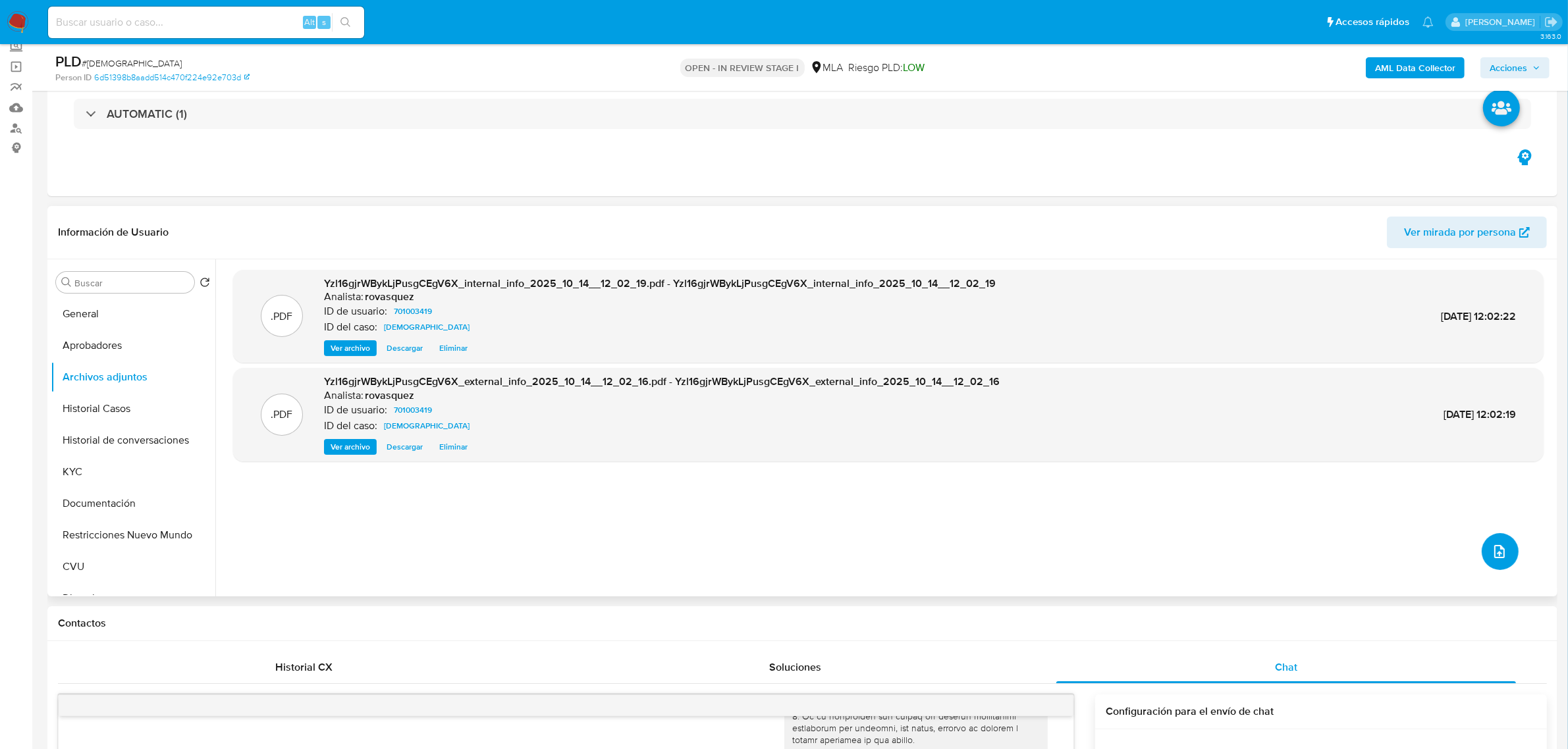
click at [1492, 555] on icon "upload-file" at bounding box center [1500, 551] width 15 height 15
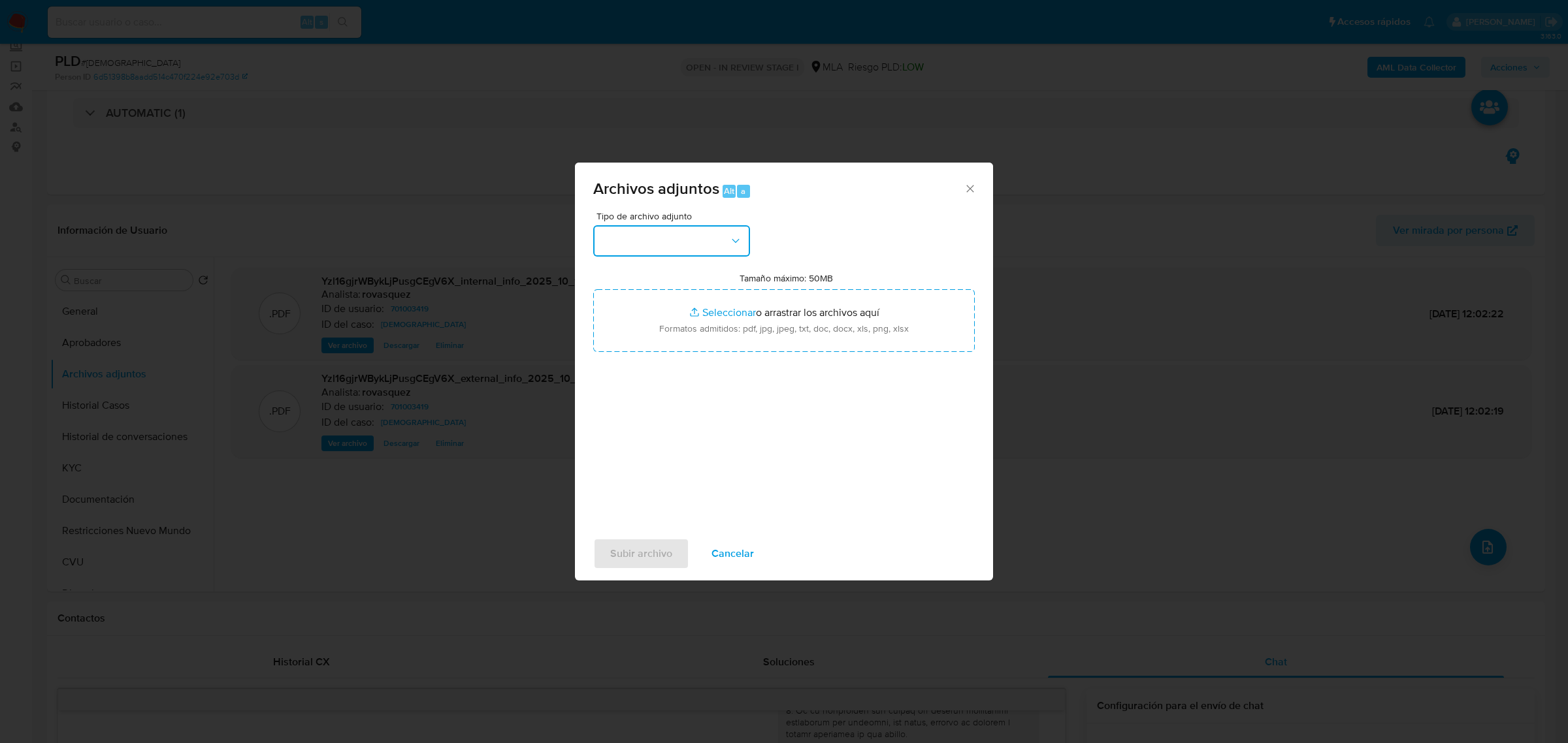
click at [674, 236] on button "button" at bounding box center [672, 240] width 157 height 31
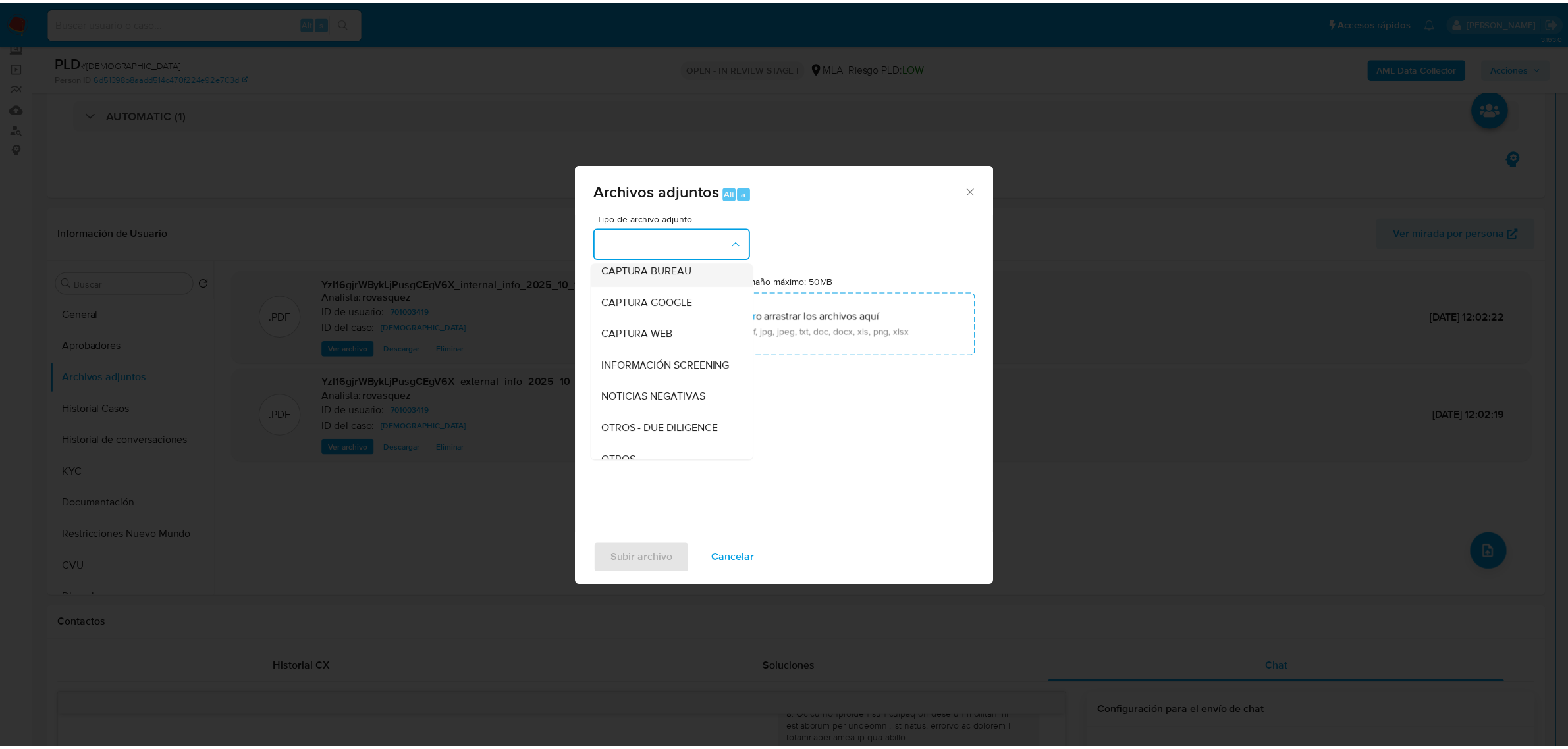
scroll to position [164, 0]
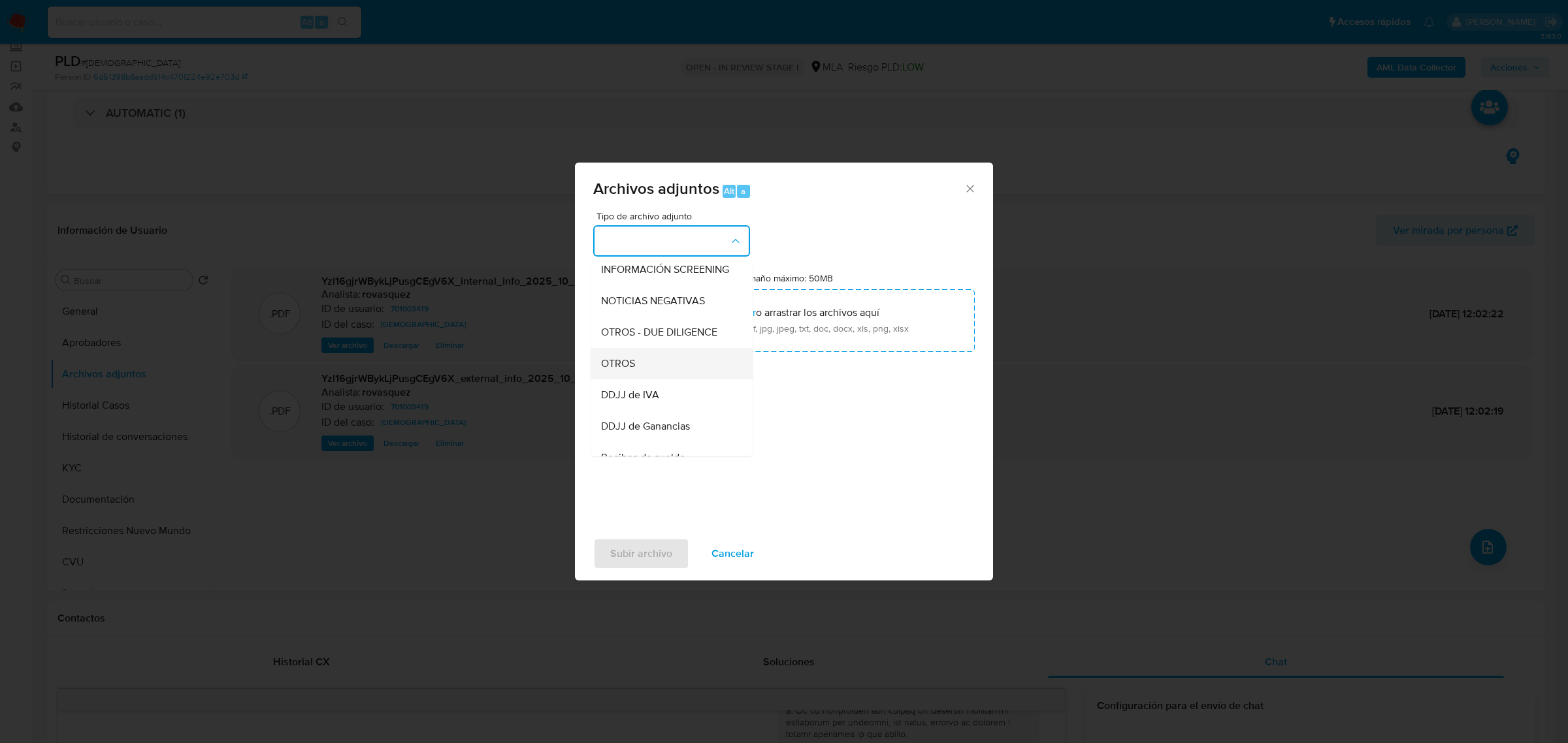
click at [652, 363] on div "OTROS" at bounding box center [668, 362] width 134 height 31
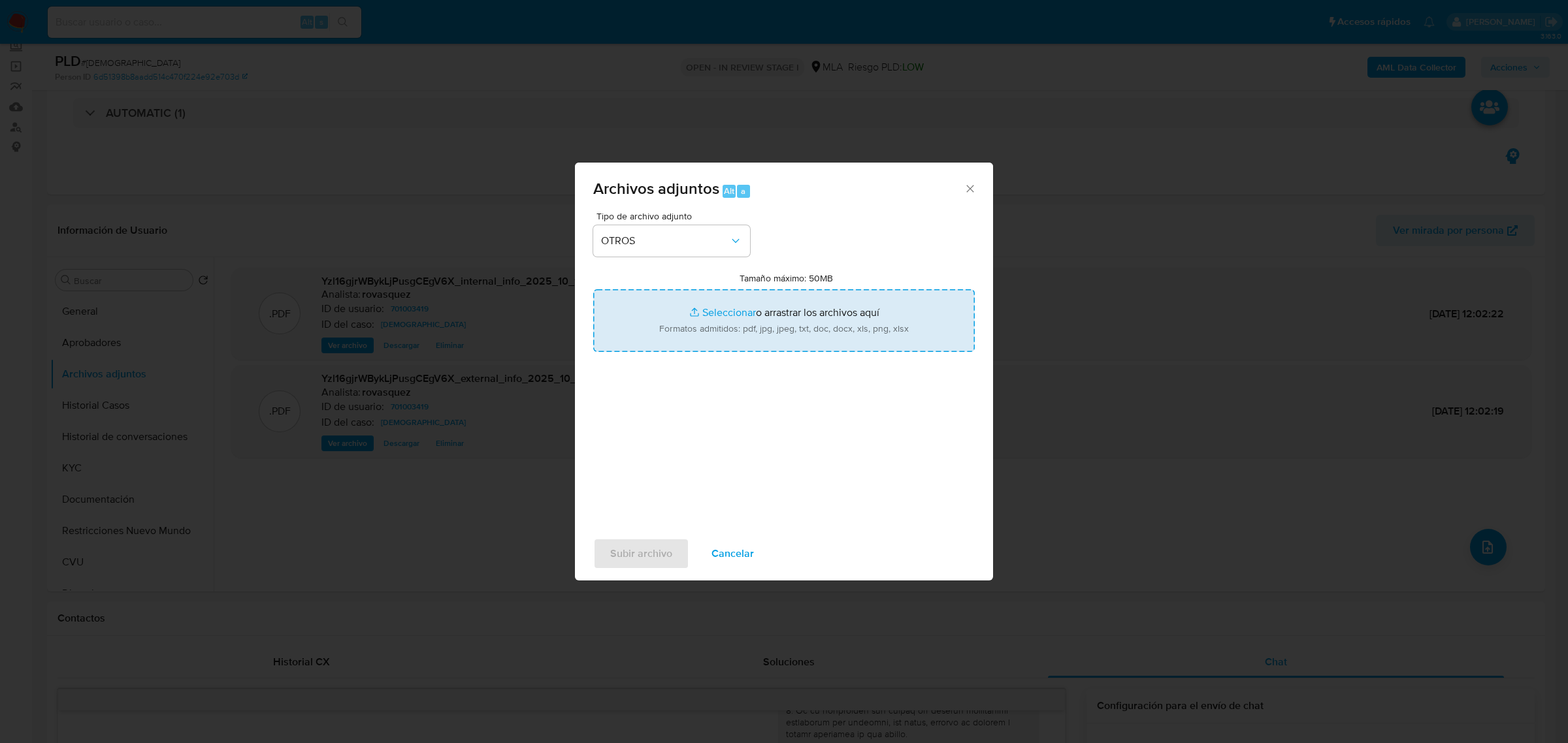
click at [709, 319] on input "Tamaño máximo: 50MB Seleccionar archivos" at bounding box center [784, 320] width 382 height 63
type input "C:\fakepath\ARCA David Alejandro Gelid - User ID 701003419.pdf"
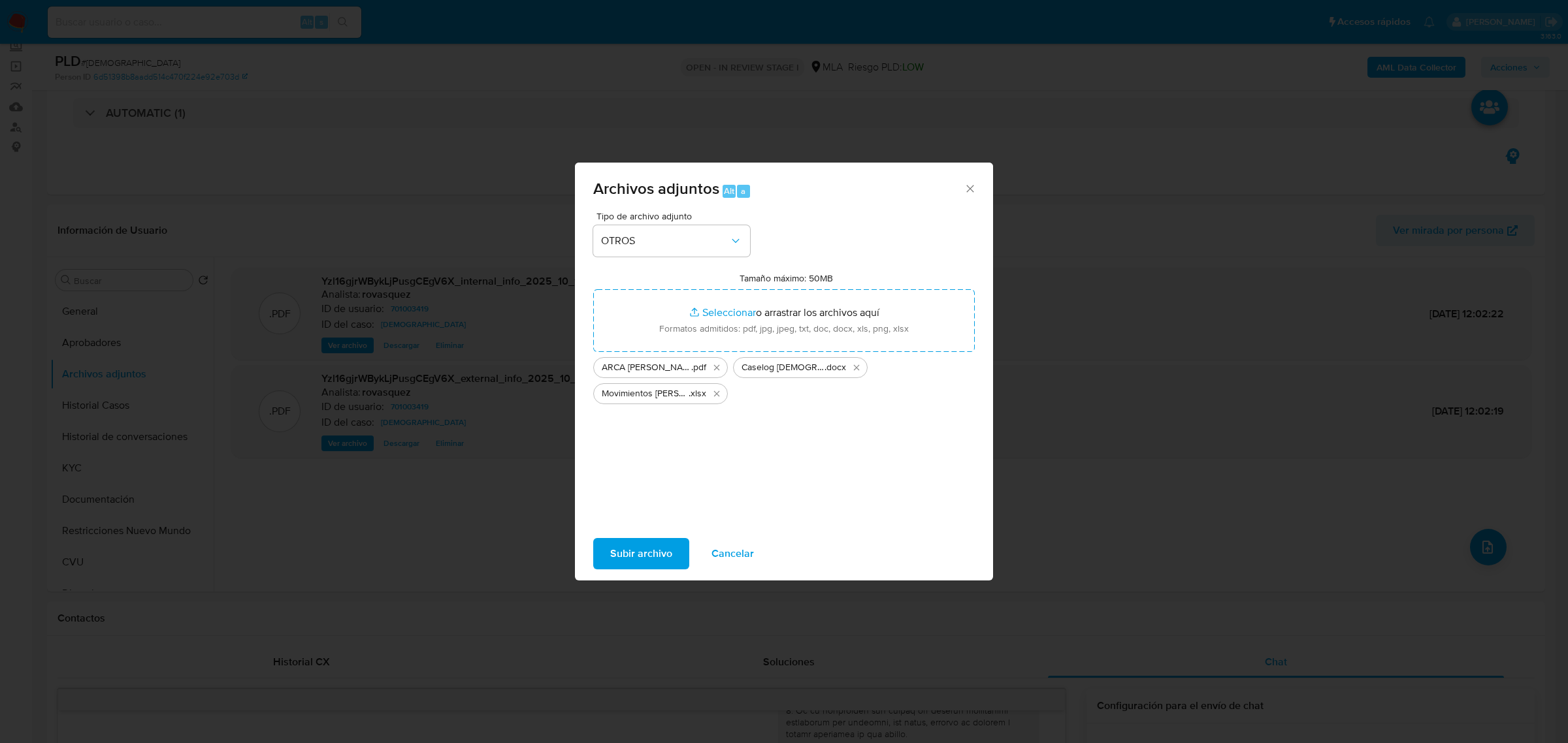
click at [657, 557] on span "Subir archivo" at bounding box center [640, 553] width 62 height 29
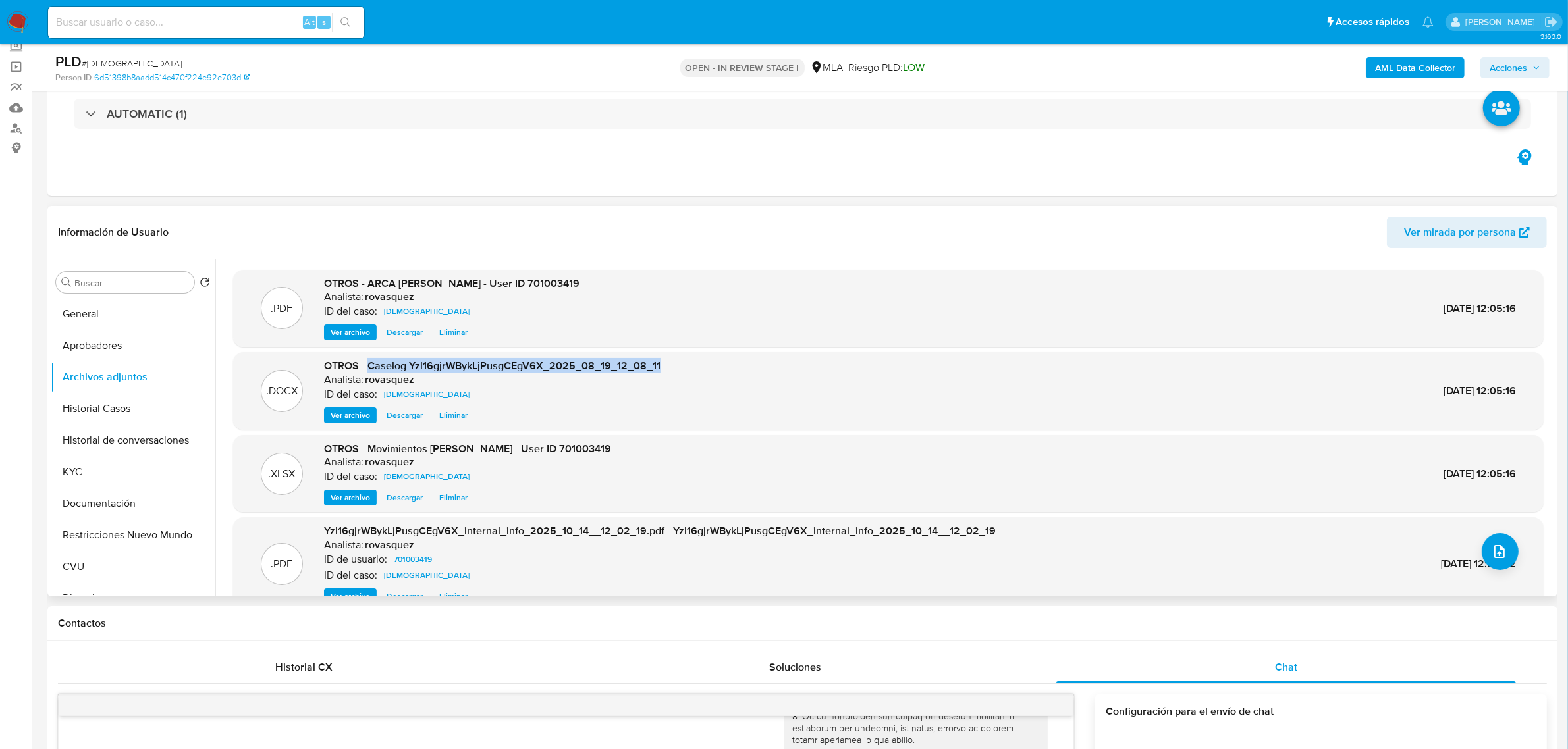
drag, startPoint x: 368, startPoint y: 364, endPoint x: 701, endPoint y: 370, distance: 333.1
click at [701, 370] on div ".DOCX OTROS - Caselog Yzl16gjrWBykLjPusgCEgV6X_2025_08_19_12_08_11 Analista: ro…" at bounding box center [888, 390] width 1298 height 64
copy span "Caselog Yzl16gjrWBykLjPusgCEgV6X_2025_08_19_12_08_11"
click at [1523, 70] on span "Acciones" at bounding box center [1508, 68] width 38 height 21
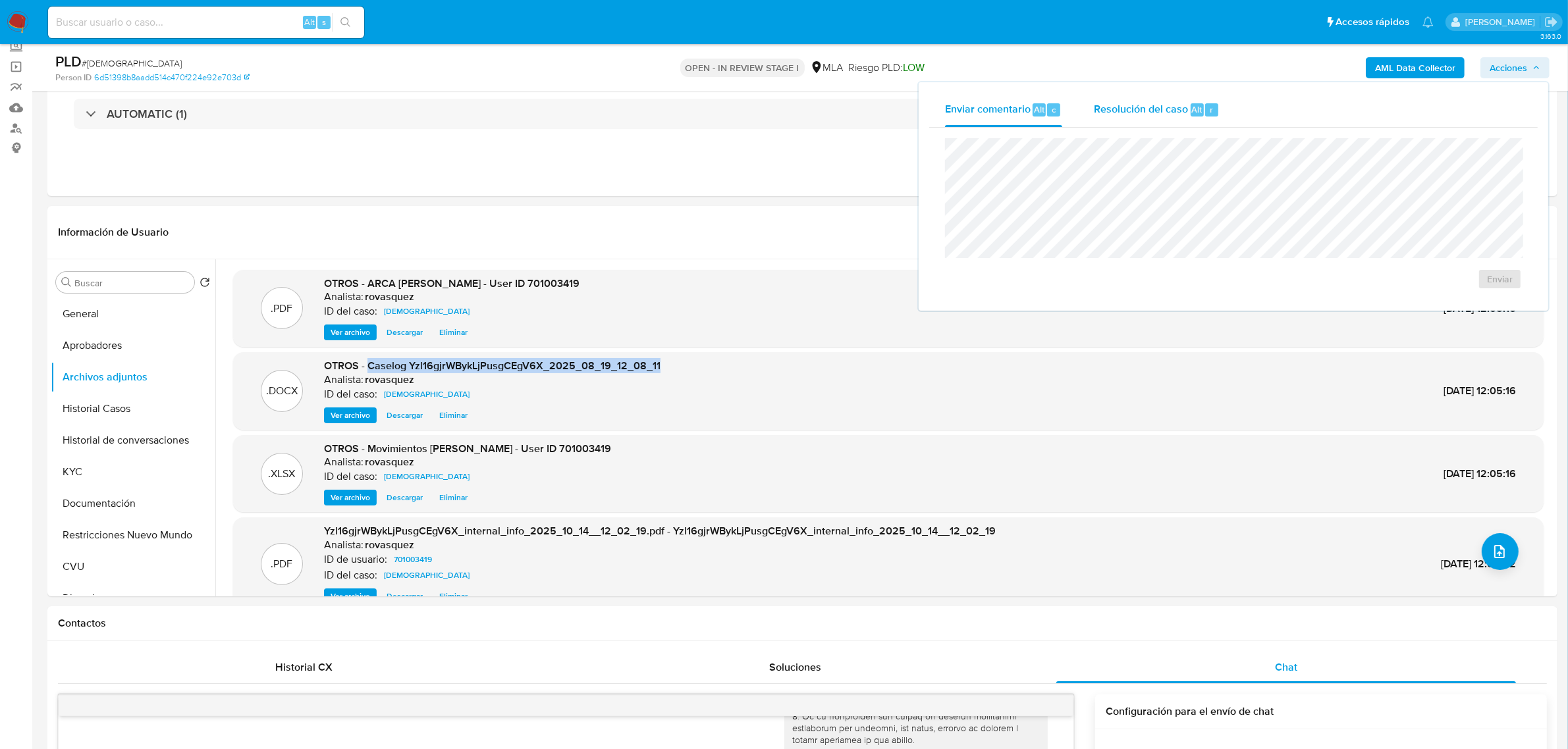
click at [1151, 109] on span "Resolución del caso" at bounding box center [1141, 109] width 94 height 15
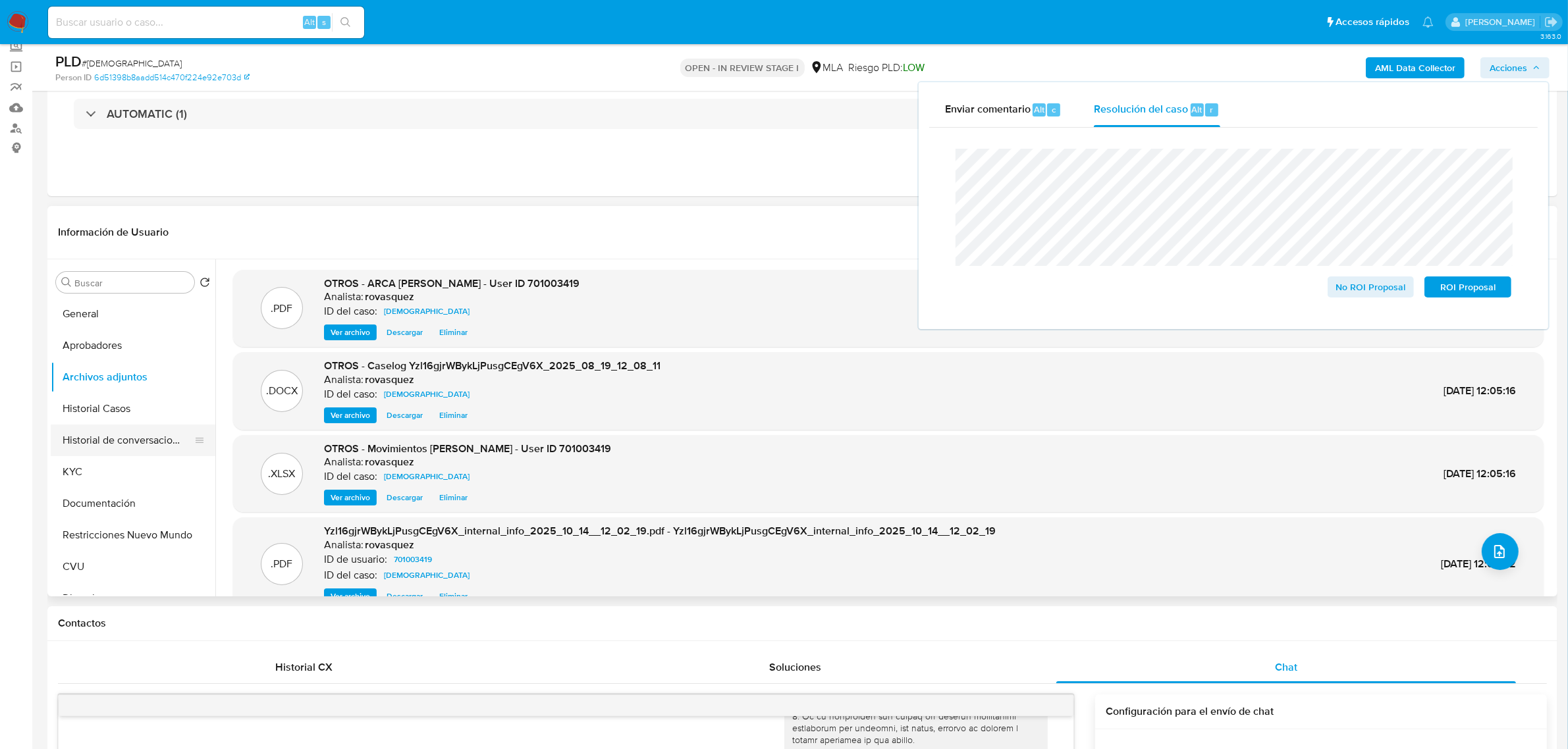
click at [109, 441] on button "Historial de conversaciones" at bounding box center [128, 440] width 154 height 32
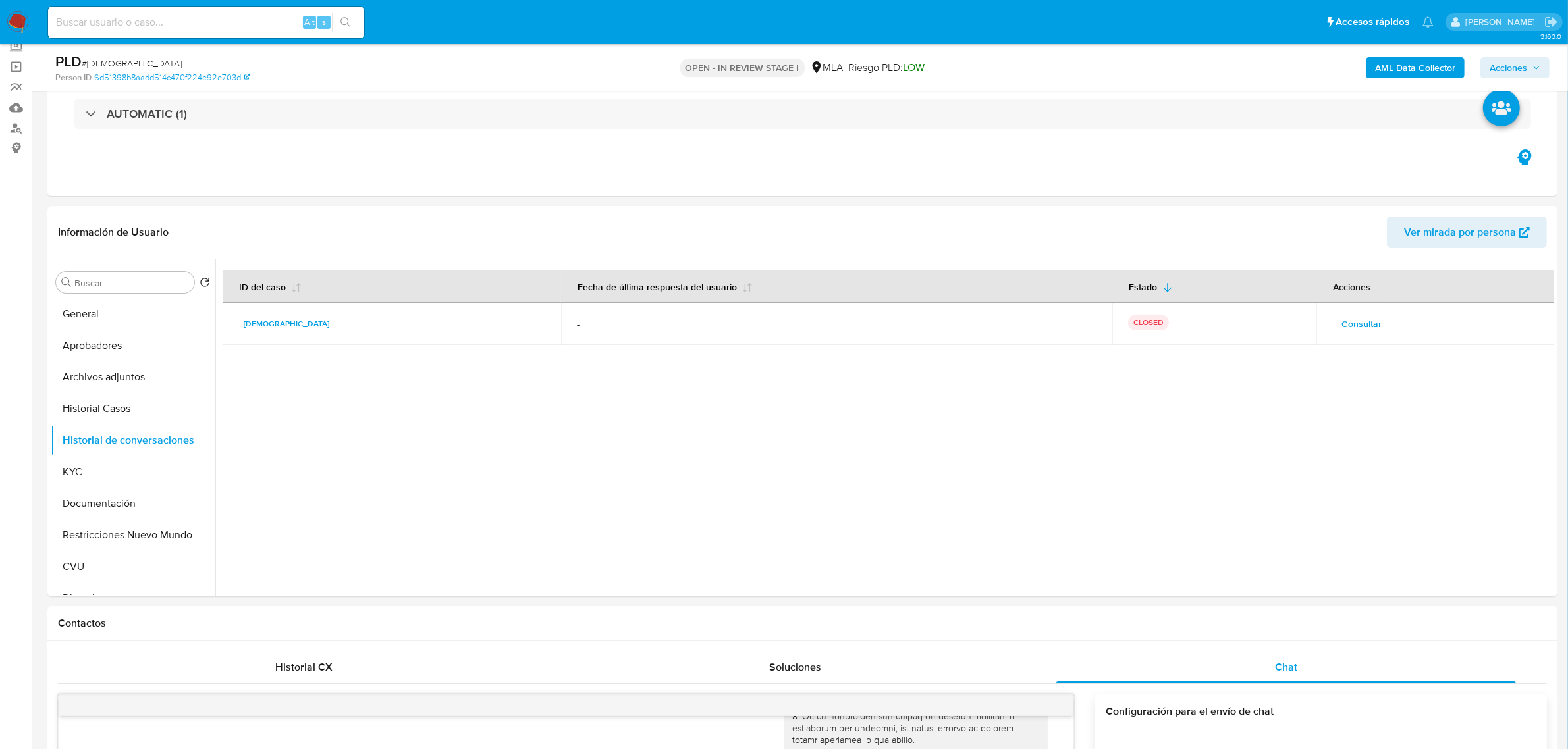
click at [1519, 71] on span "Acciones" at bounding box center [1508, 68] width 38 height 21
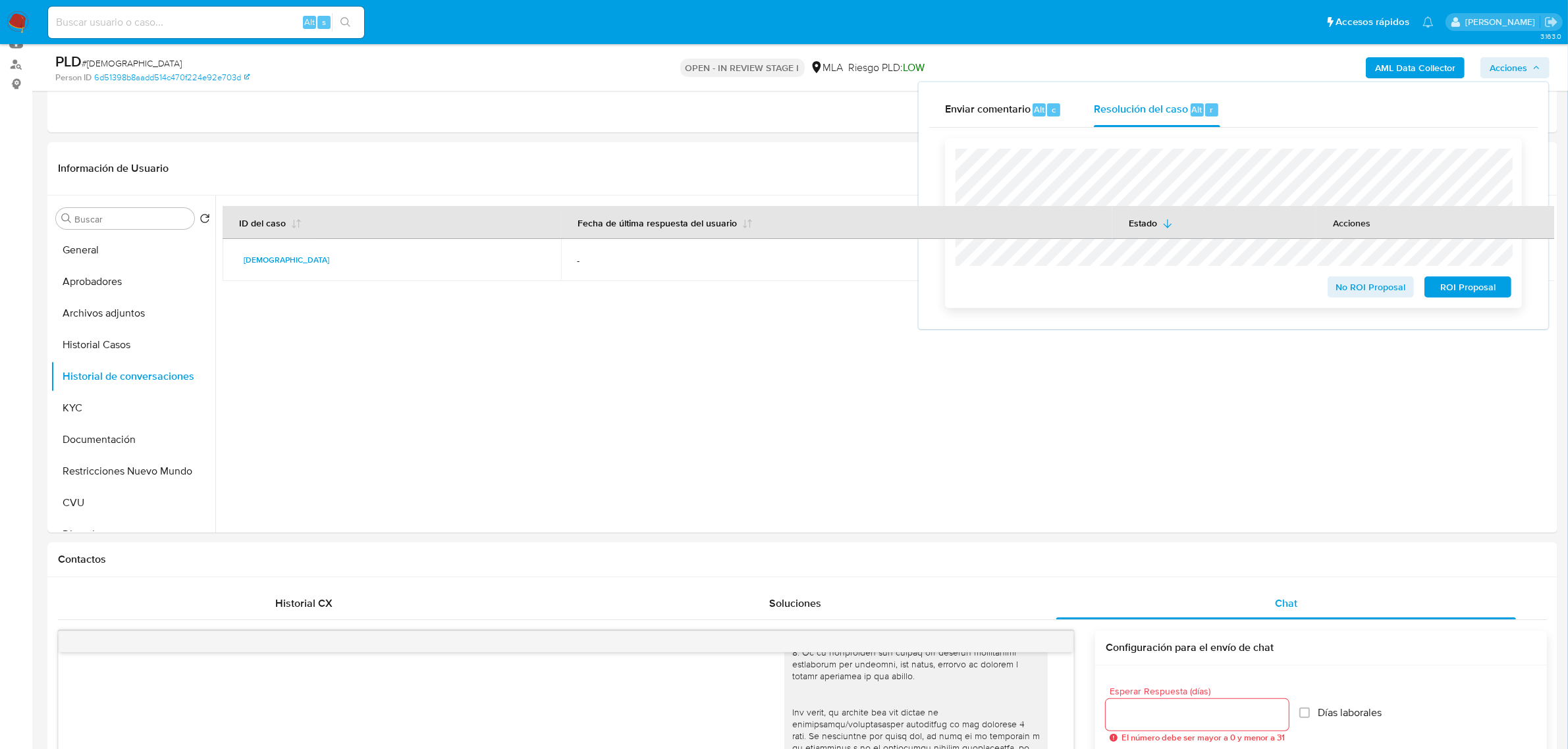
scroll to position [247, 0]
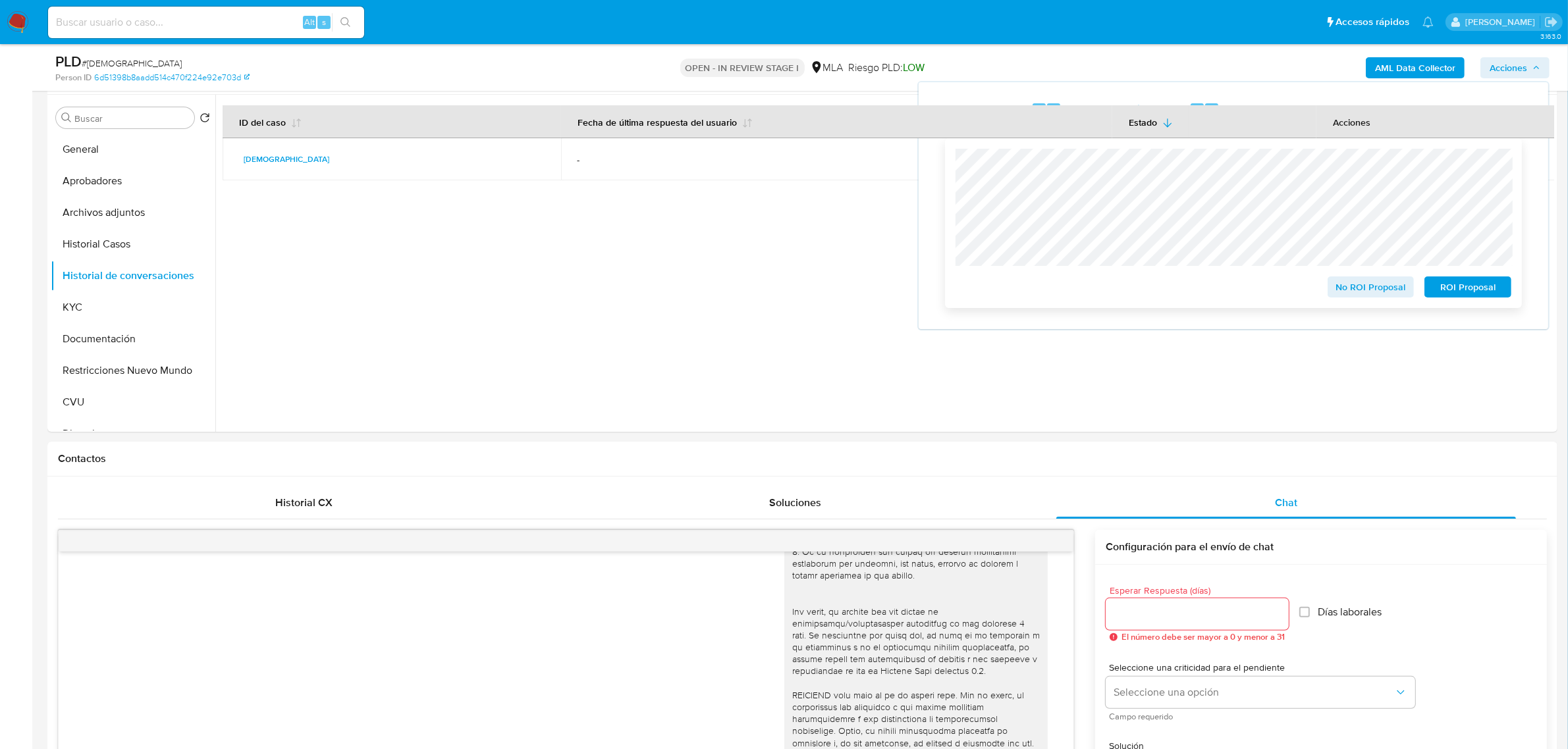
click at [1356, 288] on span "No ROI Proposal" at bounding box center [1371, 287] width 68 height 18
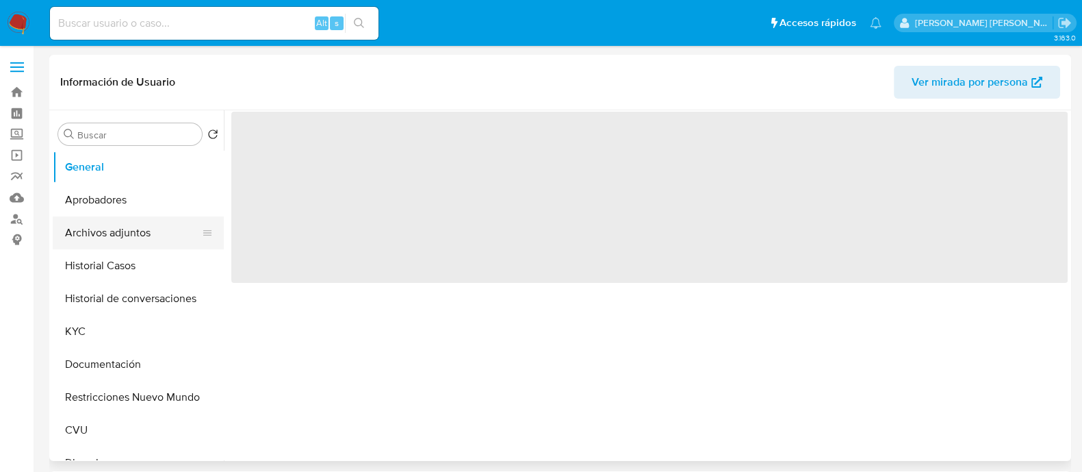
click at [130, 237] on button "Archivos adjuntos" at bounding box center [133, 232] width 160 height 33
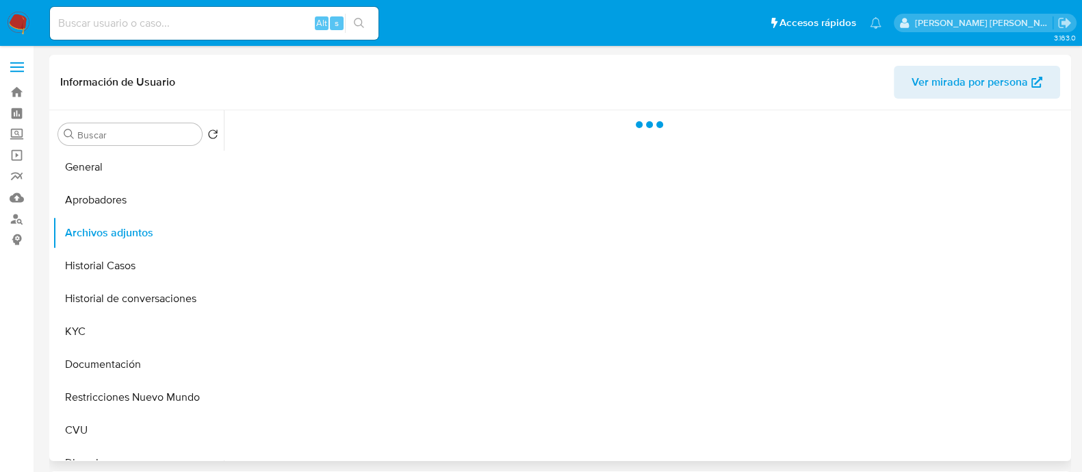
select select "10"
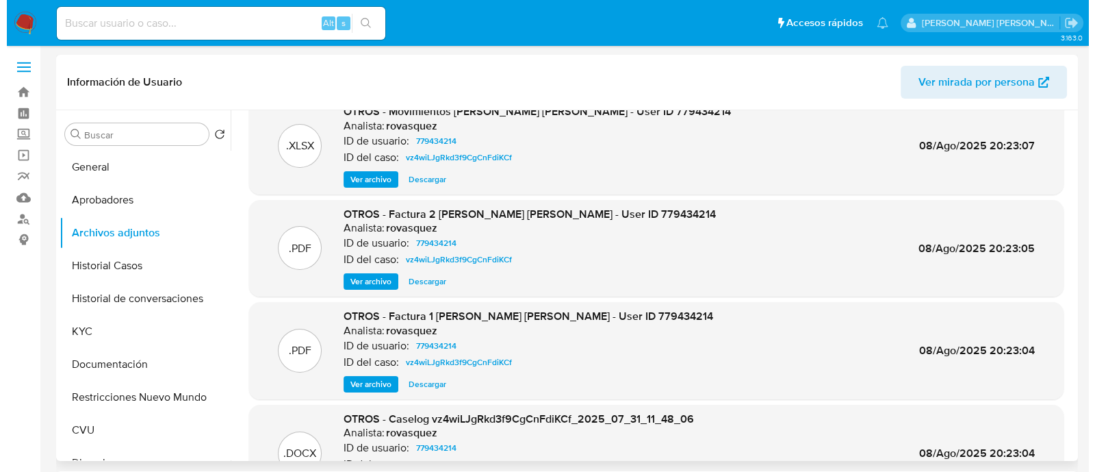
scroll to position [85, 0]
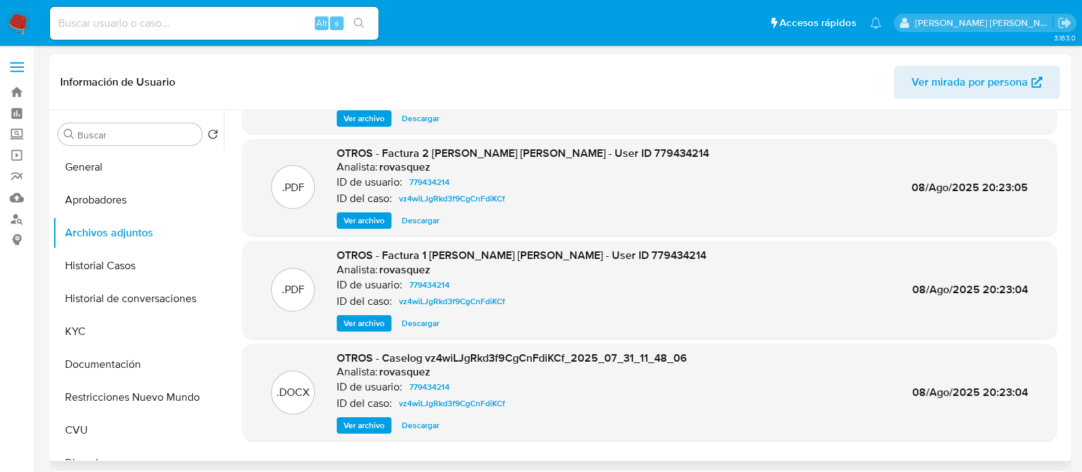
click at [377, 426] on span "Ver archivo" at bounding box center [364, 425] width 41 height 14
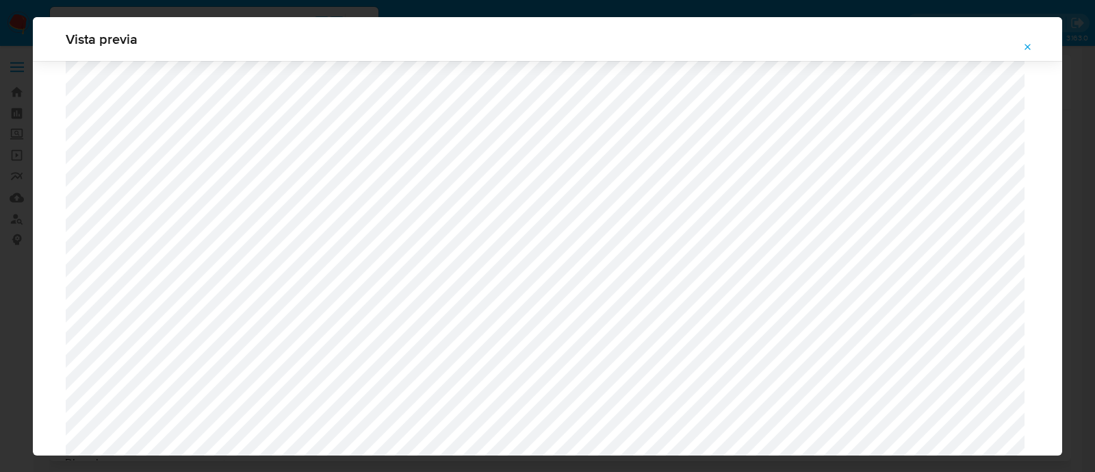
scroll to position [1170, 0]
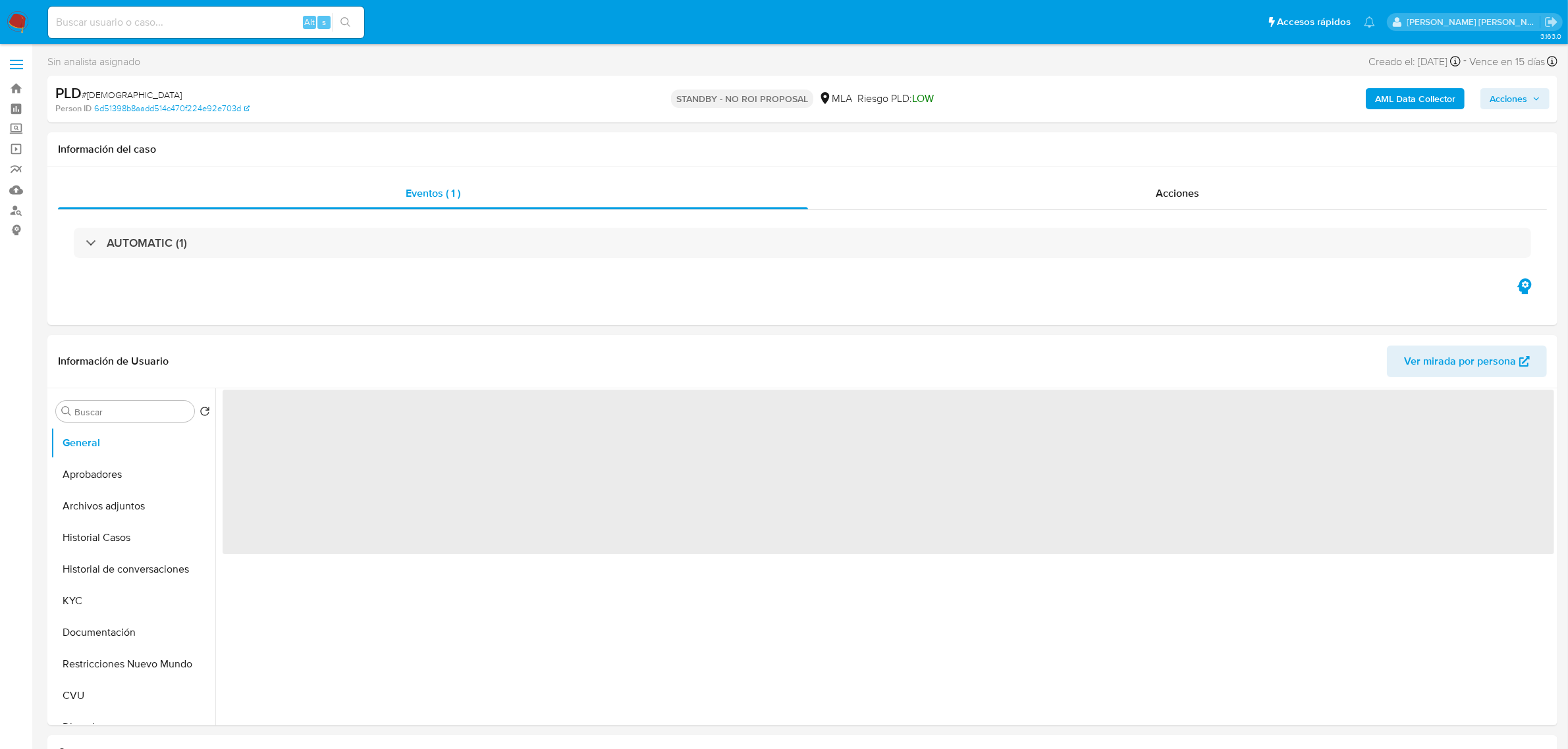
select select "10"
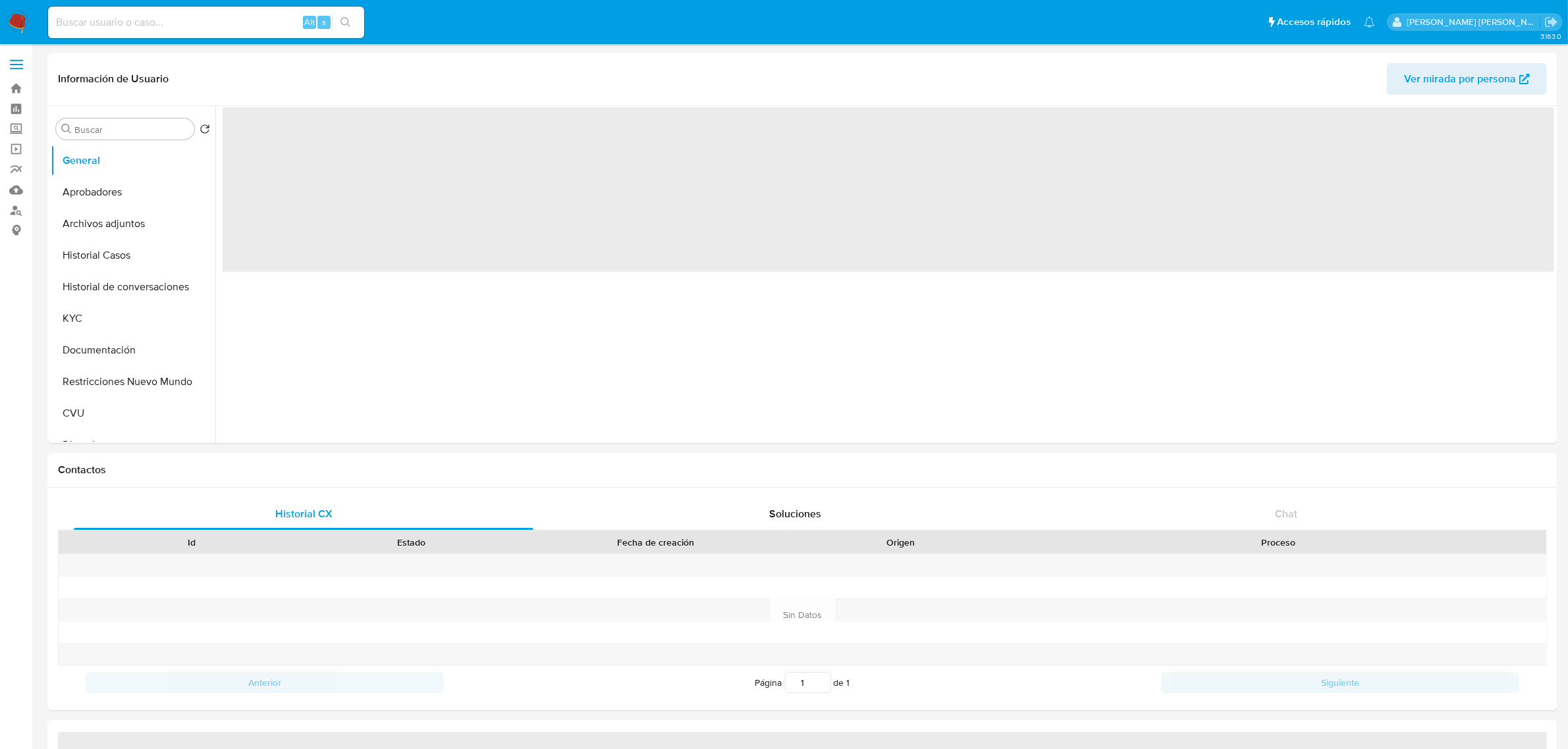
select select "10"
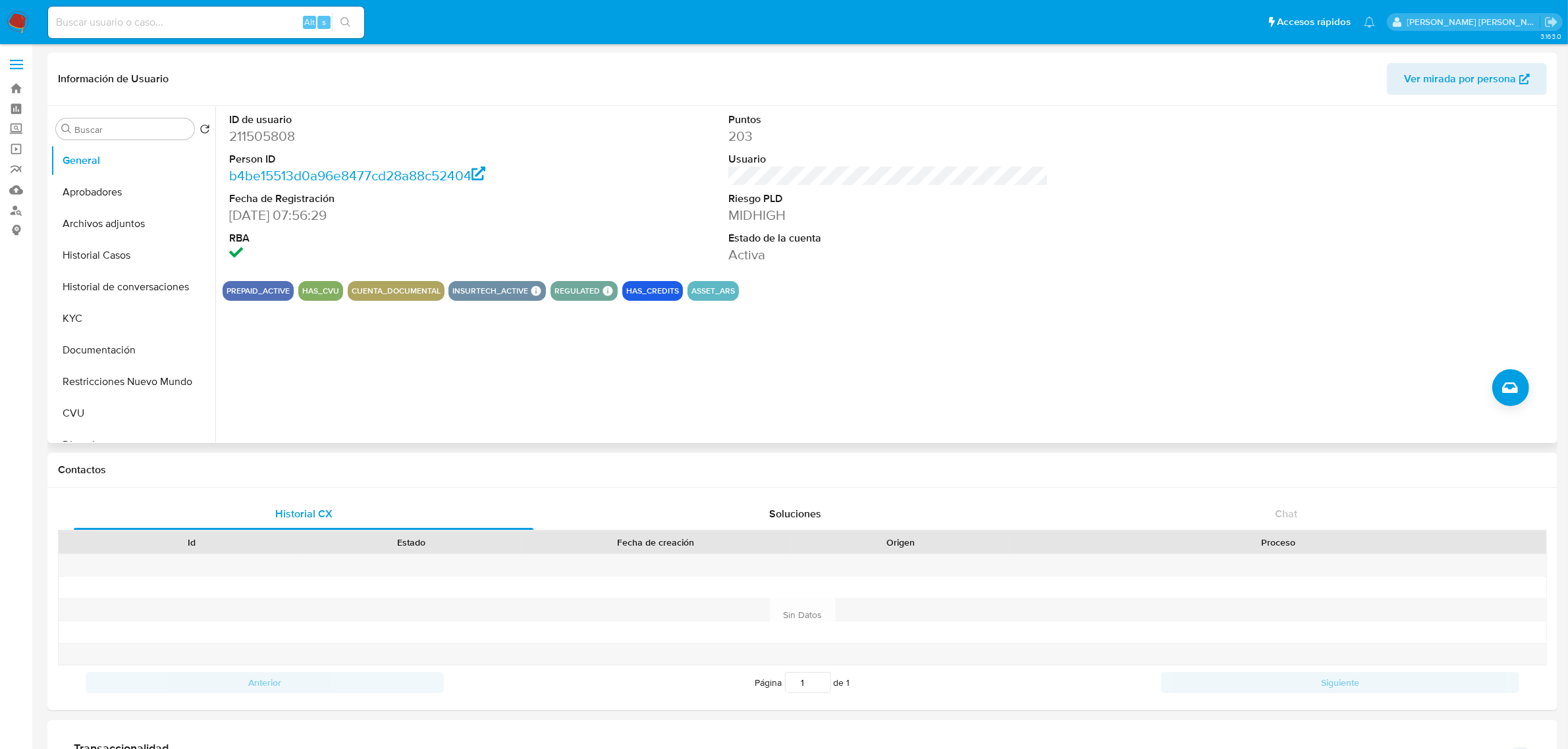
click at [422, 360] on div "ID de usuario 211505808 Person ID b4be15513d0a96e8477cd28a88c52404 Fecha de Reg…" at bounding box center [885, 274] width 1339 height 337
click at [120, 256] on button "Historial Casos" at bounding box center [128, 255] width 154 height 32
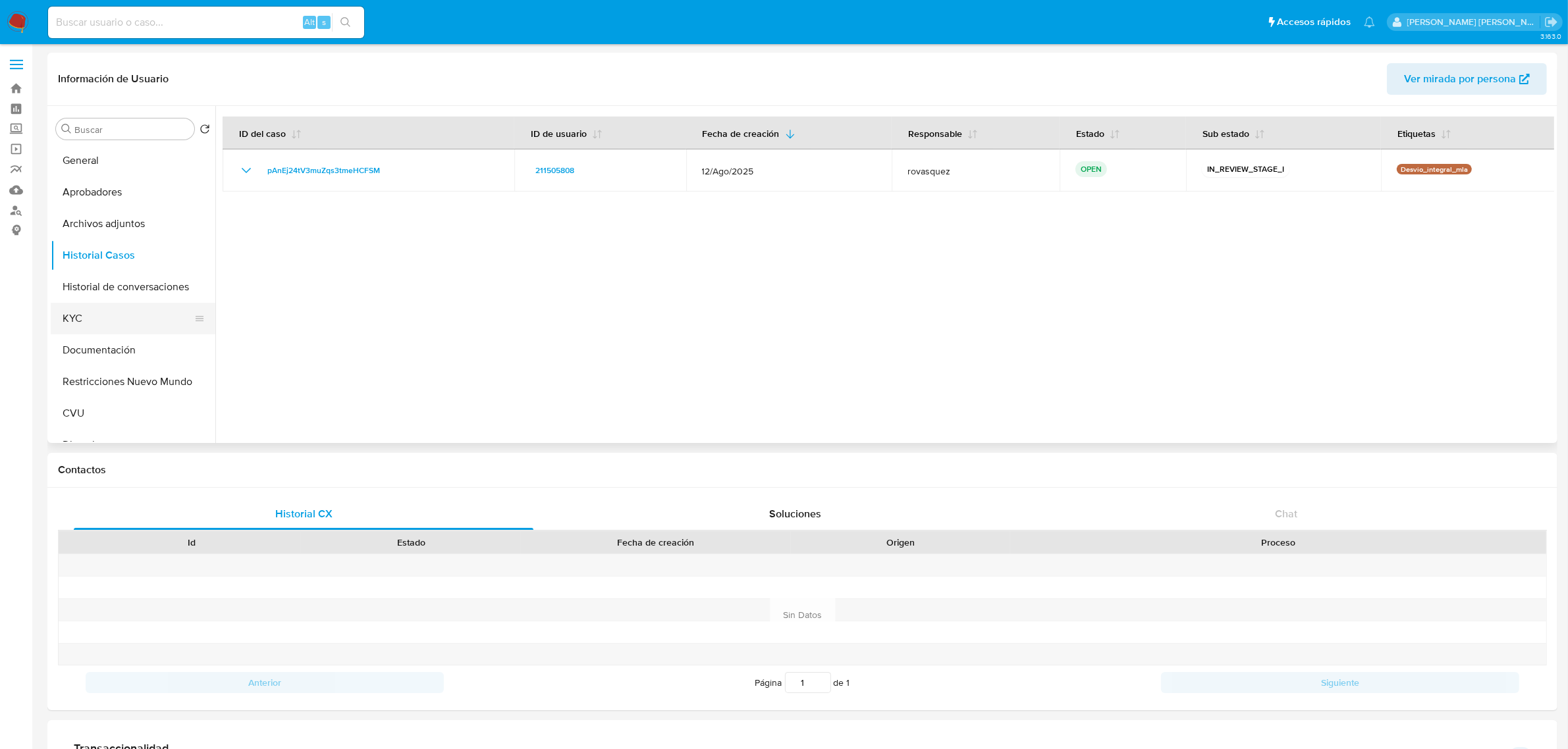
click at [108, 320] on button "KYC" at bounding box center [128, 318] width 154 height 32
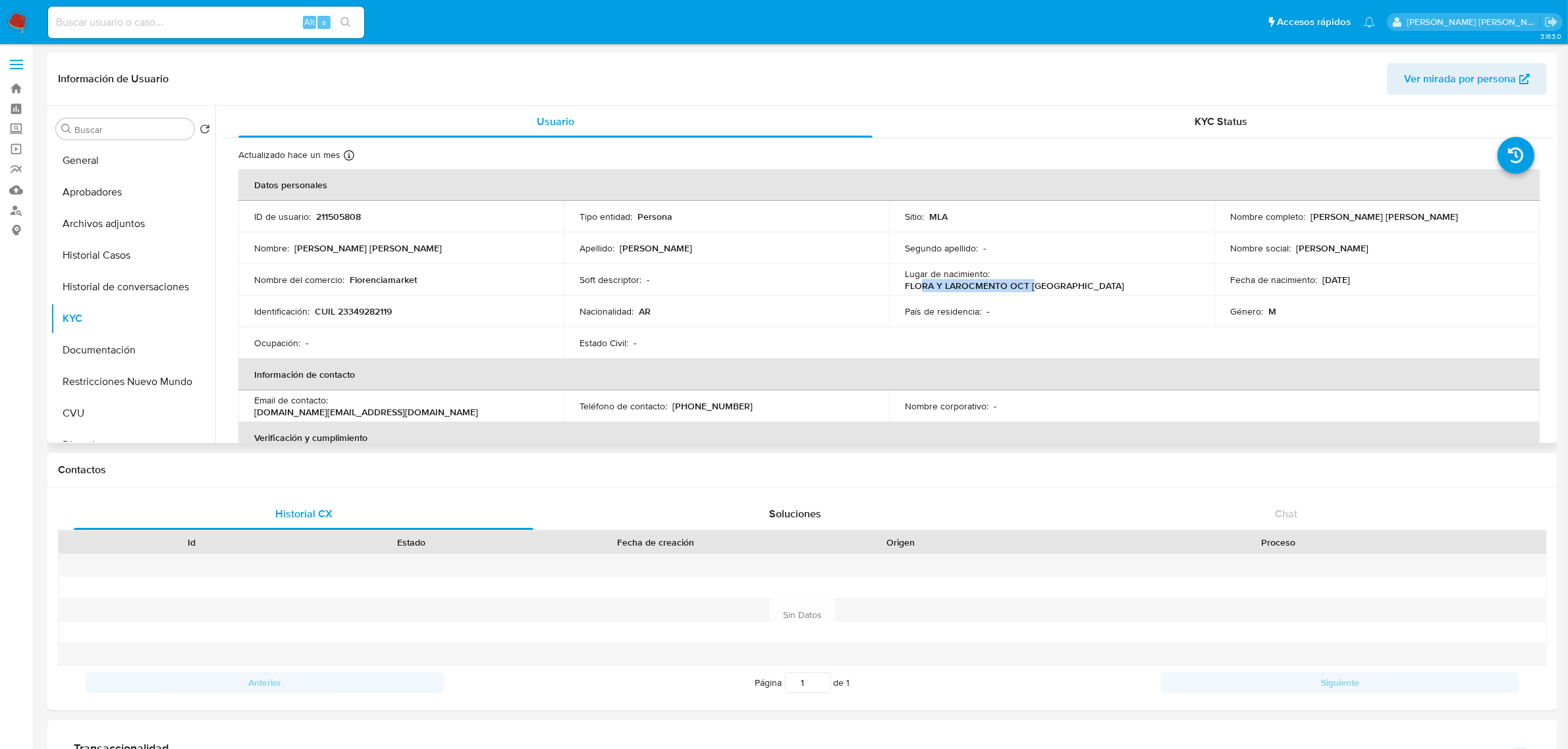
drag, startPoint x: 1009, startPoint y: 279, endPoint x: 1121, endPoint y: 278, distance: 112.0
click at [1121, 280] on p "FLORA Y LAROCMENTO OCT BUENOS AIRES" at bounding box center [1015, 286] width 219 height 12
click at [1100, 304] on td "País de residencia : -" at bounding box center [1051, 311] width 325 height 32
click at [356, 281] on p "Florenciamarket" at bounding box center [384, 280] width 67 height 12
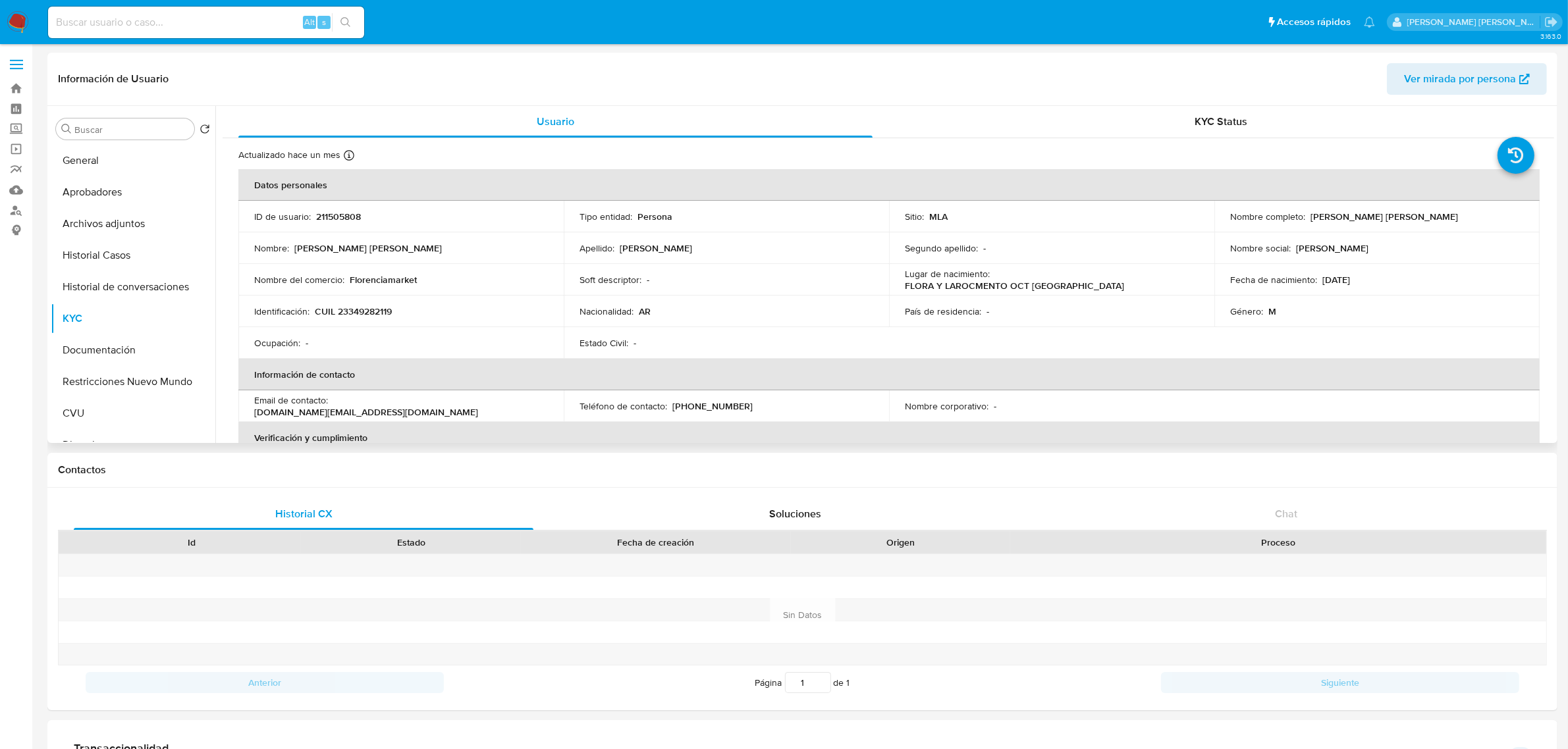
click at [518, 320] on td "Identificación : CUIL 23349282119" at bounding box center [401, 311] width 325 height 32
click at [106, 354] on button "Documentación" at bounding box center [128, 350] width 154 height 32
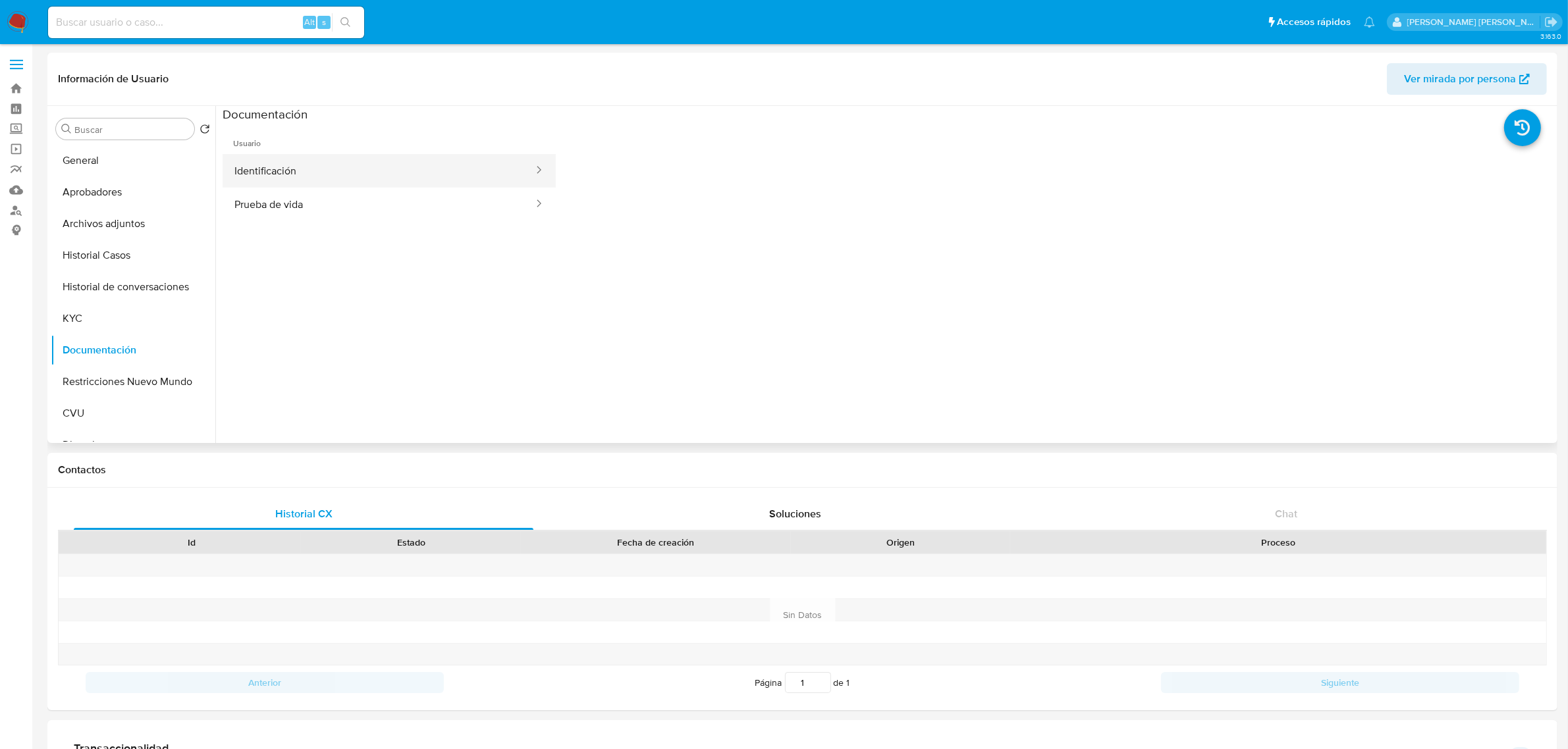
click at [382, 170] on button "Identificación" at bounding box center [378, 170] width 312 height 34
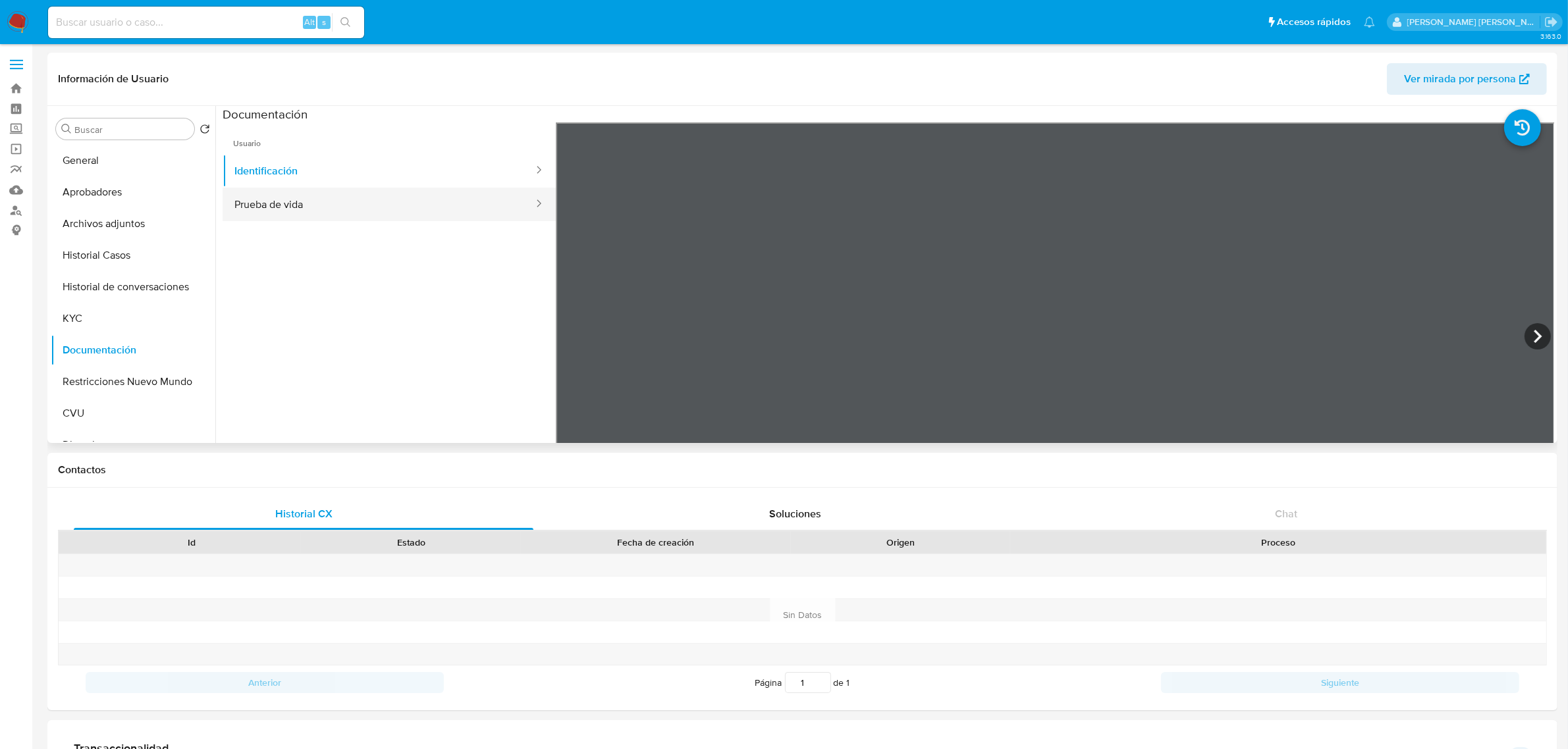
click at [358, 208] on button "Prueba de vida" at bounding box center [378, 204] width 312 height 34
drag, startPoint x: 1397, startPoint y: 316, endPoint x: 925, endPoint y: 415, distance: 482.3
click at [925, 415] on div at bounding box center [1055, 337] width 999 height 432
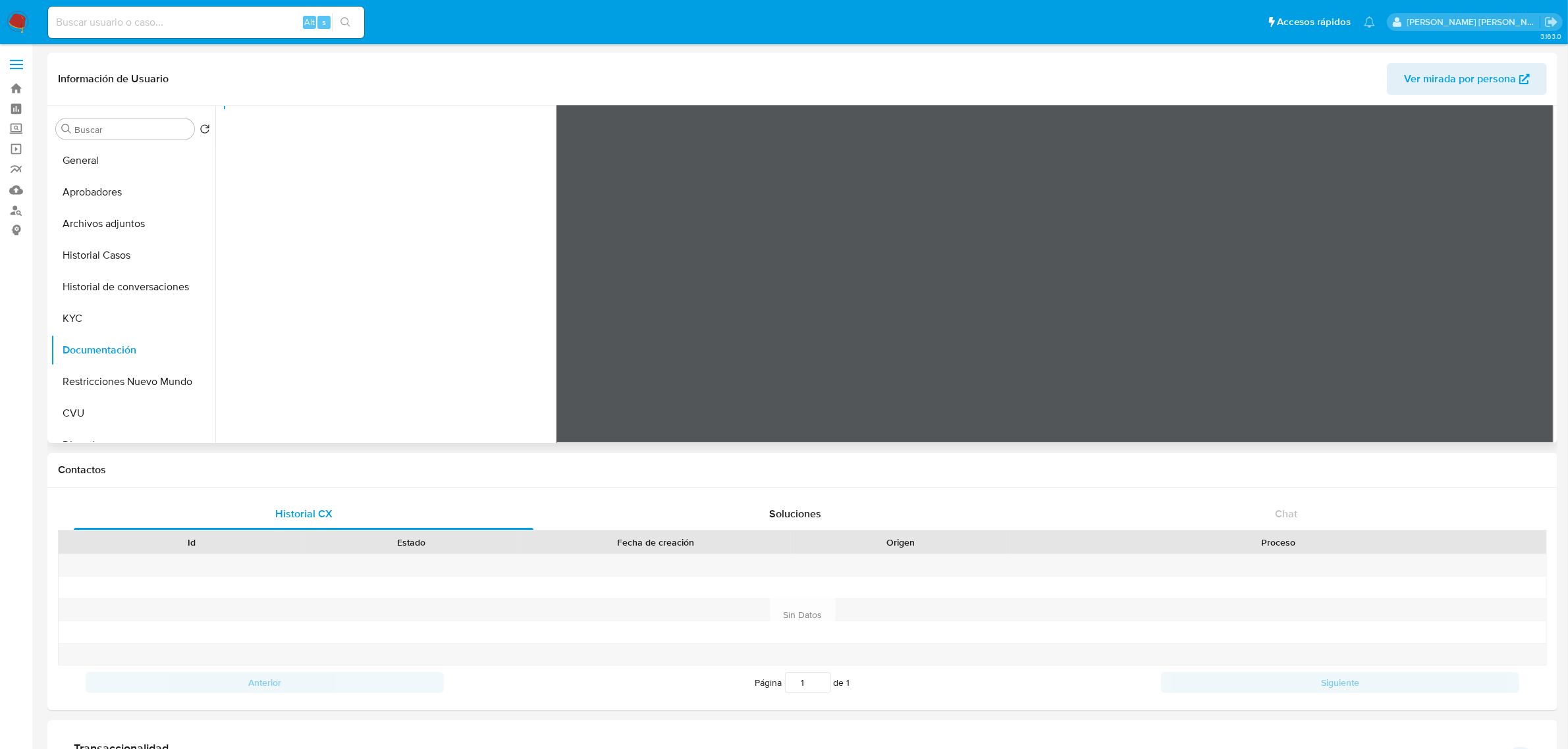
scroll to position [151, 0]
click at [372, 278] on ul "Usuario Identificación Prueba de vida" at bounding box center [389, 201] width 333 height 379
drag, startPoint x: 101, startPoint y: 323, endPoint x: 126, endPoint y: 324, distance: 25.0
click at [100, 324] on button "KYC" at bounding box center [128, 318] width 154 height 32
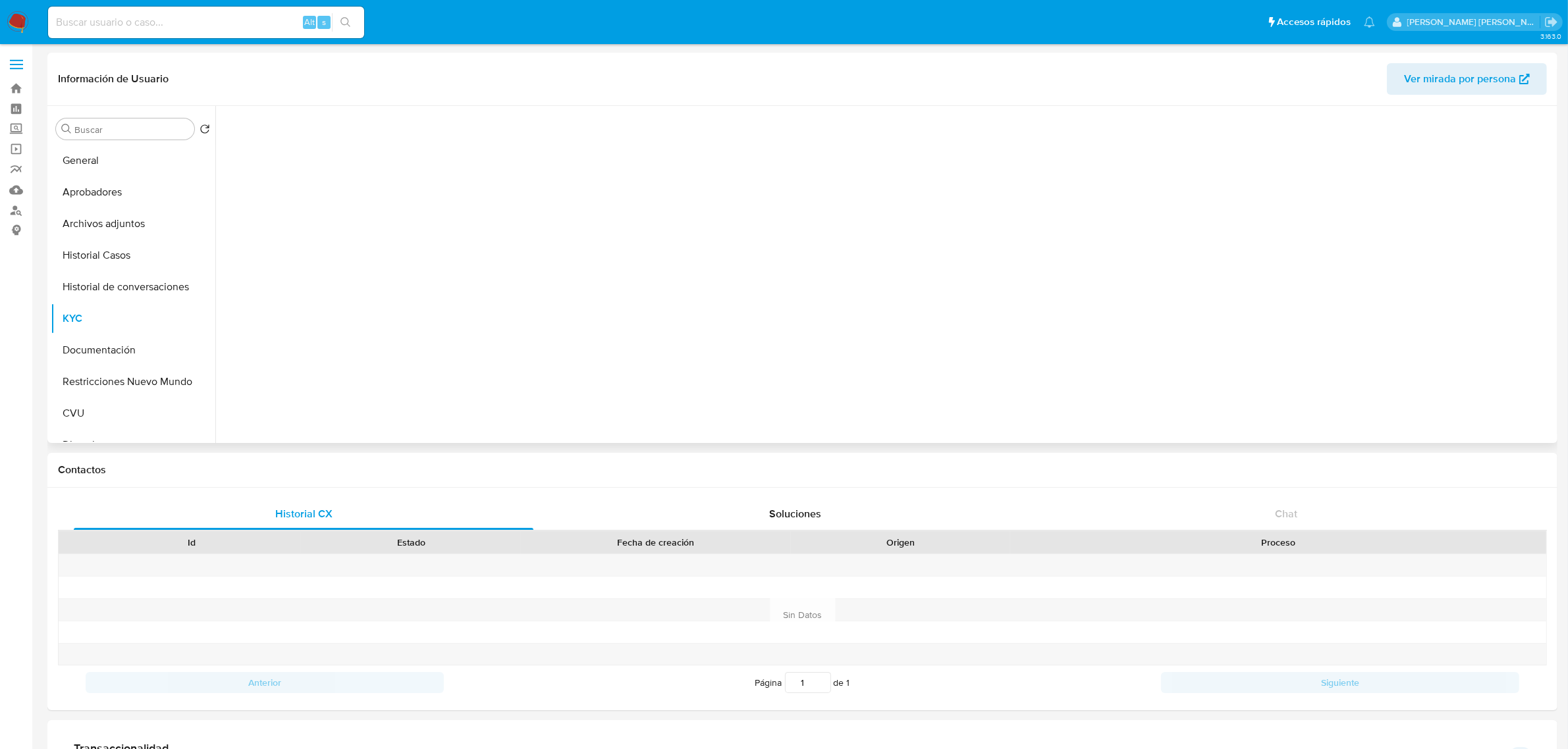
scroll to position [0, 0]
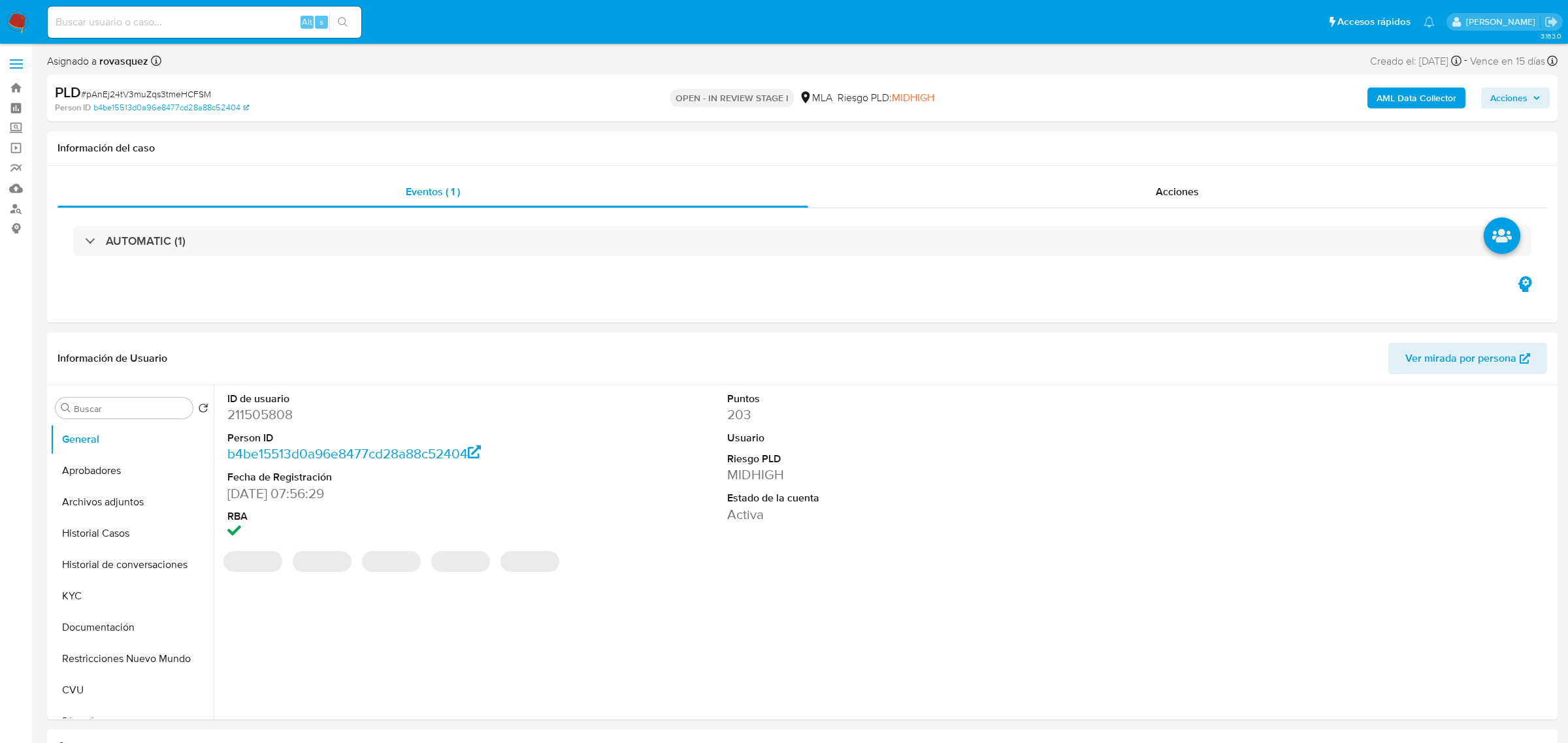
select select "10"
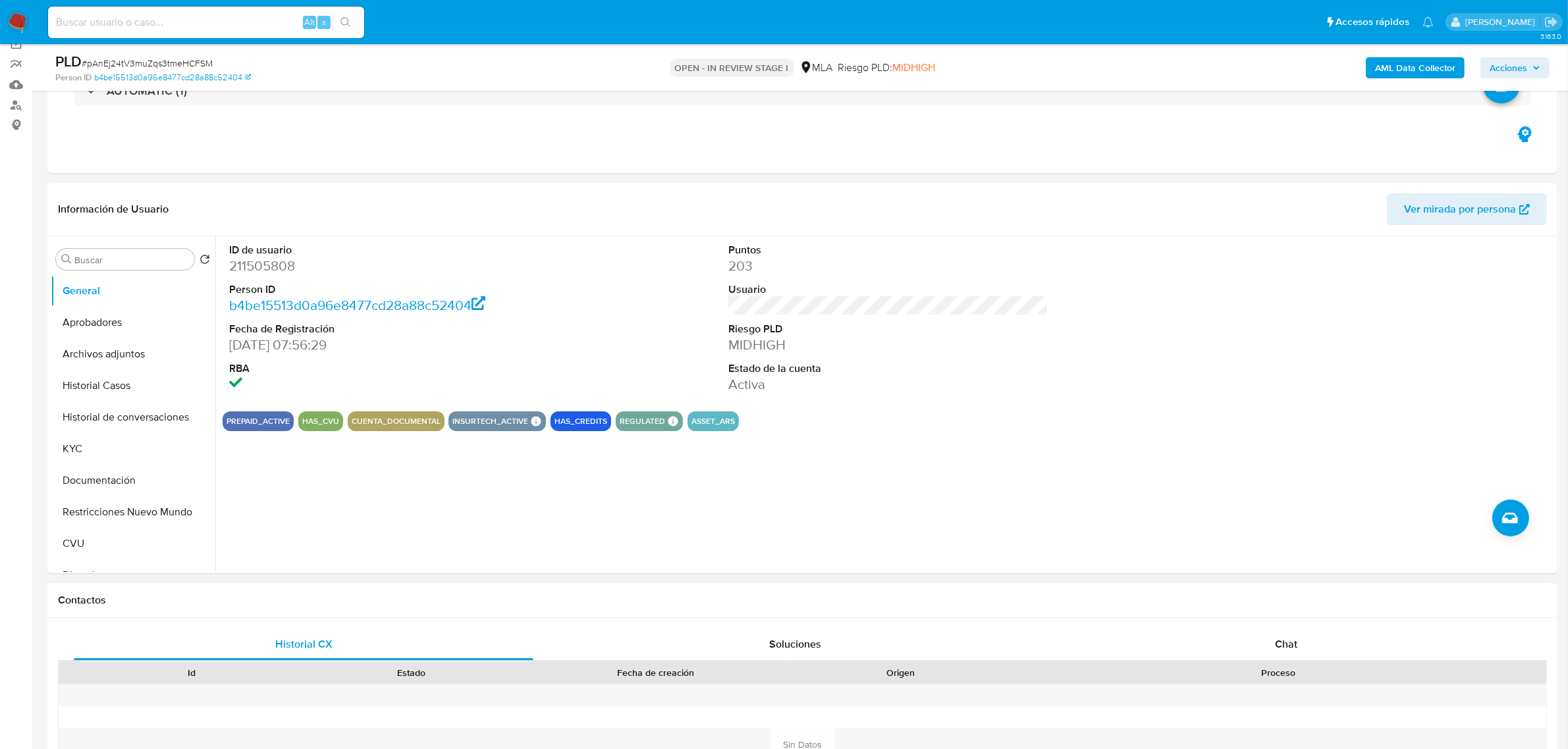
scroll to position [329, 0]
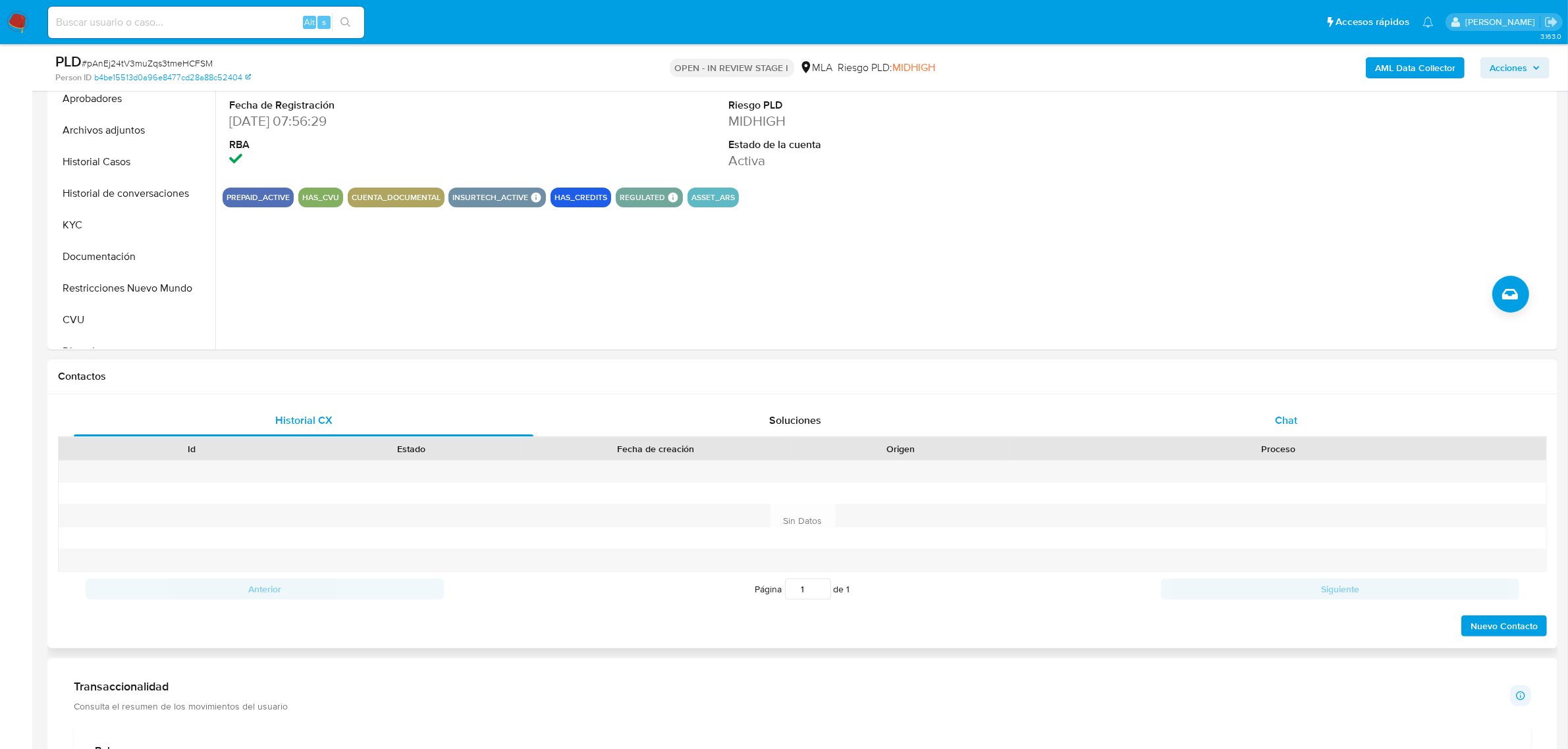
click at [1270, 427] on div "Chat" at bounding box center [1286, 420] width 460 height 32
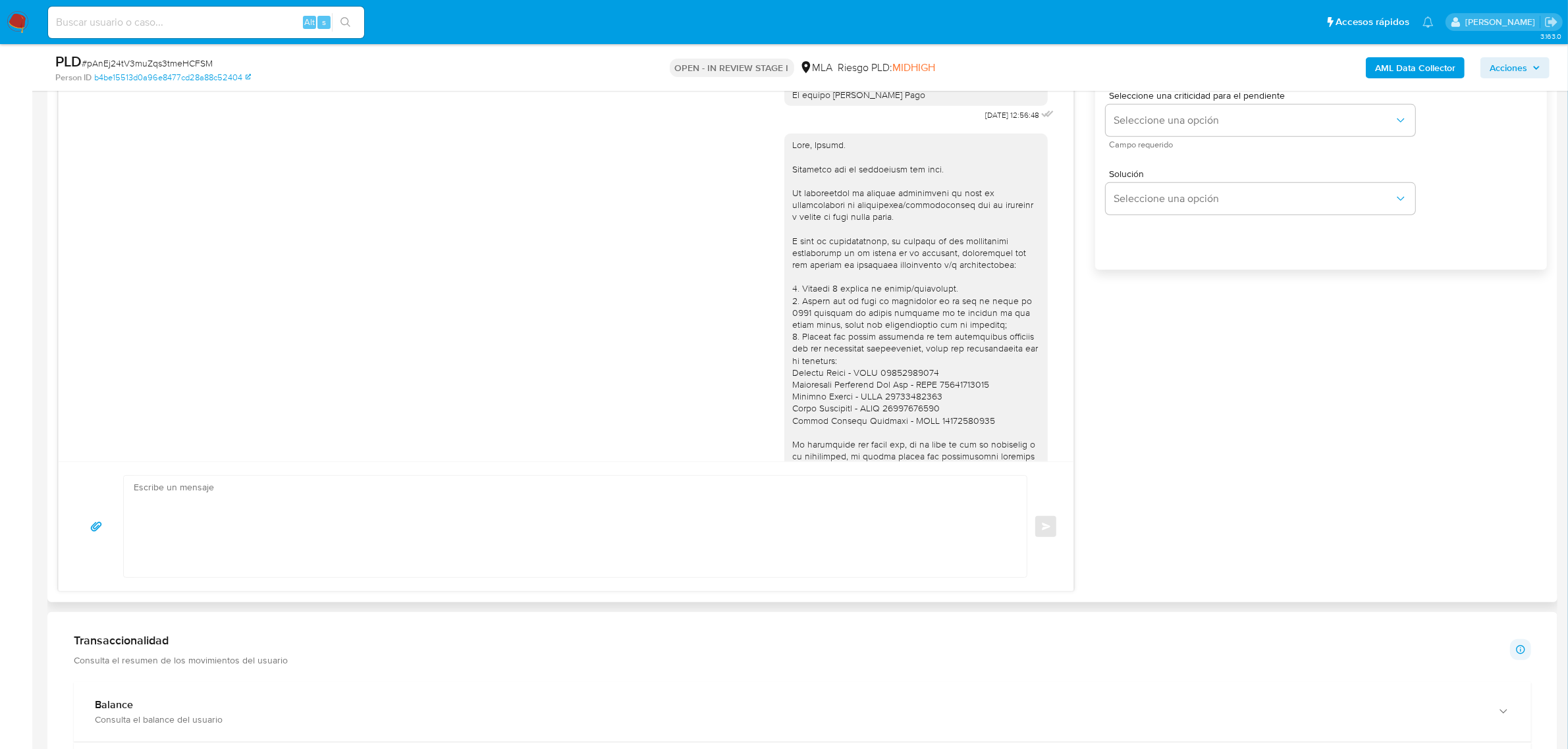
scroll to position [1009, 0]
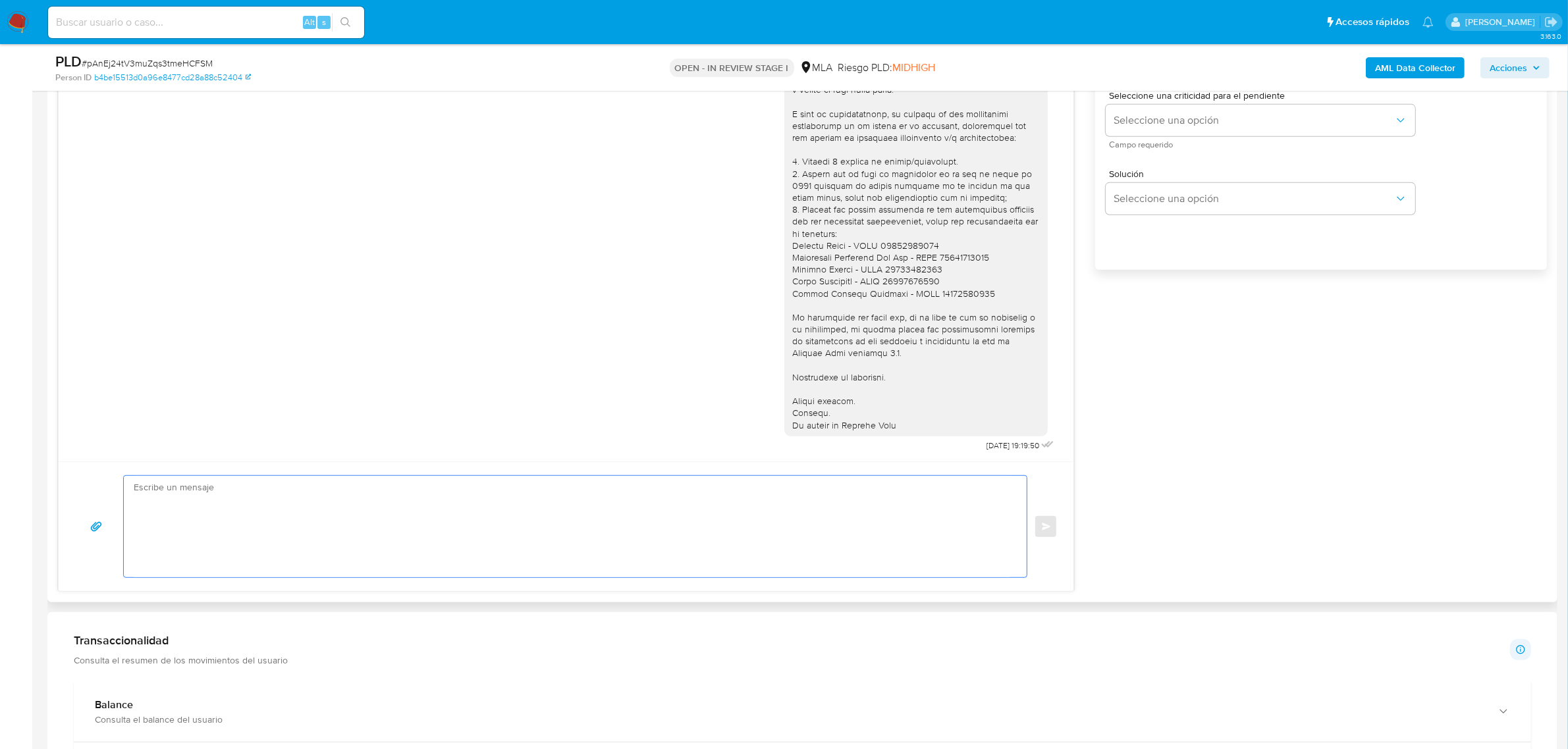
click at [416, 538] on textarea at bounding box center [571, 526] width 876 height 101
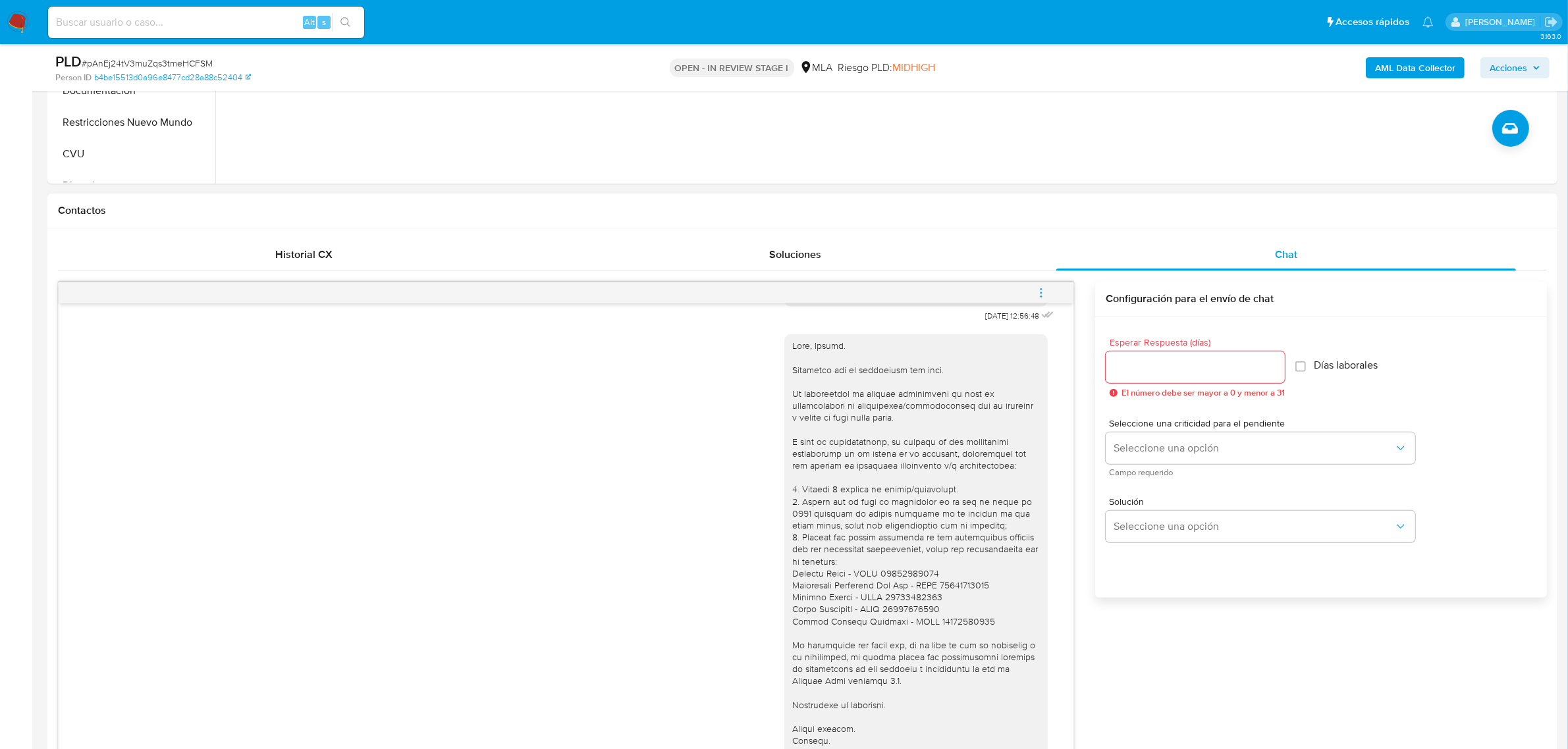
scroll to position [493, 0]
click at [1043, 293] on icon "menu-action" at bounding box center [1041, 294] width 12 height 12
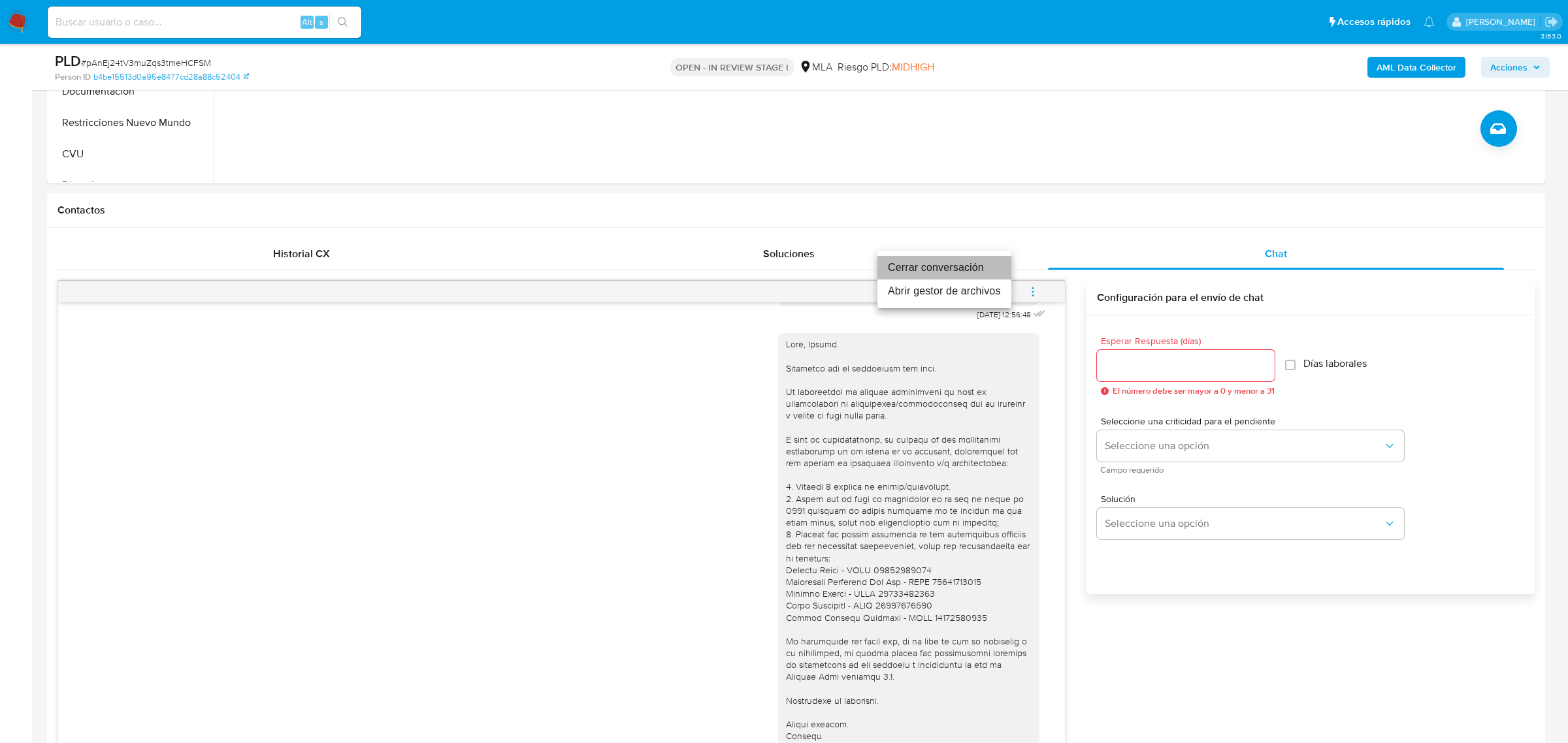
click at [960, 272] on li "Cerrar conversación" at bounding box center [944, 267] width 134 height 24
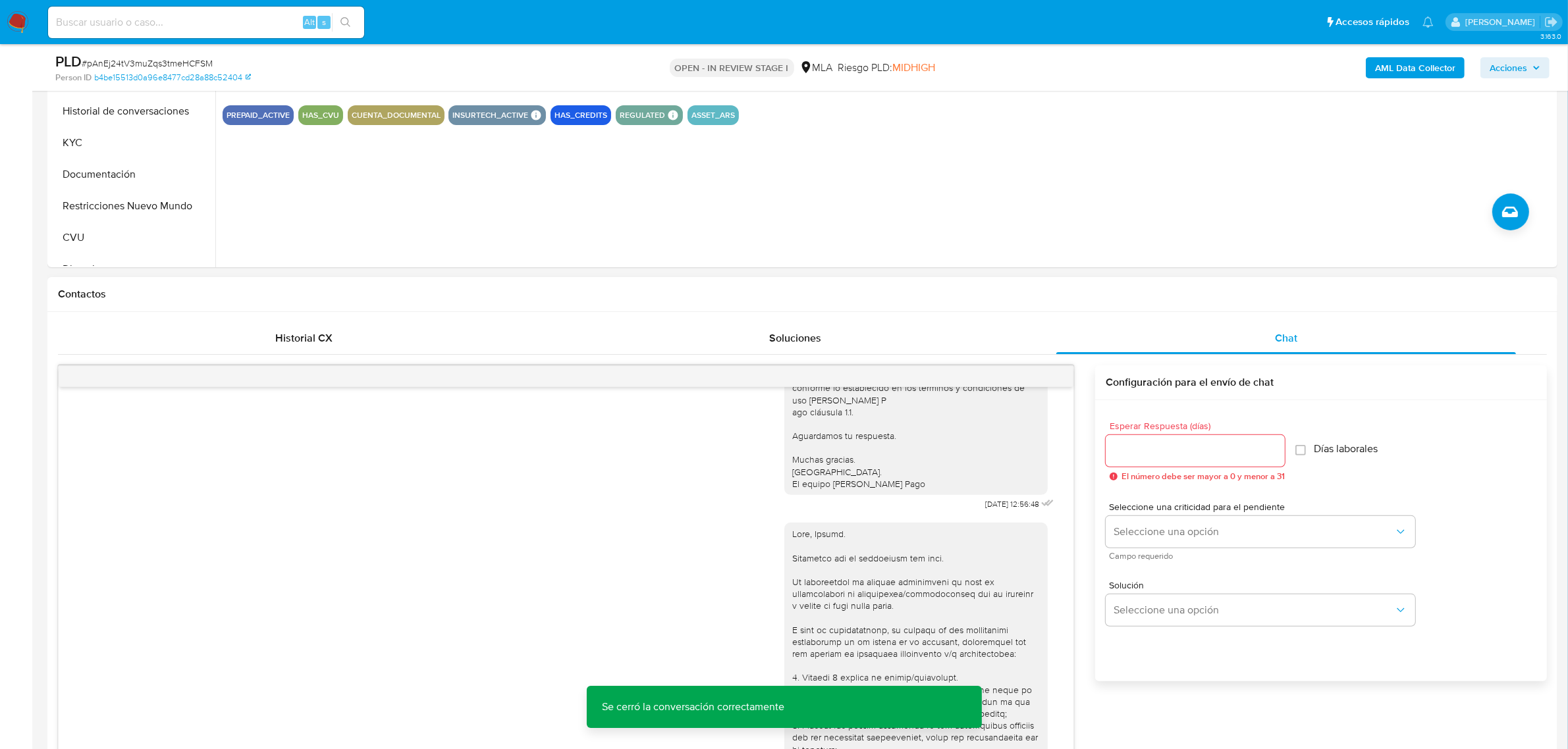
scroll to position [761, 0]
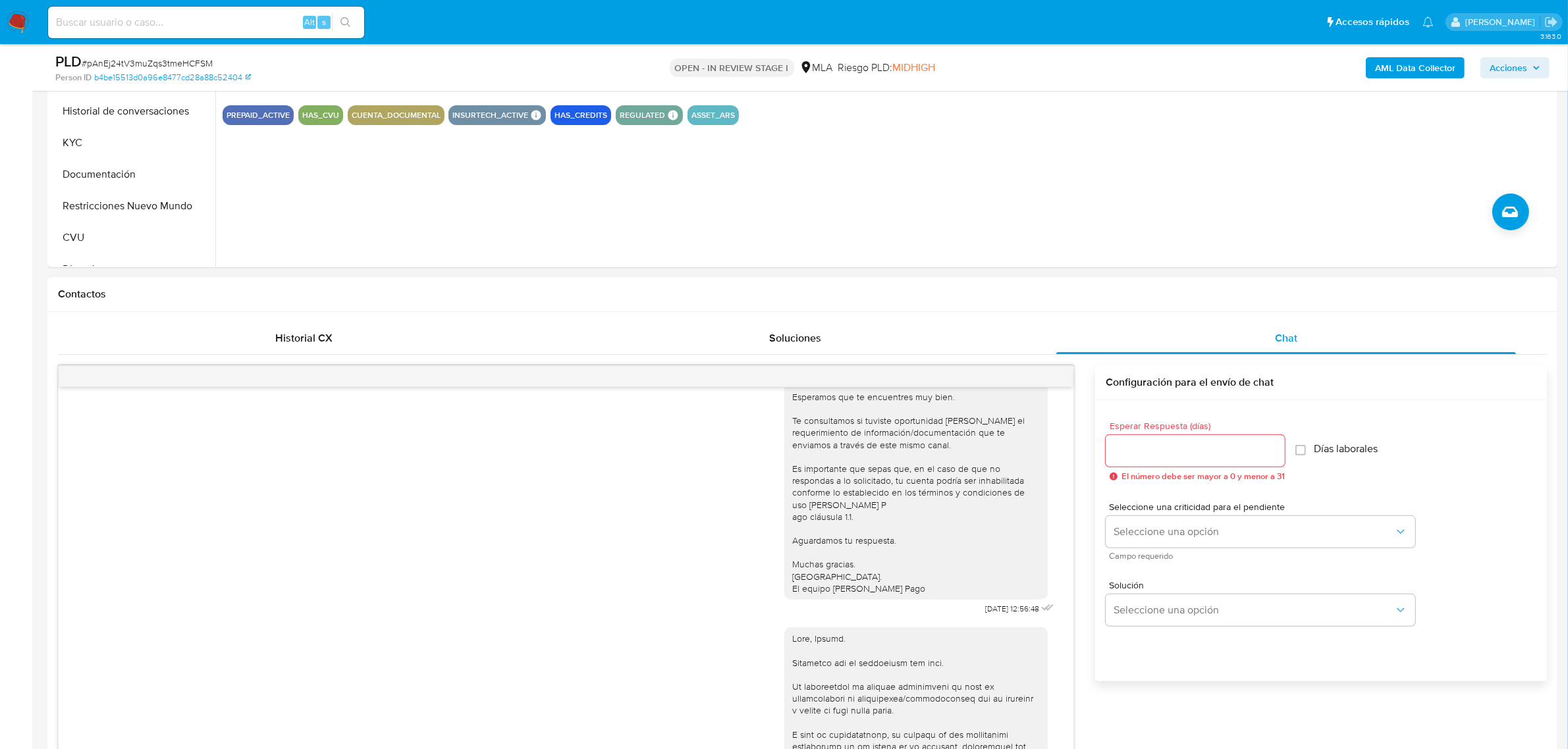
click at [176, 297] on h1 "Contactos" at bounding box center [802, 294] width 1489 height 13
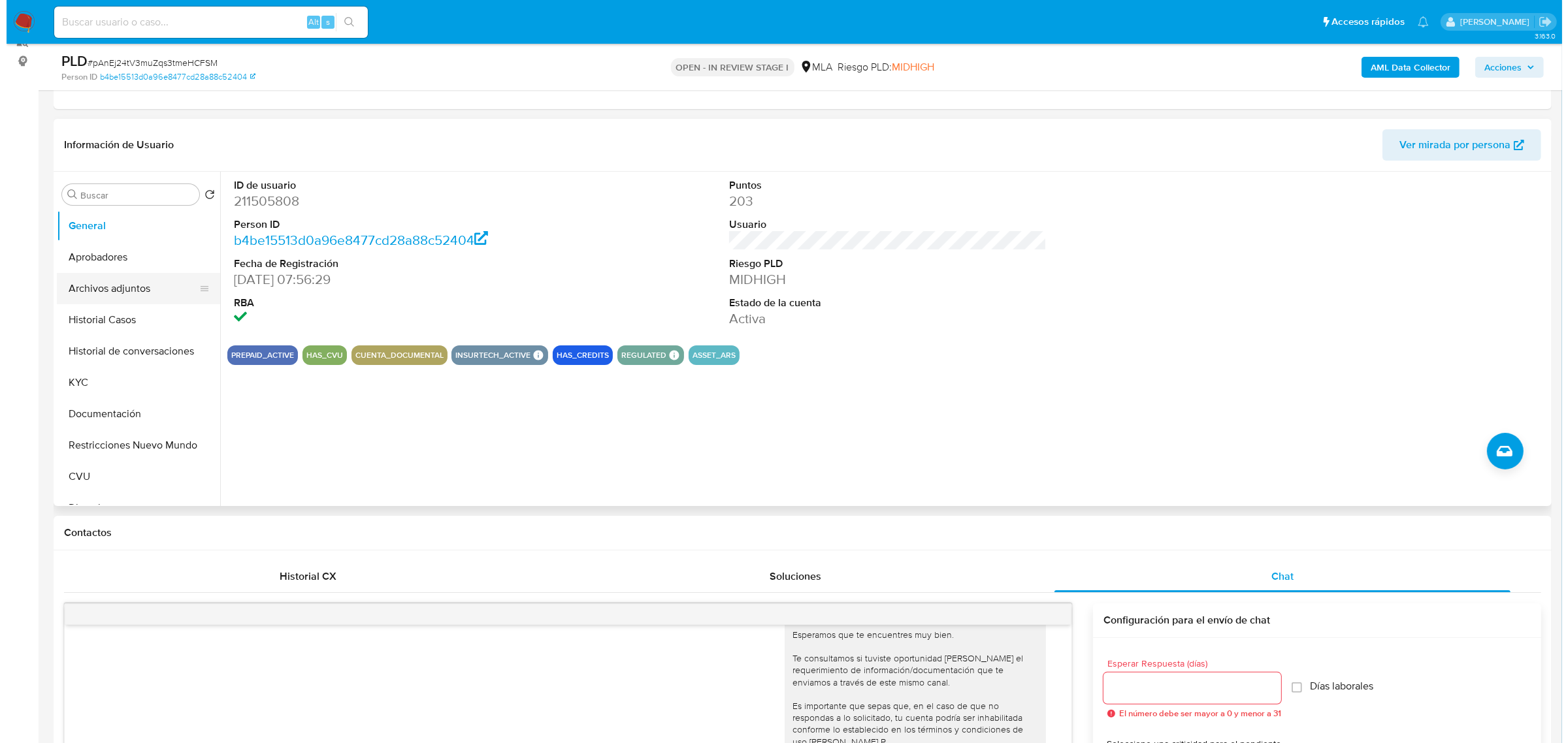
scroll to position [163, 0]
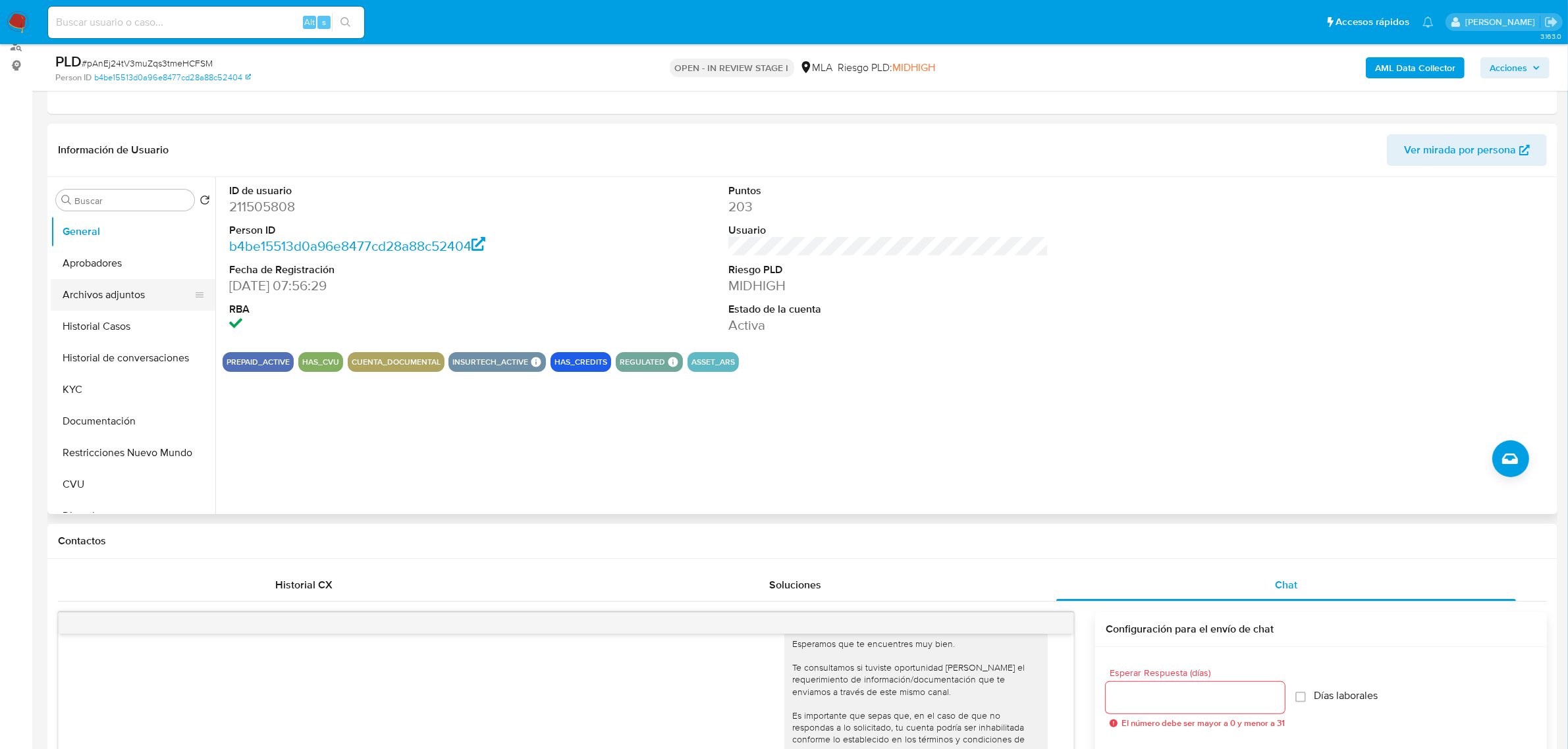
click at [108, 304] on button "Archivos adjuntos" at bounding box center [128, 294] width 154 height 32
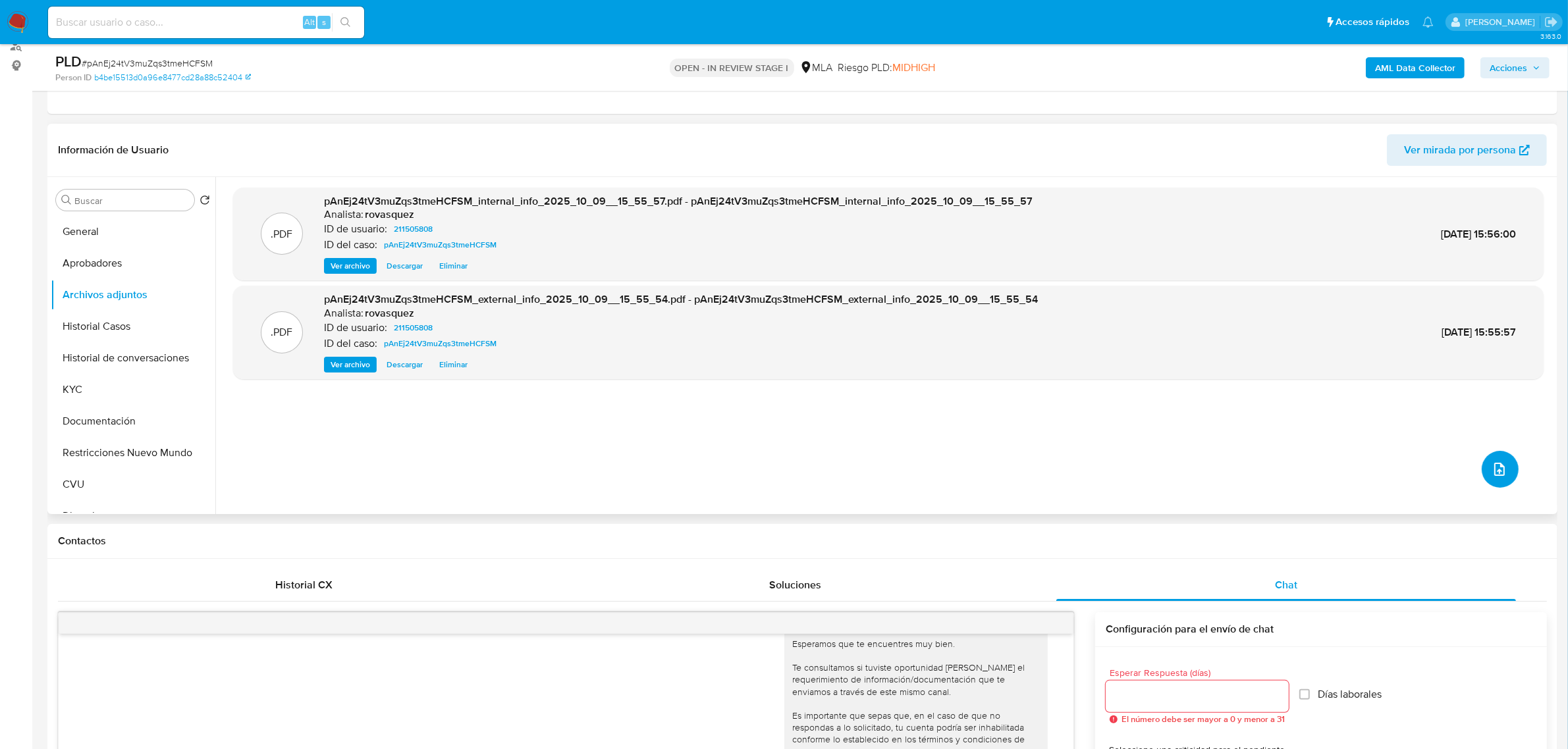
click at [1483, 465] on button "upload-file" at bounding box center [1500, 469] width 37 height 37
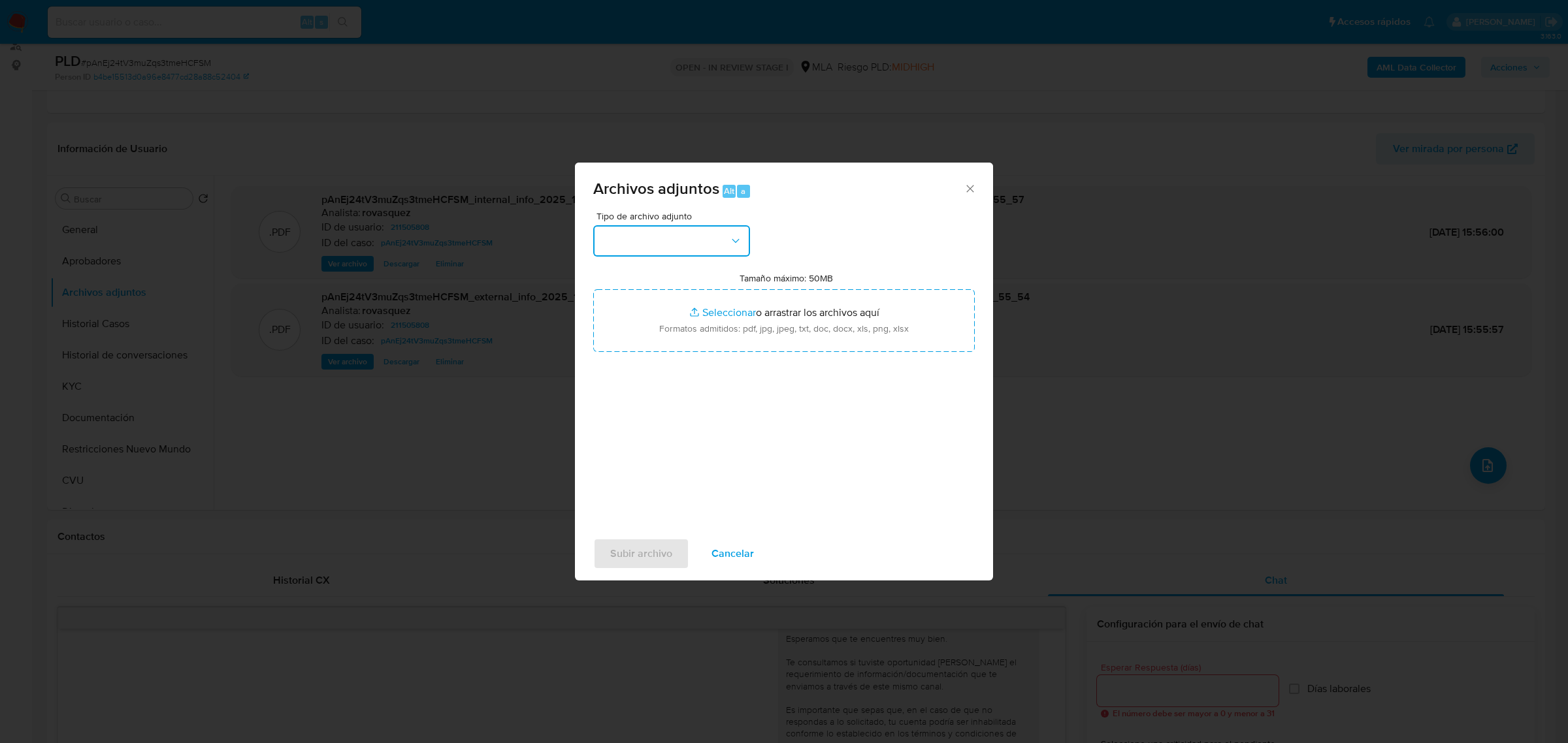
click at [670, 254] on button "button" at bounding box center [672, 240] width 157 height 31
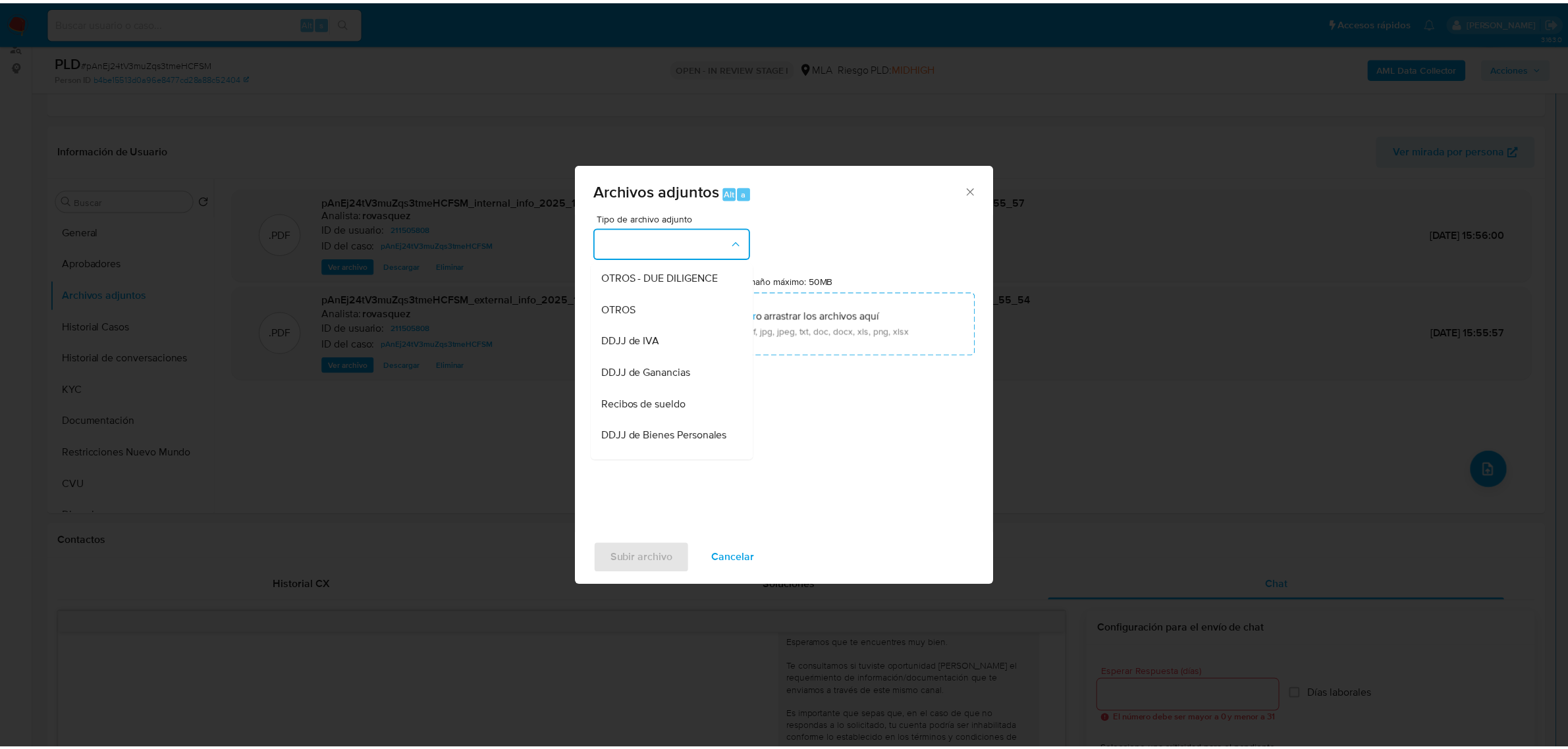
scroll to position [247, 0]
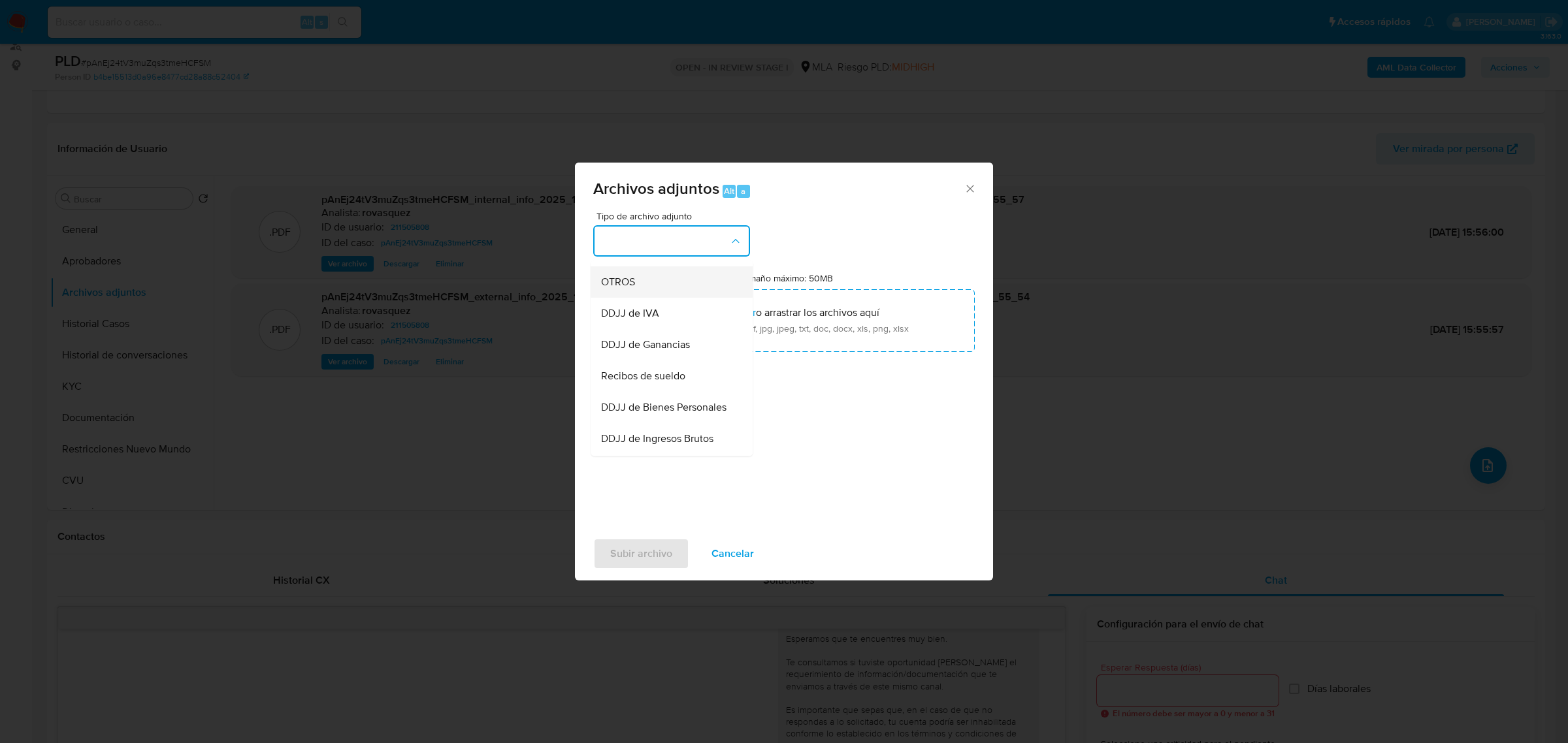
click at [654, 297] on div "OTROS" at bounding box center [668, 281] width 134 height 31
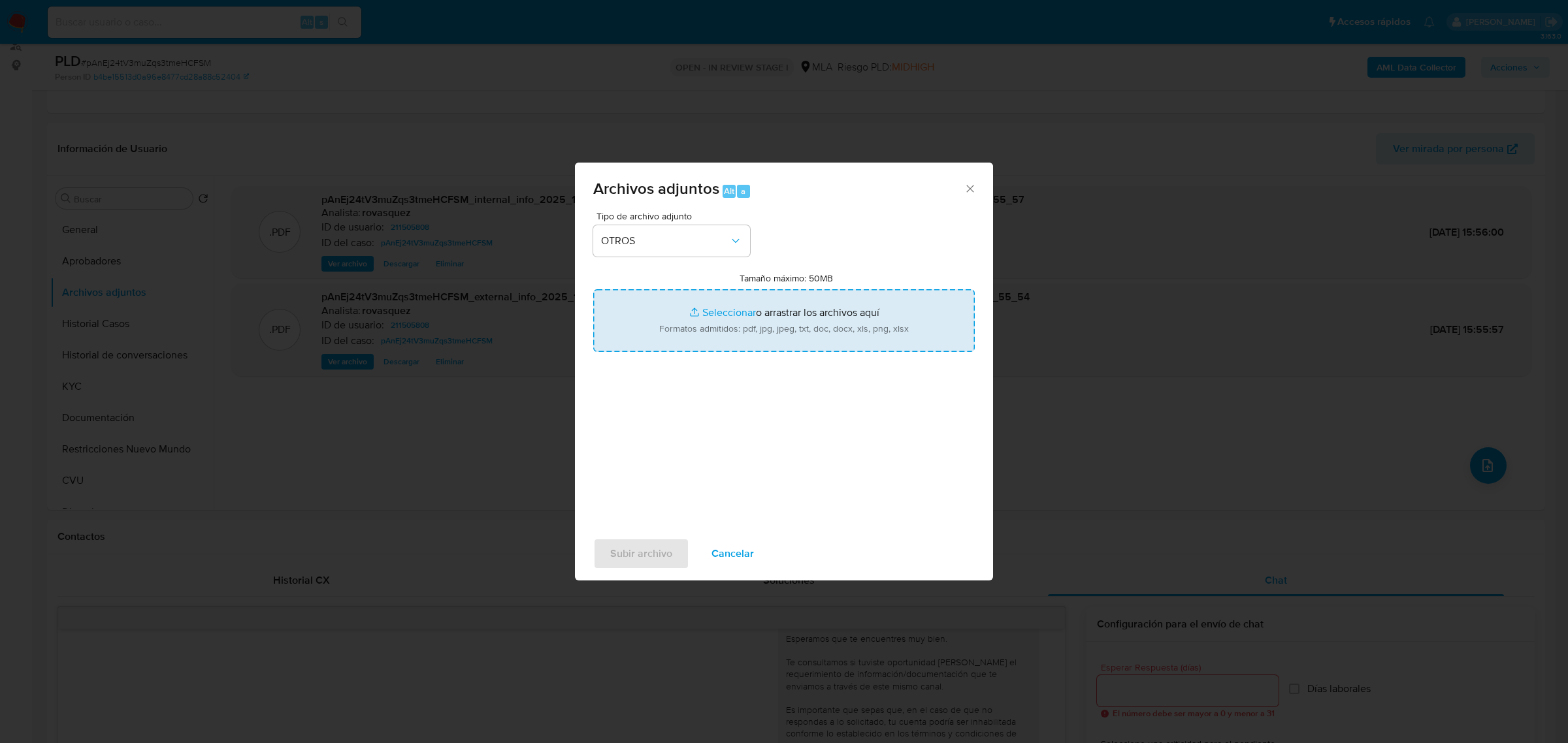
click at [728, 312] on input "Tamaño máximo: 50MB Seleccionar archivos" at bounding box center [784, 320] width 382 height 63
type input "C:\fakepath\Caselog pAnEj24tV3muZqs3tmeHCFSM_2025_08_18_21_04_12.docx"
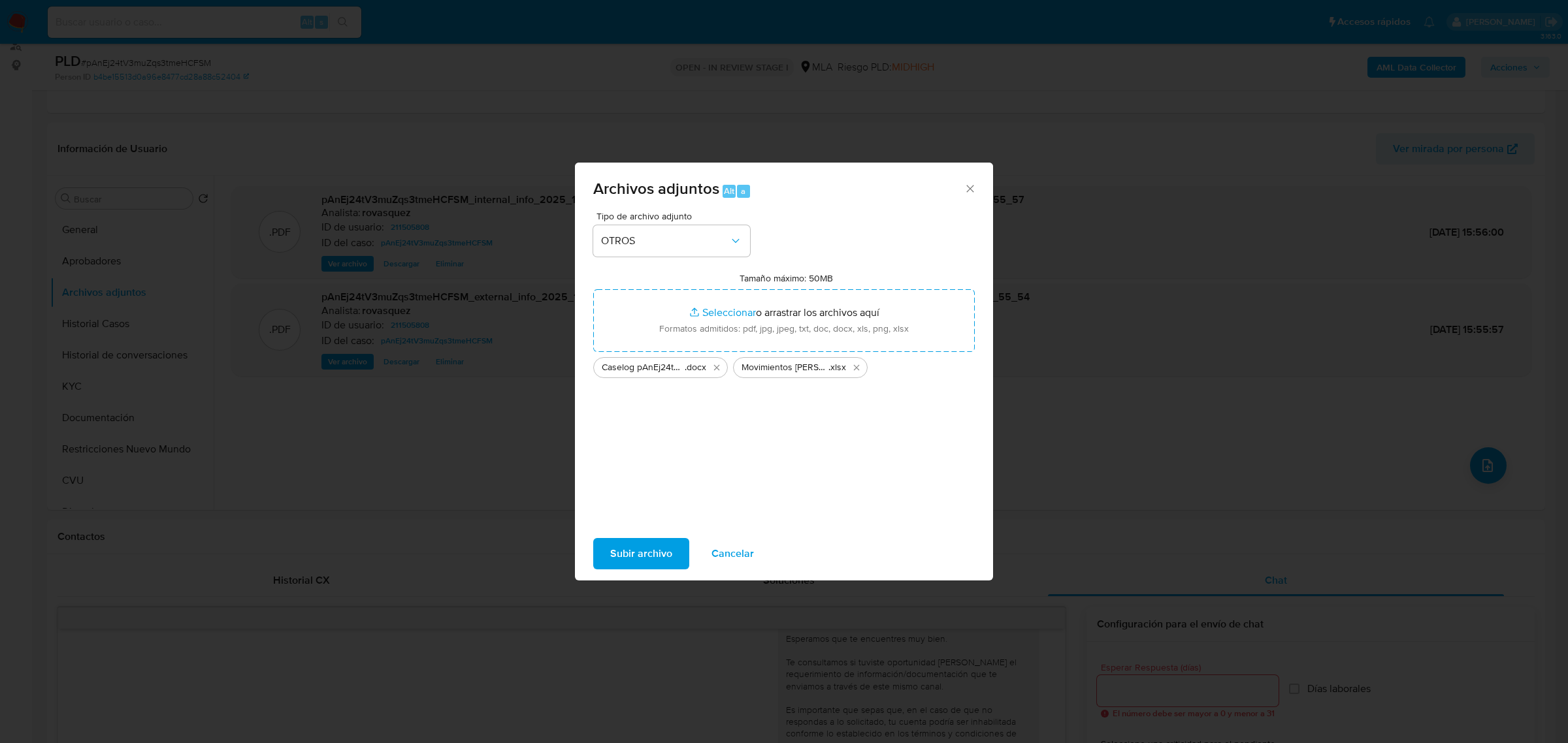
click at [645, 543] on span "Subir archivo" at bounding box center [640, 553] width 62 height 29
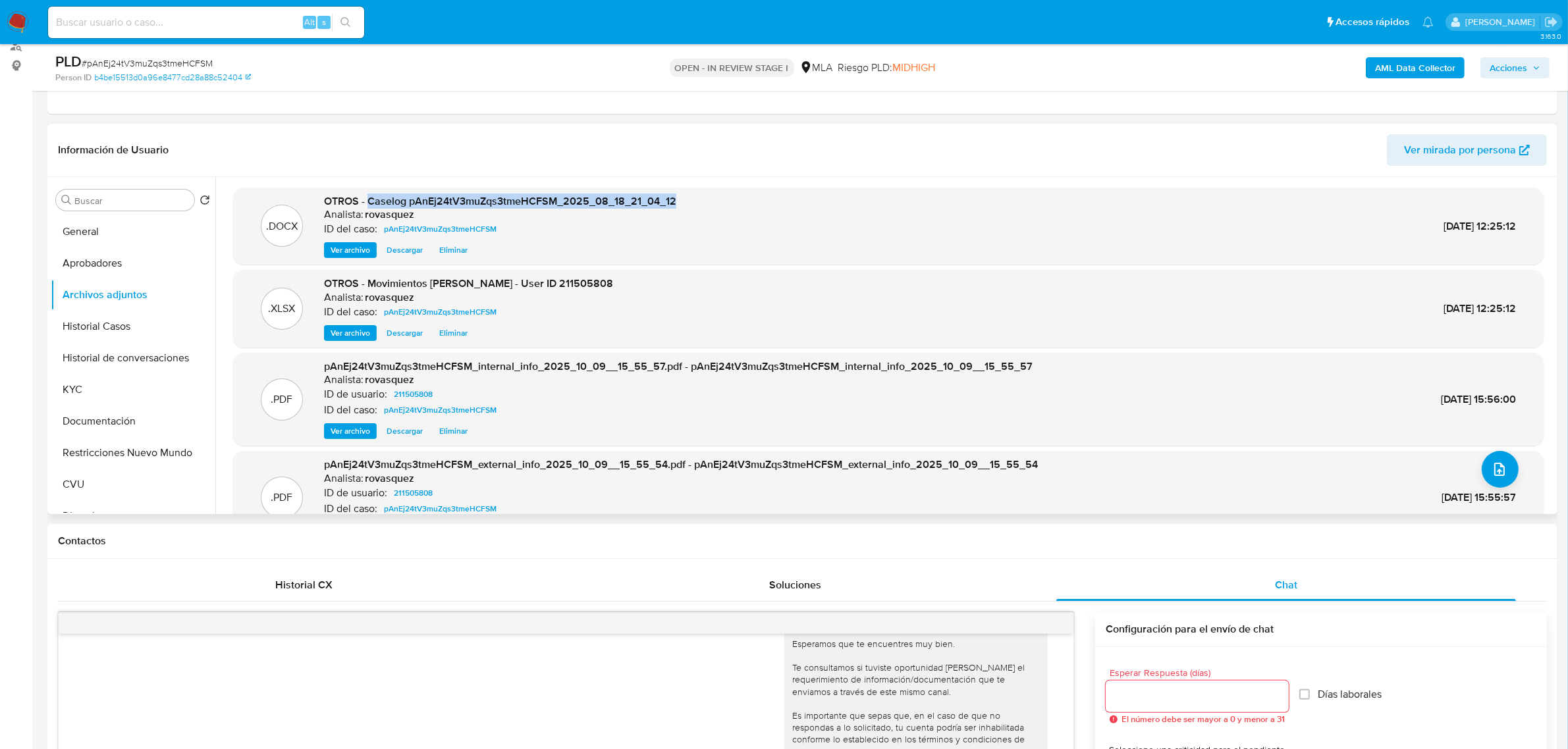
drag, startPoint x: 369, startPoint y: 202, endPoint x: 713, endPoint y: 205, distance: 344.0
click at [713, 205] on div ".DOCX OTROS - Caselog pAnEj24tV3muZqs3tmeHCFSM_2025_08_18_21_04_12 Analista: ro…" at bounding box center [888, 226] width 1298 height 64
copy span "Caselog pAnEj24tV3muZqs3tmeHCFSM_2025_08_18_21_04_12"
drag, startPoint x: 1526, startPoint y: 73, endPoint x: 1510, endPoint y: 78, distance: 16.8
click at [1526, 73] on span "Acciones" at bounding box center [1508, 68] width 38 height 21
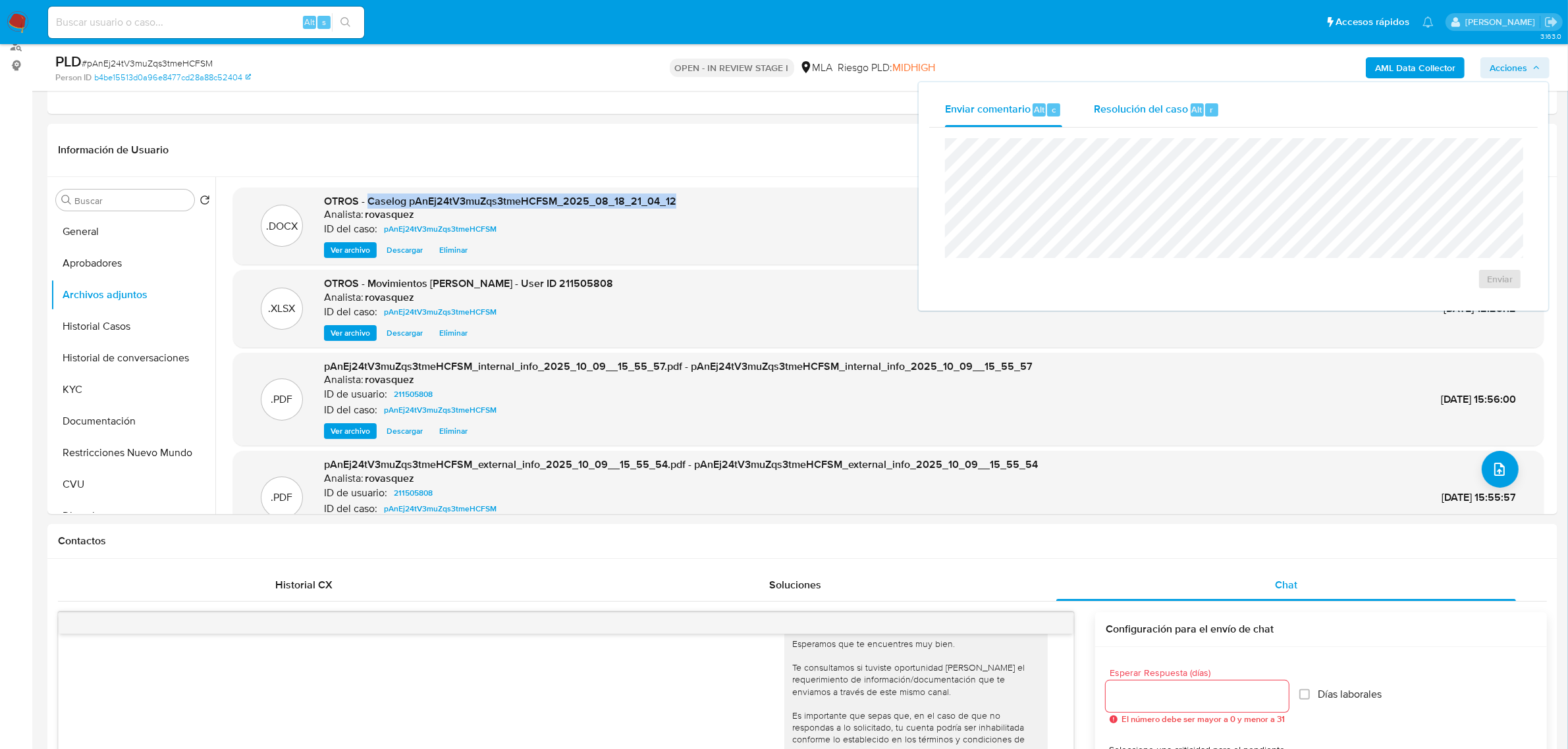
click at [1156, 119] on div "Resolución del caso Alt r" at bounding box center [1156, 111] width 126 height 35
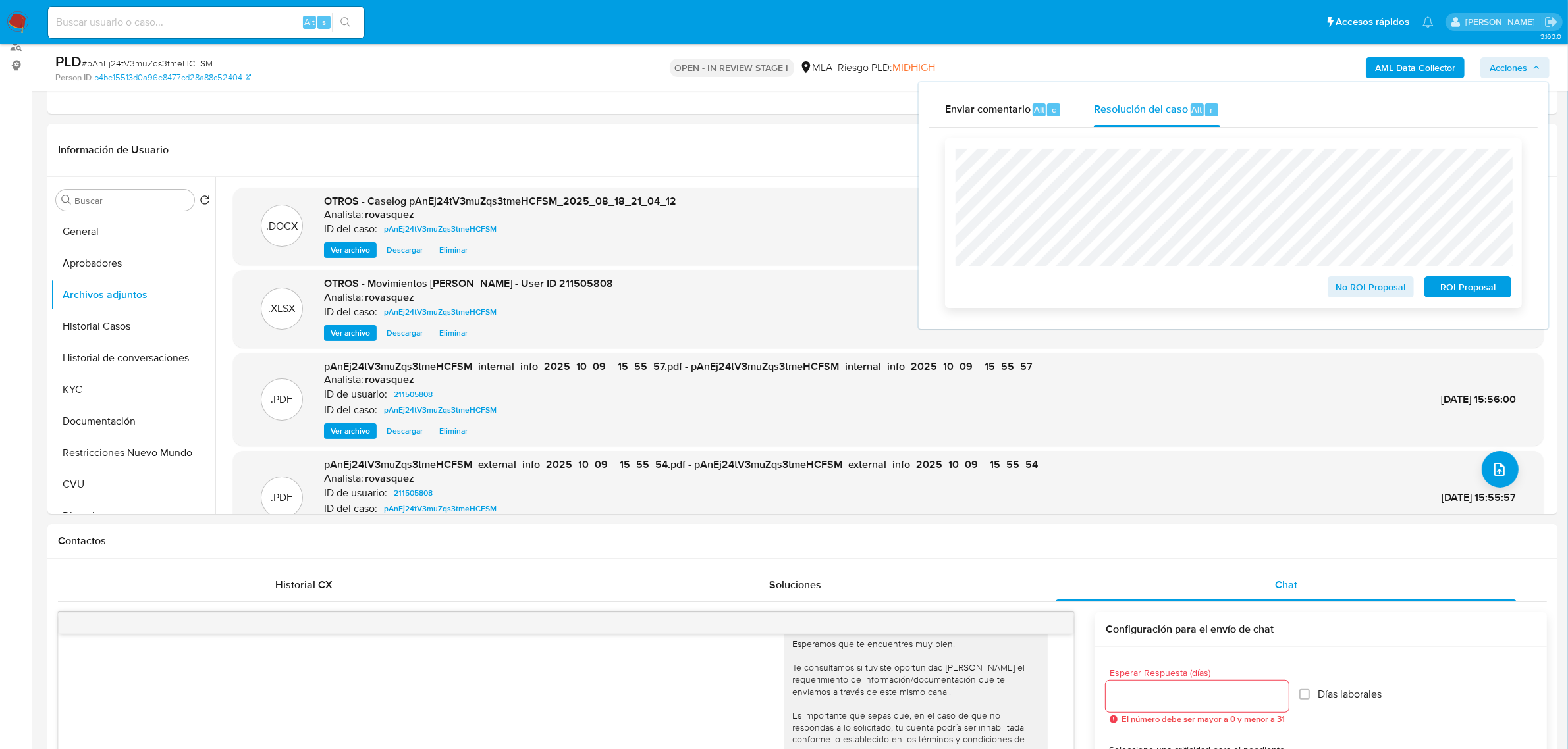
click at [1373, 293] on span "No ROI Proposal" at bounding box center [1371, 287] width 68 height 18
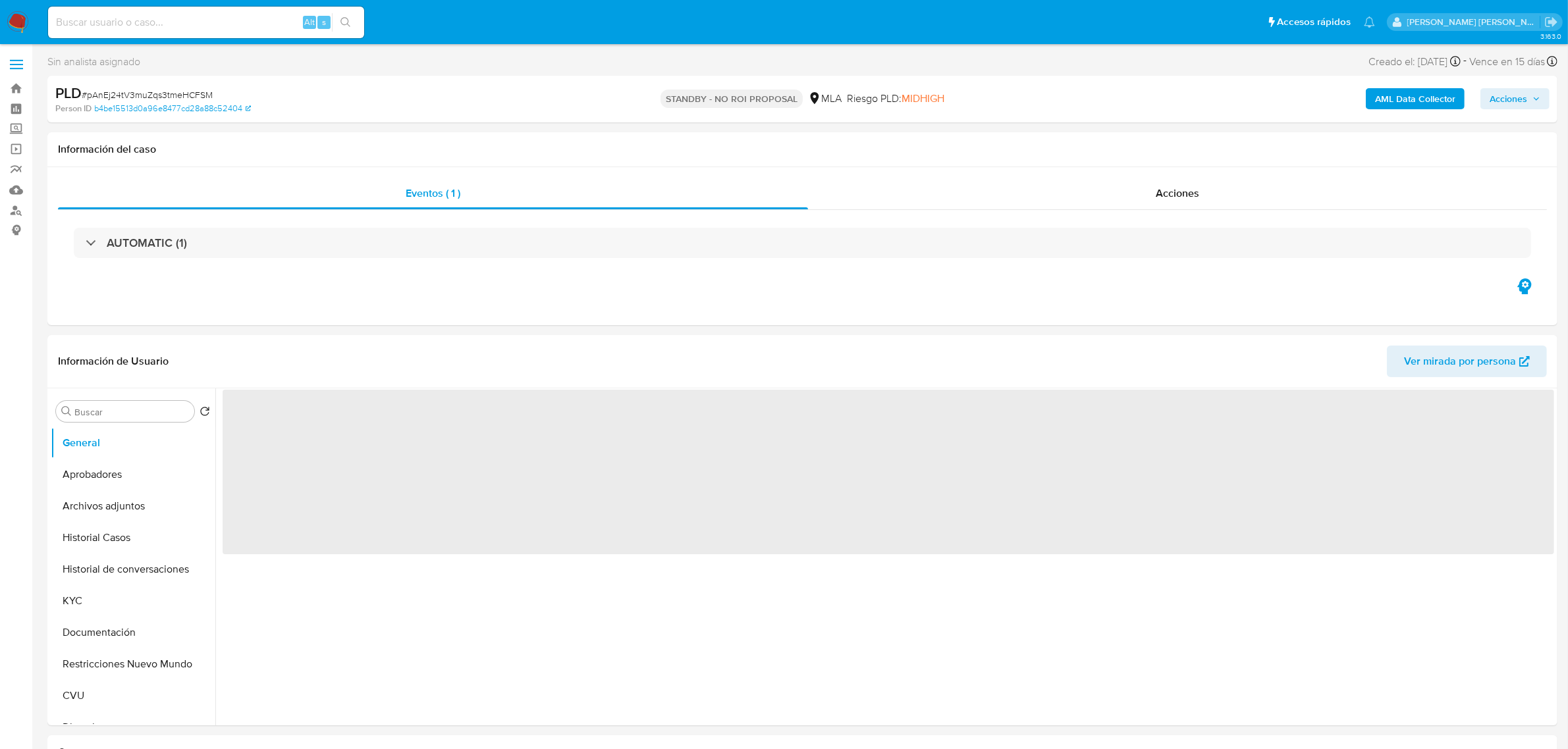
select select "10"
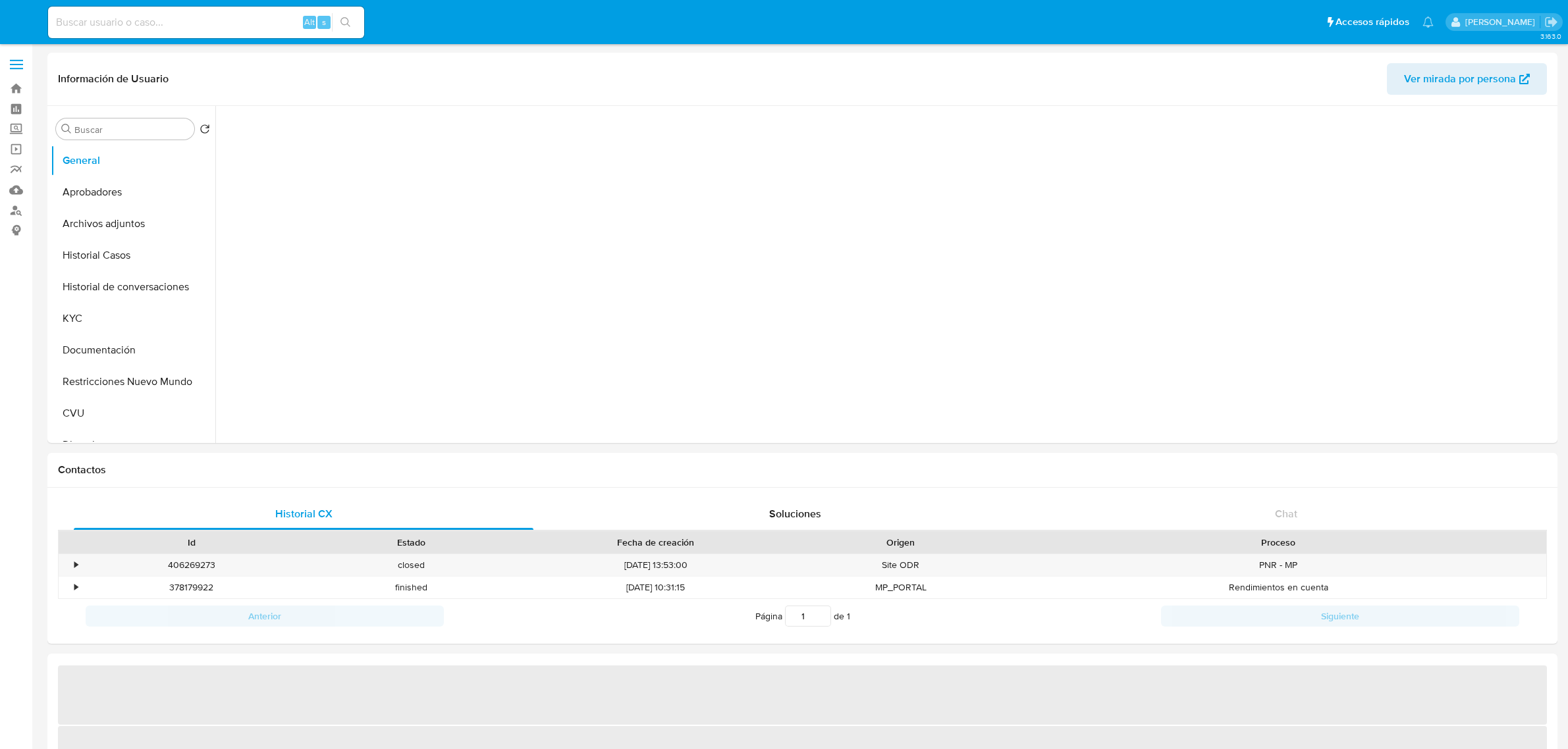
select select "10"
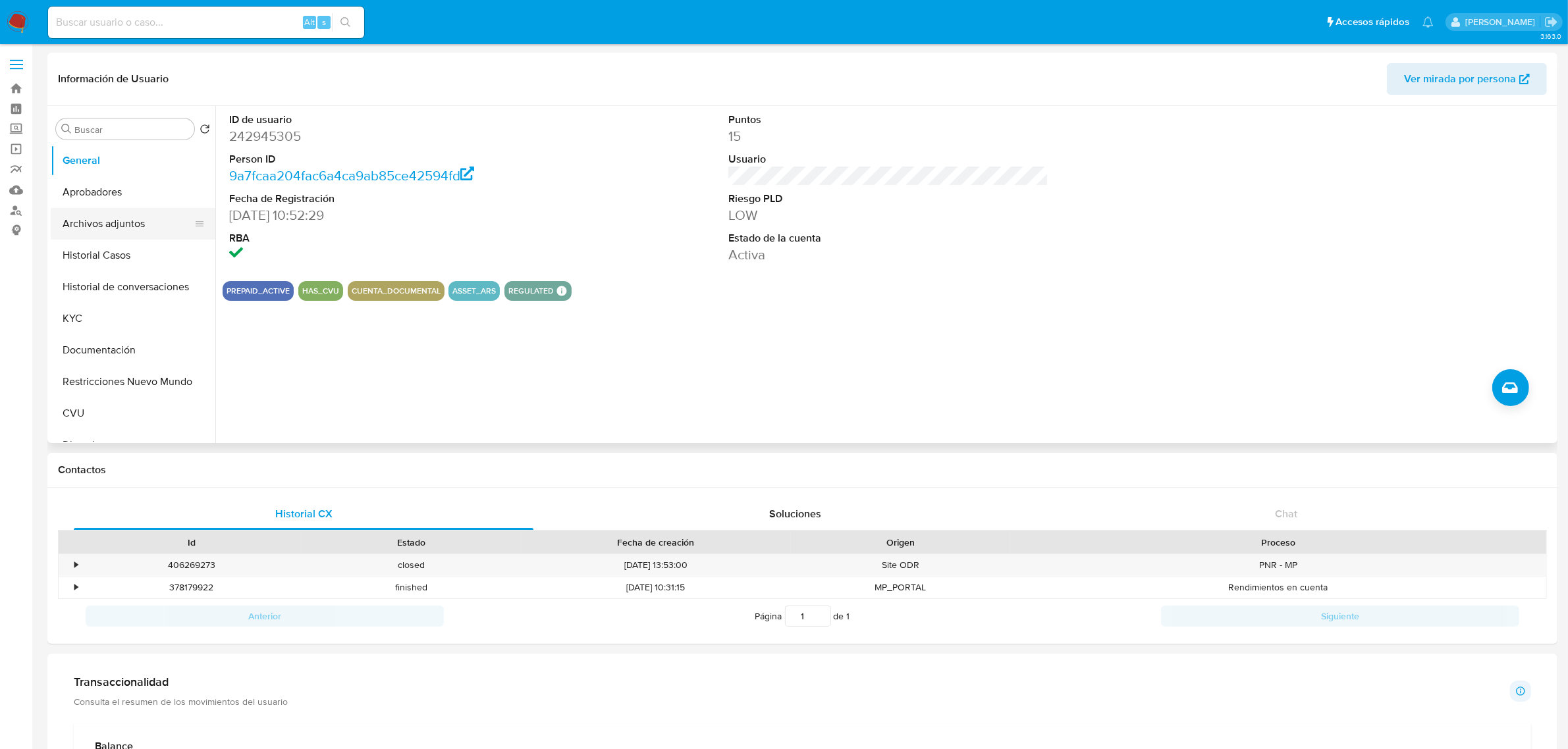
click at [124, 217] on button "Archivos adjuntos" at bounding box center [128, 223] width 154 height 32
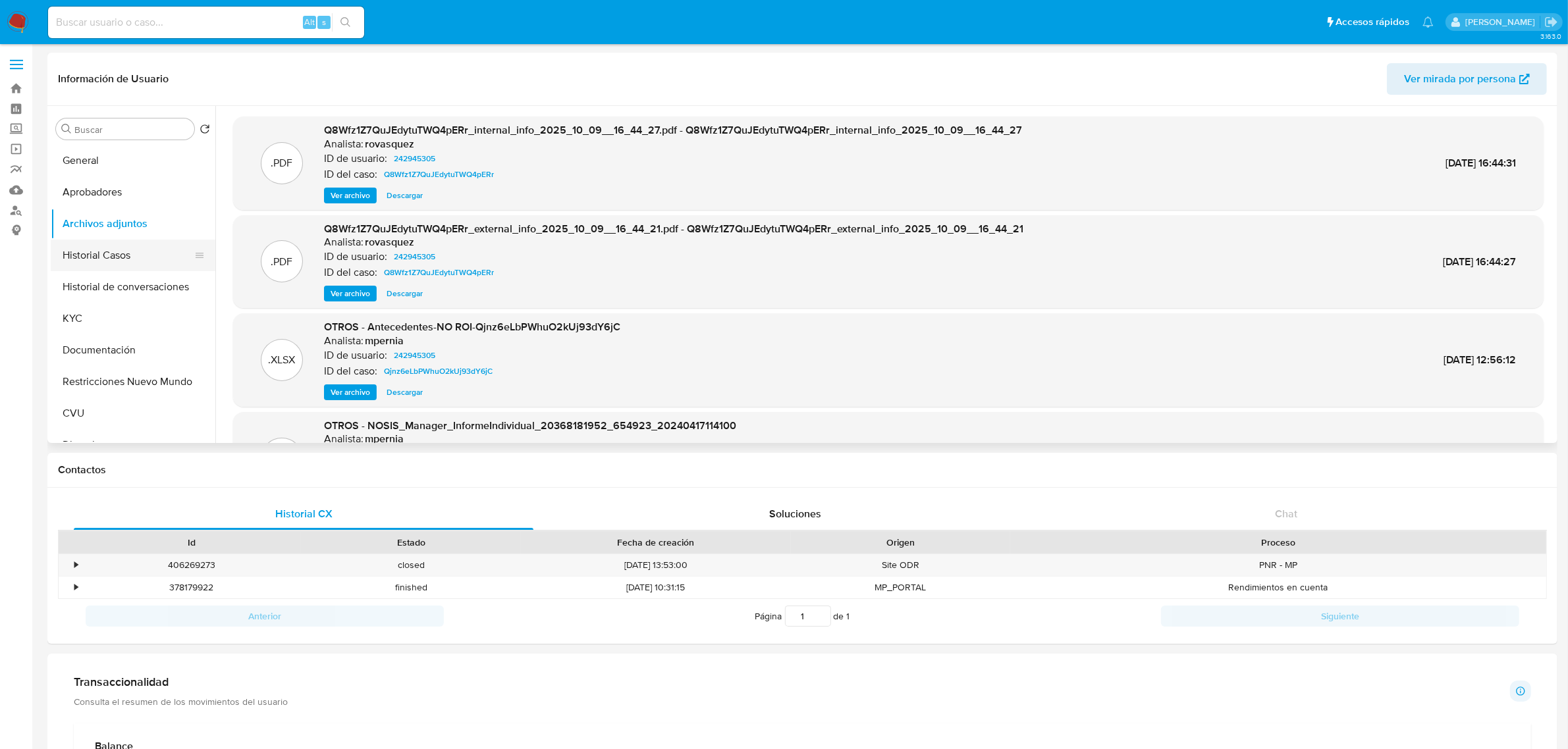
click at [94, 258] on button "Historial Casos" at bounding box center [128, 255] width 154 height 32
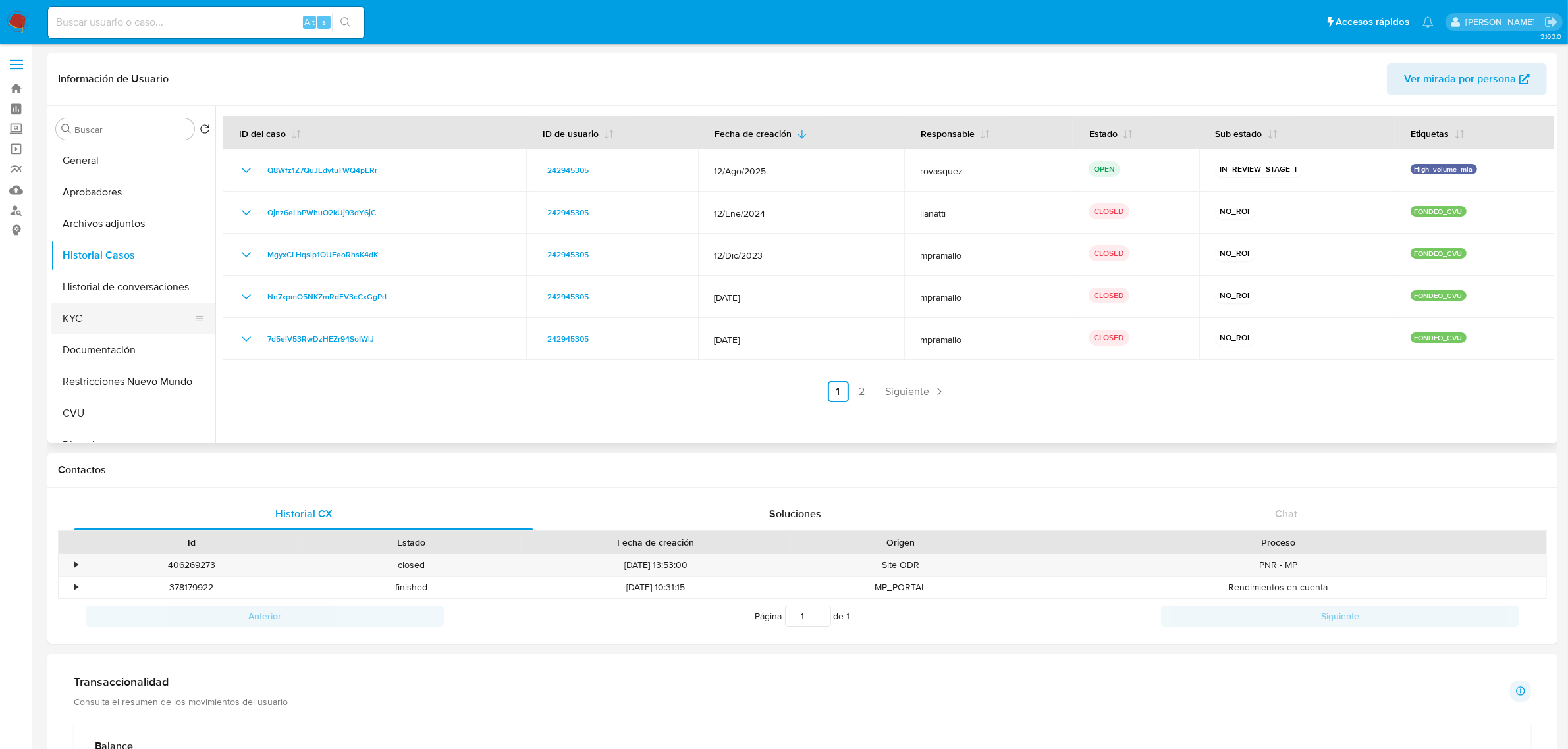
click at [101, 320] on button "KYC" at bounding box center [128, 318] width 154 height 32
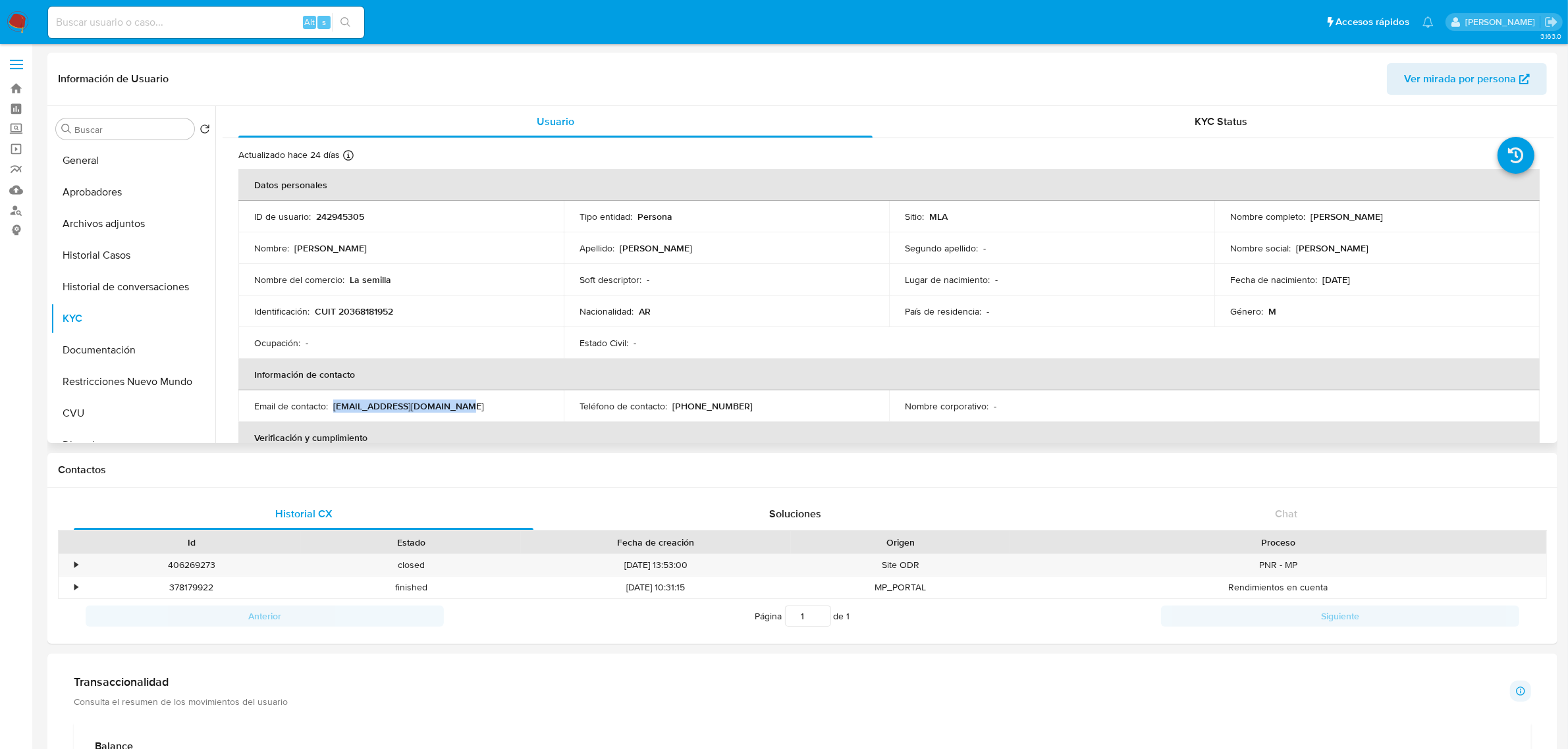
drag, startPoint x: 333, startPoint y: 406, endPoint x: 490, endPoint y: 406, distance: 157.0
click at [490, 406] on div "Email de contacto : martindelgado212@gmail.com" at bounding box center [400, 406] width 293 height 12
copy p "martindelgado212@gmail.com"
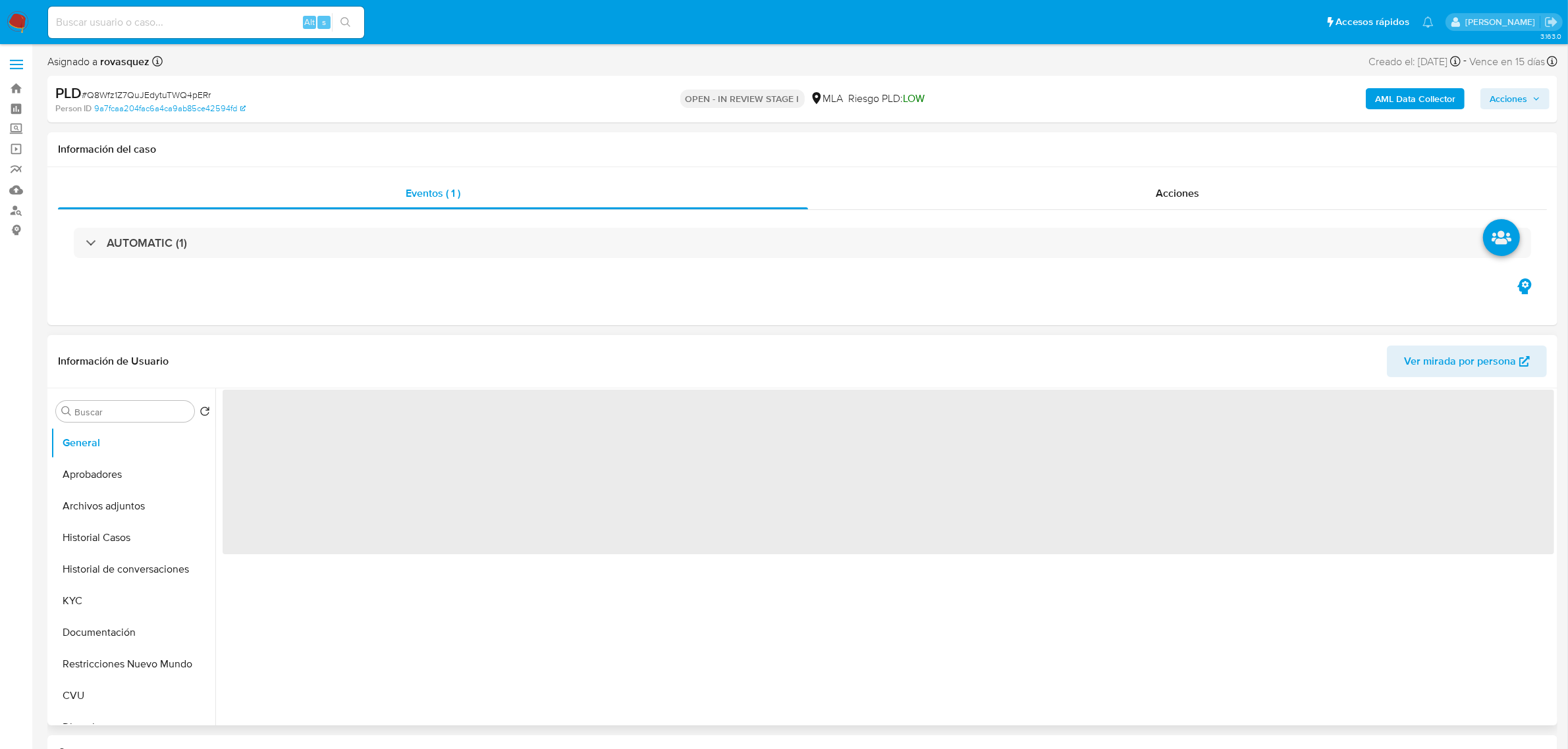
select select "10"
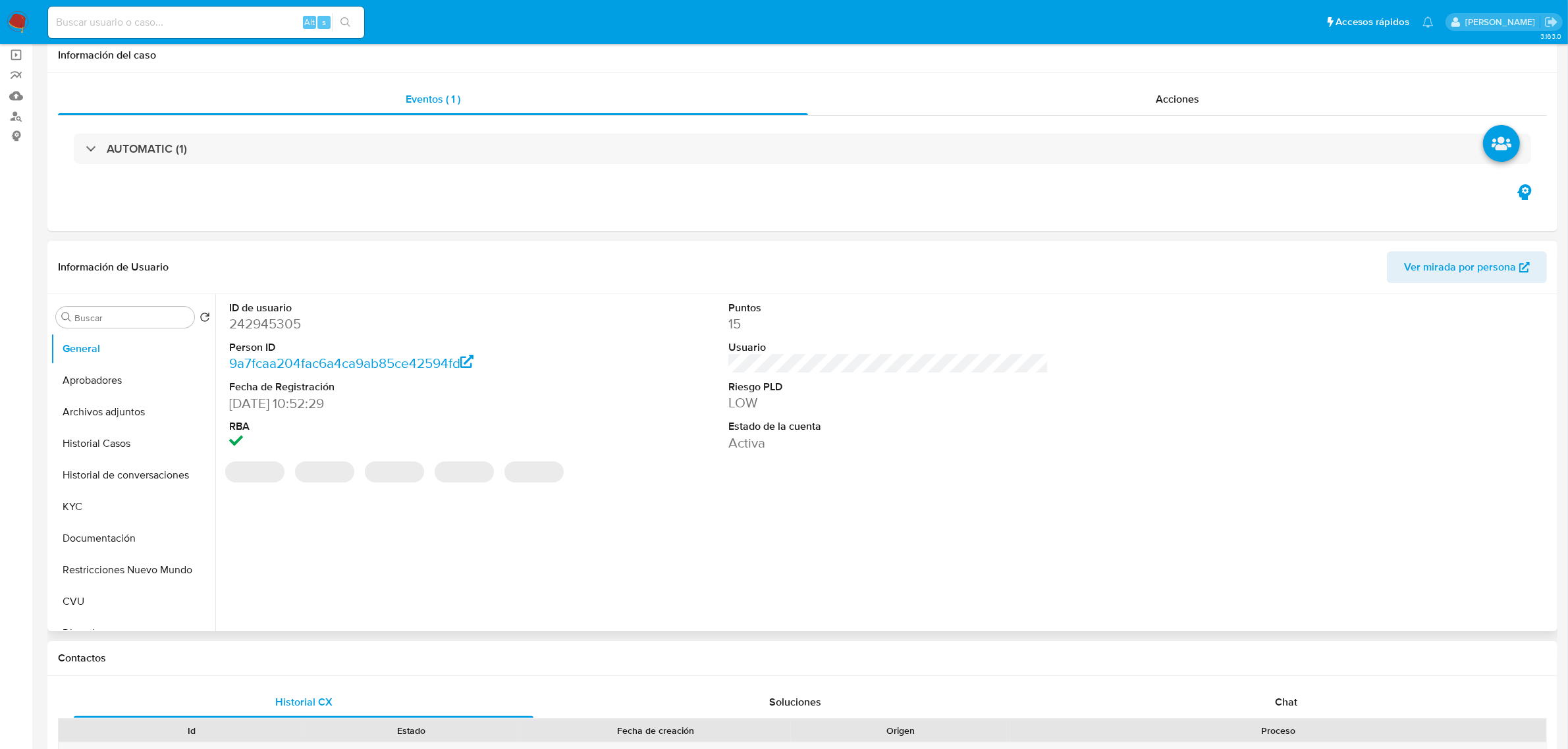
scroll to position [247, 0]
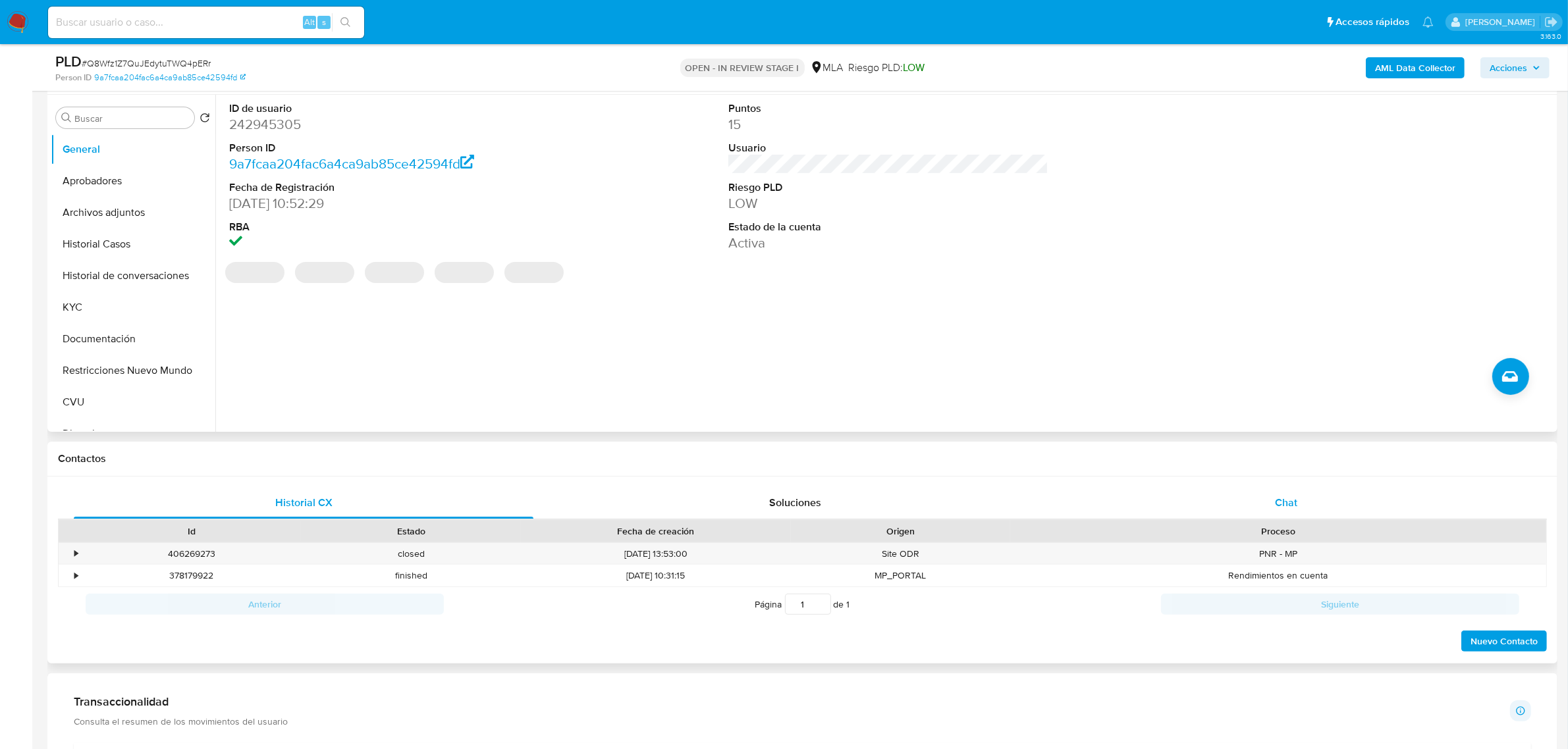
click at [1277, 500] on span "Chat" at bounding box center [1285, 503] width 22 height 15
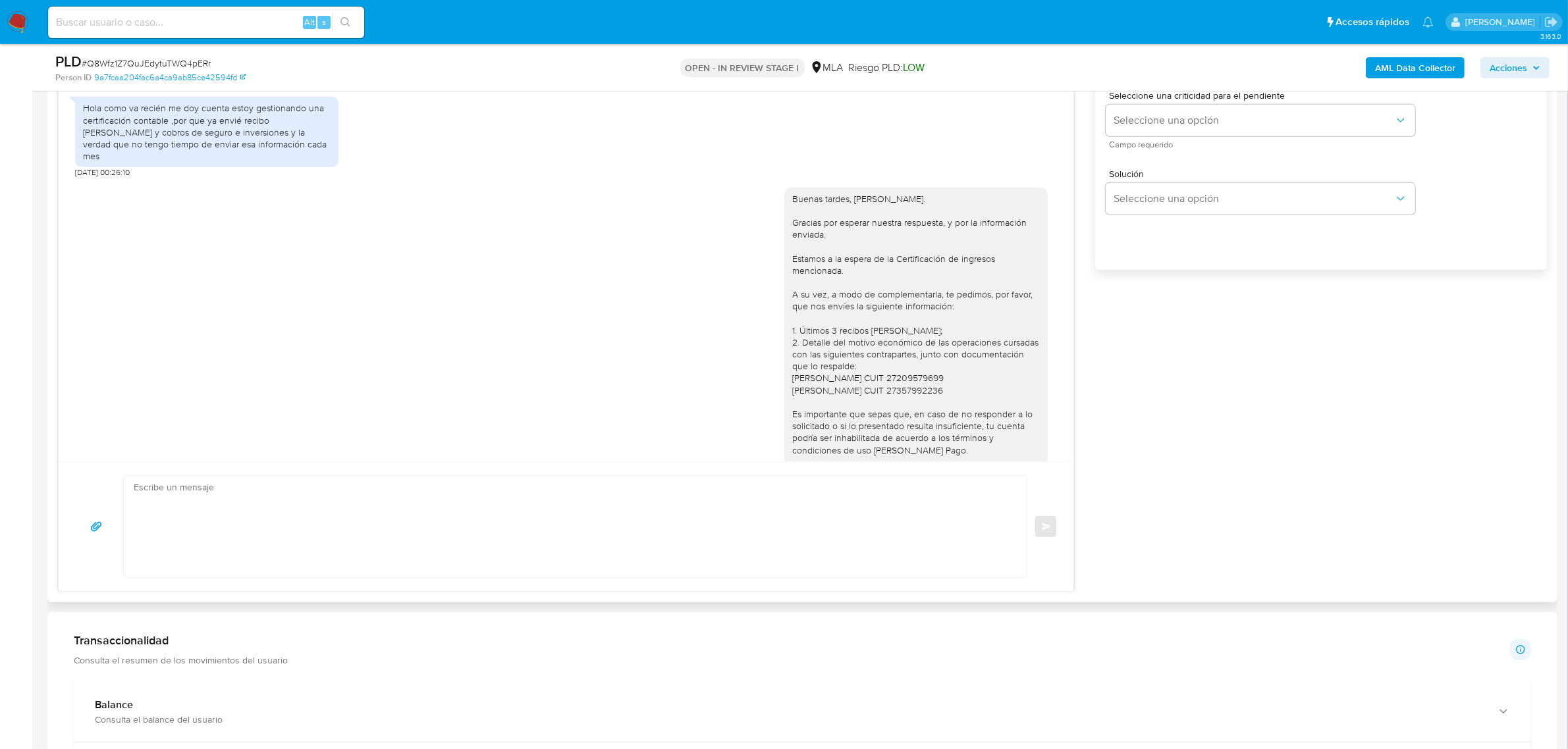
scroll to position [606, 0]
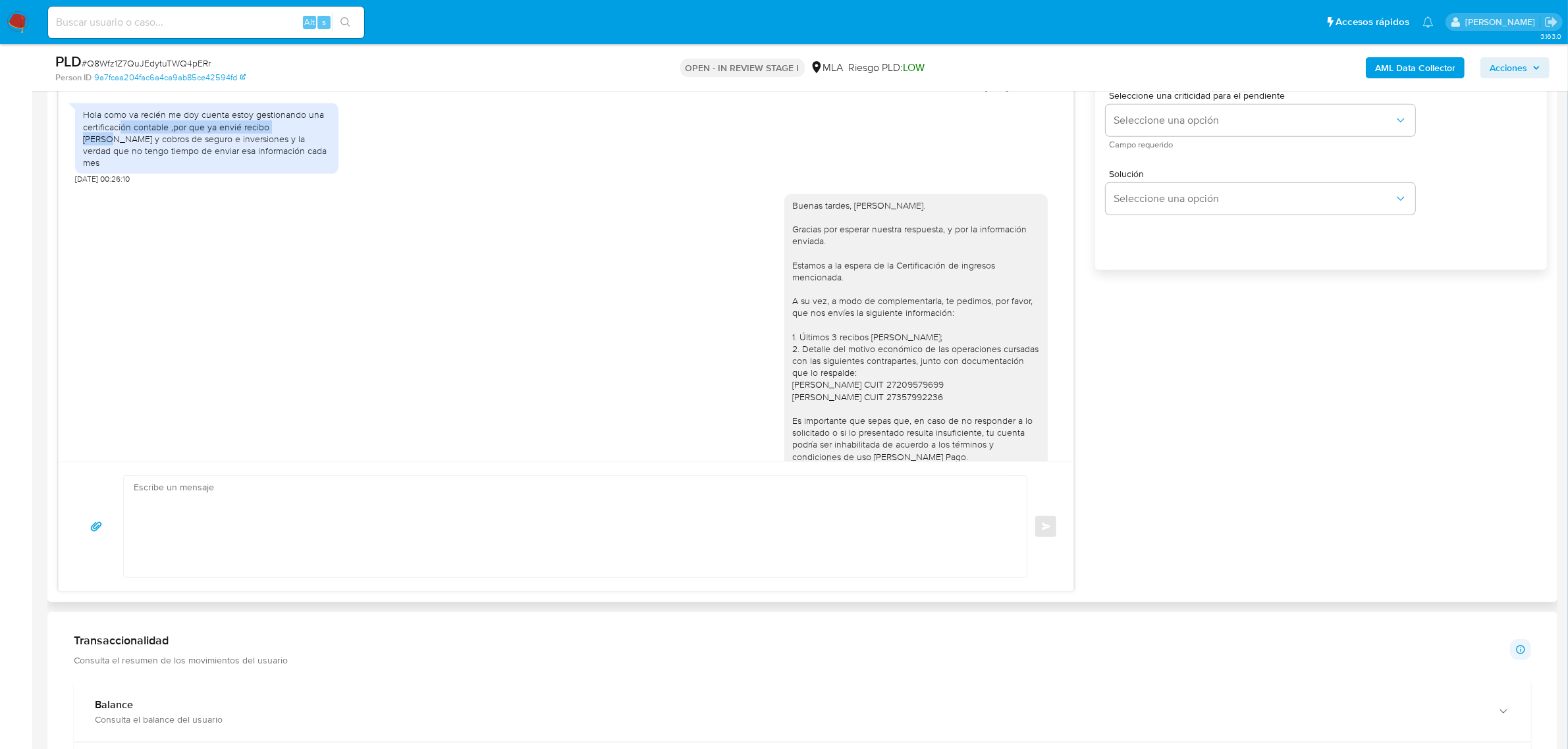
drag, startPoint x: 122, startPoint y: 149, endPoint x: 296, endPoint y: 152, distance: 174.0
click at [296, 152] on div "Hola como va recién me doy cuenta estoy gestionando una certificación contable …" at bounding box center [206, 138] width 247 height 60
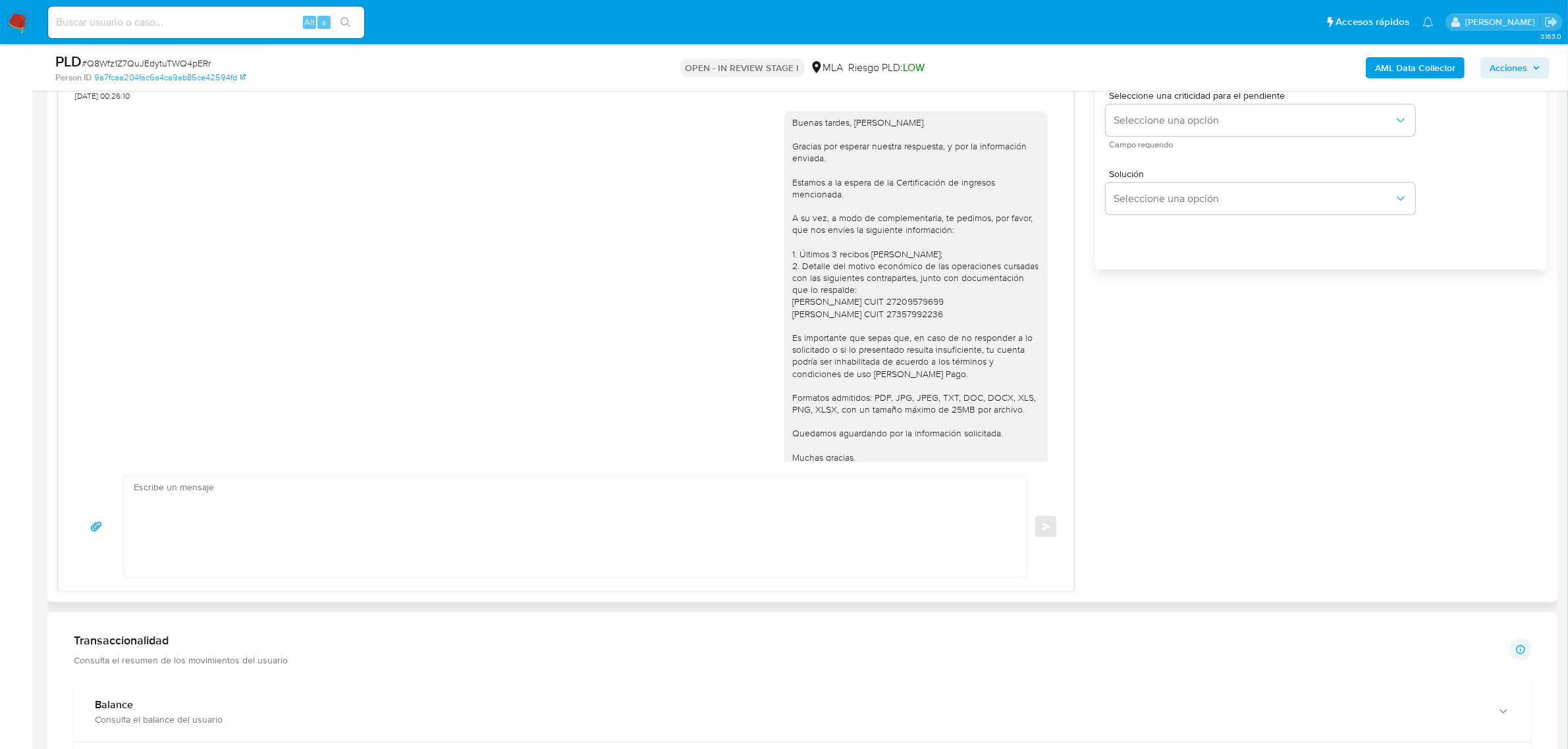
scroll to position [770, 0]
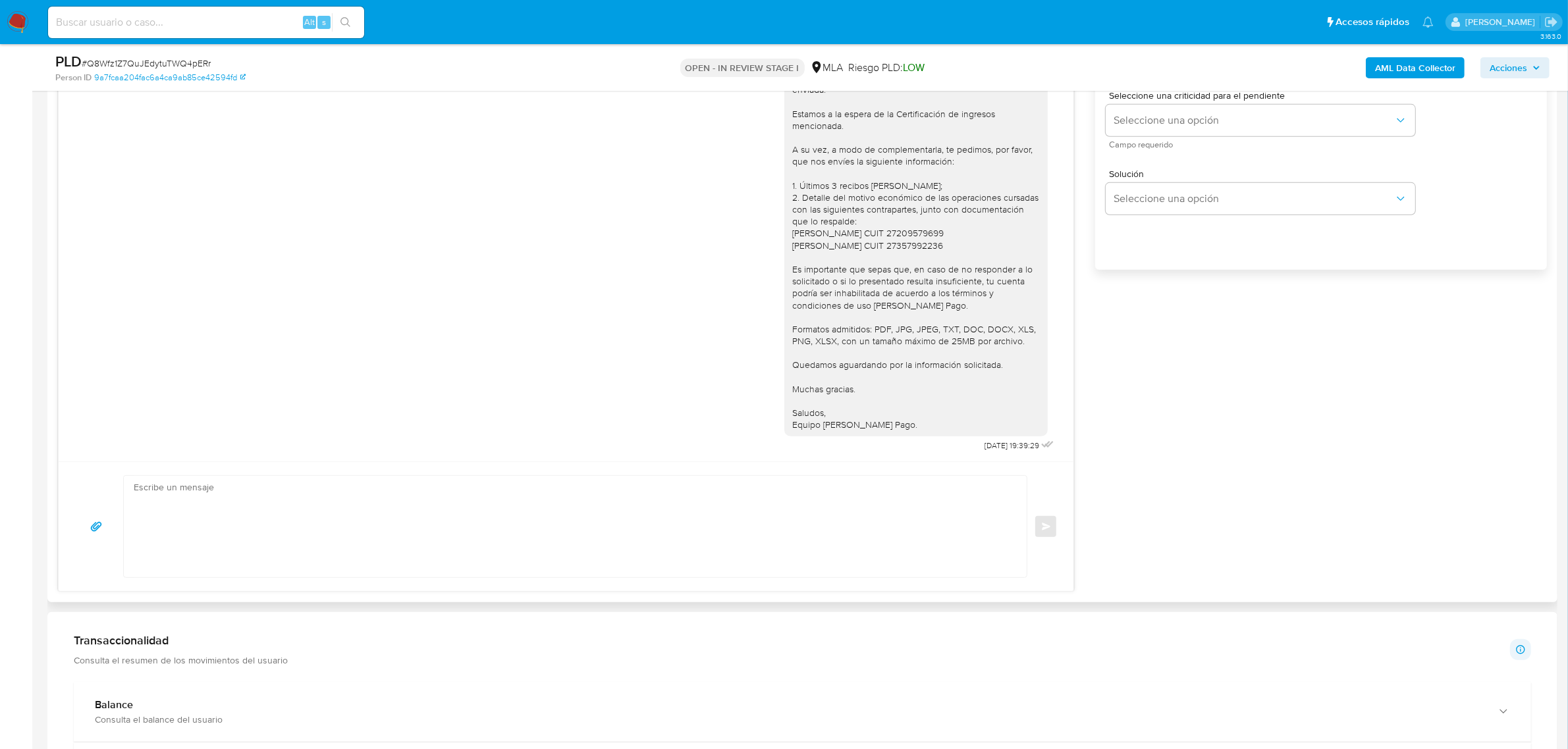
drag, startPoint x: 896, startPoint y: 427, endPoint x: 770, endPoint y: 127, distance: 325.4
click at [770, 127] on div "Buenas tardes, [PERSON_NAME]. Gracias por esperar nuestra respuesta, y por la i…" at bounding box center [566, 244] width 982 height 421
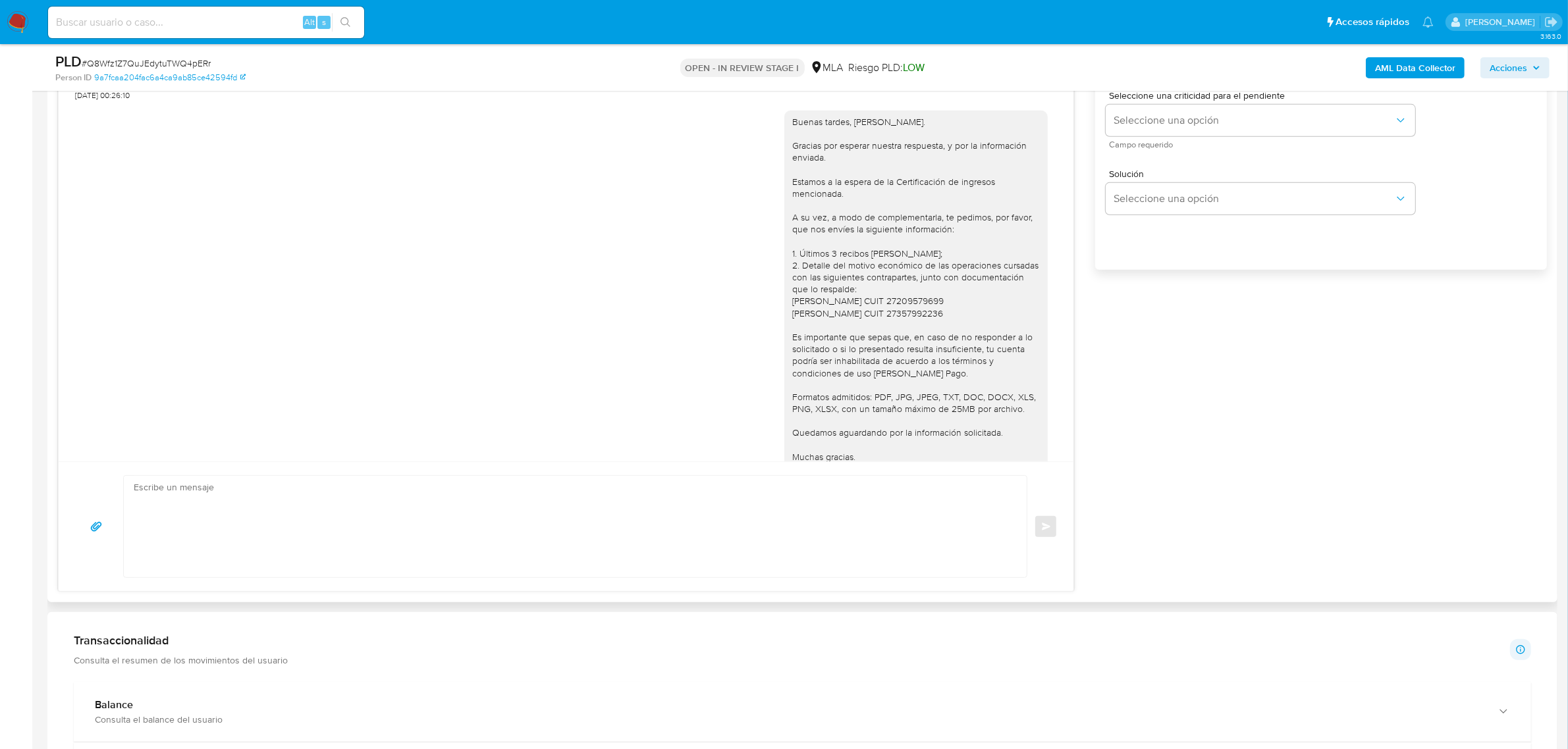
scroll to position [524, 0]
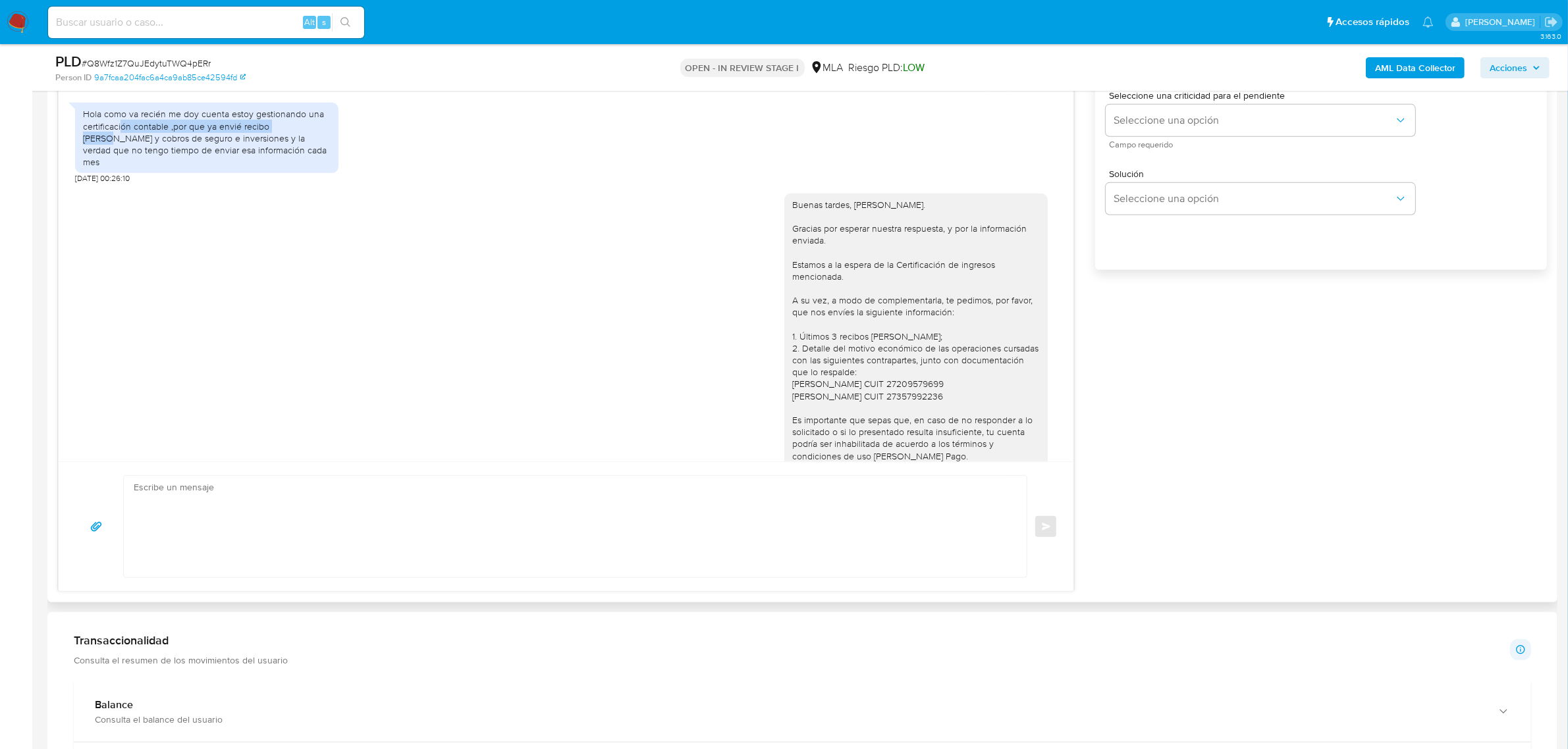
click at [875, 386] on div "Buenas tardes, [PERSON_NAME]. Gracias por esperar nuestra respuesta, y por la i…" at bounding box center [916, 390] width 247 height 383
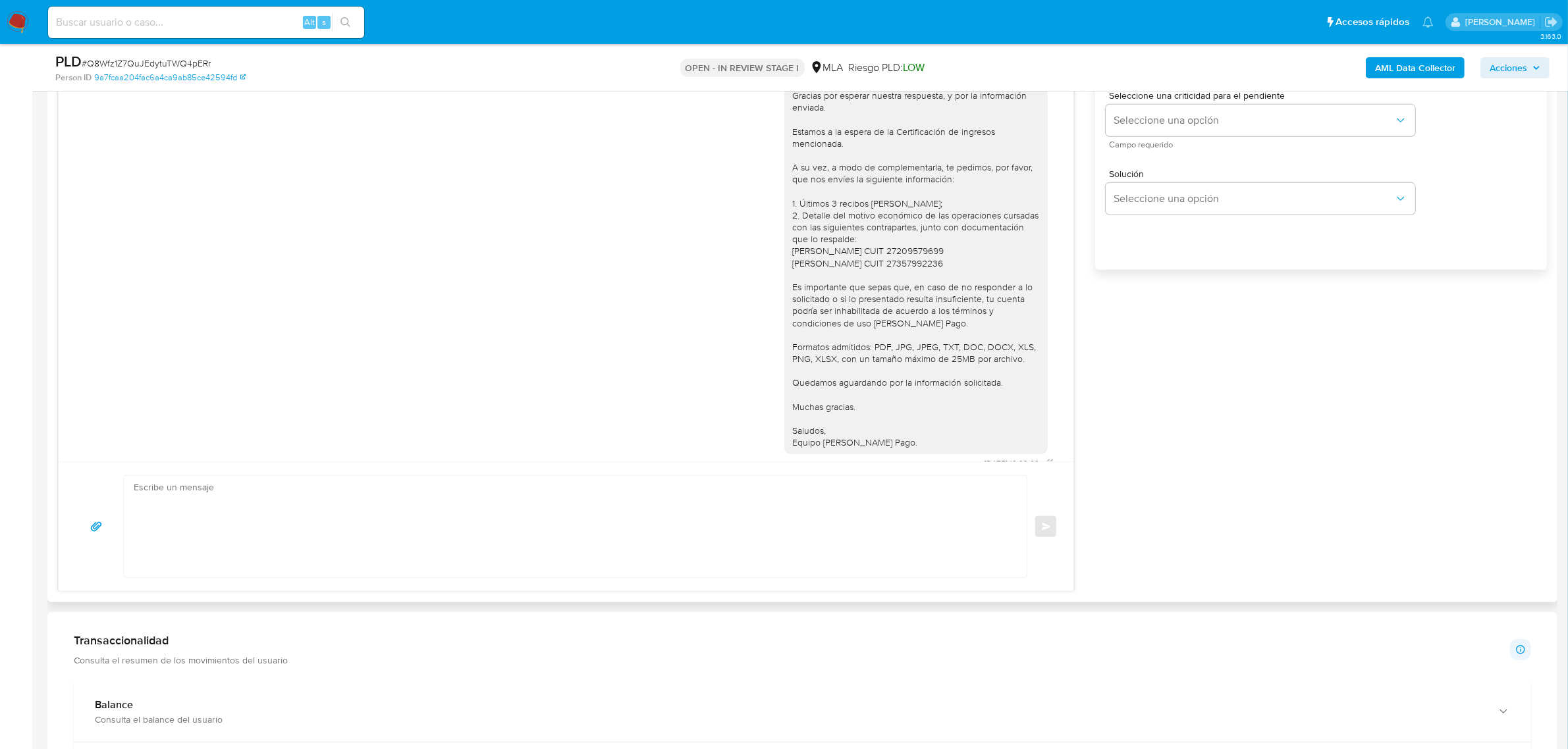
scroll to position [687, 0]
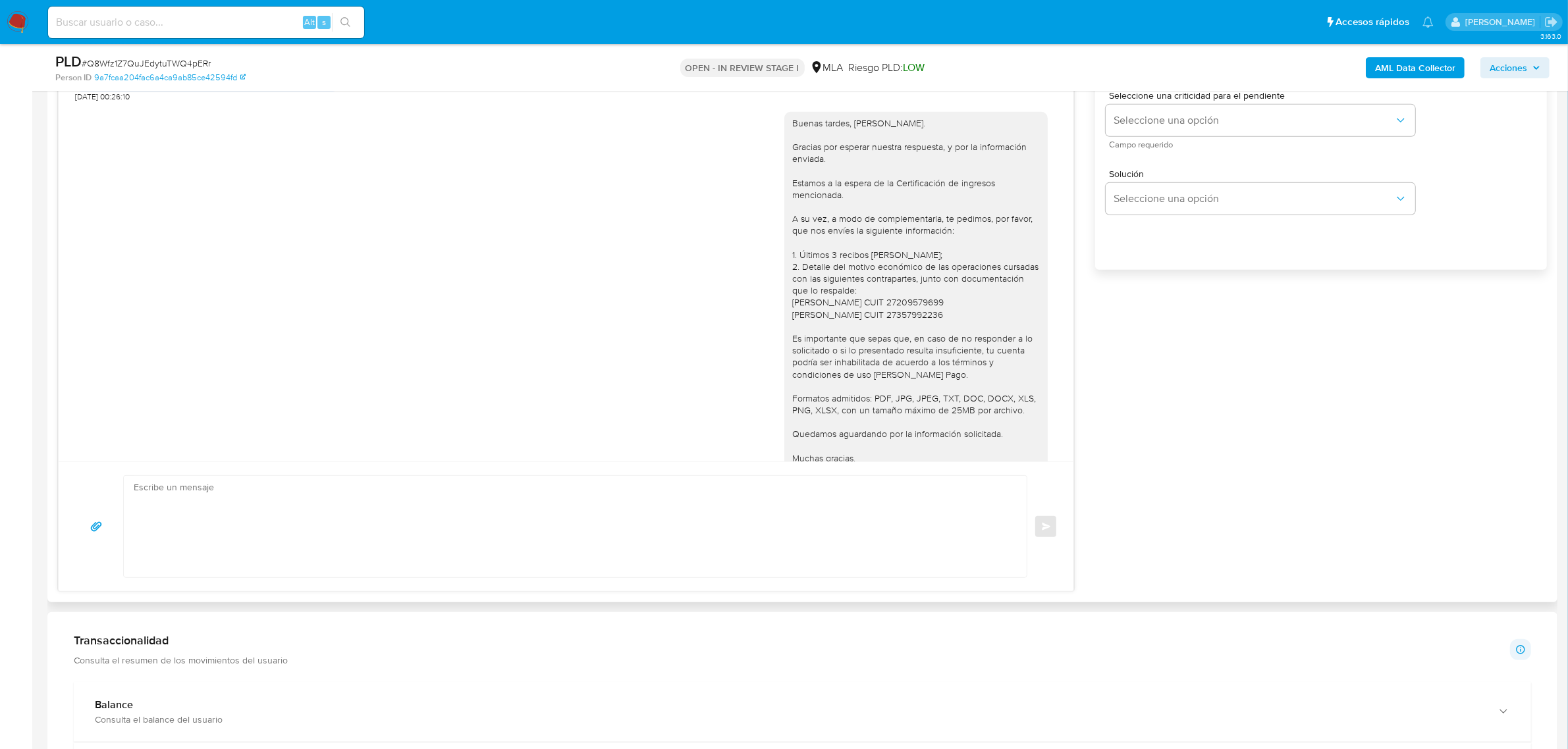
drag, startPoint x: 871, startPoint y: 429, endPoint x: 748, endPoint y: 141, distance: 313.2
click at [748, 141] on div "Buenas tardes, [PERSON_NAME]. Gracias por esperar nuestra respuesta, y por la i…" at bounding box center [566, 313] width 982 height 421
copy div "Buenas tardes, [PERSON_NAME]. Gracias por esperar nuestra respuesta, y por la i…"
click at [383, 513] on textarea at bounding box center [571, 526] width 876 height 101
paste textarea "​Buenas tardes, [PERSON_NAME]. ​N​os ponemos en contacto por este medio, ya que…"
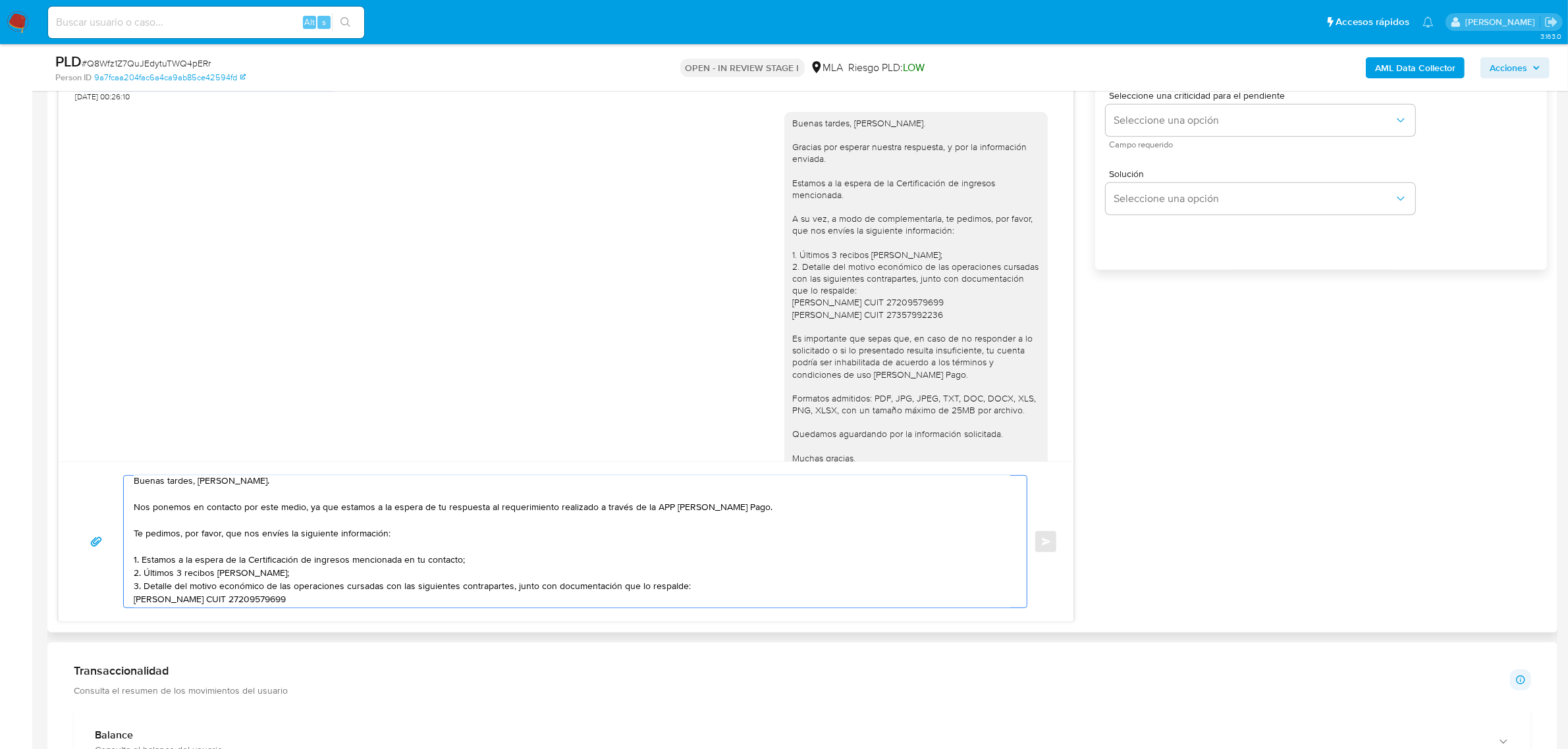
scroll to position [0, 0]
drag, startPoint x: 594, startPoint y: 516, endPoint x: 790, endPoint y: 516, distance: 196.0
click at [790, 516] on textarea "​Buenas tardes, [PERSON_NAME]. ​N​os ponemos en contacto por este medio, ya que…" at bounding box center [571, 541] width 876 height 132
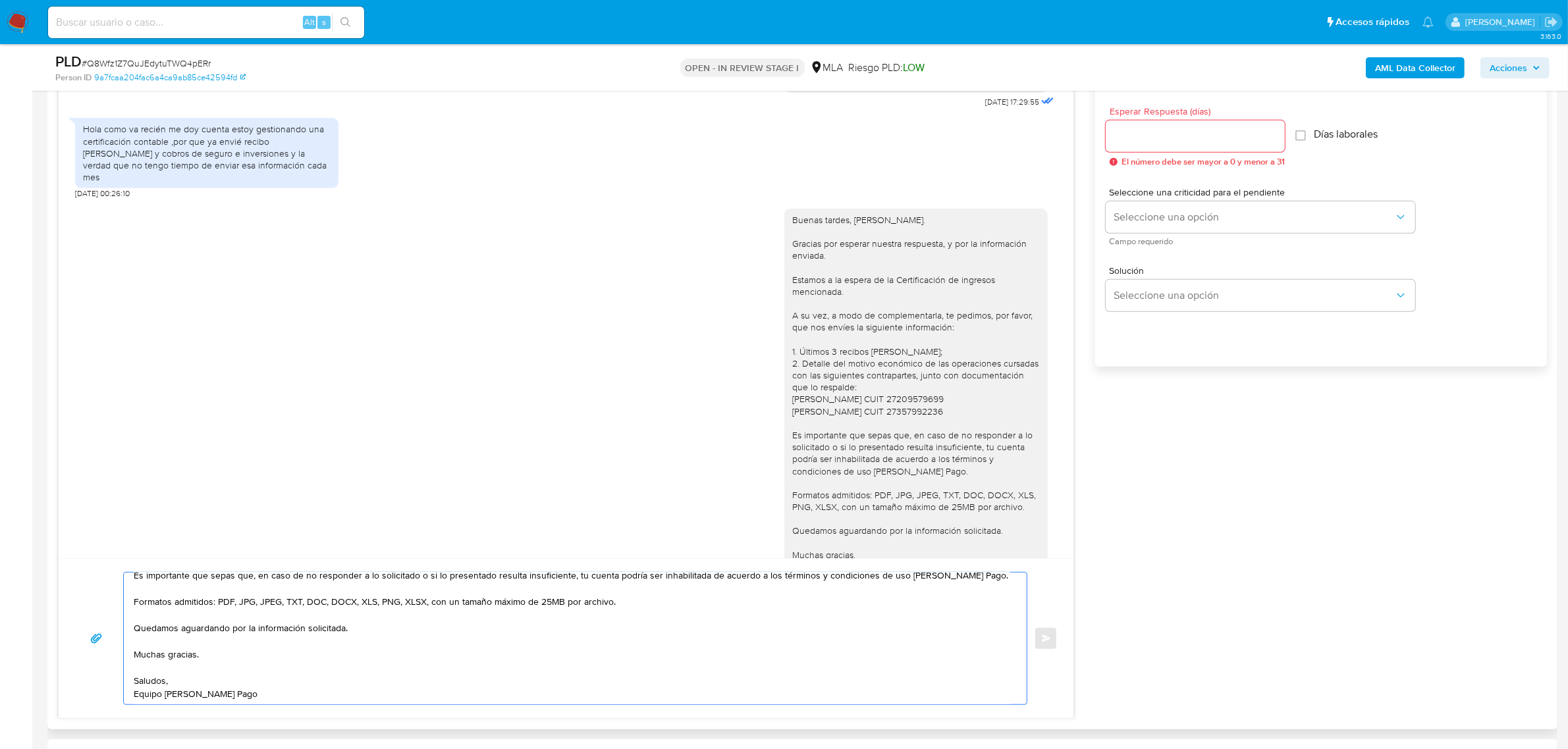
scroll to position [576, 0]
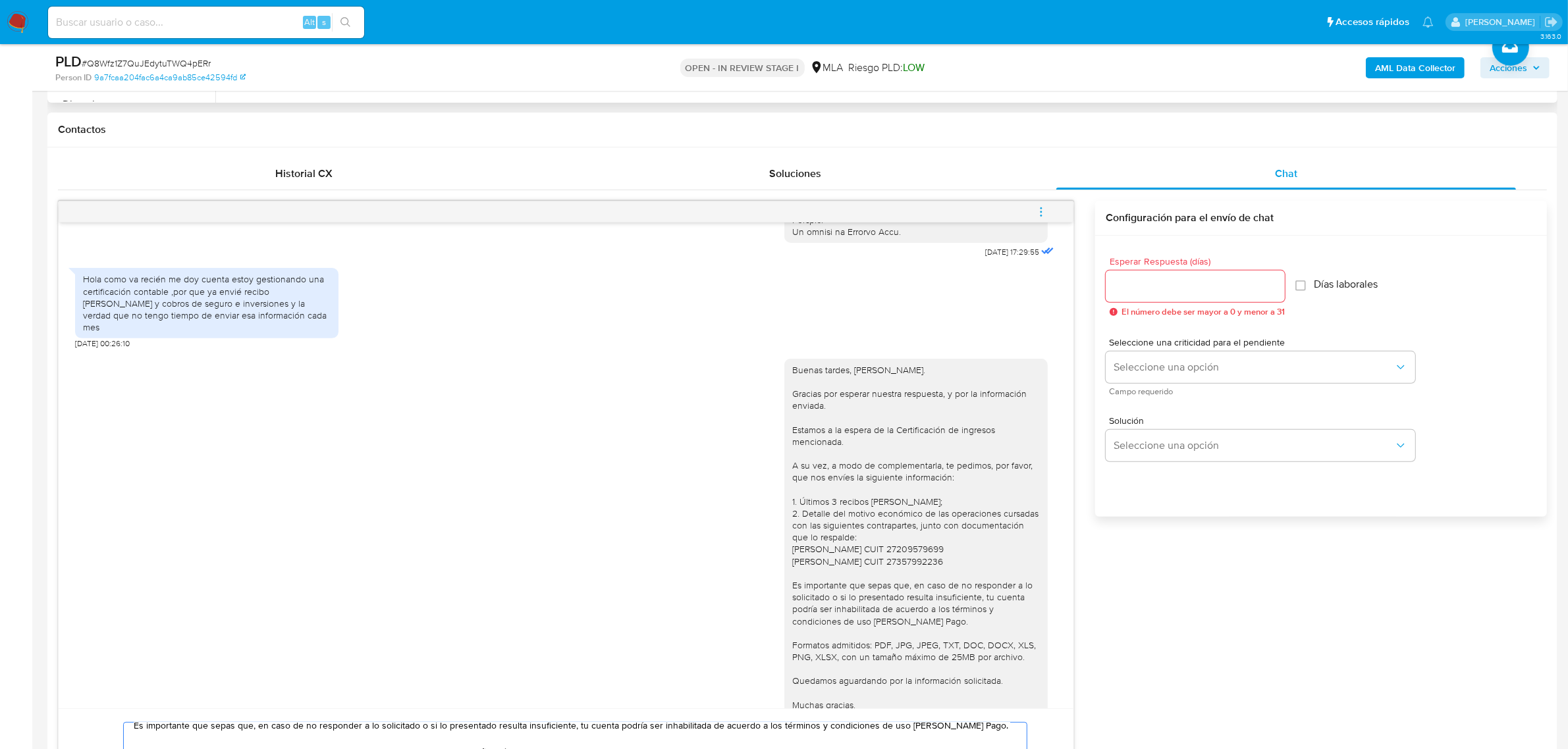
type textarea "​Buenas tardes, [PERSON_NAME]. ​N​os ponemos en contacto por este medio, ya que…"
click at [1186, 287] on input "Esperar Respuesta (días)" at bounding box center [1195, 287] width 179 height 17
type input "2"
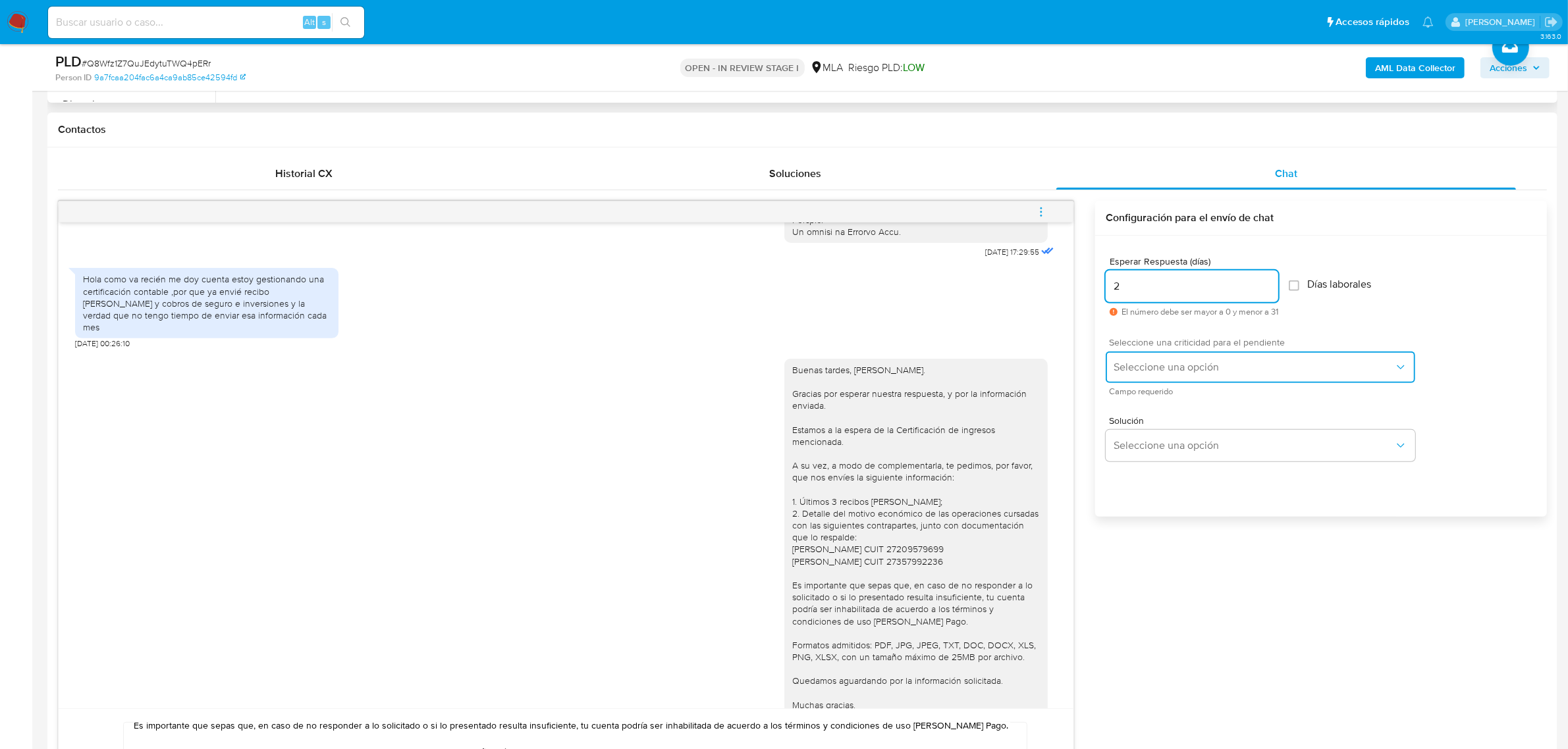
click at [1186, 362] on span "Seleccione una opción" at bounding box center [1254, 367] width 281 height 13
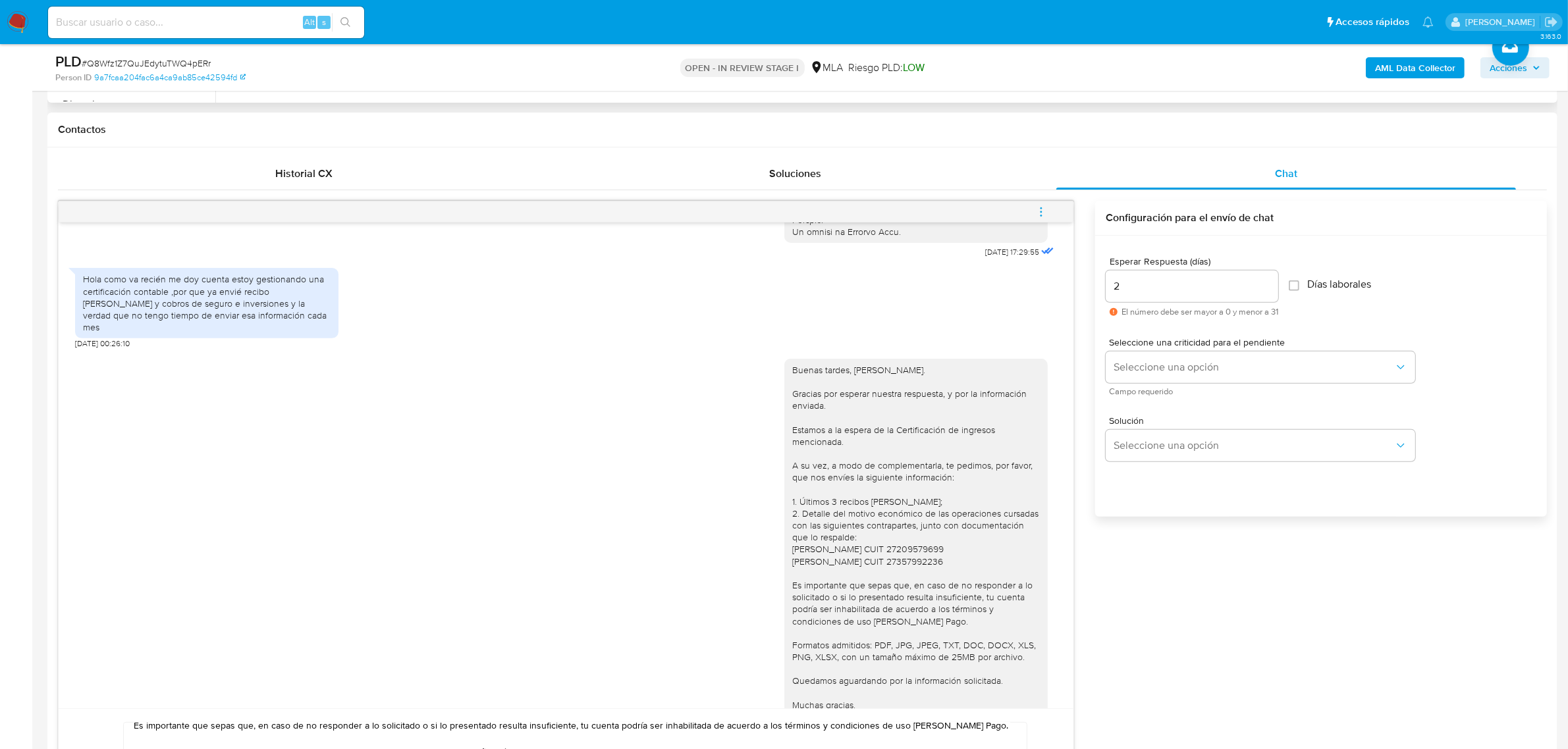
drag, startPoint x: 1157, startPoint y: 284, endPoint x: 1005, endPoint y: 281, distance: 152.0
click at [1005, 281] on div "[DATE] 17:29:55 Hola como va recién me doy cuenta estoy gestionando una certifi…" at bounding box center [802, 535] width 1489 height 668
click at [1146, 293] on input "2" at bounding box center [1191, 287] width 172 height 17
type input "1"
click at [1134, 374] on button "Seleccione una opción" at bounding box center [1260, 367] width 310 height 32
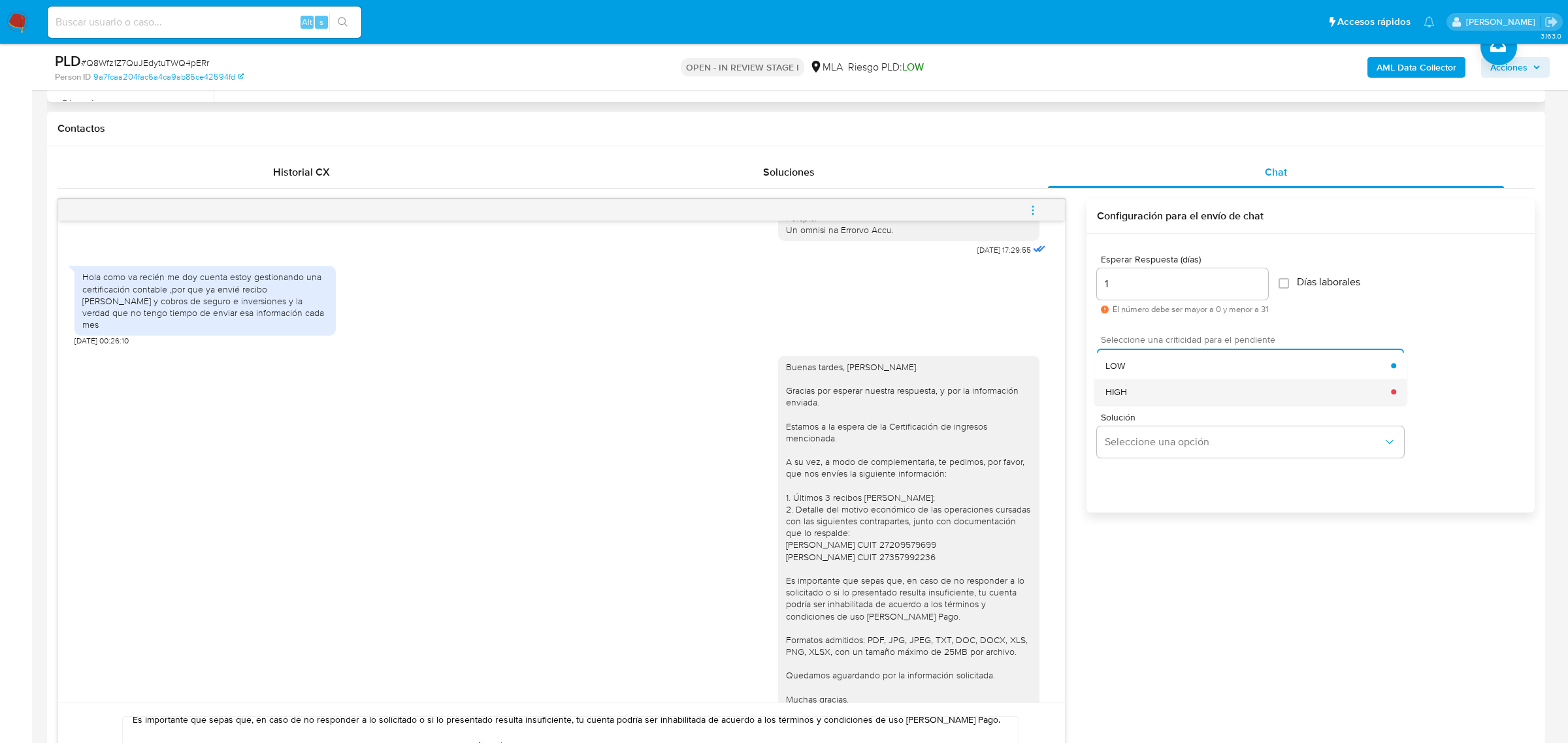
click at [1132, 397] on div "HIGH" at bounding box center [1248, 391] width 286 height 26
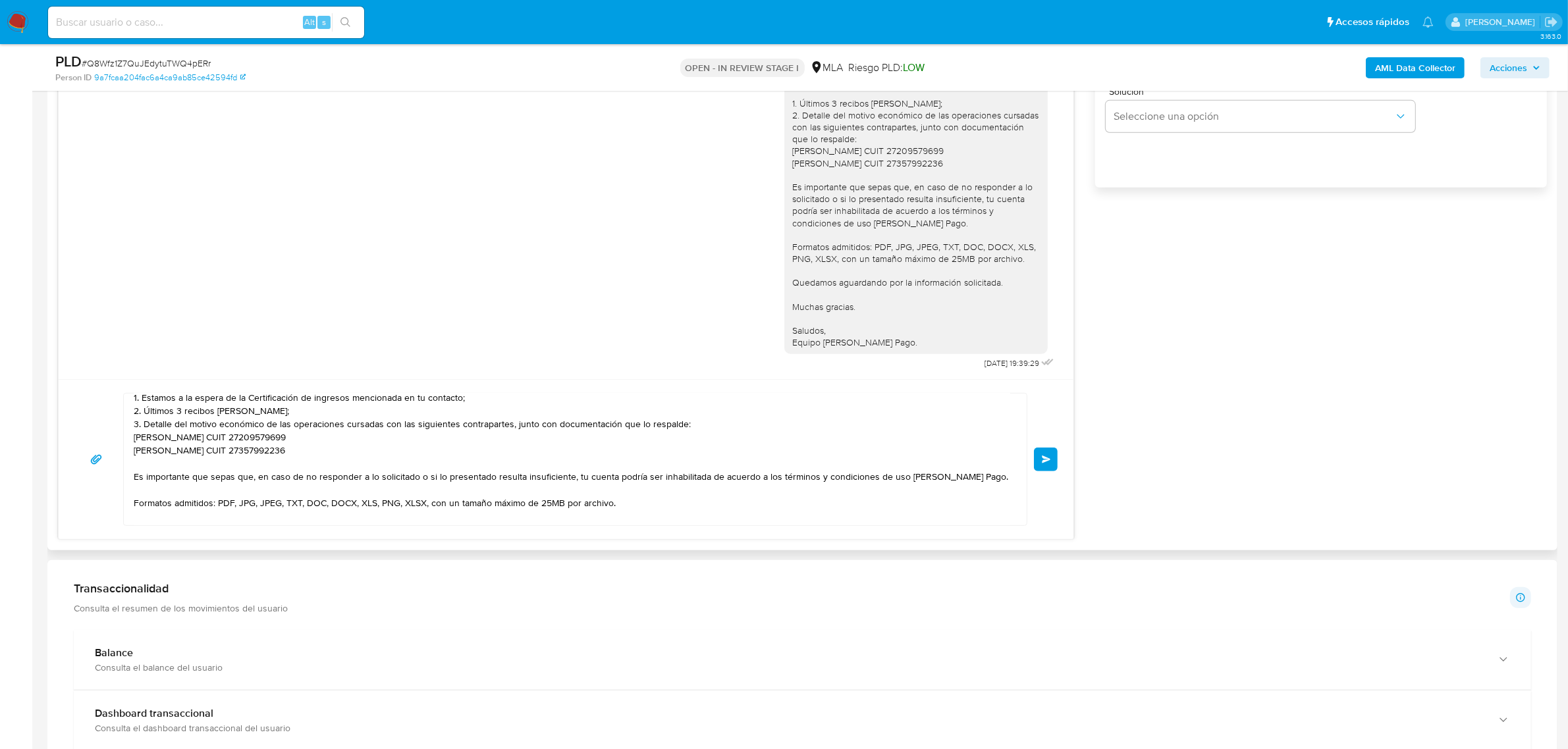
scroll to position [166, 0]
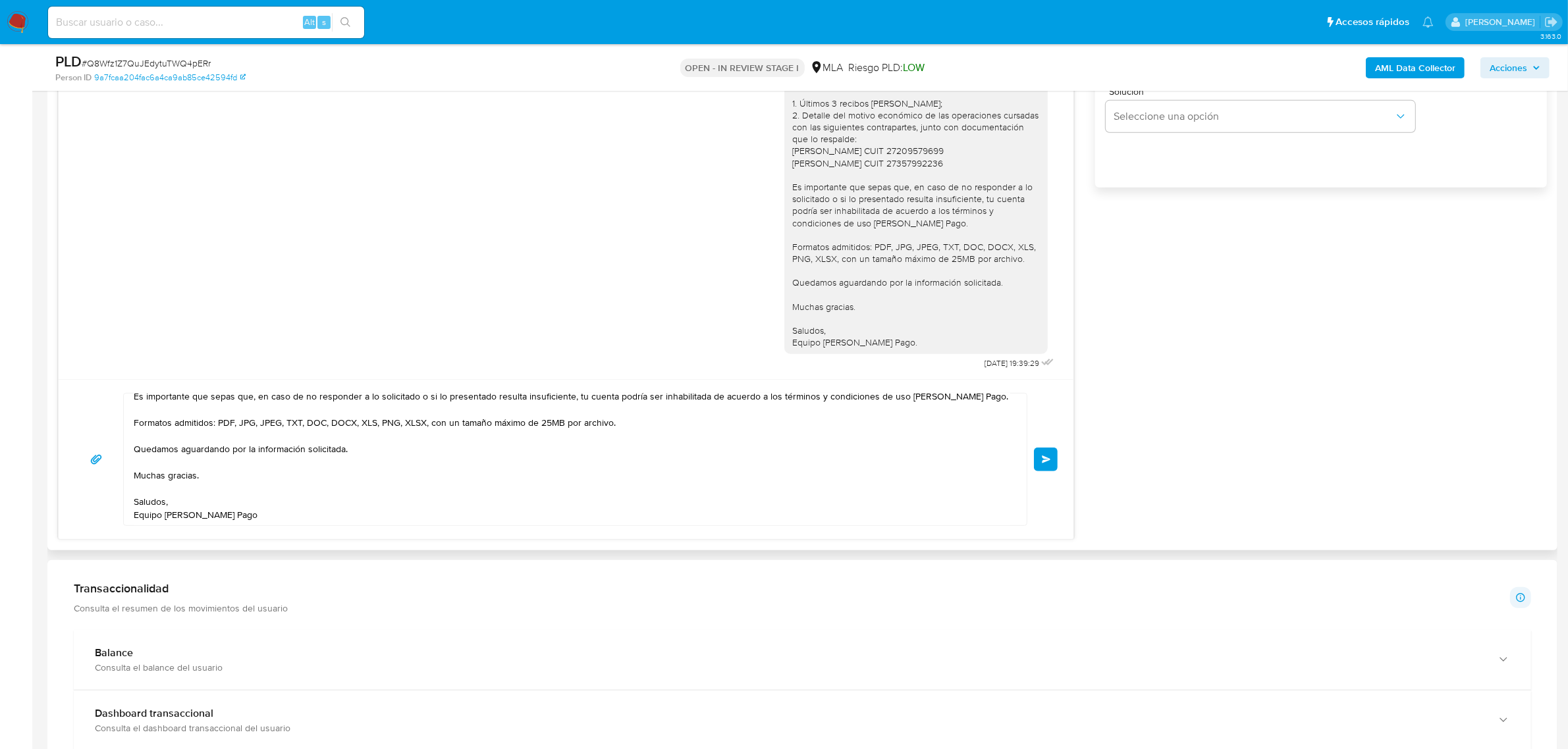
click at [1052, 466] on button "Enviar" at bounding box center [1046, 460] width 24 height 24
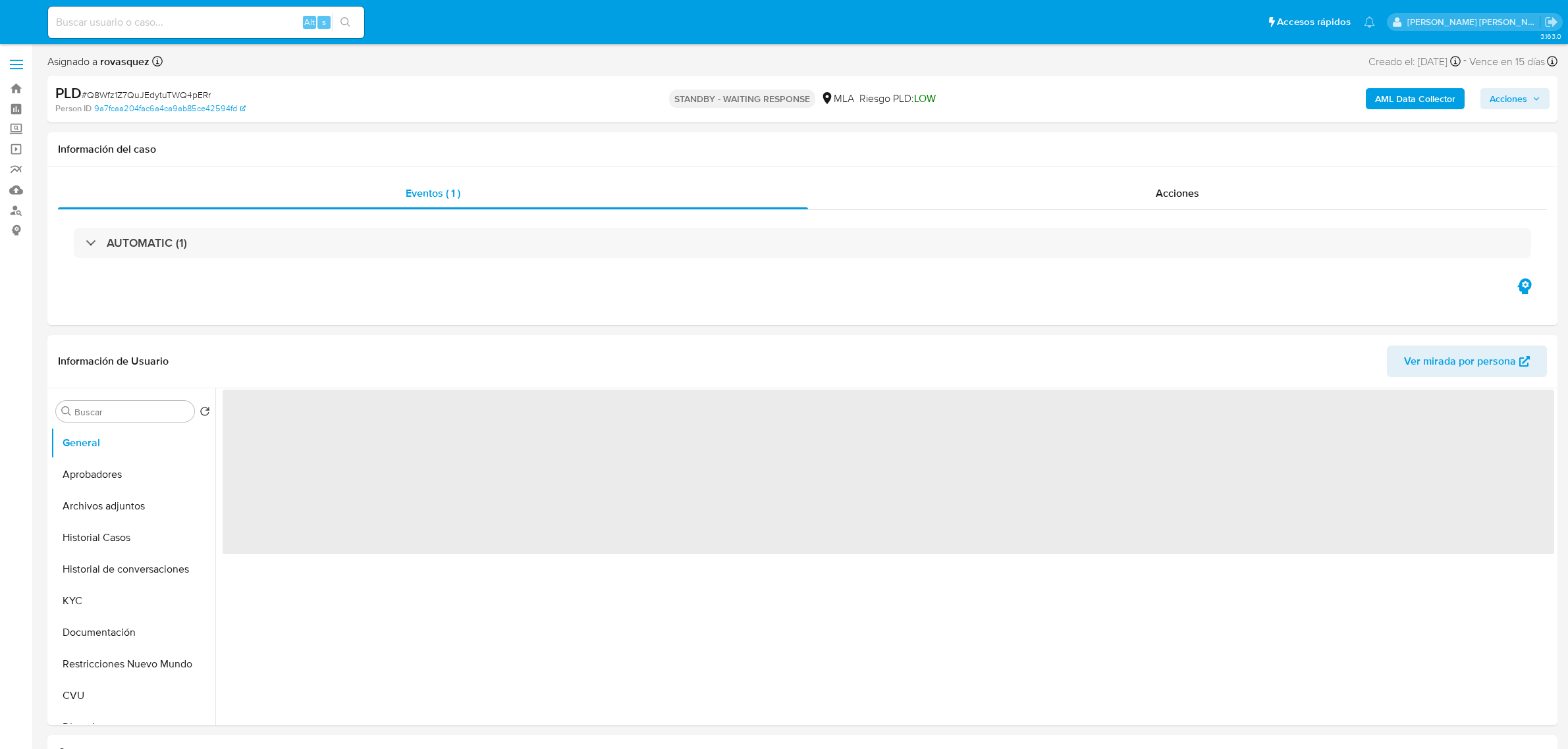
select select "10"
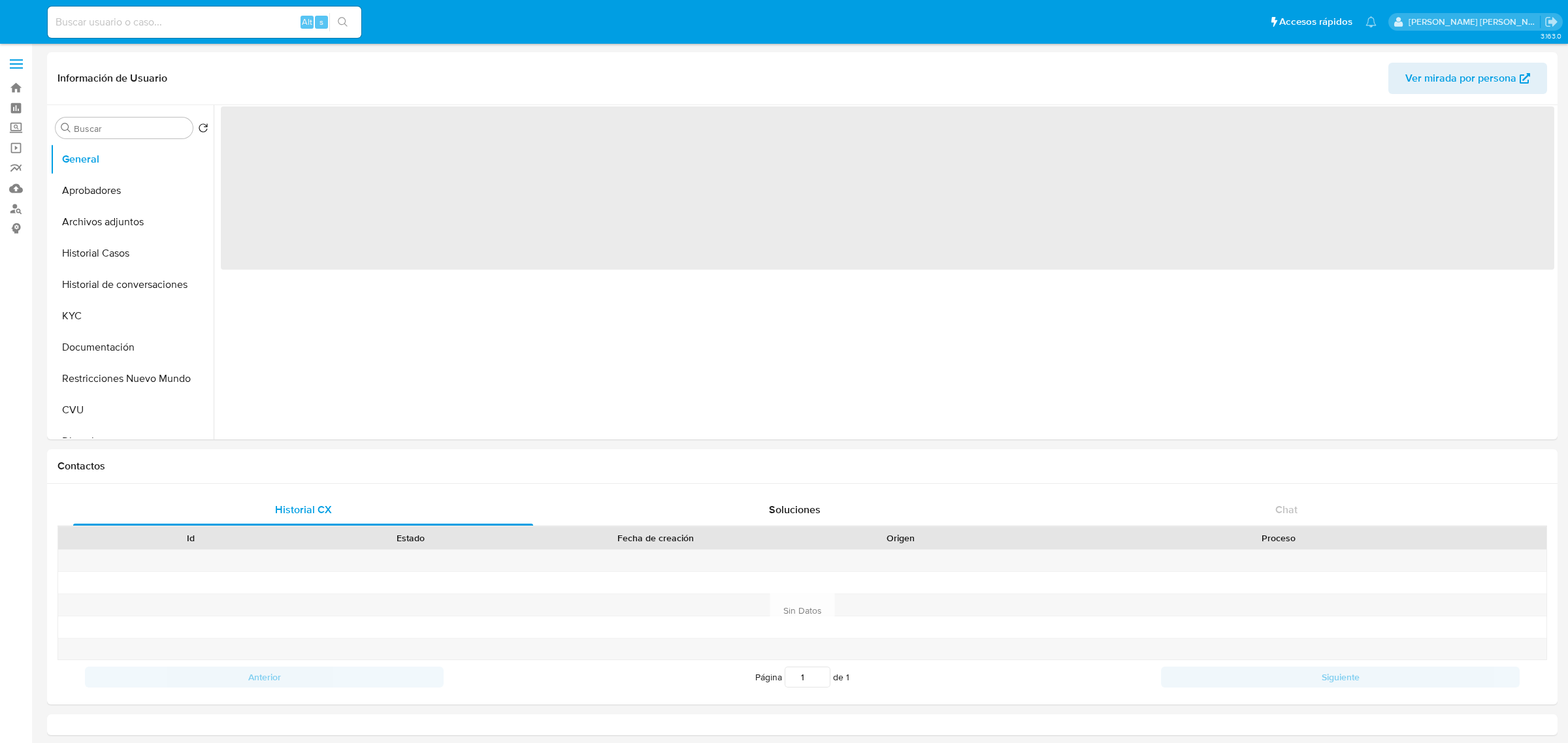
select select "10"
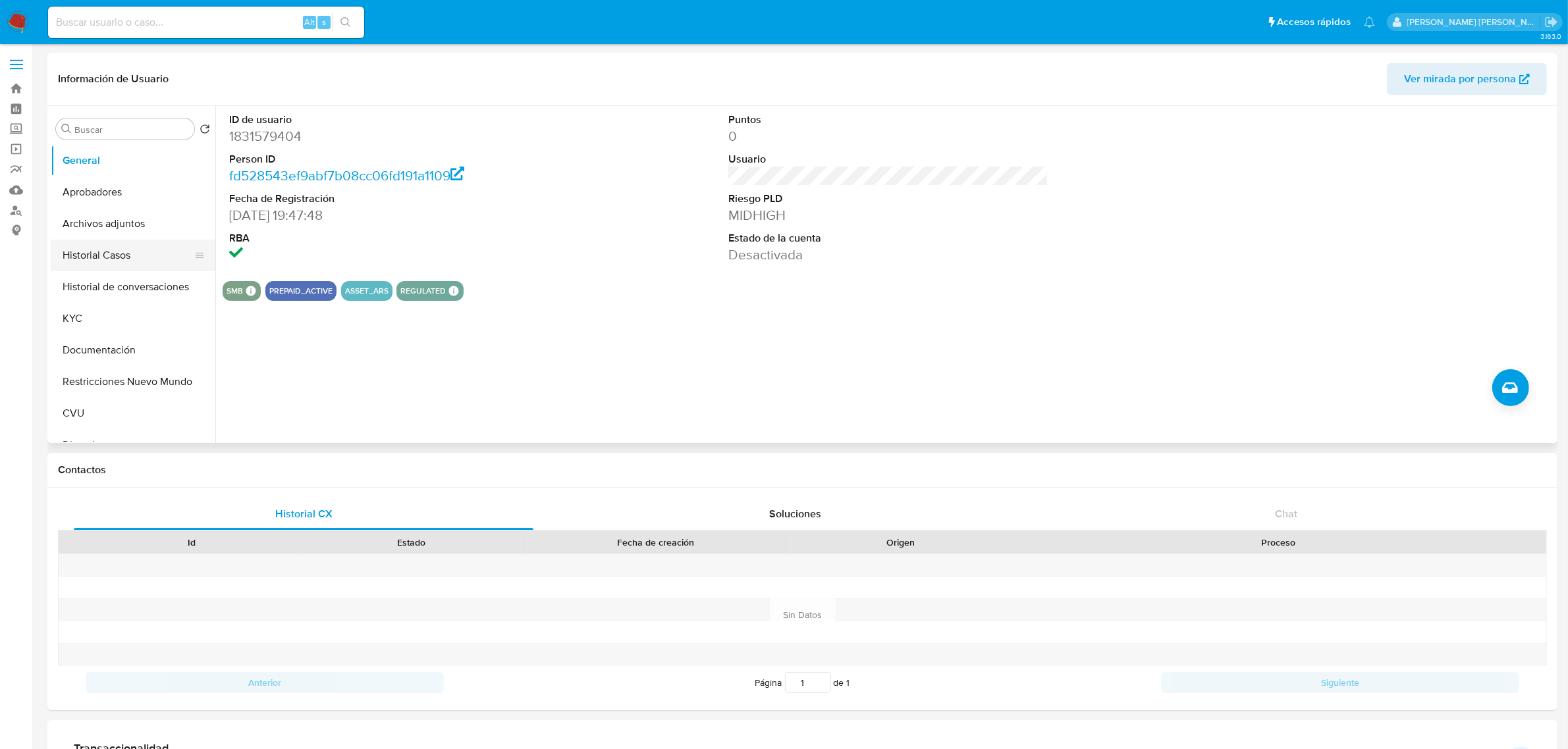
click at [127, 254] on button "Historial Casos" at bounding box center [128, 255] width 154 height 32
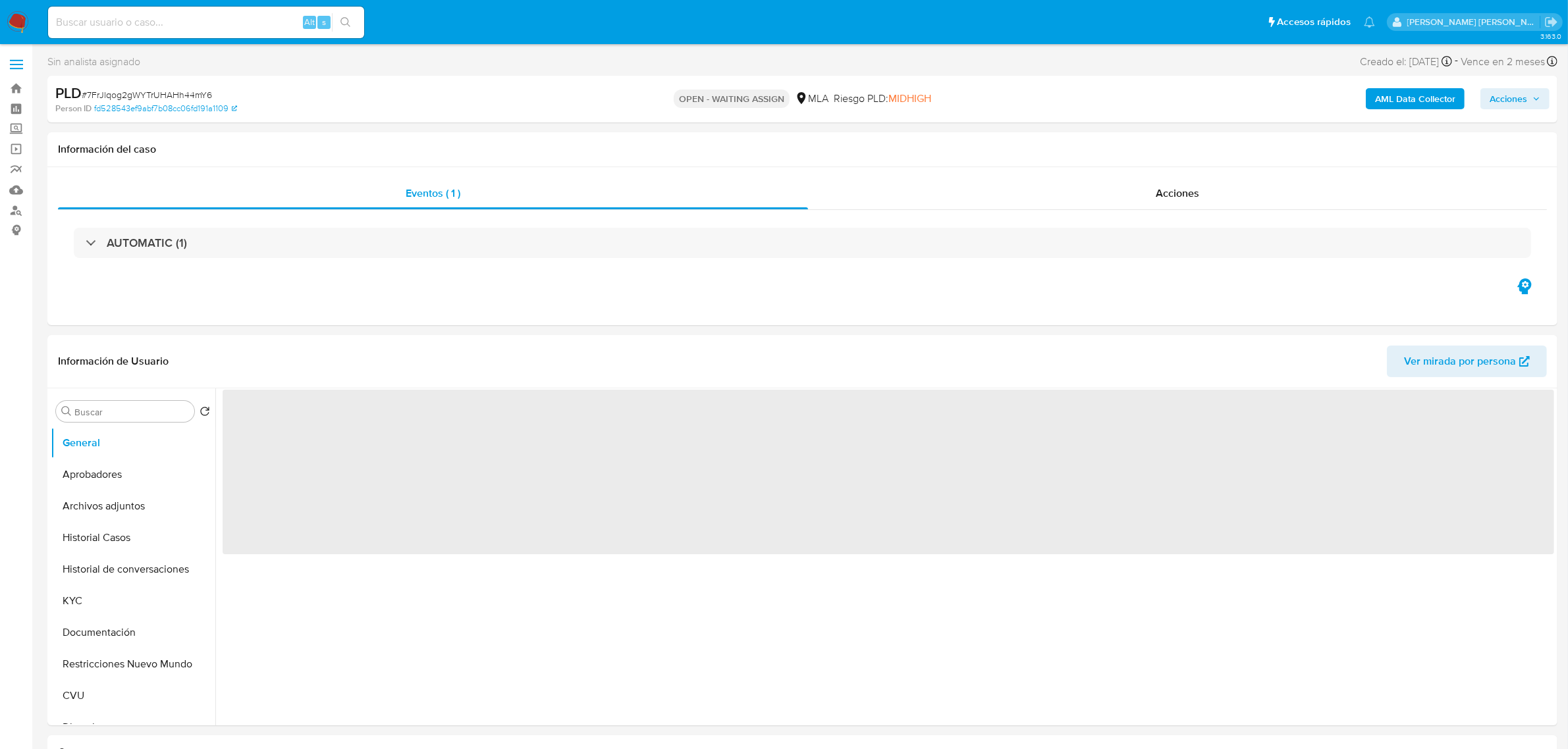
select select "10"
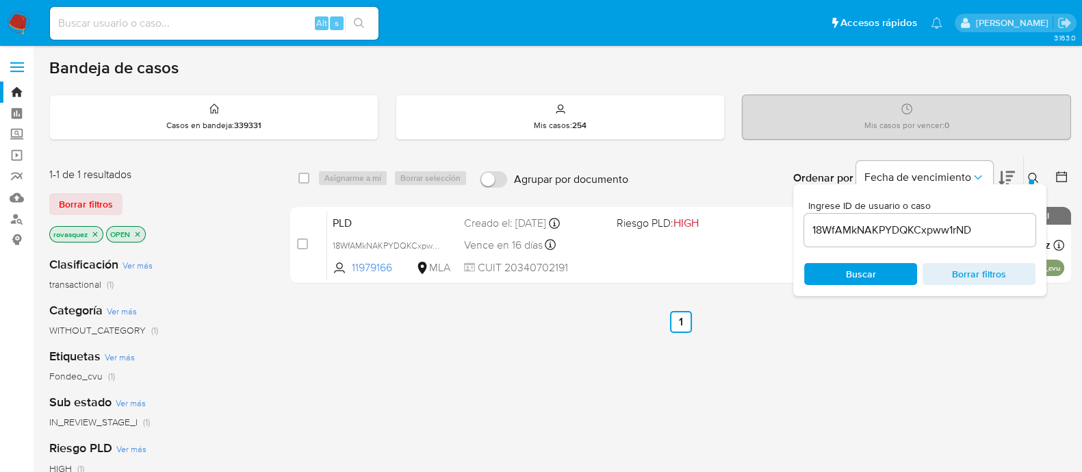
click at [843, 237] on input "18WfAMkNAKPYDQKCxpww1rND" at bounding box center [919, 230] width 231 height 18
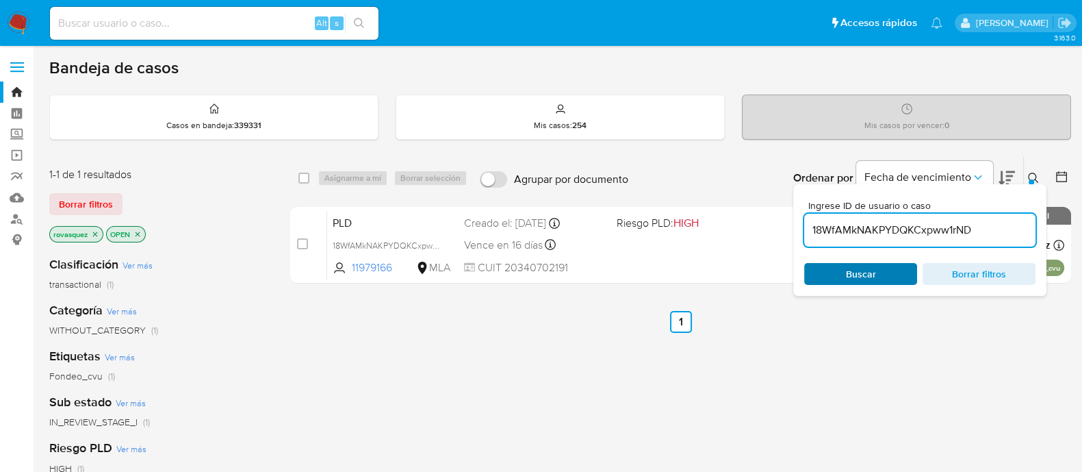
paste input "7FrJlqog2gWYTrUHAHh44mY6"
type input "7FrJlqog2gWYTrUHAHh44mY6"
click at [852, 272] on span "Buscar" at bounding box center [861, 274] width 30 height 22
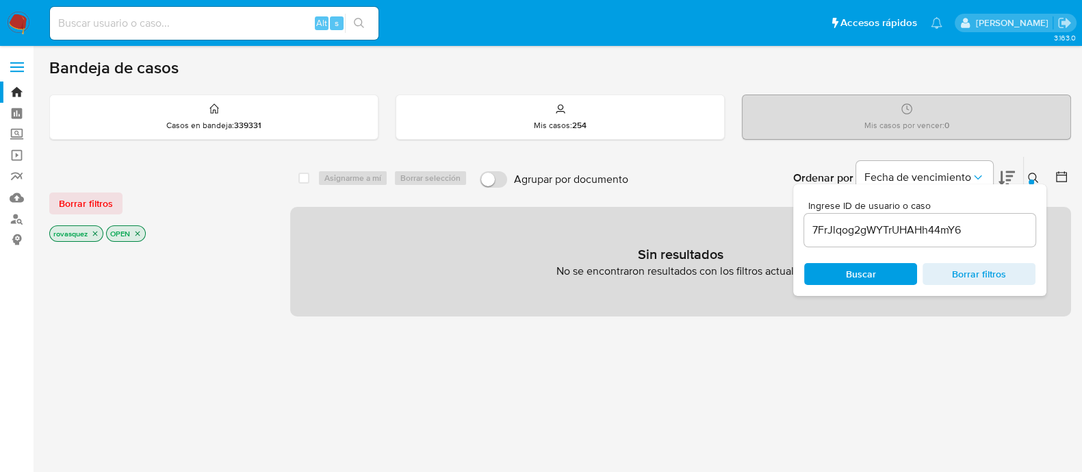
click at [136, 231] on icon "close-filter" at bounding box center [137, 233] width 8 height 8
click at [94, 231] on icon "close-filter" at bounding box center [95, 233] width 8 height 8
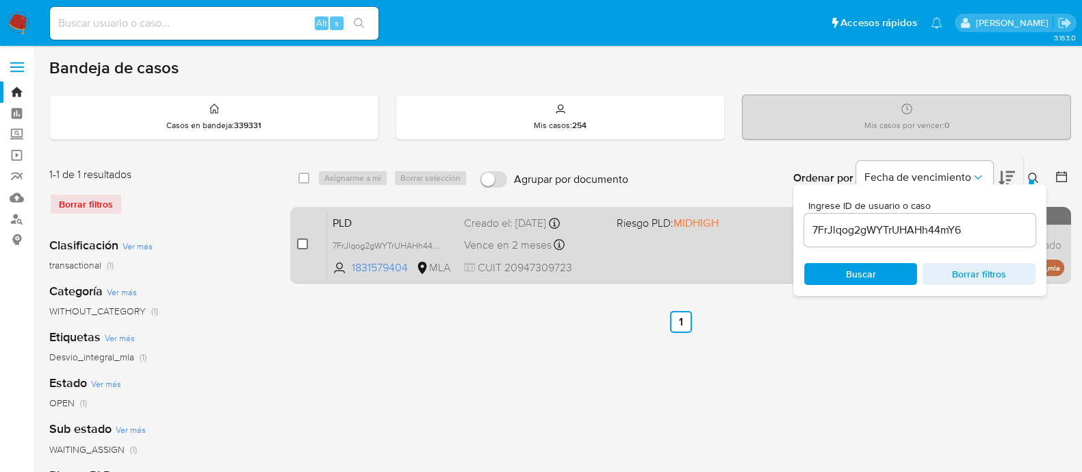
click at [301, 244] on input "checkbox" at bounding box center [302, 243] width 11 height 11
checkbox input "true"
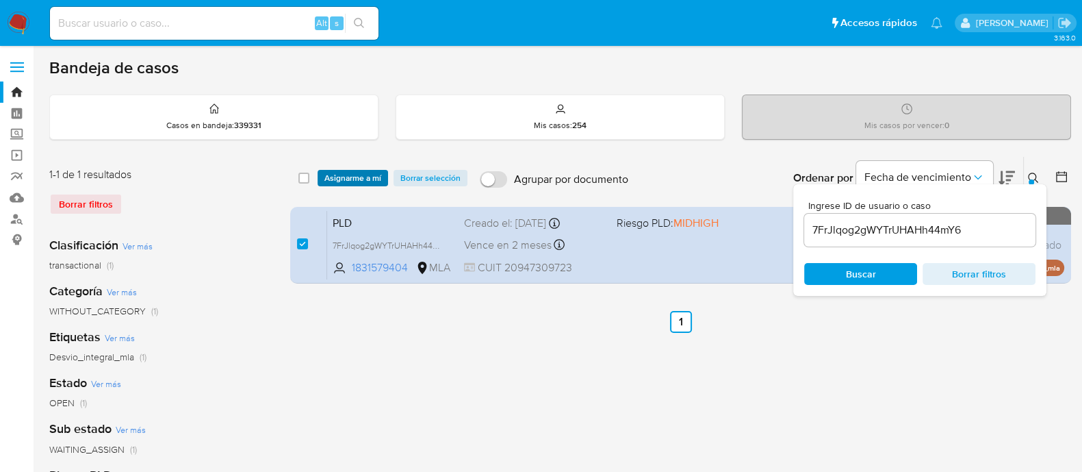
click at [361, 182] on span "Asignarme a mí" at bounding box center [352, 178] width 57 height 14
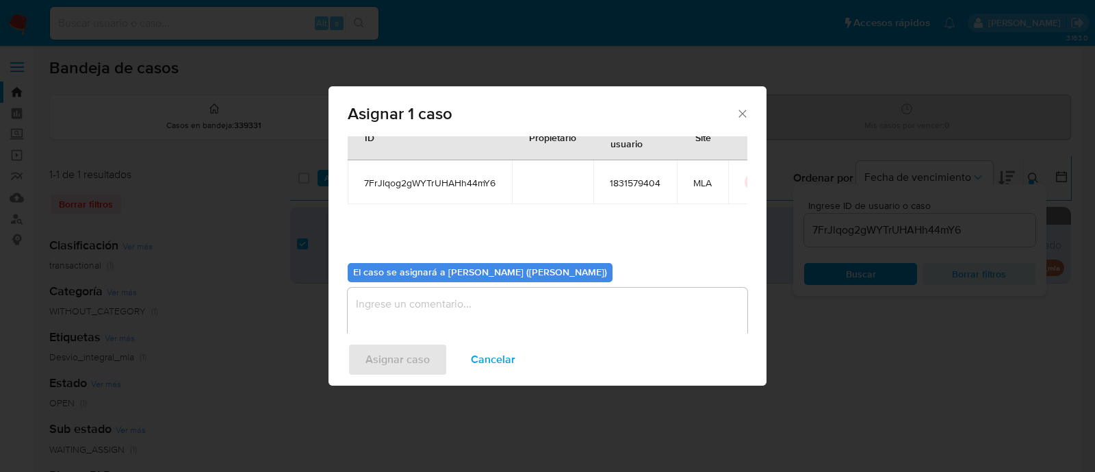
scroll to position [71, 0]
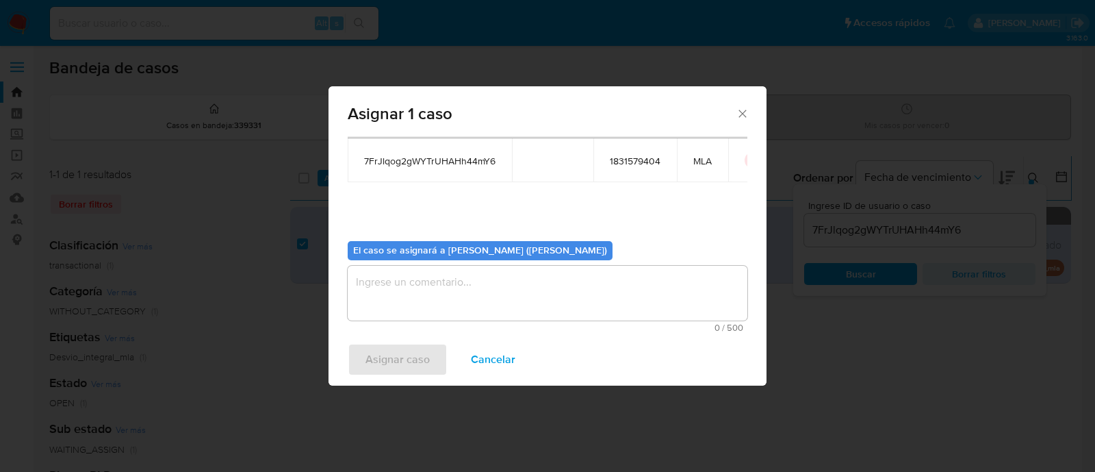
click at [478, 303] on textarea "assign-modal" at bounding box center [548, 293] width 400 height 55
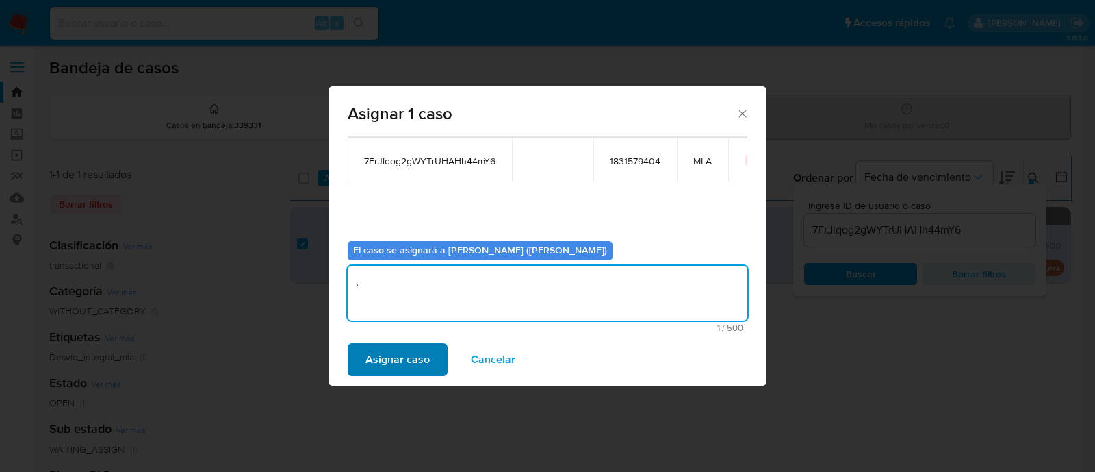
type textarea "."
click at [429, 361] on button "Asignar caso" at bounding box center [398, 359] width 100 height 33
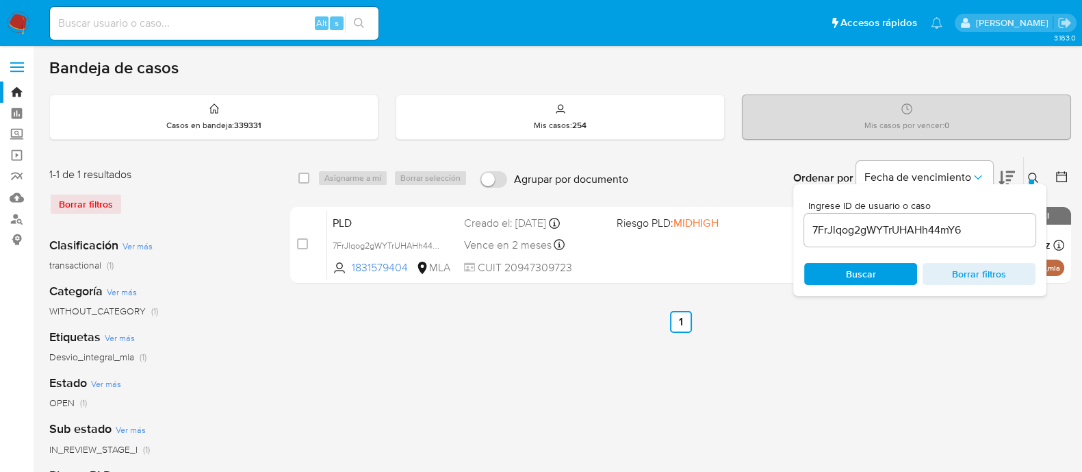
click at [869, 229] on input "7FrJlqog2gWYTrUHAHh44mY6" at bounding box center [919, 230] width 231 height 18
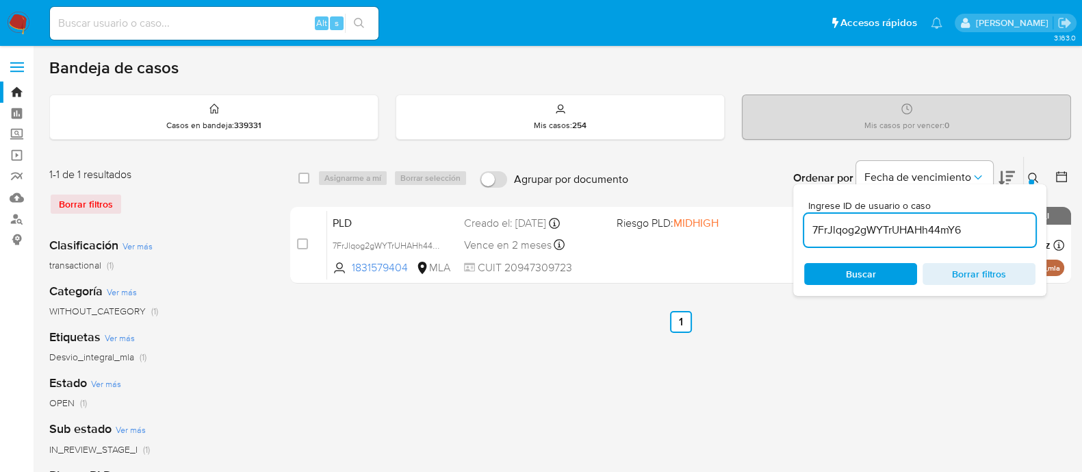
click at [869, 229] on input "7FrJlqog2gWYTrUHAHh44mY6" at bounding box center [919, 230] width 231 height 18
paste input "L2rCpiDN16yKODL7PHjBPnpl"
type input "L2rCpiDN16yKODL7PHjBPnpl"
click at [854, 274] on span "Buscar" at bounding box center [861, 274] width 30 height 22
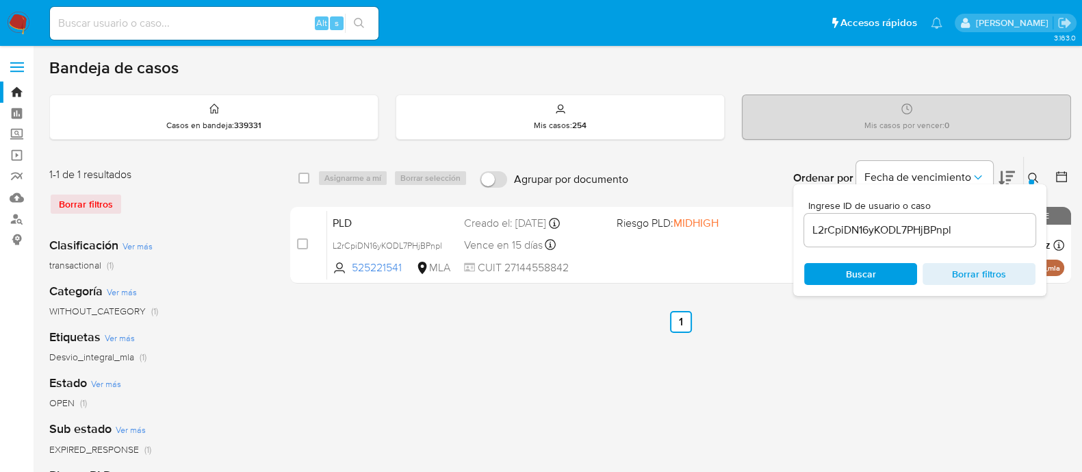
click at [303, 243] on input "checkbox" at bounding box center [302, 243] width 11 height 11
checkbox input "true"
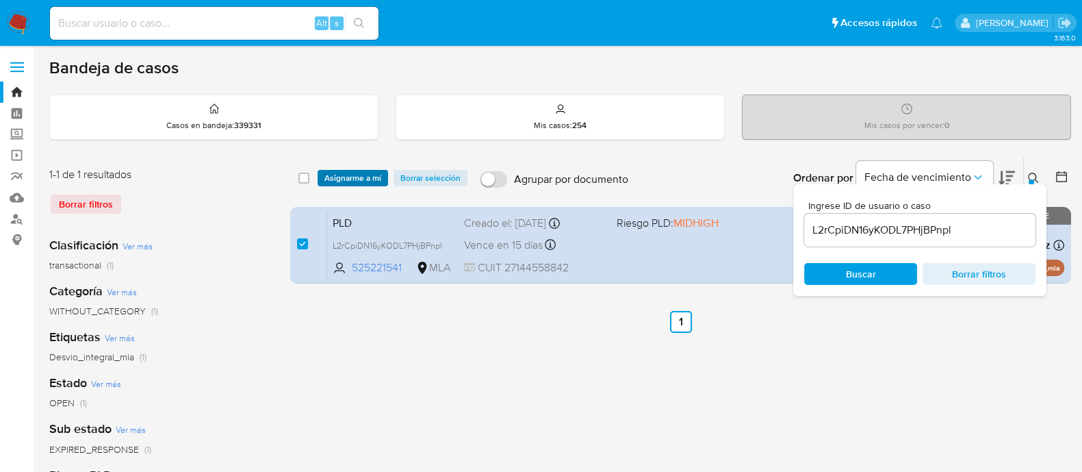
click at [352, 177] on span "Asignarme a mí" at bounding box center [352, 178] width 57 height 14
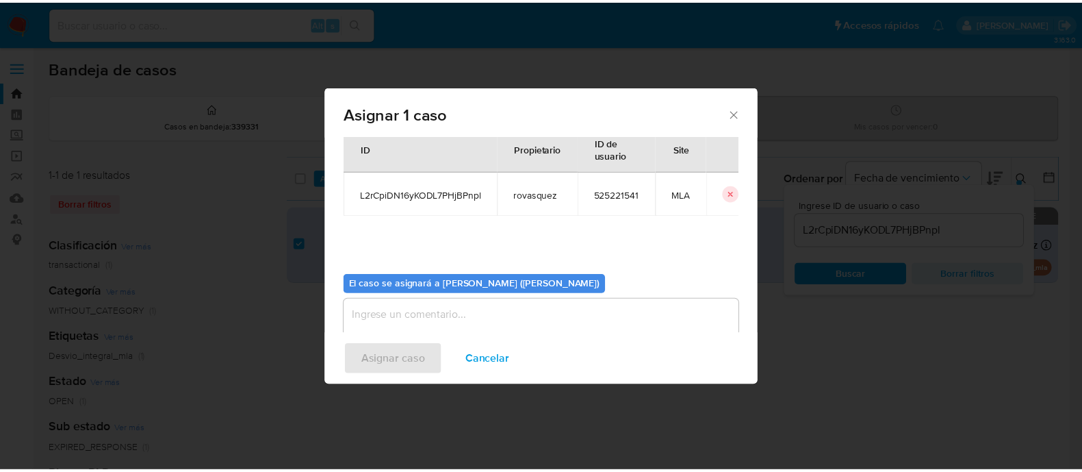
scroll to position [71, 0]
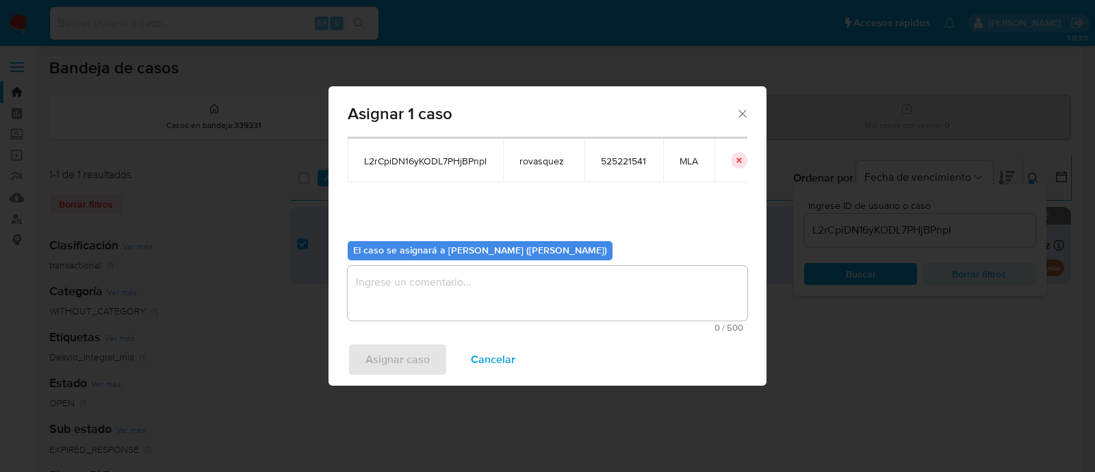
click at [404, 283] on textarea "assign-modal" at bounding box center [548, 293] width 400 height 55
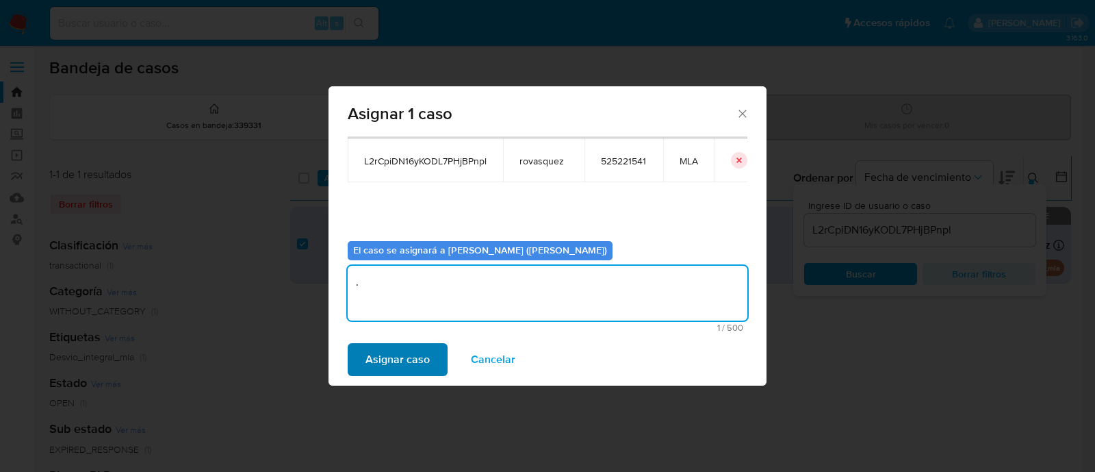
type textarea "."
click at [400, 347] on span "Asignar caso" at bounding box center [398, 359] width 64 height 30
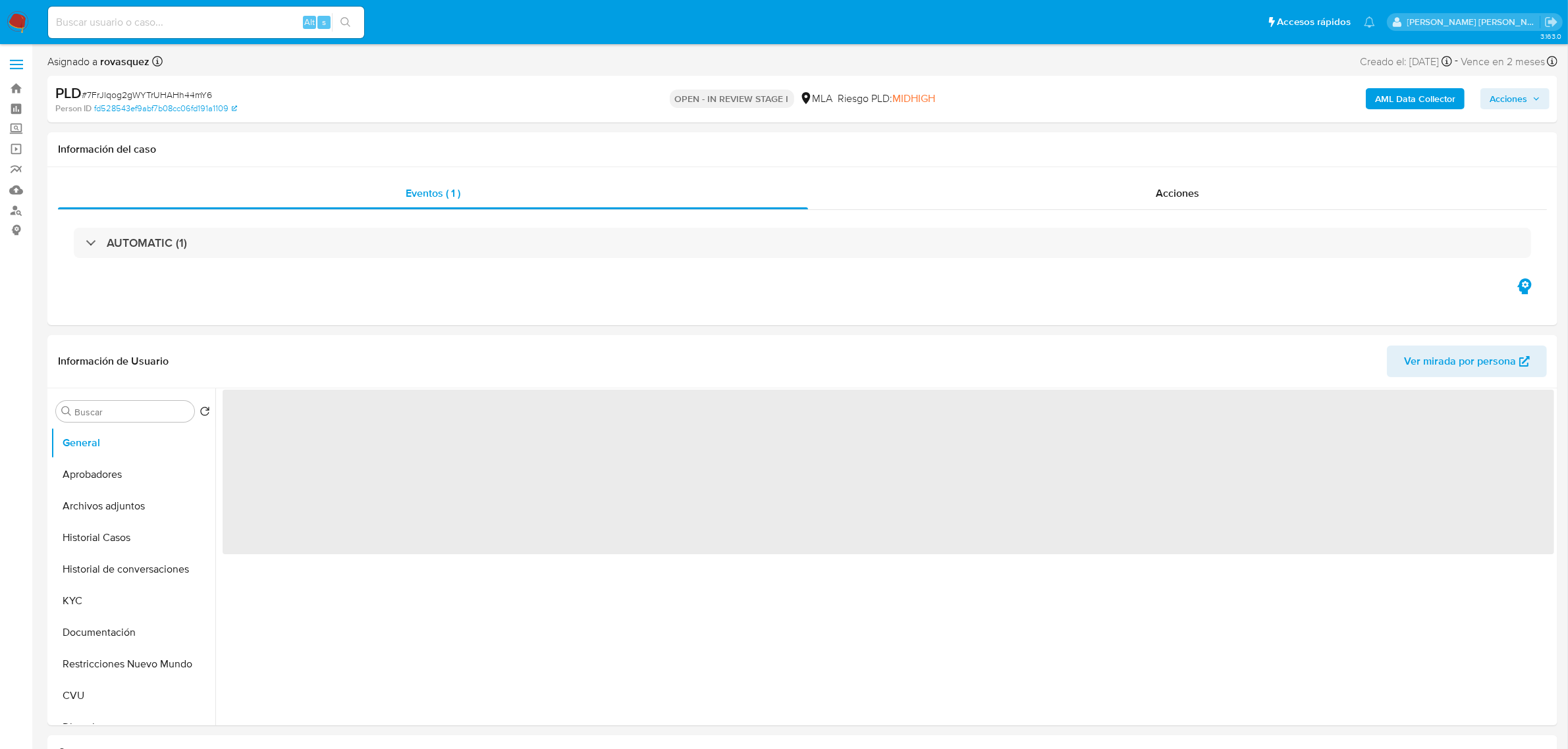
select select "10"
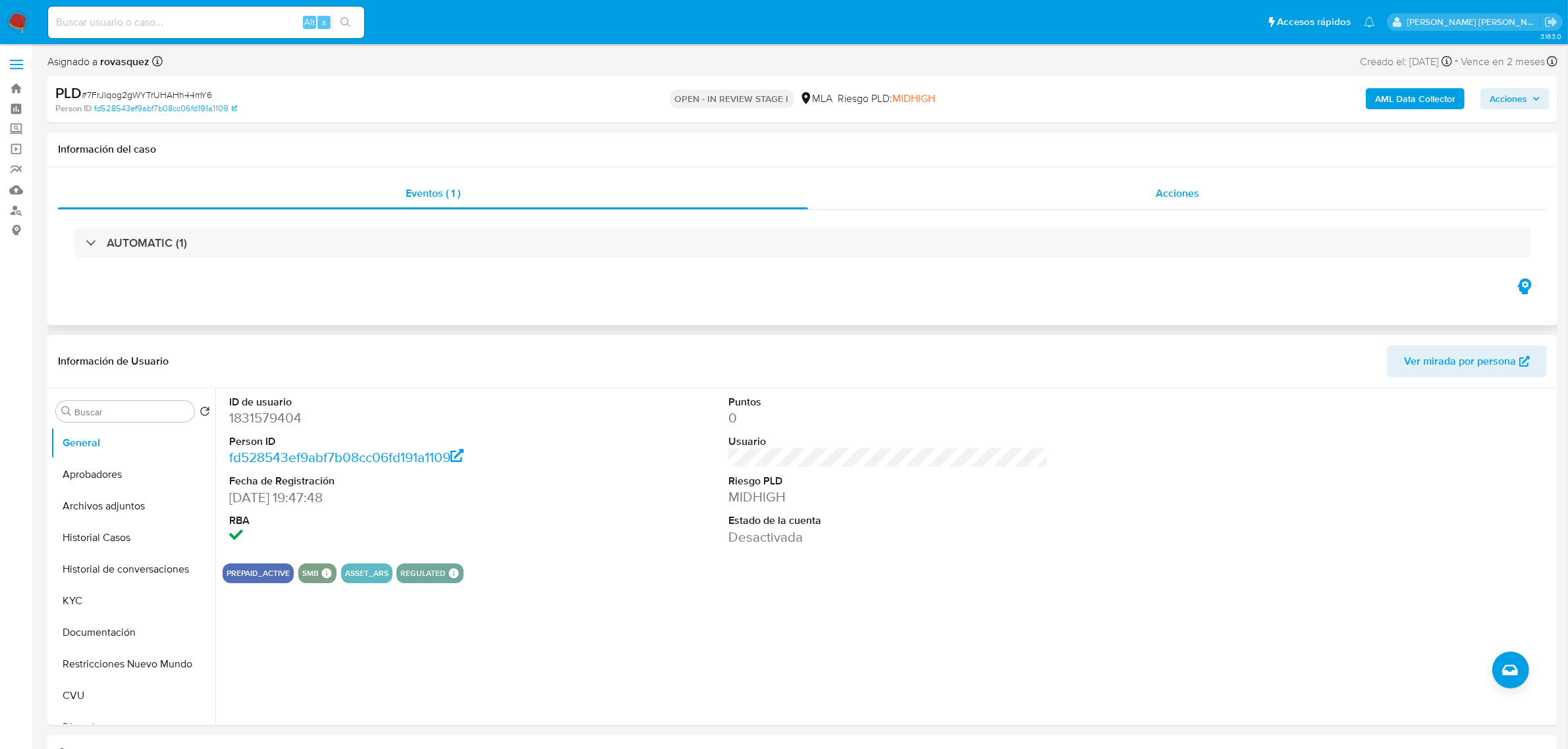
click at [1168, 197] on span "Acciones" at bounding box center [1176, 193] width 43 height 15
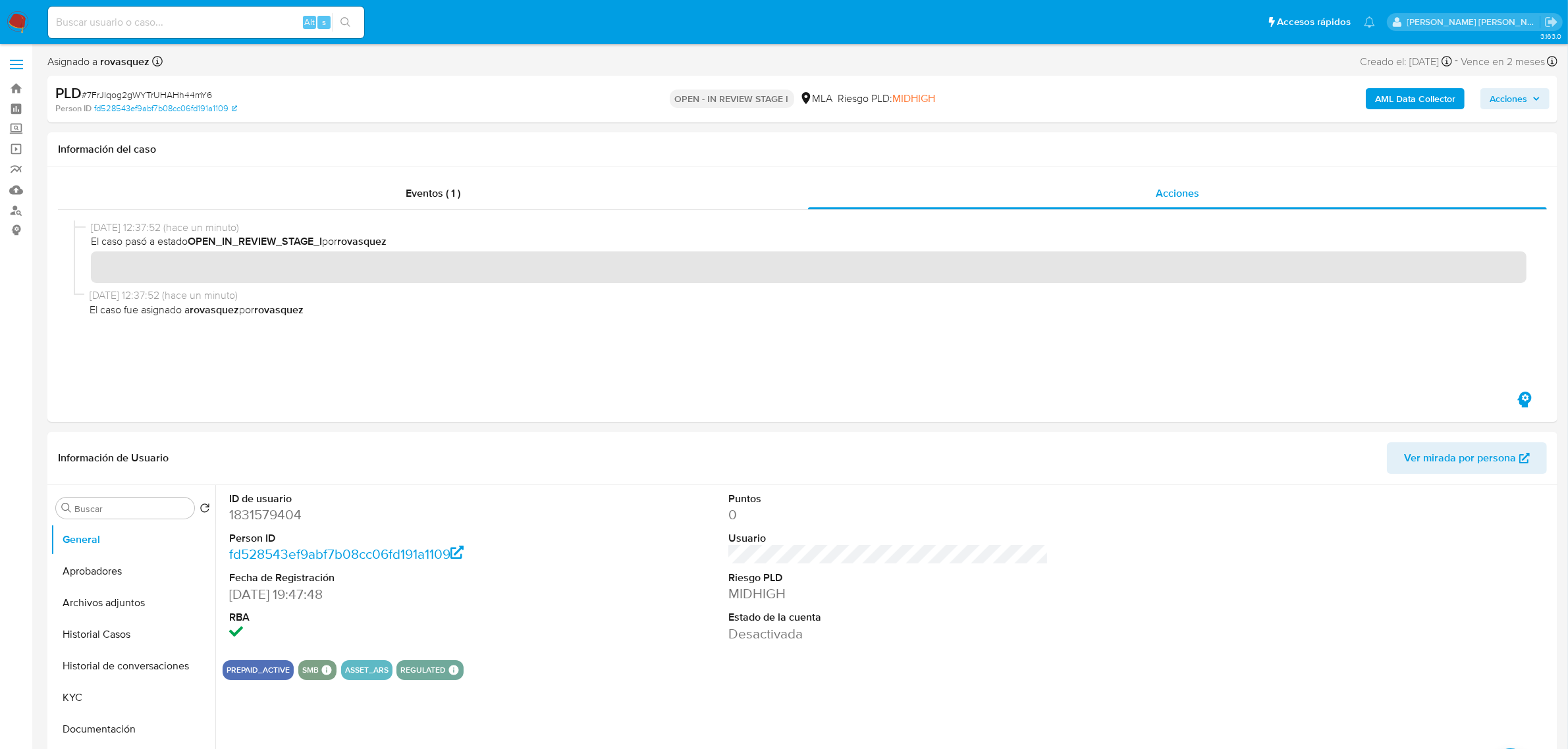
click at [1525, 103] on span "Acciones" at bounding box center [1508, 99] width 38 height 21
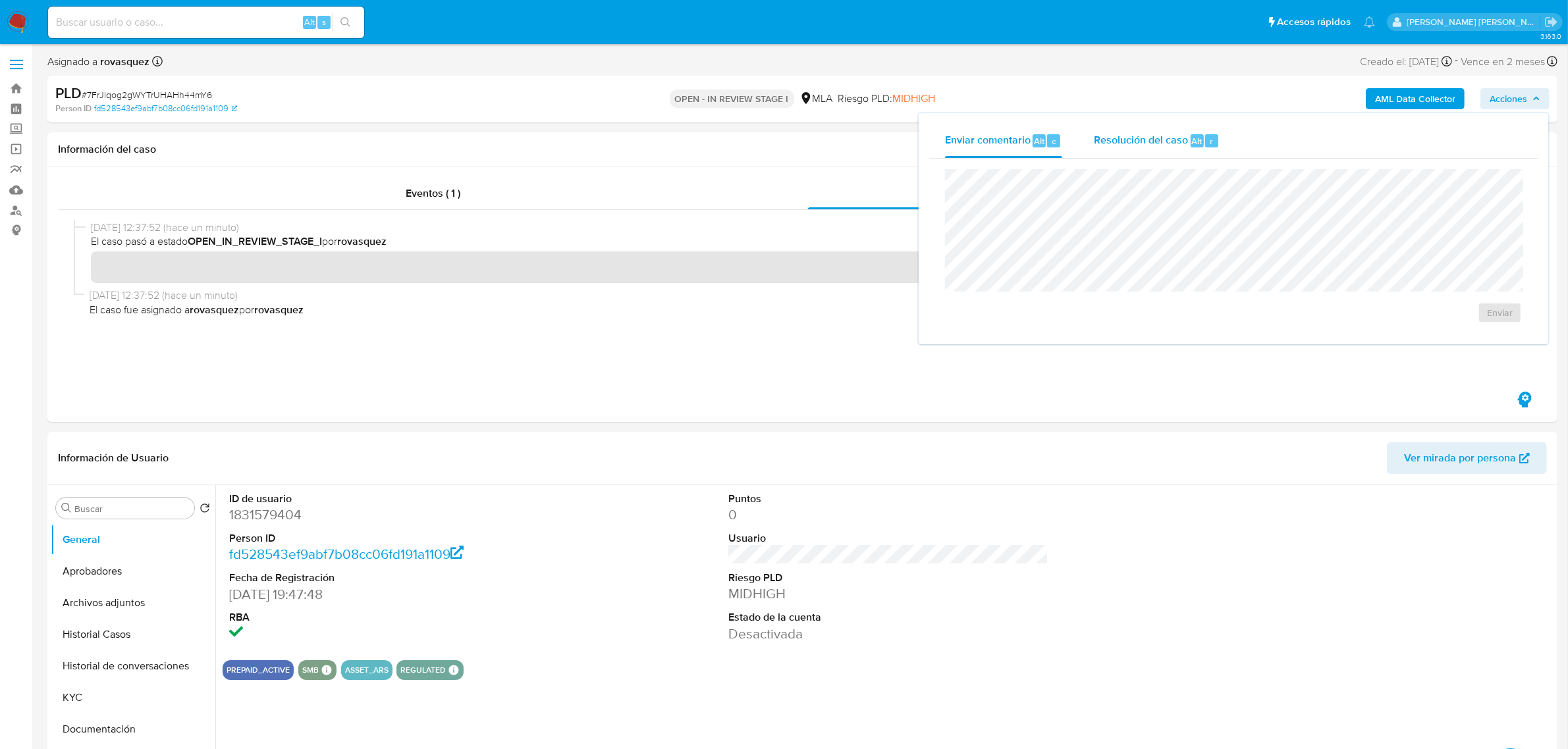
click at [1151, 155] on div "Resolución del caso Alt r" at bounding box center [1156, 141] width 126 height 35
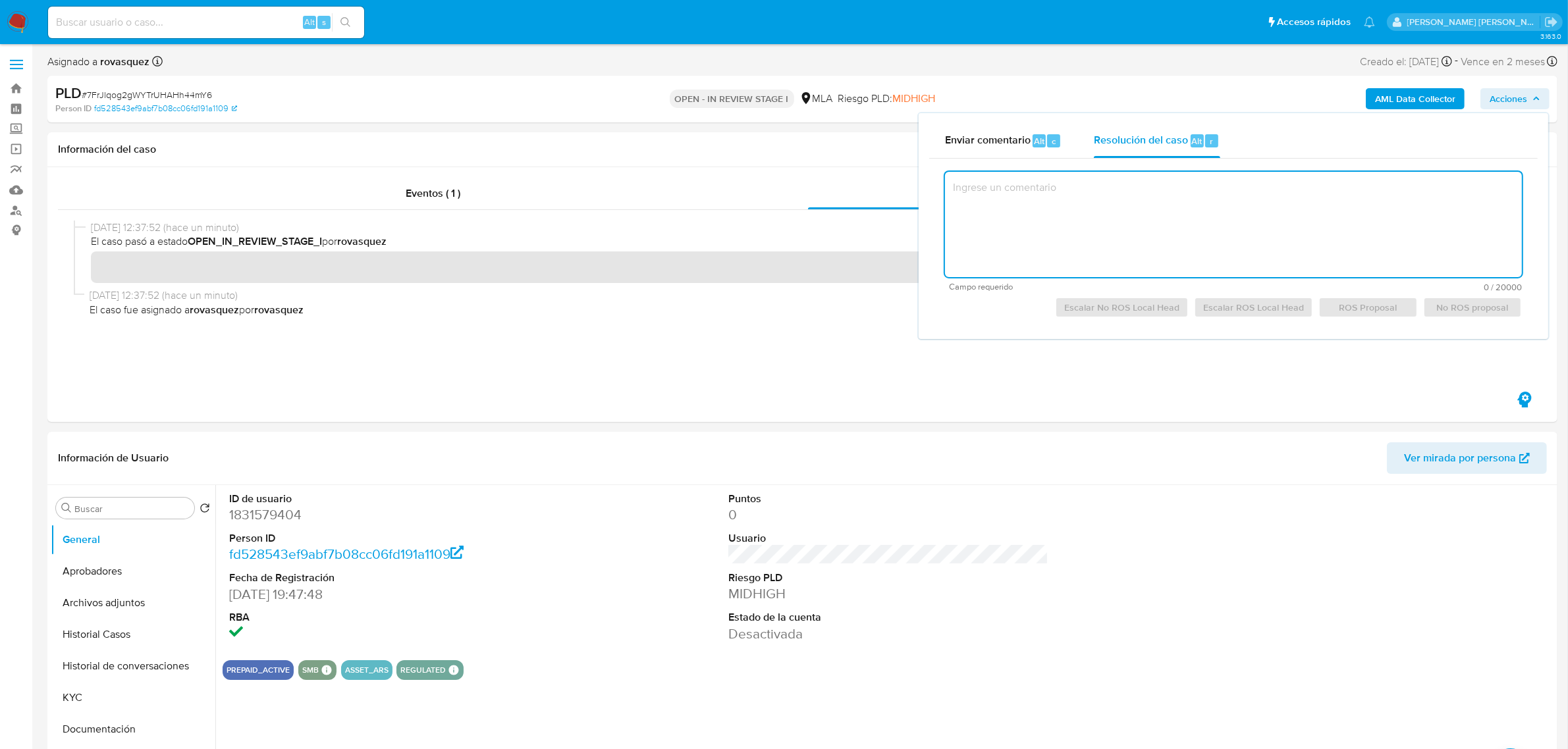
click at [1130, 183] on textarea at bounding box center [1233, 225] width 577 height 106
paste textarea "Se procede al cierre del caso según el análisis realizado en el Caselog rBIaRfK…"
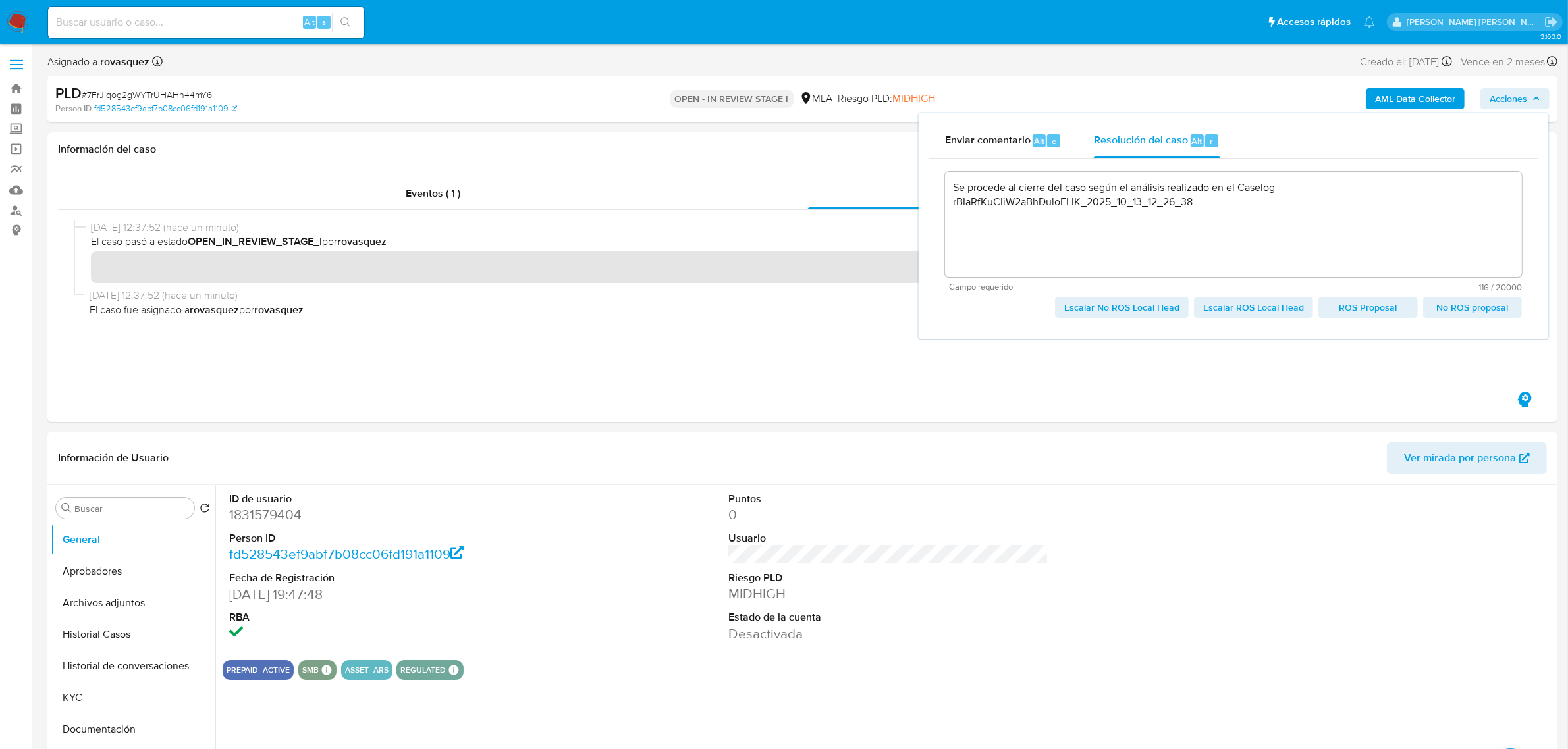
click at [1293, 312] on span "Escalar ROS Local Head" at bounding box center [1253, 307] width 101 height 18
type textarea "Se procede al cierre del caso según el análisis realizado en el Caselog rBIaRfK…"
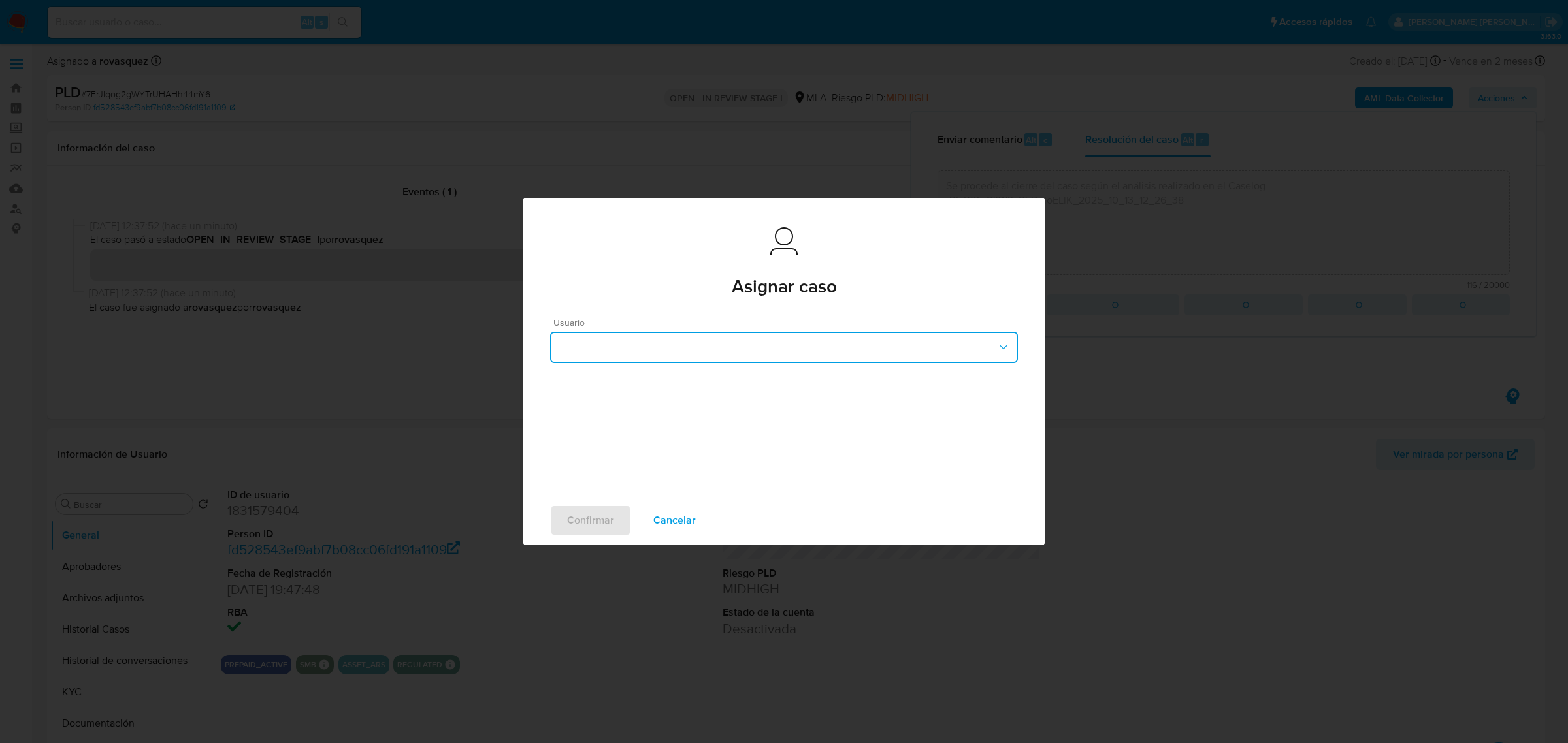
click at [640, 357] on button "button" at bounding box center [784, 347] width 468 height 31
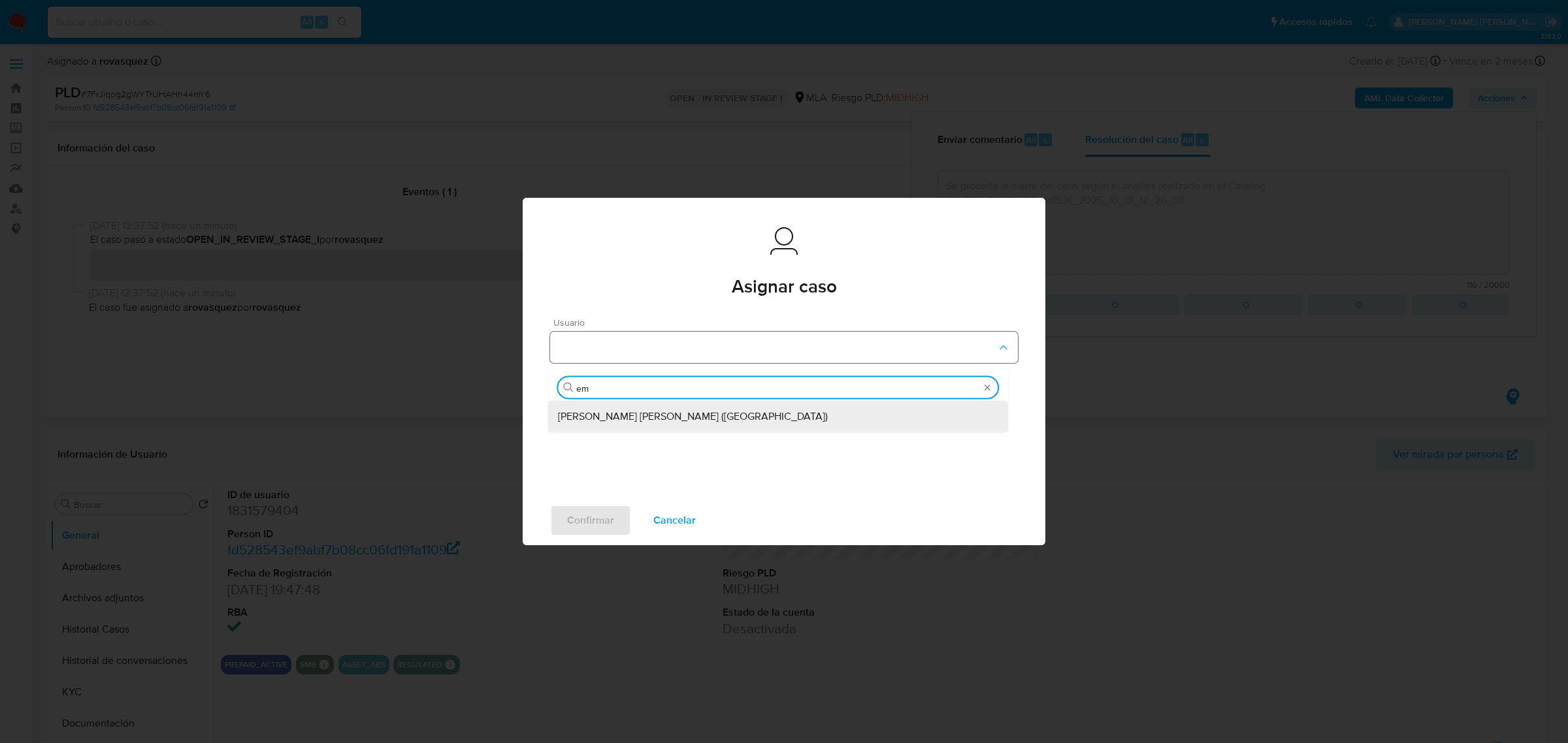
type input "emm"
click at [661, 415] on span "Emmanuel Hernan Vitiello (evitiello)" at bounding box center [693, 416] width 270 height 13
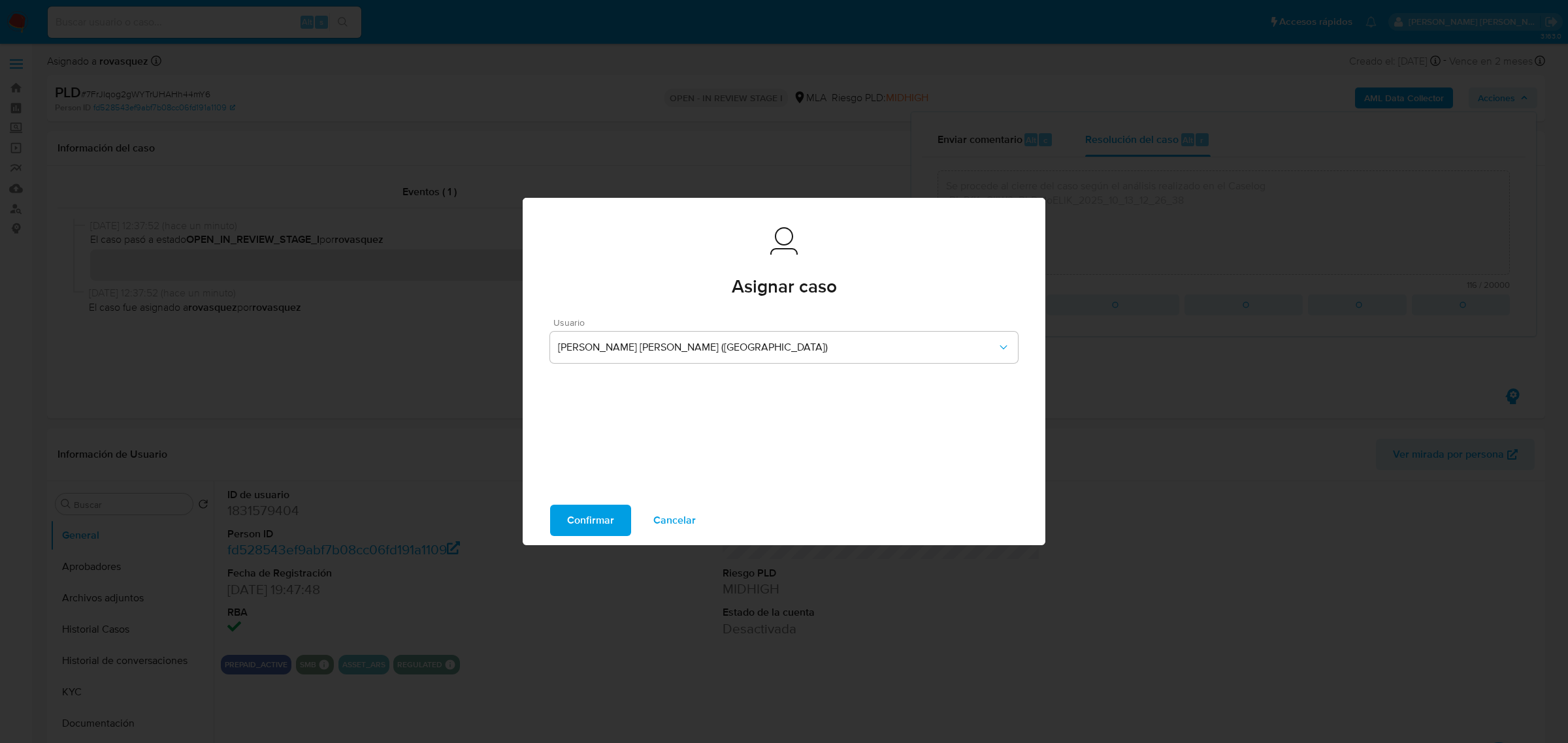
click at [606, 516] on span "Confirmar" at bounding box center [590, 521] width 47 height 29
type textarea "Se procede al cierre del caso según el análisis realizado en el Caselog rBIaRfK…"
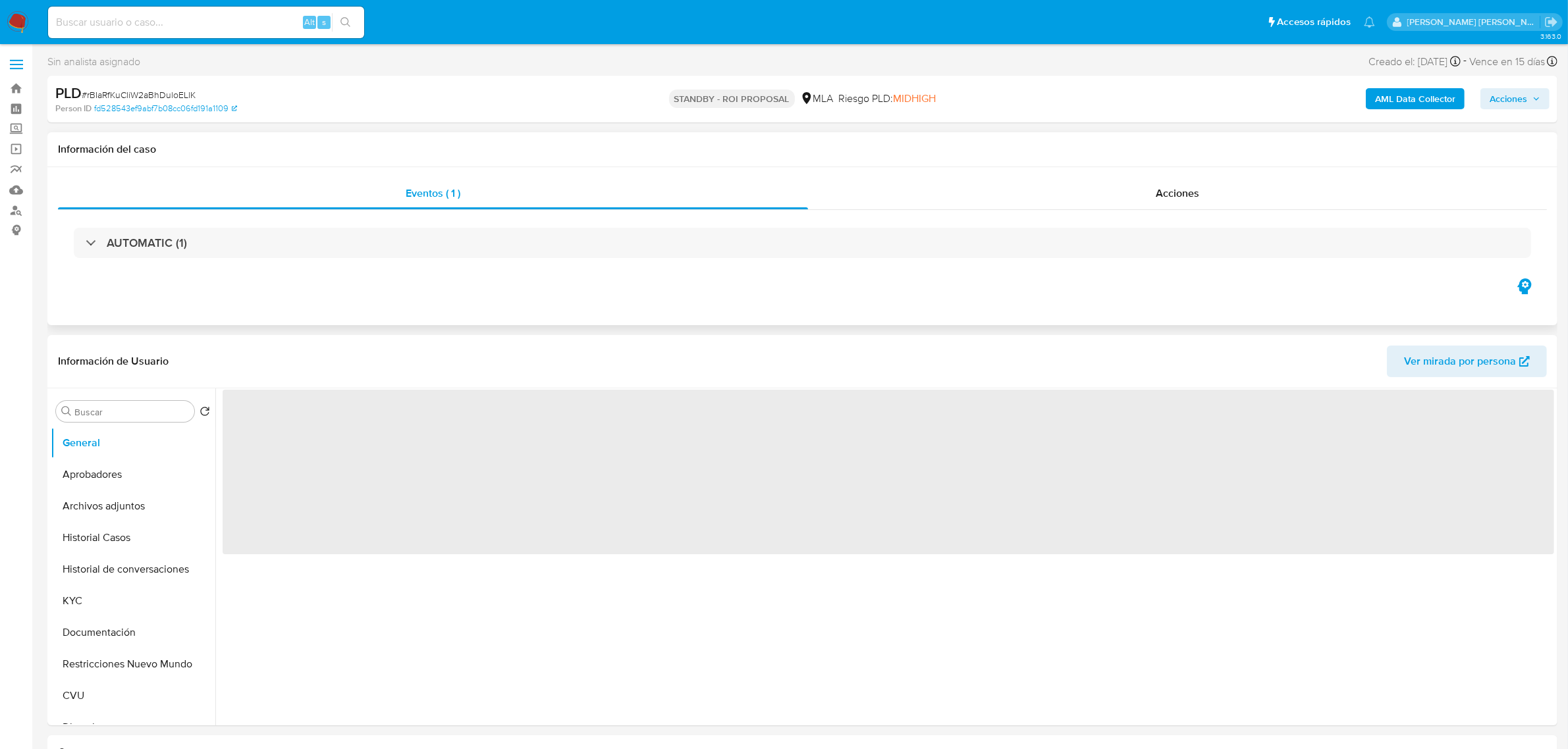
select select "10"
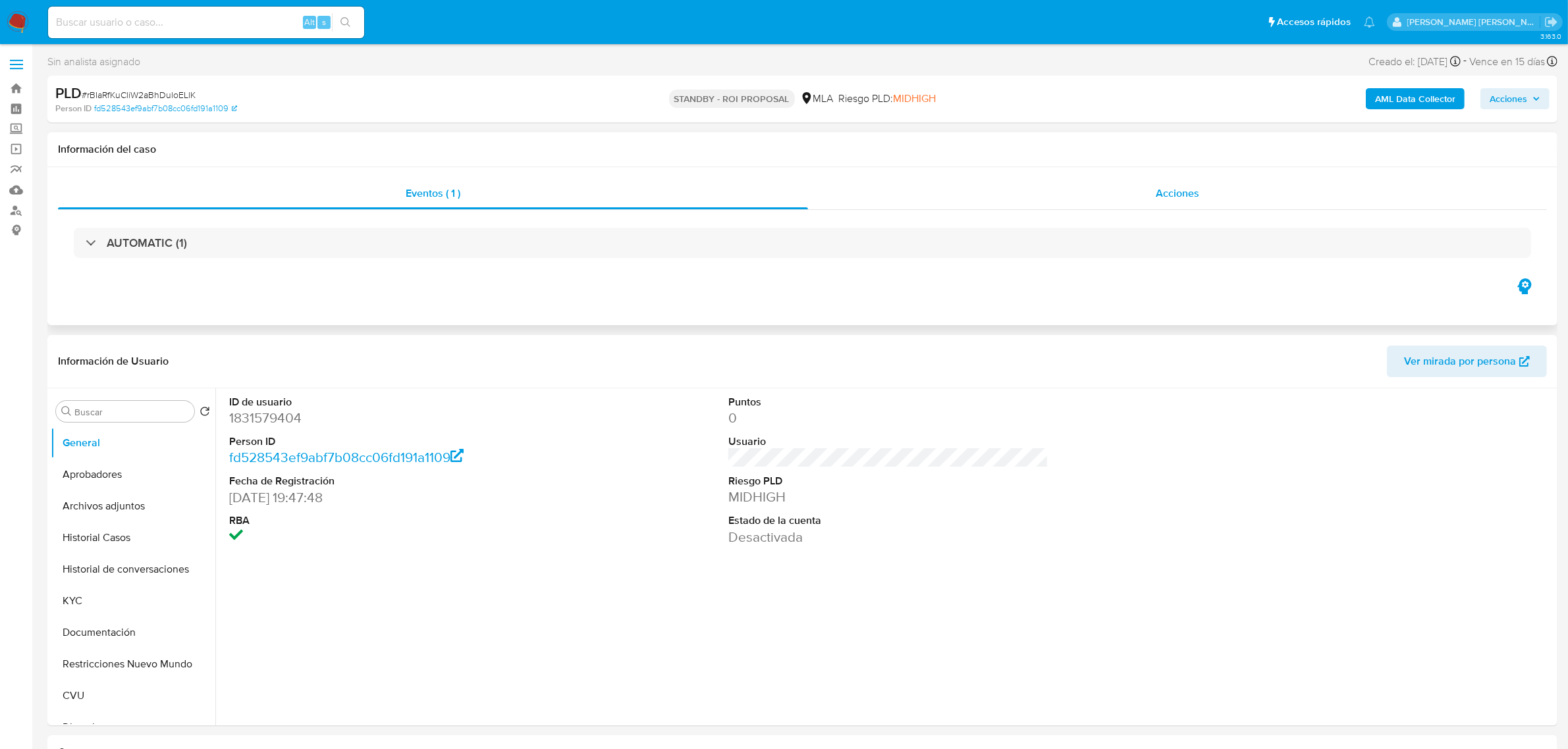
click at [1193, 201] on span "Acciones" at bounding box center [1176, 193] width 43 height 15
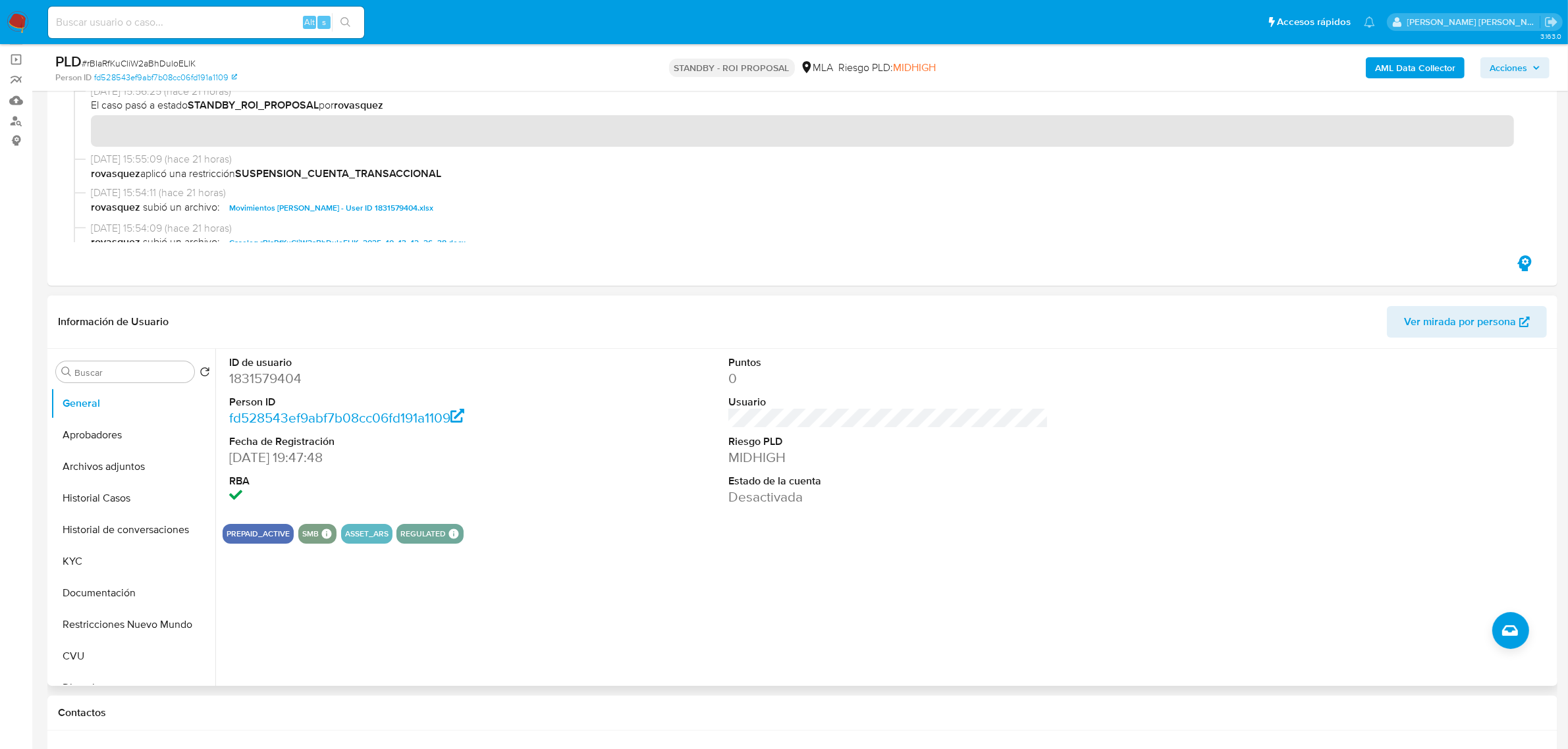
scroll to position [83, 0]
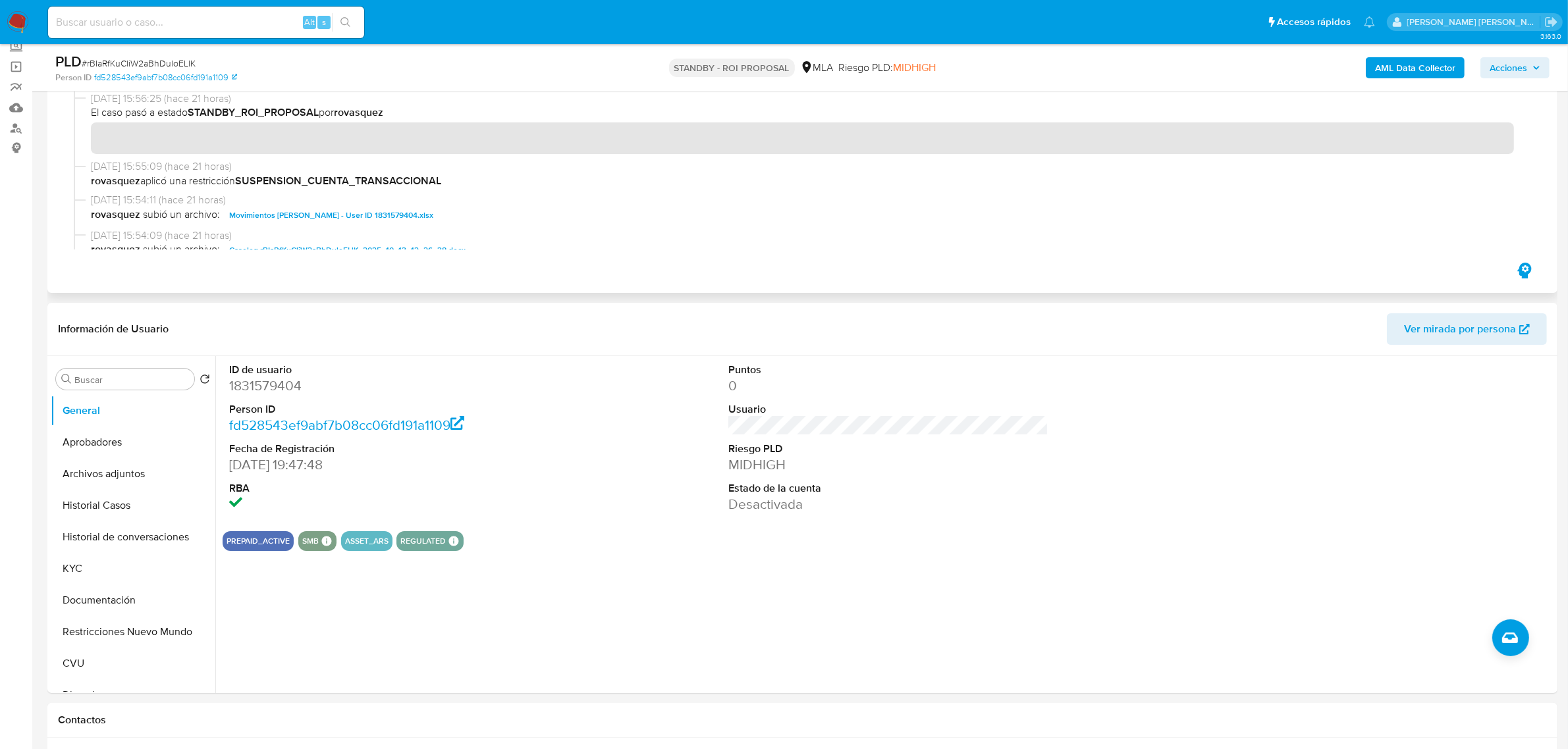
click at [410, 156] on div "13/10/2025 15:56:25 (hace 21 horas) El caso pasó a estado STANDBY_ROI_PROPOSAL …" at bounding box center [802, 125] width 1457 height 68
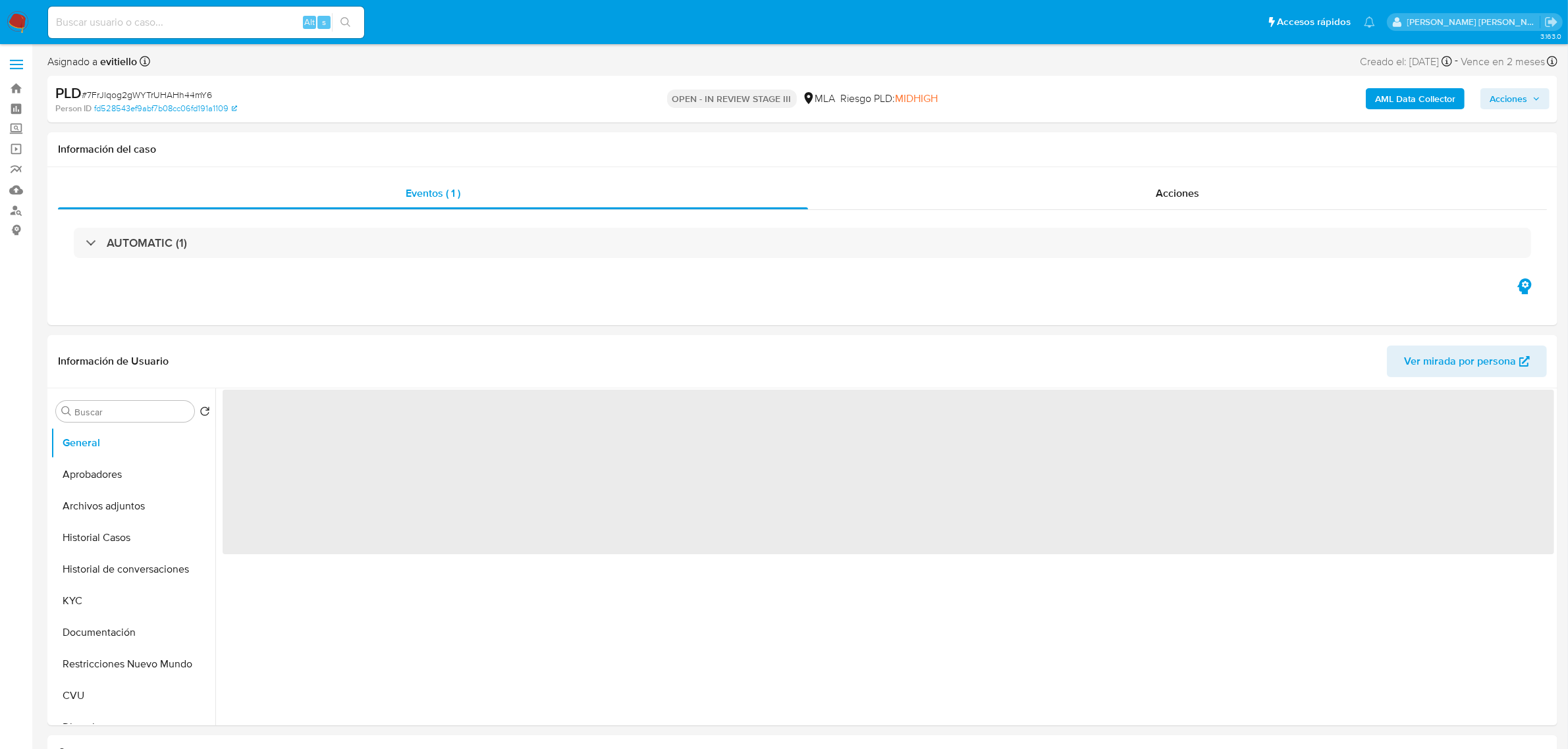
select select "10"
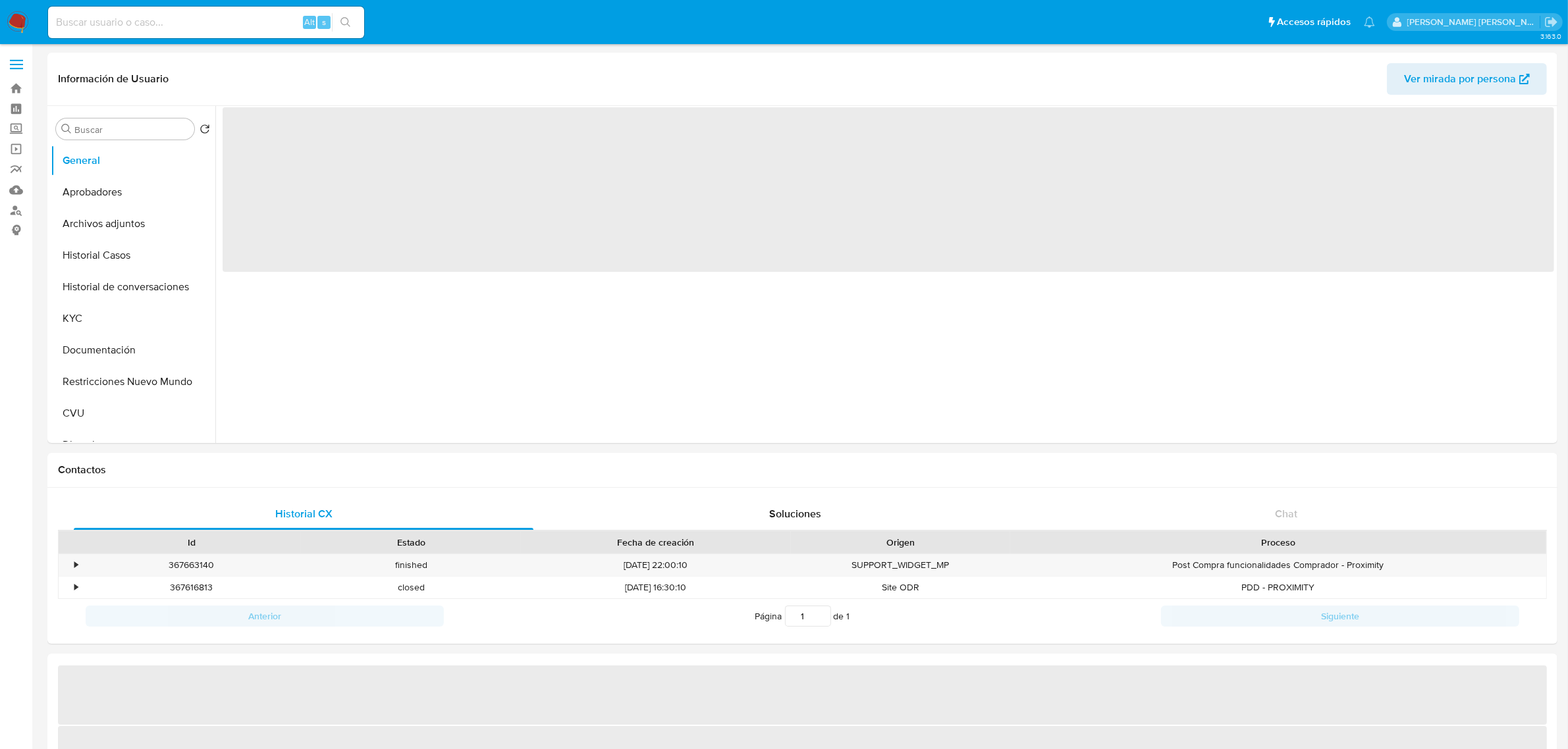
select select "10"
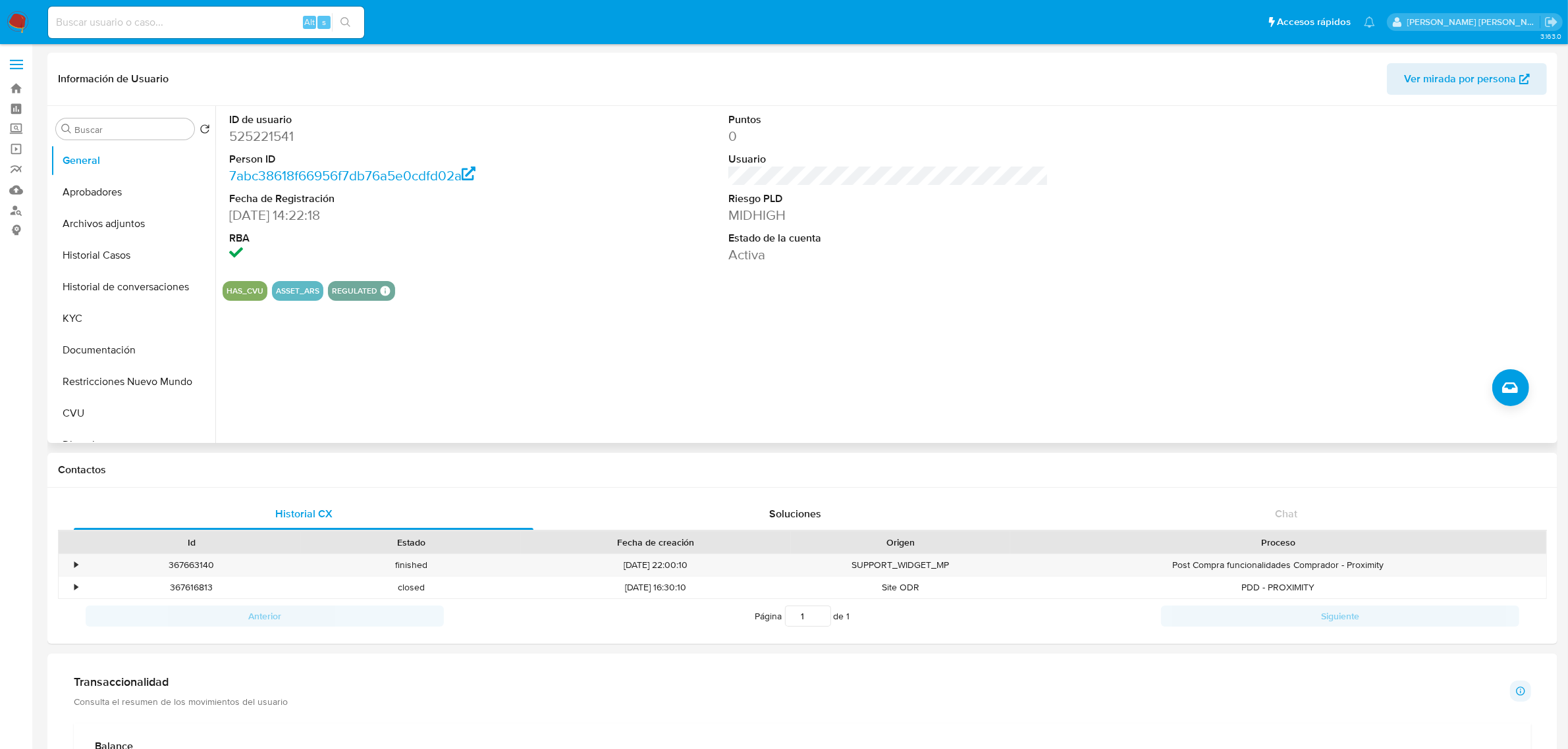
click at [567, 278] on section "ID de usuario 525221541 Person ID 7abc38618f66956f7db76a5e0cdfd02a Fecha de Reg…" at bounding box center [888, 203] width 1331 height 195
click at [702, 280] on section "ID de usuario 525221541 Person ID 7abc38618f66956f7db76a5e0cdfd02a Fecha de Reg…" at bounding box center [888, 203] width 1331 height 195
click at [132, 257] on button "Historial Casos" at bounding box center [128, 255] width 154 height 32
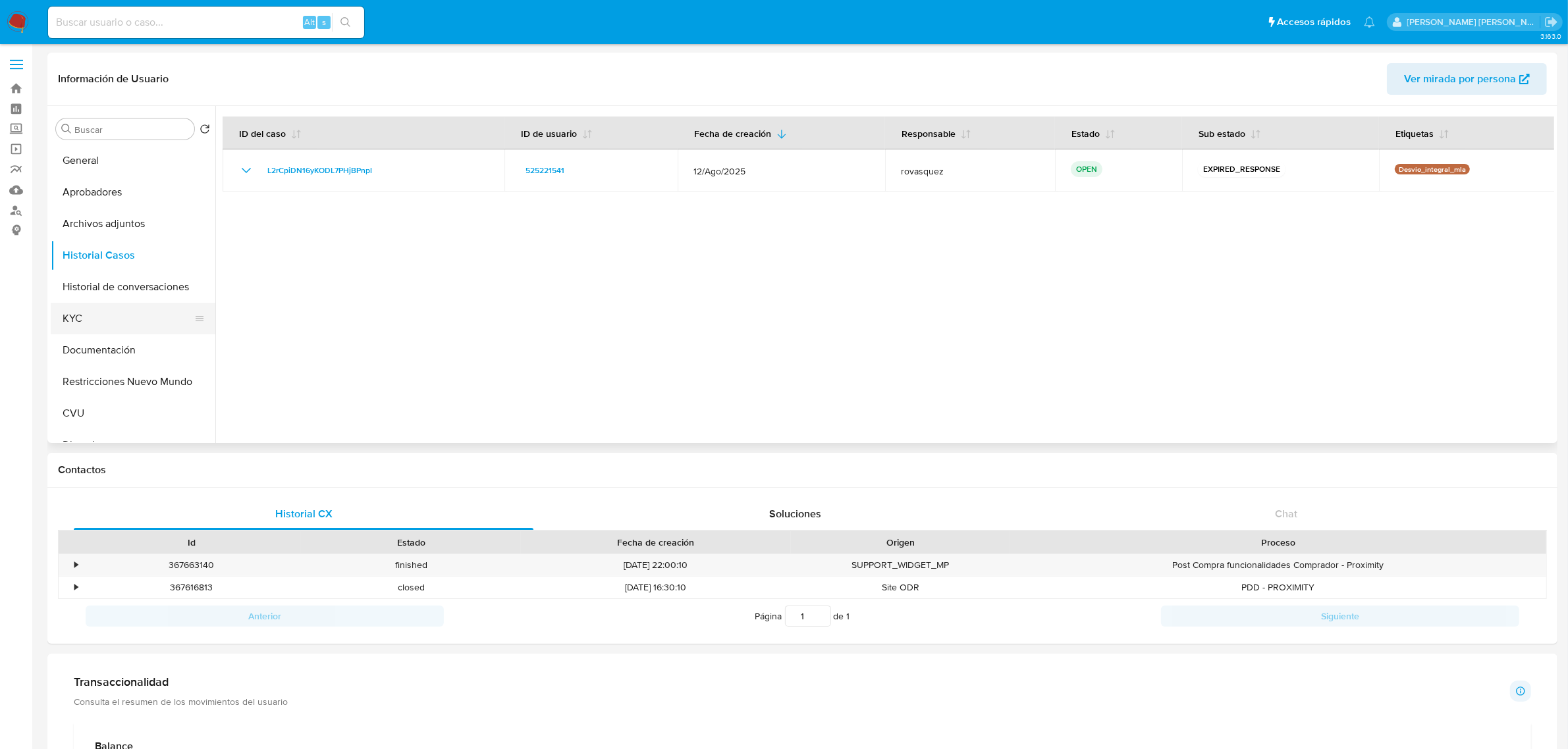
click at [83, 321] on button "KYC" at bounding box center [128, 318] width 154 height 32
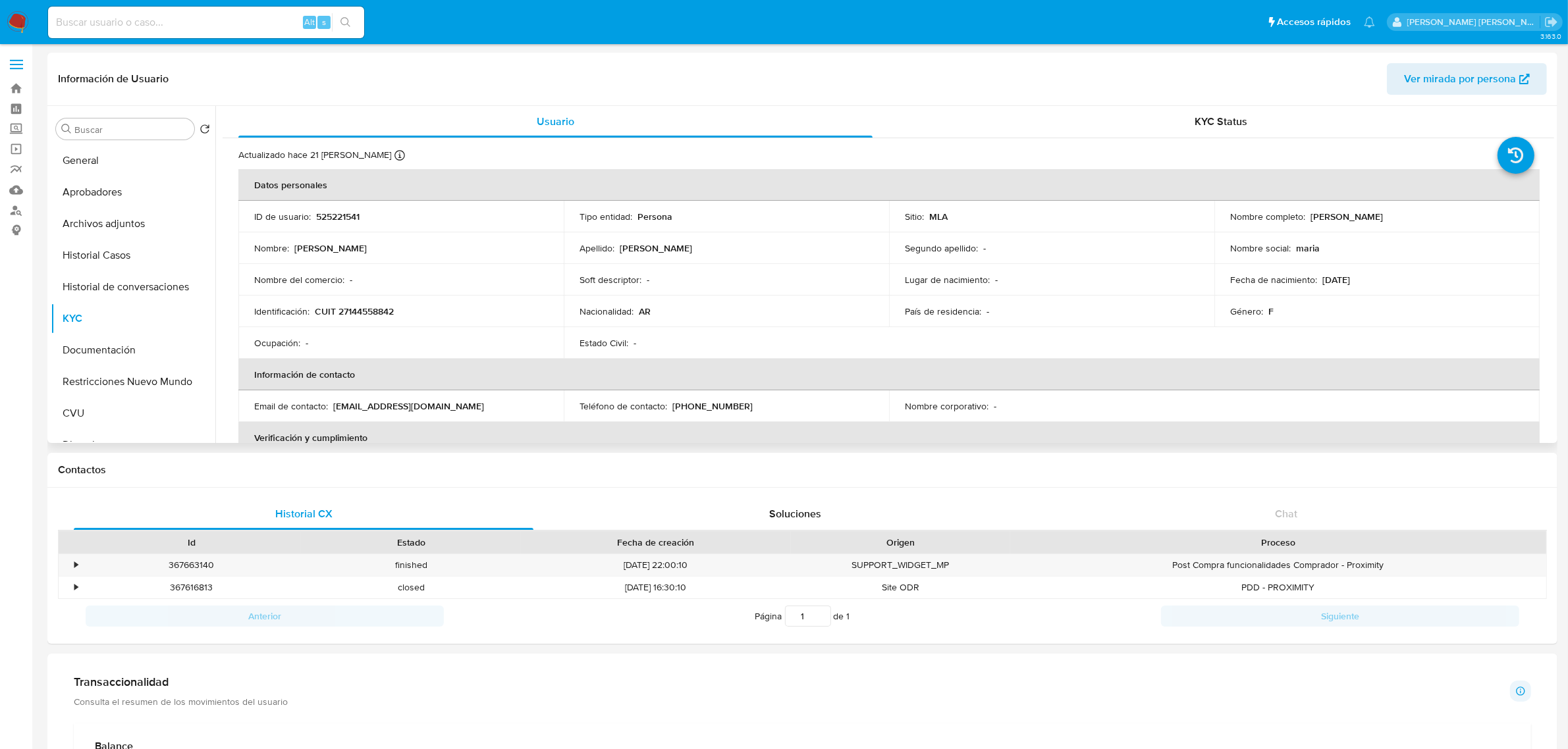
drag, startPoint x: 1306, startPoint y: 219, endPoint x: 1421, endPoint y: 214, distance: 115.1
click at [1421, 214] on div "Nombre completo : [PERSON_NAME]" at bounding box center [1377, 216] width 293 height 12
copy p "[PERSON_NAME]"
click at [360, 313] on p "CUIT 27144558842" at bounding box center [354, 312] width 79 height 12
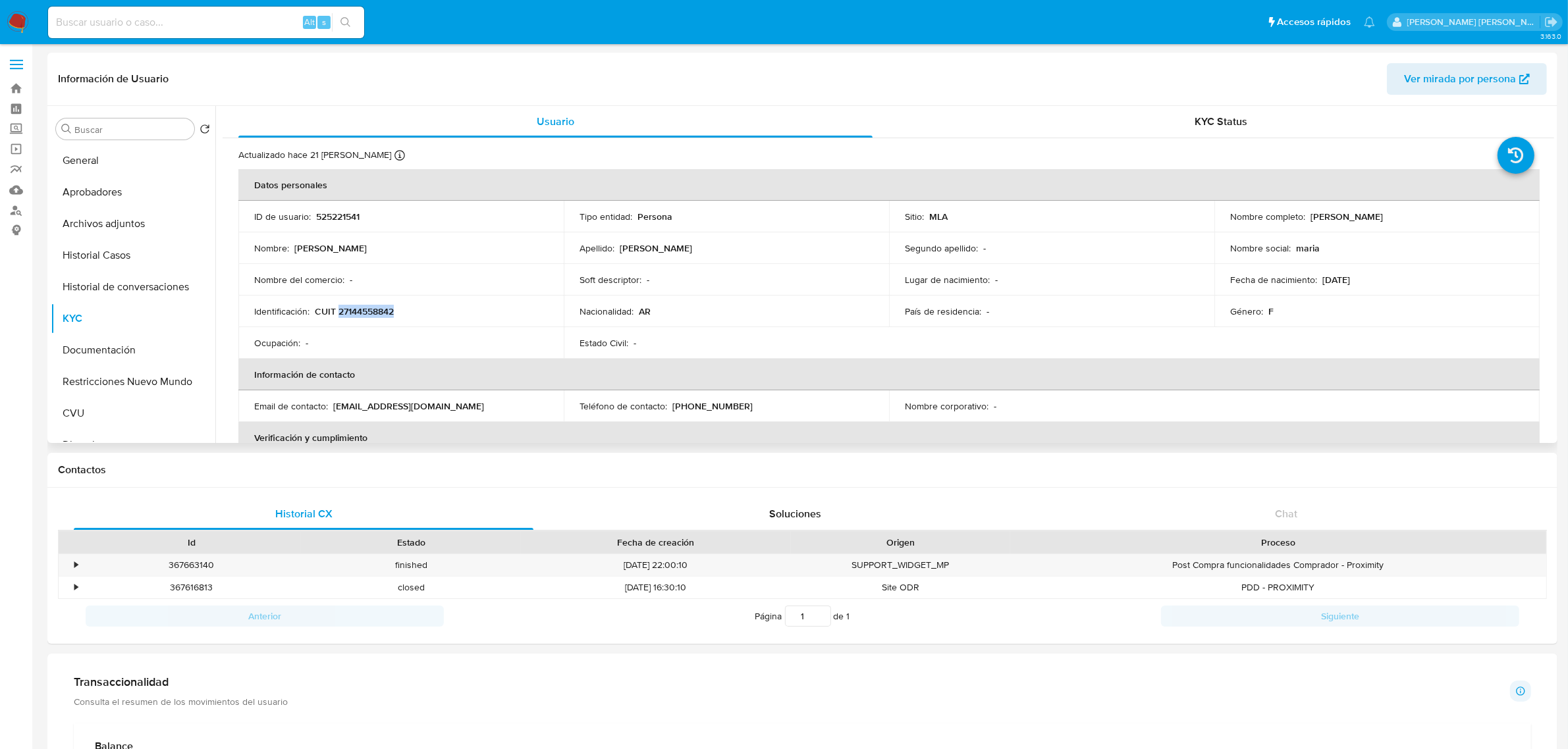
copy p "27144558842"
drag, startPoint x: 1311, startPoint y: 217, endPoint x: 1406, endPoint y: 218, distance: 95.0
click at [1406, 218] on div "Nombre completo : Maria Josefa Rodriguez" at bounding box center [1377, 216] width 293 height 12
drag, startPoint x: 1304, startPoint y: 218, endPoint x: 1406, endPoint y: 216, distance: 102.0
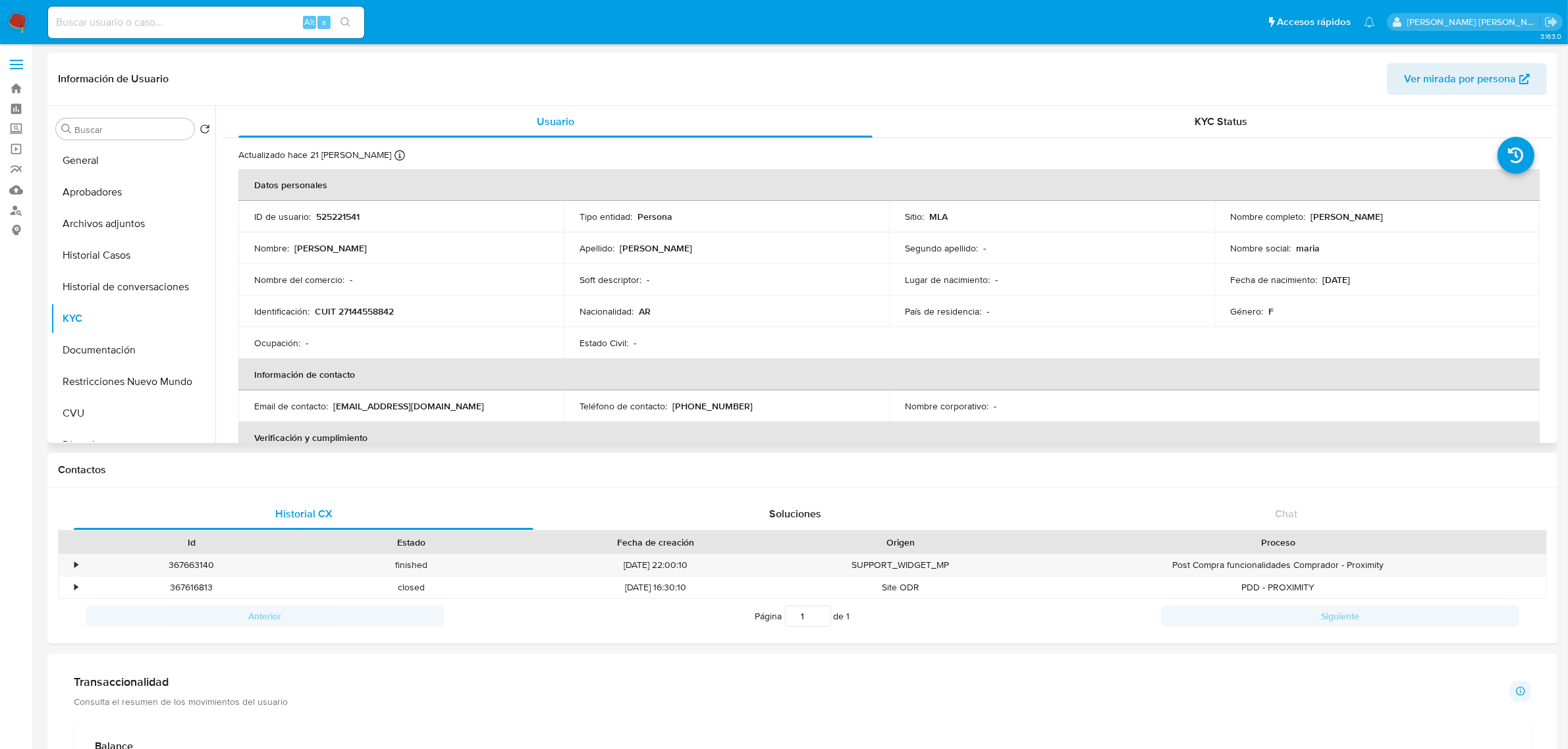
click at [1406, 216] on div "Nombre completo : Maria Josefa Rodriguez" at bounding box center [1377, 216] width 293 height 12
copy div "[PERSON_NAME]"
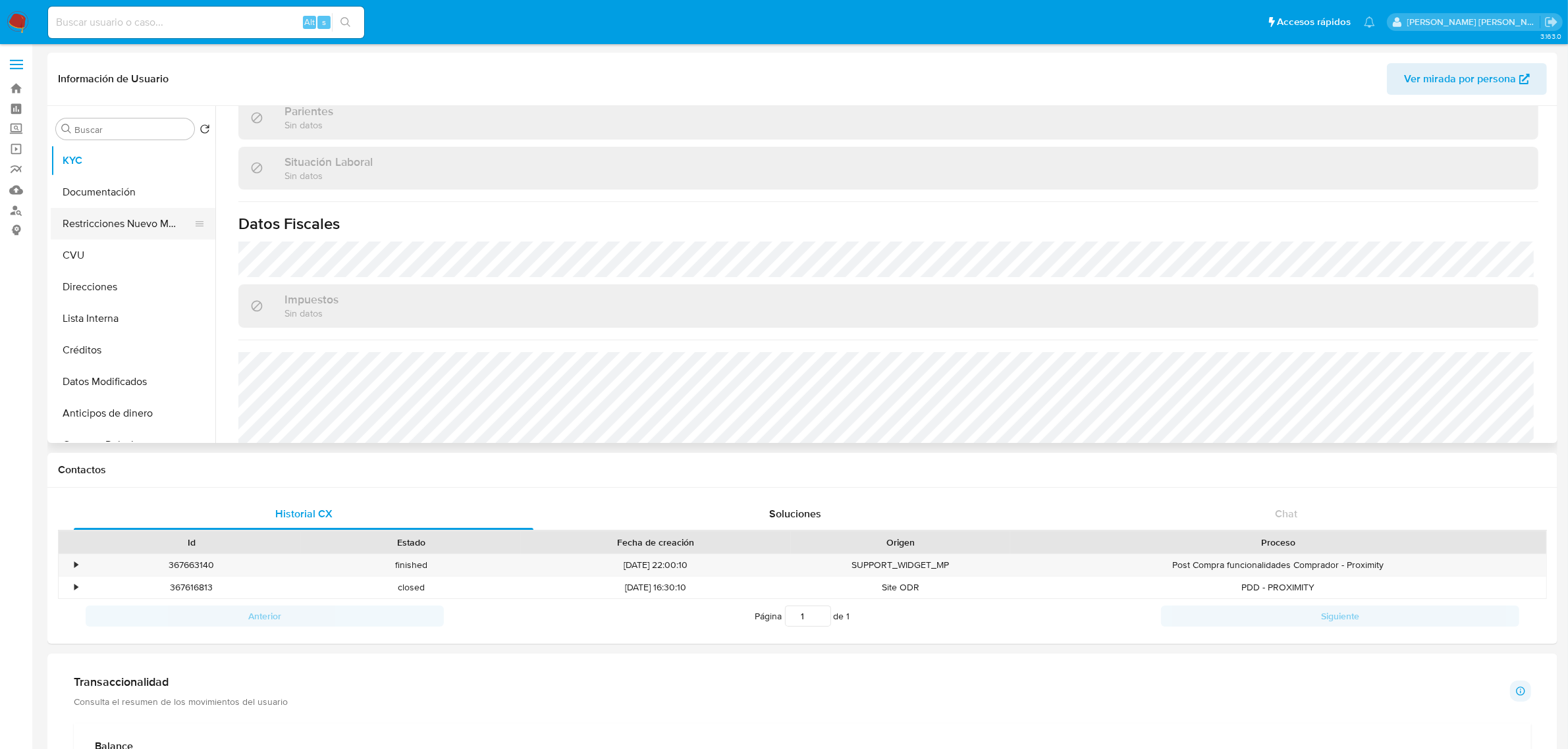
scroll to position [164, 0]
click at [93, 277] on button "Direcciones" at bounding box center [128, 280] width 154 height 32
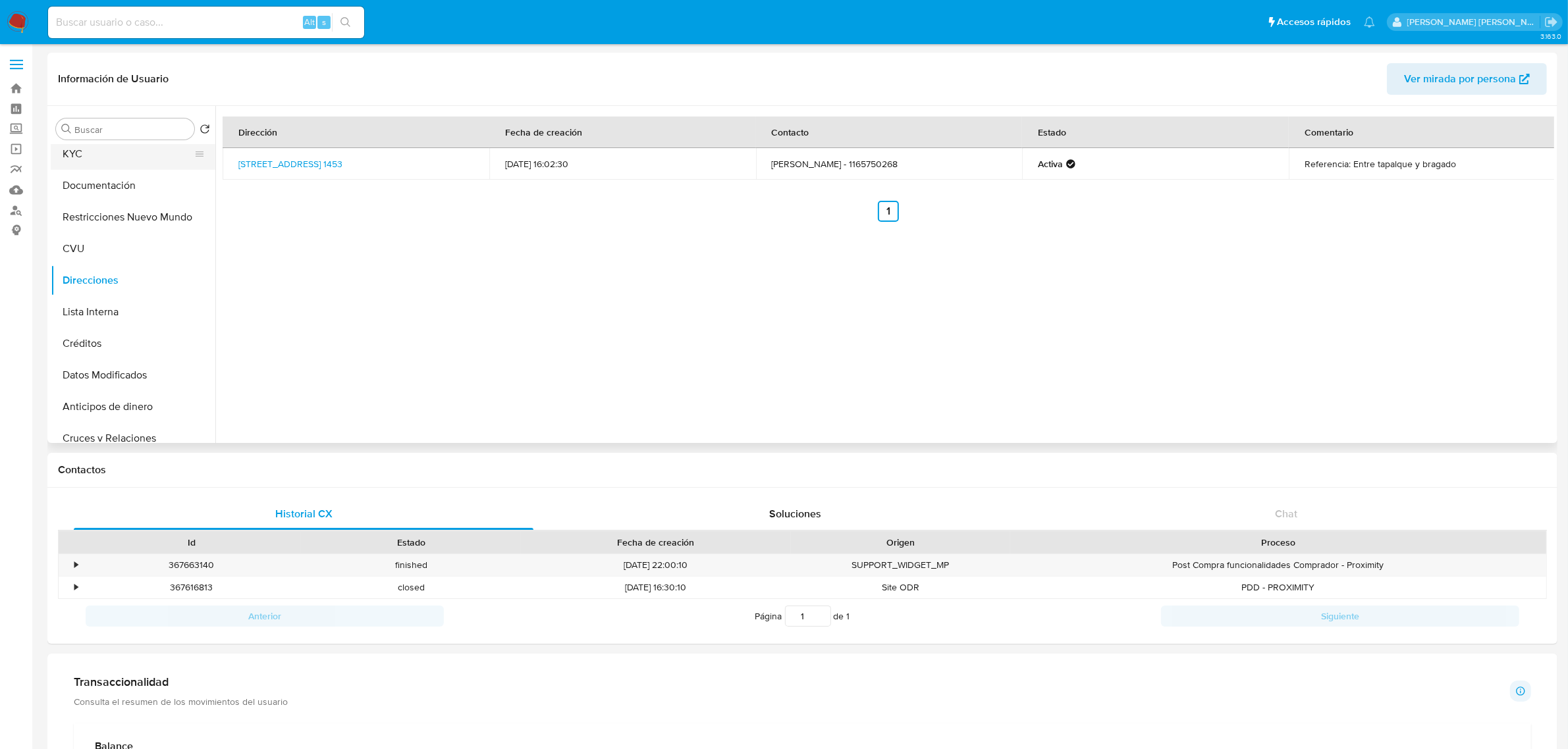
click at [109, 156] on button "KYC" at bounding box center [128, 154] width 154 height 32
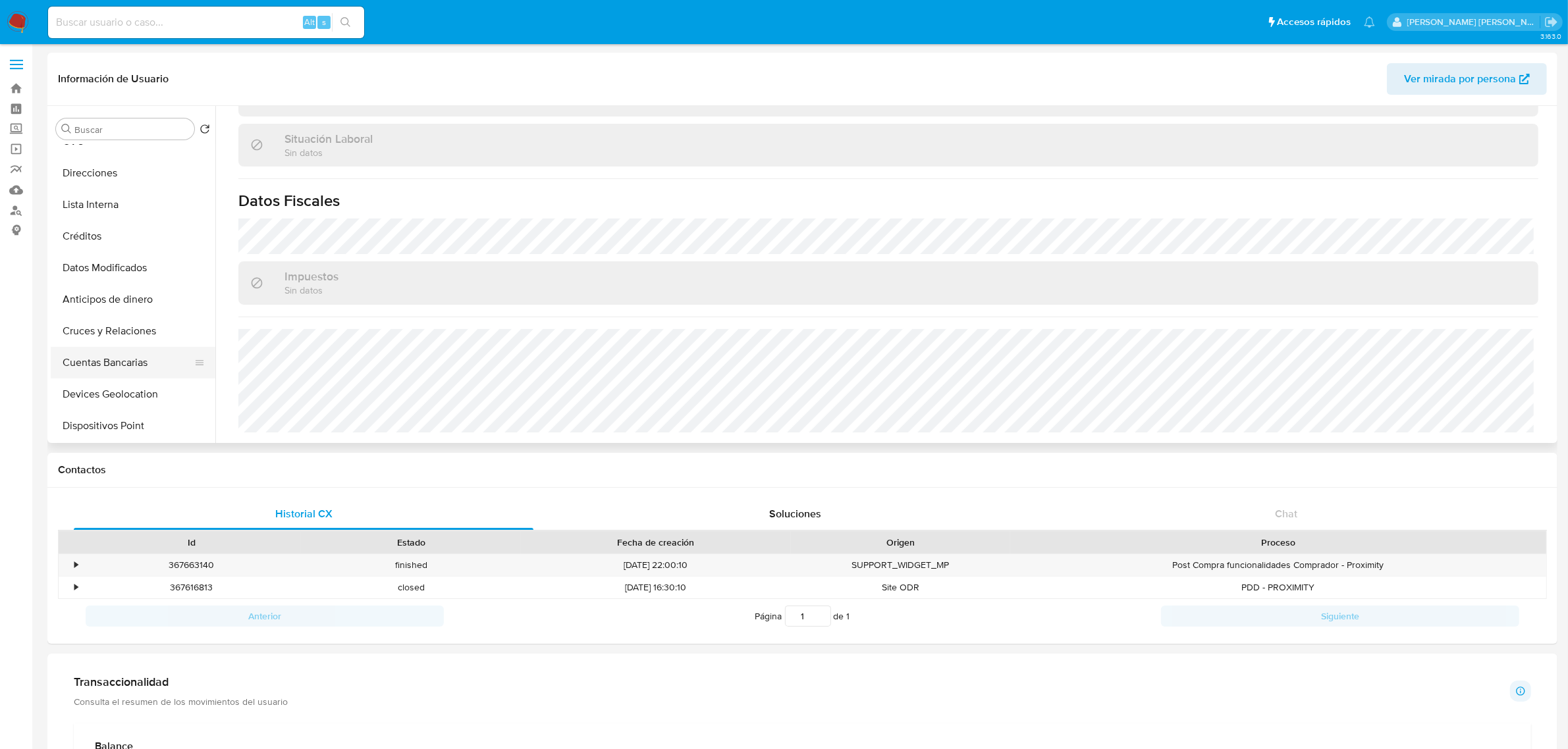
scroll to position [164, 0]
click at [120, 283] on button "Direcciones" at bounding box center [128, 280] width 154 height 32
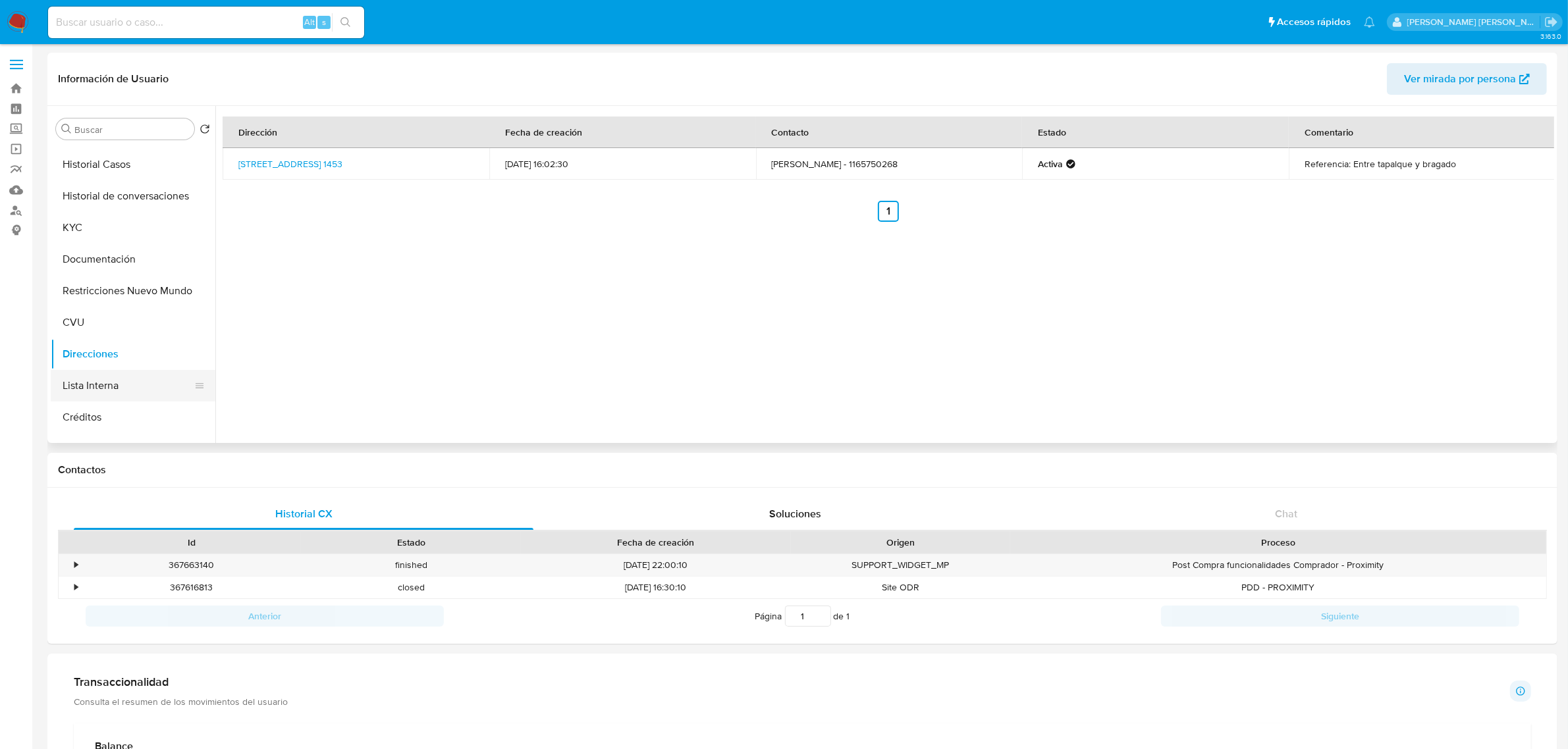
scroll to position [0, 0]
click at [120, 354] on button "Documentación" at bounding box center [128, 350] width 154 height 32
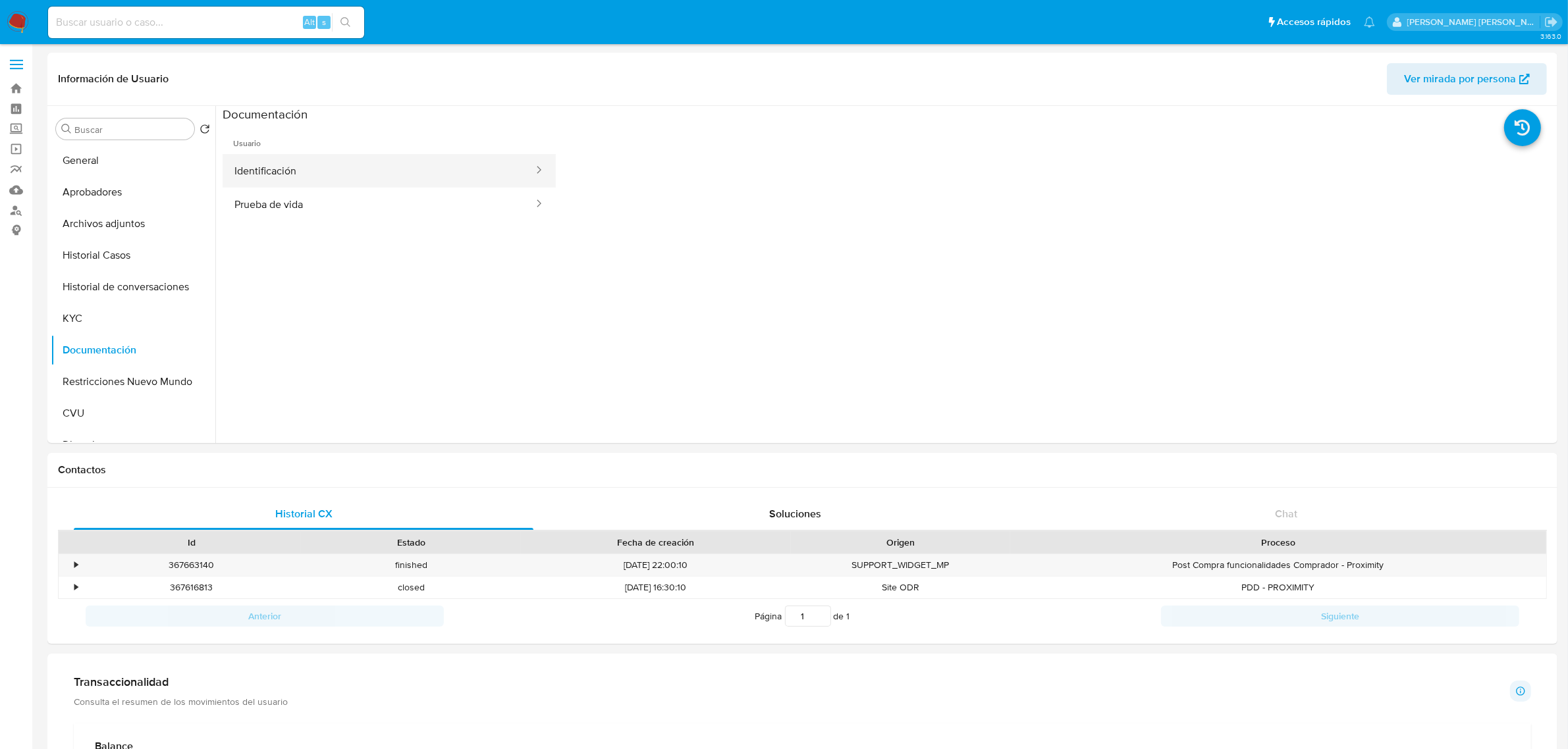
click at [429, 162] on button "Identificación" at bounding box center [378, 170] width 312 height 34
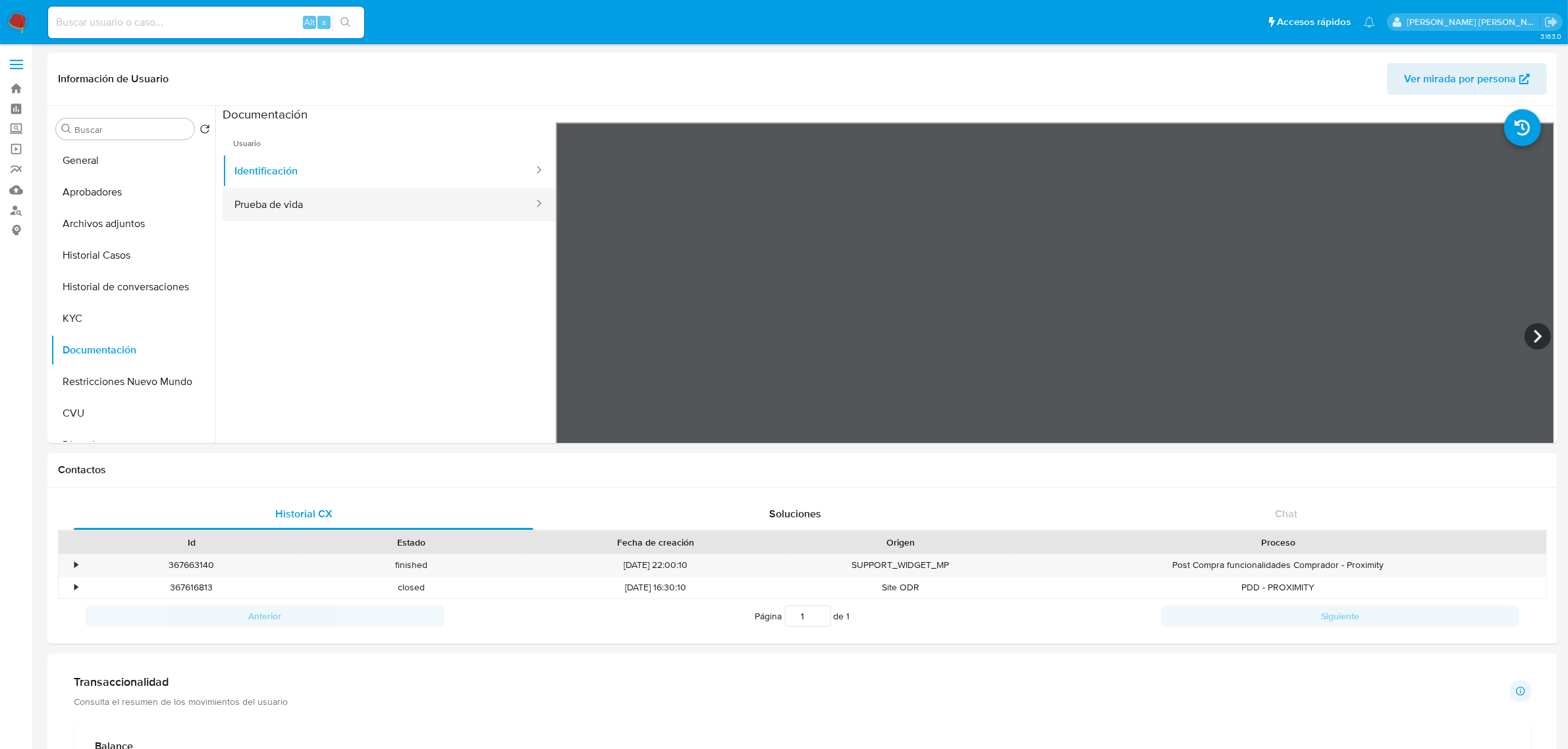
click at [305, 204] on button "Prueba de vida" at bounding box center [378, 204] width 312 height 34
drag, startPoint x: 1004, startPoint y: 336, endPoint x: 1047, endPoint y: 310, distance: 50.2
click at [1047, 310] on div at bounding box center [1055, 337] width 999 height 432
click at [87, 324] on button "KYC" at bounding box center [128, 318] width 154 height 32
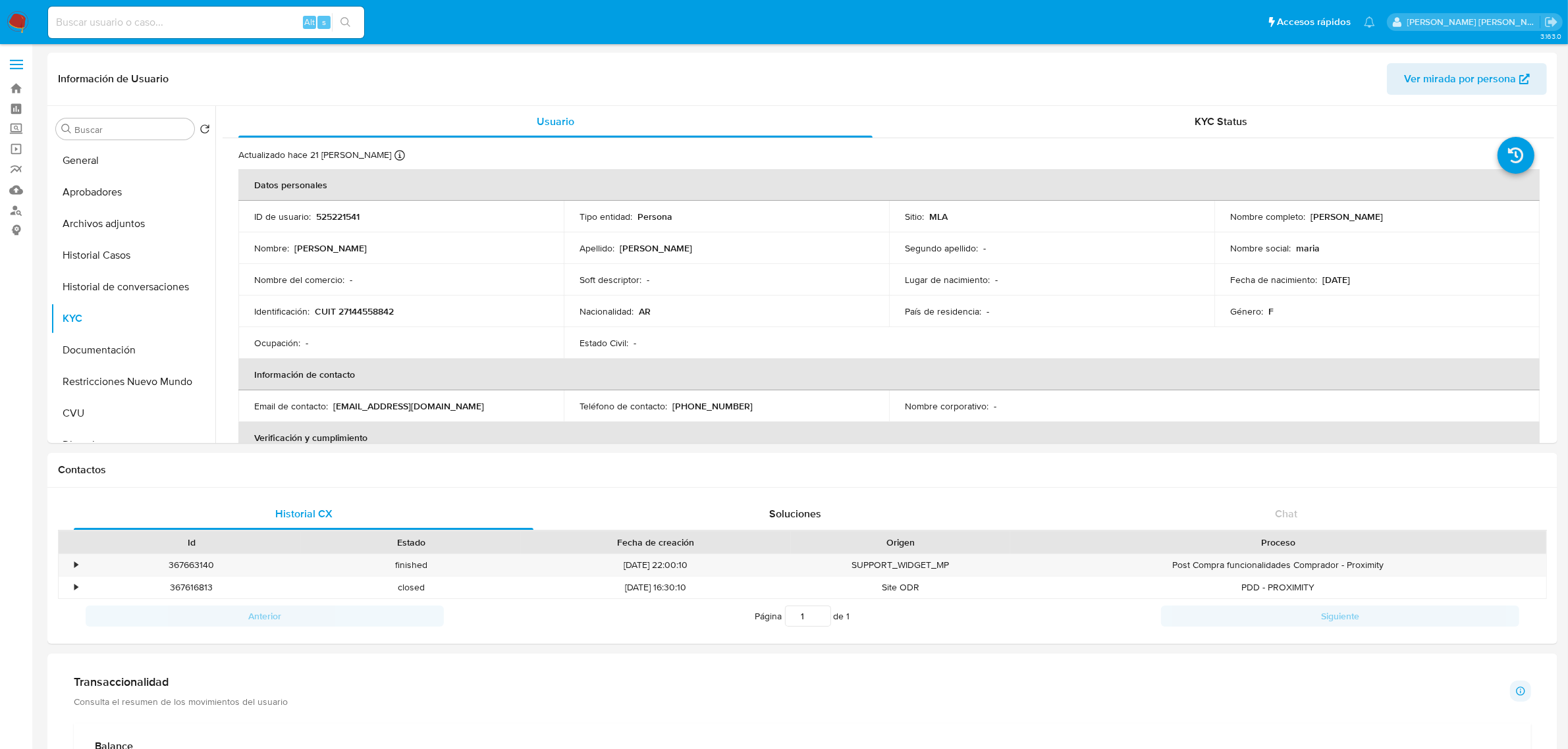
drag, startPoint x: 1306, startPoint y: 217, endPoint x: 1401, endPoint y: 216, distance: 95.0
click at [1383, 216] on p "Maria Josefa Rodriguez" at bounding box center [1346, 216] width 72 height 12
copy p "Maria Josefa Rodriguez"
drag, startPoint x: 333, startPoint y: 407, endPoint x: 428, endPoint y: 413, distance: 95.2
click at [428, 413] on td "Email de contacto : marupepa@gmail.com" at bounding box center [401, 406] width 325 height 32
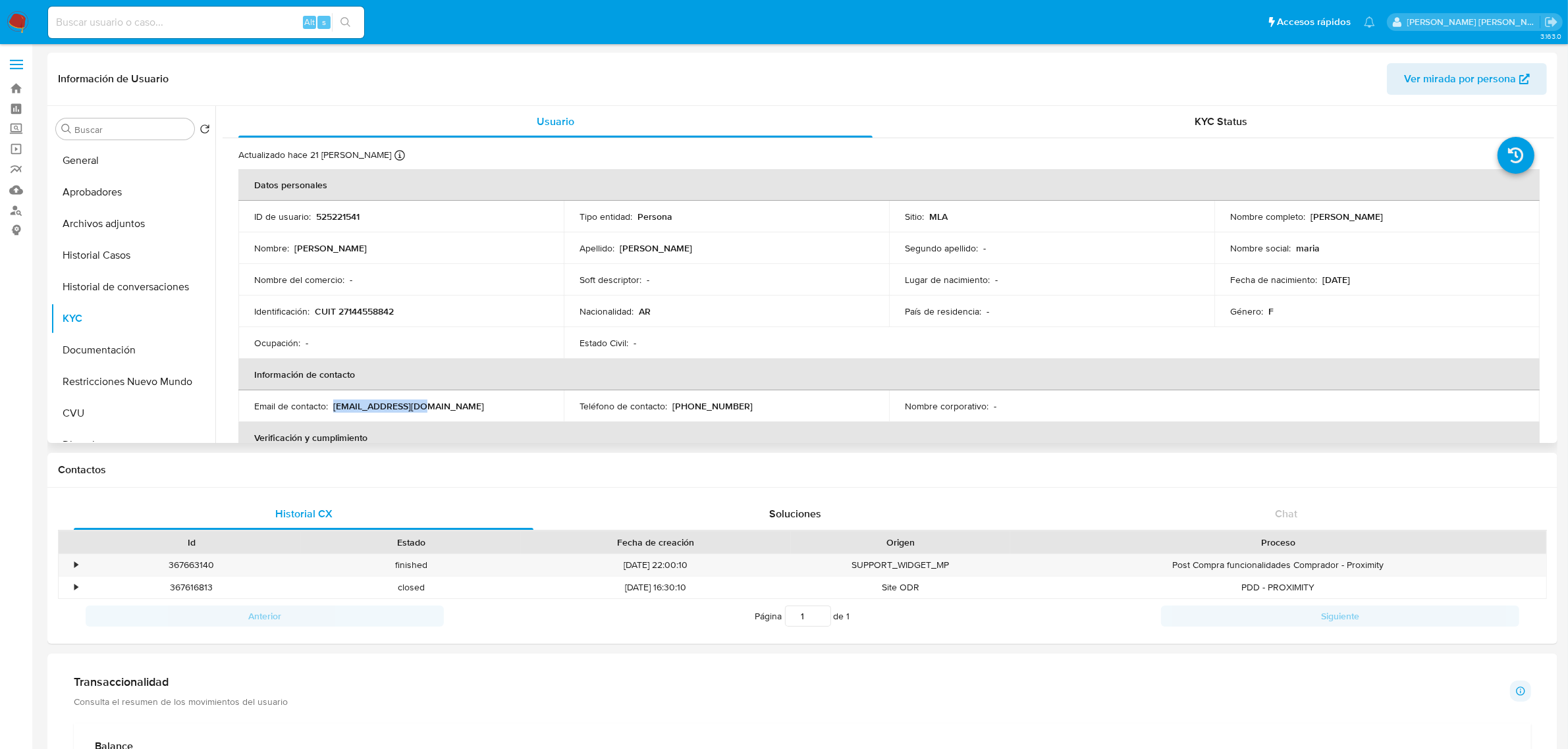
copy p "marupepa@gmail.com"
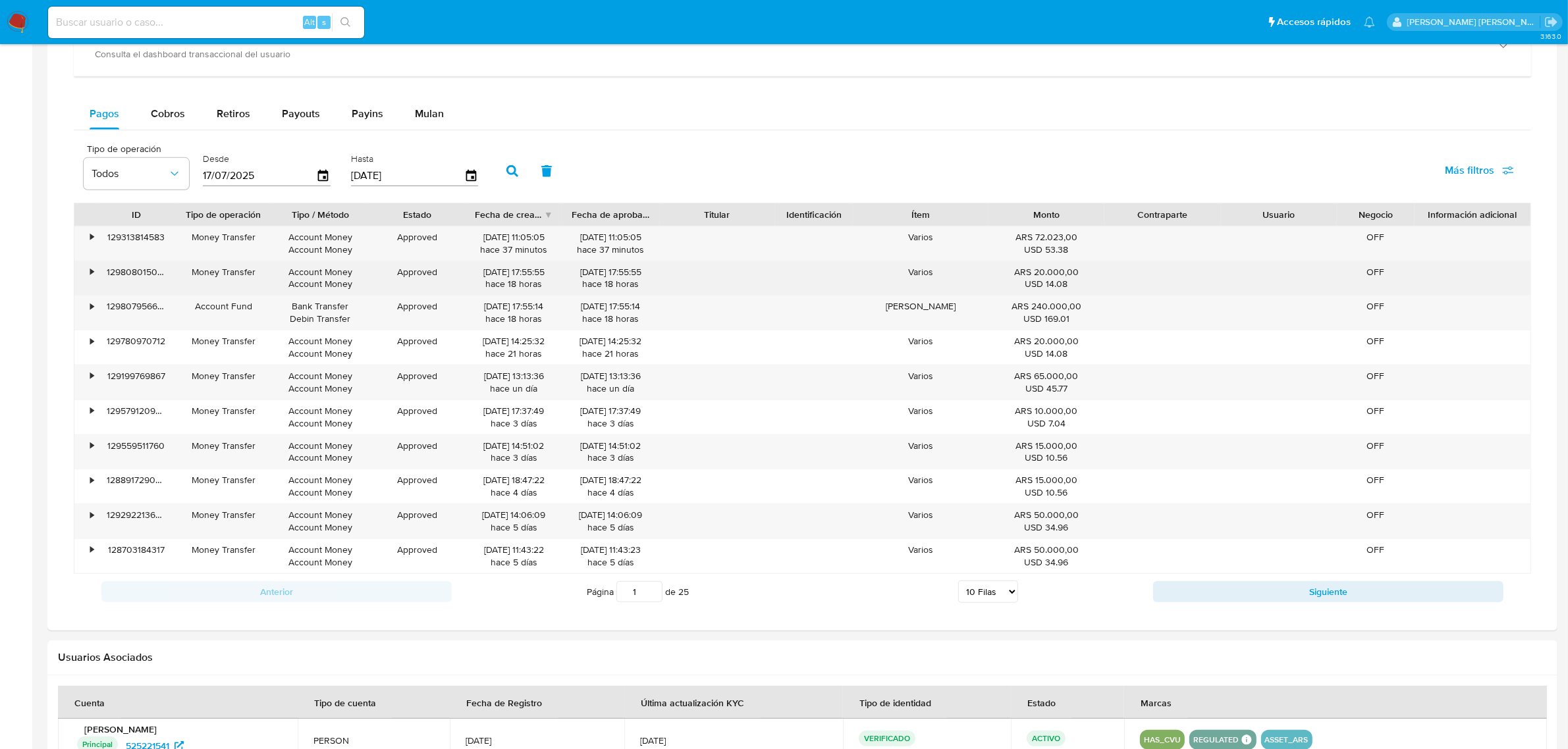
scroll to position [899, 0]
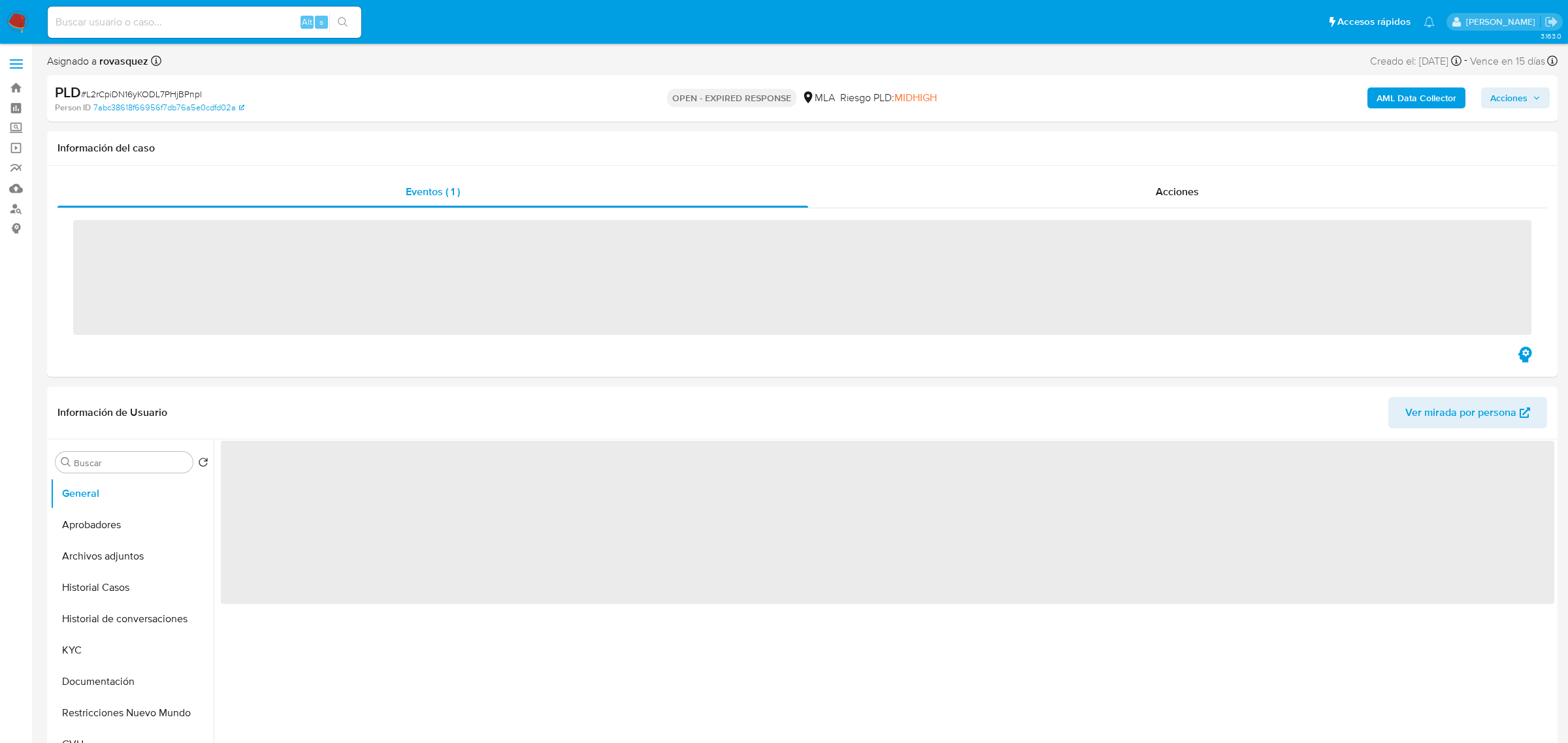
click at [500, 233] on span "‌" at bounding box center [803, 278] width 1458 height 114
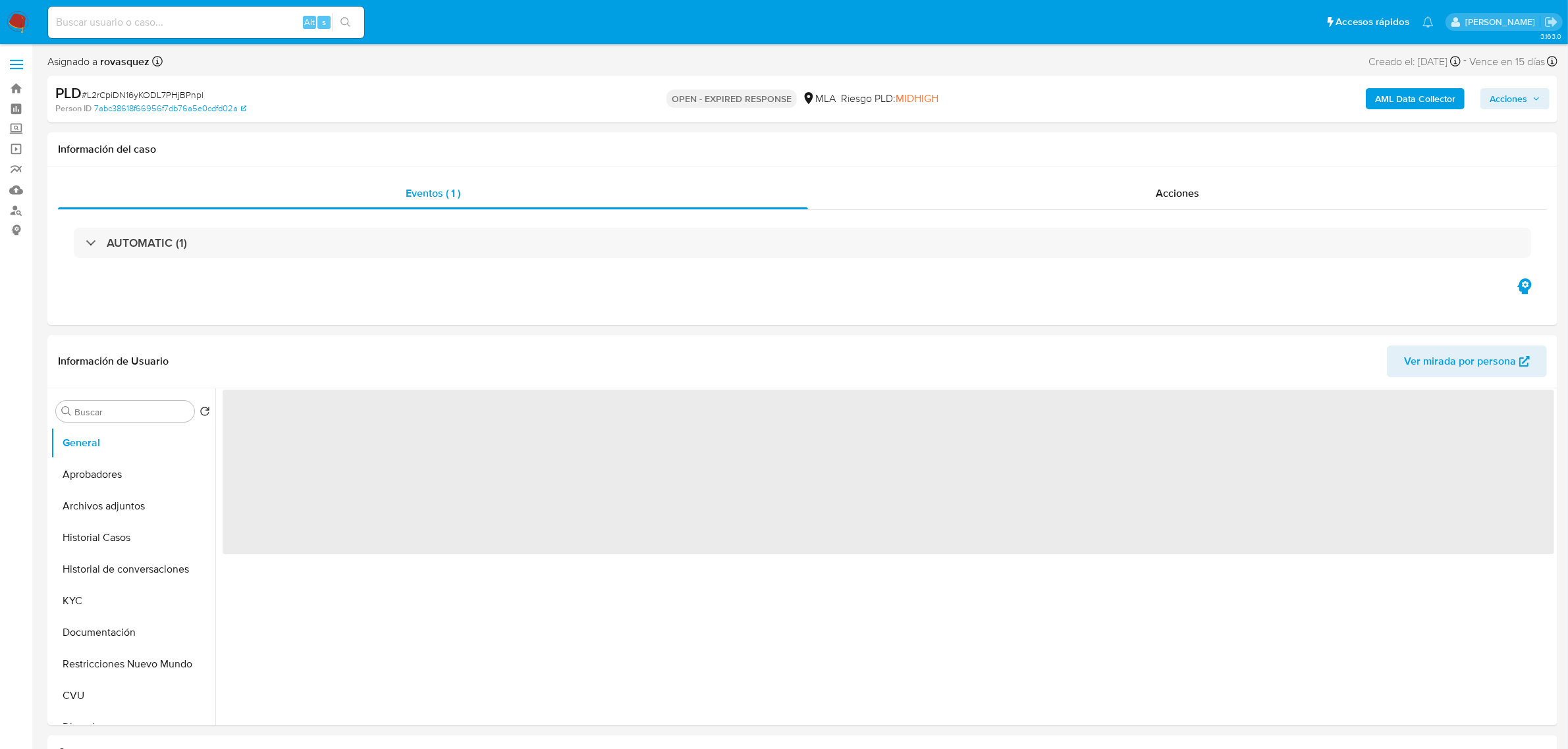
select select "10"
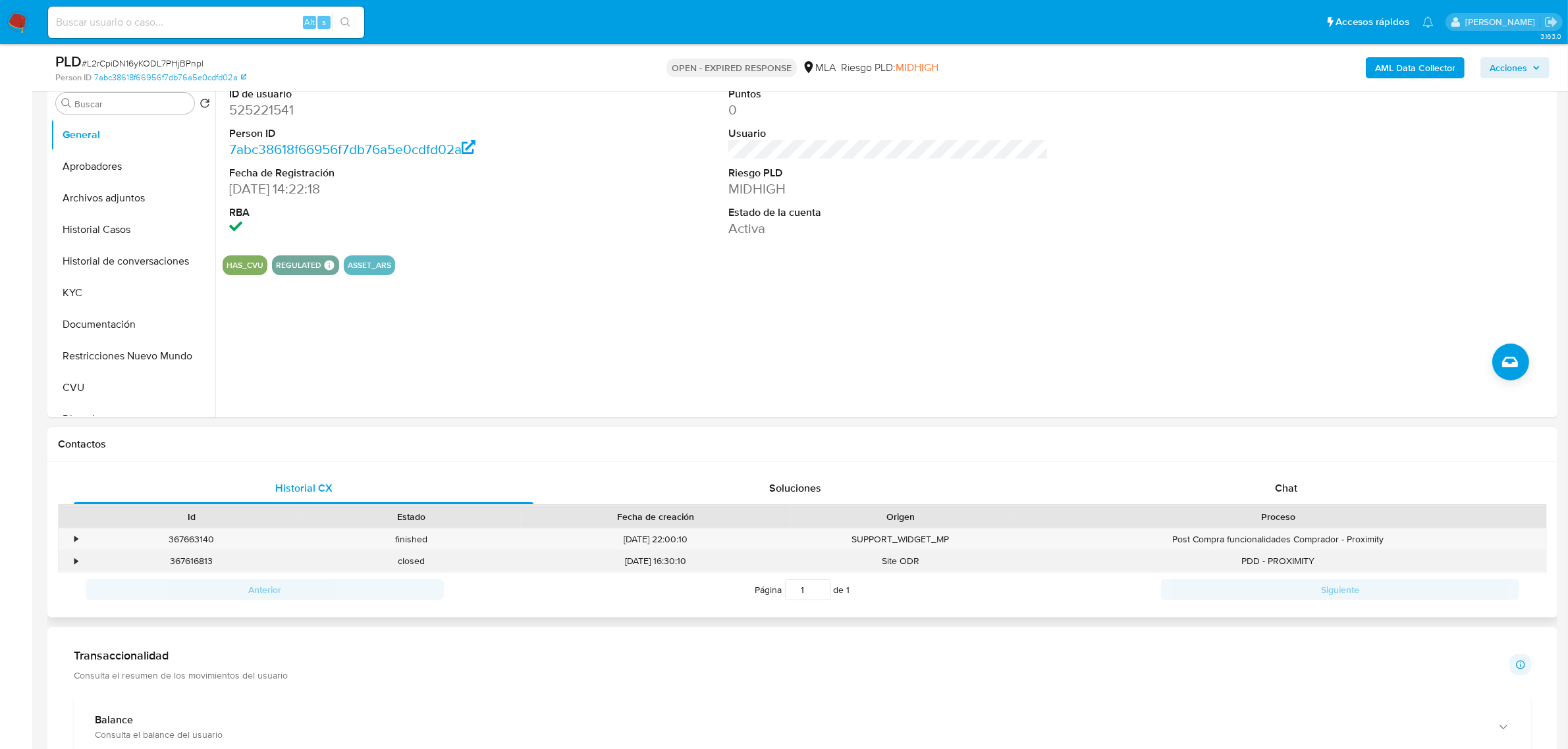
scroll to position [329, 0]
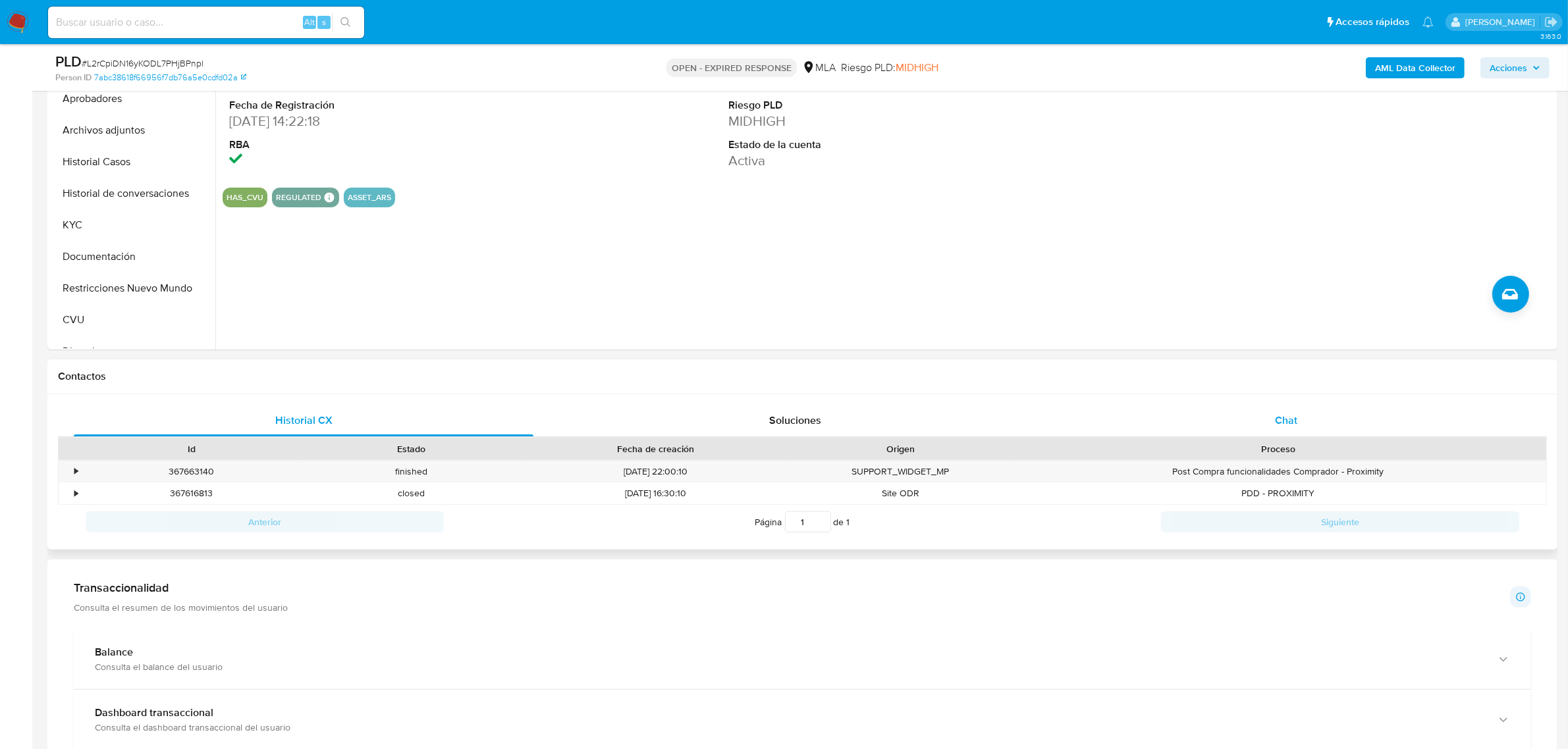
click at [1273, 422] on div "Chat" at bounding box center [1286, 420] width 460 height 32
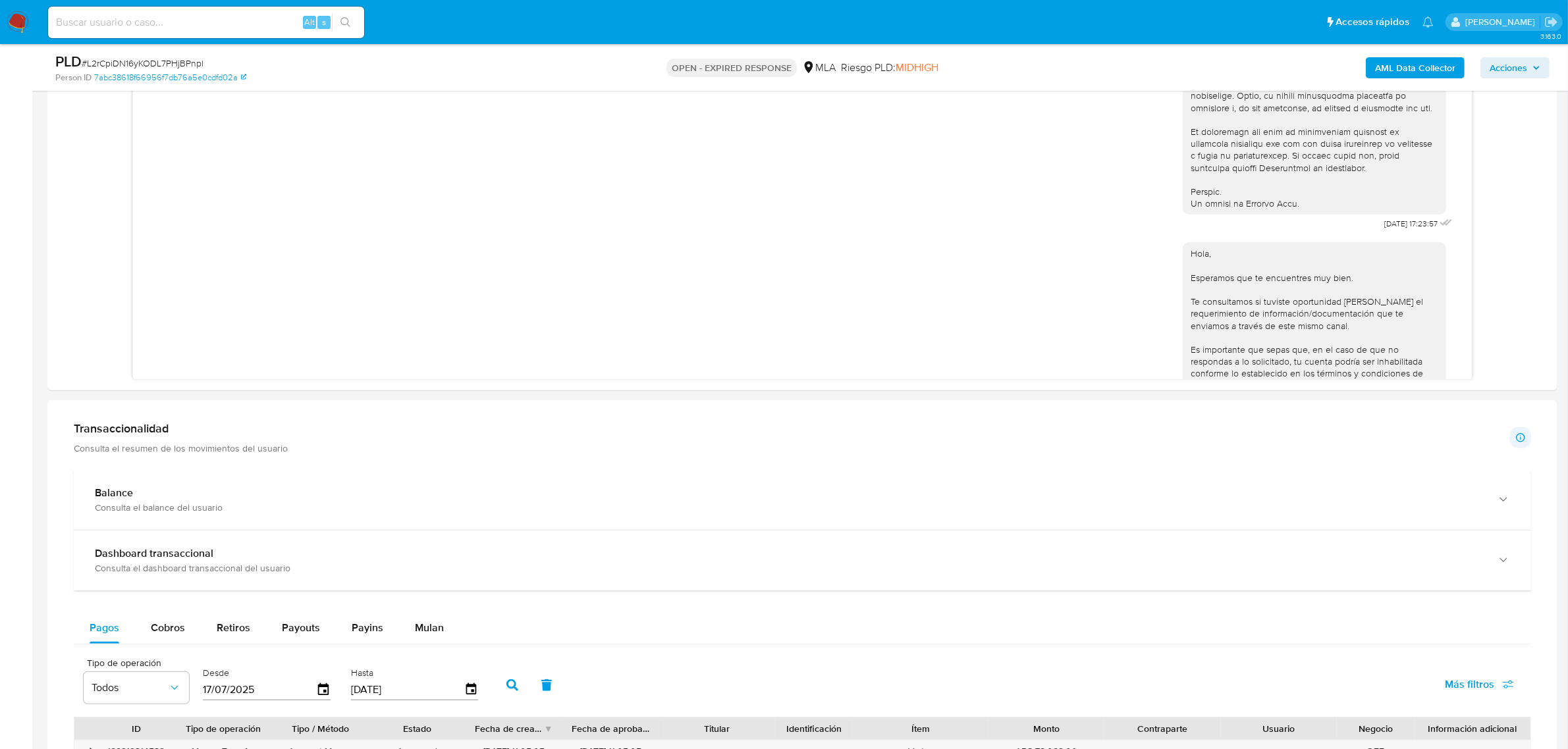
scroll to position [387, 0]
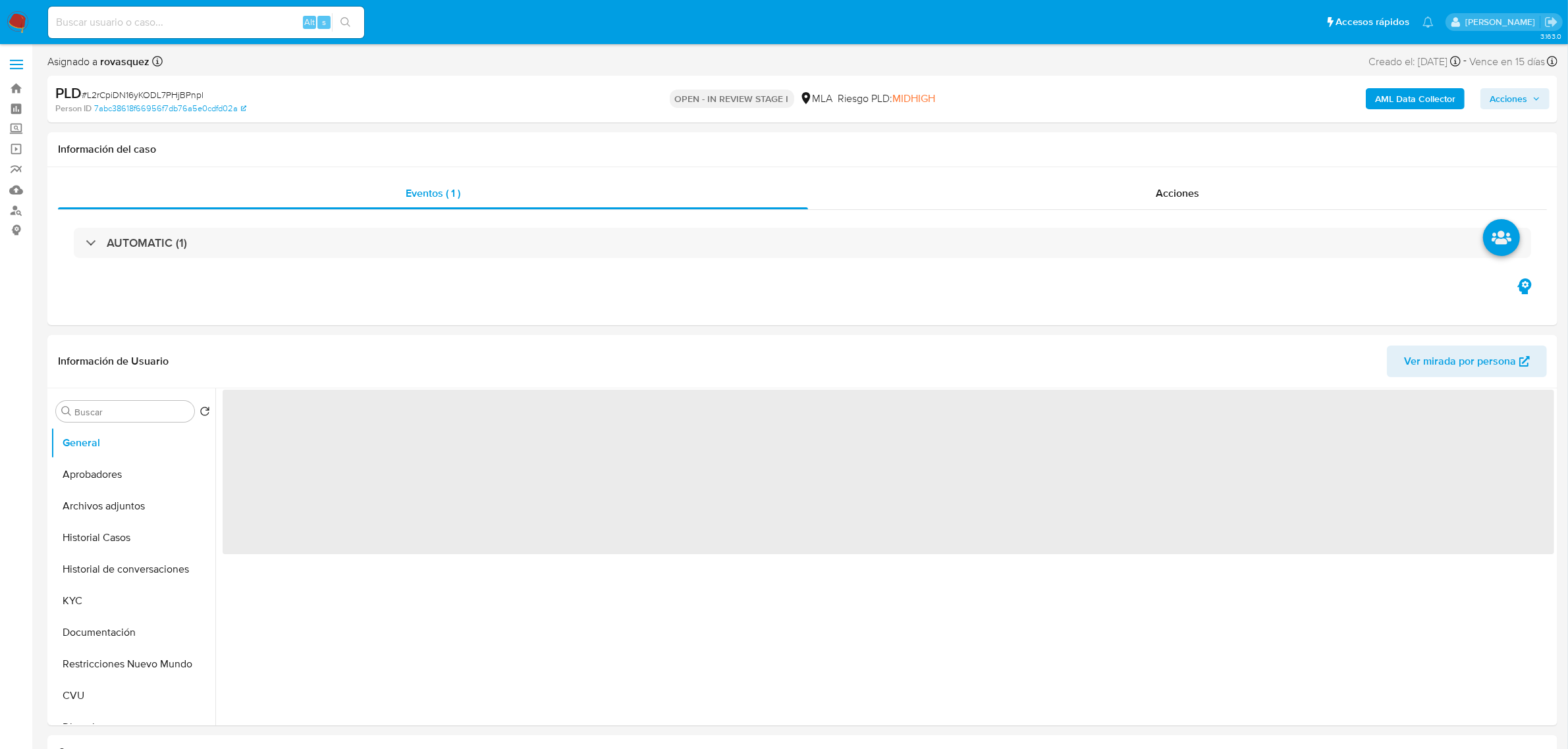
click at [1410, 94] on b "AML Data Collector" at bounding box center [1415, 99] width 81 height 21
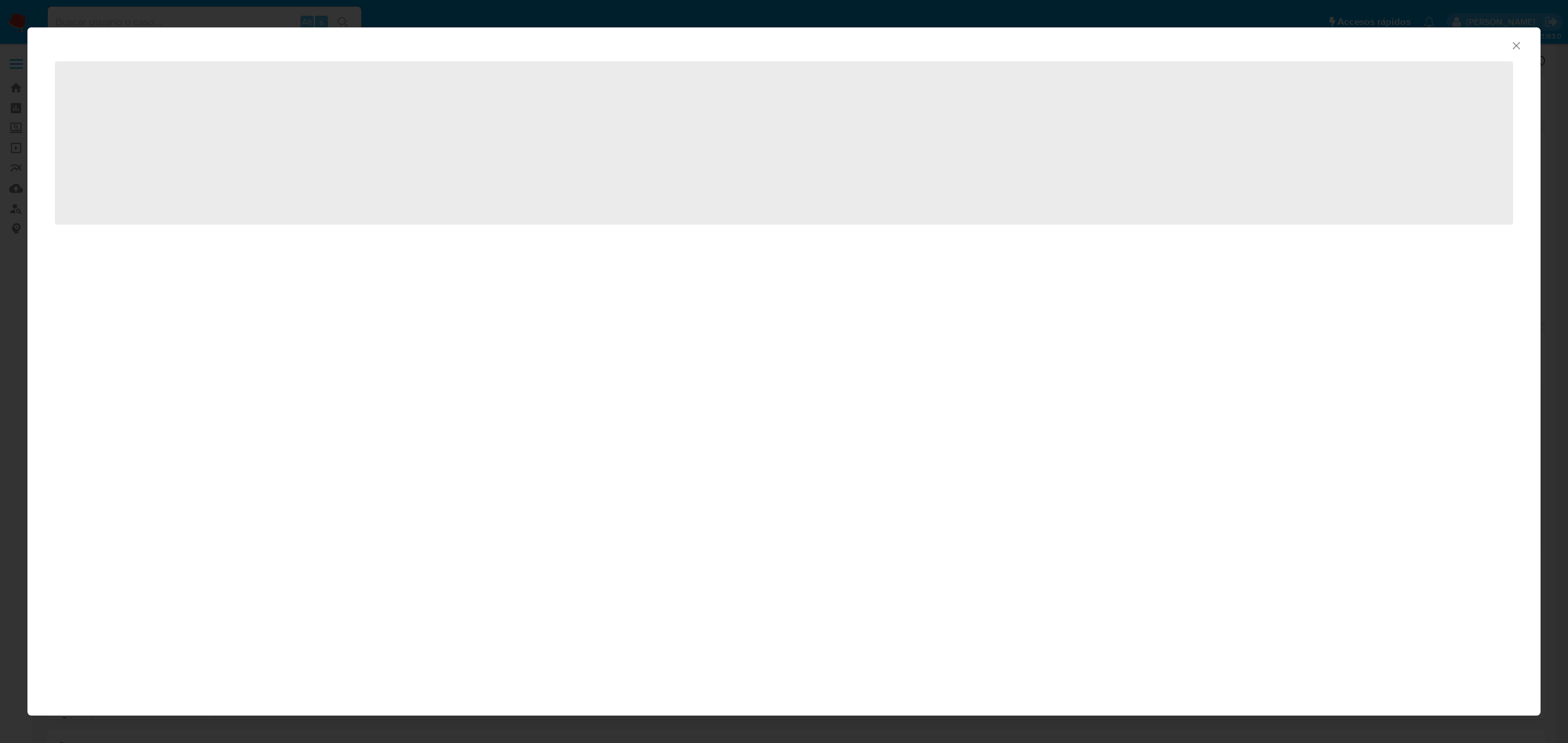
select select "10"
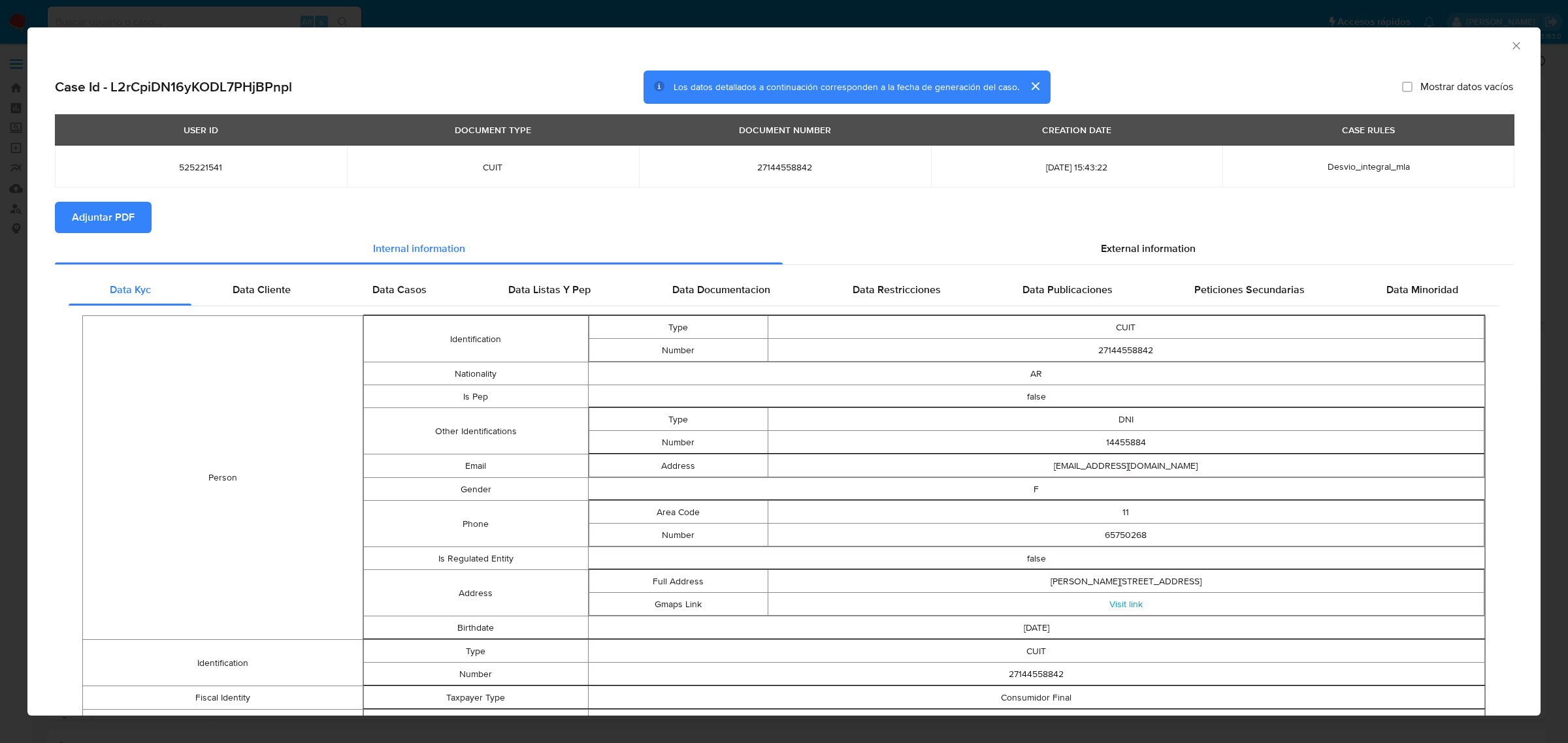
click at [137, 222] on button "Adjuntar PDF" at bounding box center [103, 217] width 96 height 31
click at [1496, 46] on div "AML Data Collector" at bounding box center [773, 43] width 1474 height 14
click at [1510, 47] on icon "Cerrar ventana" at bounding box center [1516, 46] width 13 height 13
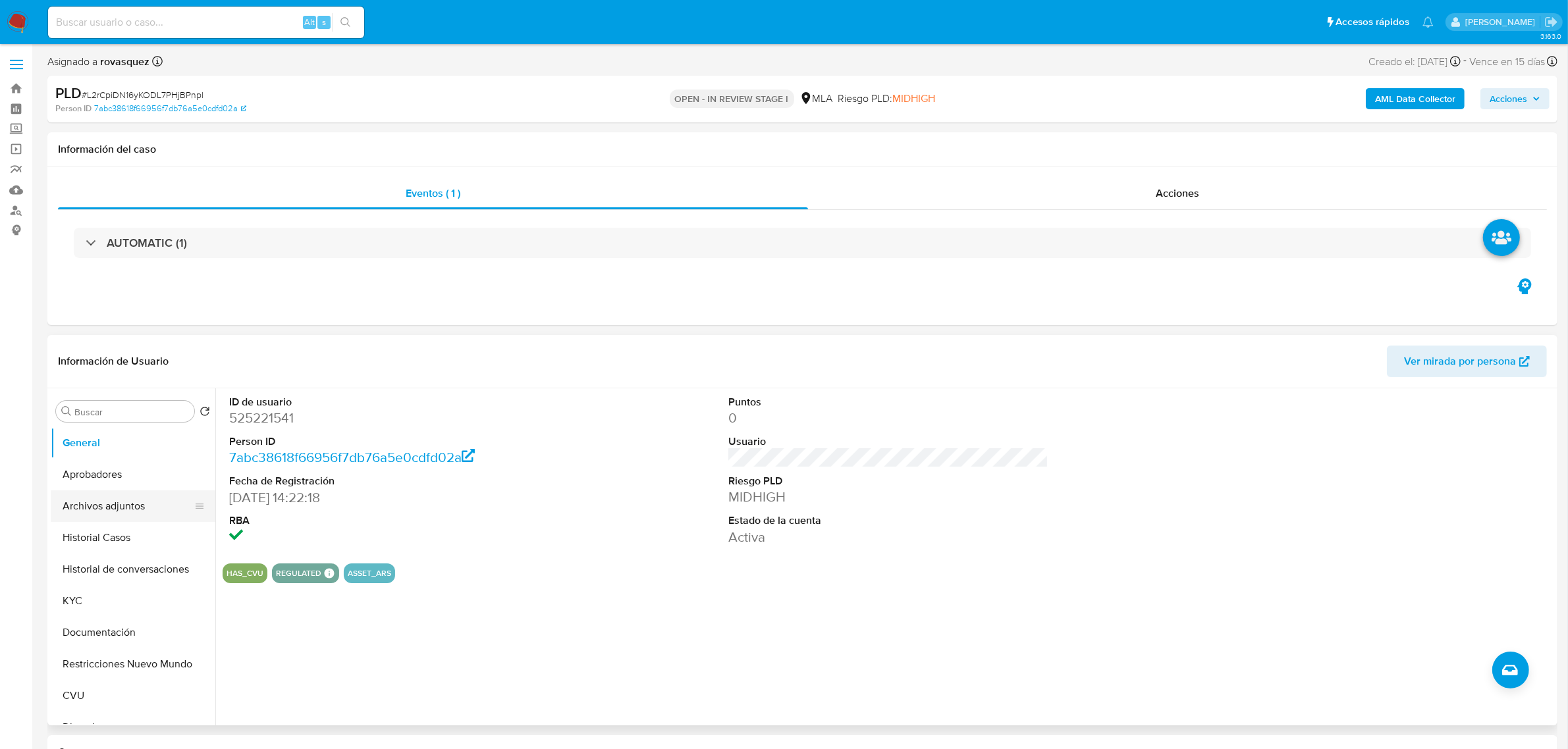
click at [114, 504] on button "Archivos adjuntos" at bounding box center [128, 506] width 154 height 32
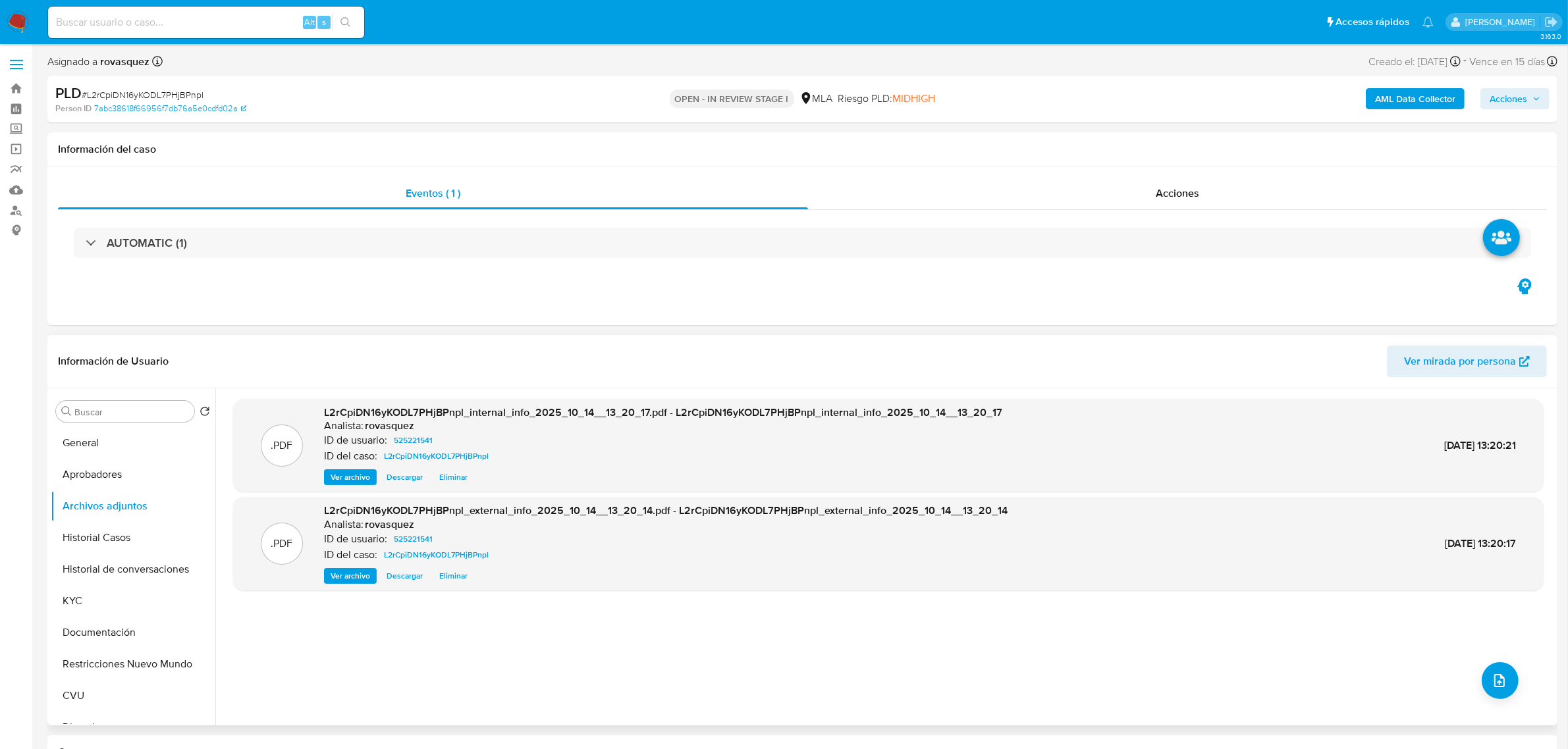
click at [356, 577] on span "Ver archivo" at bounding box center [350, 576] width 39 height 13
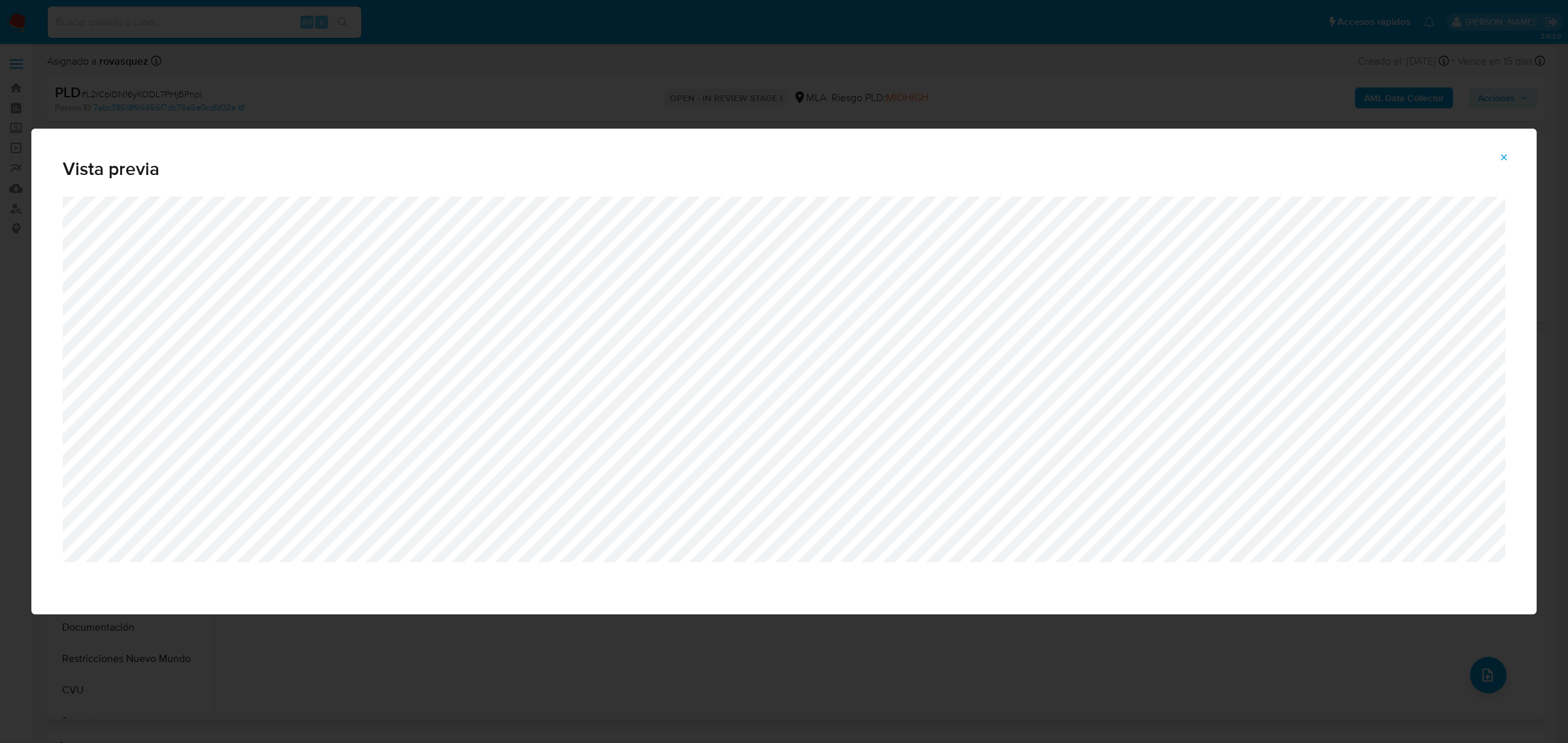
click at [1509, 158] on icon "Attachment preview" at bounding box center [1503, 157] width 10 height 10
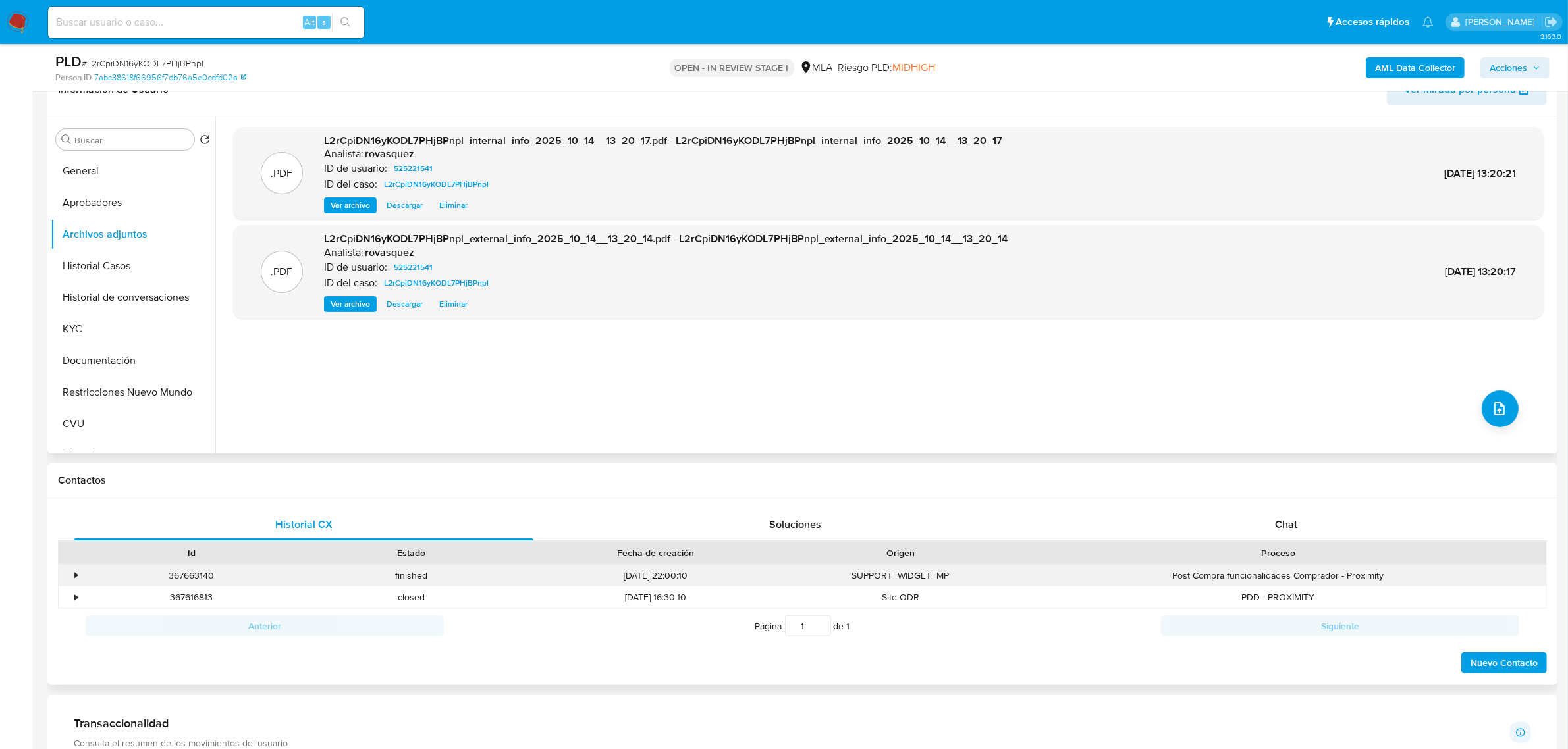
scroll to position [247, 0]
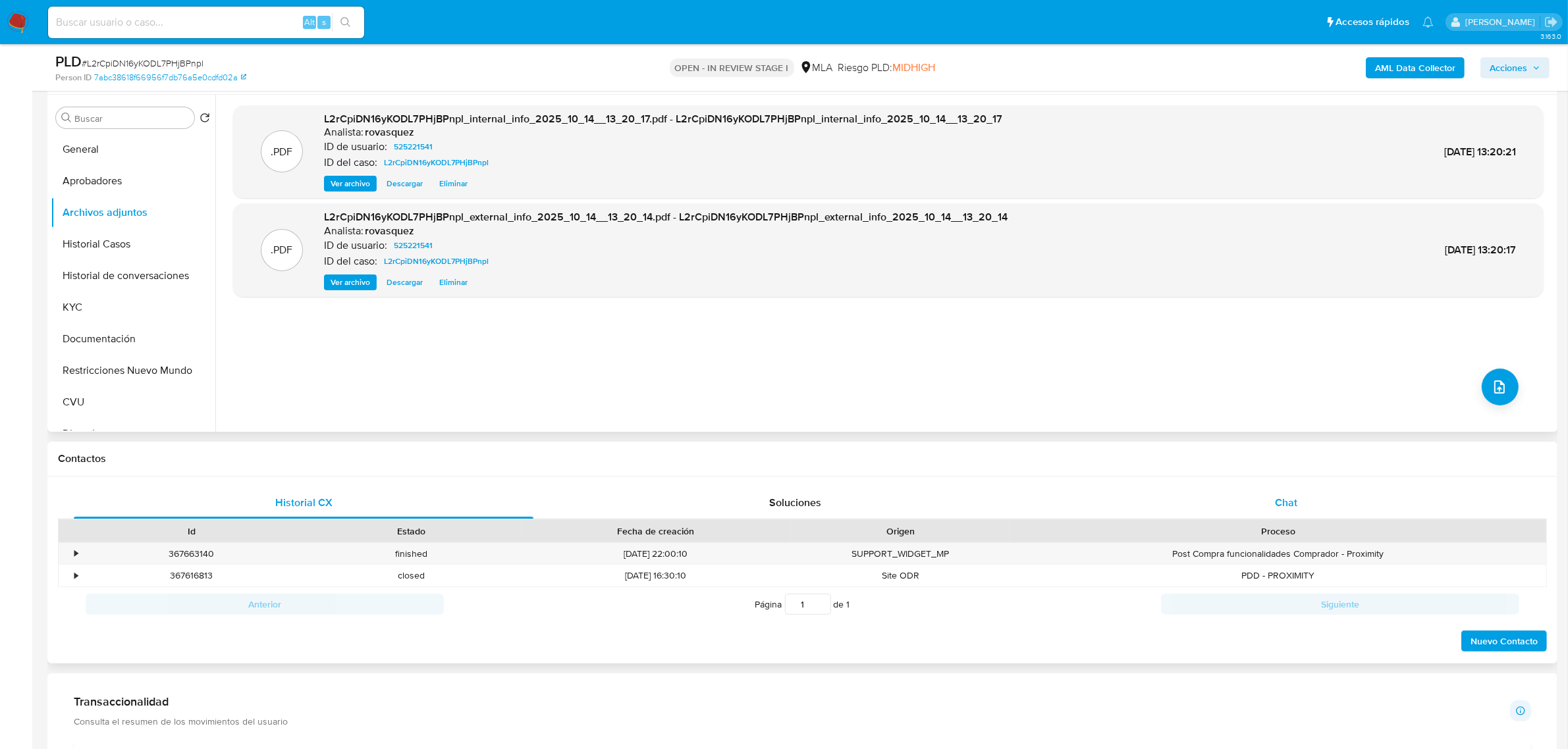
click at [1293, 513] on div "Chat" at bounding box center [1286, 503] width 460 height 32
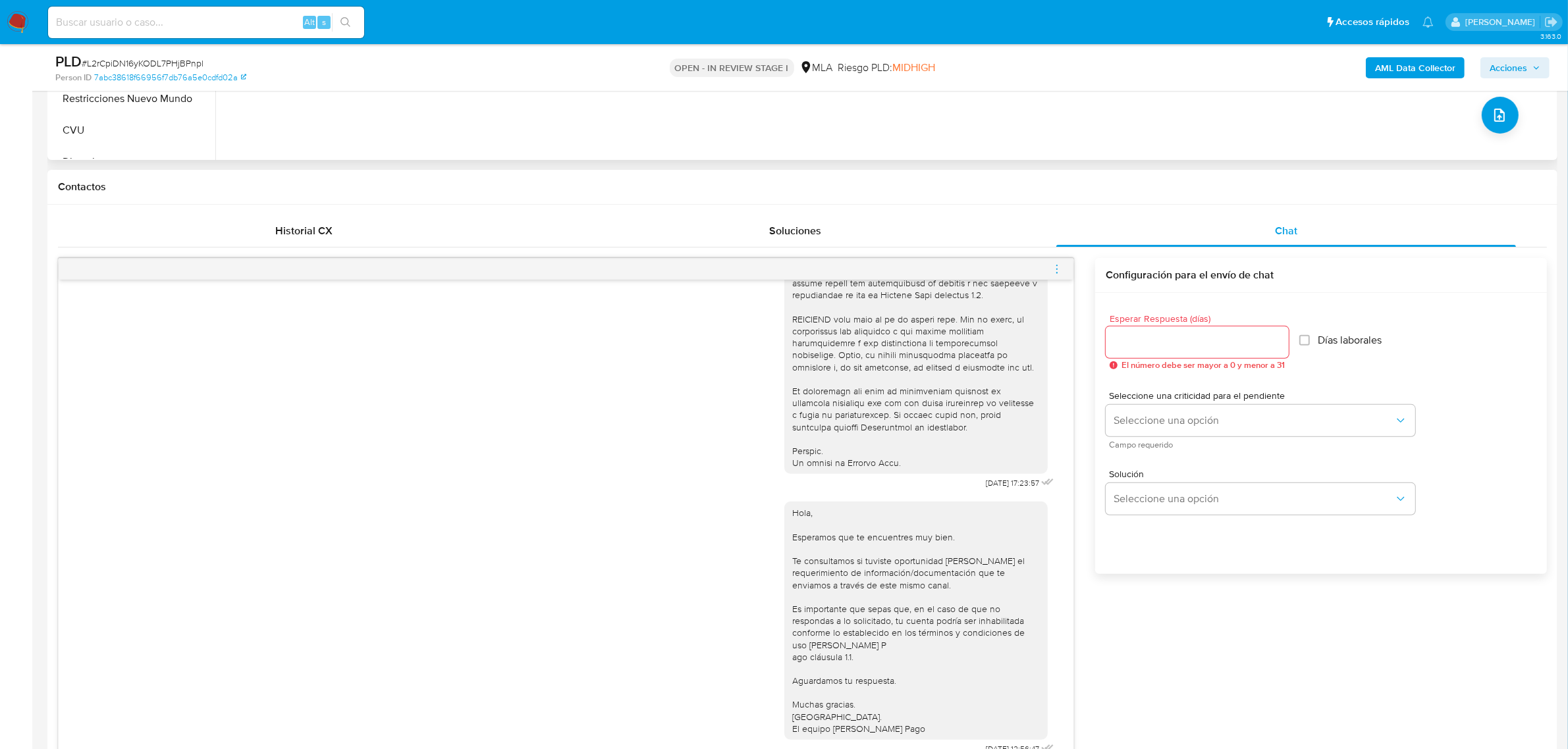
scroll to position [740, 0]
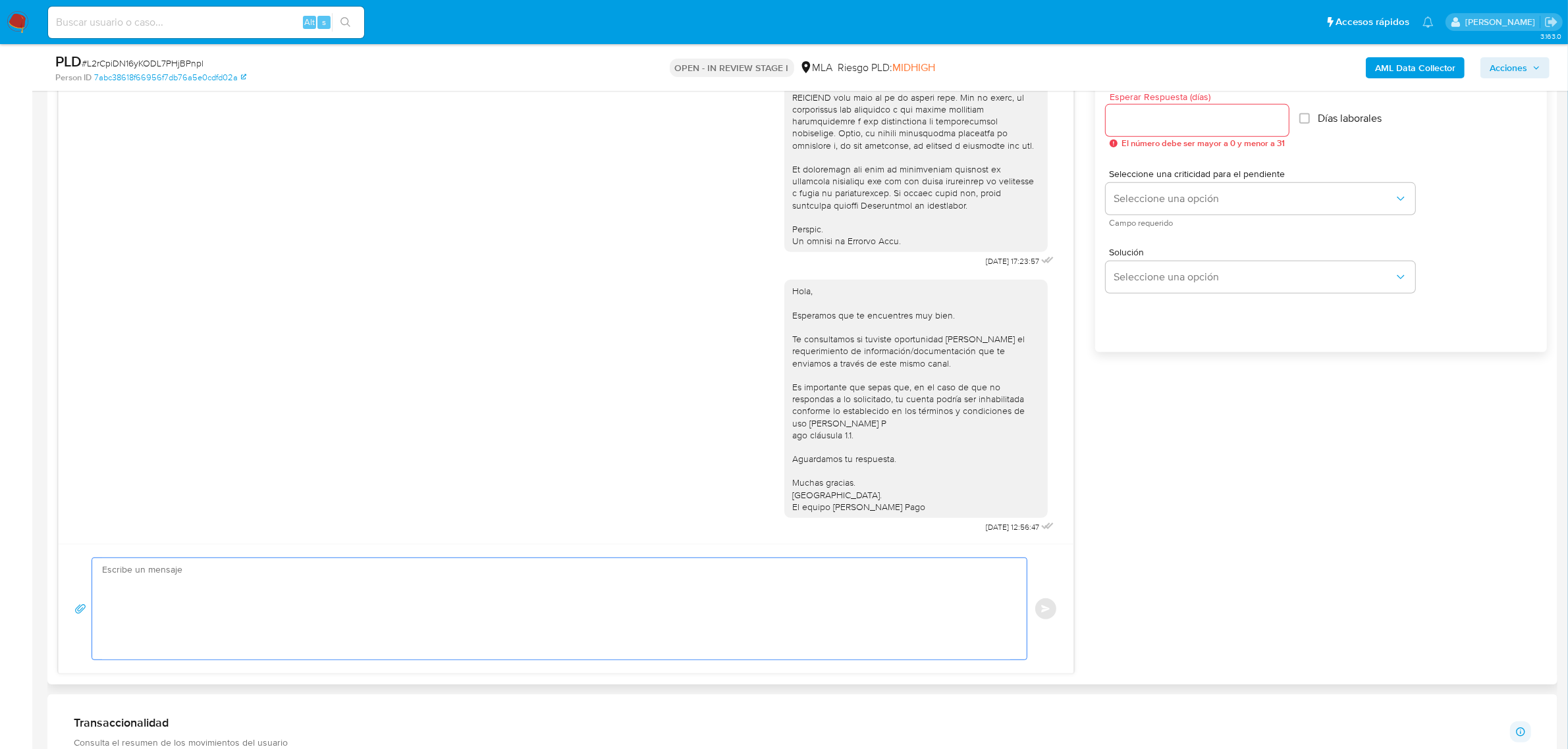
click at [497, 623] on textarea at bounding box center [556, 609] width 908 height 101
paste textarea "Nancy Elizabeth Paradisi - CUIT 27329997079 (ya mencionada), a quien le envía 1…"
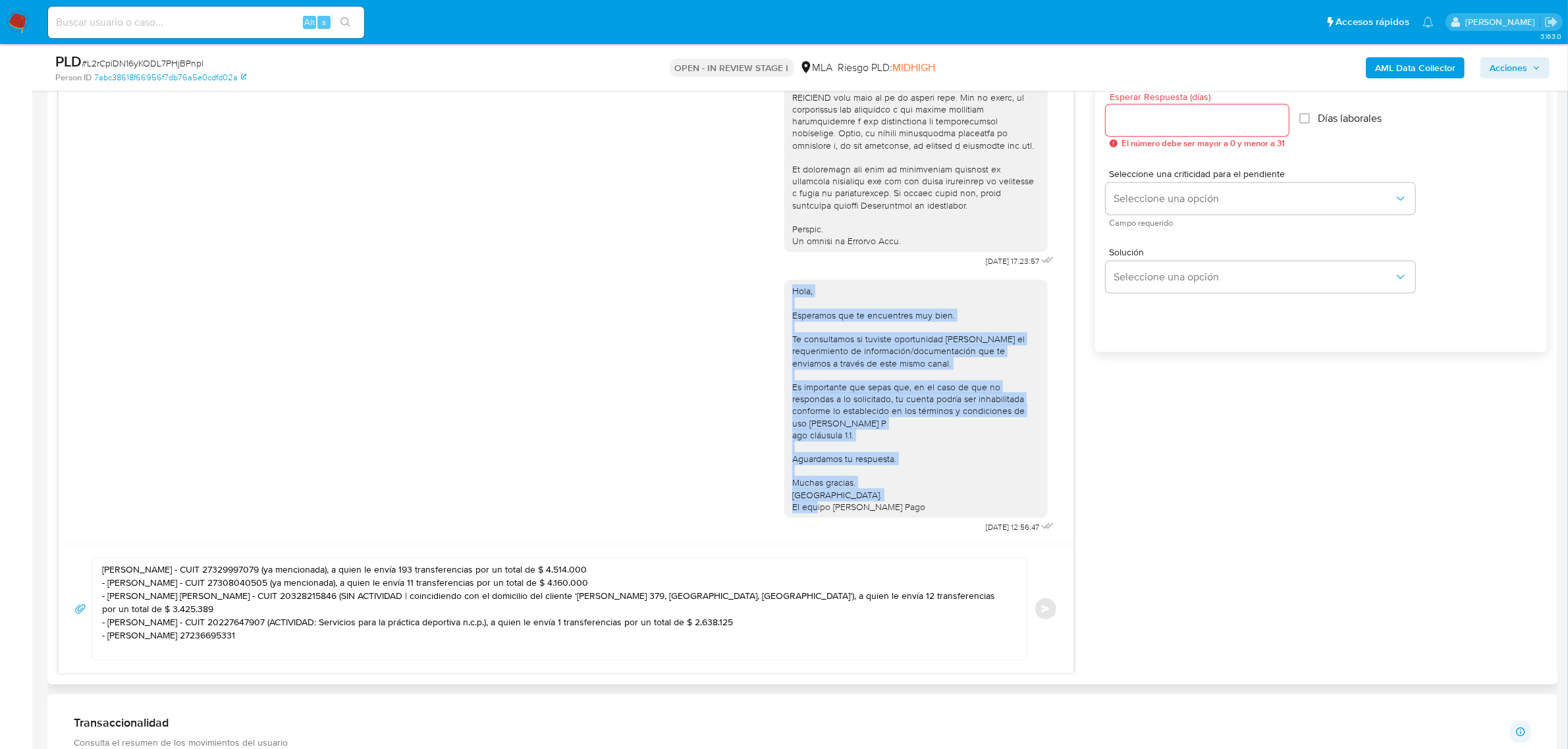
drag, startPoint x: 897, startPoint y: 495, endPoint x: 754, endPoint y: 284, distance: 254.9
click at [754, 284] on div "Hola, Esperamos que te encuentres muy bien. Te consultamos si tuviste oportunid…" at bounding box center [566, 403] width 982 height 266
copy div "Hola, Esperamos que te encuentres muy bien. Te consultamos si tuviste oportunid…"
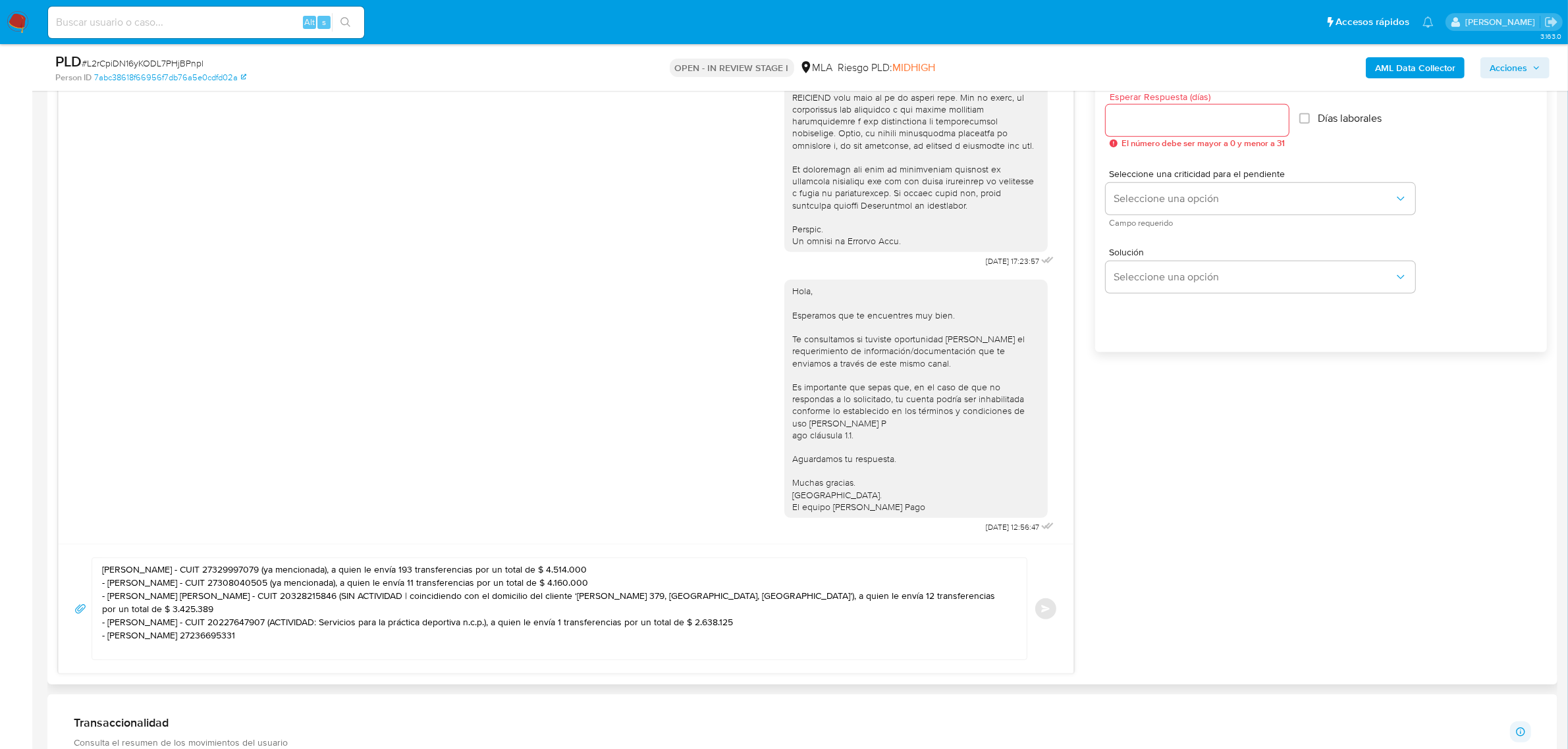
click at [101, 573] on div "Nancy Elizabeth Paradisi - CUIT 27329997079 (ya mencionada), a quien le envía 1…" at bounding box center [556, 609] width 928 height 101
click at [109, 570] on textarea "Nancy Elizabeth Paradisi - CUIT 27329997079 (ya mencionada), a quien le envía 1…" at bounding box center [556, 609] width 908 height 101
paste textarea "Hola, Esperamos que te encuentres muy bien. Te consultamos si tuviste oportunid…"
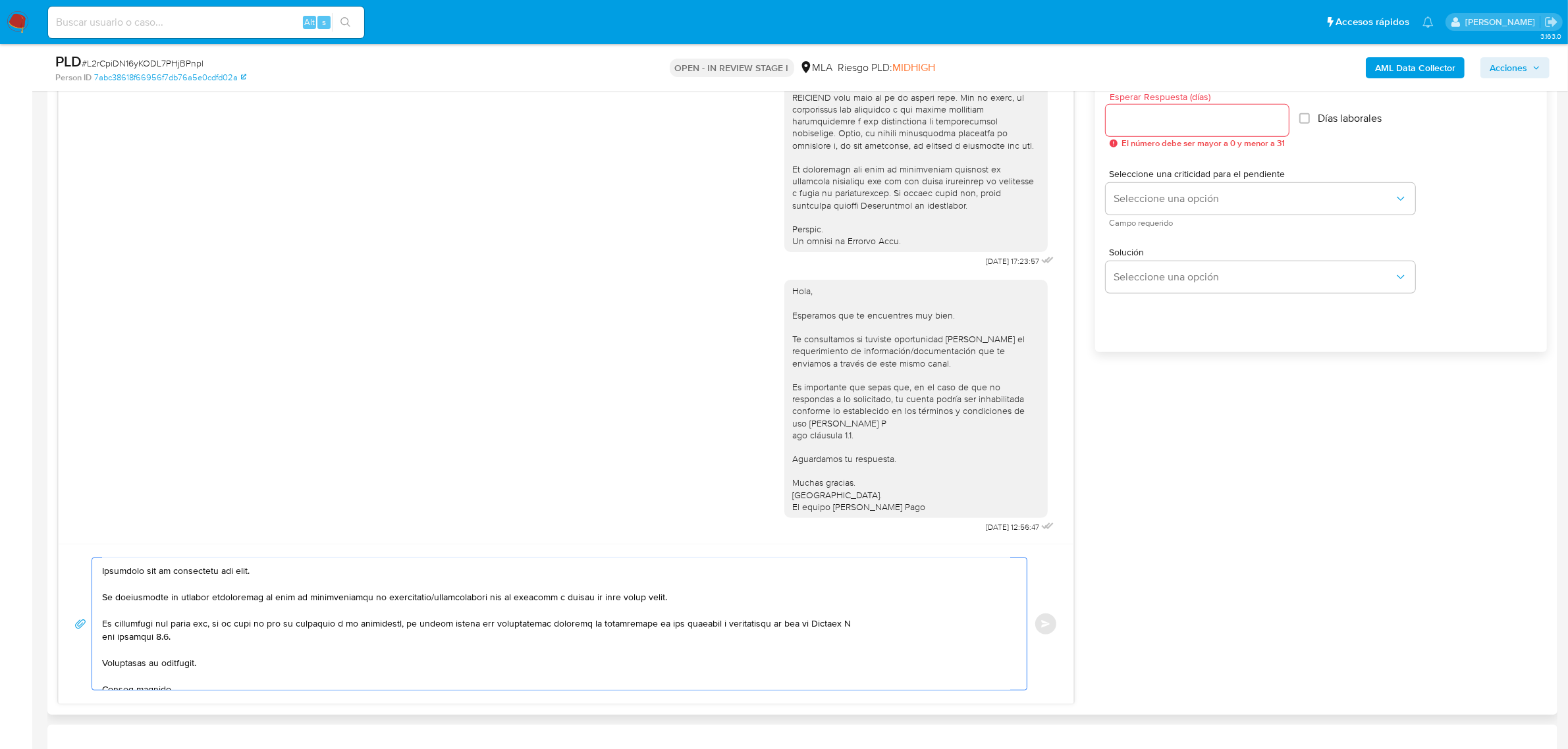
scroll to position [0, 0]
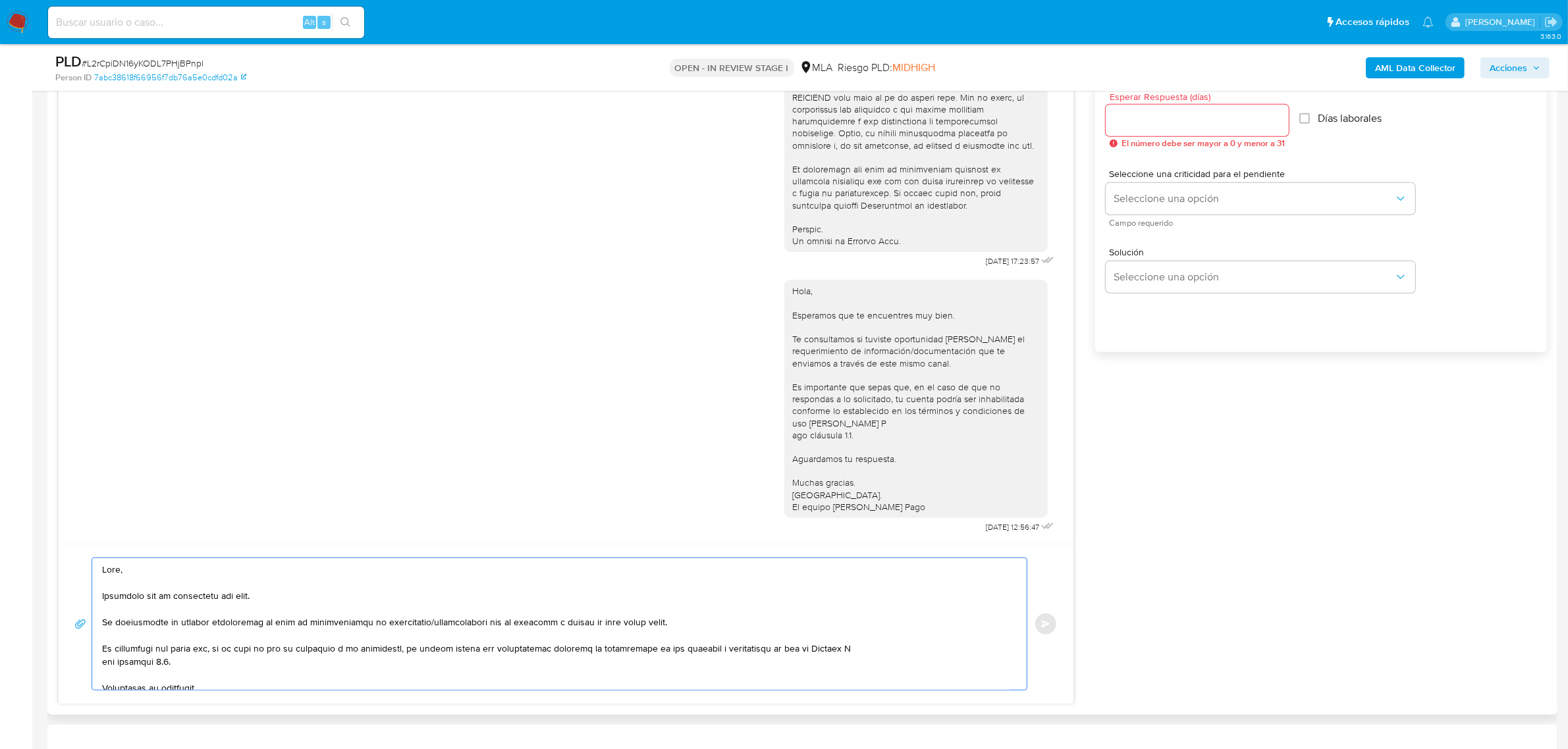
click at [160, 573] on textarea at bounding box center [556, 624] width 908 height 132
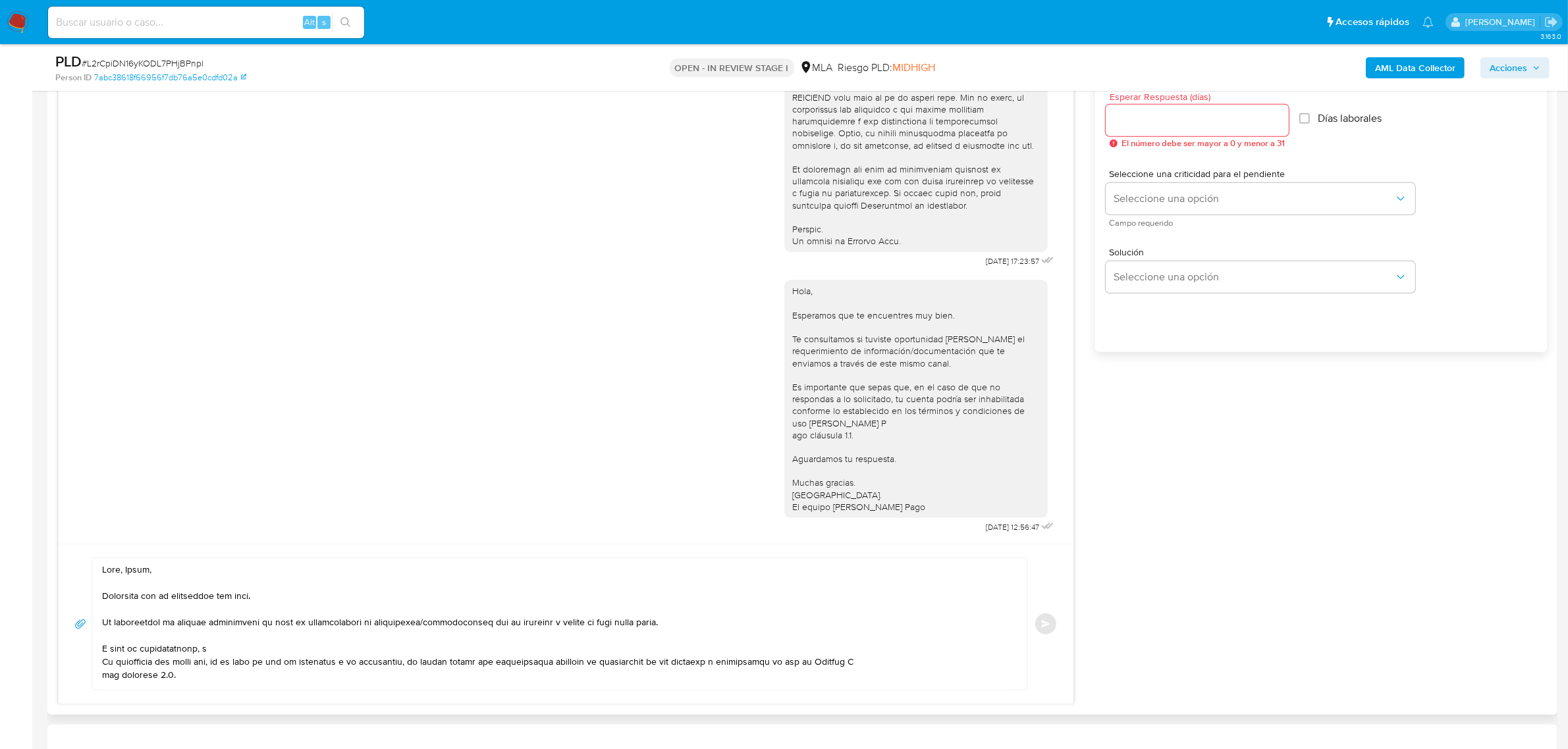
click at [232, 656] on textarea at bounding box center [556, 624] width 908 height 132
paste textarea "n función de las operaciones registradas en tu cuenta de Mercado Pago, necesita…"
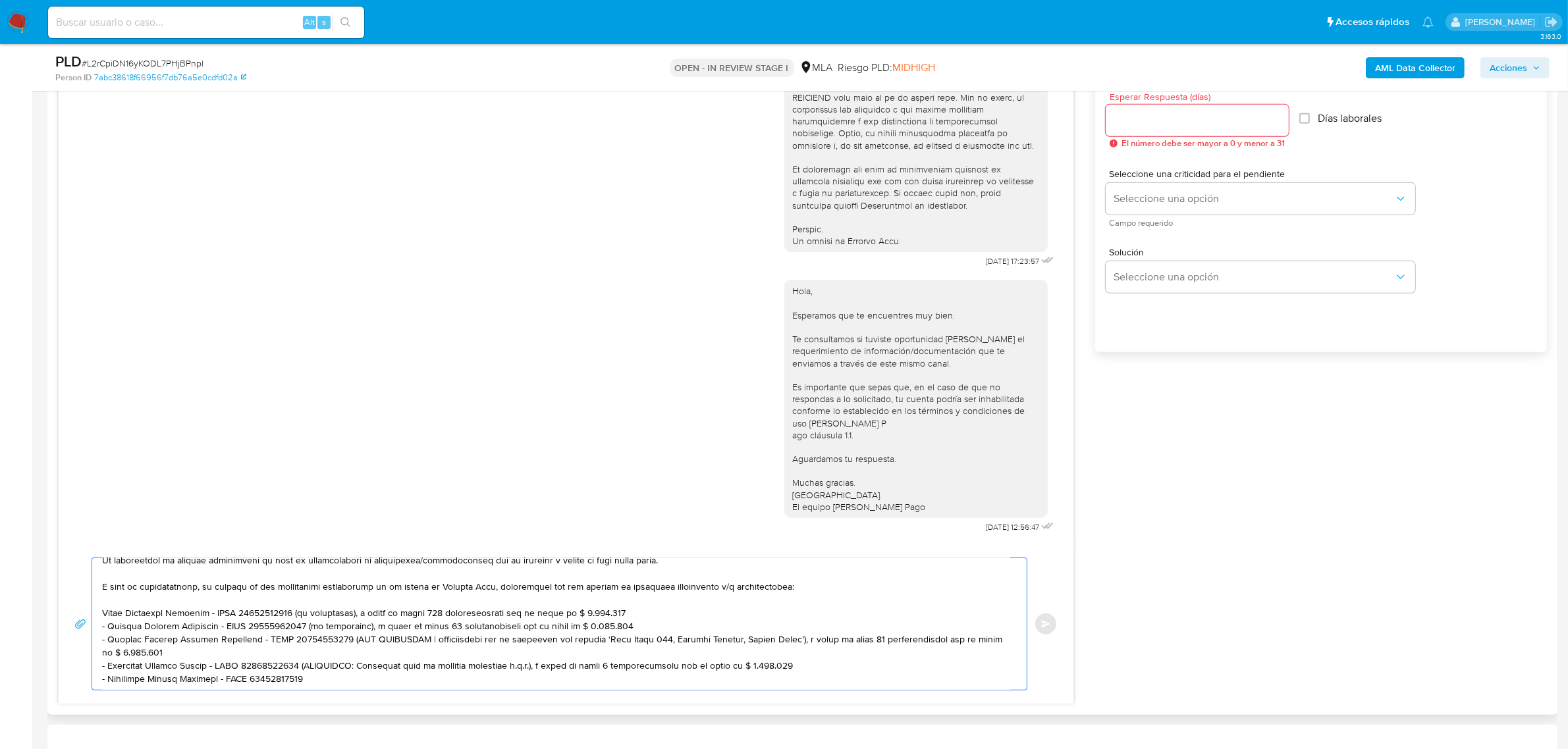
scroll to position [823, 0]
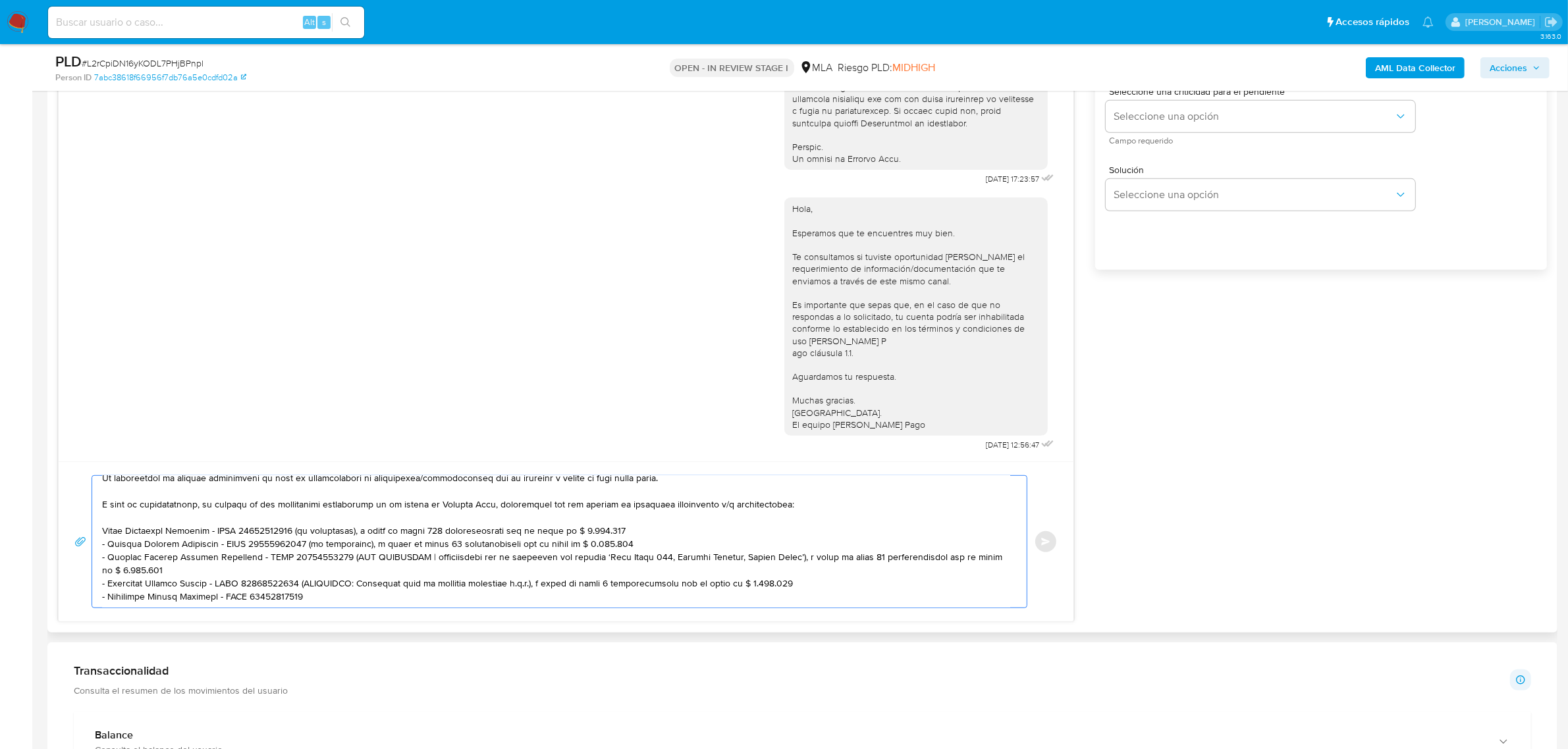
click at [326, 587] on textarea at bounding box center [556, 541] width 908 height 132
paste textarea "Es importante que sepas que, en el caso de que no respondas a lo solicitado, tu…"
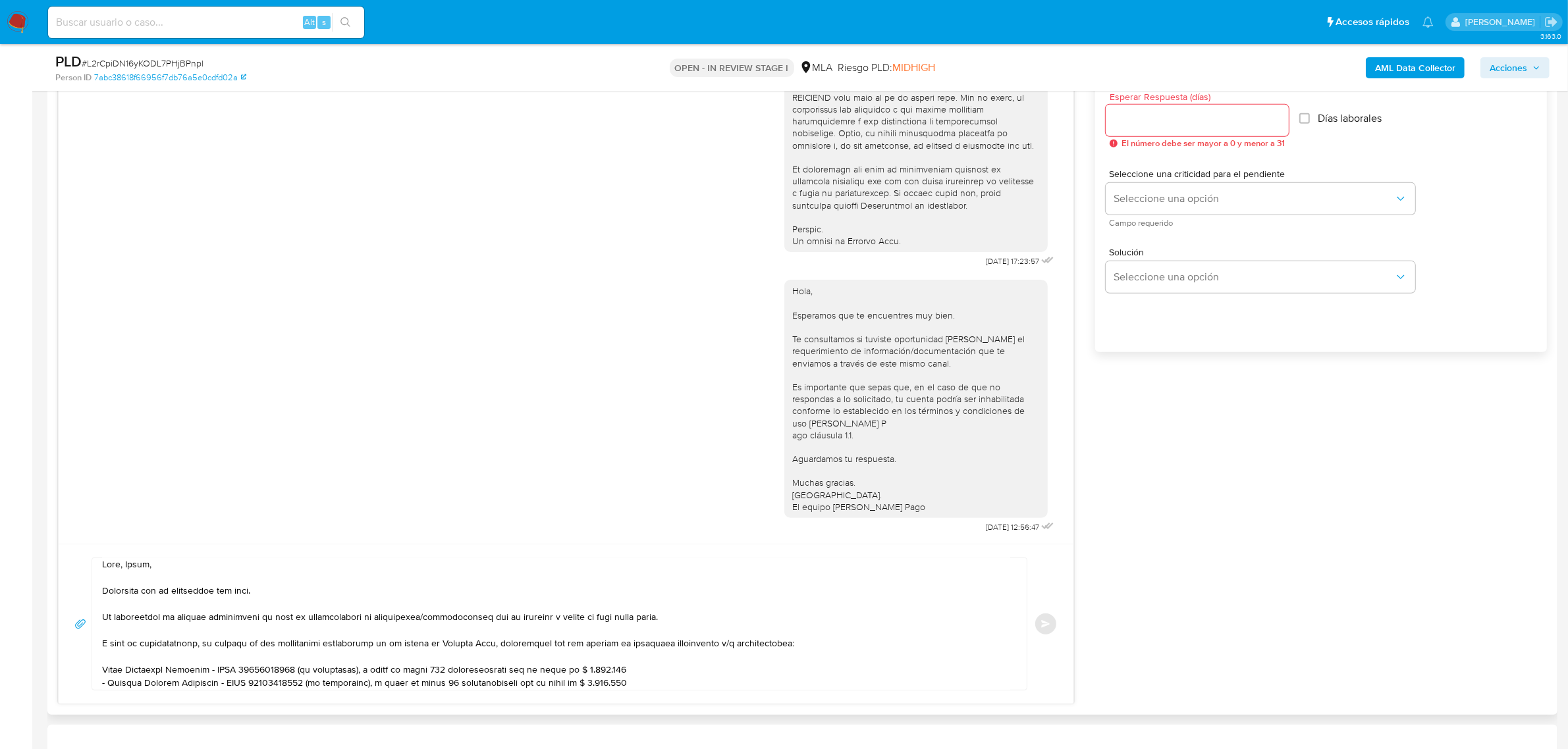
scroll to position [0, 0]
click at [114, 662] on textarea at bounding box center [556, 624] width 908 height 132
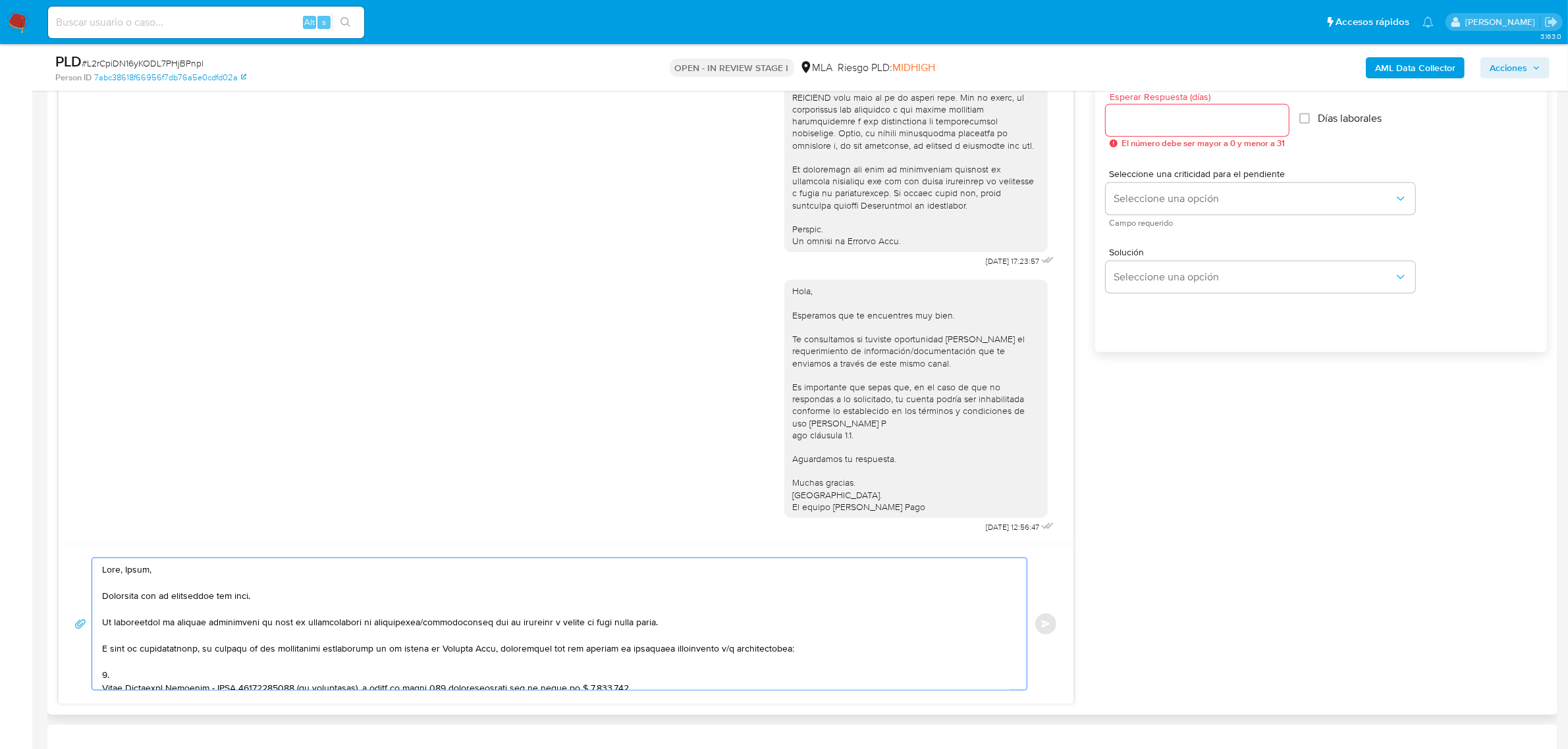
paste textarea "Últimos 3 recibos de sueldo/jubilación."
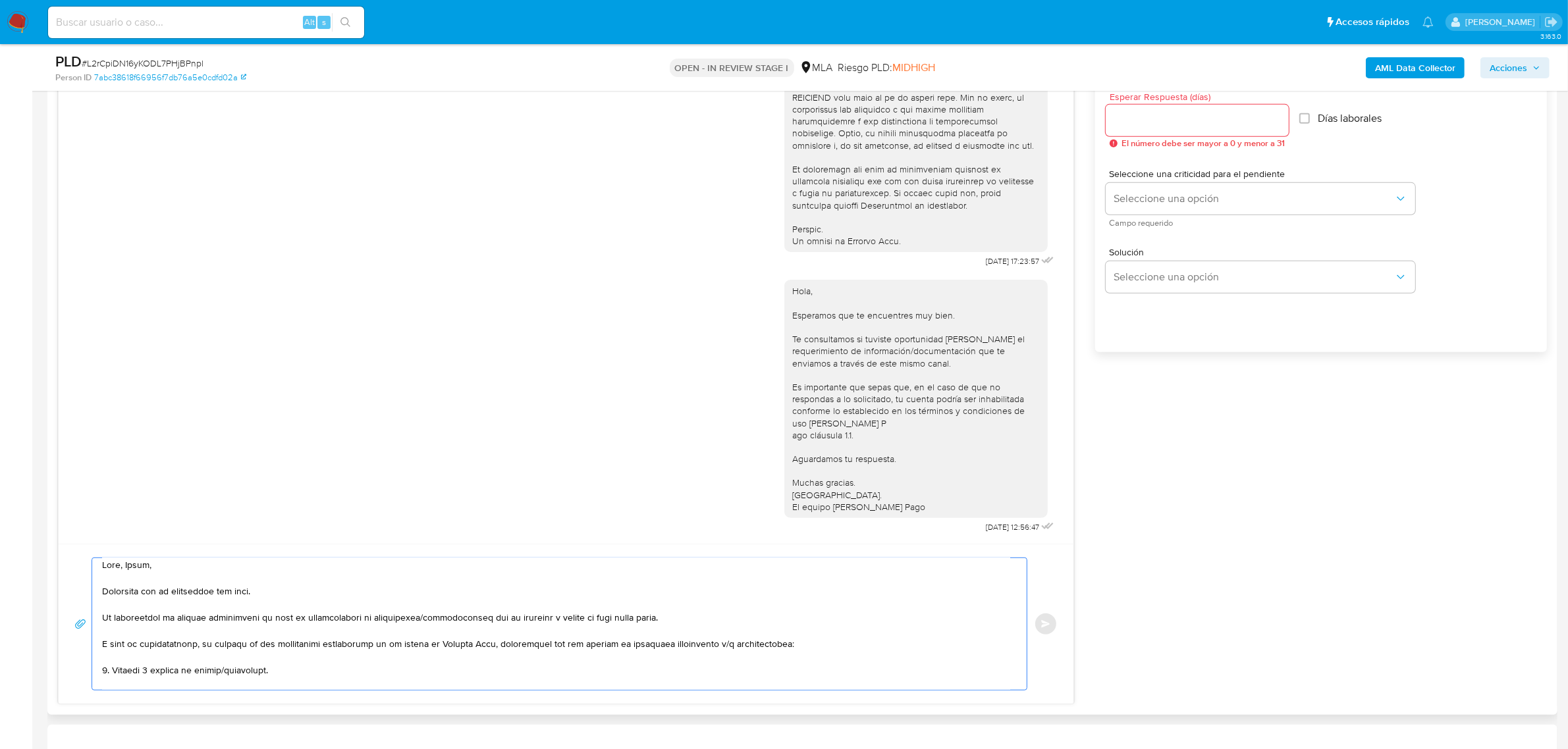
click at [206, 675] on textarea at bounding box center [556, 624] width 908 height 132
click at [247, 672] on textarea at bounding box center [556, 624] width 908 height 132
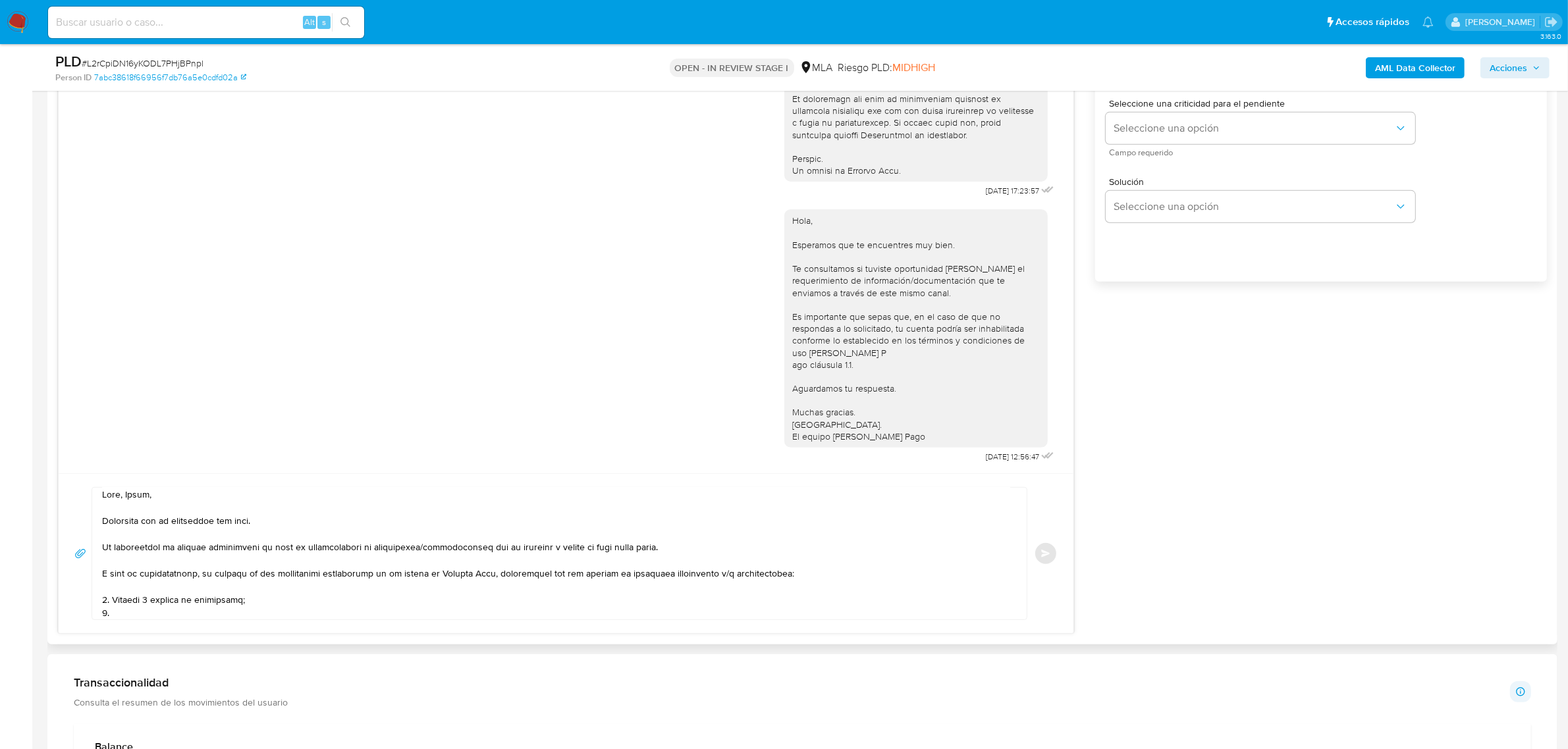
scroll to position [905, 0]
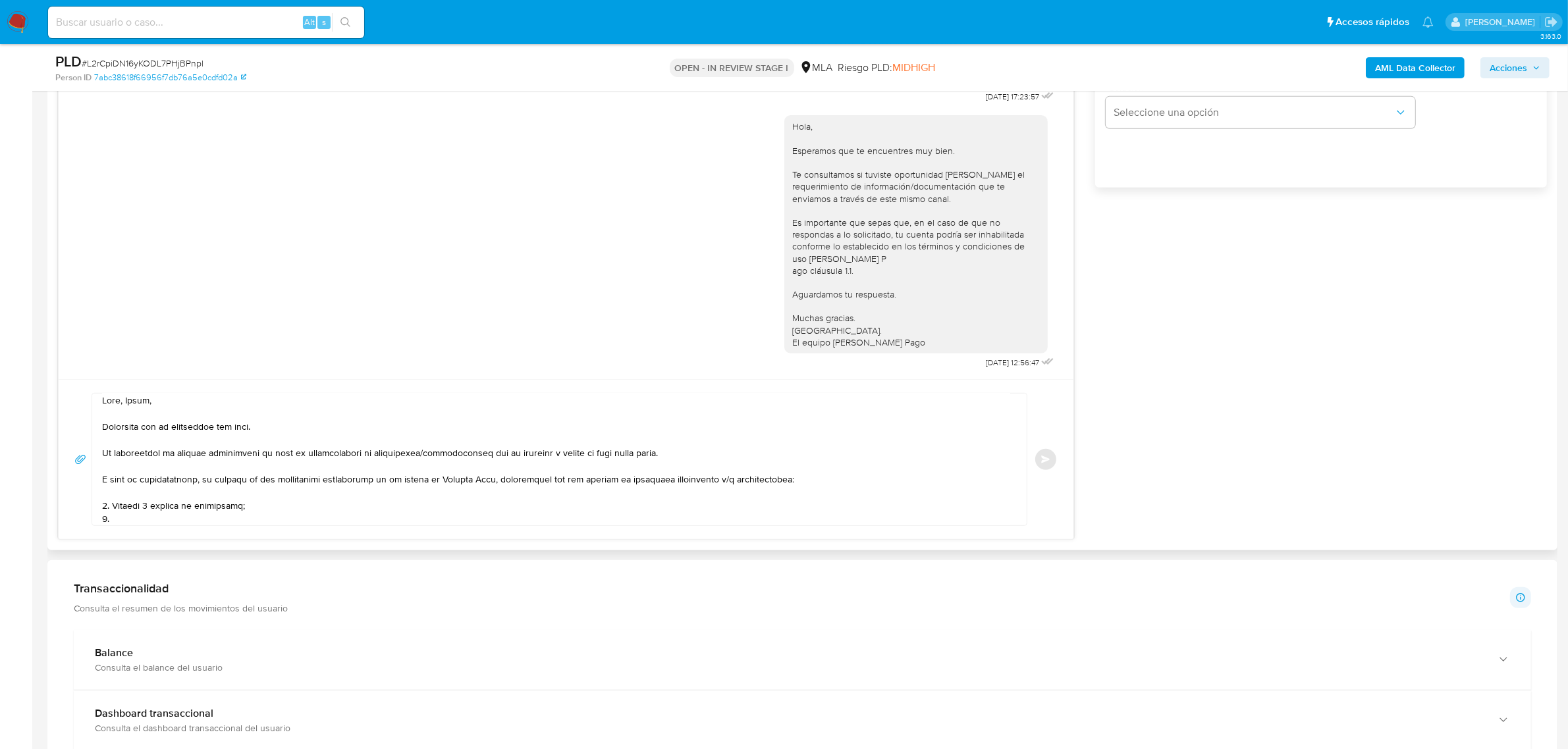
click at [139, 518] on textarea at bounding box center [556, 459] width 908 height 132
paste textarea "Detalle del motivo económico de las operaciones cursadas con las siguientes con…"
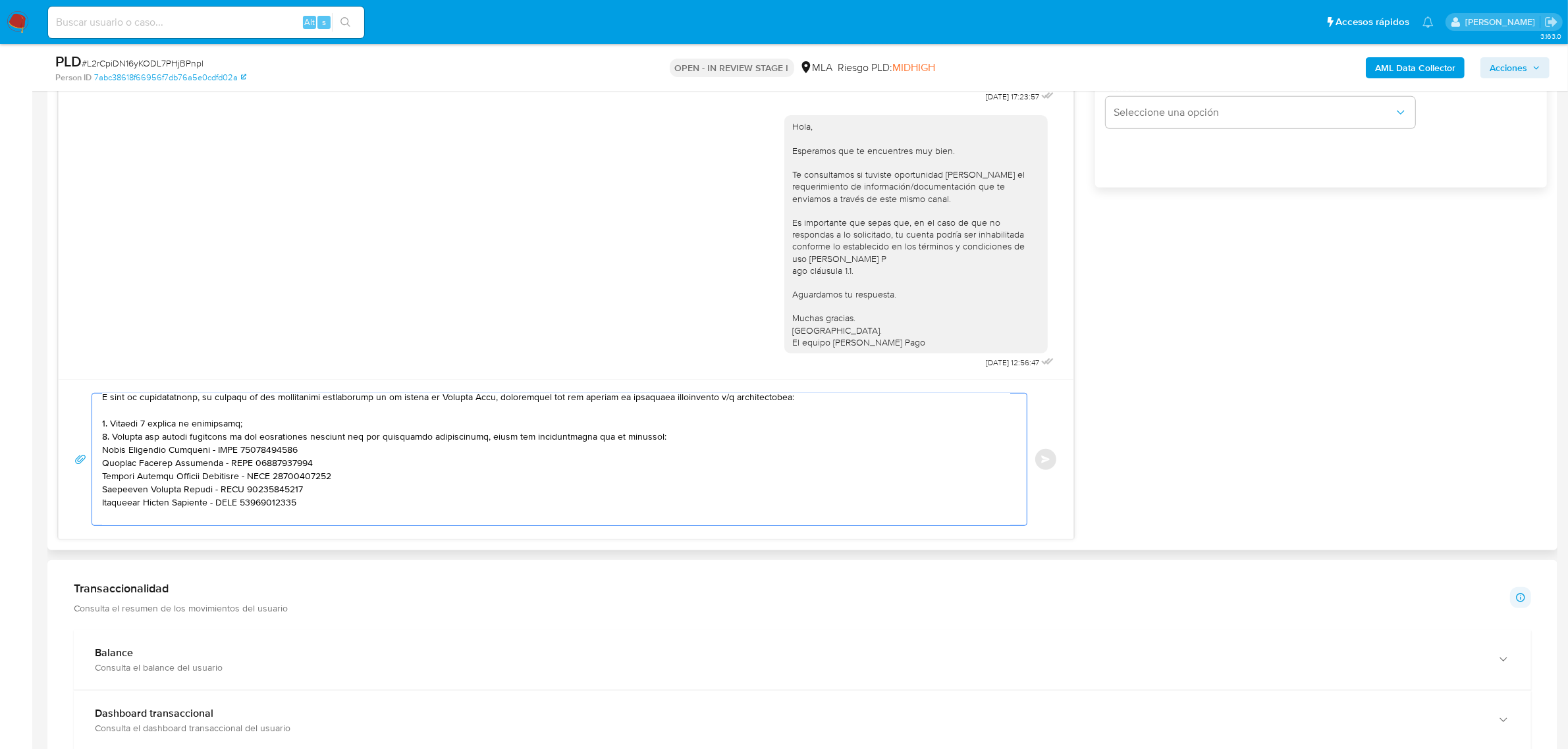
scroll to position [169, 0]
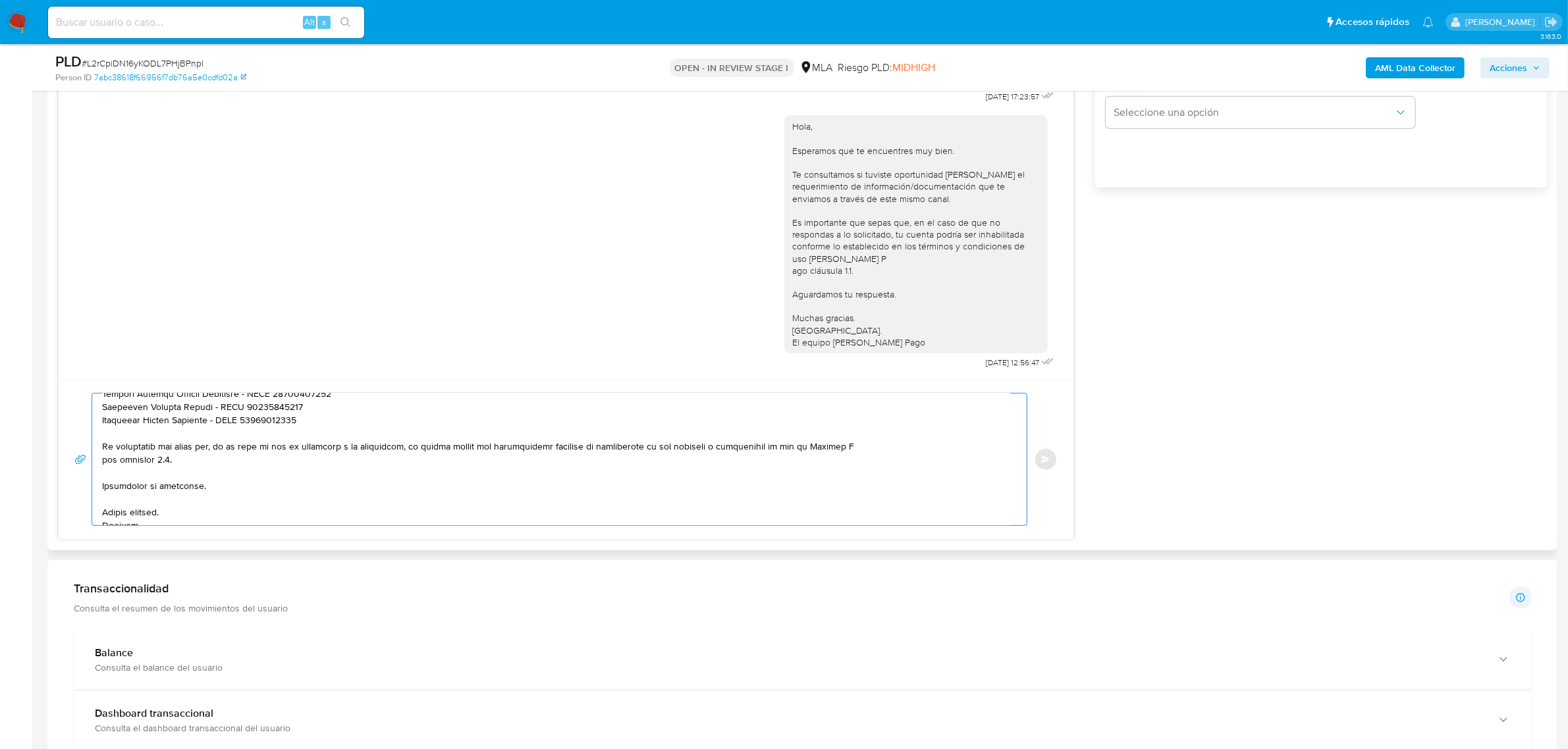
click at [884, 448] on textarea at bounding box center [556, 459] width 908 height 132
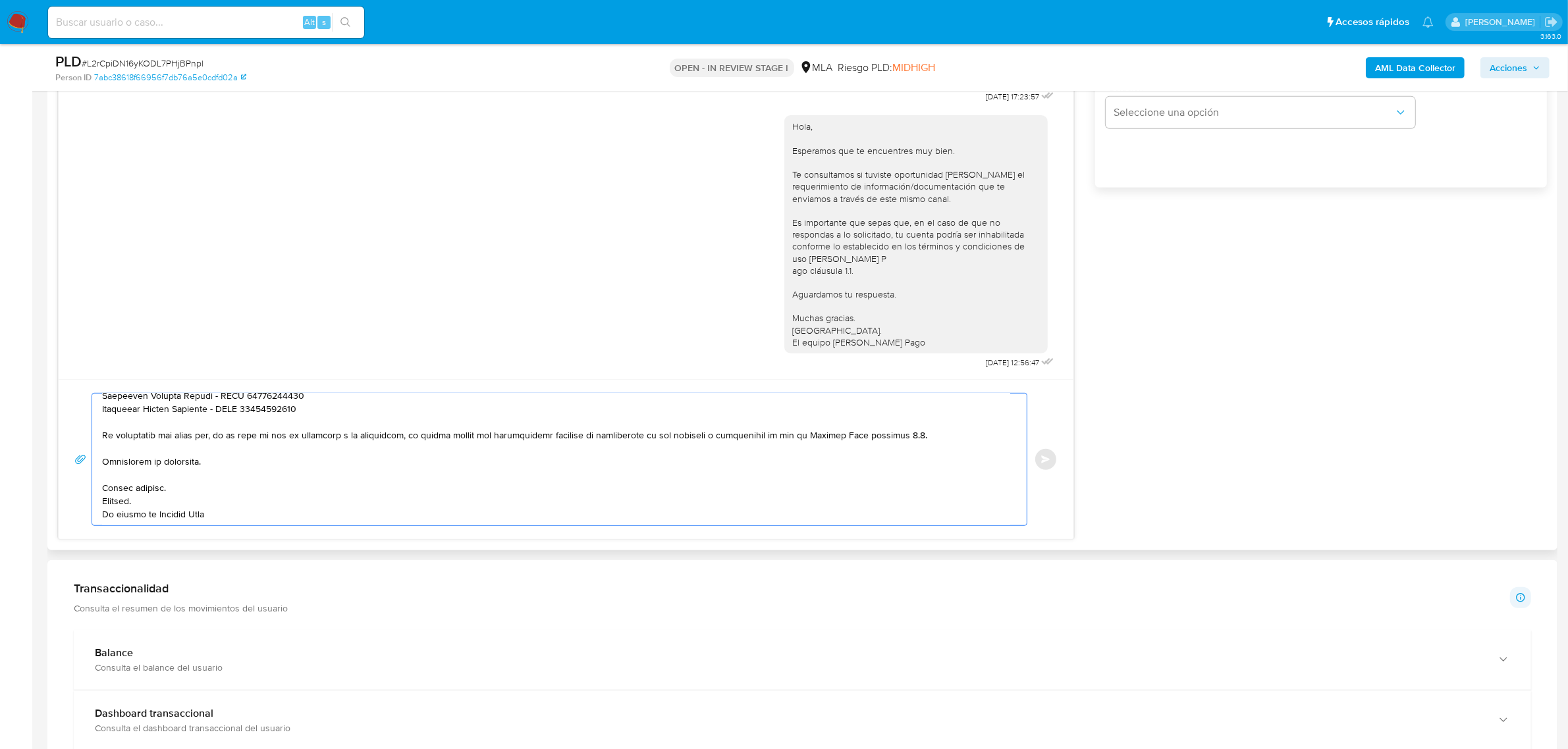
click at [225, 499] on textarea at bounding box center [556, 459] width 908 height 132
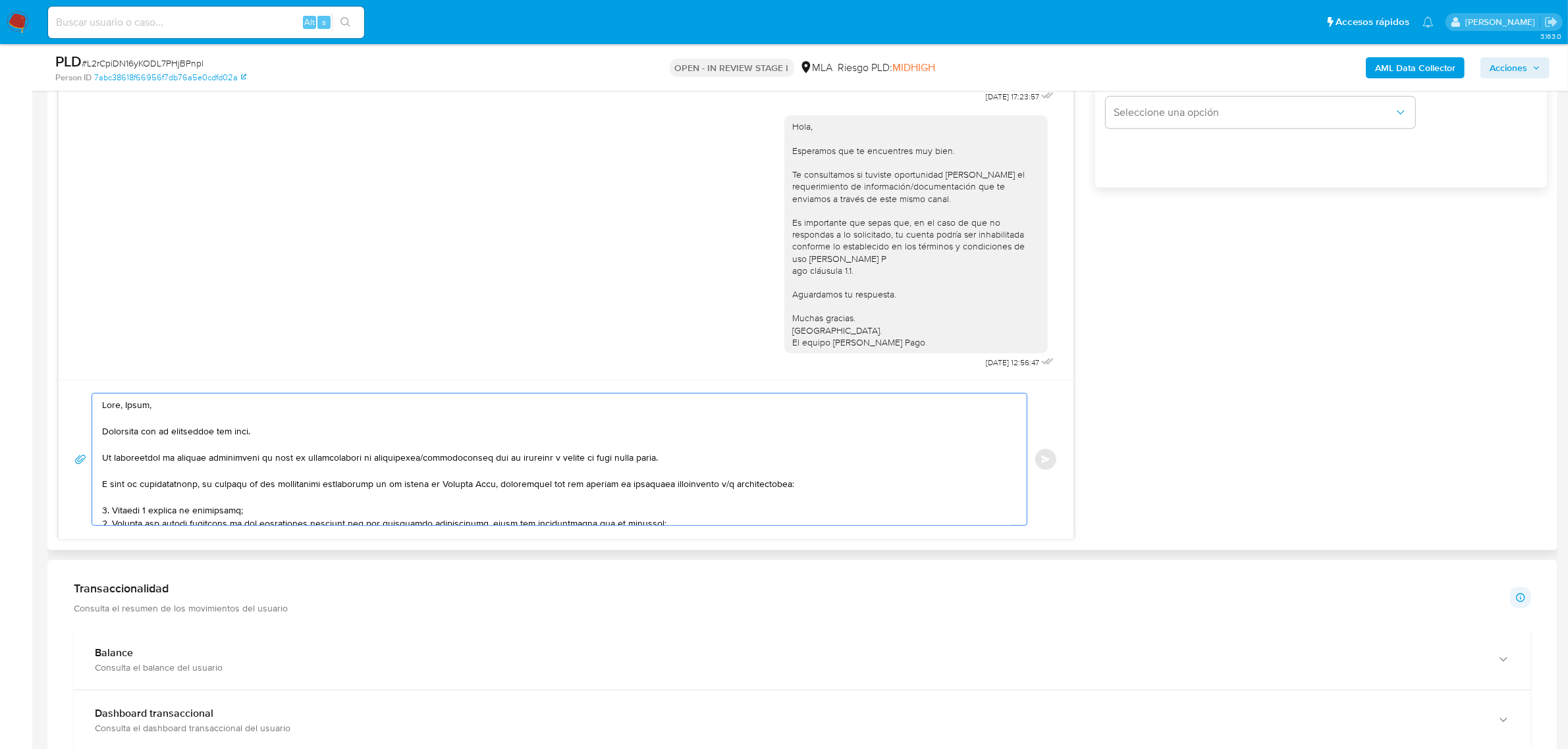
drag, startPoint x: 233, startPoint y: 517, endPoint x: 54, endPoint y: 277, distance: 299.4
click at [54, 277] on div "Historial CX Soluciones Chat Id Estado Fecha de creación Origen Proceso • 36766…" at bounding box center [802, 184] width 1510 height 732
click at [195, 435] on textarea at bounding box center [556, 459] width 908 height 132
click at [164, 410] on textarea at bounding box center [556, 459] width 908 height 132
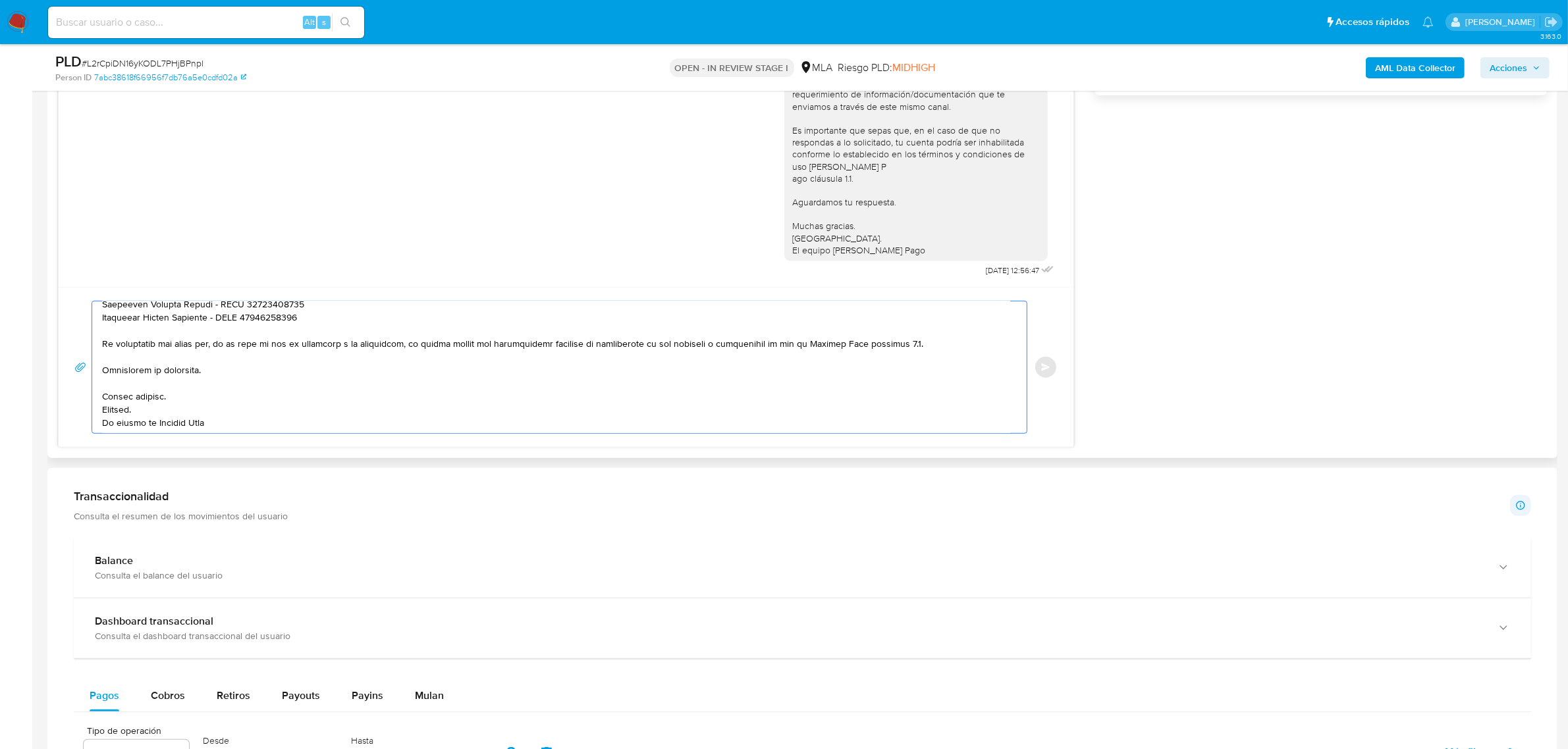
scroll to position [987, 0]
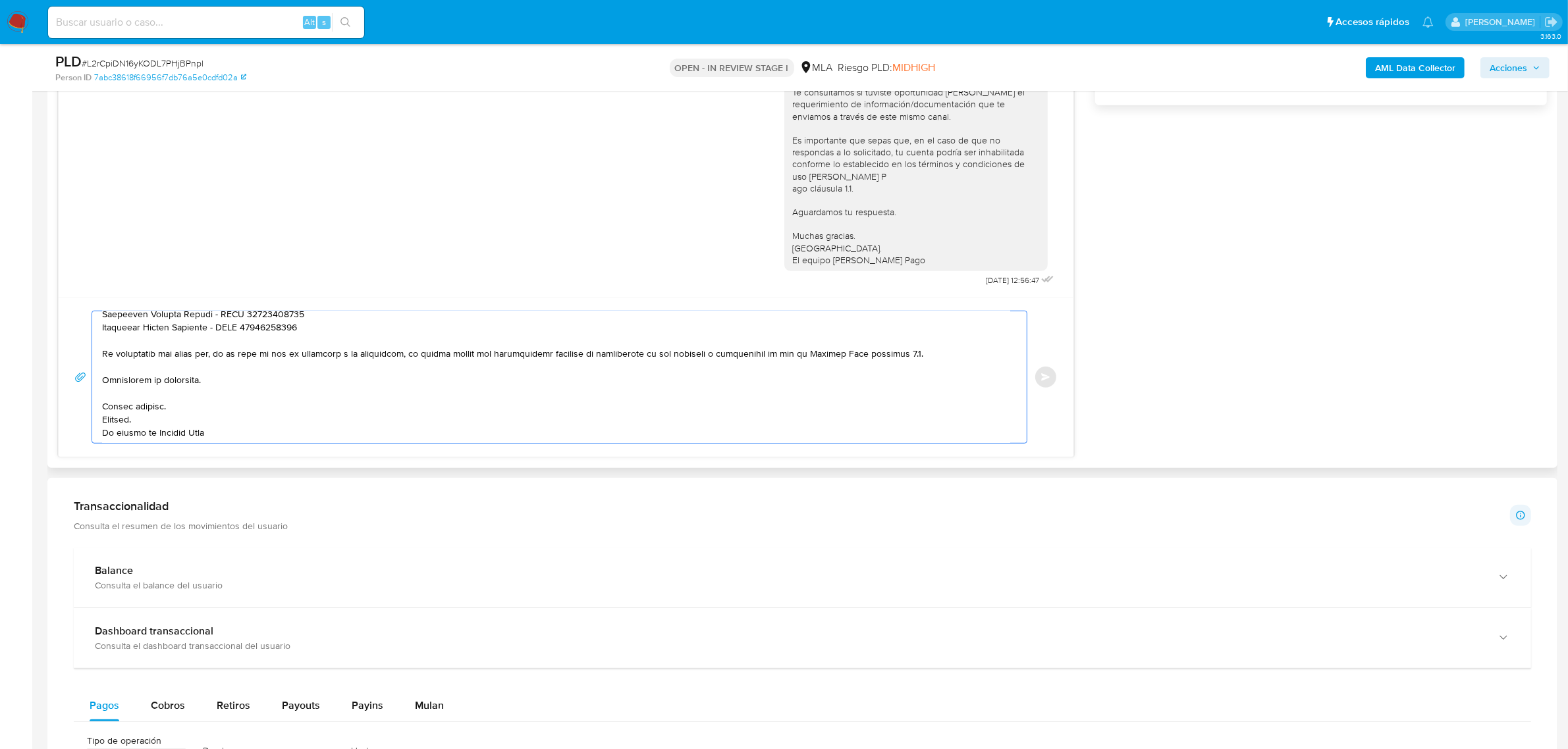
click at [226, 430] on textarea at bounding box center [556, 377] width 908 height 132
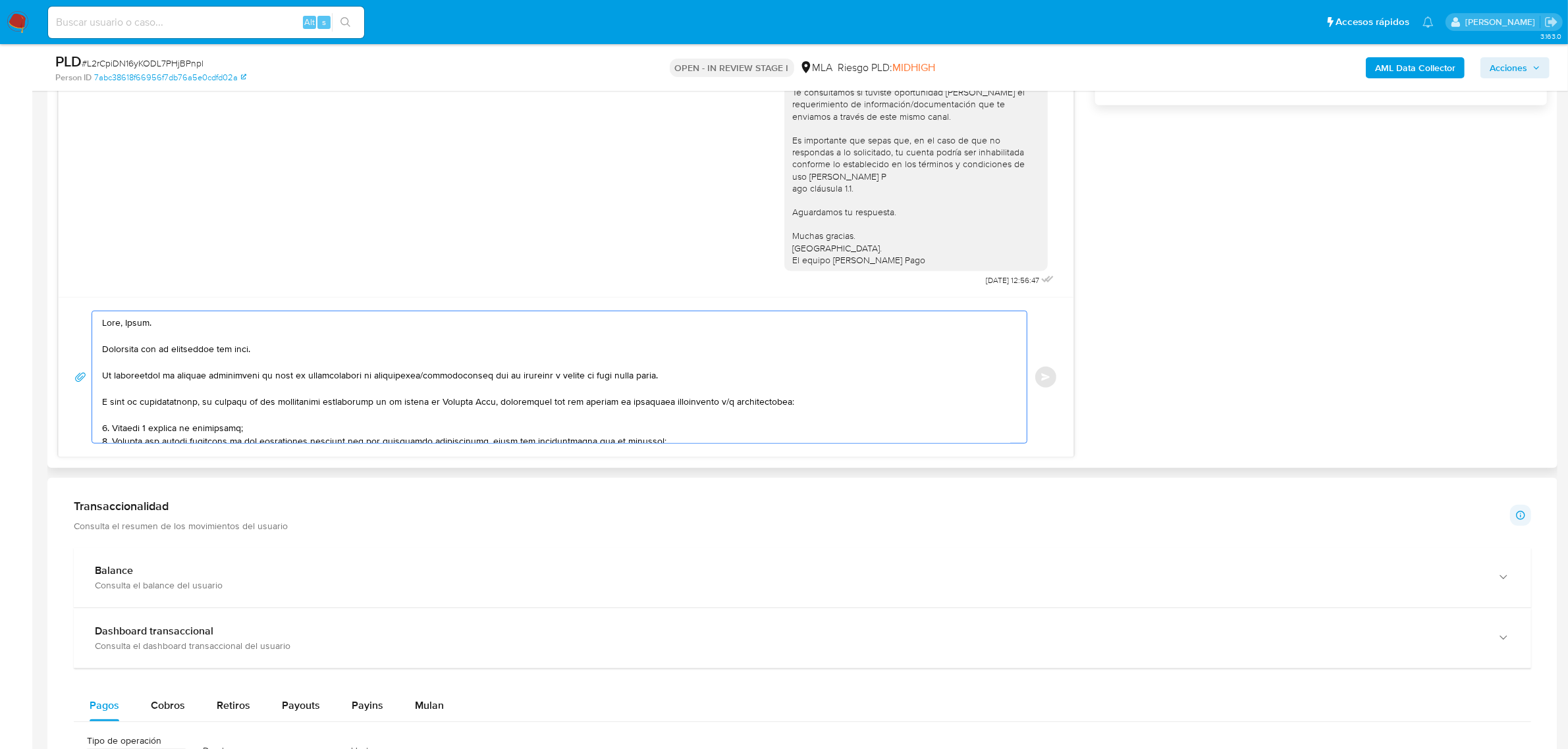
drag, startPoint x: 231, startPoint y: 436, endPoint x: 109, endPoint y: 191, distance: 273.7
click at [109, 191] on div "18/08/2025 17:23:57 Hola, Esperamos que te encuentres muy bien. Te consultamos …" at bounding box center [566, 123] width 1016 height 668
click at [141, 418] on textarea at bounding box center [556, 377] width 908 height 132
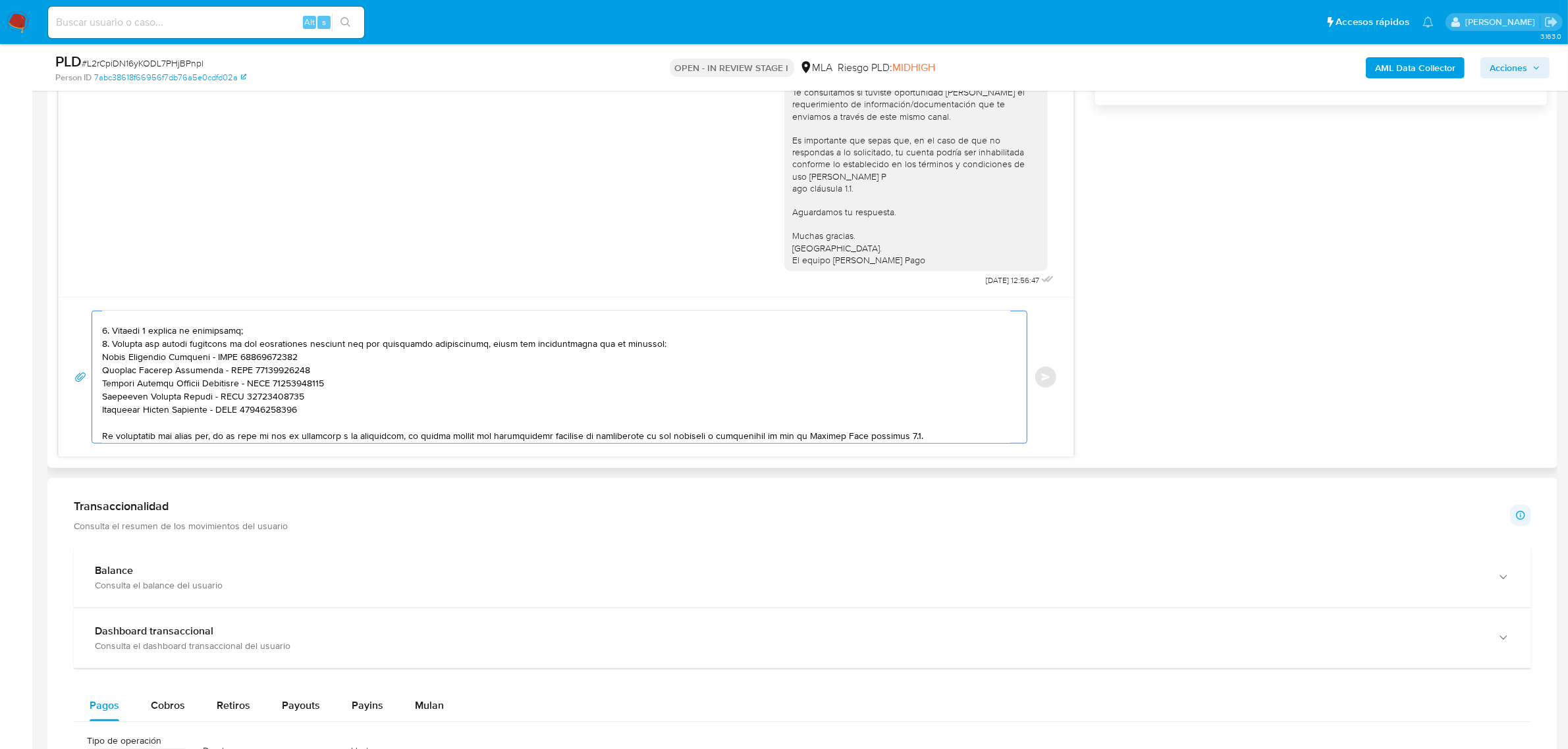
scroll to position [180, 0]
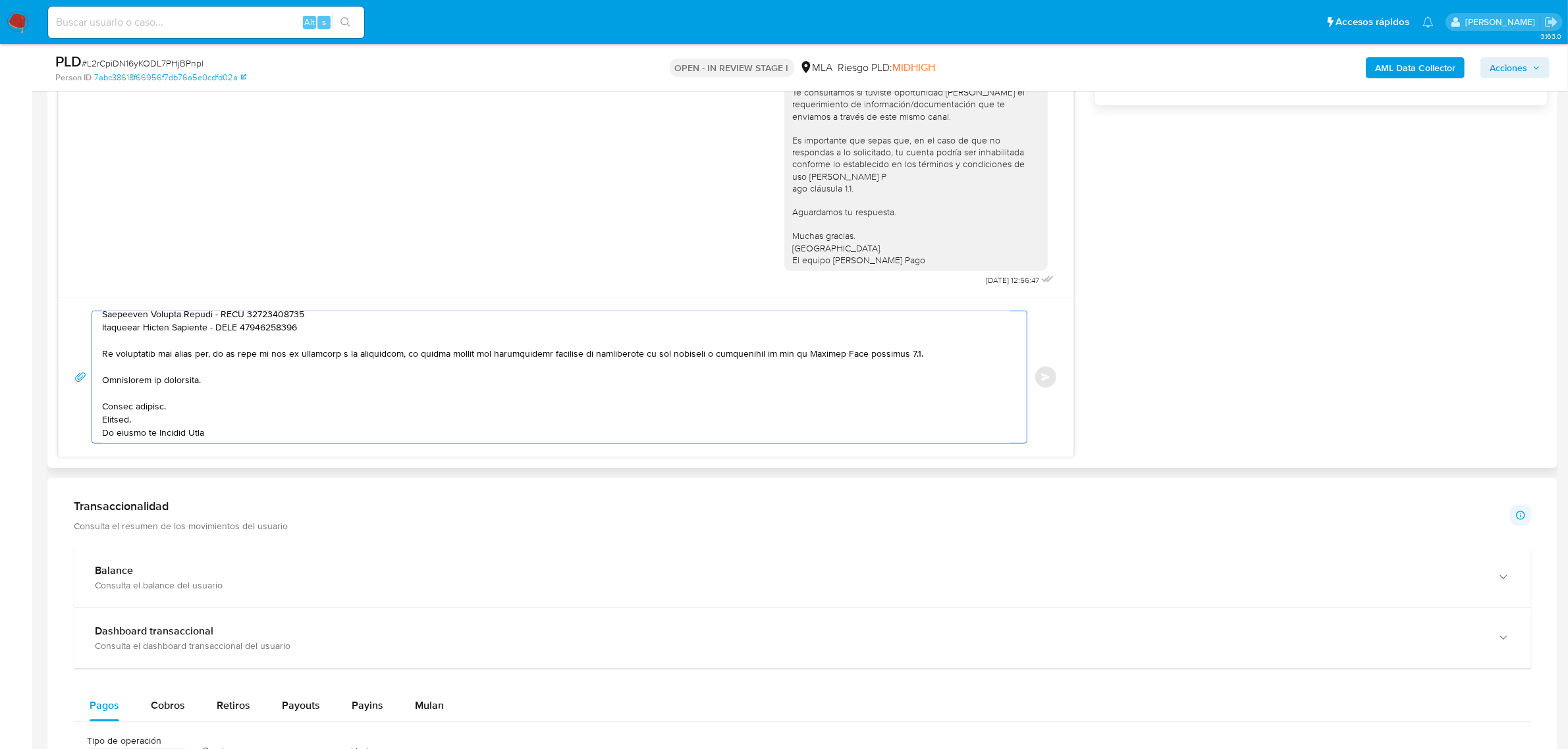
drag, startPoint x: 103, startPoint y: 326, endPoint x: 265, endPoint y: 438, distance: 196.9
click at [265, 438] on textarea at bounding box center [556, 377] width 908 height 132
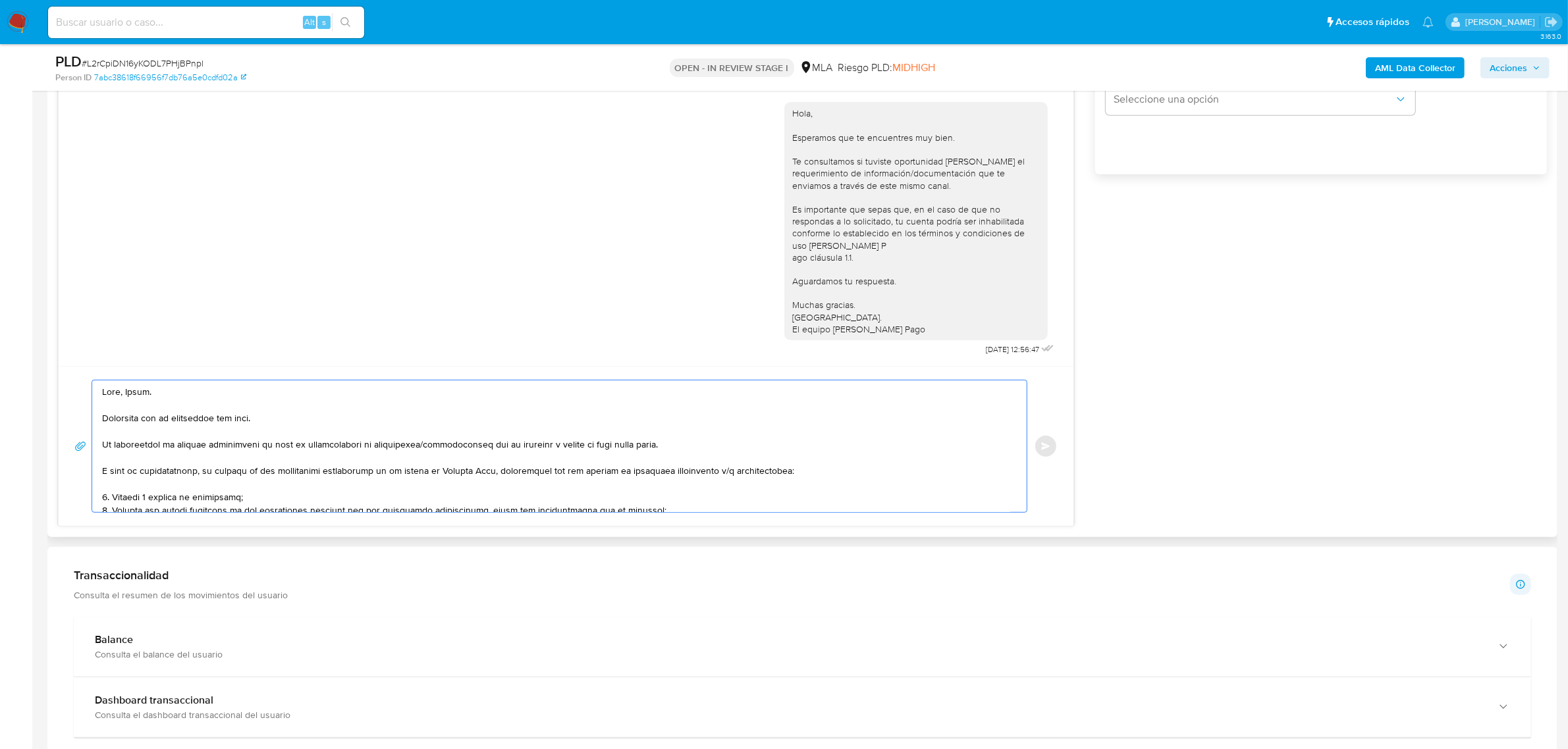
scroll to position [659, 0]
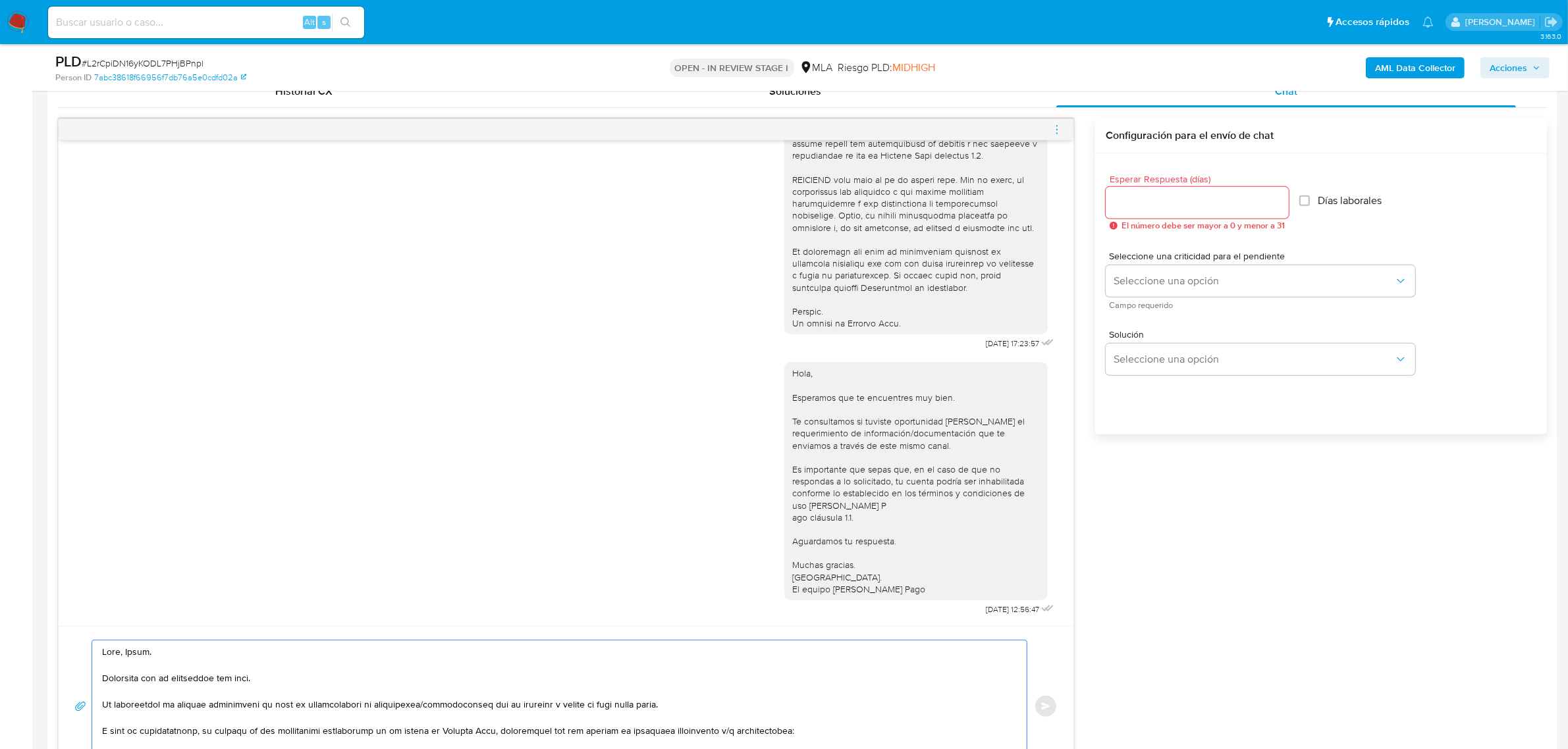
type textarea "Hola, Maria. Esperamos que te encuentres muy bien. Te consultamos si tuviste op…"
click at [1143, 199] on input "Esperar Respuesta (días)" at bounding box center [1197, 203] width 183 height 17
type input "1"
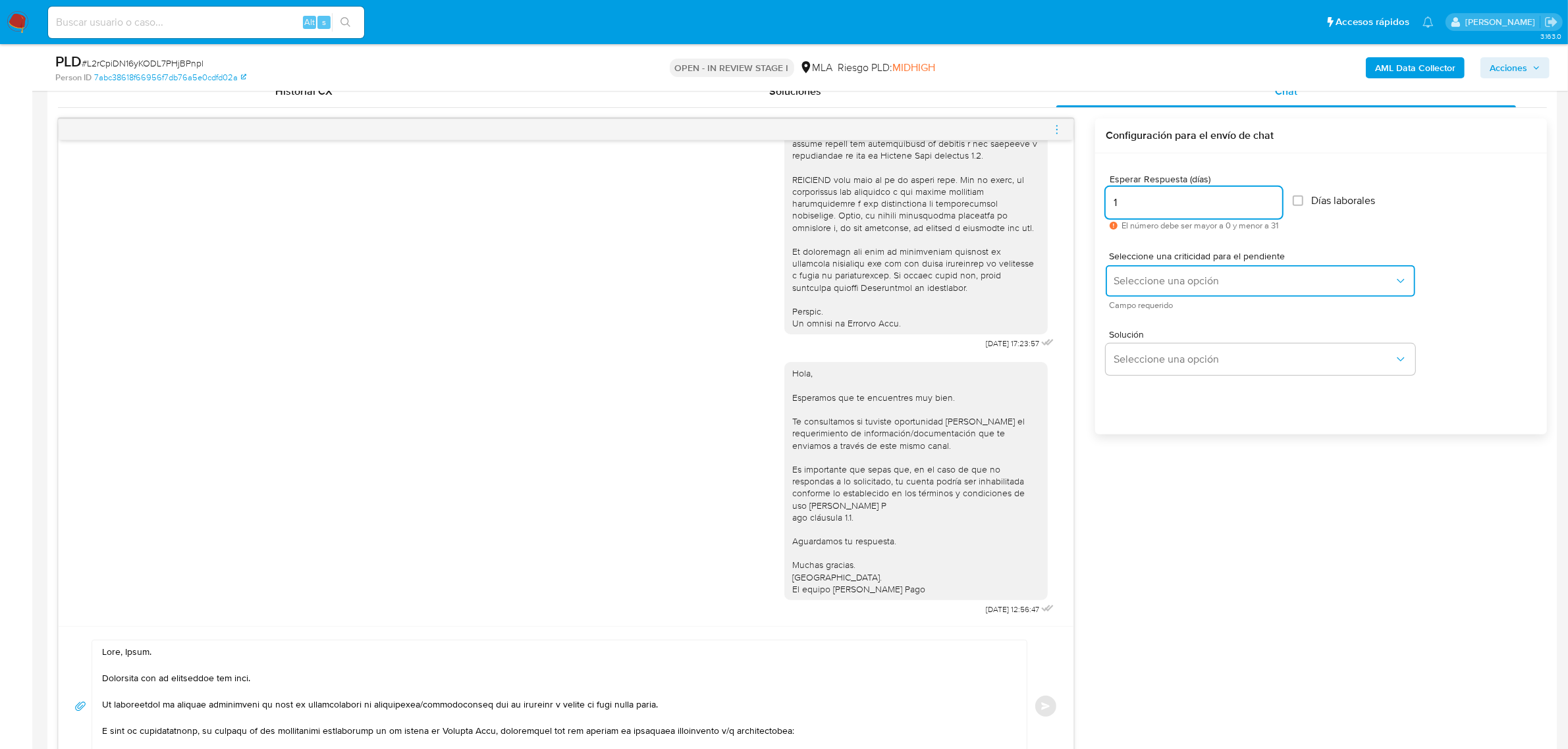
click at [1150, 284] on span "Seleccione una opción" at bounding box center [1254, 281] width 281 height 13
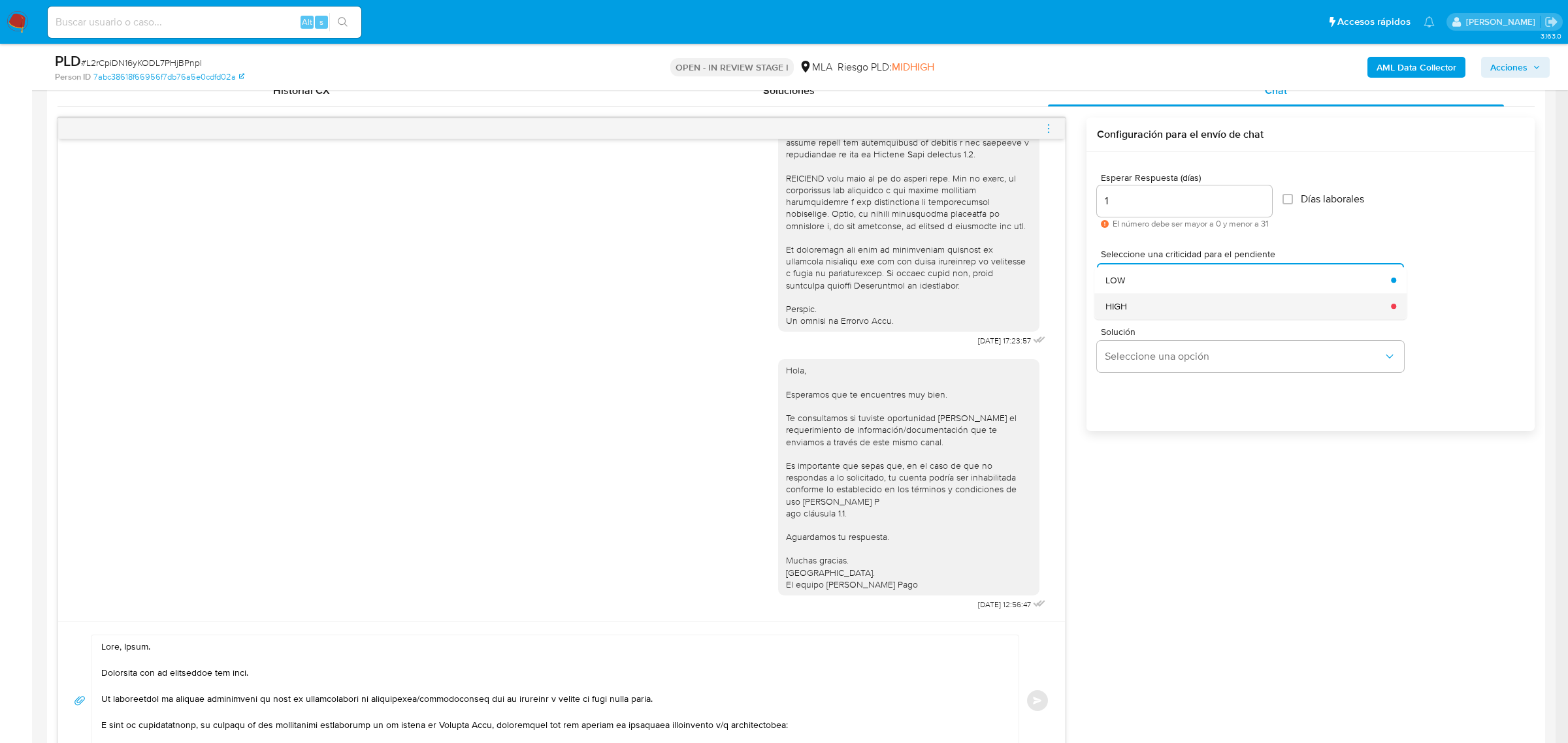
click at [1146, 304] on div "HIGH" at bounding box center [1244, 305] width 279 height 26
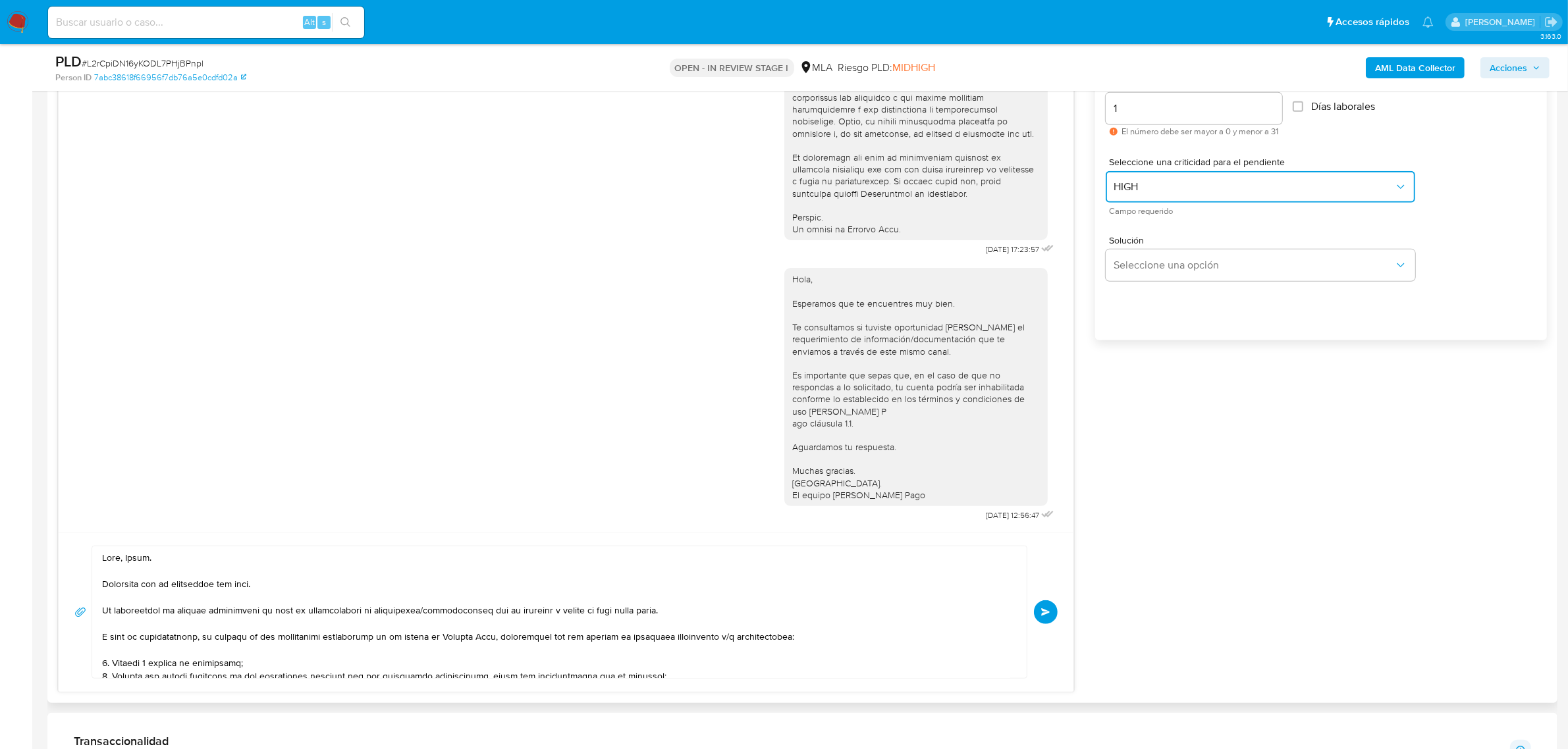
scroll to position [987, 0]
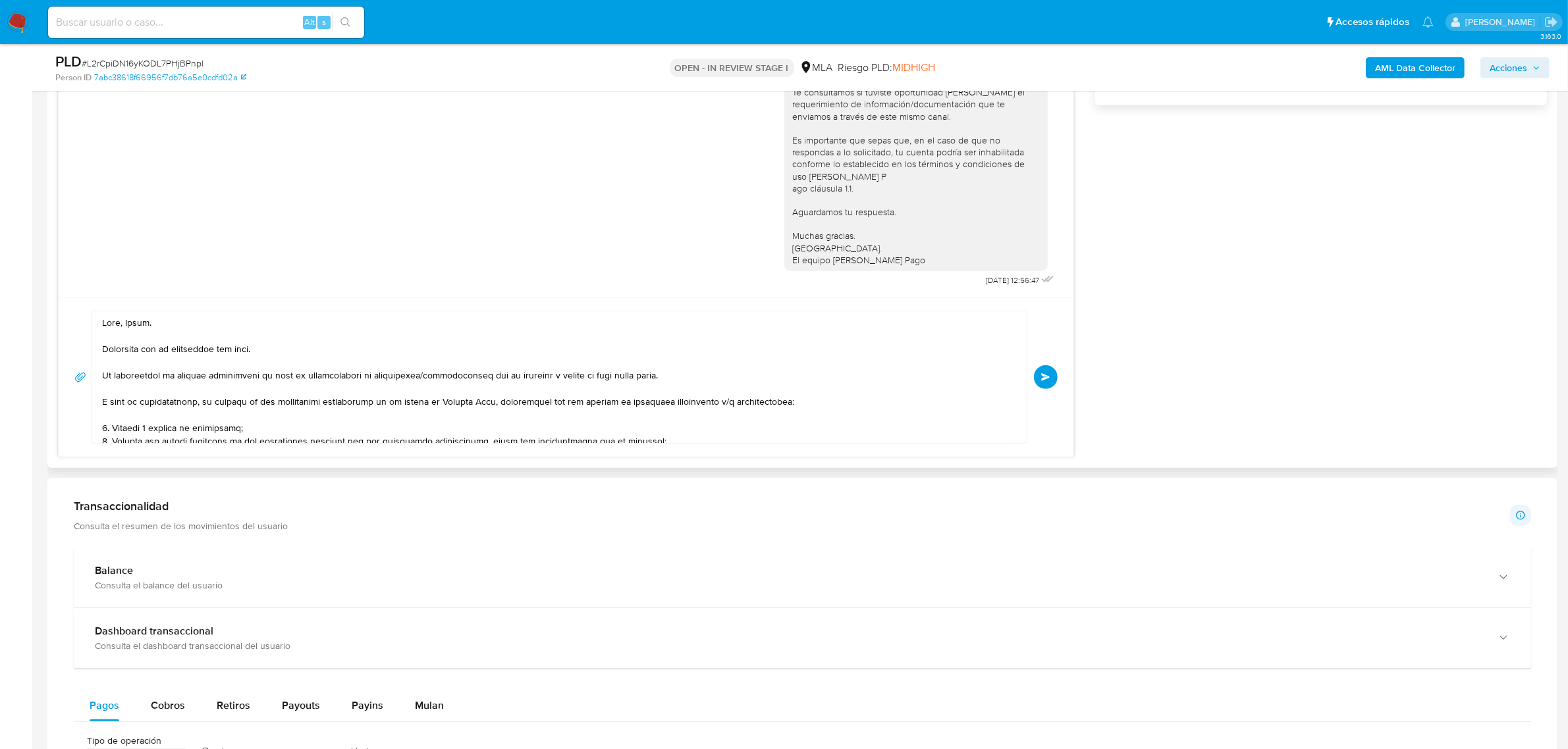
click at [1046, 379] on span "Enviar" at bounding box center [1046, 377] width 10 height 8
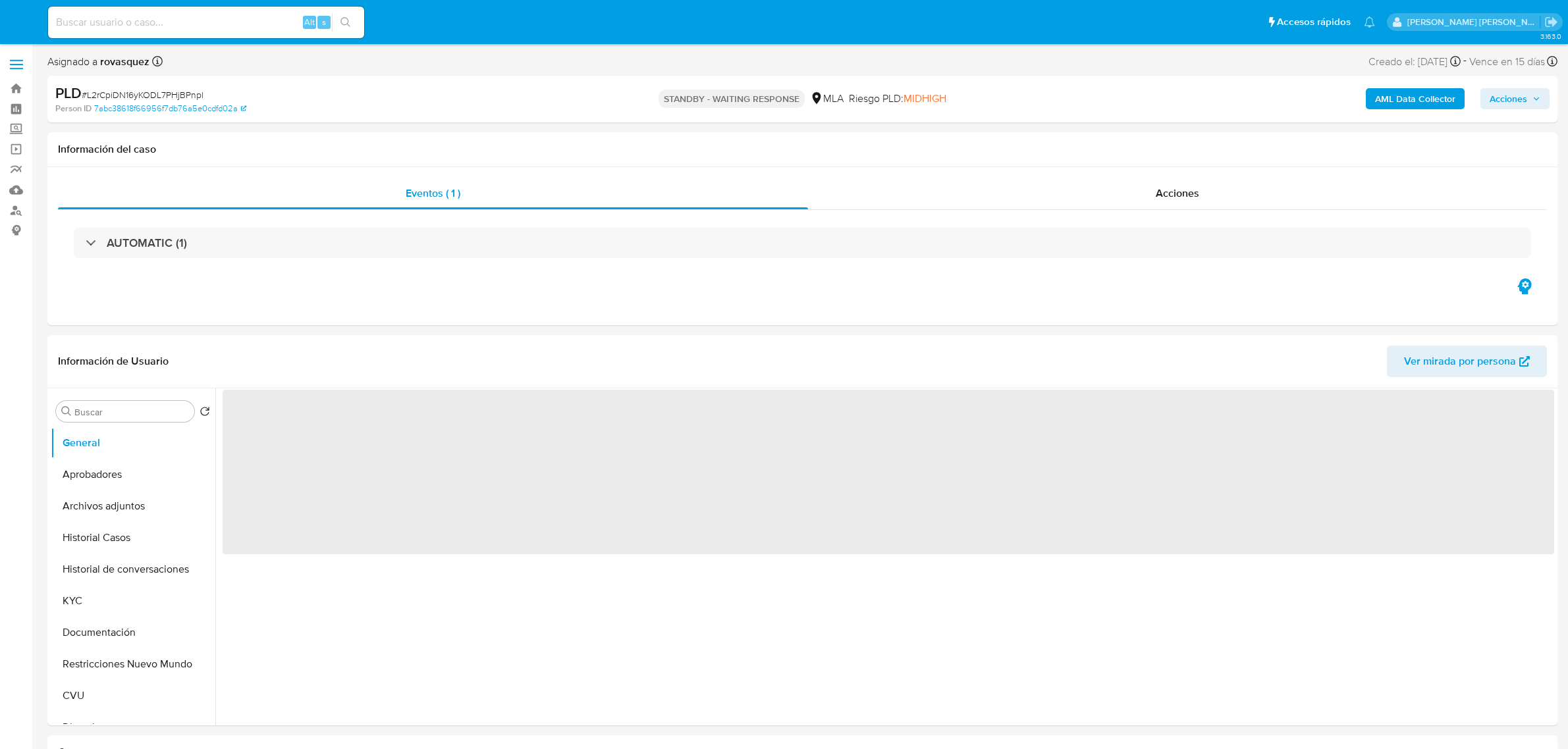
select select "10"
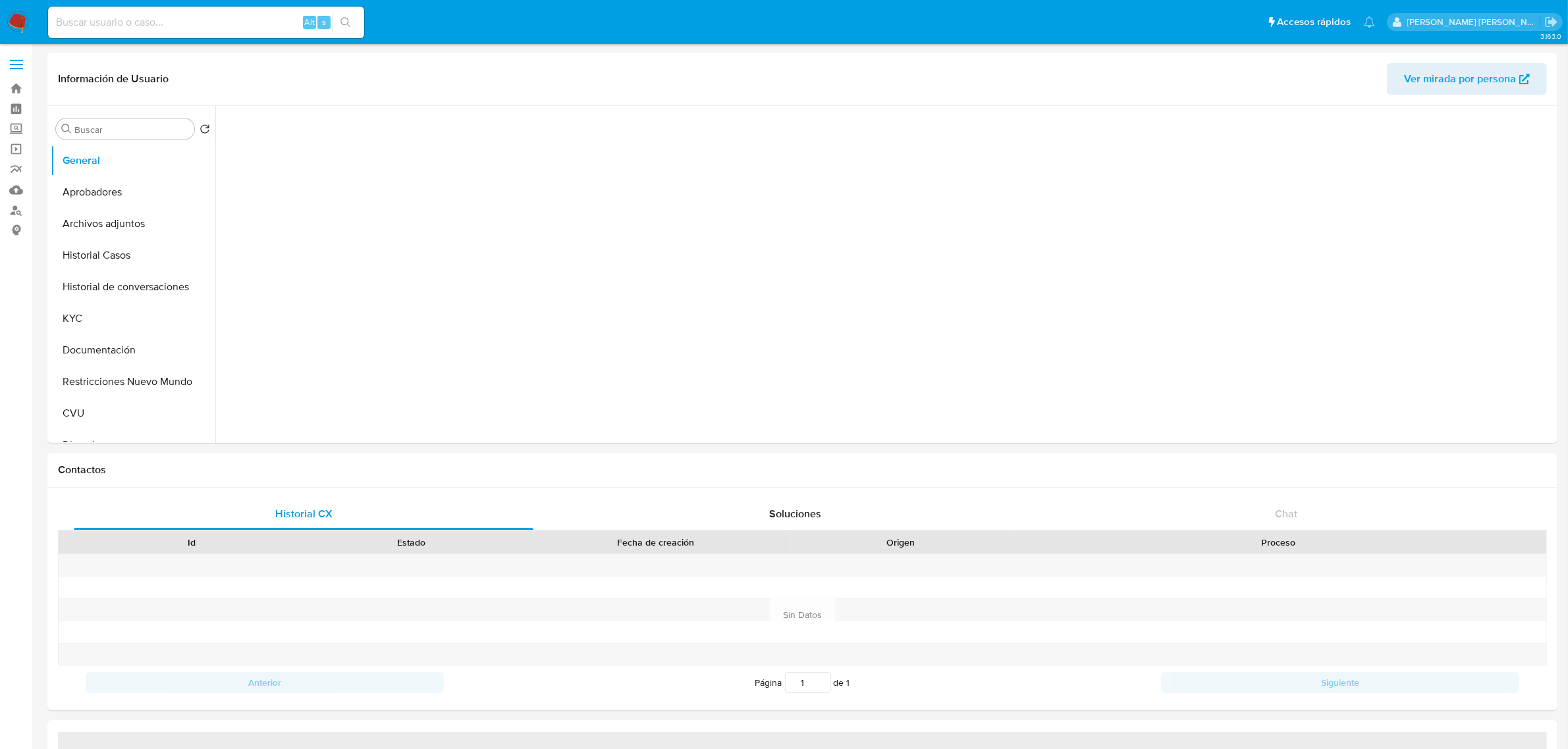
select select "10"
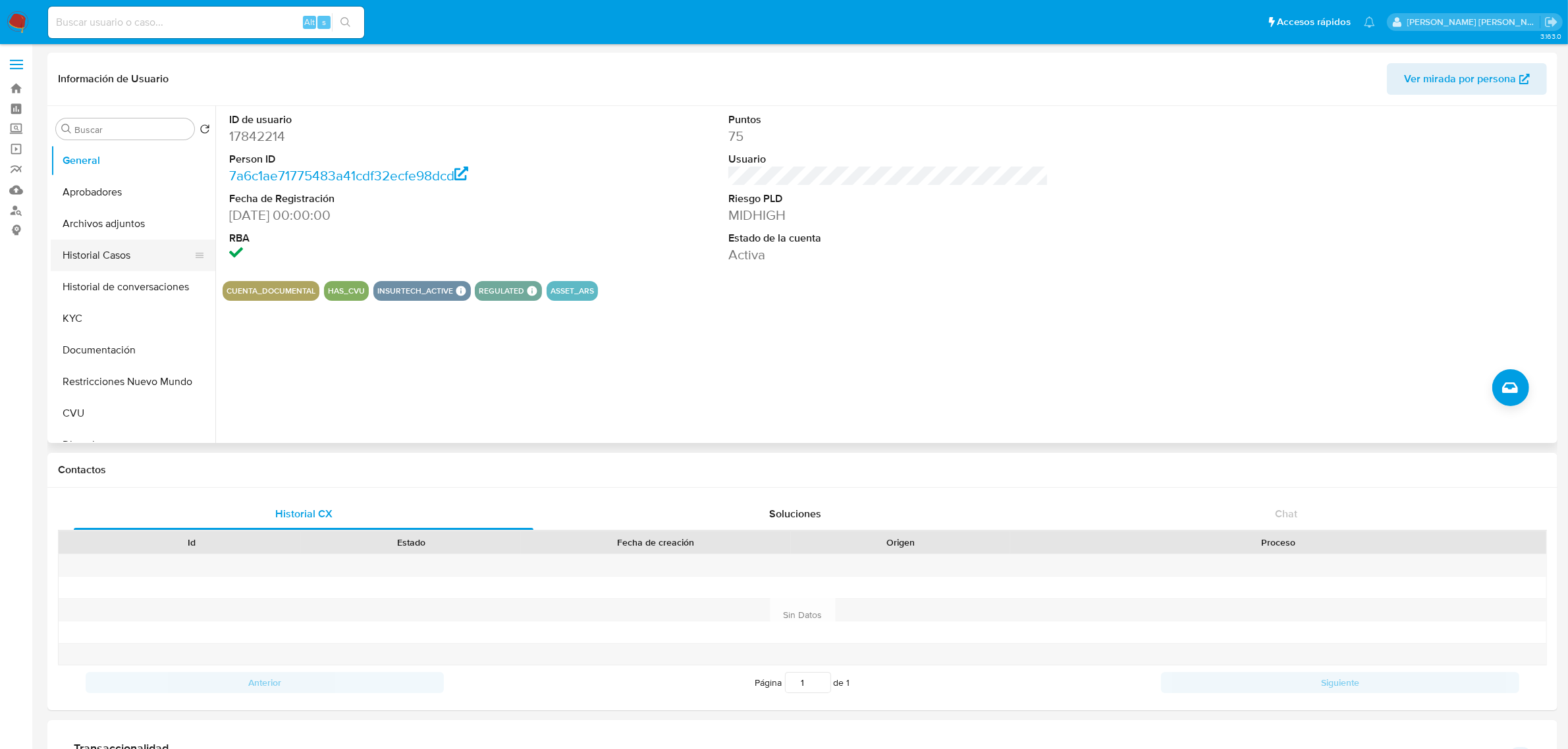
drag, startPoint x: 123, startPoint y: 258, endPoint x: 210, endPoint y: 268, distance: 87.6
click at [123, 258] on button "Historial Casos" at bounding box center [128, 255] width 154 height 32
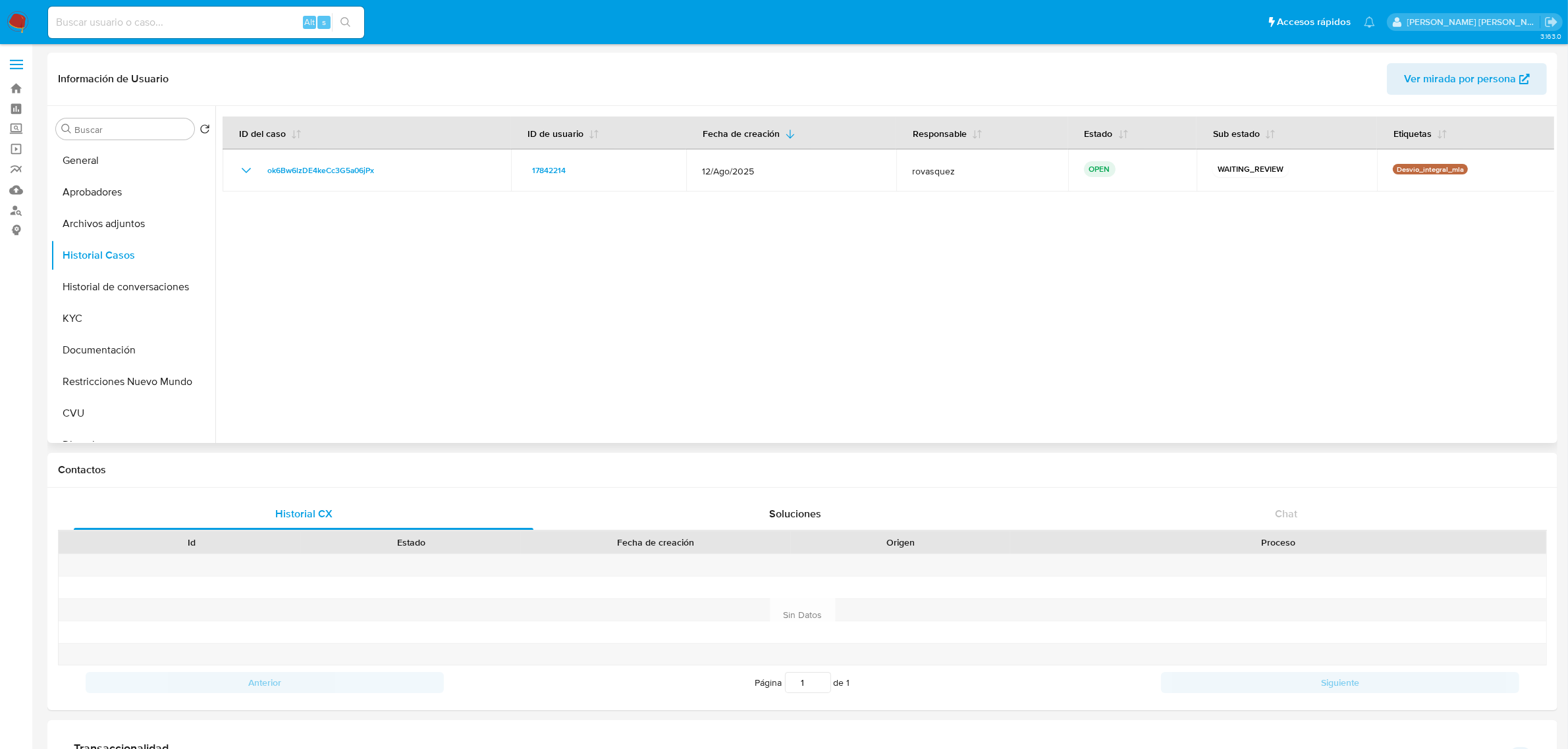
drag, startPoint x: 408, startPoint y: 301, endPoint x: 406, endPoint y: 280, distance: 21.1
click at [408, 302] on div at bounding box center [885, 274] width 1339 height 337
click at [93, 219] on button "Archivos adjuntos" at bounding box center [128, 223] width 154 height 32
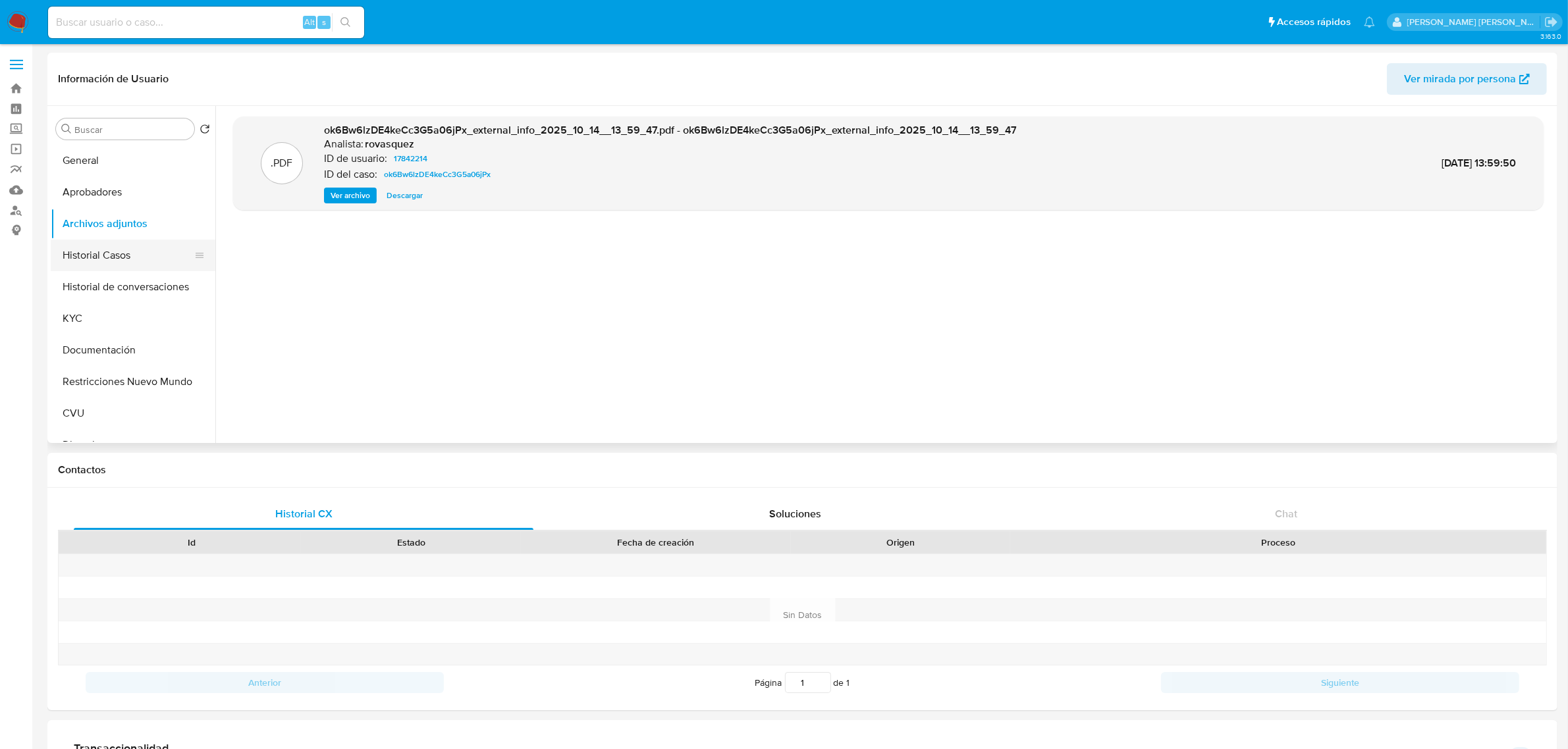
click at [95, 264] on button "Historial Casos" at bounding box center [128, 255] width 154 height 32
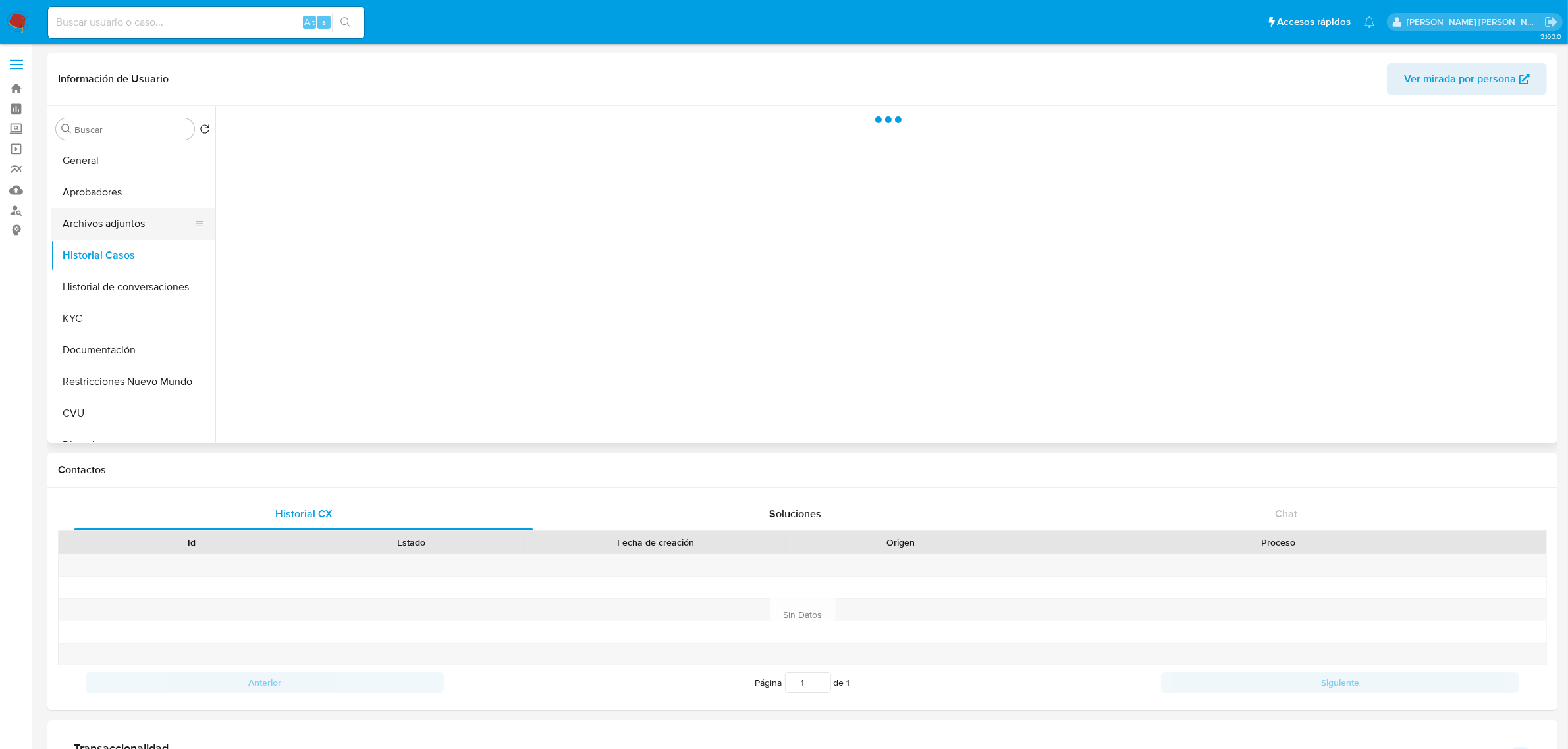
click at [112, 222] on button "Archivos adjuntos" at bounding box center [128, 223] width 154 height 32
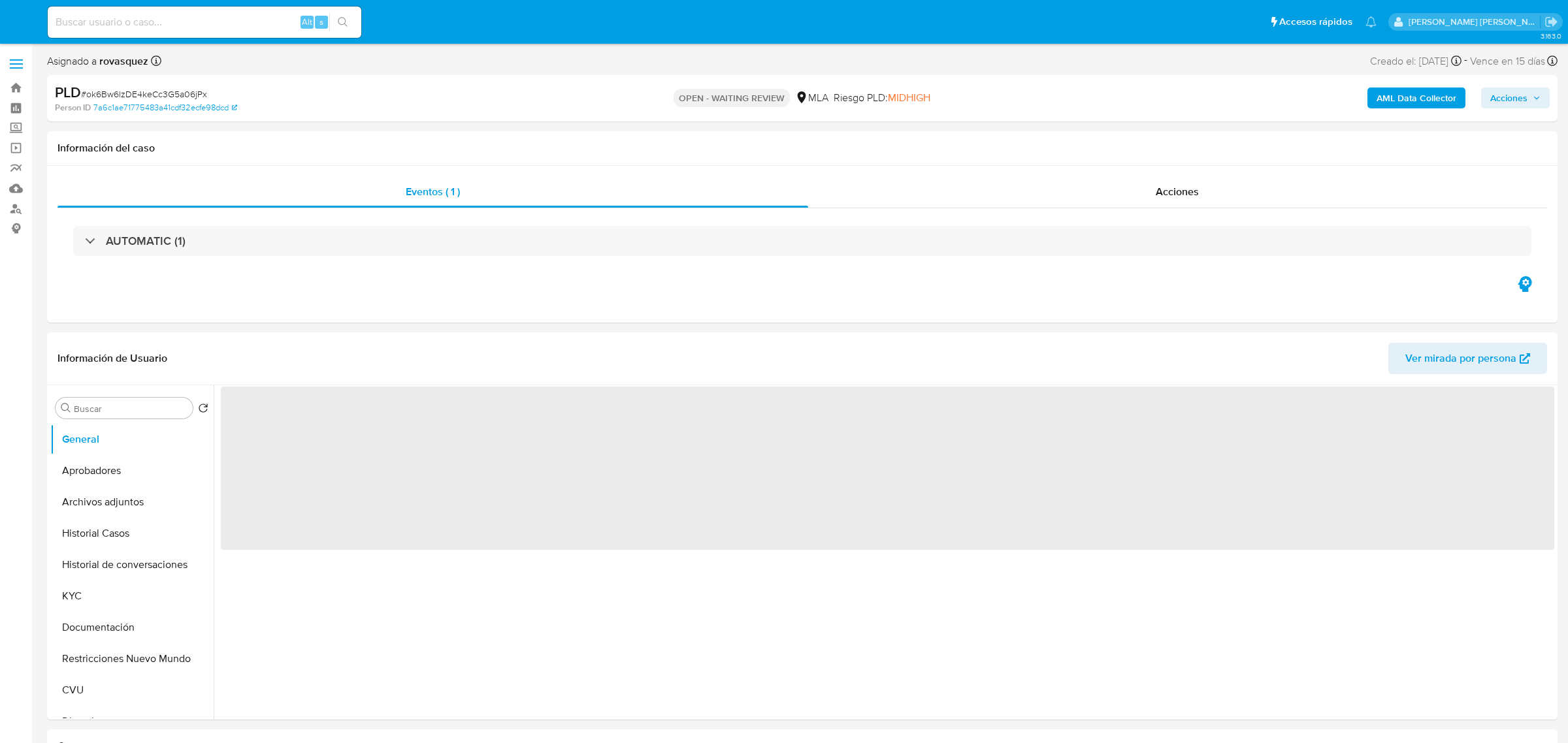
select select "10"
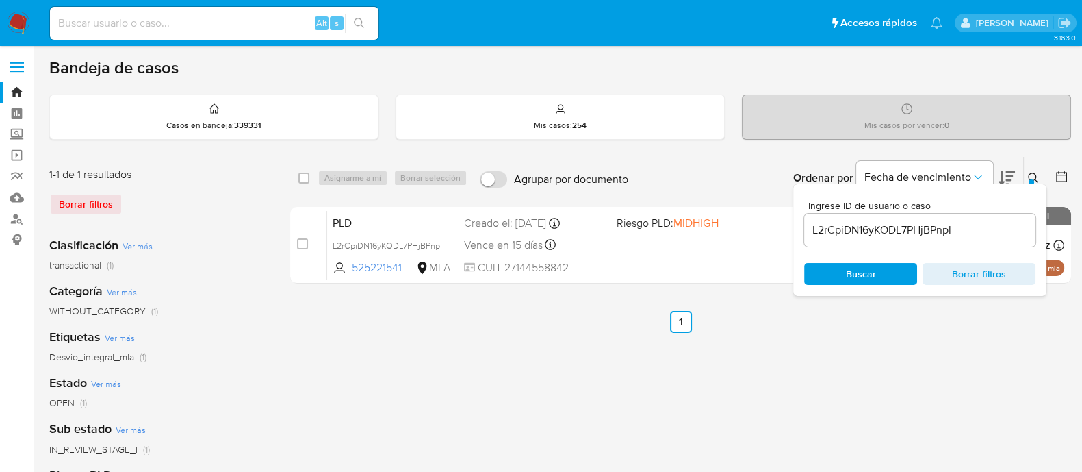
click at [906, 229] on input "L2rCpiDN16yKODL7PHjBPnpl" at bounding box center [919, 230] width 231 height 18
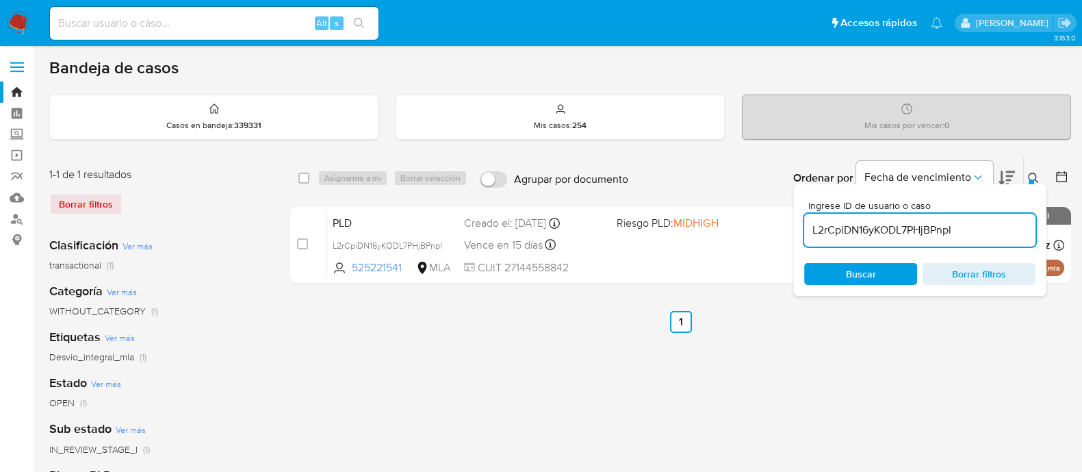
click at [906, 229] on input "L2rCpiDN16yKODL7PHjBPnpl" at bounding box center [919, 230] width 231 height 18
paste input "ok6Bw6lzDE4keCc3G5a06jPx"
type input "ok6Bw6lzDE4keCc3G5a06jPx"
click at [873, 272] on span "Buscar" at bounding box center [861, 274] width 30 height 22
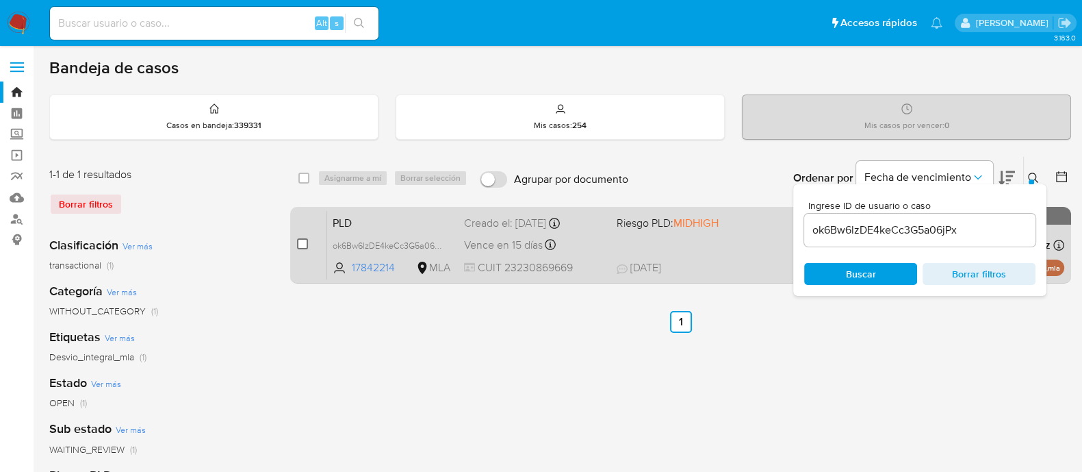
click at [298, 247] on input "checkbox" at bounding box center [302, 243] width 11 height 11
checkbox input "true"
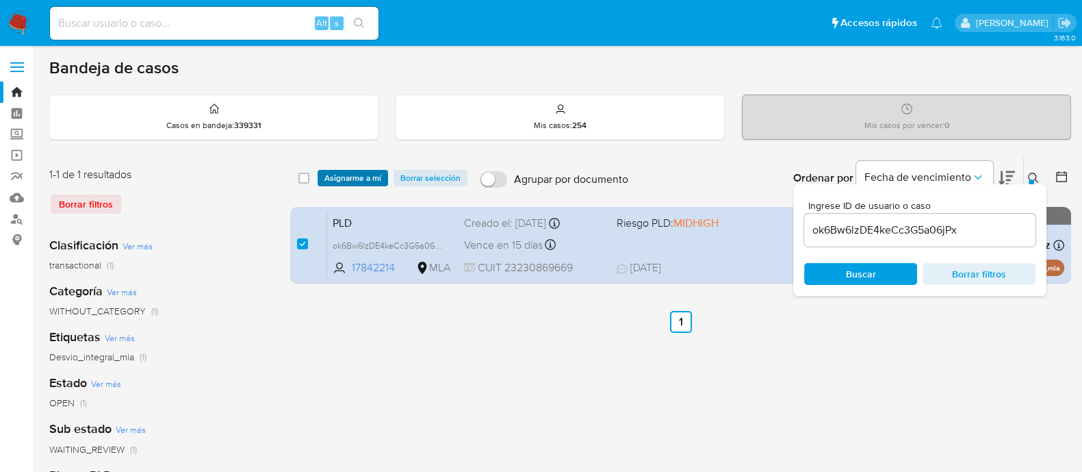
click at [359, 179] on span "Asignarme a mí" at bounding box center [352, 178] width 57 height 14
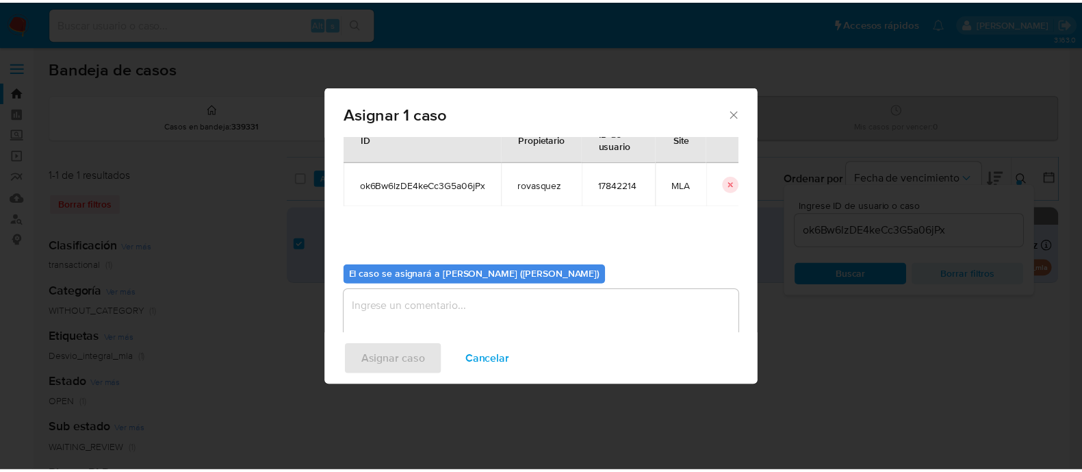
scroll to position [71, 0]
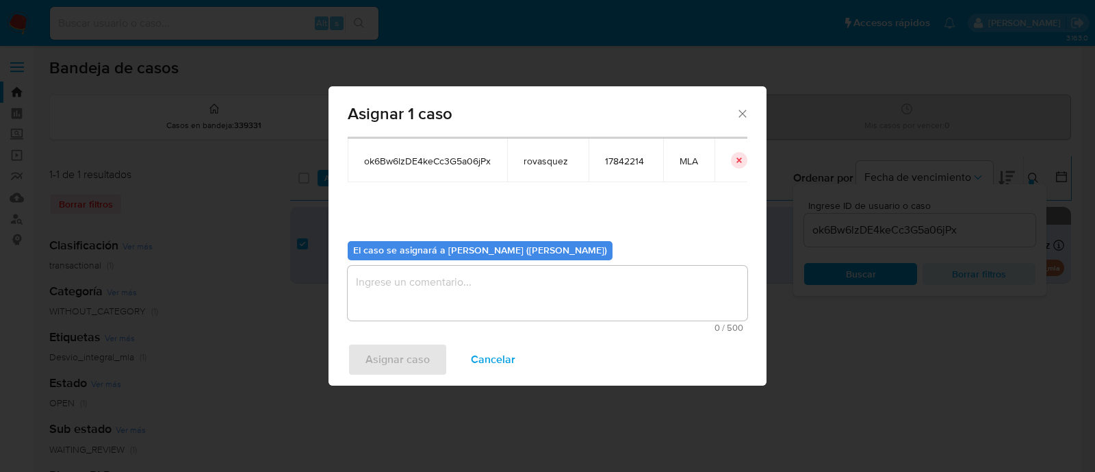
click at [468, 299] on textarea "assign-modal" at bounding box center [548, 293] width 400 height 55
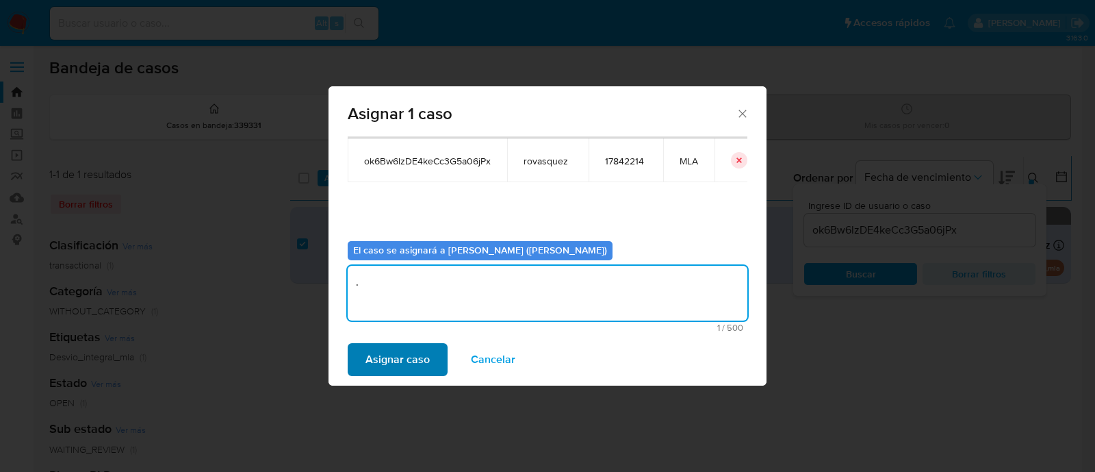
type textarea "."
click at [394, 354] on span "Asignar caso" at bounding box center [398, 359] width 64 height 30
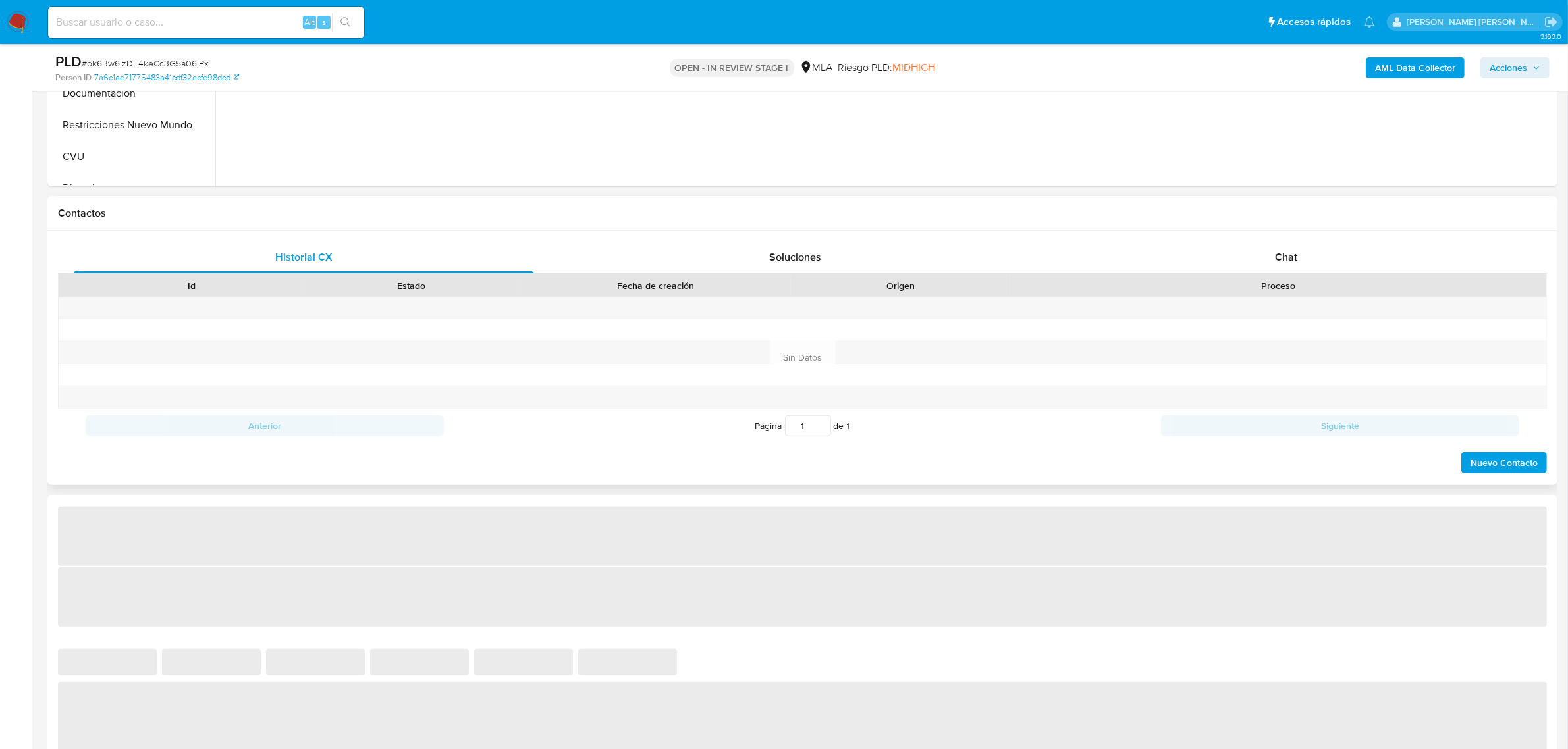
scroll to position [493, 0]
select select "10"
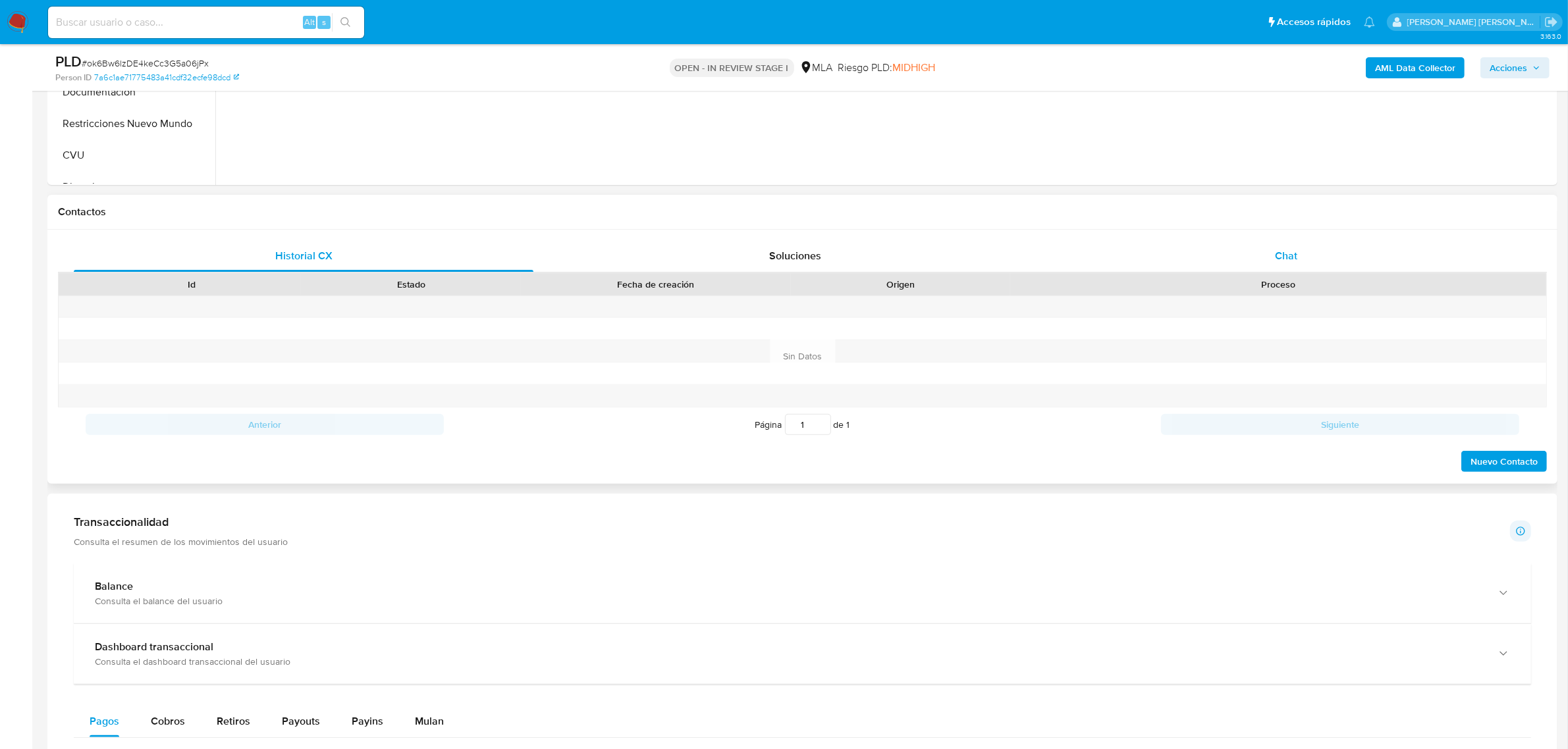
click at [1289, 259] on span "Chat" at bounding box center [1285, 256] width 22 height 15
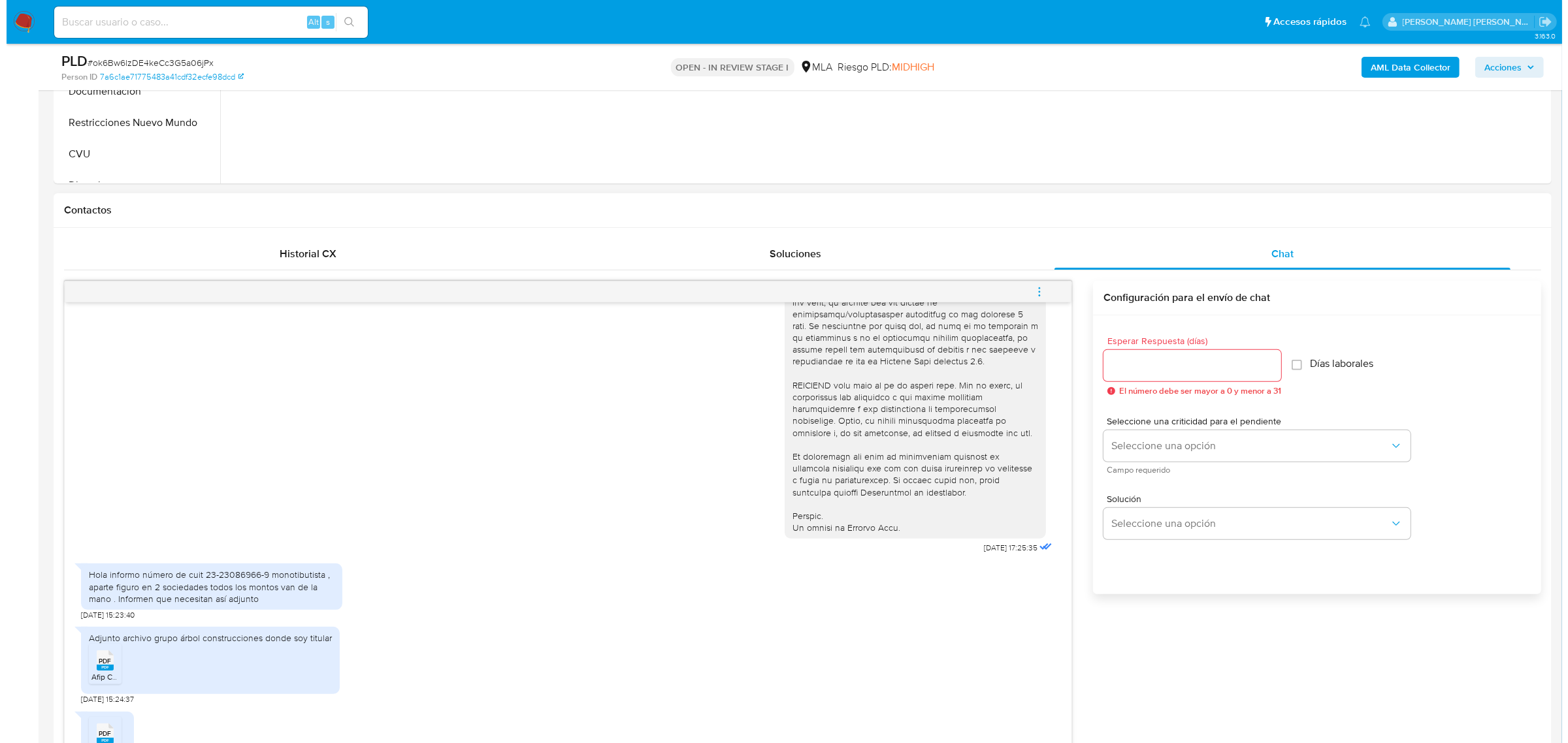
scroll to position [653, 0]
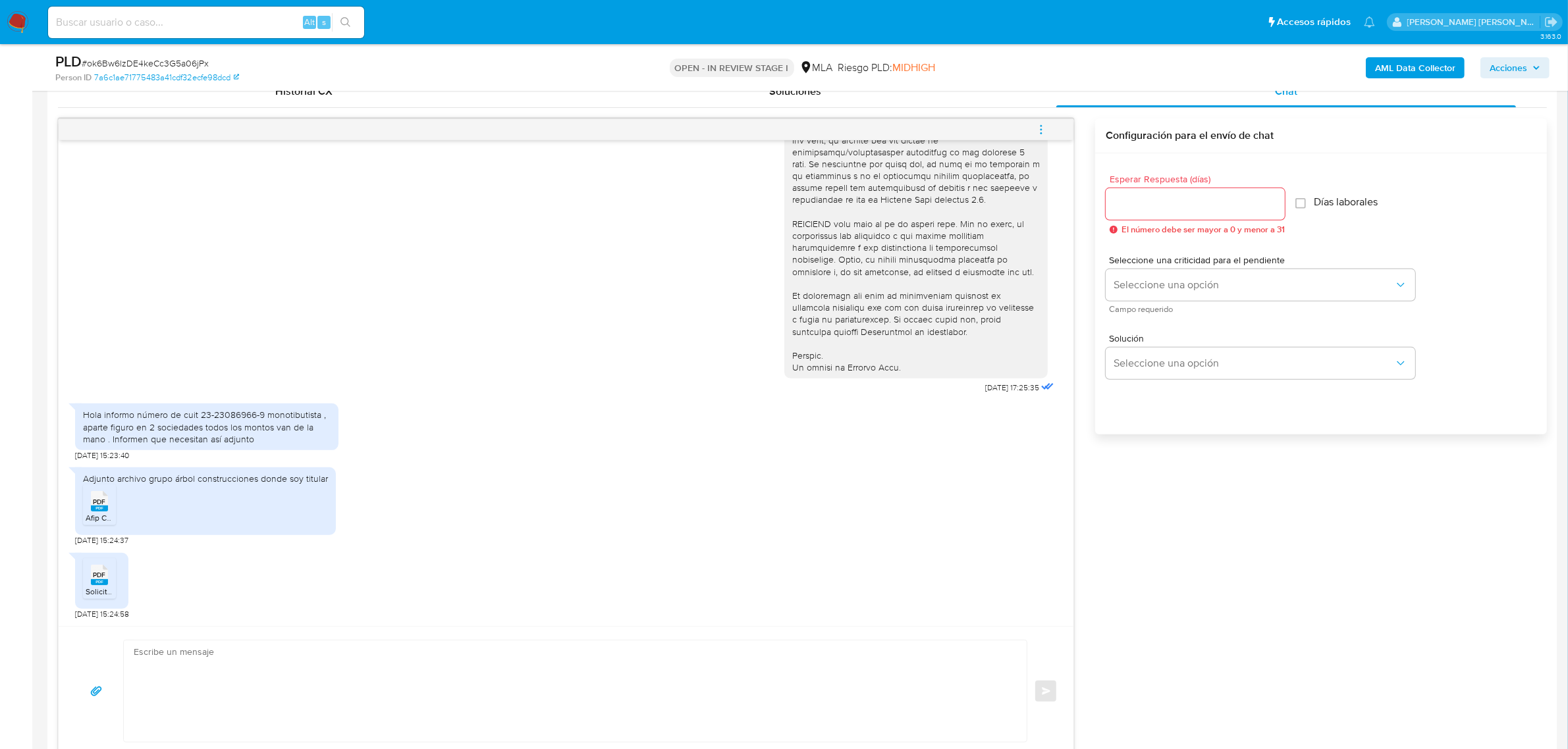
click at [99, 511] on rect at bounding box center [99, 509] width 17 height 6
click at [99, 585] on rect at bounding box center [99, 582] width 17 height 6
click at [1430, 70] on b "AML Data Collector" at bounding box center [1415, 68] width 81 height 21
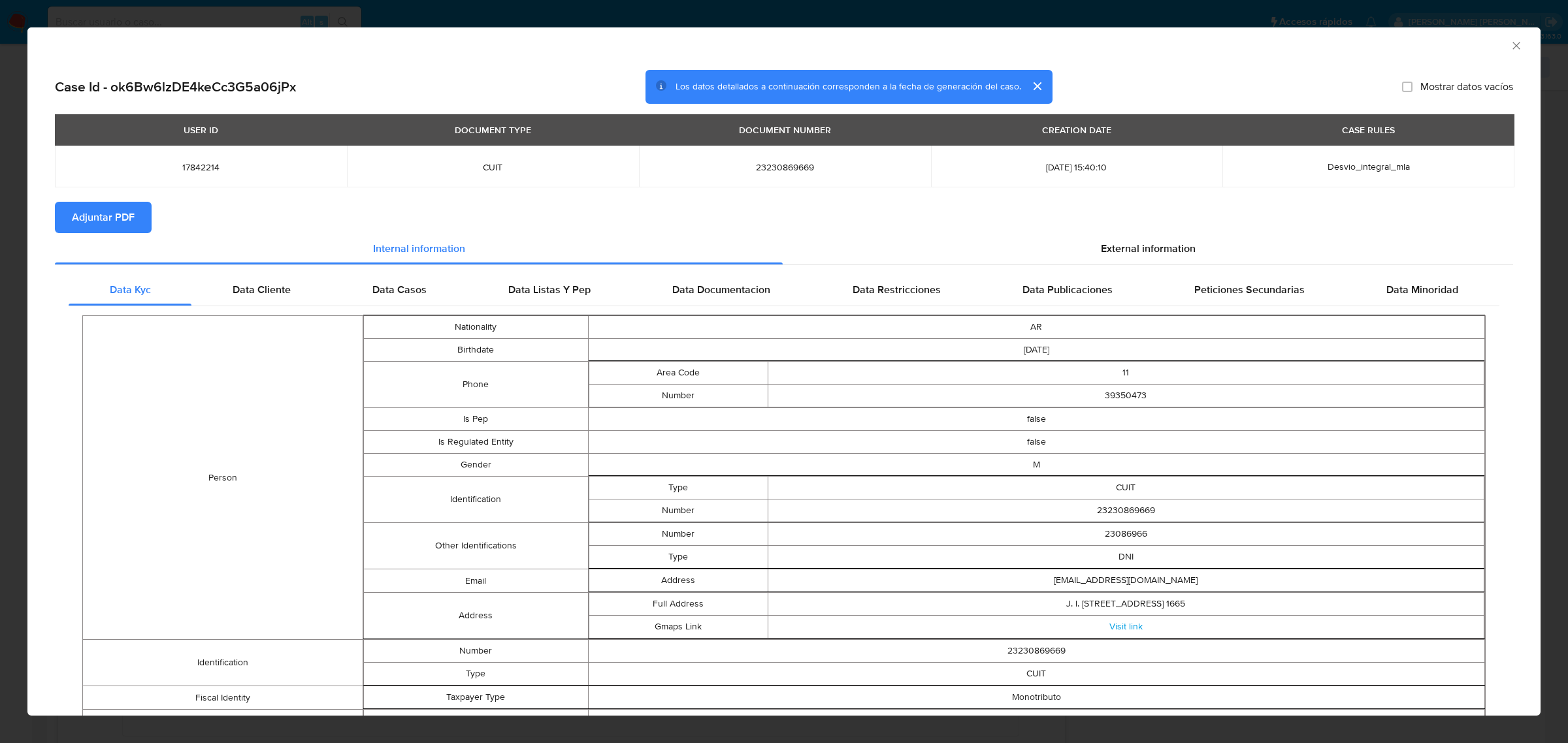
click at [108, 217] on span "Adjuntar PDF" at bounding box center [103, 217] width 63 height 29
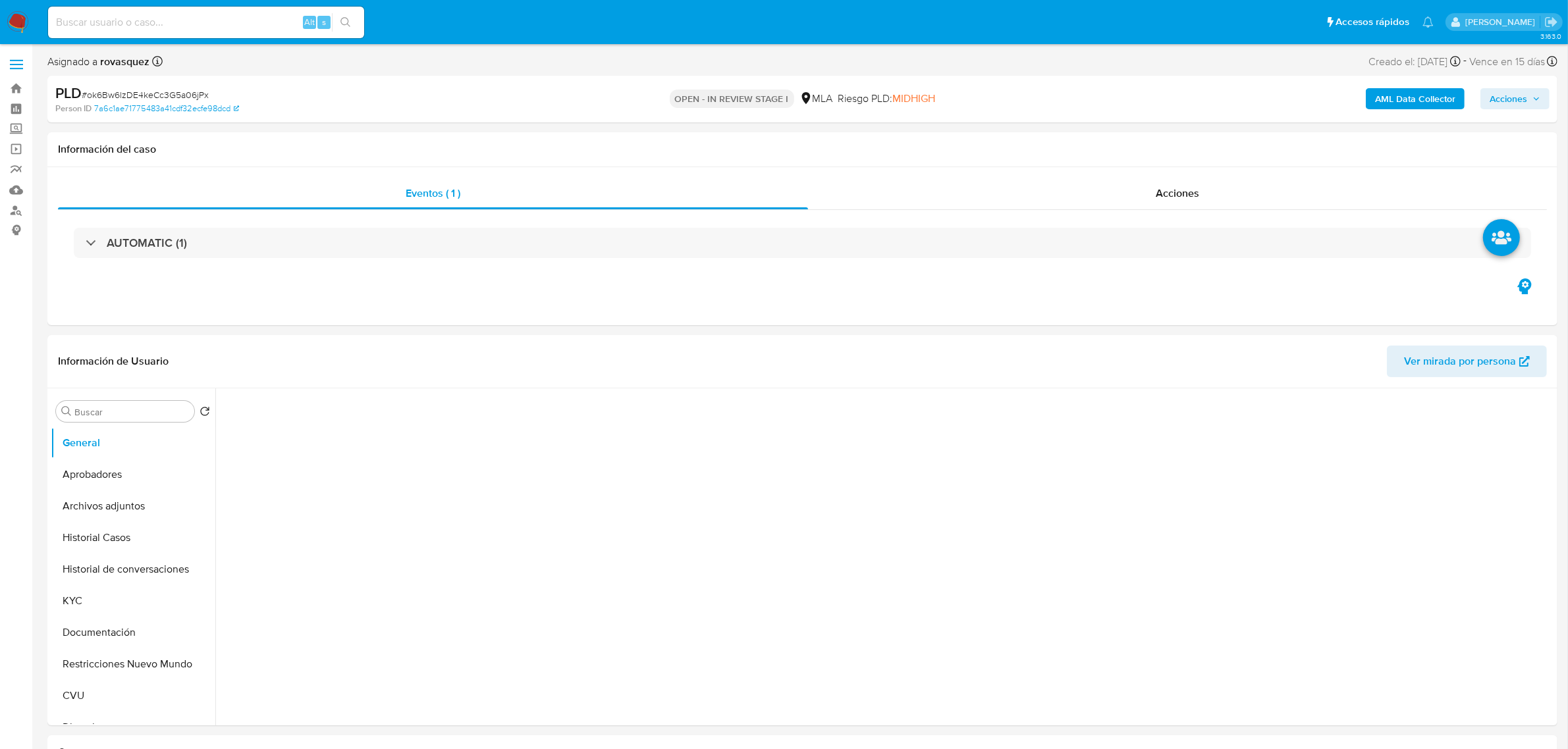
select select "10"
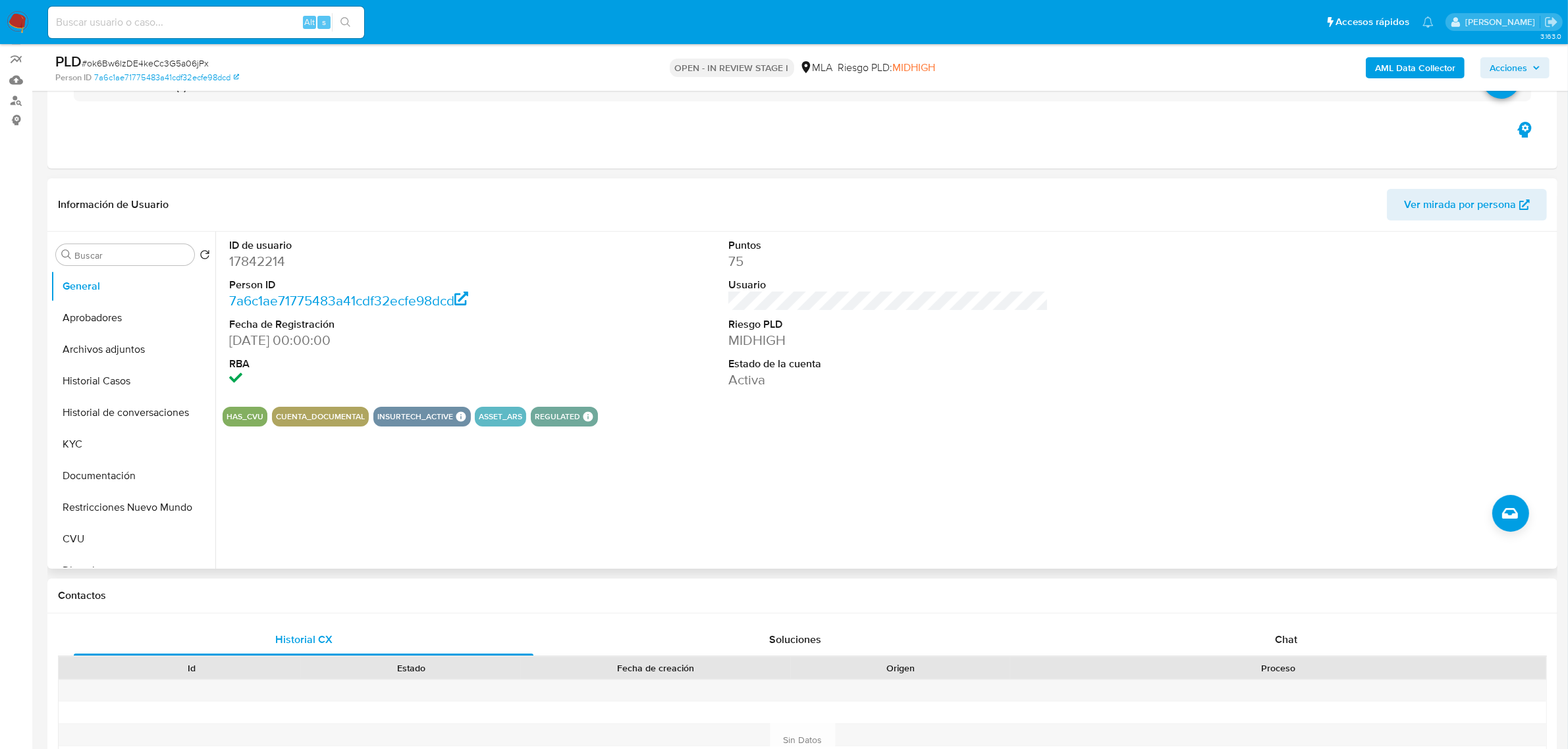
scroll to position [247, 0]
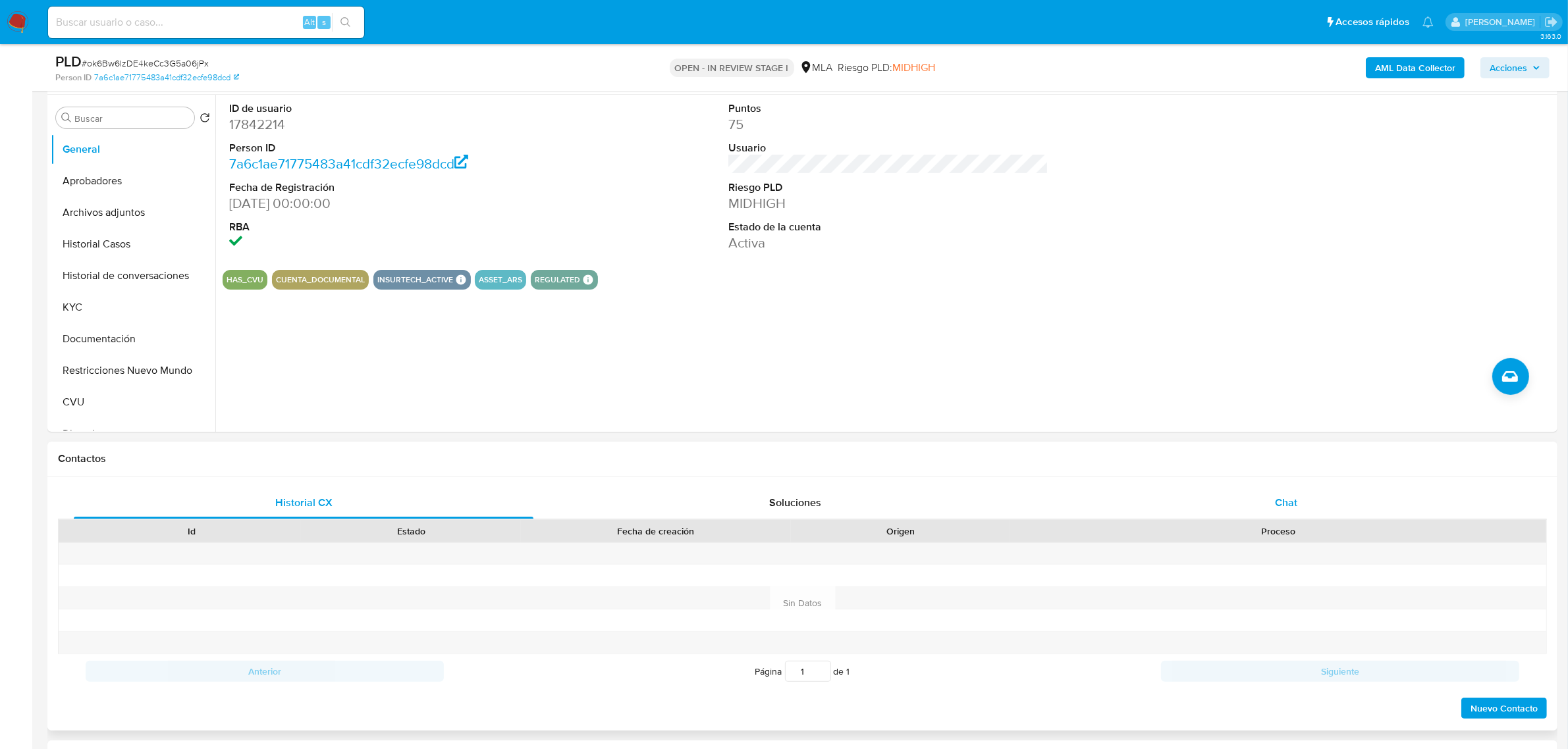
click at [1294, 500] on span "Chat" at bounding box center [1285, 503] width 22 height 15
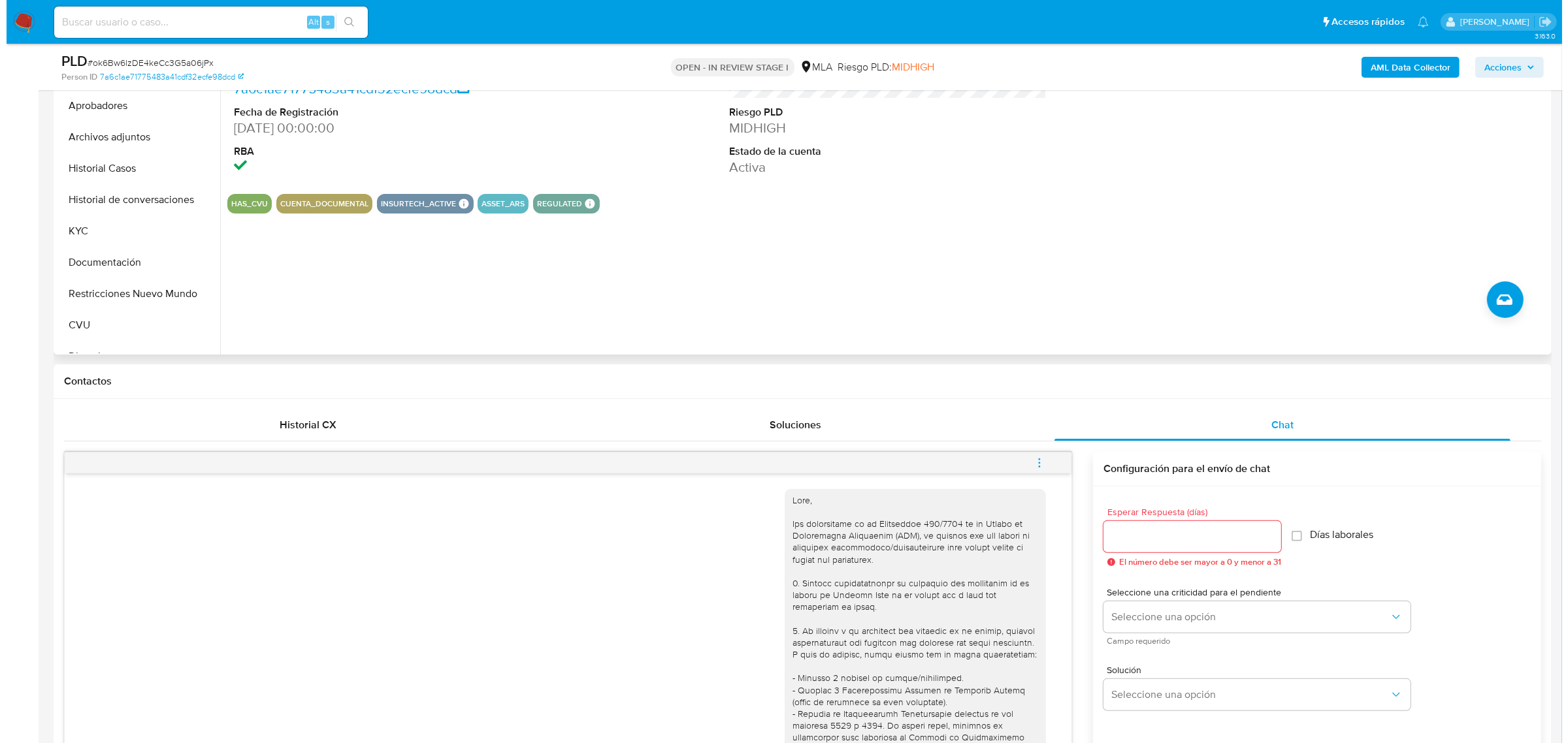
scroll to position [163, 0]
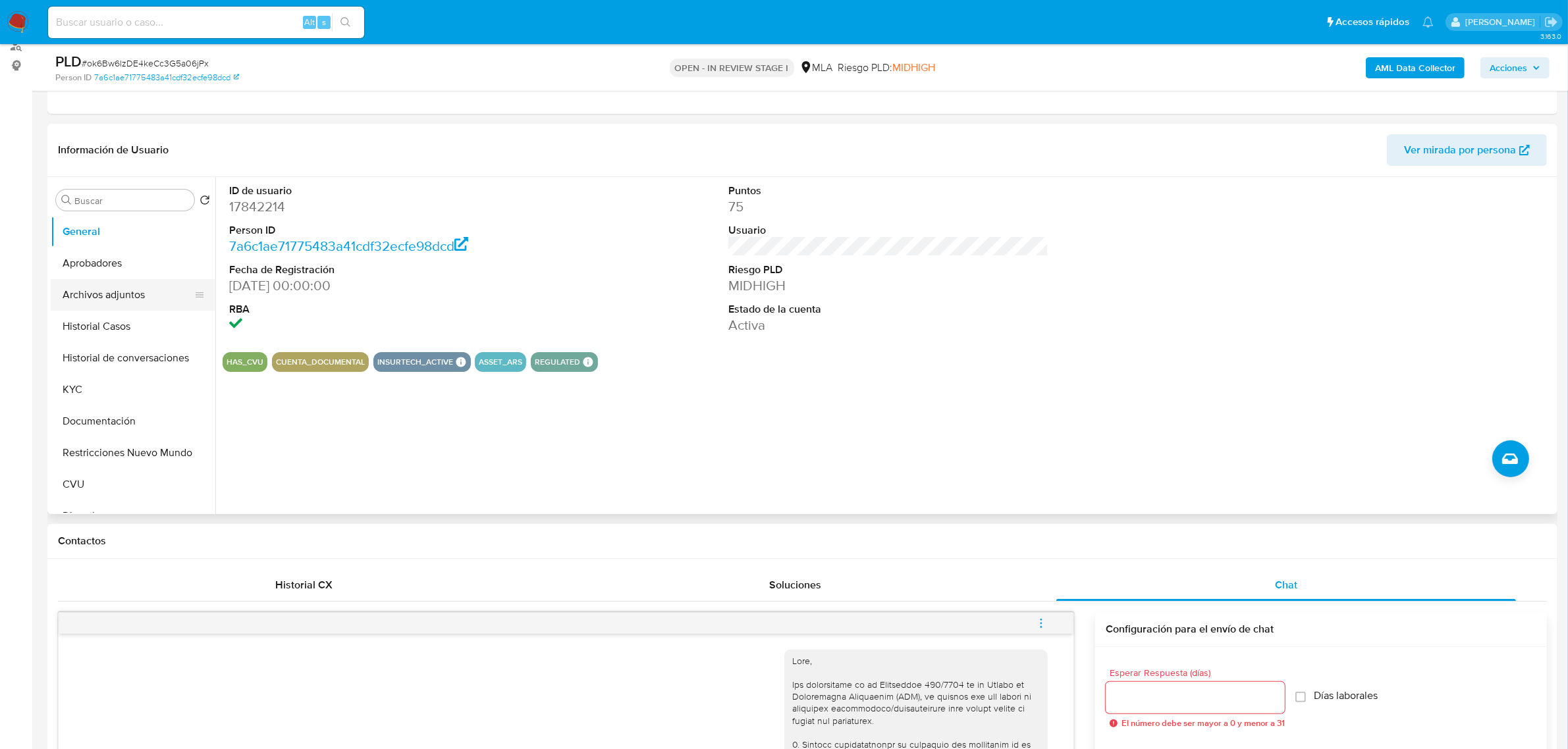
click at [114, 290] on button "Archivos adjuntos" at bounding box center [128, 294] width 154 height 32
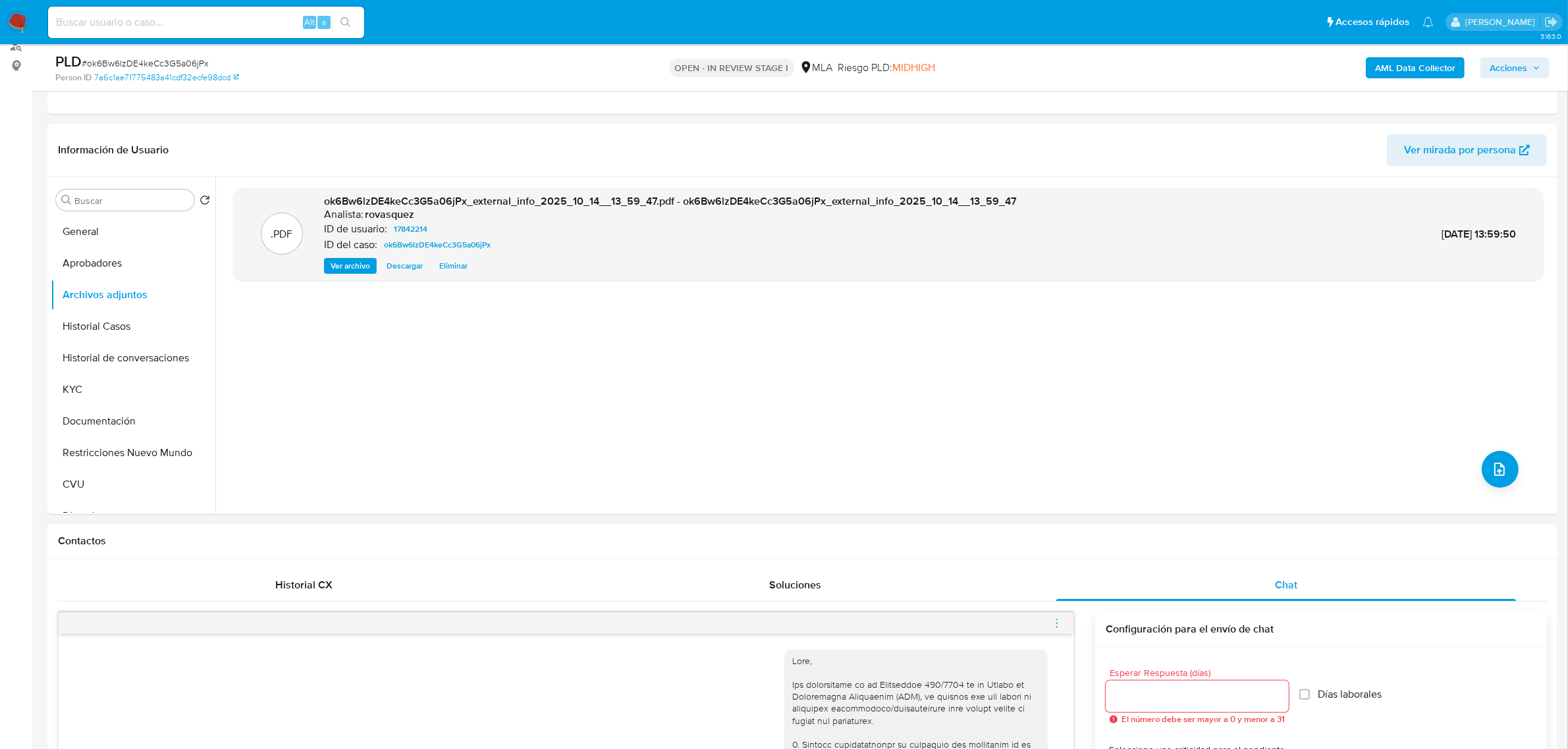
click at [1381, 60] on b "AML Data Collector" at bounding box center [1415, 68] width 81 height 21
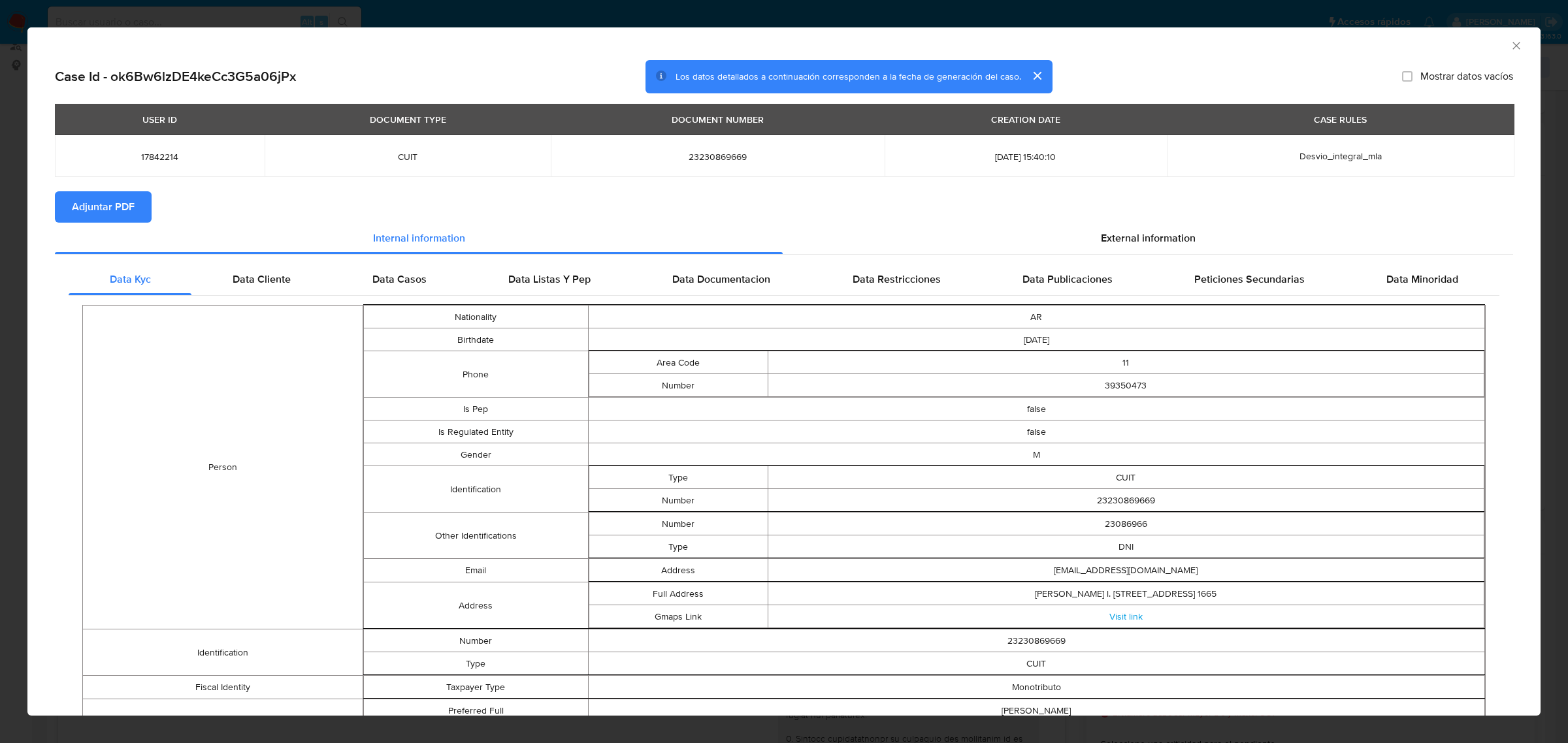
click at [98, 204] on span "Adjuntar PDF" at bounding box center [103, 207] width 63 height 29
